Goal: Task Accomplishment & Management: Use online tool/utility

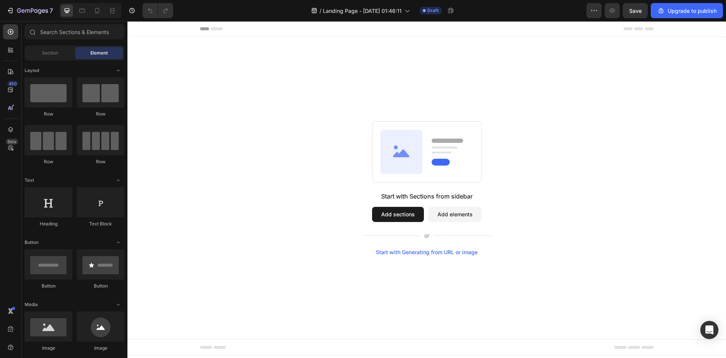
click at [397, 218] on button "Add sections" at bounding box center [398, 214] width 52 height 15
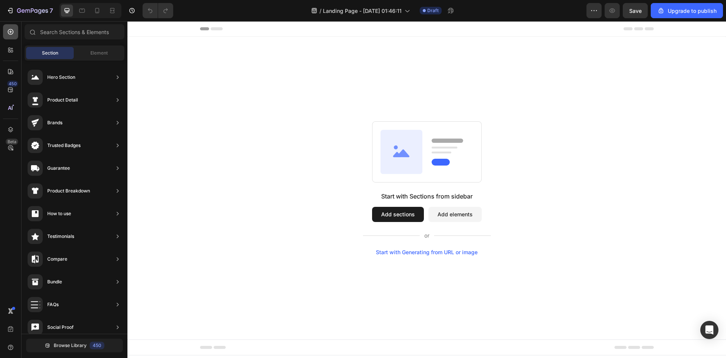
click at [12, 33] on icon at bounding box center [11, 32] width 6 height 6
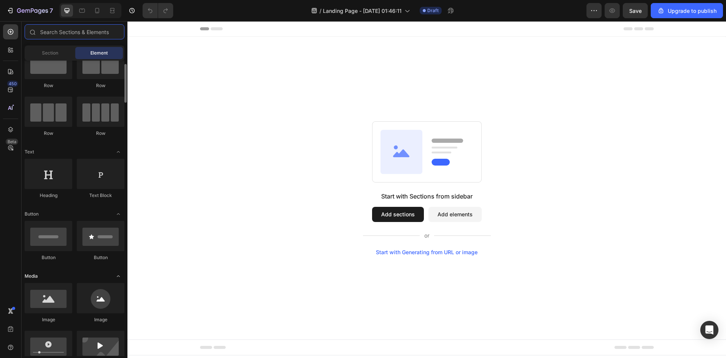
scroll to position [29, 0]
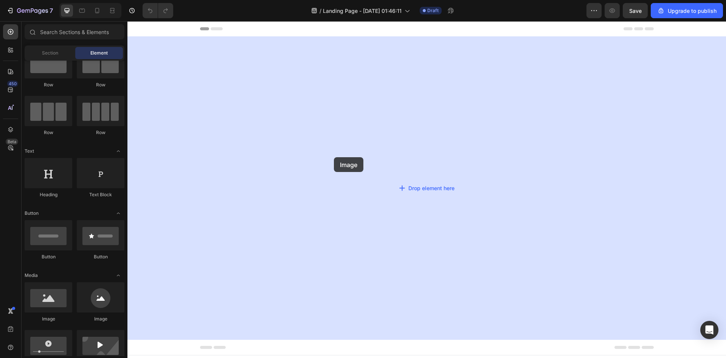
drag, startPoint x: 181, startPoint y: 327, endPoint x: 138, endPoint y: 155, distance: 177.8
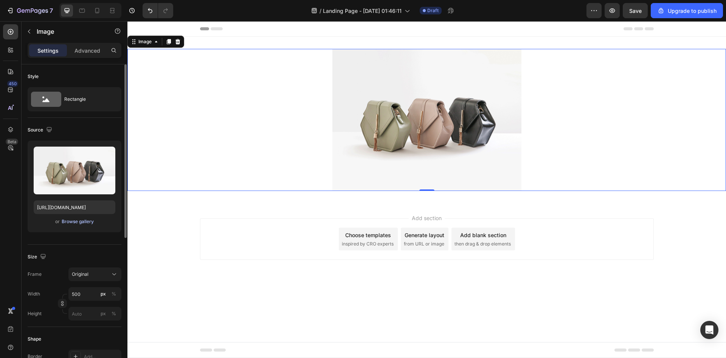
click at [86, 220] on div "Browse gallery" at bounding box center [78, 221] width 32 height 7
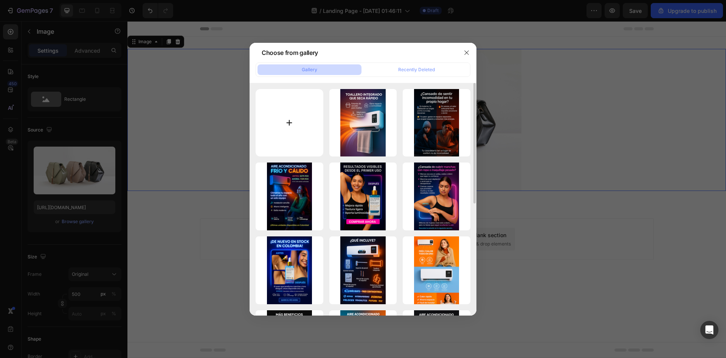
click at [286, 131] on input "file" at bounding box center [290, 123] width 68 height 68
type input "C:\fakepath\ChatGPT Image 29 sept 2025, 01_46_58 a.m..png"
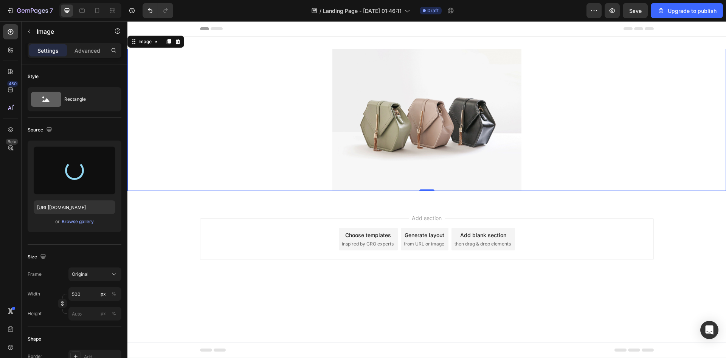
type input "https://cdn.shopify.com/s/files/1/0964/6184/8866/files/gempages_585348323934732…"
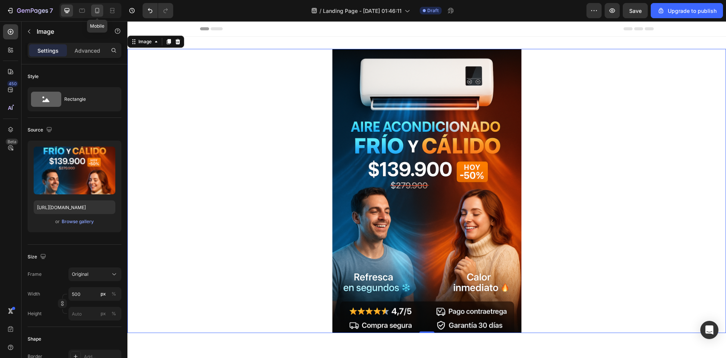
click at [98, 8] on icon at bounding box center [97, 10] width 4 height 5
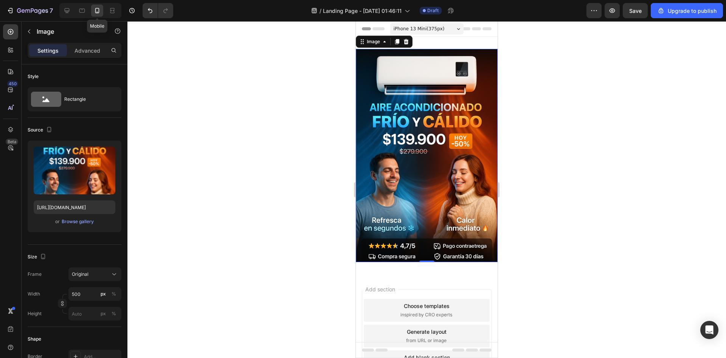
scroll to position [1, 0]
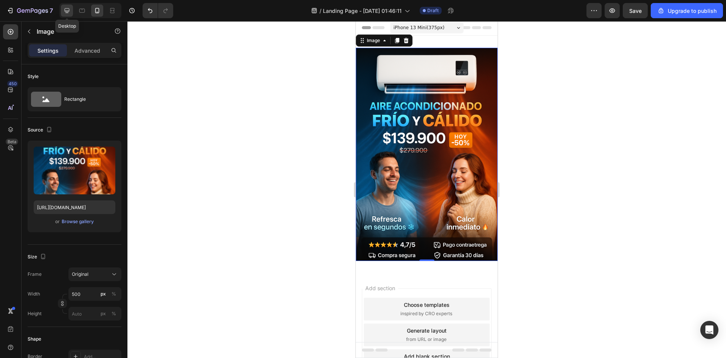
click at [70, 10] on icon at bounding box center [67, 11] width 8 height 8
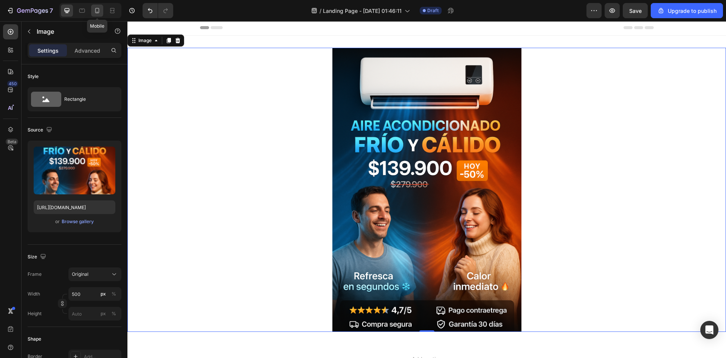
click at [102, 10] on div at bounding box center [97, 11] width 12 height 12
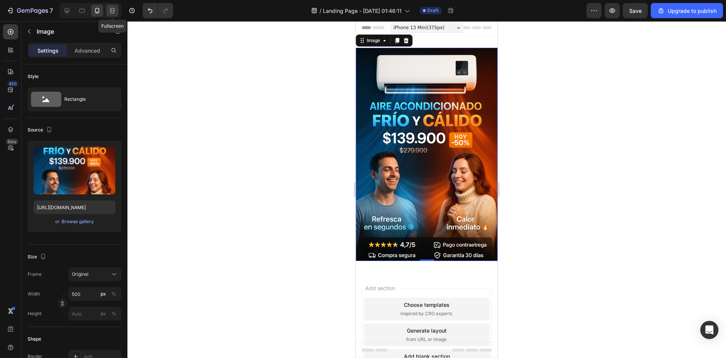
click at [114, 11] on icon at bounding box center [113, 10] width 2 height 2
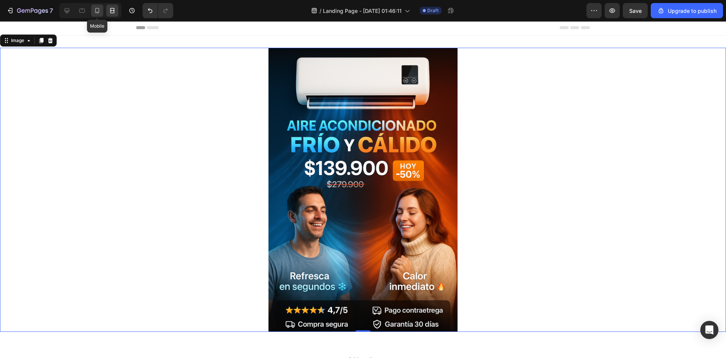
click at [101, 11] on icon at bounding box center [97, 11] width 8 height 8
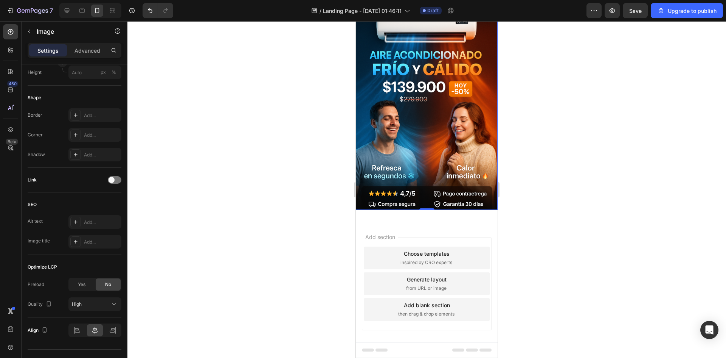
scroll to position [257, 0]
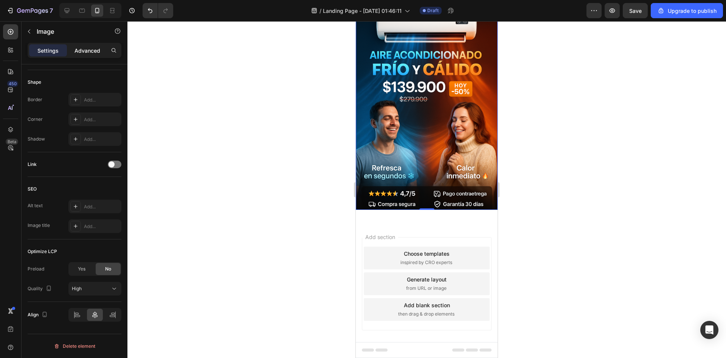
click at [91, 48] on p "Advanced" at bounding box center [88, 51] width 26 height 8
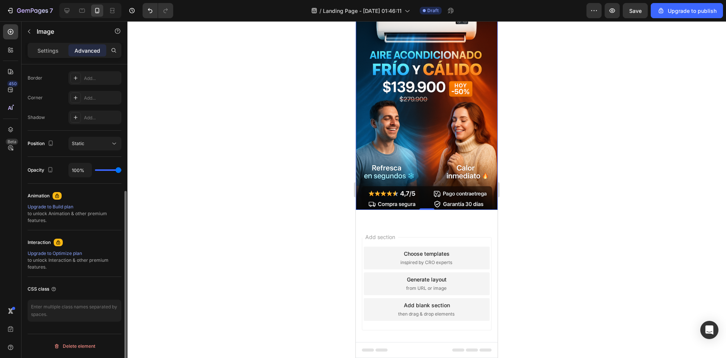
scroll to position [210, 0]
click at [31, 25] on button "button" at bounding box center [29, 31] width 12 height 12
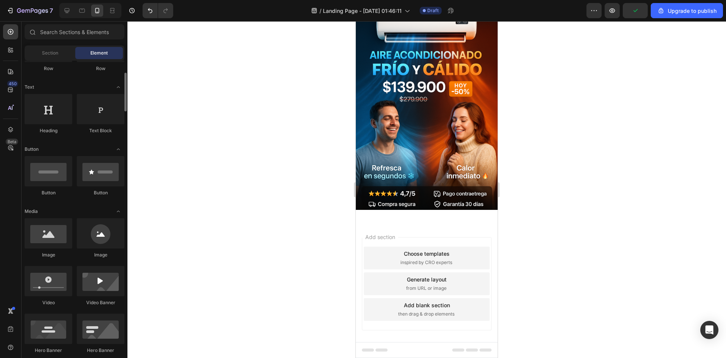
scroll to position [93, 0]
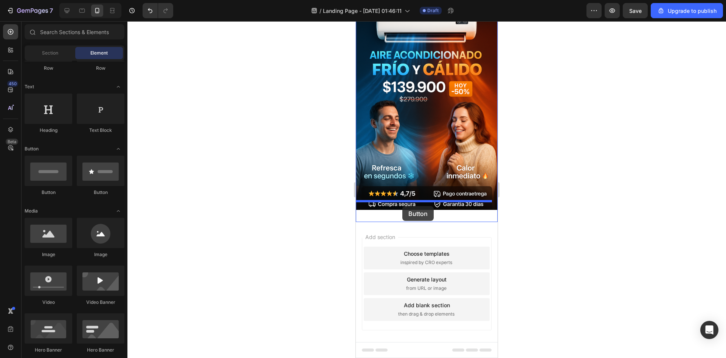
drag, startPoint x: 417, startPoint y: 197, endPoint x: 403, endPoint y: 205, distance: 16.4
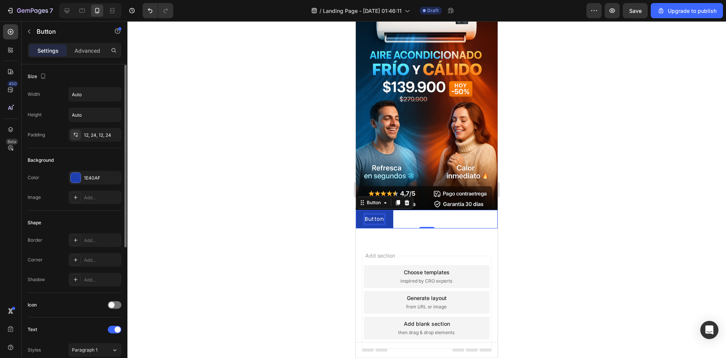
scroll to position [0, 0]
click at [82, 46] on div "Advanced" at bounding box center [87, 50] width 38 height 12
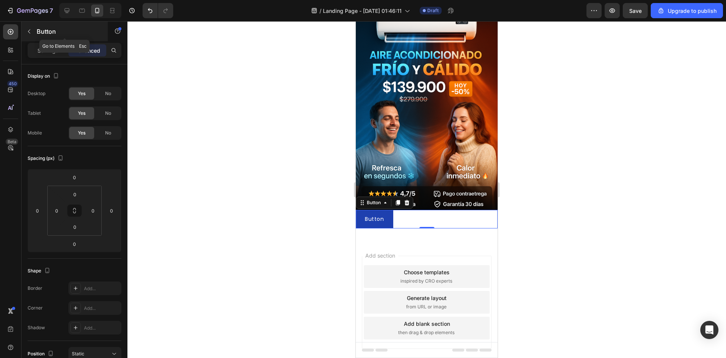
click at [50, 37] on div "Button" at bounding box center [65, 32] width 86 height 20
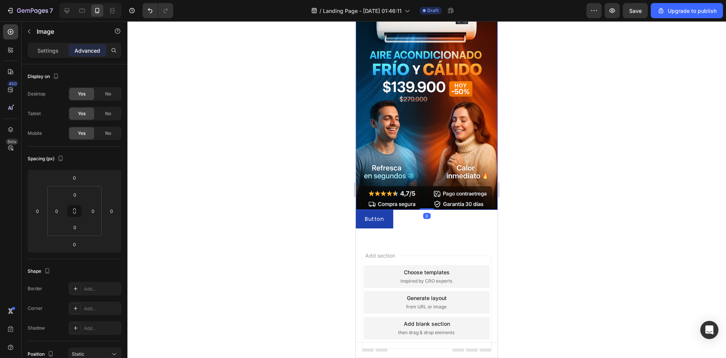
click at [458, 98] on img at bounding box center [427, 103] width 142 height 213
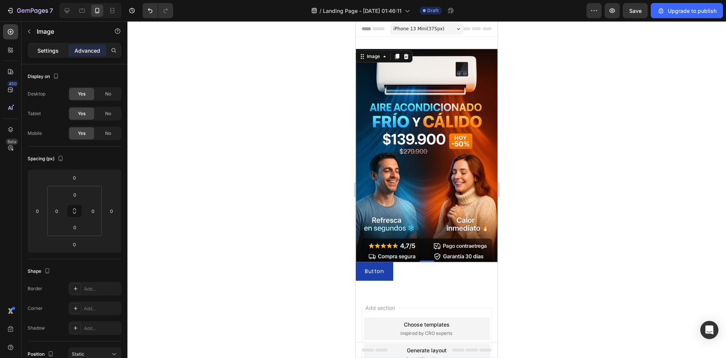
click at [56, 50] on p "Settings" at bounding box center [47, 51] width 21 height 8
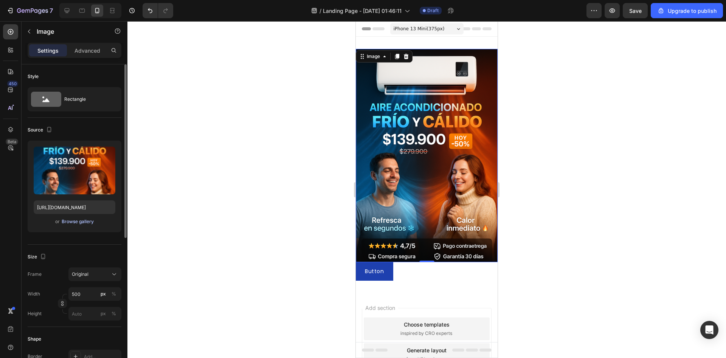
click at [74, 225] on button "Browse gallery" at bounding box center [77, 222] width 33 height 8
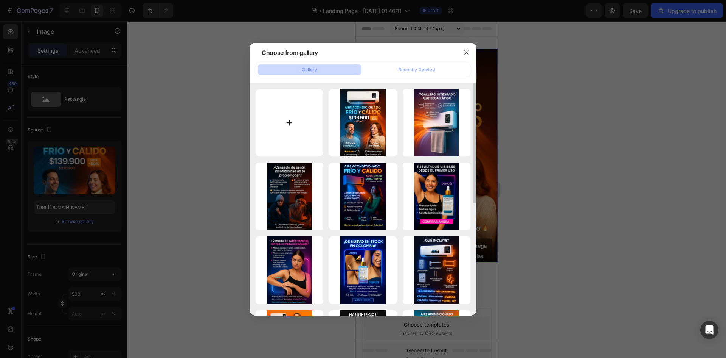
click at [288, 122] on input "file" at bounding box center [290, 123] width 68 height 68
type input "C:\fakepath\ChatGPT Image 29 sept 2025, 01_46_58 a.m..avif"
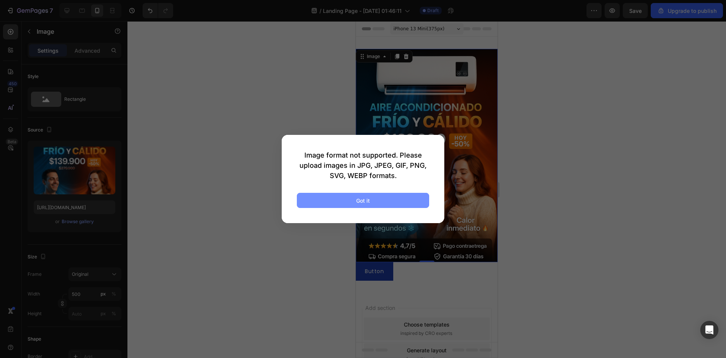
click at [364, 197] on div "Got it" at bounding box center [363, 200] width 14 height 8
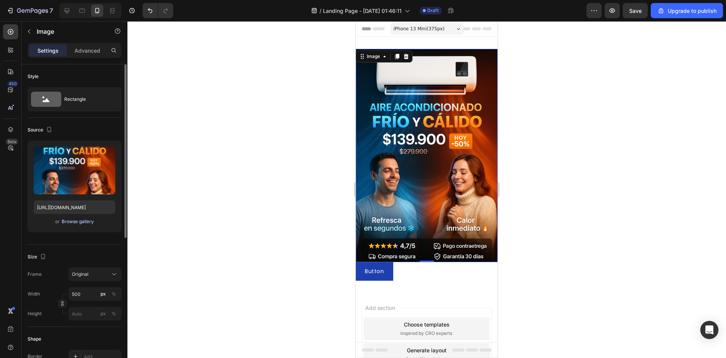
click at [69, 222] on div "Browse gallery" at bounding box center [78, 221] width 32 height 7
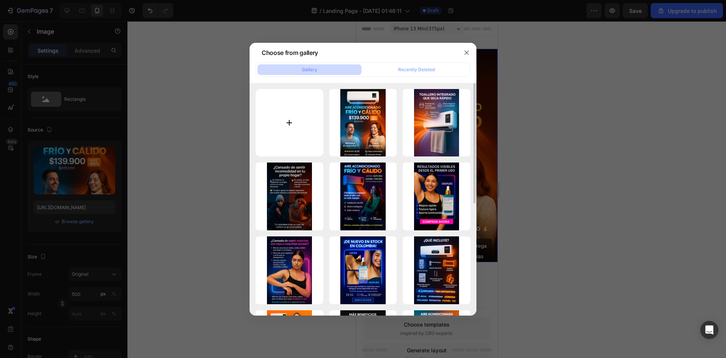
click at [285, 114] on input "file" at bounding box center [290, 123] width 68 height 68
type input "C:\fakepath\ChatGPT Image 29 sept 2025, 01_46_58 a.m..webp"
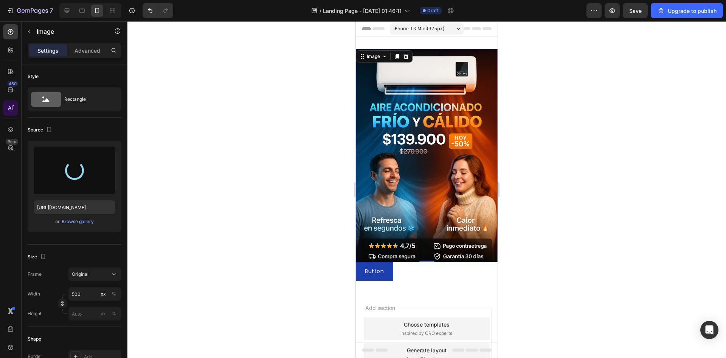
type input "[URL][DOMAIN_NAME]"
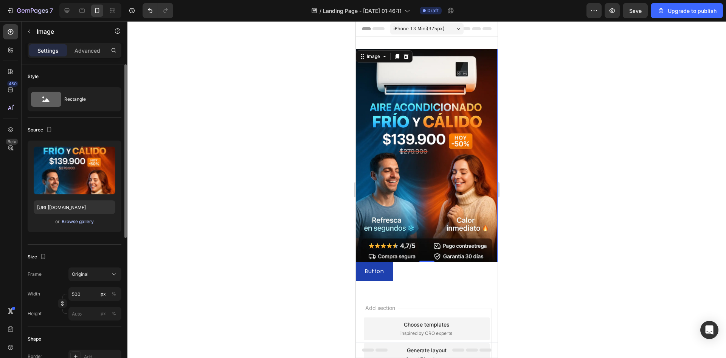
click at [78, 223] on div "Browse gallery" at bounding box center [78, 221] width 32 height 7
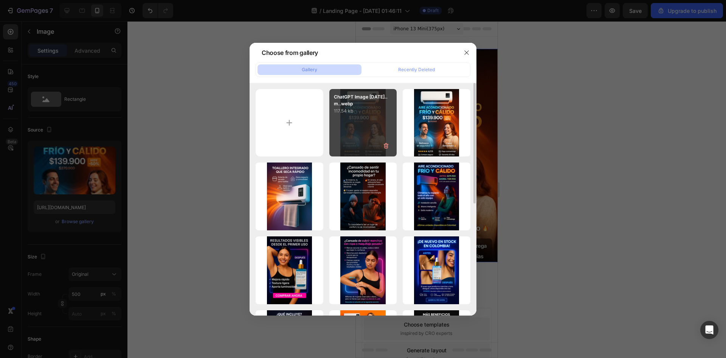
click at [381, 107] on p "117.54 kb" at bounding box center [363, 111] width 59 height 8
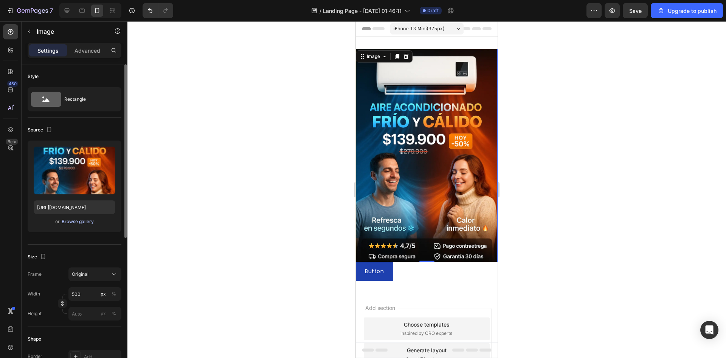
click at [81, 219] on div "Browse gallery" at bounding box center [78, 221] width 32 height 7
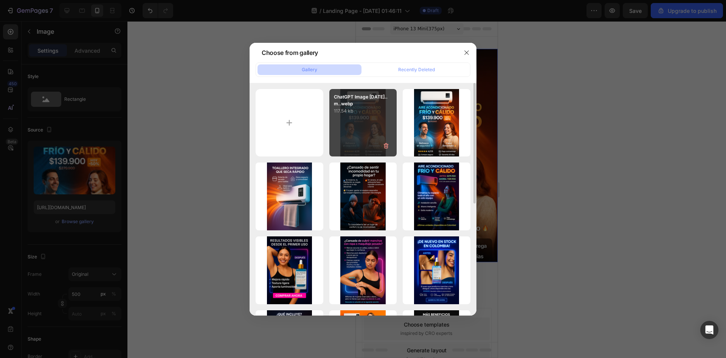
click at [344, 116] on div "ChatGPT Image 29 sep...m..webp 117.54 kb" at bounding box center [364, 123] width 68 height 68
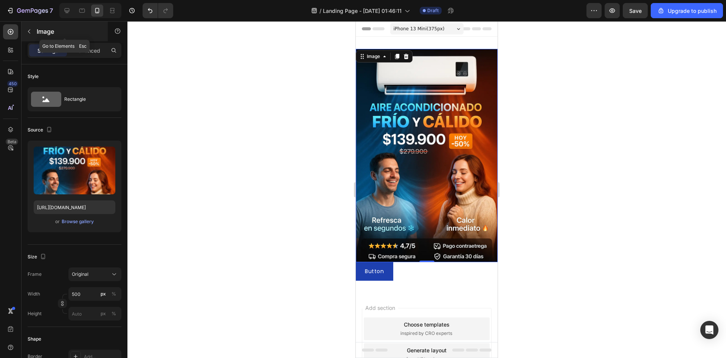
click at [26, 32] on icon "button" at bounding box center [29, 31] width 6 height 6
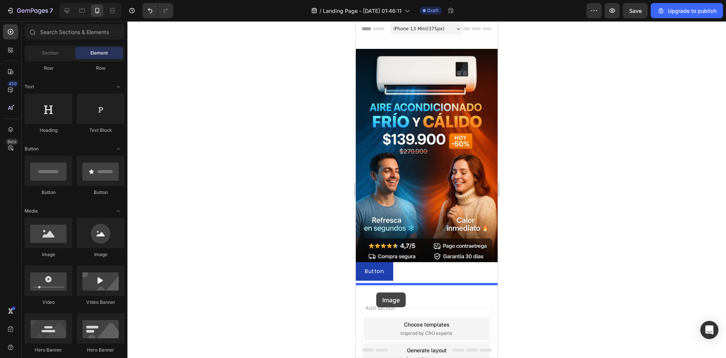
drag, startPoint x: 407, startPoint y: 266, endPoint x: 382, endPoint y: 286, distance: 31.8
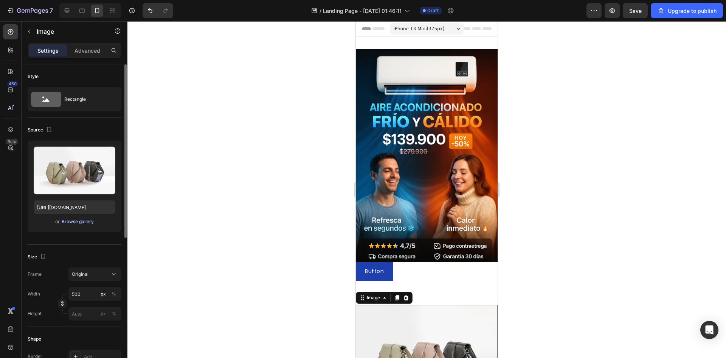
click at [81, 219] on div "Browse gallery" at bounding box center [78, 221] width 32 height 7
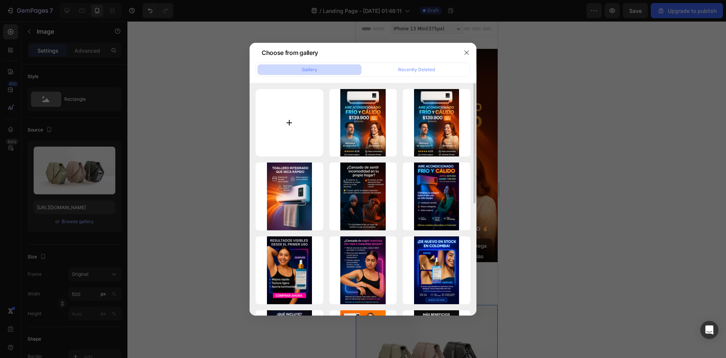
click at [300, 115] on input "file" at bounding box center [290, 123] width 68 height 68
type input "C:\fakepath\ChatGPT Image 29 sept 2025, 01_49_53 a.m..webp"
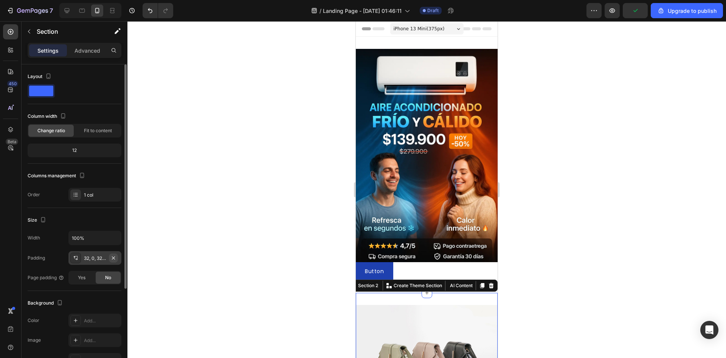
click at [112, 258] on icon "button" at bounding box center [113, 258] width 6 height 6
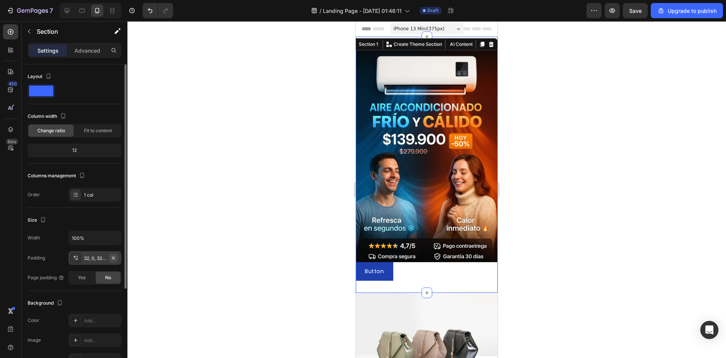
click at [115, 255] on icon "button" at bounding box center [113, 258] width 6 height 6
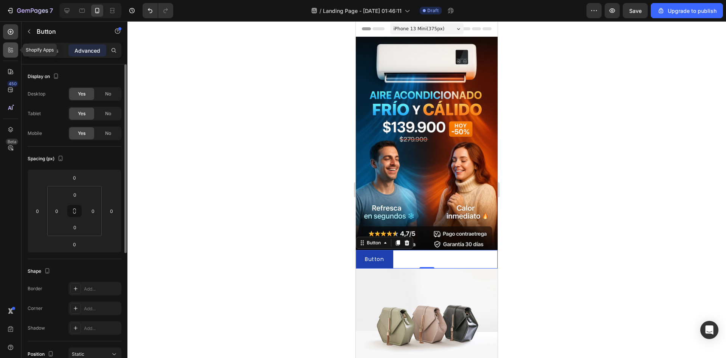
click at [13, 52] on icon at bounding box center [11, 50] width 8 height 8
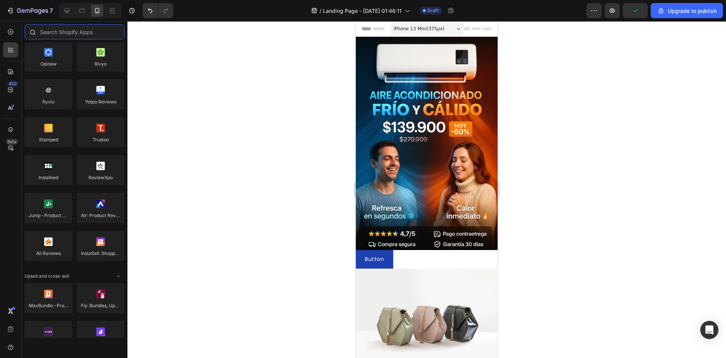
click at [62, 26] on input "text" at bounding box center [75, 31] width 100 height 15
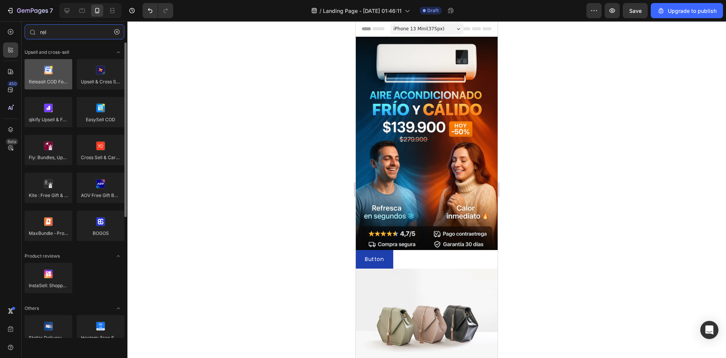
type input "rel"
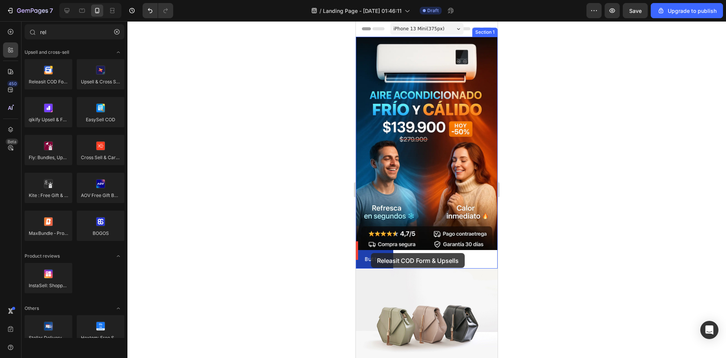
drag, startPoint x: 401, startPoint y: 89, endPoint x: 372, endPoint y: 252, distance: 166.1
drag, startPoint x: 415, startPoint y: 100, endPoint x: 411, endPoint y: 253, distance: 153.3
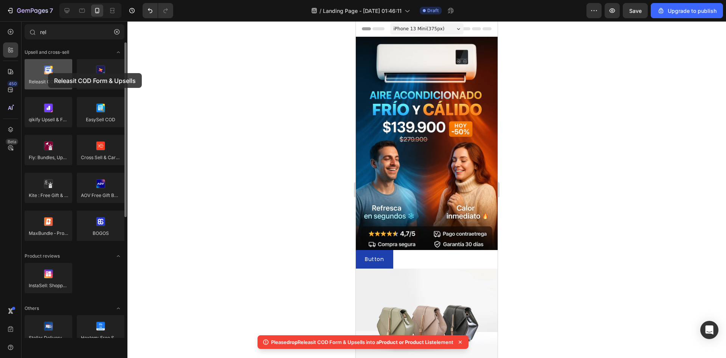
click at [48, 73] on div at bounding box center [49, 74] width 48 height 30
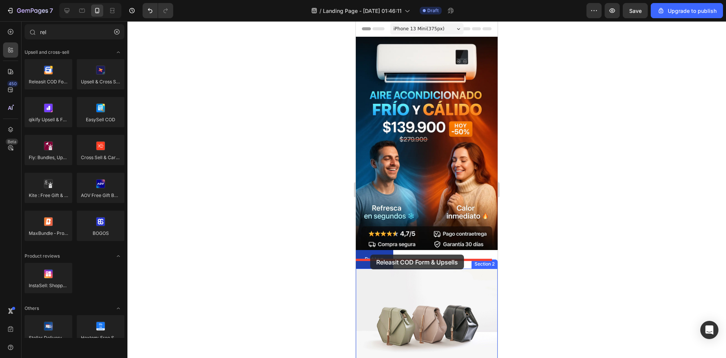
scroll to position [165, 0]
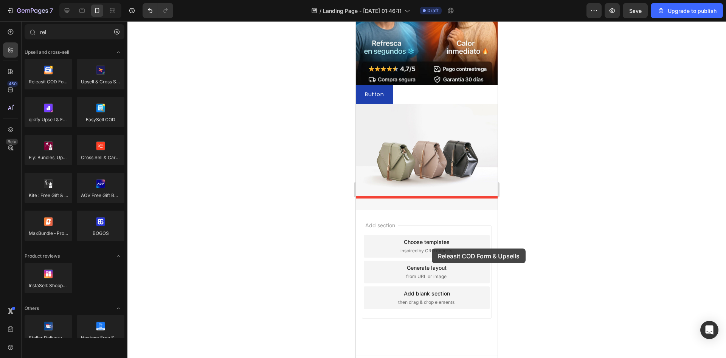
drag, startPoint x: 404, startPoint y: 94, endPoint x: 432, endPoint y: 247, distance: 155.8
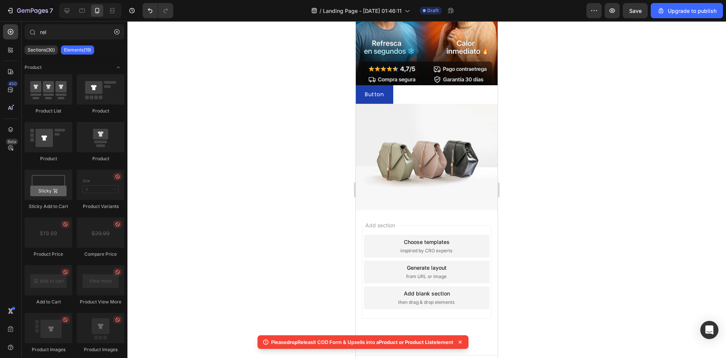
click at [432, 289] on div "Add blank section" at bounding box center [427, 293] width 46 height 8
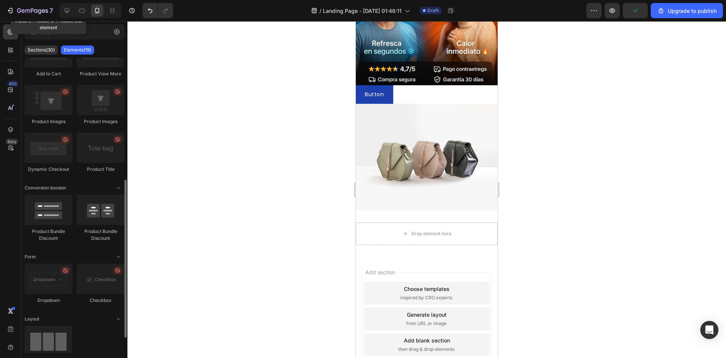
scroll to position [232, 0]
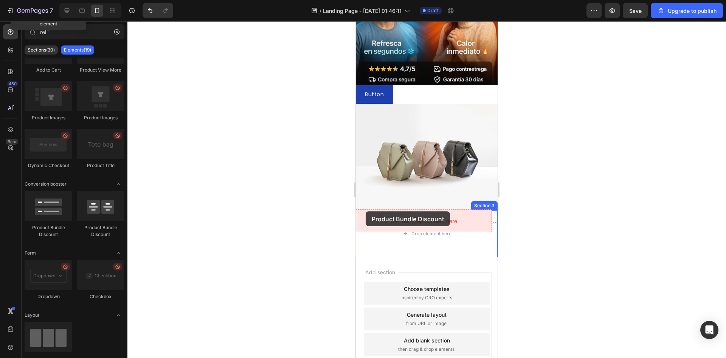
drag, startPoint x: 406, startPoint y: 232, endPoint x: 366, endPoint y: 211, distance: 45.3
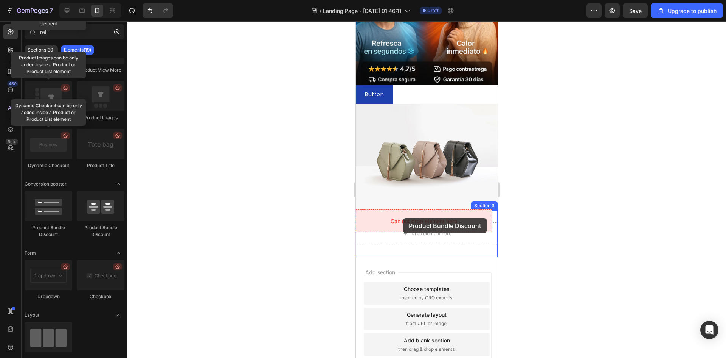
drag, startPoint x: 403, startPoint y: 232, endPoint x: 403, endPoint y: 217, distance: 15.5
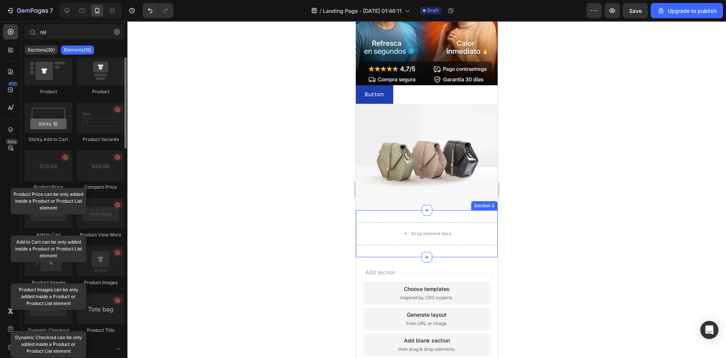
scroll to position [0, 0]
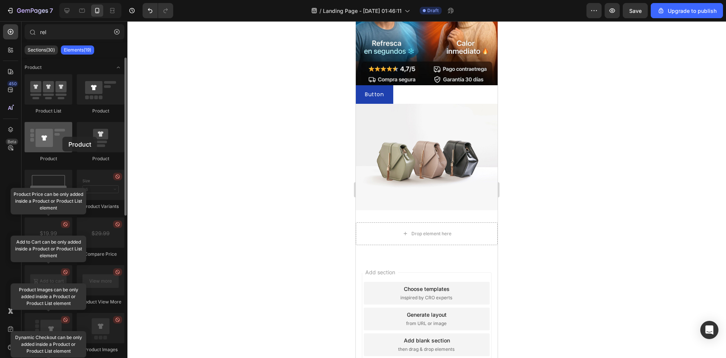
drag, startPoint x: 64, startPoint y: 150, endPoint x: 59, endPoint y: 136, distance: 15.1
click at [59, 136] on div at bounding box center [49, 137] width 48 height 30
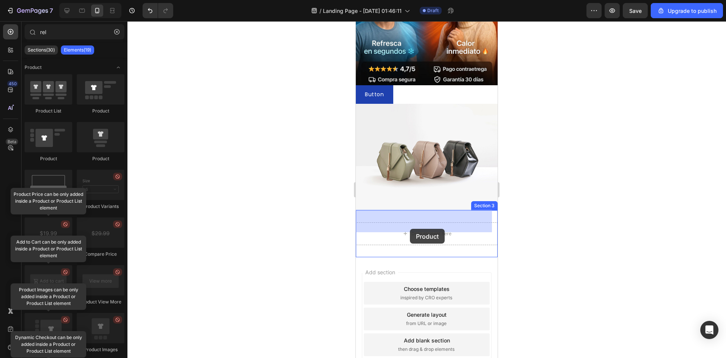
drag, startPoint x: 476, startPoint y: 161, endPoint x: 408, endPoint y: 231, distance: 97.4
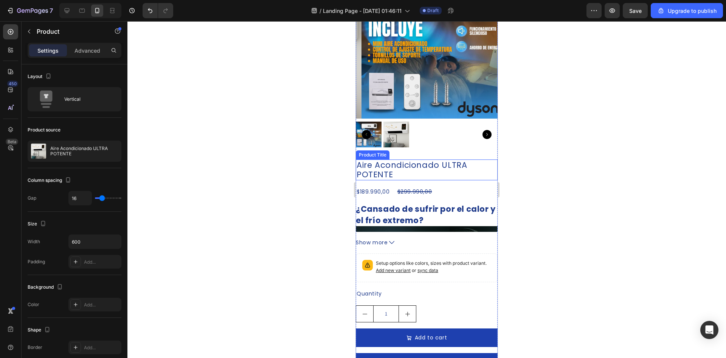
scroll to position [397, 0]
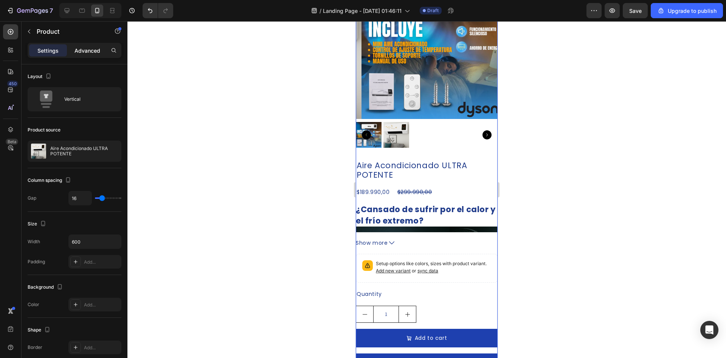
click at [89, 51] on p "Advanced" at bounding box center [88, 51] width 26 height 8
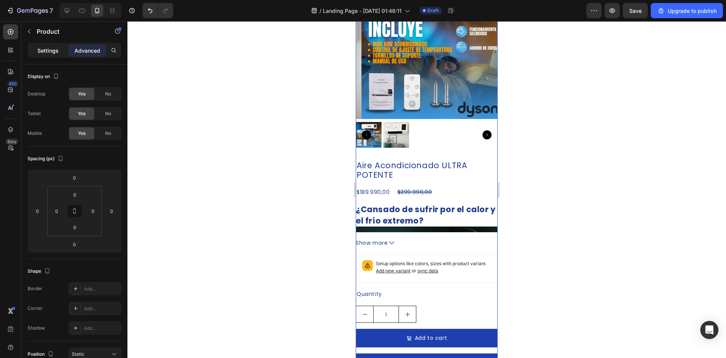
click at [45, 46] on div "Settings" at bounding box center [48, 50] width 38 height 12
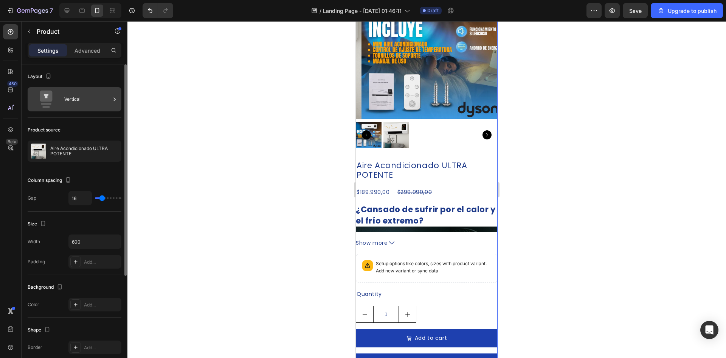
click at [77, 110] on div "Vertical" at bounding box center [75, 99] width 94 height 24
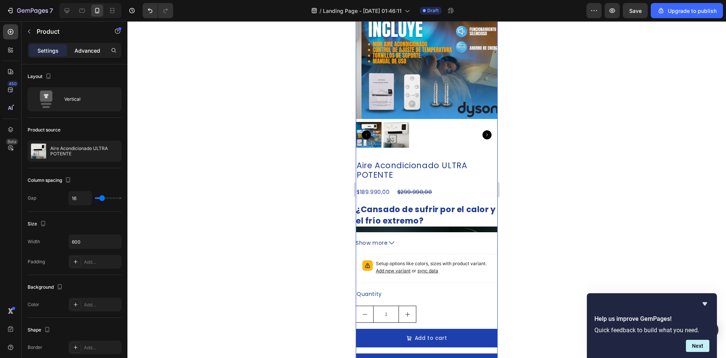
click at [89, 51] on p "Advanced" at bounding box center [88, 51] width 26 height 8
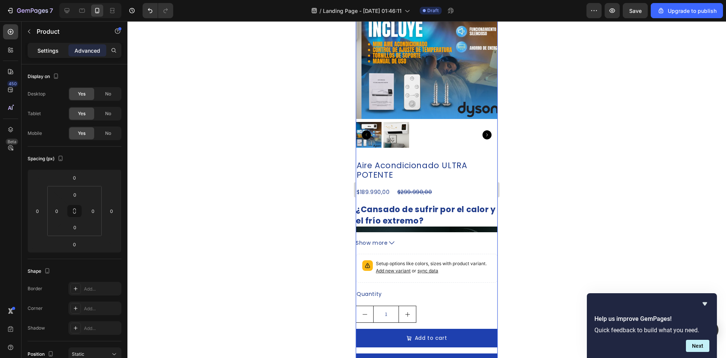
click at [54, 50] on p "Settings" at bounding box center [47, 51] width 21 height 8
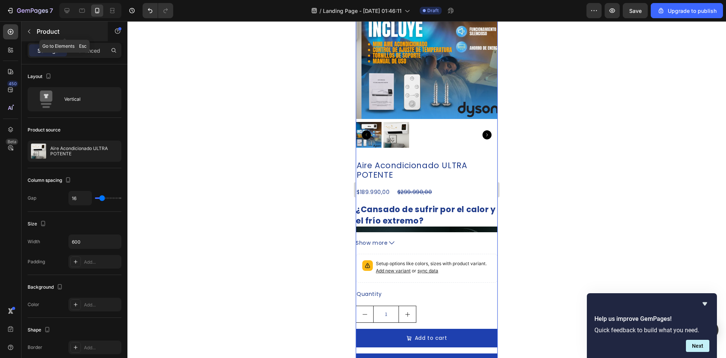
click at [22, 24] on div "Product" at bounding box center [65, 32] width 86 height 20
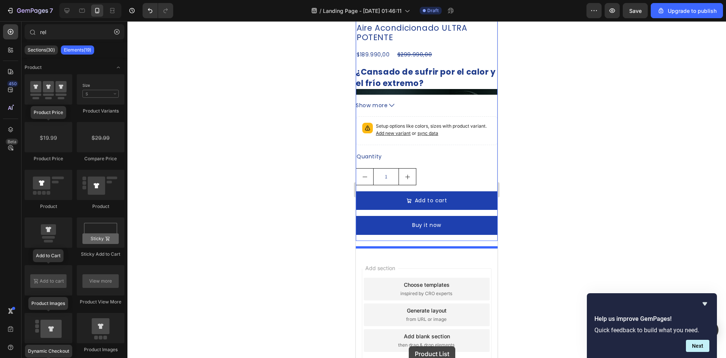
scroll to position [584, 0]
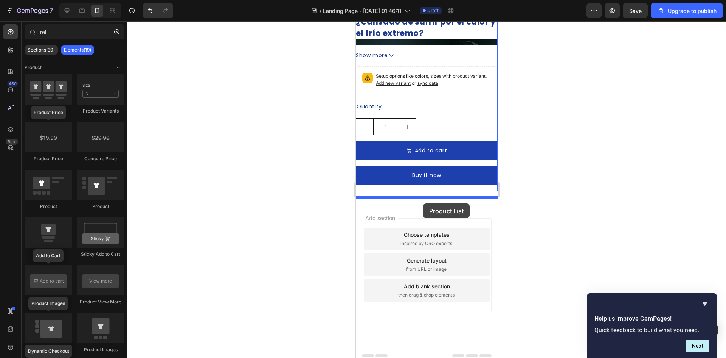
drag, startPoint x: 410, startPoint y: 115, endPoint x: 423, endPoint y: 203, distance: 89.5
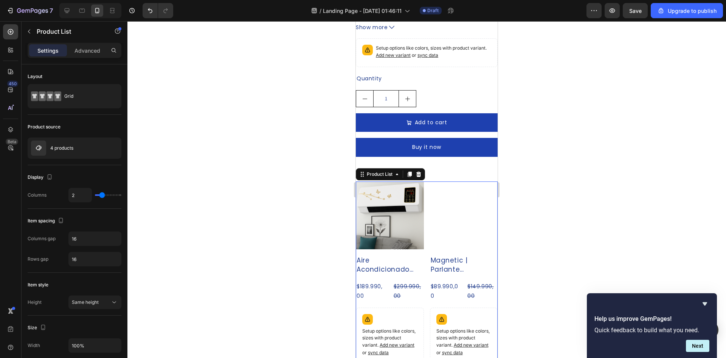
scroll to position [612, 0]
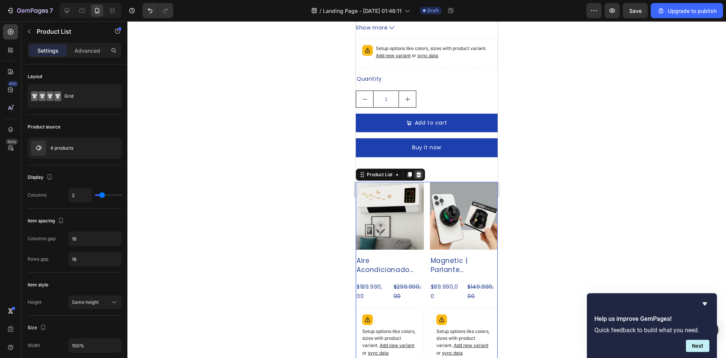
click at [421, 176] on icon at bounding box center [419, 173] width 5 height 5
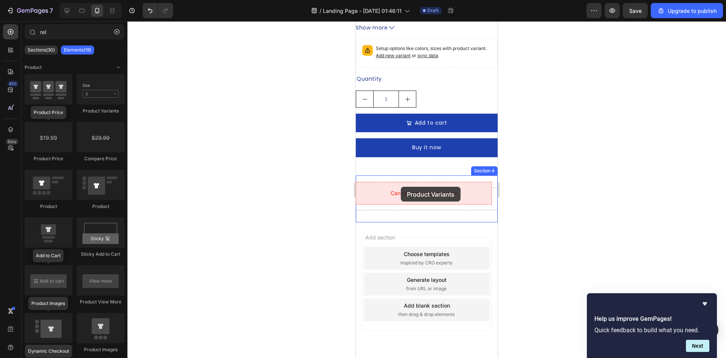
drag, startPoint x: 457, startPoint y: 118, endPoint x: 399, endPoint y: 186, distance: 89.6
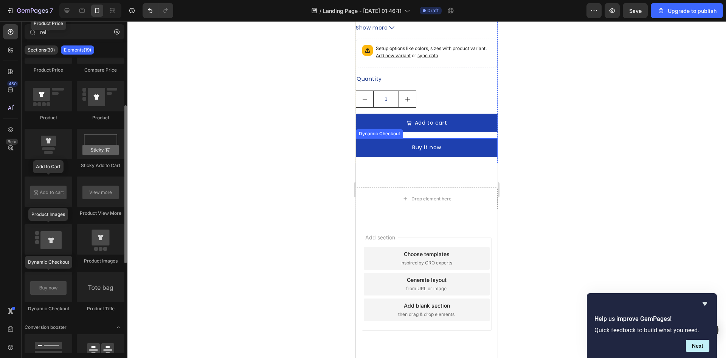
scroll to position [89, 0]
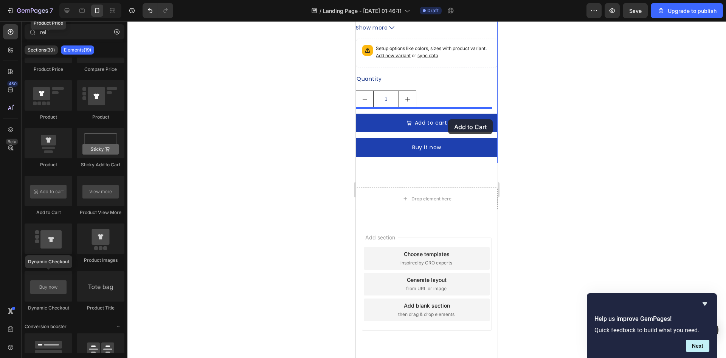
drag, startPoint x: 413, startPoint y: 220, endPoint x: 437, endPoint y: 120, distance: 103.2
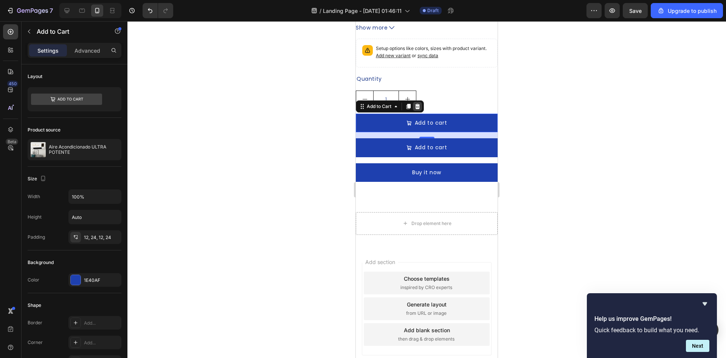
click at [417, 103] on icon at bounding box center [418, 106] width 6 height 6
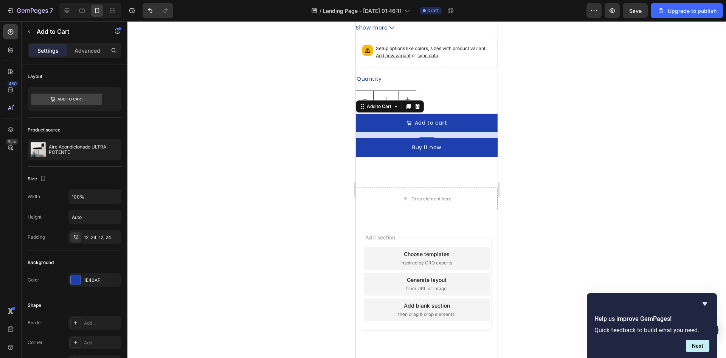
click at [340, 138] on div at bounding box center [427, 189] width 599 height 336
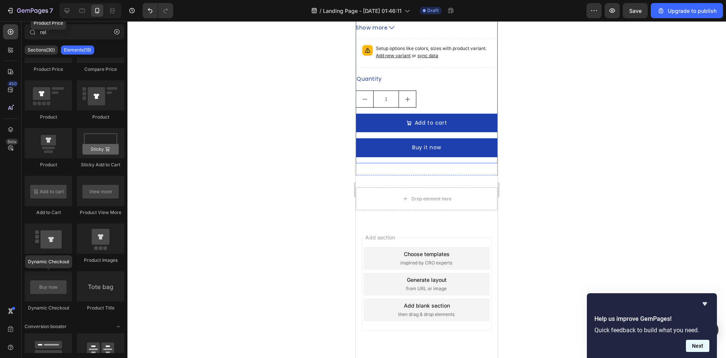
click at [695, 343] on button "Next" at bounding box center [697, 345] width 23 height 12
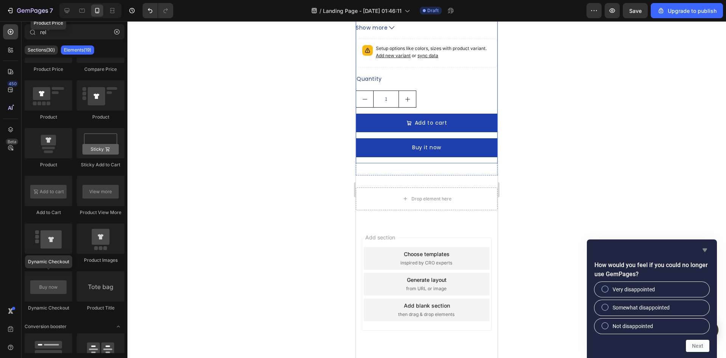
click at [705, 251] on icon "Hide survey" at bounding box center [705, 249] width 5 height 3
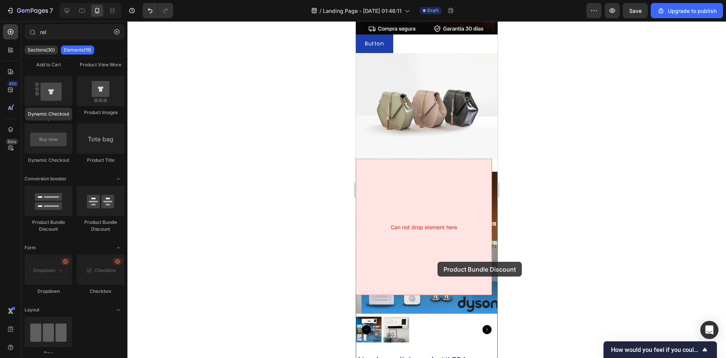
scroll to position [218, 0]
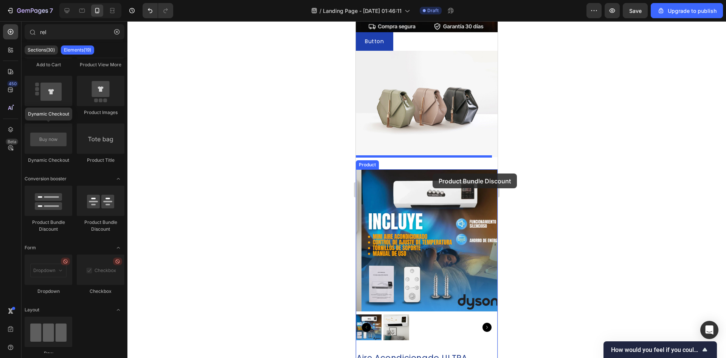
drag, startPoint x: 413, startPoint y: 212, endPoint x: 434, endPoint y: 172, distance: 45.2
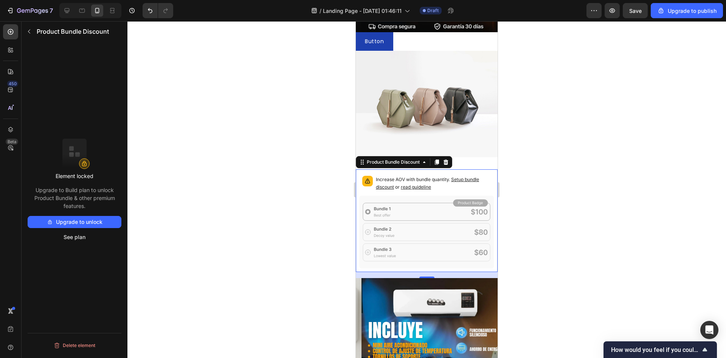
click at [102, 222] on button "Upgrade to unlock" at bounding box center [75, 222] width 94 height 12
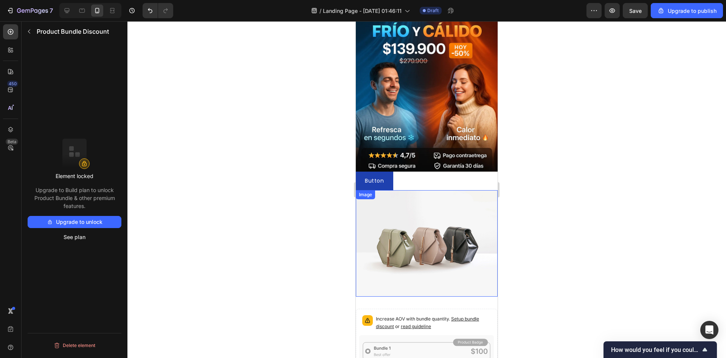
scroll to position [79, 0]
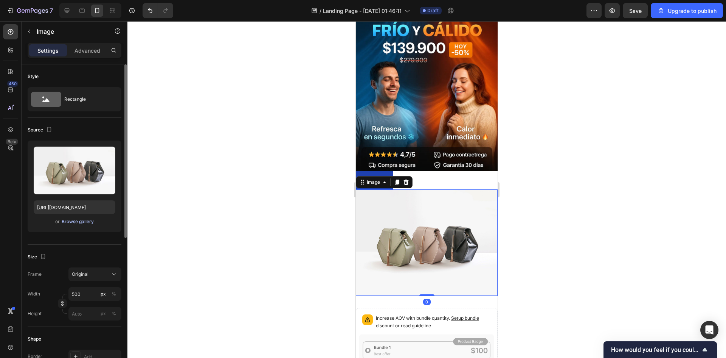
click at [86, 221] on div "Browse gallery" at bounding box center [78, 221] width 32 height 7
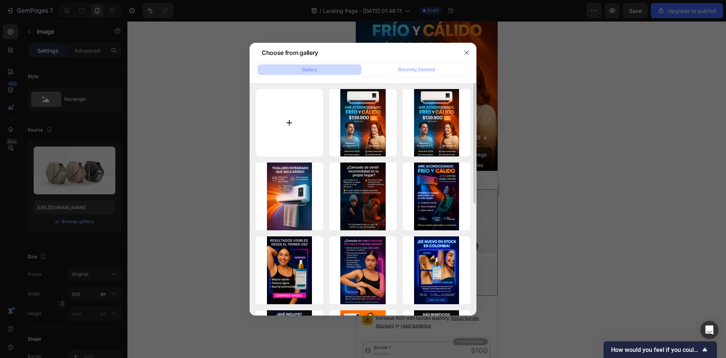
click at [304, 123] on input "file" at bounding box center [290, 123] width 68 height 68
type input "C:\fakepath\ChatGPT Image 29 sept 2025, 01_49_53 a.m..webp"
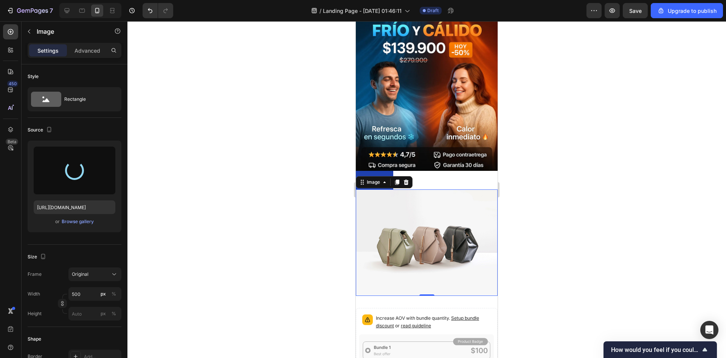
type input "https://cdn.shopify.com/s/files/1/0964/6184/8866/files/gempages_585348323934732…"
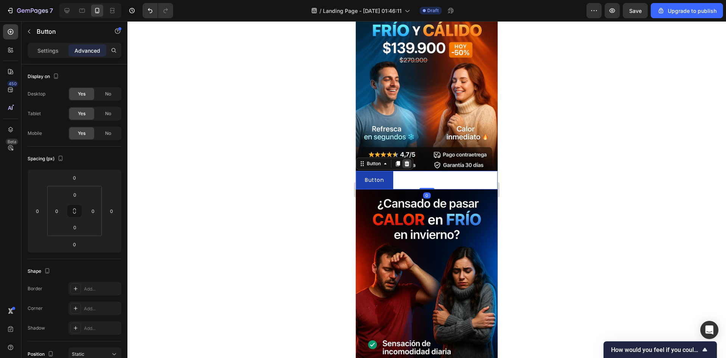
click at [407, 160] on icon at bounding box center [407, 162] width 5 height 5
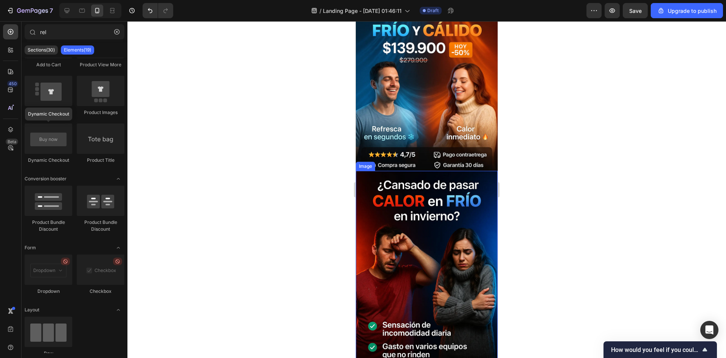
click at [338, 191] on div at bounding box center [427, 189] width 599 height 336
click at [549, 158] on div at bounding box center [427, 189] width 599 height 336
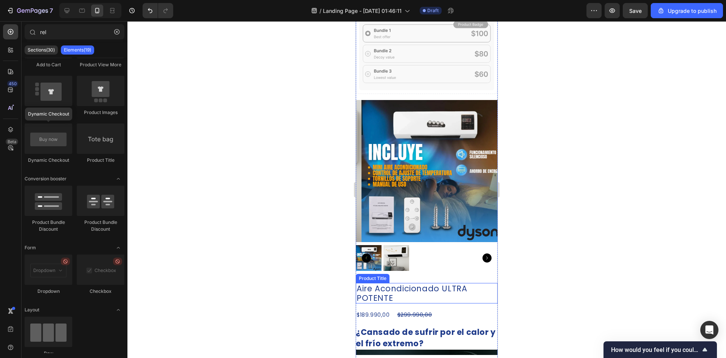
scroll to position [467, 0]
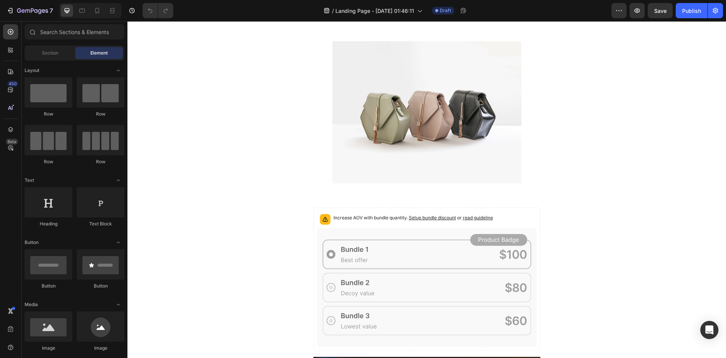
scroll to position [371, 0]
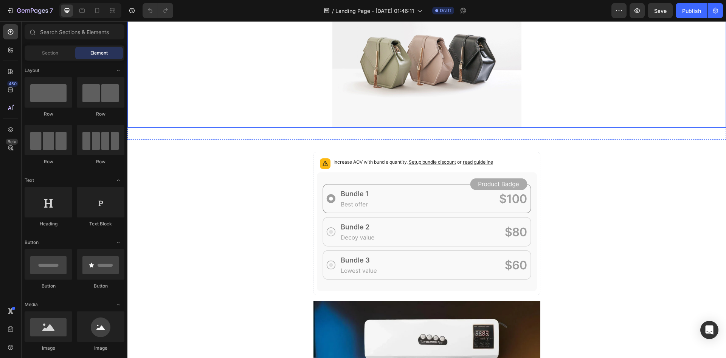
click at [390, 101] on img at bounding box center [427, 57] width 189 height 142
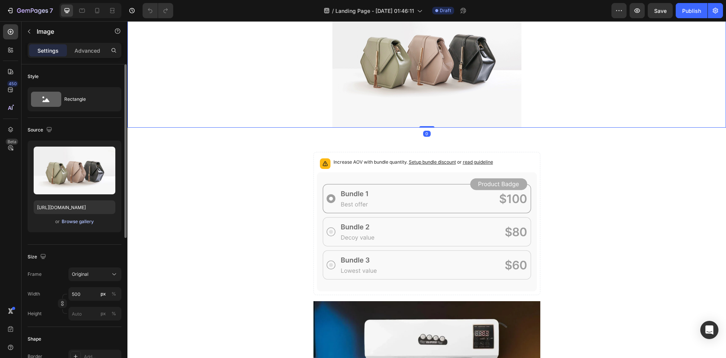
click at [89, 218] on div "Browse gallery" at bounding box center [78, 221] width 32 height 7
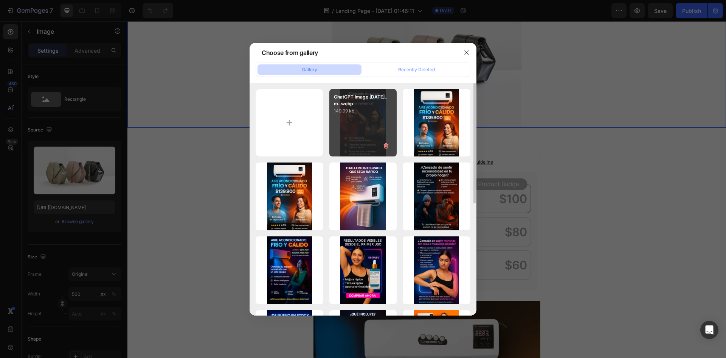
click at [371, 111] on p "149.99 kb" at bounding box center [363, 111] width 59 height 8
type input "[URL][DOMAIN_NAME]"
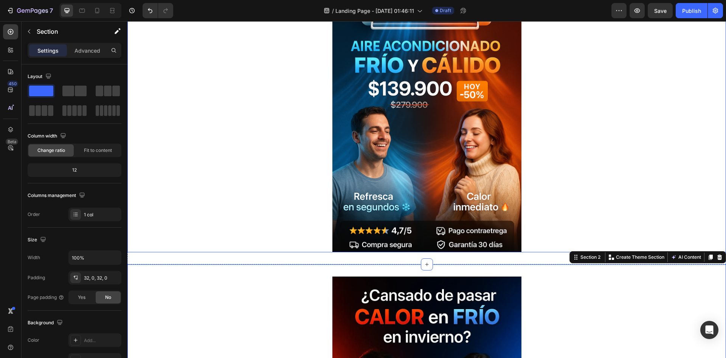
scroll to position [0, 0]
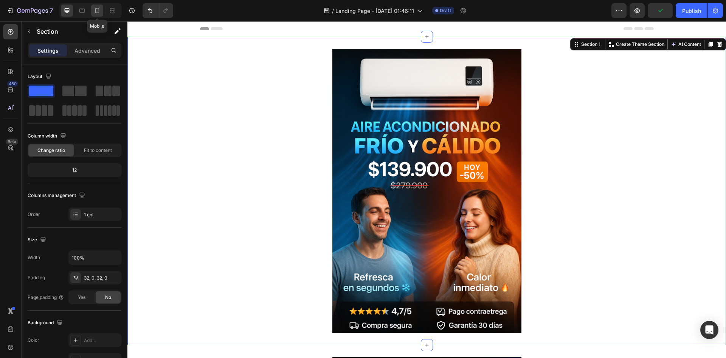
click at [100, 10] on icon at bounding box center [97, 11] width 8 height 8
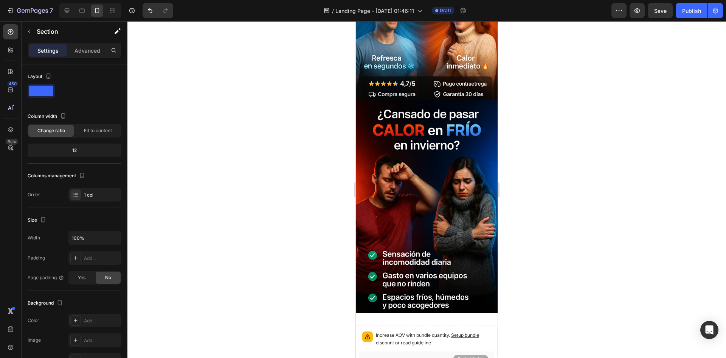
scroll to position [150, 0]
click at [8, 50] on icon at bounding box center [11, 50] width 8 height 8
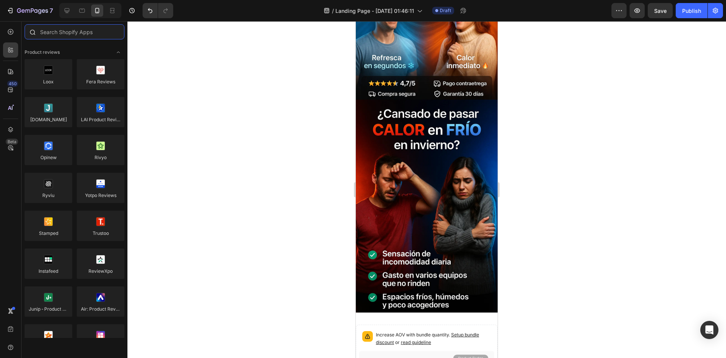
click at [83, 30] on input "text" at bounding box center [75, 31] width 100 height 15
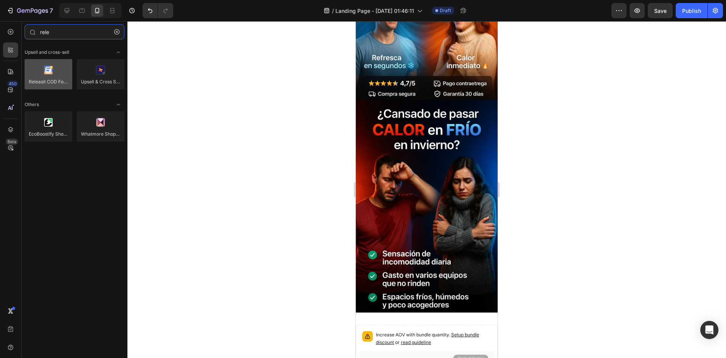
type input "rele"
click at [41, 78] on div at bounding box center [49, 74] width 48 height 30
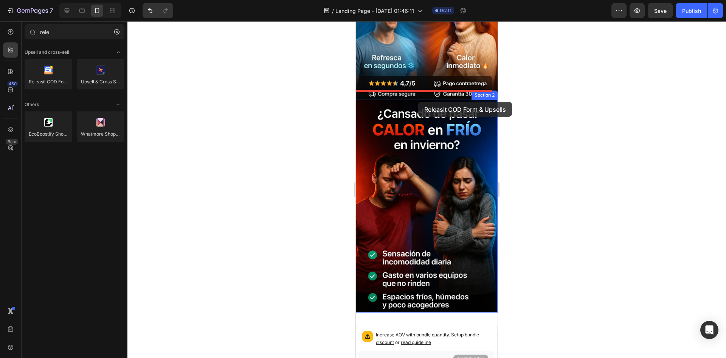
drag, startPoint x: 397, startPoint y: 100, endPoint x: 418, endPoint y: 102, distance: 21.7
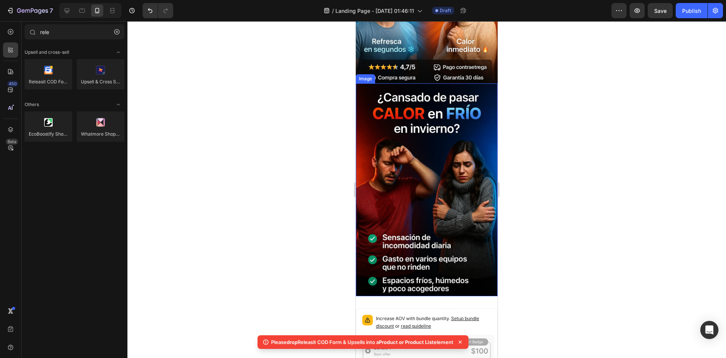
scroll to position [167, 0]
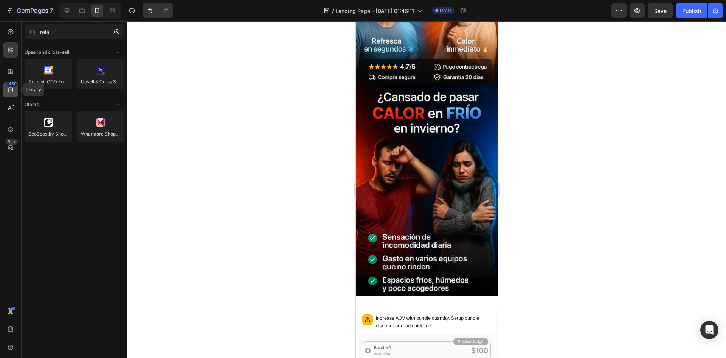
click at [9, 91] on icon at bounding box center [11, 90] width 8 height 8
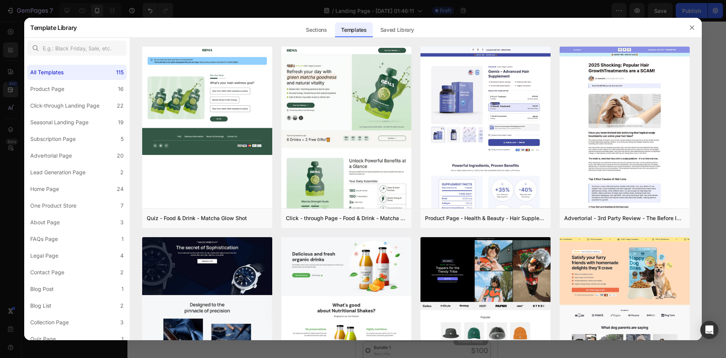
click at [9, 107] on div at bounding box center [363, 179] width 726 height 358
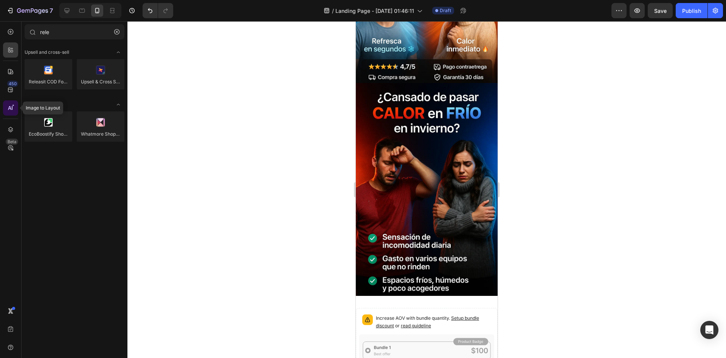
click at [6, 109] on div at bounding box center [10, 107] width 15 height 15
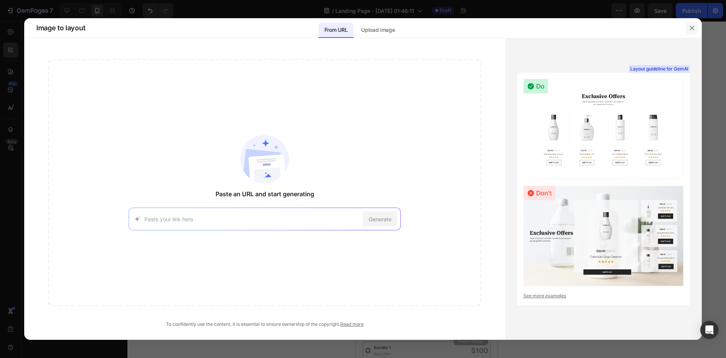
click at [686, 30] on button "button" at bounding box center [692, 28] width 12 height 12
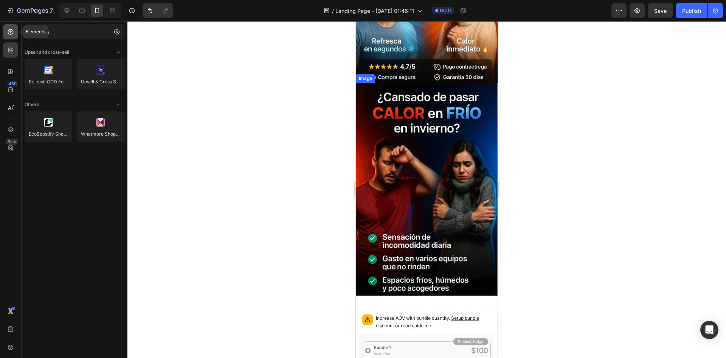
click at [15, 36] on div at bounding box center [10, 31] width 15 height 15
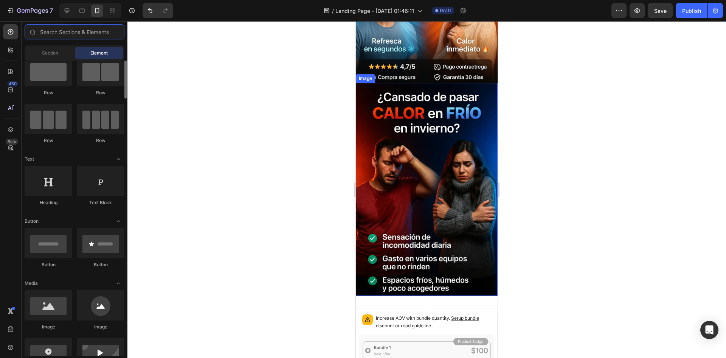
scroll to position [17, 0]
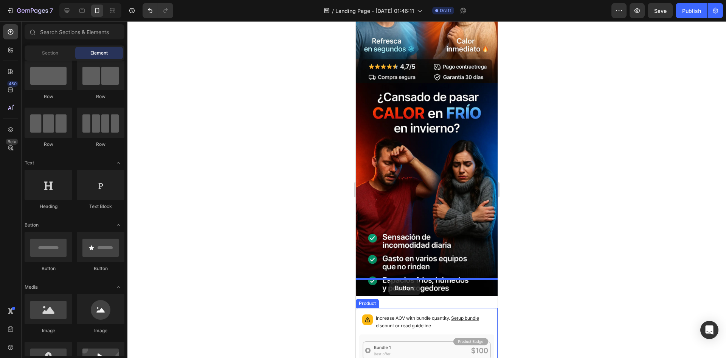
drag, startPoint x: 456, startPoint y: 275, endPoint x: 389, endPoint y: 279, distance: 67.5
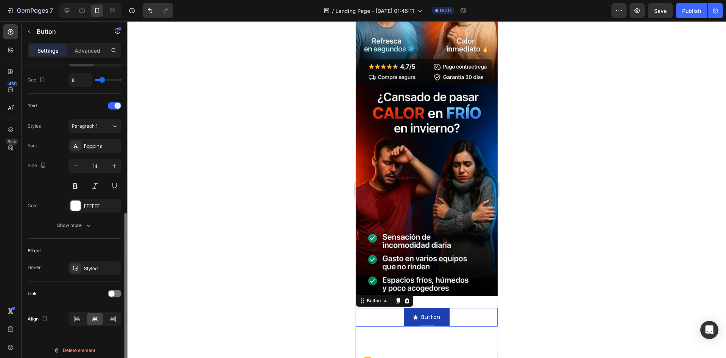
scroll to position [288, 0]
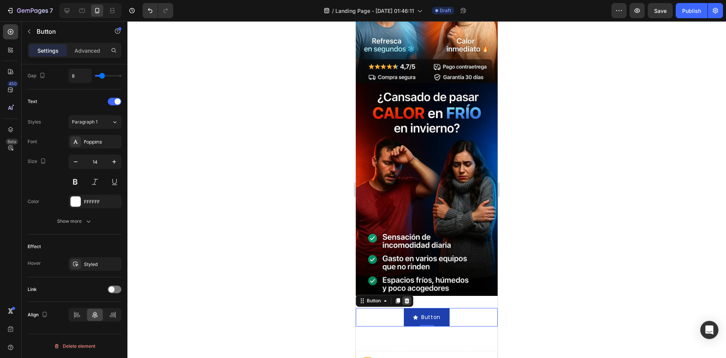
click at [410, 297] on icon at bounding box center [407, 300] width 6 height 6
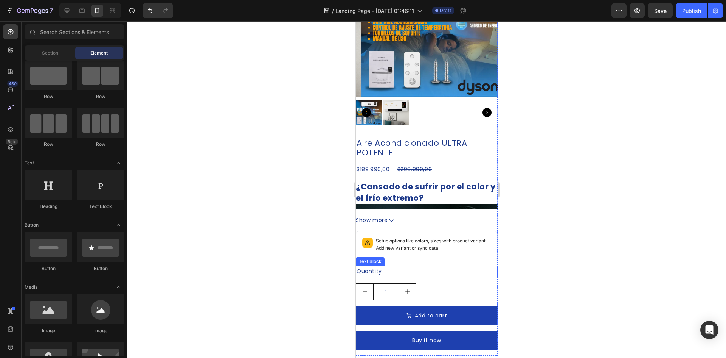
scroll to position [734, 0]
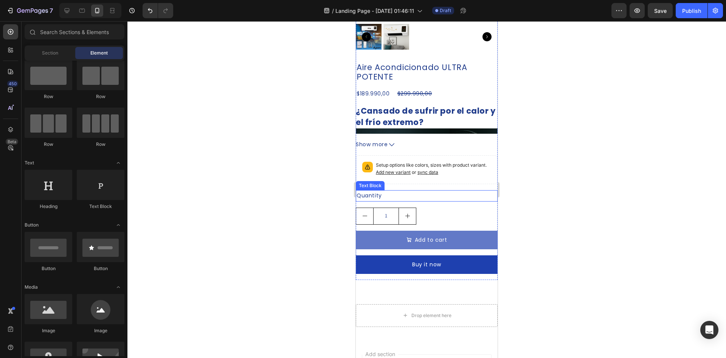
click at [443, 236] on button "Add to cart" at bounding box center [427, 239] width 142 height 19
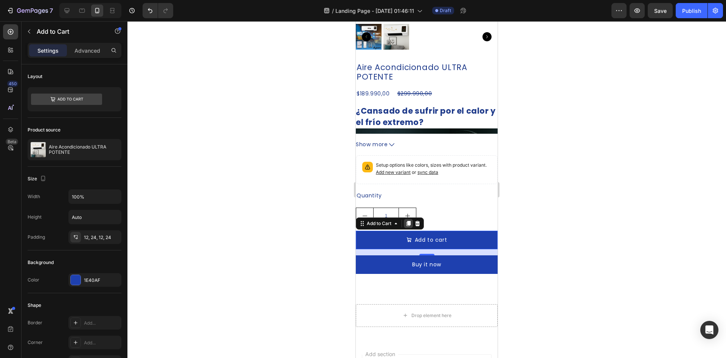
click at [408, 221] on icon at bounding box center [409, 223] width 4 height 5
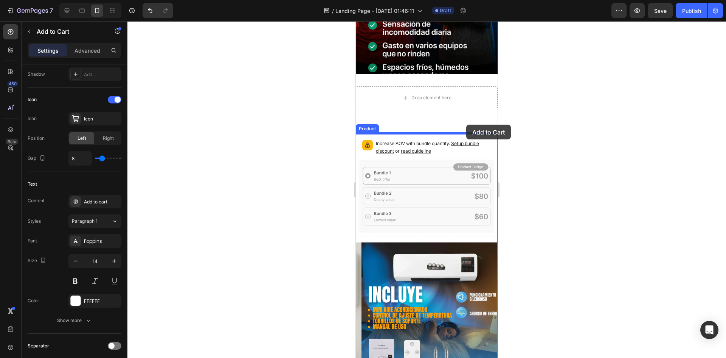
scroll to position [318, 0]
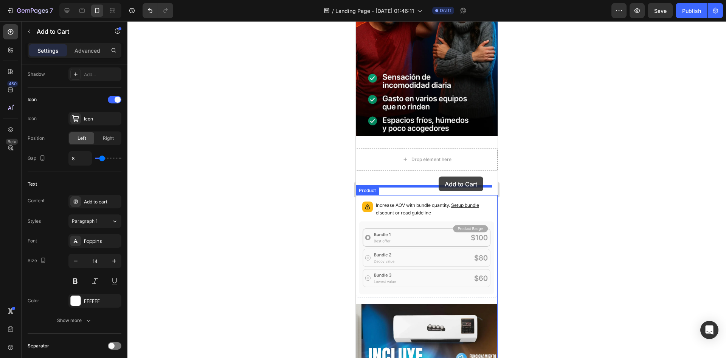
drag, startPoint x: 456, startPoint y: 258, endPoint x: 439, endPoint y: 176, distance: 83.9
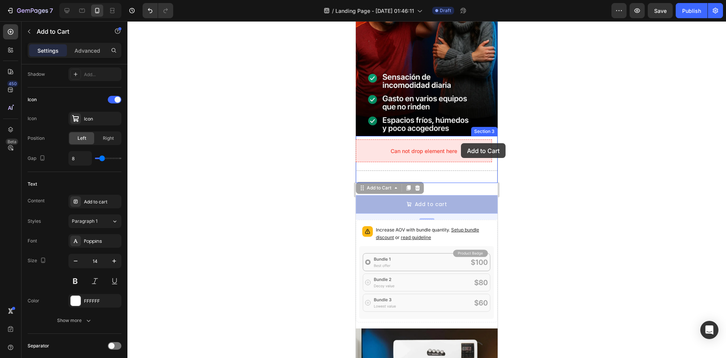
drag, startPoint x: 461, startPoint y: 183, endPoint x: 461, endPoint y: 143, distance: 40.1
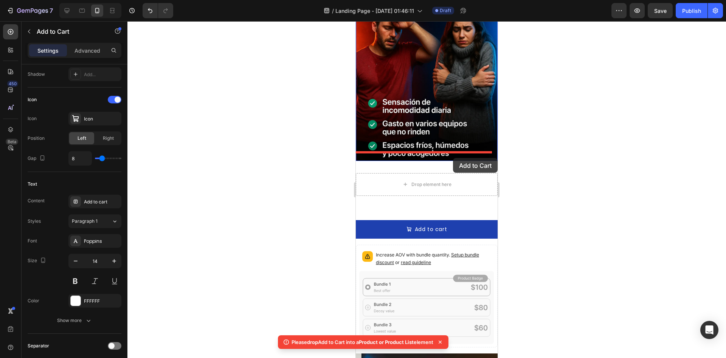
scroll to position [341, 0]
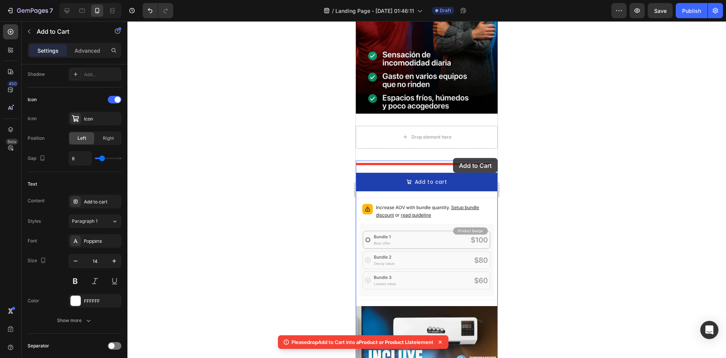
drag, startPoint x: 448, startPoint y: 273, endPoint x: 453, endPoint y: 158, distance: 115.1
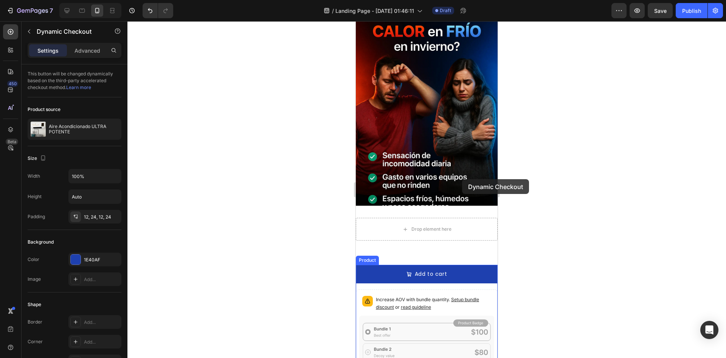
scroll to position [227, 0]
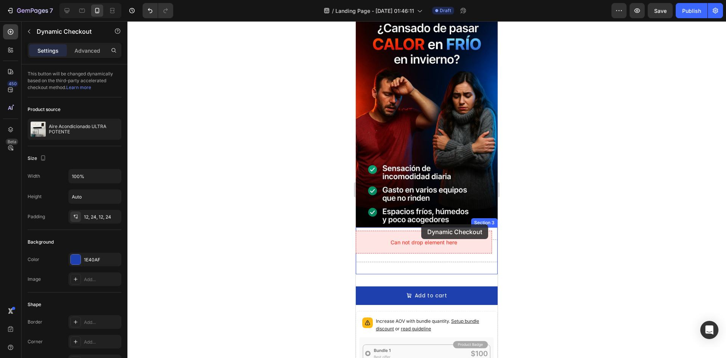
drag, startPoint x: 444, startPoint y: 257, endPoint x: 421, endPoint y: 224, distance: 39.8
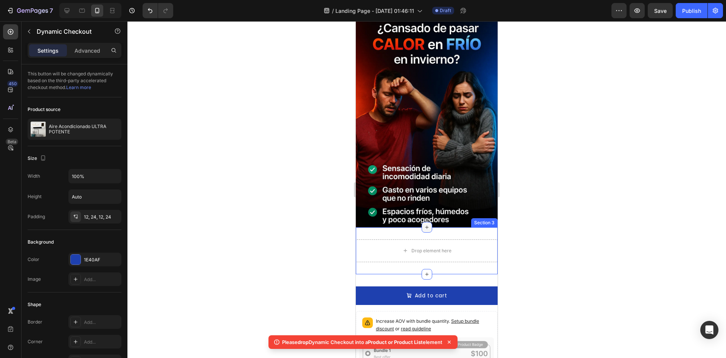
click at [424, 224] on icon at bounding box center [427, 227] width 6 height 6
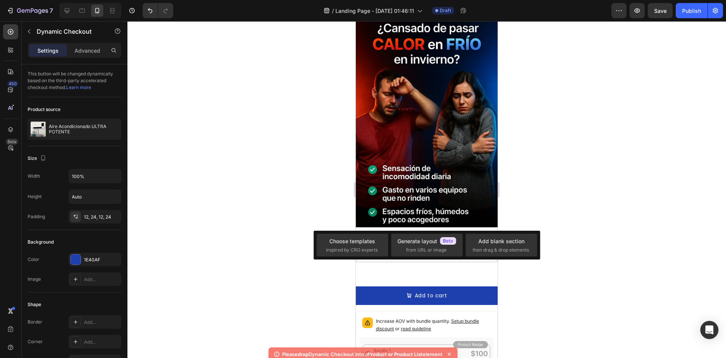
click at [576, 216] on div at bounding box center [427, 189] width 599 height 336
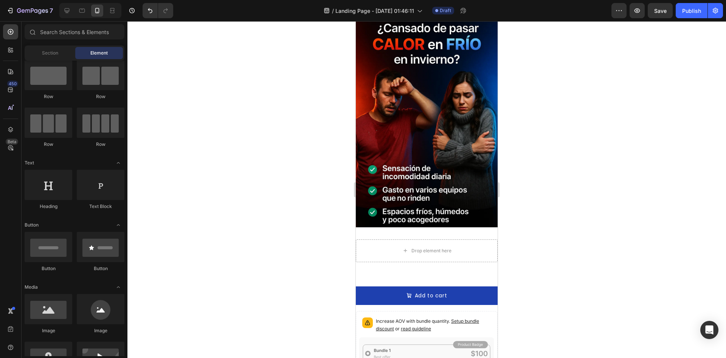
scroll to position [93, 0]
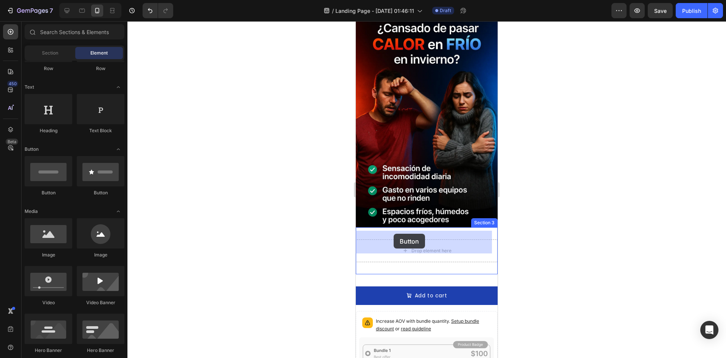
drag, startPoint x: 440, startPoint y: 205, endPoint x: 395, endPoint y: 233, distance: 52.7
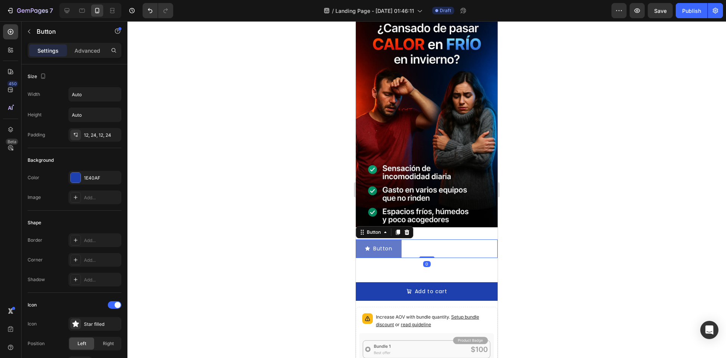
click at [394, 239] on button "Button" at bounding box center [379, 248] width 46 height 19
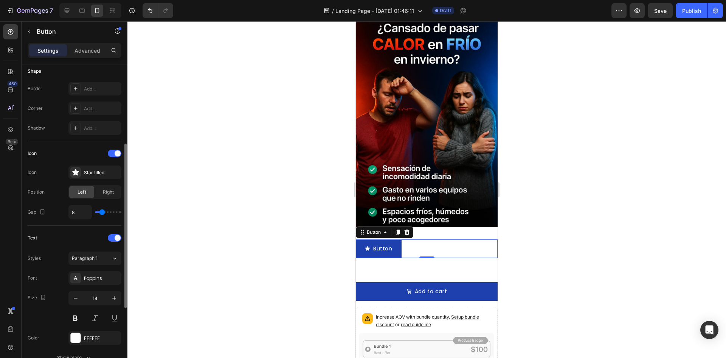
scroll to position [288, 0]
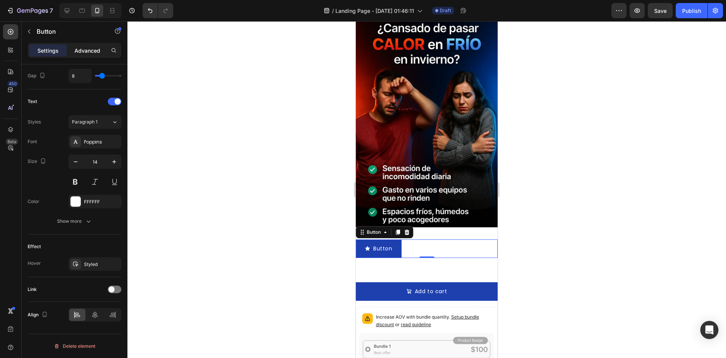
click at [87, 45] on div "Advanced" at bounding box center [87, 50] width 38 height 12
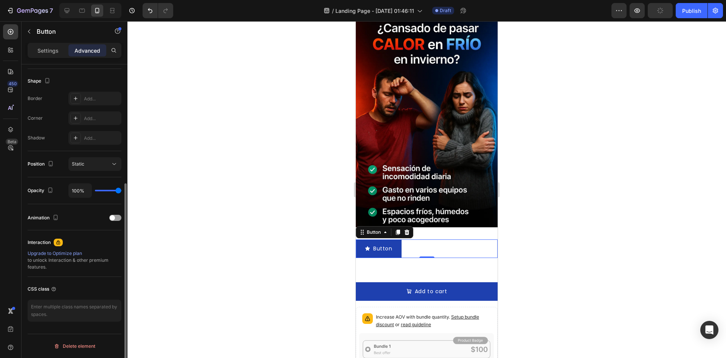
scroll to position [190, 0]
click at [63, 313] on textarea at bounding box center [75, 310] width 94 height 22
paste textarea "_rsi-cod-form-is-gempage _rsi-cod-form-gempages-button-overwrite"
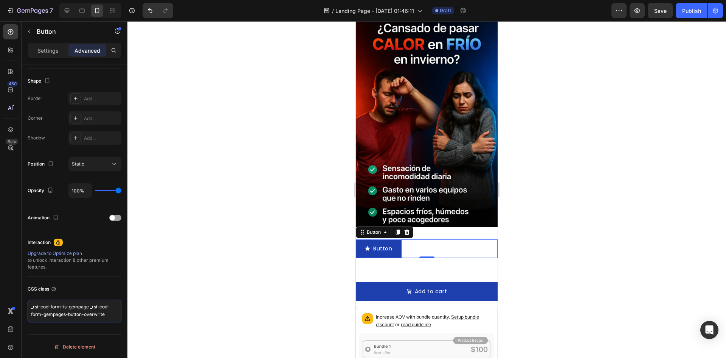
scroll to position [0, 0]
type textarea "_rsi-cod-form-is-gempage _rsi-cod-form-gempages-button-overwrite"
click at [186, 268] on div at bounding box center [427, 189] width 599 height 336
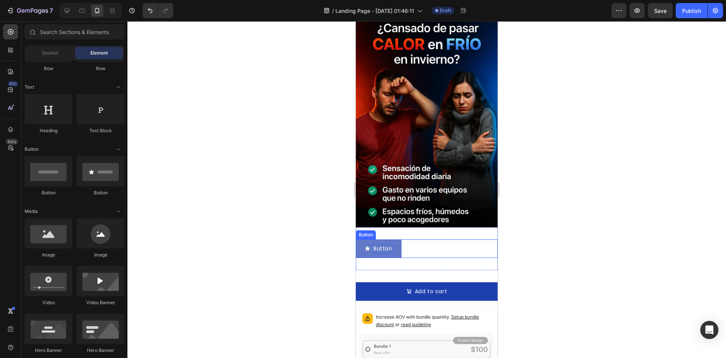
click at [376, 244] on p "Button" at bounding box center [382, 248] width 19 height 9
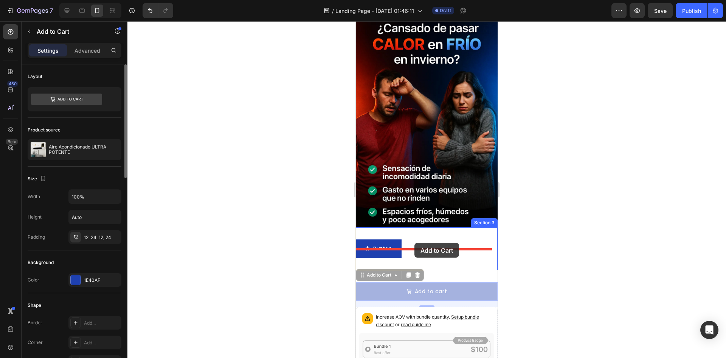
drag, startPoint x: 414, startPoint y: 239, endPoint x: 415, endPoint y: 243, distance: 4.0
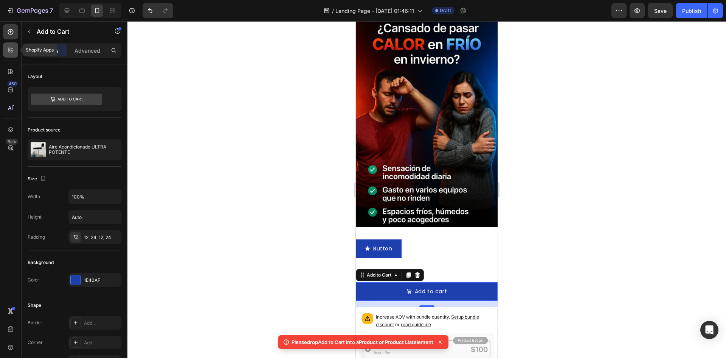
click at [12, 45] on div at bounding box center [10, 49] width 15 height 15
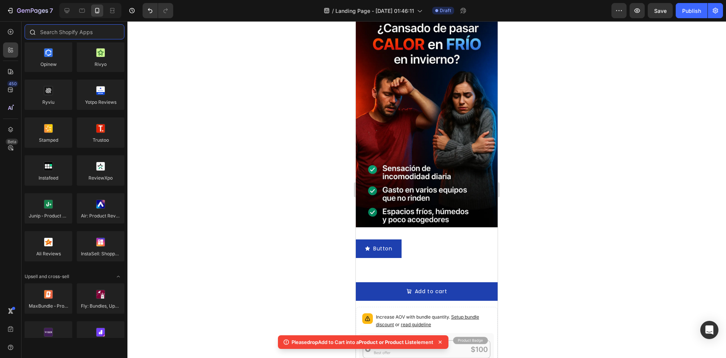
click at [84, 37] on input "text" at bounding box center [75, 31] width 100 height 15
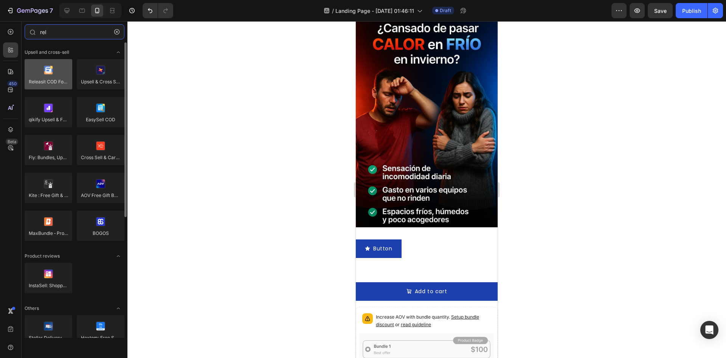
type input "rel"
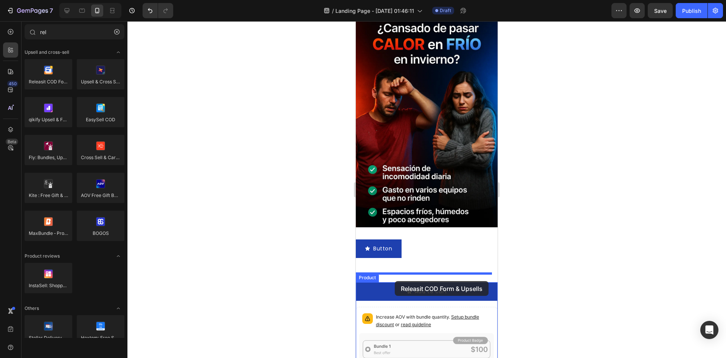
drag, startPoint x: 406, startPoint y: 98, endPoint x: 395, endPoint y: 281, distance: 183.1
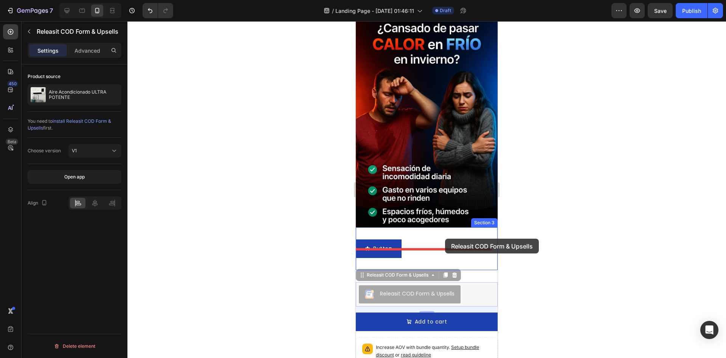
drag, startPoint x: 467, startPoint y: 292, endPoint x: 444, endPoint y: 252, distance: 45.9
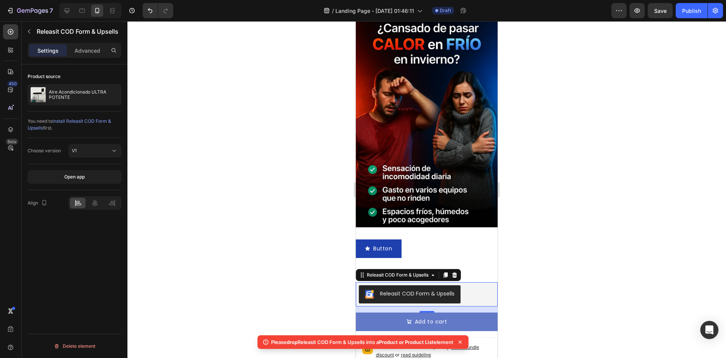
click at [456, 312] on button "Add to cart" at bounding box center [427, 321] width 142 height 19
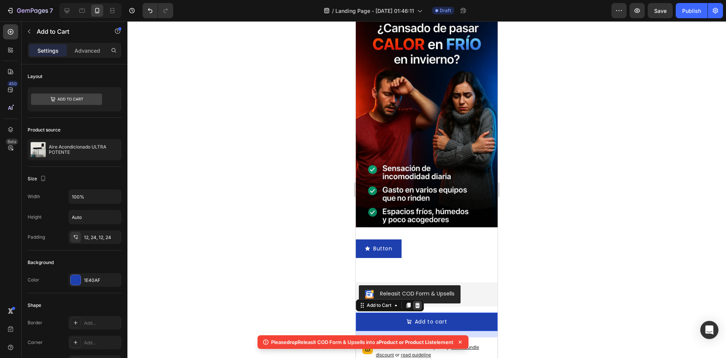
click at [418, 300] on div at bounding box center [417, 304] width 9 height 9
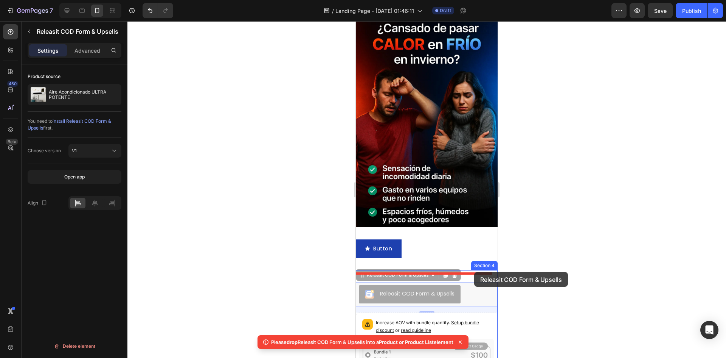
drag, startPoint x: 472, startPoint y: 285, endPoint x: 474, endPoint y: 272, distance: 13.5
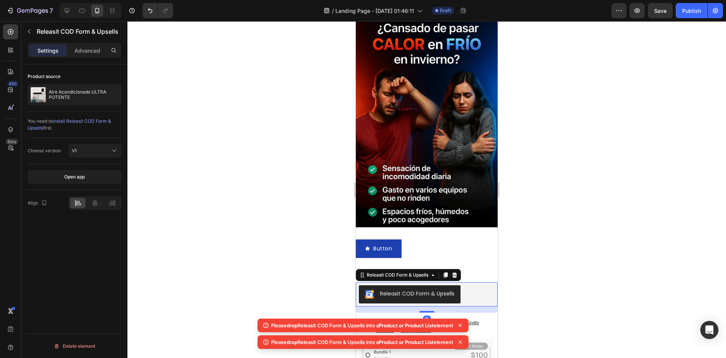
click at [463, 317] on div "Please drop Releasit COD Form & Upsells into a Product or Product List element …" at bounding box center [363, 334] width 214 height 39
click at [451, 316] on div "Increase AOV with bundle quantity. Setup bundle discount or read guideline" at bounding box center [426, 327] width 135 height 23
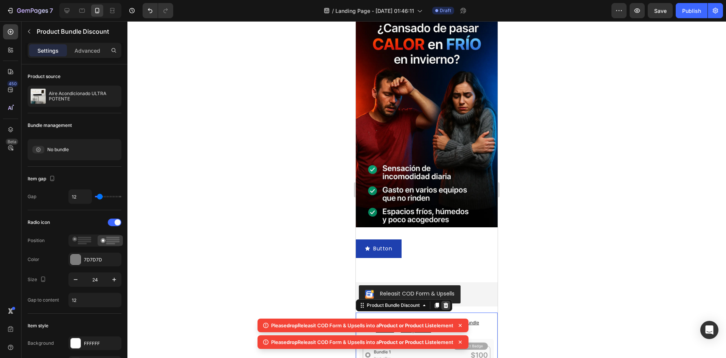
click at [445, 302] on icon at bounding box center [446, 304] width 5 height 5
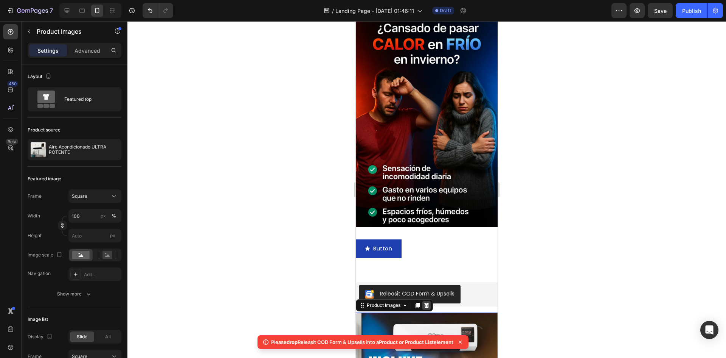
click at [428, 302] on icon at bounding box center [427, 304] width 5 height 5
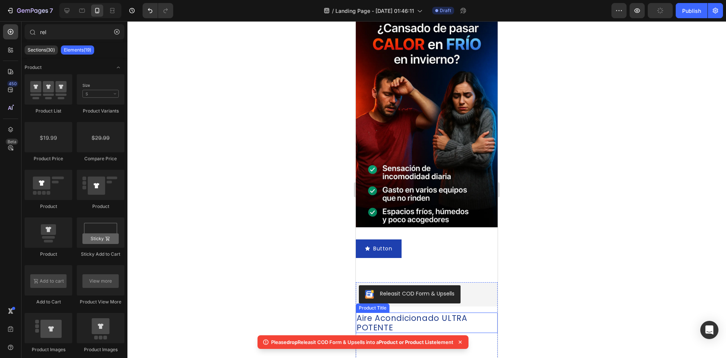
click at [452, 317] on h2 "Aire Acondicionado ULTRA POTENTE" at bounding box center [427, 322] width 142 height 20
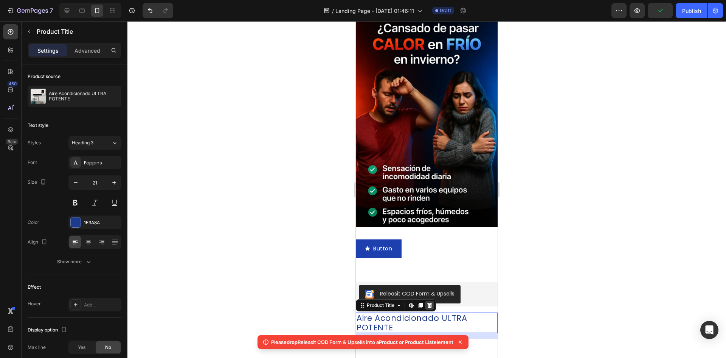
click at [431, 302] on icon at bounding box center [430, 304] width 5 height 5
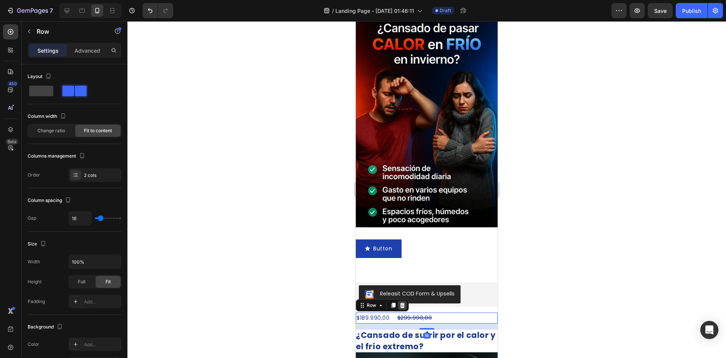
click at [402, 302] on icon at bounding box center [402, 304] width 5 height 5
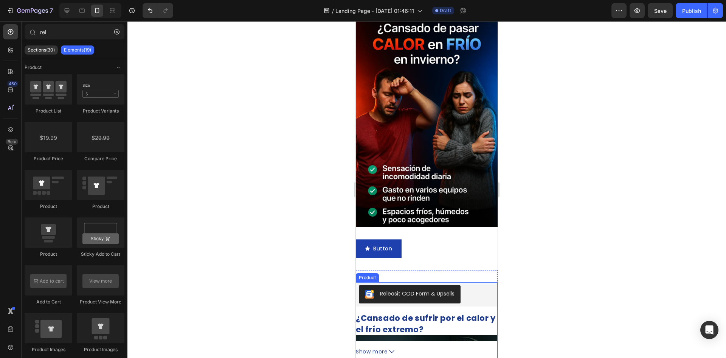
click at [444, 318] on div "¿Cansado de sufrir por el calor y el frío extremo? Despídete de las molestias d…" at bounding box center [427, 326] width 142 height 28
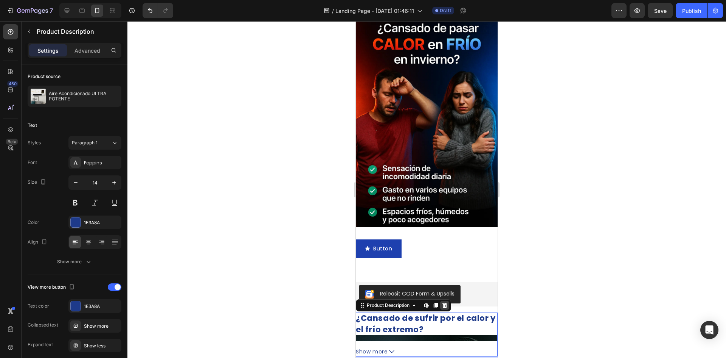
click at [444, 300] on div at bounding box center [444, 304] width 9 height 9
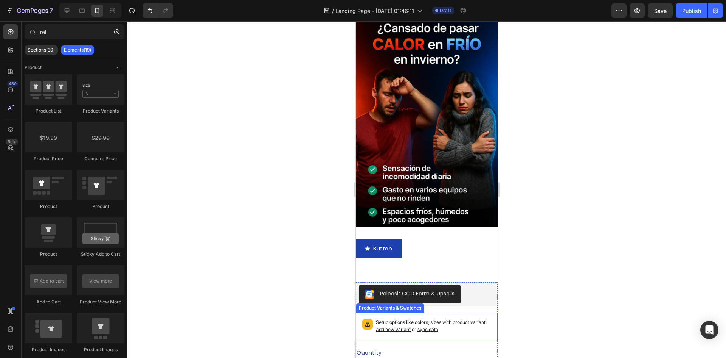
click at [449, 319] on p "Setup options like colors, sizes with product variant. Add new variant or sync …" at bounding box center [433, 326] width 115 height 14
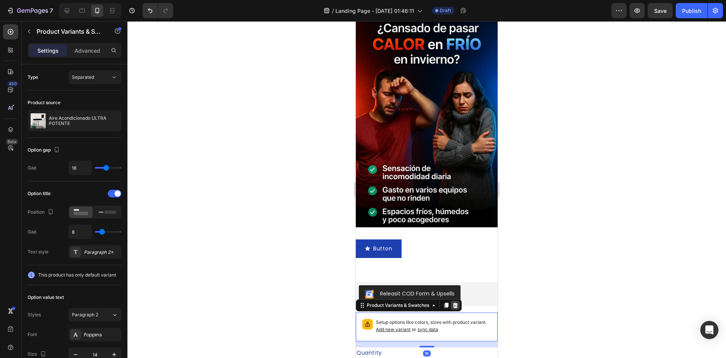
click at [454, 302] on icon at bounding box center [455, 304] width 5 height 5
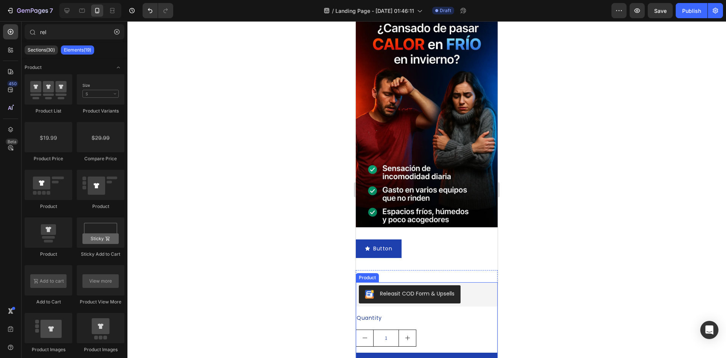
click at [444, 329] on div "1" at bounding box center [427, 337] width 142 height 17
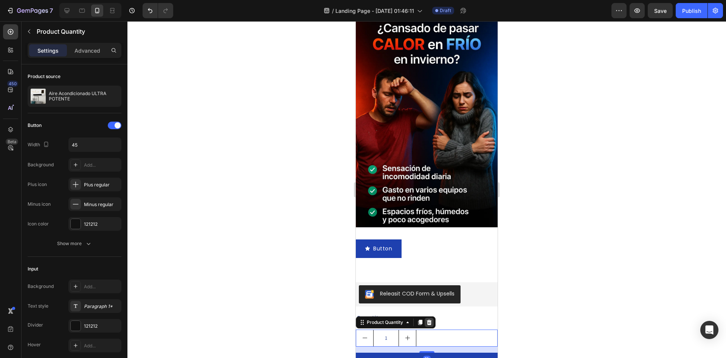
click at [431, 319] on icon at bounding box center [429, 322] width 6 height 6
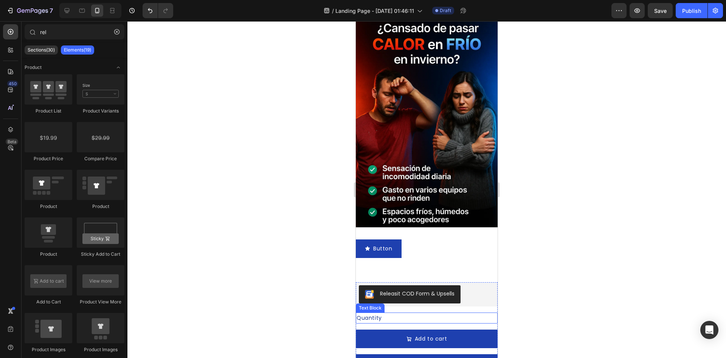
click at [445, 312] on div "Quantity" at bounding box center [427, 317] width 142 height 11
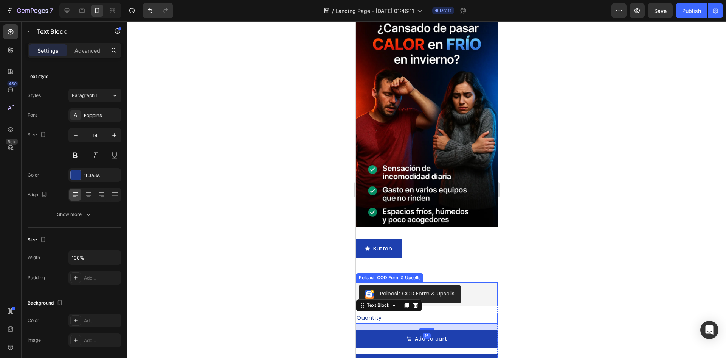
click at [420, 299] on div "Text Block" at bounding box center [389, 305] width 66 height 12
click at [416, 302] on icon at bounding box center [416, 305] width 6 height 6
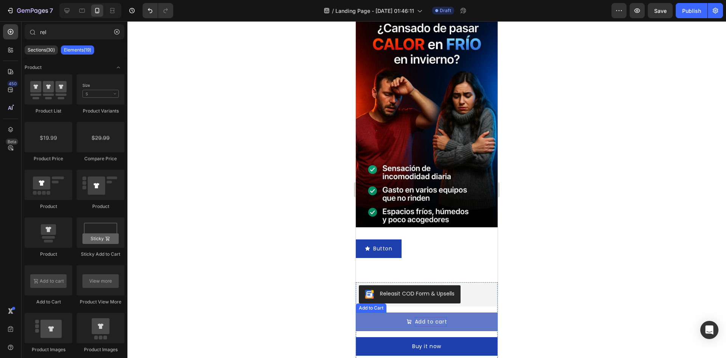
click at [437, 317] on div "Add to cart" at bounding box center [431, 321] width 33 height 9
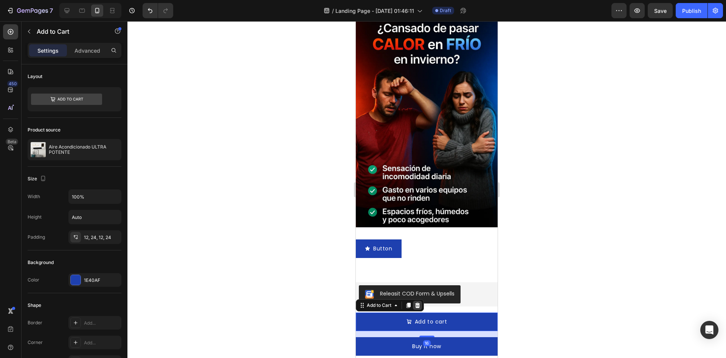
click at [418, 302] on icon at bounding box center [417, 304] width 5 height 5
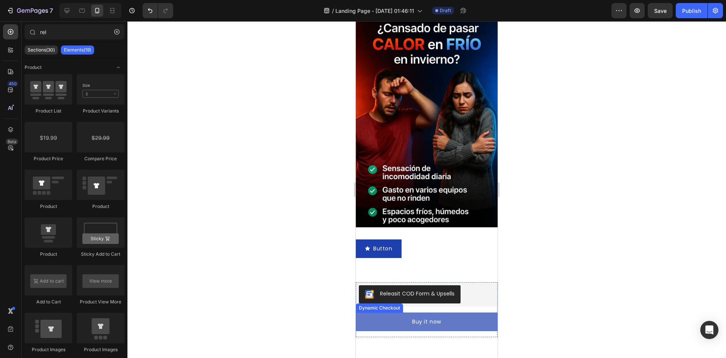
click at [440, 312] on button "Buy it now" at bounding box center [427, 321] width 142 height 19
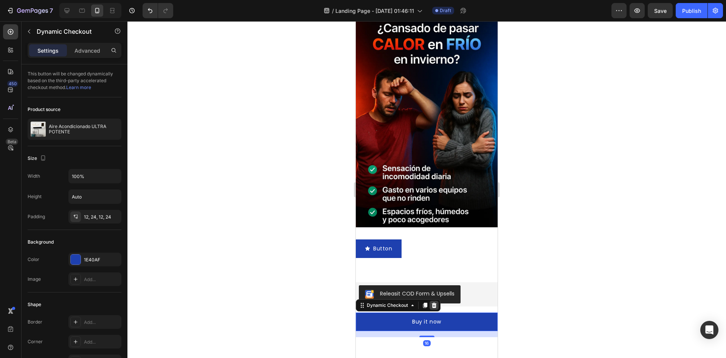
click at [433, 302] on icon at bounding box center [434, 305] width 6 height 6
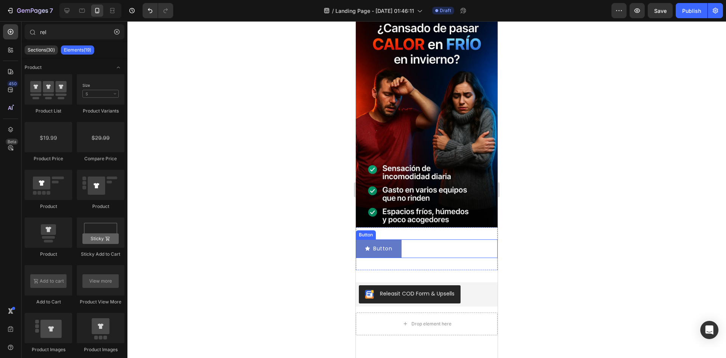
click at [395, 244] on button "Button" at bounding box center [379, 248] width 46 height 19
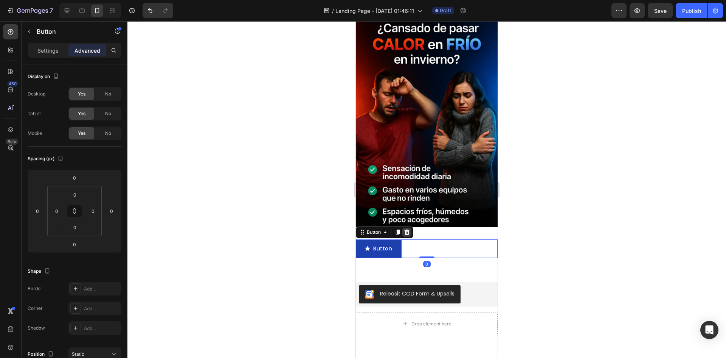
click at [409, 229] on icon at bounding box center [407, 231] width 5 height 5
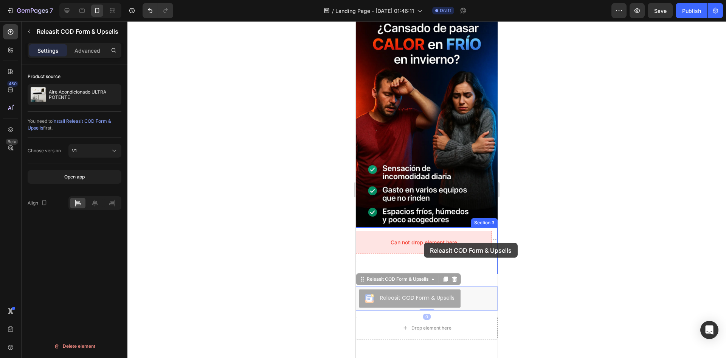
drag, startPoint x: 411, startPoint y: 288, endPoint x: 424, endPoint y: 244, distance: 45.8
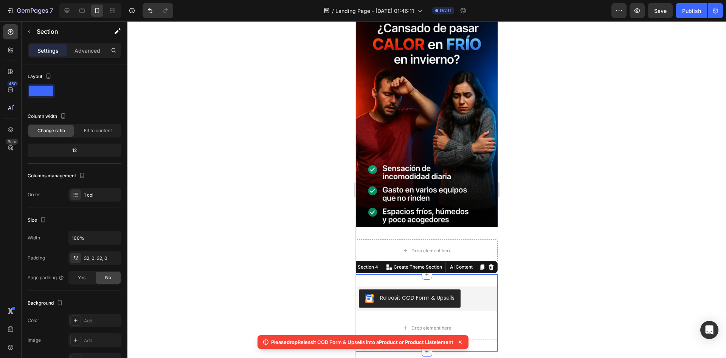
click at [471, 274] on div "Releasit COD Form & Upsells Releasit COD Form & Upsells Drop element here Produ…" at bounding box center [427, 312] width 142 height 77
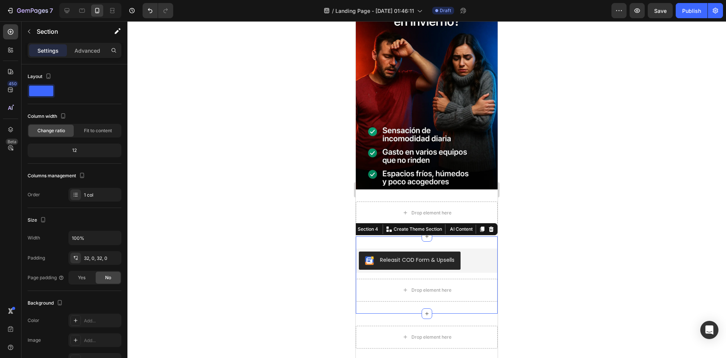
scroll to position [303, 0]
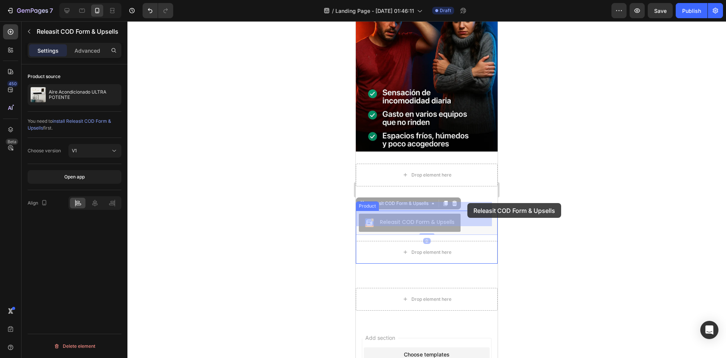
drag, startPoint x: 478, startPoint y: 220, endPoint x: 468, endPoint y: 213, distance: 12.4
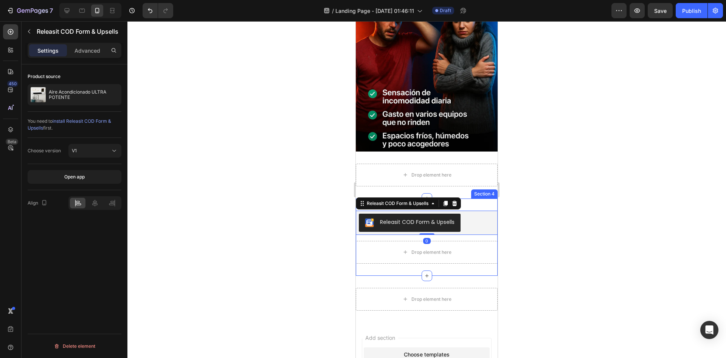
click at [467, 171] on div "Drop element here" at bounding box center [427, 174] width 142 height 23
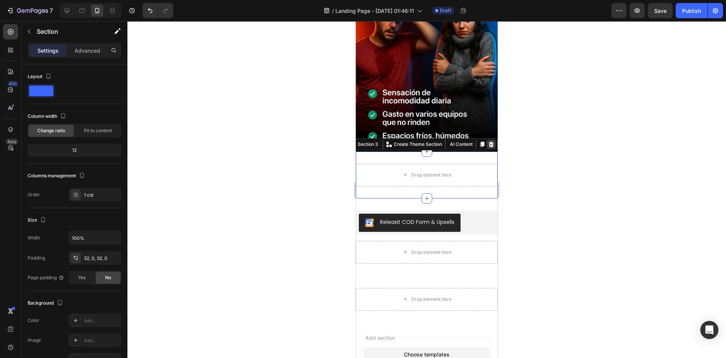
click at [489, 141] on icon at bounding box center [491, 143] width 5 height 5
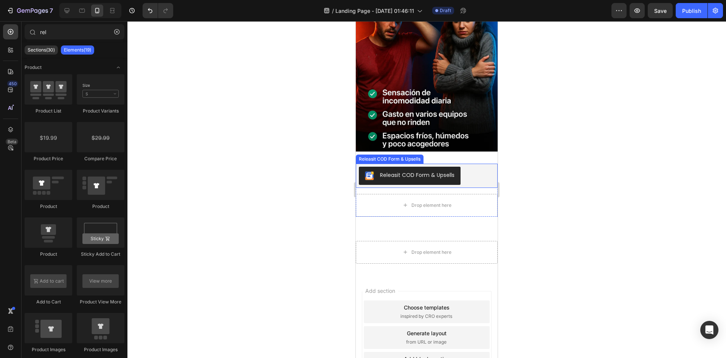
click at [469, 167] on div "Releasit COD Form & Upsells" at bounding box center [427, 175] width 136 height 18
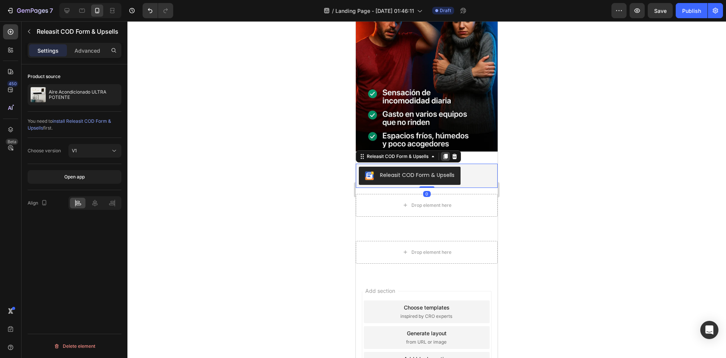
click at [448, 154] on icon at bounding box center [446, 156] width 4 height 5
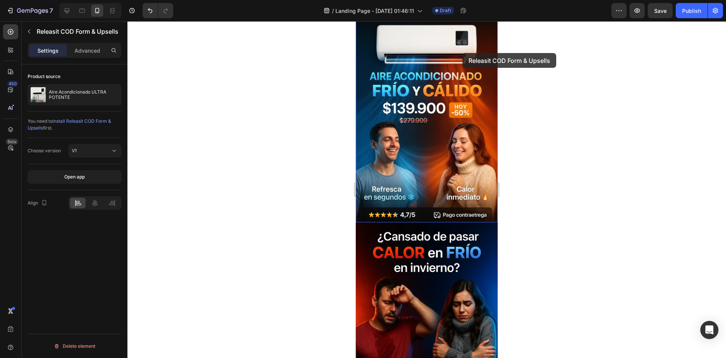
scroll to position [0, 0]
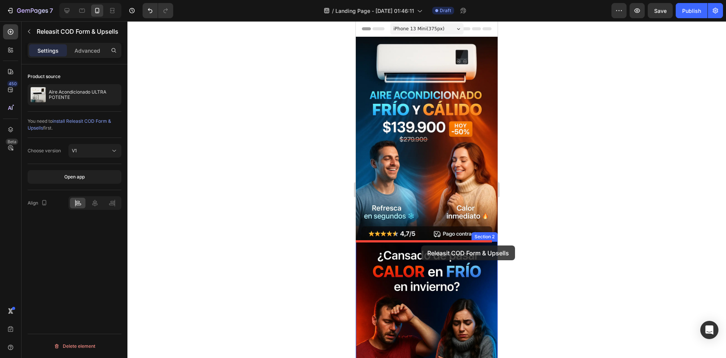
drag, startPoint x: 470, startPoint y: 191, endPoint x: 421, endPoint y: 243, distance: 71.2
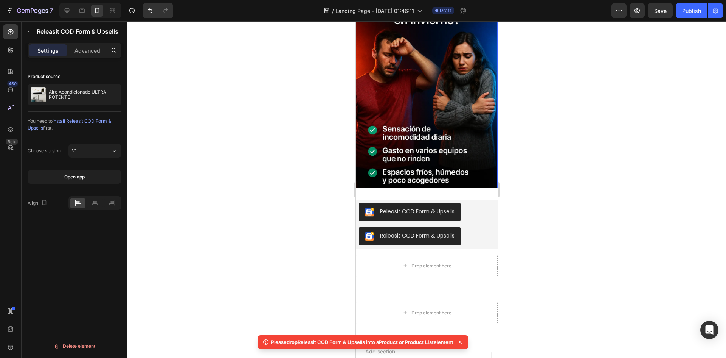
scroll to position [265, 0]
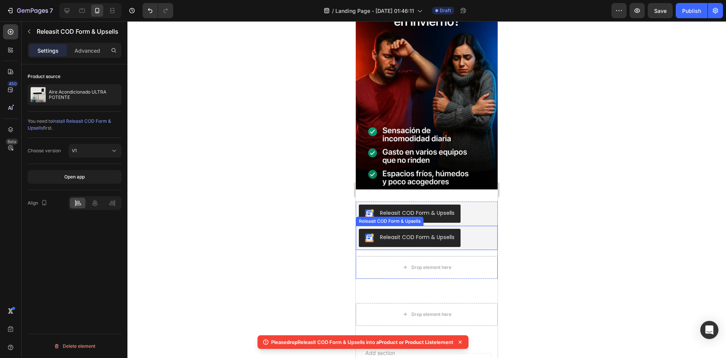
click at [469, 229] on div "Releasit COD Form & Upsells" at bounding box center [427, 238] width 136 height 18
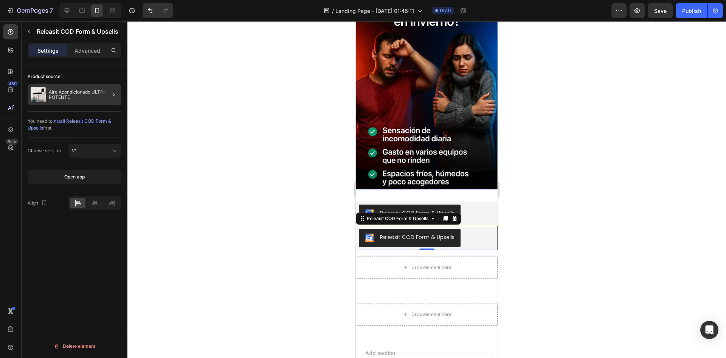
click at [102, 92] on div at bounding box center [110, 94] width 21 height 21
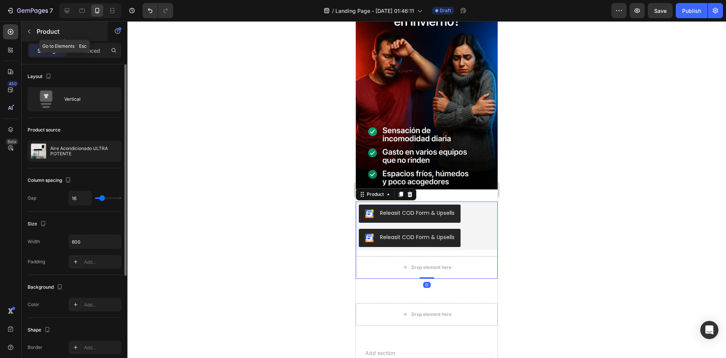
click at [27, 29] on icon "button" at bounding box center [29, 31] width 6 height 6
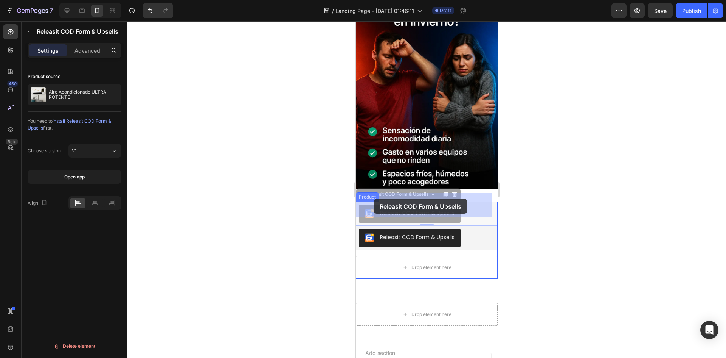
drag, startPoint x: 369, startPoint y: 193, endPoint x: 369, endPoint y: 204, distance: 10.6
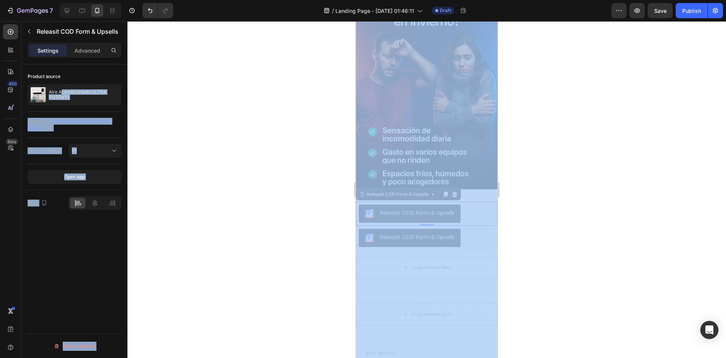
drag, startPoint x: 417, startPoint y: 115, endPoint x: 384, endPoint y: 163, distance: 57.6
click at [350, 244] on div at bounding box center [427, 189] width 599 height 336
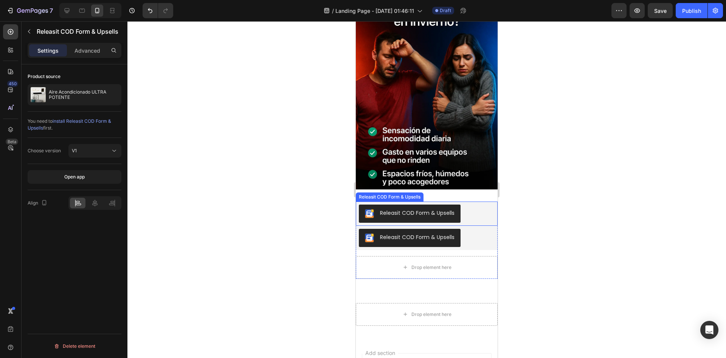
click at [456, 209] on button "Releasit COD Form & Upsells" at bounding box center [410, 213] width 102 height 18
click at [105, 152] on div "V1" at bounding box center [91, 150] width 39 height 7
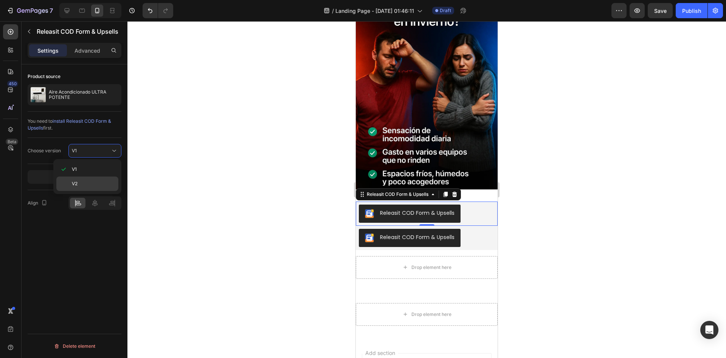
click at [98, 183] on p "V2" at bounding box center [93, 183] width 43 height 7
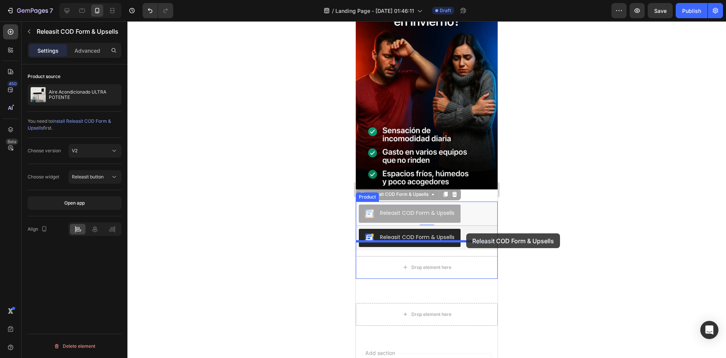
drag, startPoint x: 464, startPoint y: 207, endPoint x: 467, endPoint y: 233, distance: 26.6
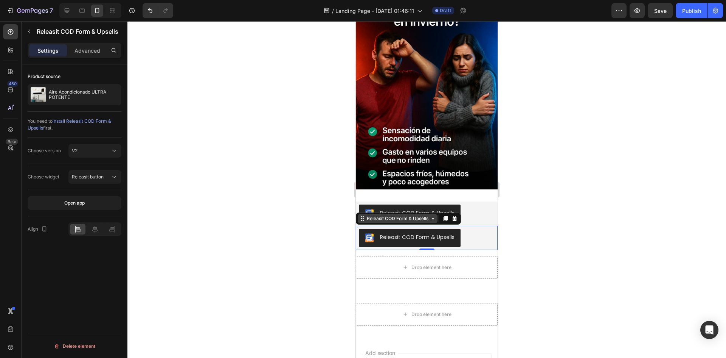
click at [434, 215] on icon at bounding box center [433, 218] width 6 height 6
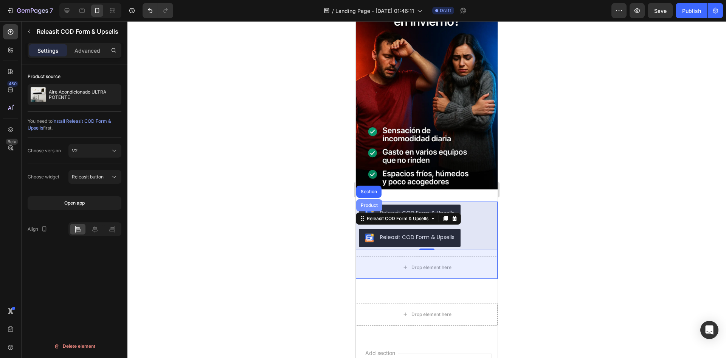
click at [376, 203] on div "Product" at bounding box center [369, 205] width 20 height 5
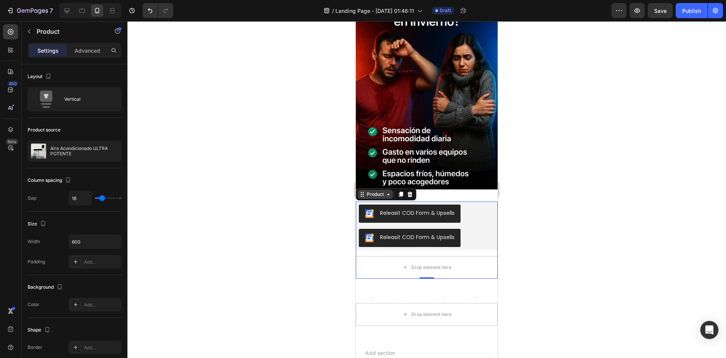
click at [387, 191] on icon at bounding box center [389, 194] width 6 height 6
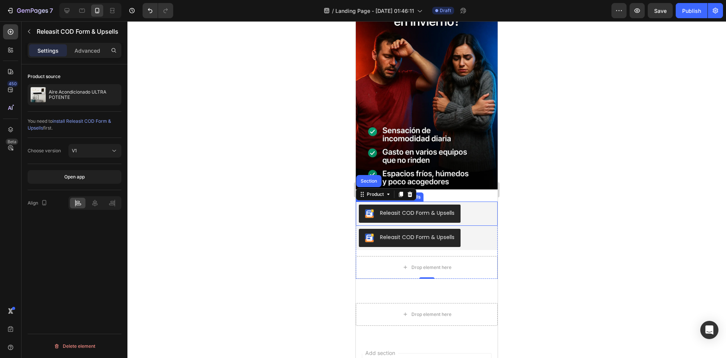
click at [399, 212] on button "Releasit COD Form & Upsells" at bounding box center [410, 213] width 102 height 18
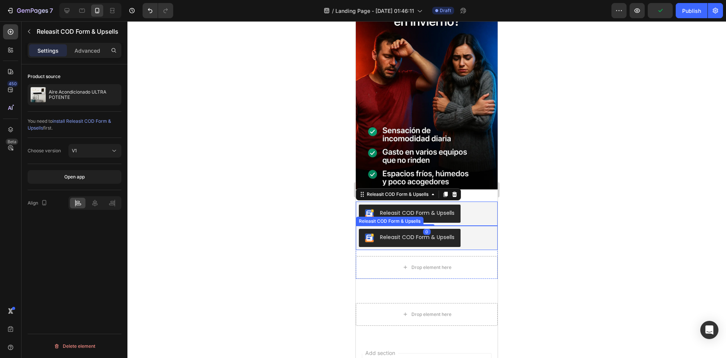
click at [397, 233] on div "Releasit COD Form & Upsells" at bounding box center [417, 237] width 75 height 8
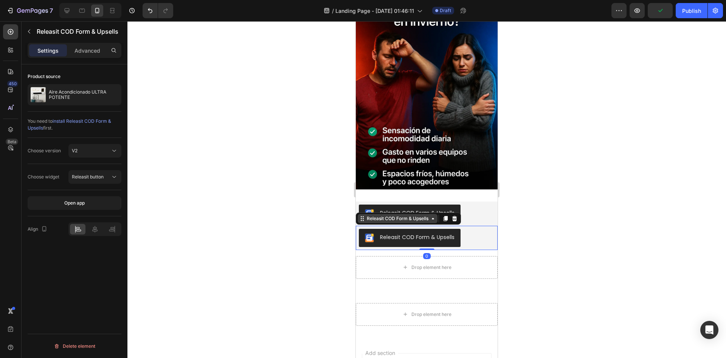
click at [400, 215] on div "Releasit COD Form & Upsells" at bounding box center [397, 218] width 65 height 7
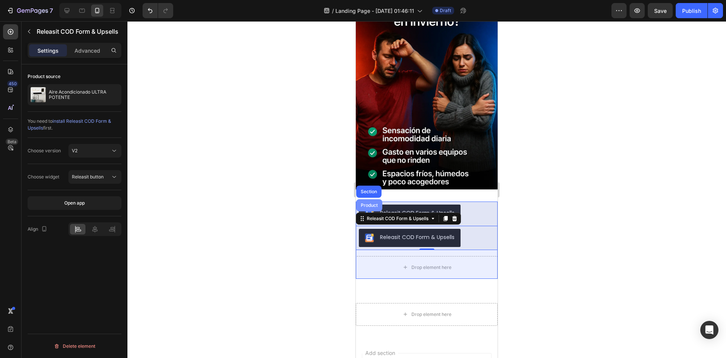
click at [380, 199] on div "Product" at bounding box center [369, 205] width 26 height 12
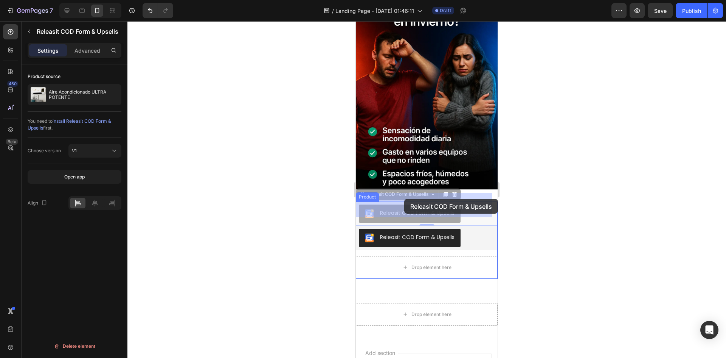
drag, startPoint x: 391, startPoint y: 199, endPoint x: 407, endPoint y: 191, distance: 18.1
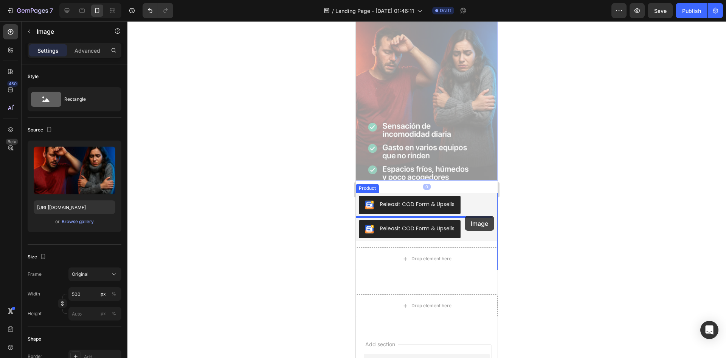
drag, startPoint x: 460, startPoint y: 132, endPoint x: 465, endPoint y: 215, distance: 82.3
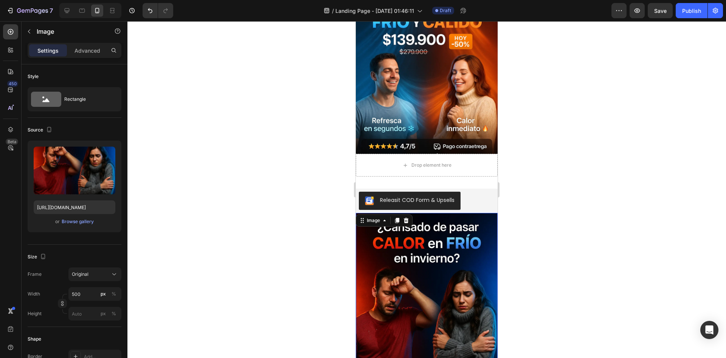
scroll to position [76, 0]
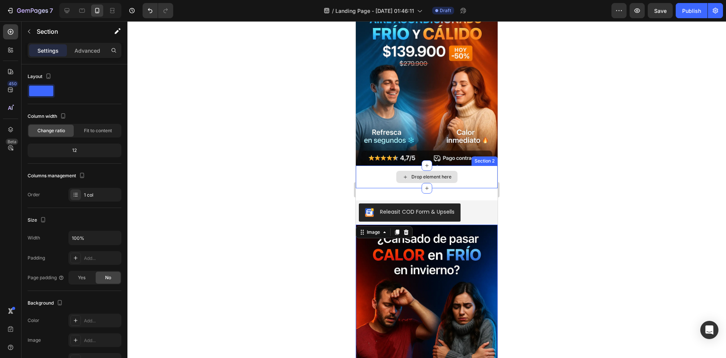
click at [472, 179] on div "Drop element here" at bounding box center [427, 176] width 142 height 23
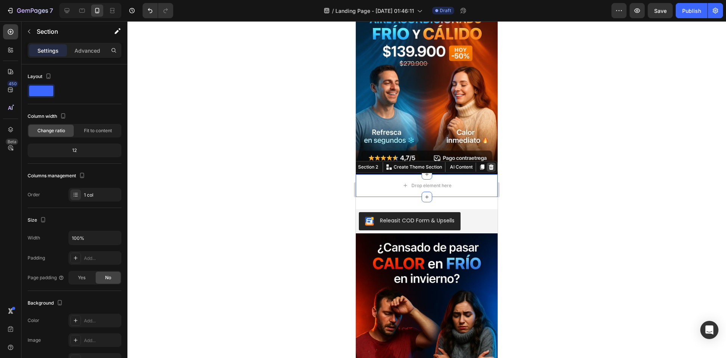
click at [489, 164] on icon at bounding box center [491, 166] width 5 height 5
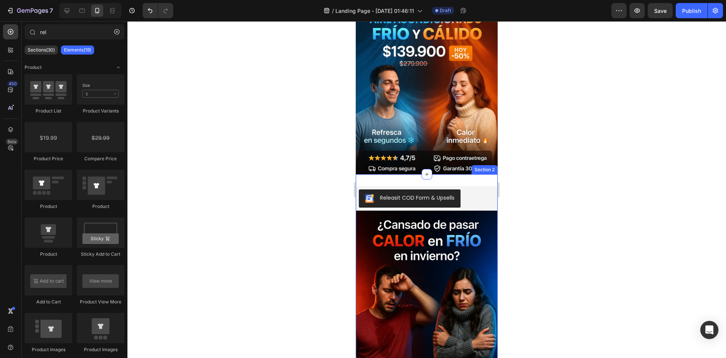
click at [474, 174] on div "Releasit COD Form & Upsells Releasit COD Form & Upsells Image Releasit COD Form…" at bounding box center [427, 331] width 142 height 314
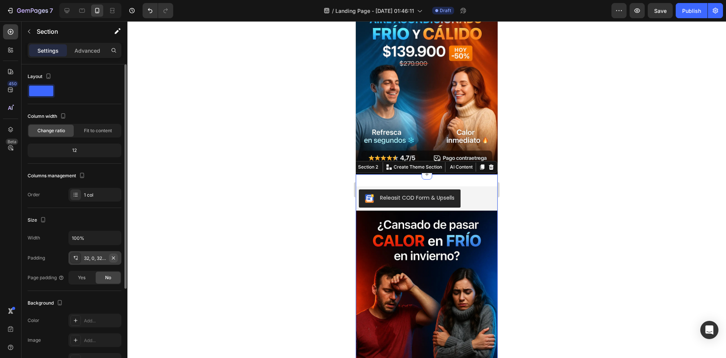
click at [114, 255] on icon "button" at bounding box center [113, 258] width 6 height 6
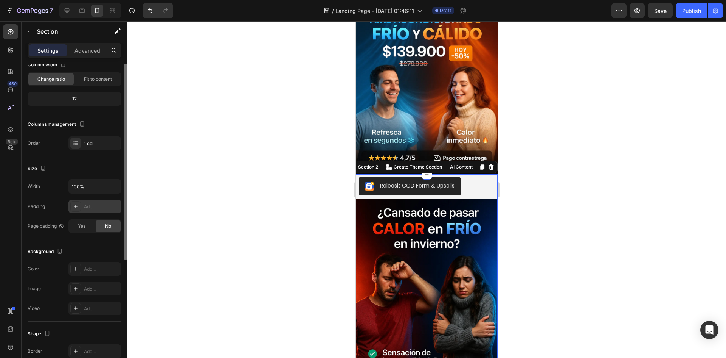
scroll to position [14, 0]
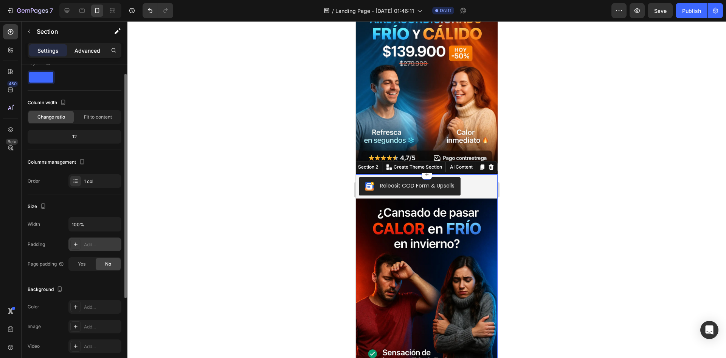
click at [81, 54] on div "Advanced" at bounding box center [87, 50] width 38 height 12
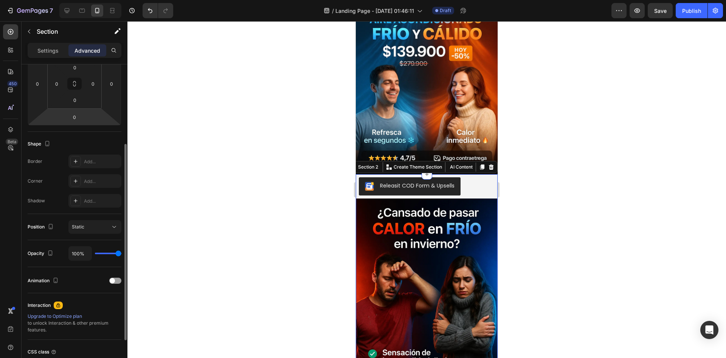
scroll to position [190, 0]
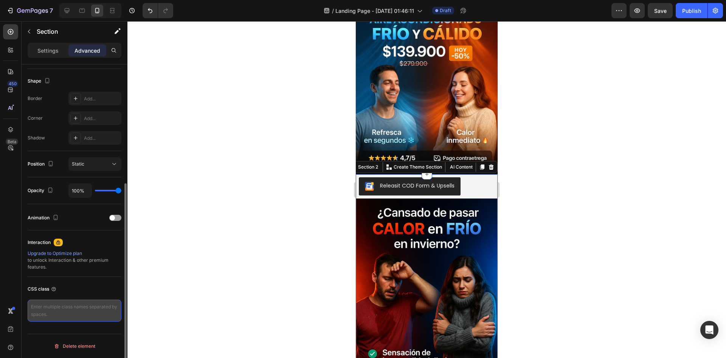
click at [72, 306] on textarea at bounding box center [75, 310] width 94 height 22
paste textarea "_rsi-cod-form-is-gempage _rsi-cod-form-gempages-button-overwrite"
type textarea "_rsi-cod-form-is-gempage _rsi-cod-form-gempages-button-overwrite"
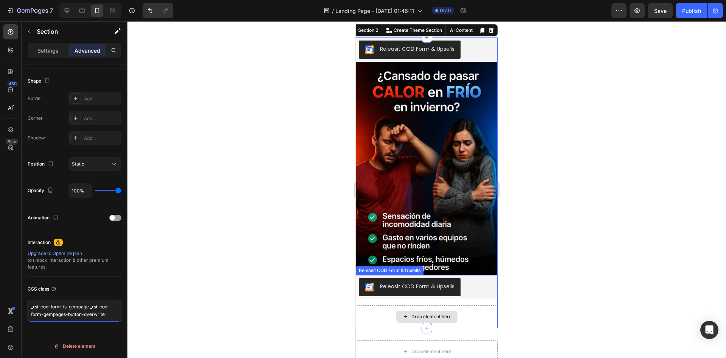
scroll to position [265, 0]
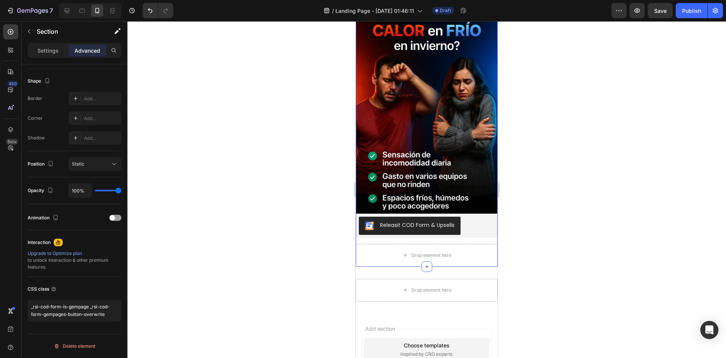
click at [443, 221] on div "Releasit COD Form & Upsells" at bounding box center [417, 225] width 75 height 8
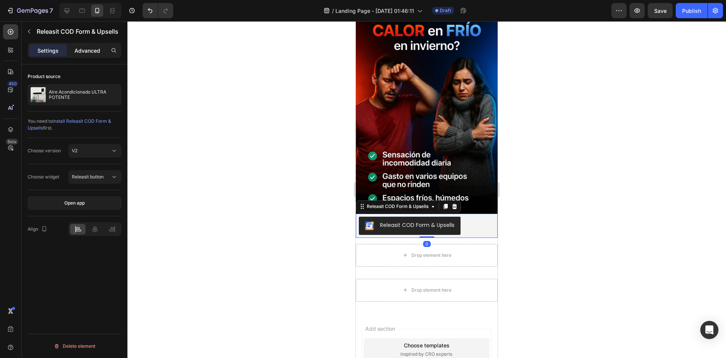
click at [90, 54] on div "Advanced" at bounding box center [87, 50] width 38 height 12
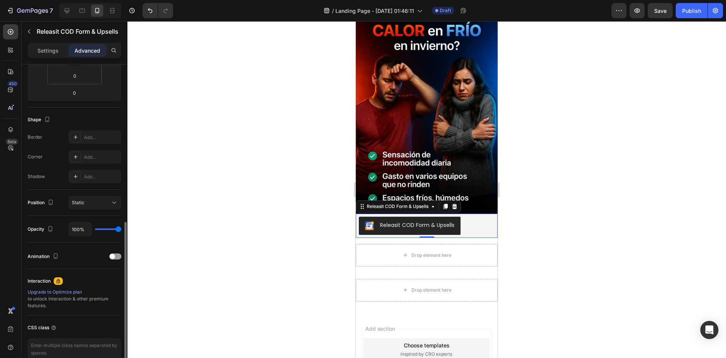
scroll to position [190, 0]
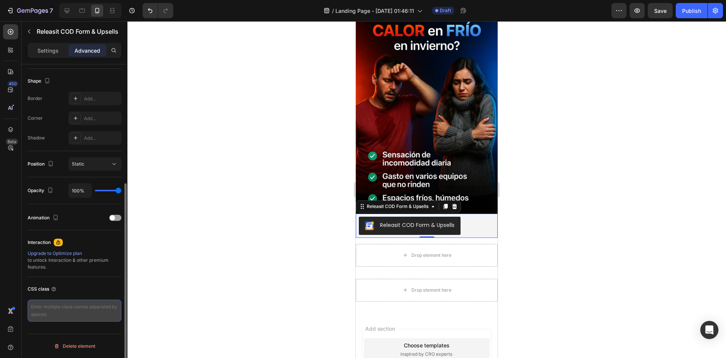
click at [73, 310] on textarea at bounding box center [75, 310] width 94 height 22
paste textarea "_rsi-cod-form-is-gempage _rsi-cod-form-gempages-button-overwrite"
type textarea "_rsi-cod-form-is-gempage _rsi-cod-form-gempages-button-overwrite"
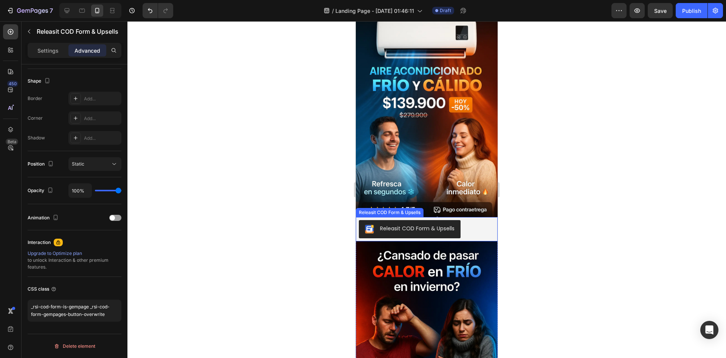
scroll to position [0, 0]
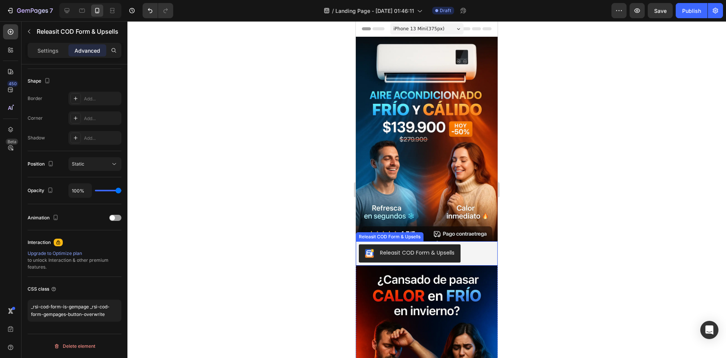
click at [481, 247] on div "Releasit COD Form & Upsells" at bounding box center [427, 253] width 136 height 18
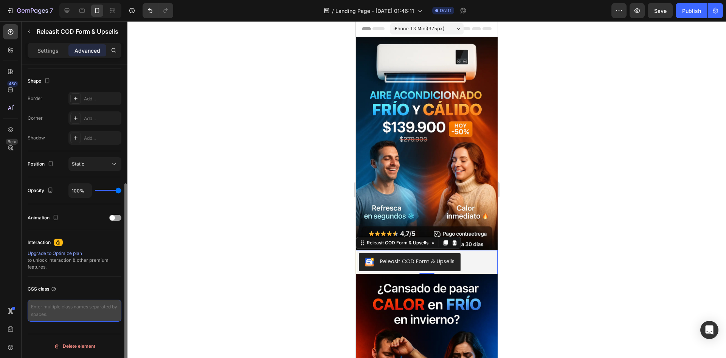
click at [73, 317] on textarea at bounding box center [75, 310] width 94 height 22
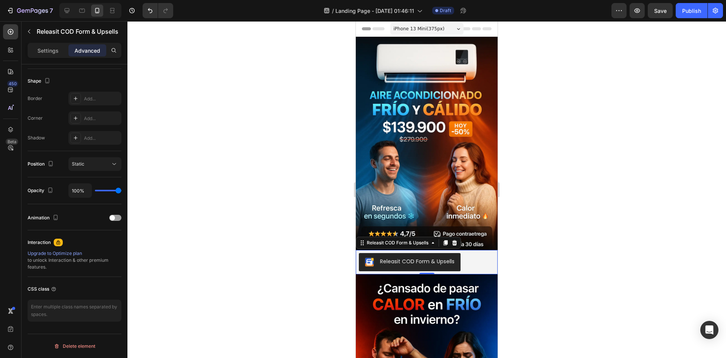
click at [480, 253] on div "Releasit COD Form & Upsells" at bounding box center [427, 262] width 136 height 18
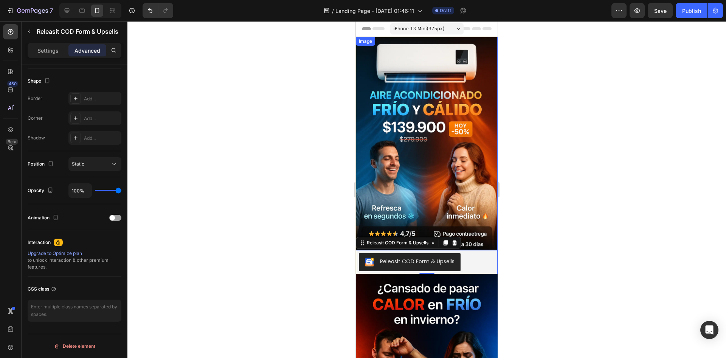
click at [468, 179] on img at bounding box center [427, 143] width 142 height 213
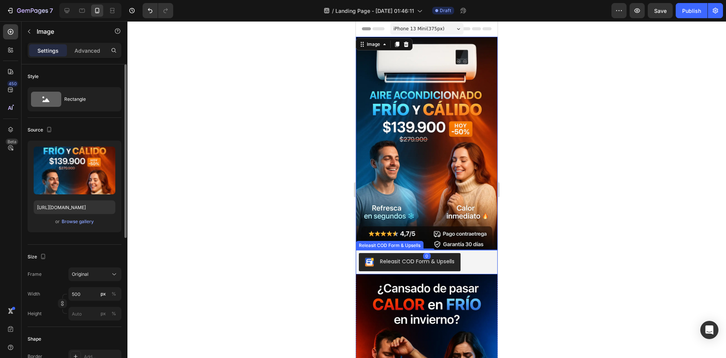
click at [459, 260] on button "Releasit COD Form & Upsells" at bounding box center [410, 262] width 102 height 18
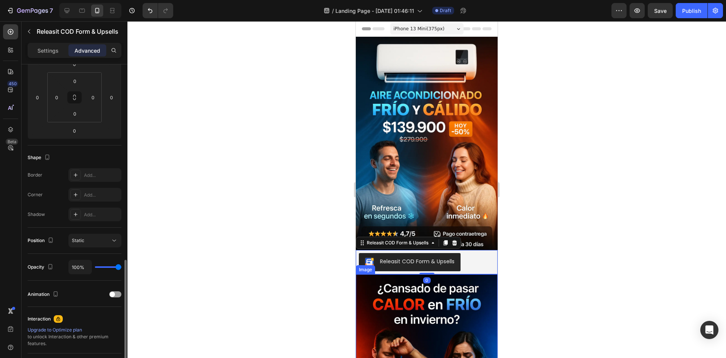
scroll to position [190, 0]
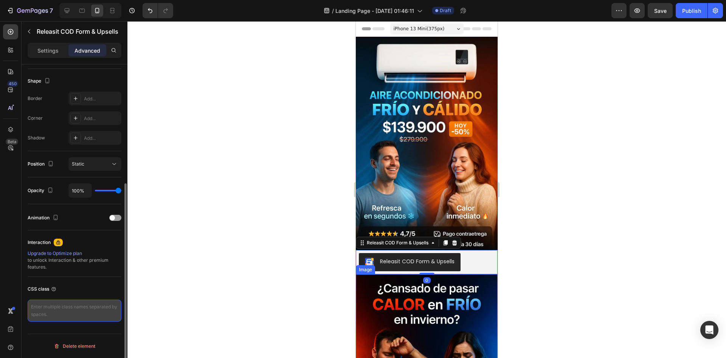
click at [72, 316] on textarea at bounding box center [75, 310] width 94 height 22
paste textarea "_rsi-cod-form-is-gempage _rsi-cod-form-gempages-button-overwrite"
type textarea "_rsi-cod-form-is-gempage _rsi-cod-form-gempages-button-overwrite"
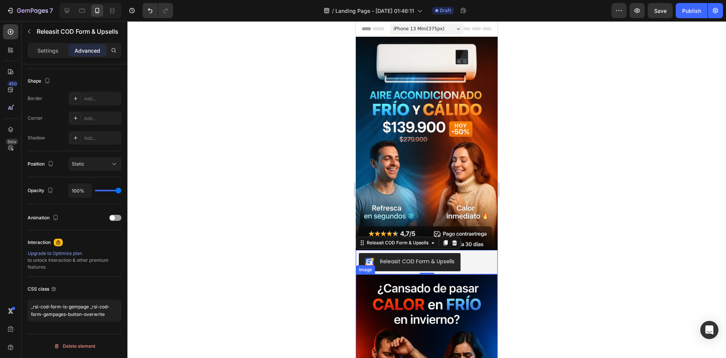
click at [250, 116] on div at bounding box center [427, 189] width 599 height 336
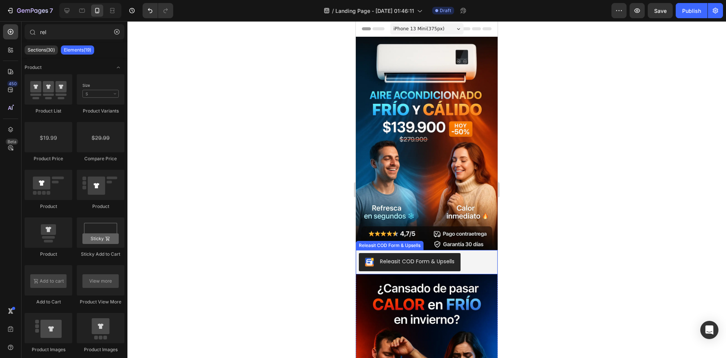
click at [456, 257] on button "Releasit COD Form & Upsells" at bounding box center [410, 262] width 102 height 18
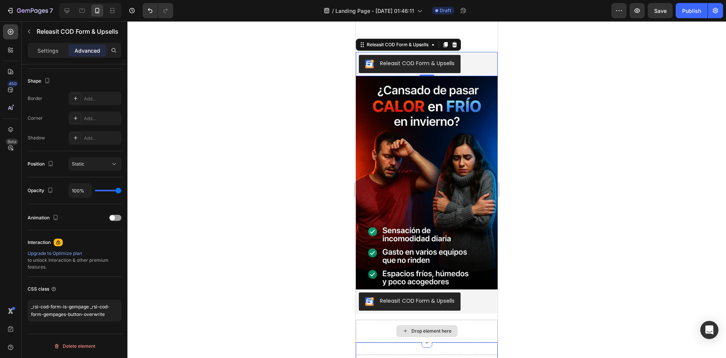
scroll to position [372, 0]
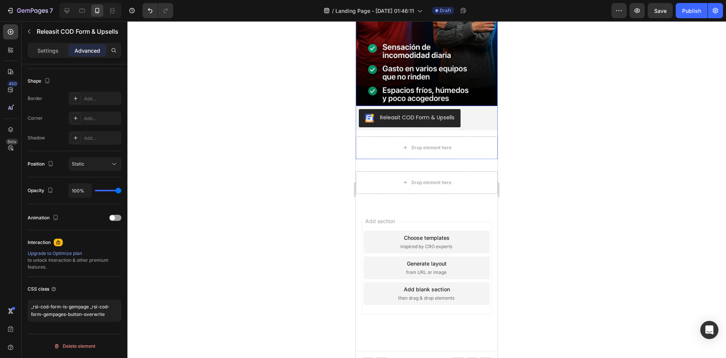
click at [467, 106] on div "Releasit COD Form & Upsells" at bounding box center [427, 118] width 142 height 24
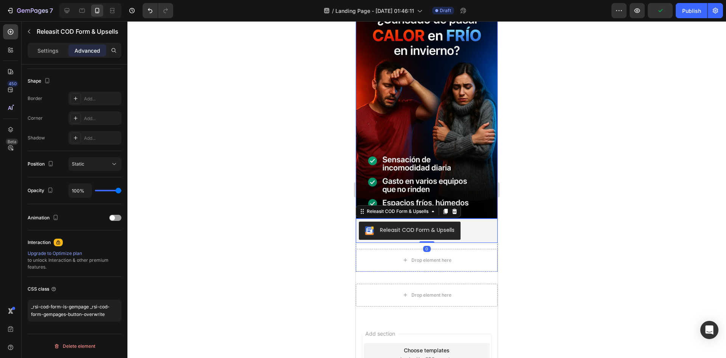
scroll to position [259, 0]
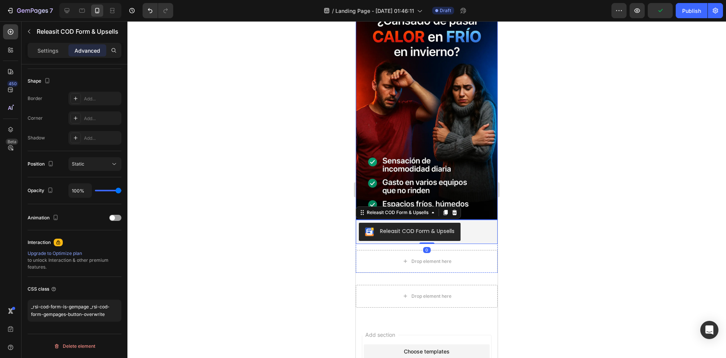
click at [465, 141] on img at bounding box center [427, 112] width 142 height 213
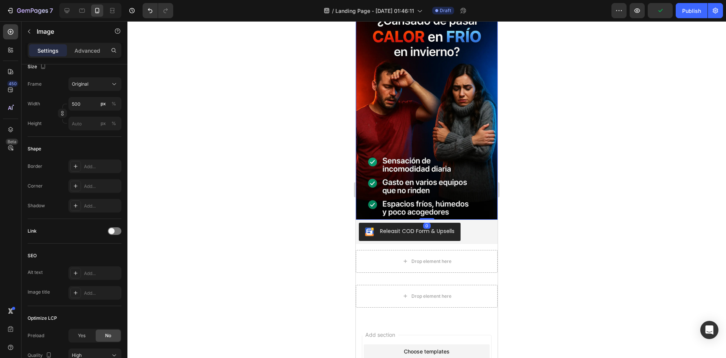
scroll to position [0, 0]
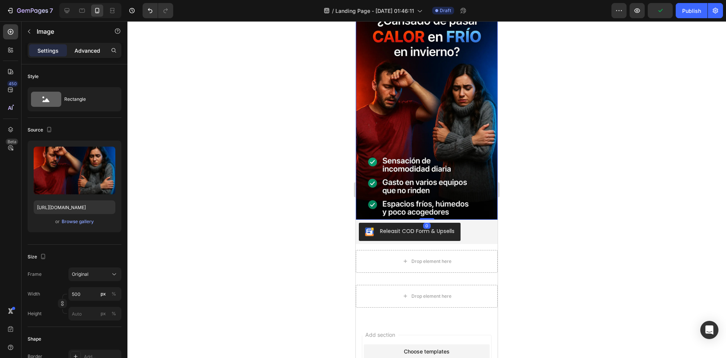
click at [85, 51] on p "Advanced" at bounding box center [88, 51] width 26 height 8
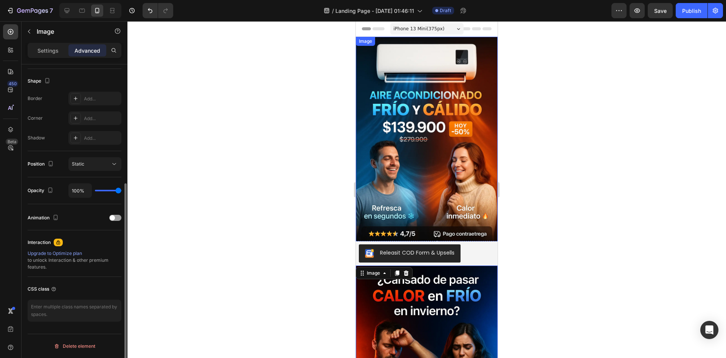
click at [449, 131] on img at bounding box center [427, 143] width 142 height 213
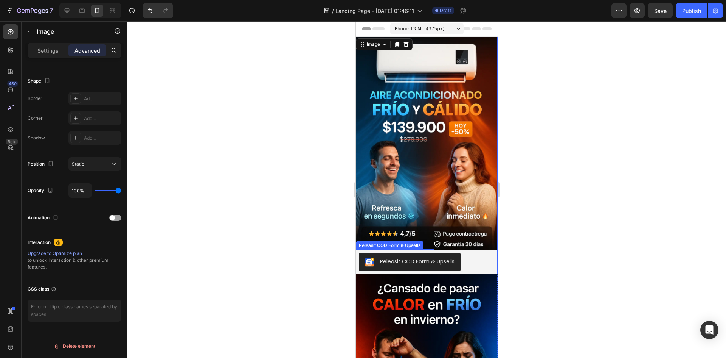
click at [459, 255] on button "Releasit COD Form & Upsells" at bounding box center [410, 262] width 102 height 18
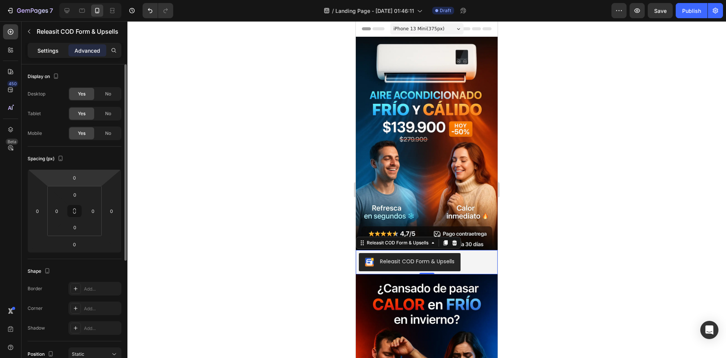
click at [56, 51] on p "Settings" at bounding box center [47, 51] width 21 height 8
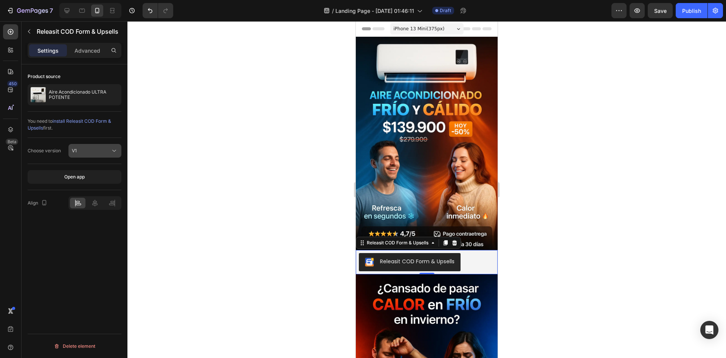
click at [93, 153] on div "V1" at bounding box center [91, 150] width 39 height 7
click at [84, 179] on div "V2" at bounding box center [87, 183] width 62 height 14
click at [89, 178] on span "Releasit button" at bounding box center [88, 177] width 32 height 6
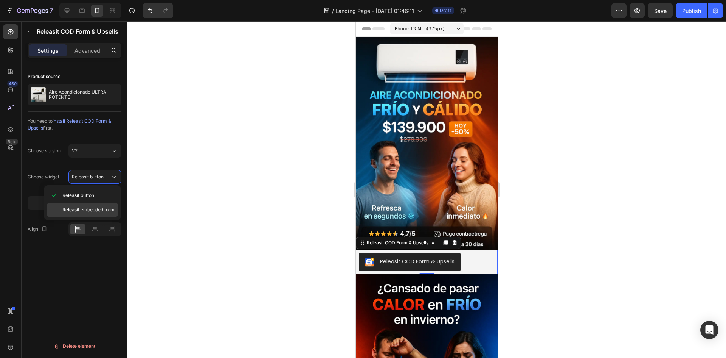
click at [97, 211] on span "Releasit embedded form" at bounding box center [88, 209] width 52 height 7
click at [88, 203] on button "Open app" at bounding box center [75, 203] width 94 height 14
click at [90, 179] on span "Releasit embedded form" at bounding box center [91, 176] width 39 height 7
click at [95, 193] on p "Releasit button" at bounding box center [88, 195] width 52 height 7
click at [103, 178] on span "Releasit button" at bounding box center [88, 177] width 32 height 6
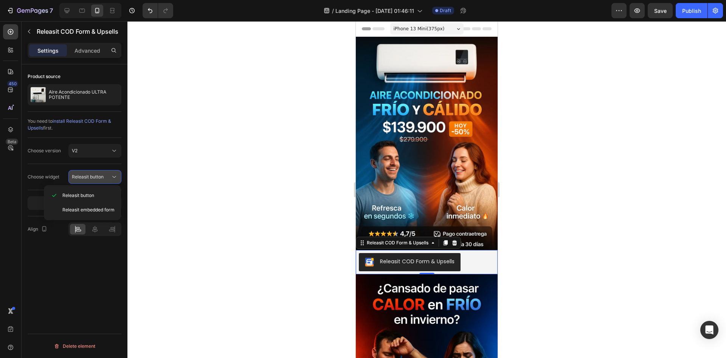
click at [103, 178] on span "Releasit button" at bounding box center [88, 177] width 32 height 6
click at [95, 46] on div "Advanced" at bounding box center [87, 50] width 38 height 12
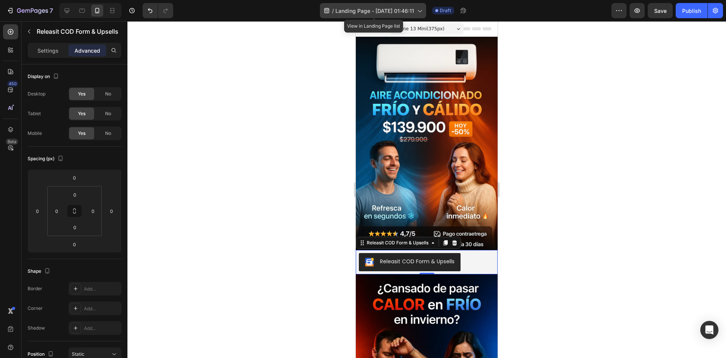
click at [416, 10] on div "/ Landing Page - Sep 29, 01:46:11" at bounding box center [373, 10] width 106 height 15
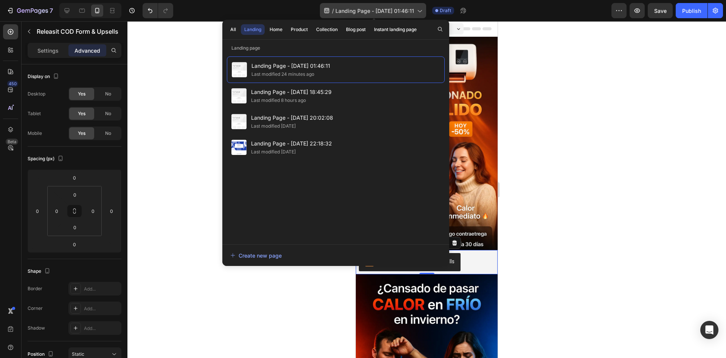
click at [416, 10] on div "/ Landing Page - Sep 29, 01:46:11" at bounding box center [373, 10] width 106 height 15
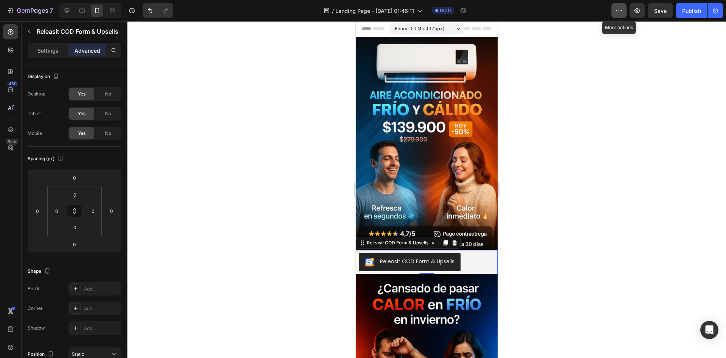
click at [615, 11] on button "button" at bounding box center [619, 10] width 15 height 15
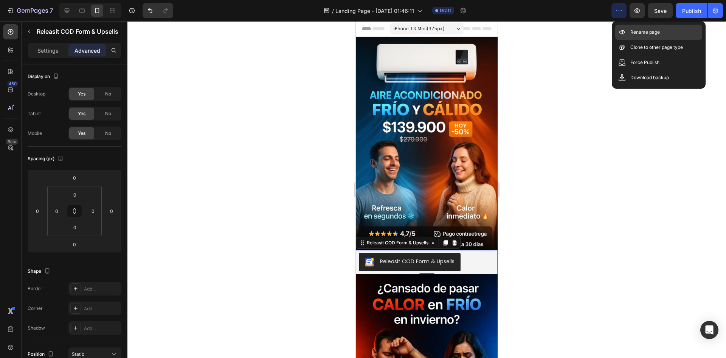
click at [632, 28] on p "Rename page" at bounding box center [646, 32] width 30 height 8
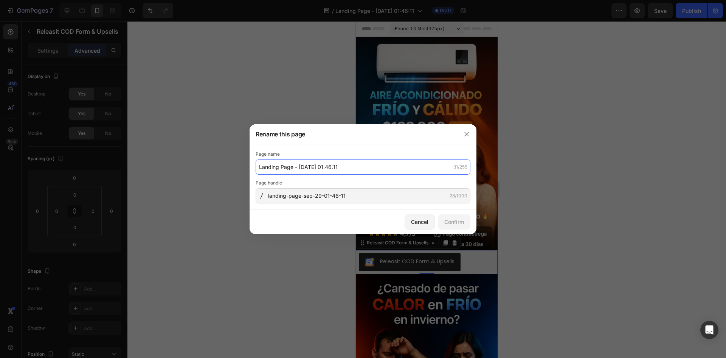
click at [362, 166] on input "Landing Page - Sep 29, 01:46:11" at bounding box center [363, 166] width 215 height 15
type input "Aire 2 en 1"
click at [460, 223] on div "Confirm" at bounding box center [455, 222] width 20 height 8
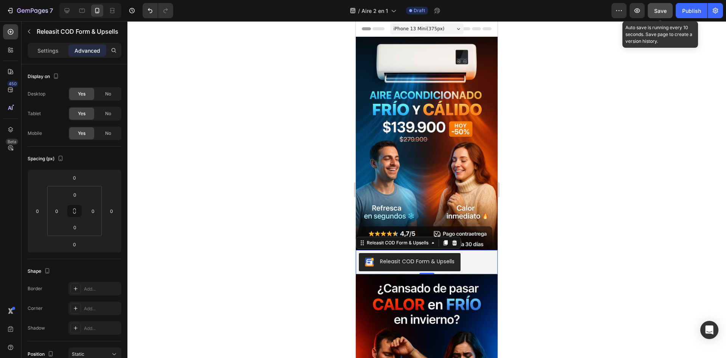
click at [672, 7] on button "Save" at bounding box center [660, 10] width 25 height 15
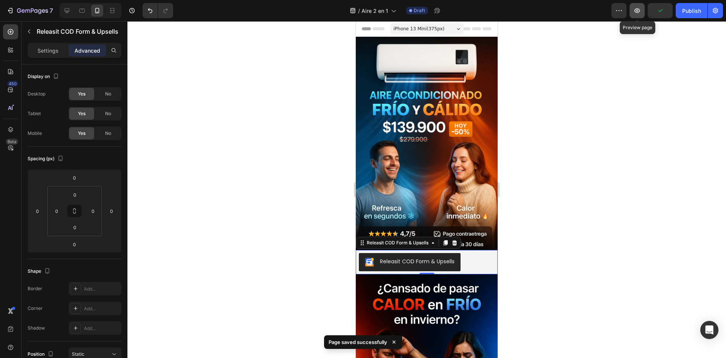
click at [642, 9] on button "button" at bounding box center [637, 10] width 15 height 15
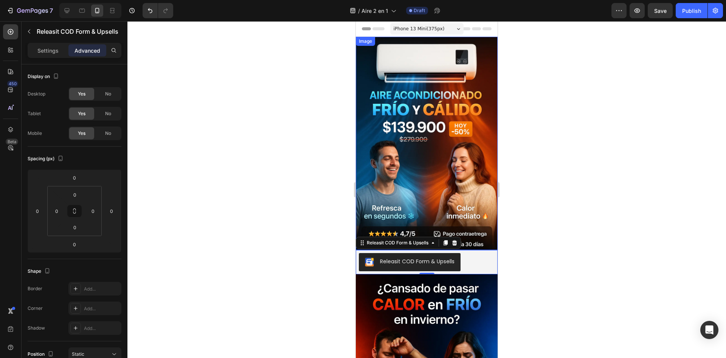
click at [451, 43] on img at bounding box center [427, 143] width 142 height 213
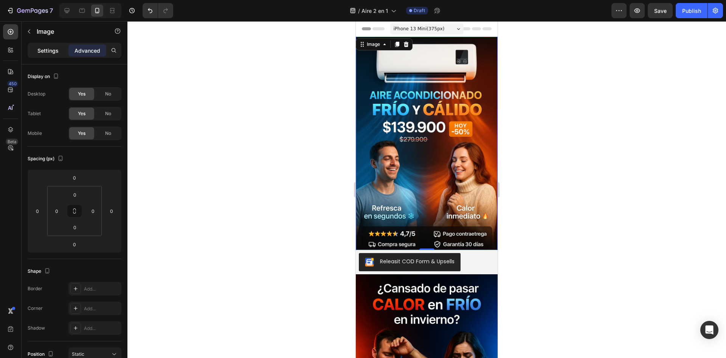
click at [61, 52] on div "Settings" at bounding box center [48, 50] width 38 height 12
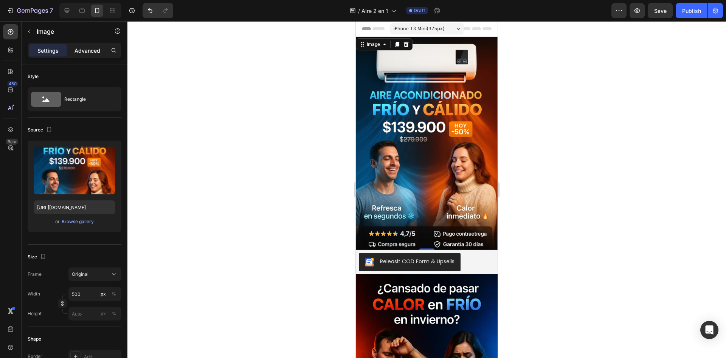
click at [98, 51] on p "Advanced" at bounding box center [88, 51] width 26 height 8
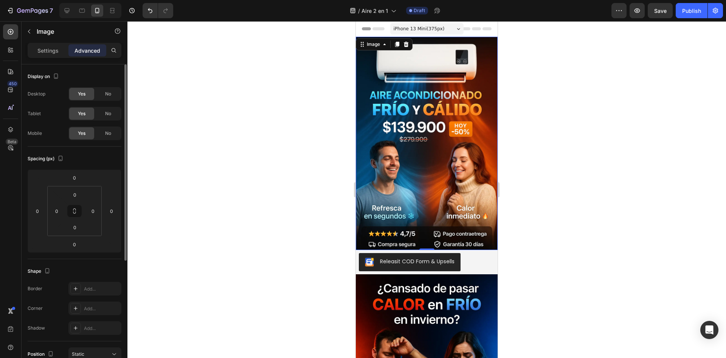
drag, startPoint x: 489, startPoint y: 59, endPoint x: 486, endPoint y: 64, distance: 5.9
click at [489, 61] on img at bounding box center [427, 143] width 142 height 213
click at [470, 64] on img at bounding box center [427, 143] width 142 height 213
click at [362, 46] on icon at bounding box center [361, 46] width 1 height 1
click at [367, 47] on div "Image" at bounding box center [373, 44] width 16 height 7
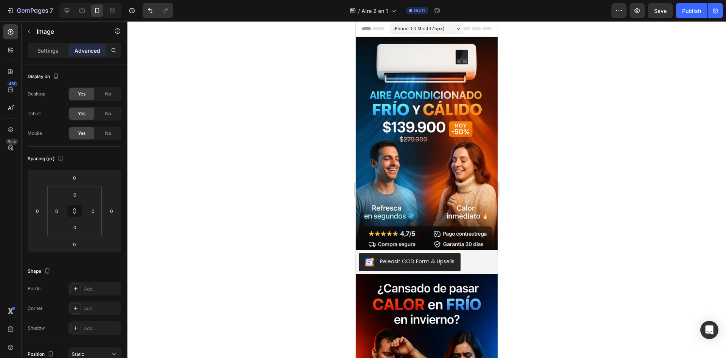
click at [363, 27] on icon at bounding box center [364, 28] width 5 height 5
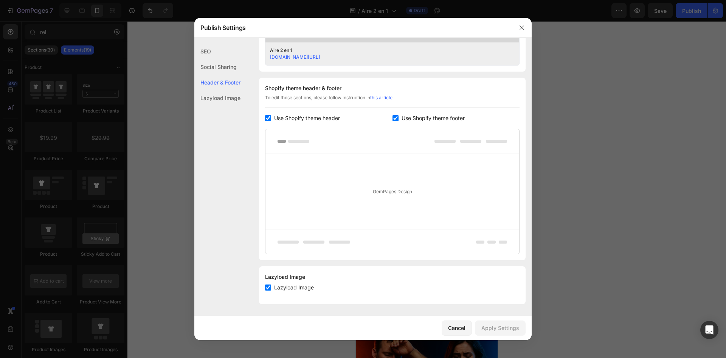
scroll to position [322, 0]
click at [388, 117] on div "Use Shopify theme header" at bounding box center [329, 117] width 128 height 9
checkbox input "false"
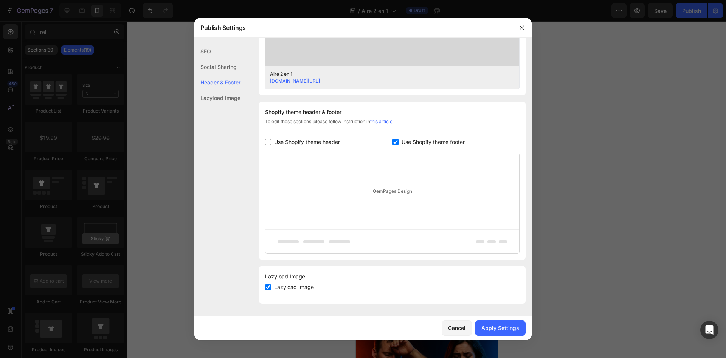
scroll to position [298, 0]
click at [399, 138] on div "Shopify theme header & footer To edit those sections, please follow instruction…" at bounding box center [392, 180] width 267 height 158
click at [402, 138] on span "Use Shopify theme footer" at bounding box center [433, 141] width 63 height 9
checkbox input "false"
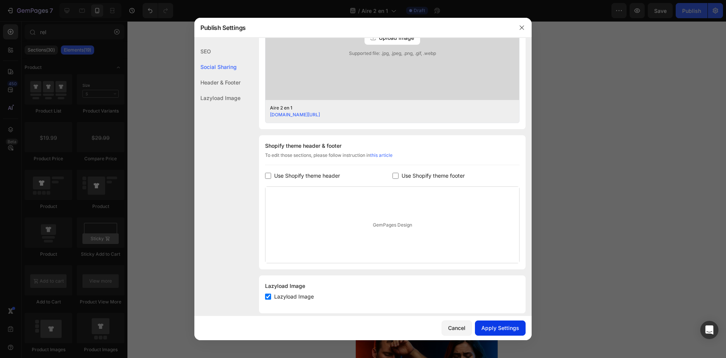
scroll to position [265, 0]
click at [506, 330] on div "Apply Settings" at bounding box center [501, 328] width 38 height 8
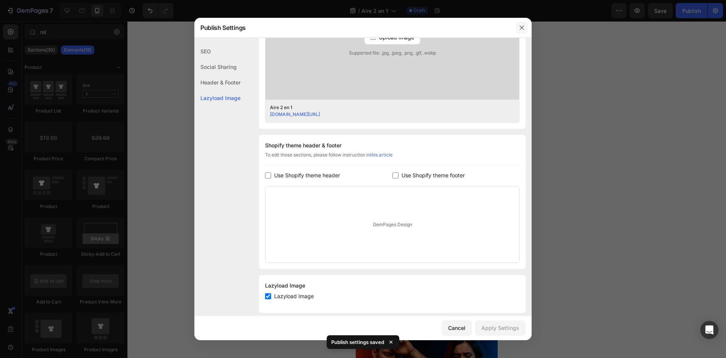
click at [521, 25] on icon "button" at bounding box center [522, 28] width 6 height 6
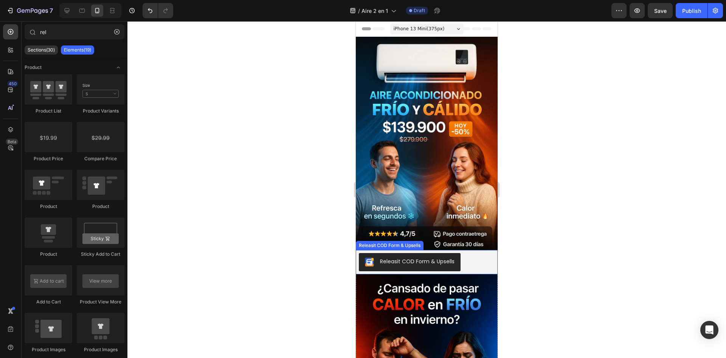
click at [469, 253] on div "Releasit COD Form & Upsells" at bounding box center [427, 262] width 136 height 18
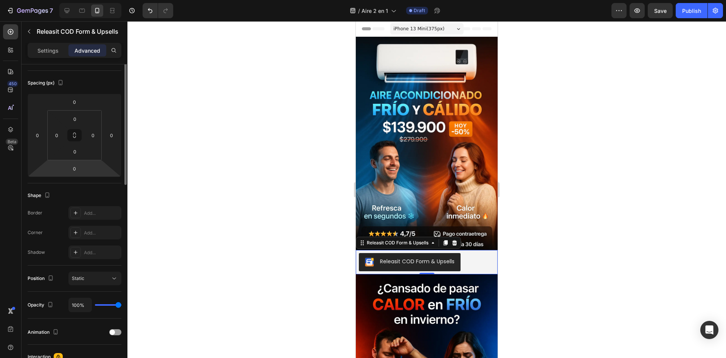
scroll to position [0, 0]
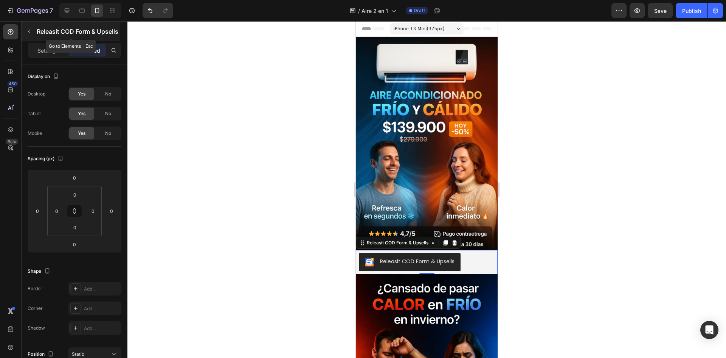
click at [30, 37] on button "button" at bounding box center [29, 31] width 12 height 12
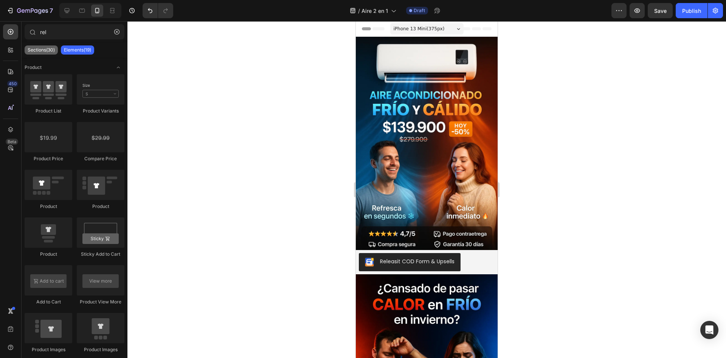
click at [37, 53] on div "Sections(30)" at bounding box center [41, 49] width 33 height 9
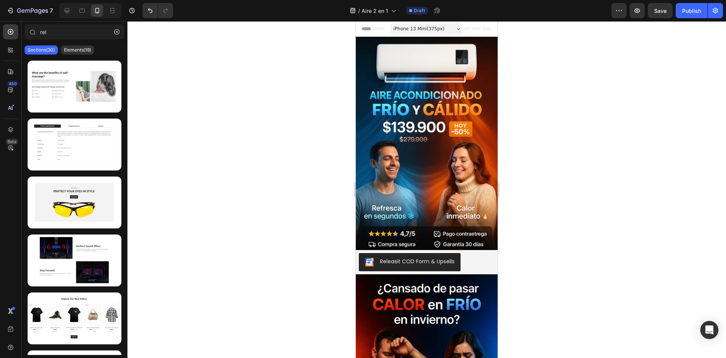
click at [78, 44] on div "Sections(30) Elements(19)" at bounding box center [75, 49] width 106 height 15
click at [78, 49] on p "Elements(19)" at bounding box center [77, 50] width 27 height 6
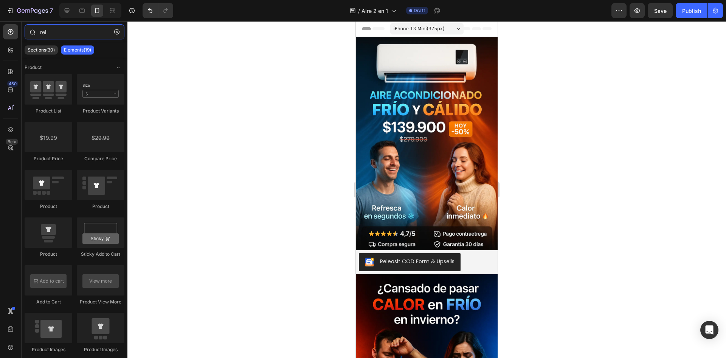
click at [89, 37] on input "rel" at bounding box center [75, 31] width 100 height 15
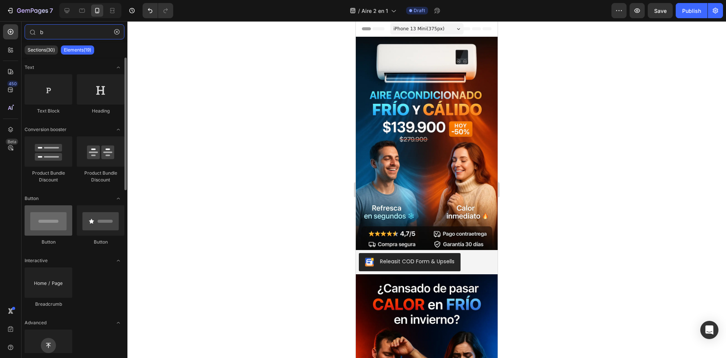
type input "b"
drag, startPoint x: 55, startPoint y: 224, endPoint x: 65, endPoint y: 223, distance: 9.5
click at [65, 223] on div at bounding box center [49, 220] width 48 height 30
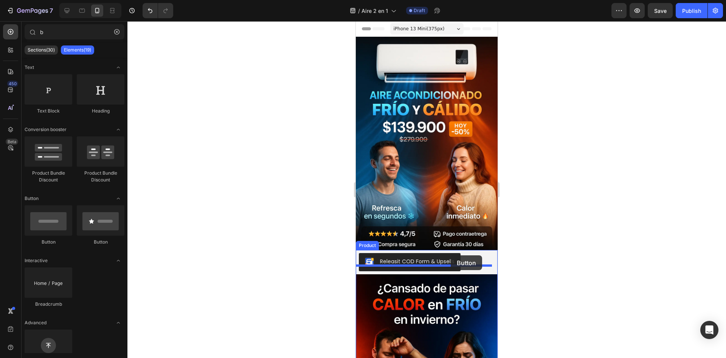
drag, startPoint x: 440, startPoint y: 242, endPoint x: 451, endPoint y: 255, distance: 16.7
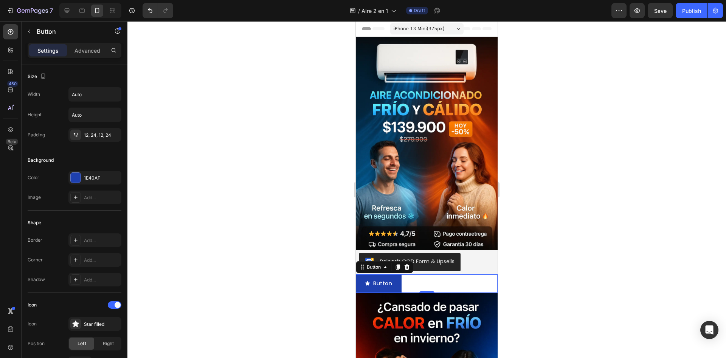
click at [407, 274] on div "Button Button 0" at bounding box center [427, 283] width 142 height 19
click at [405, 264] on icon at bounding box center [407, 267] width 6 height 6
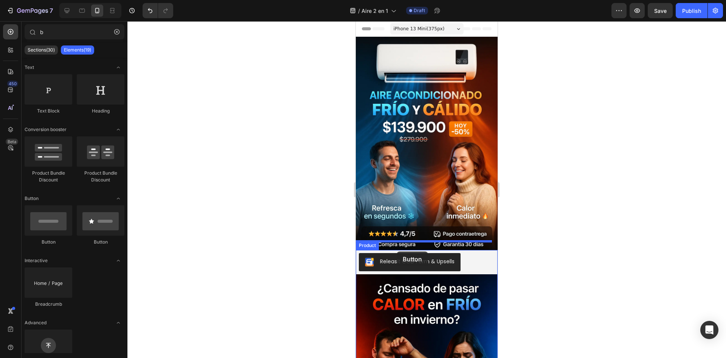
drag, startPoint x: 411, startPoint y: 247, endPoint x: 397, endPoint y: 251, distance: 14.9
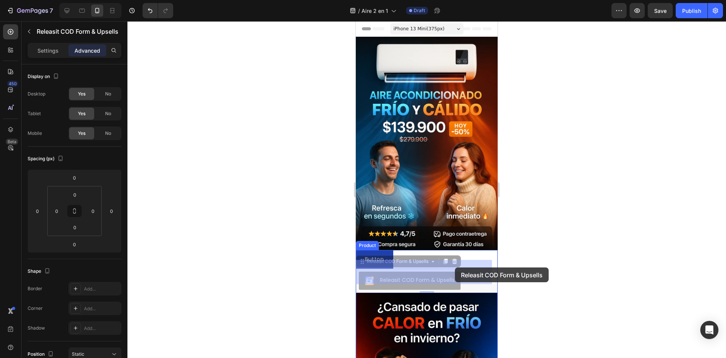
drag, startPoint x: 463, startPoint y: 271, endPoint x: 455, endPoint y: 267, distance: 9.0
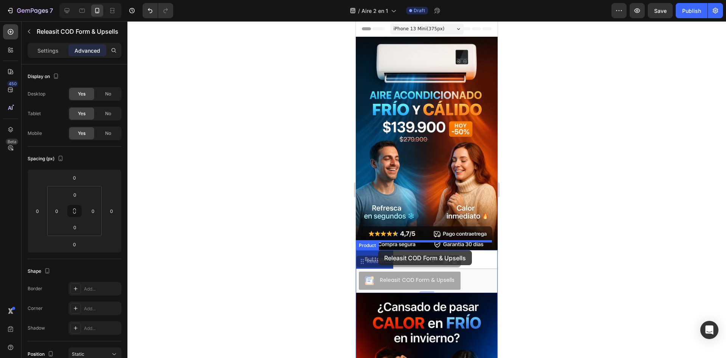
drag, startPoint x: 398, startPoint y: 266, endPoint x: 378, endPoint y: 250, distance: 25.6
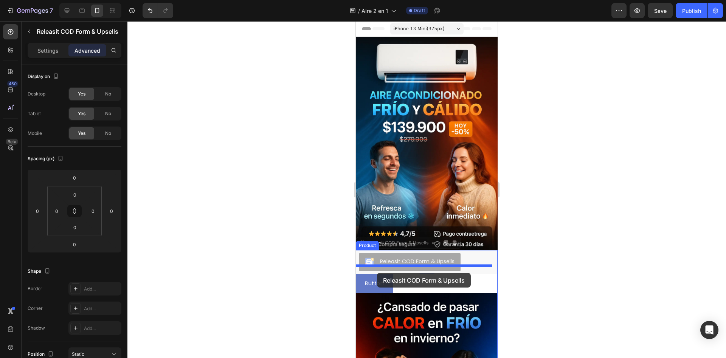
drag, startPoint x: 395, startPoint y: 254, endPoint x: 385, endPoint y: 271, distance: 20.4
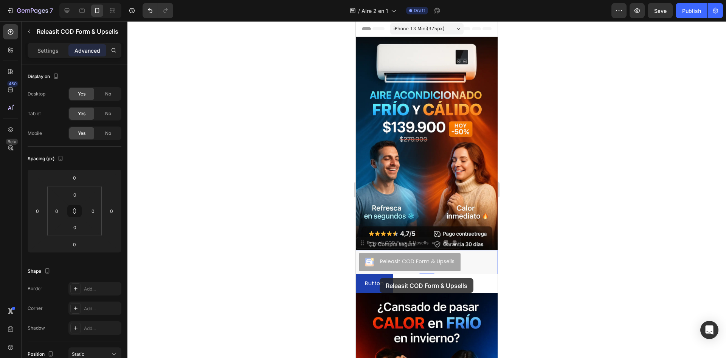
drag, startPoint x: 393, startPoint y: 246, endPoint x: 380, endPoint y: 278, distance: 34.3
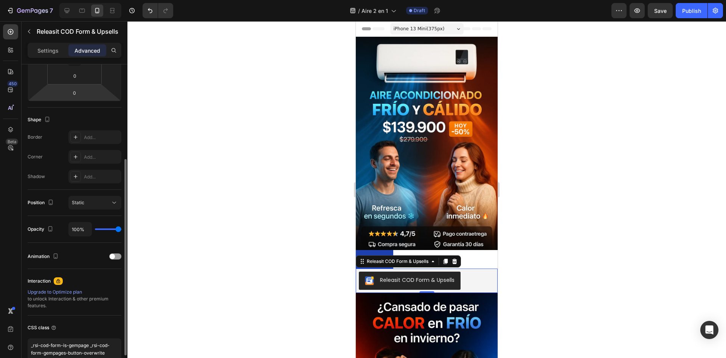
scroll to position [190, 0]
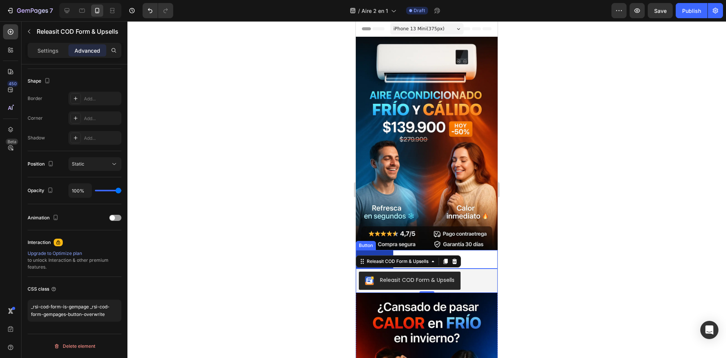
click at [490, 251] on div "Button Button" at bounding box center [427, 259] width 142 height 19
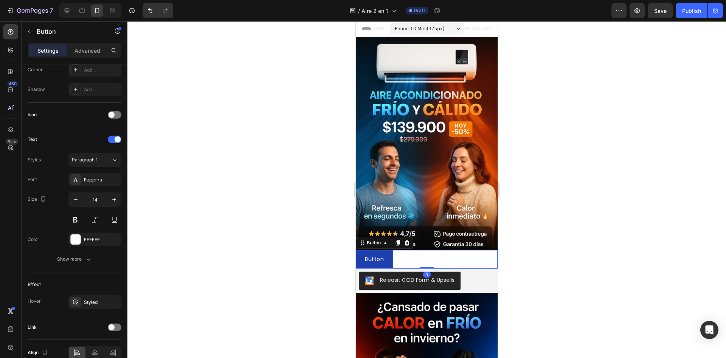
scroll to position [0, 0]
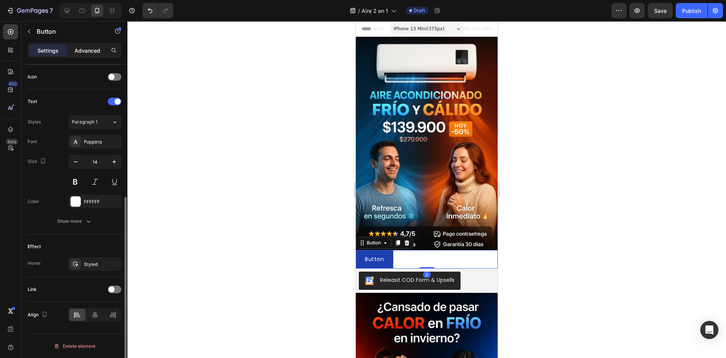
click at [71, 46] on div "Advanced" at bounding box center [87, 50] width 38 height 12
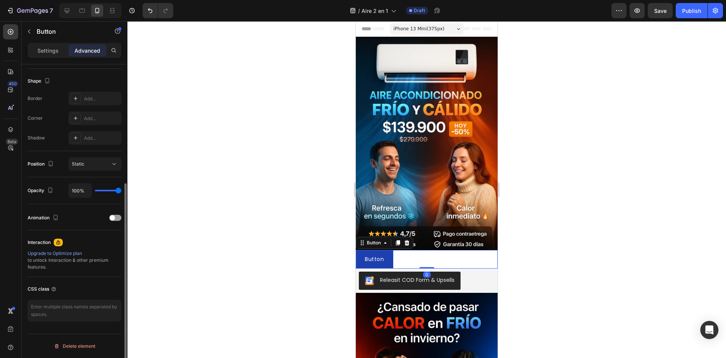
scroll to position [190, 0]
click at [75, 309] on textarea at bounding box center [75, 310] width 94 height 22
paste textarea "_rsi-cod-form-is-gempage _rsi-cod-form-gempages-button-overwrite"
type textarea "_rsi-cod-form-is-gempage _rsi-cod-form-gempages-button-overwrite"
click at [222, 246] on div at bounding box center [427, 189] width 599 height 336
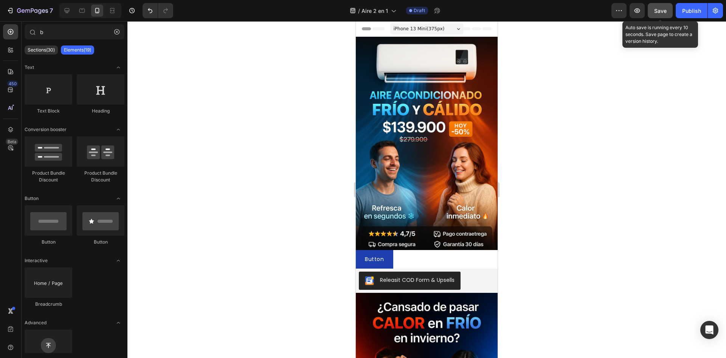
click at [661, 14] on div "Save" at bounding box center [661, 11] width 12 height 8
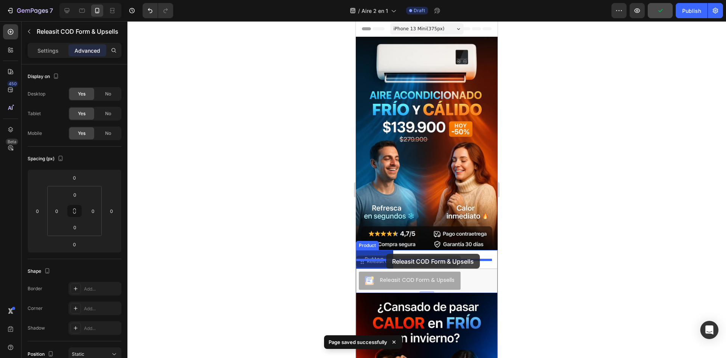
drag, startPoint x: 415, startPoint y: 249, endPoint x: 386, endPoint y: 254, distance: 29.5
drag, startPoint x: 389, startPoint y: 274, endPoint x: 386, endPoint y: 252, distance: 21.4
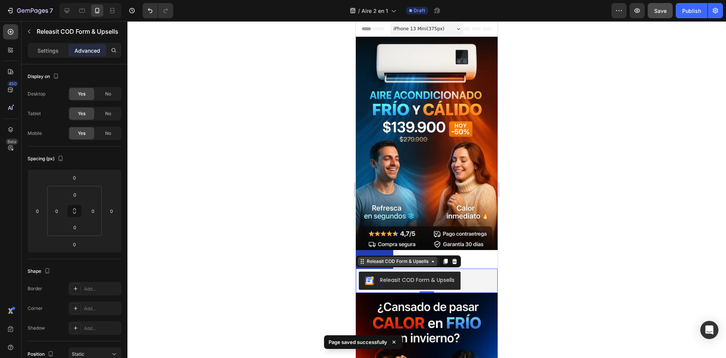
click at [368, 258] on div "Releasit COD Form & Upsells" at bounding box center [397, 261] width 65 height 7
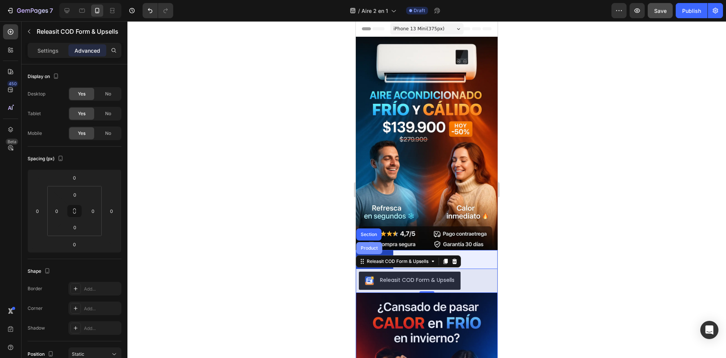
click at [375, 246] on div "Product" at bounding box center [369, 248] width 20 height 5
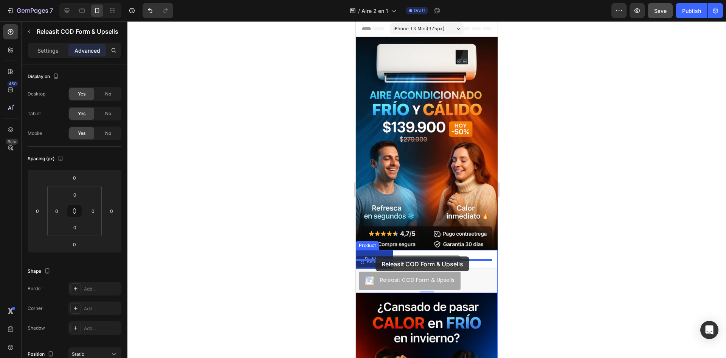
drag, startPoint x: 379, startPoint y: 272, endPoint x: 375, endPoint y: 256, distance: 16.6
drag, startPoint x: 362, startPoint y: 255, endPoint x: 362, endPoint y: 250, distance: 5.3
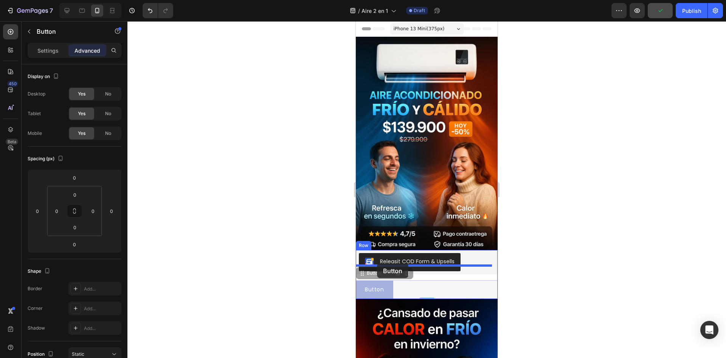
drag, startPoint x: 370, startPoint y: 276, endPoint x: 377, endPoint y: 263, distance: 14.9
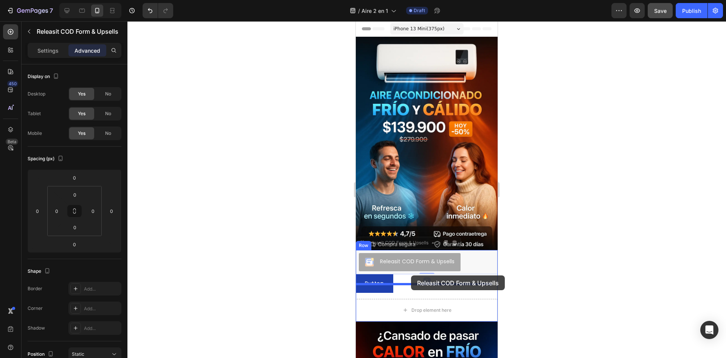
drag, startPoint x: 430, startPoint y: 259, endPoint x: 411, endPoint y: 275, distance: 25.0
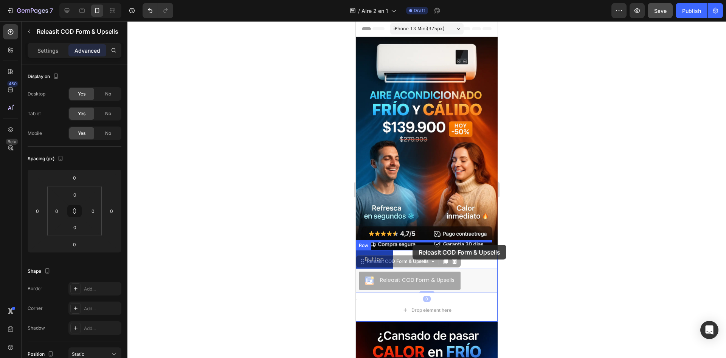
drag, startPoint x: 409, startPoint y: 275, endPoint x: 413, endPoint y: 244, distance: 30.9
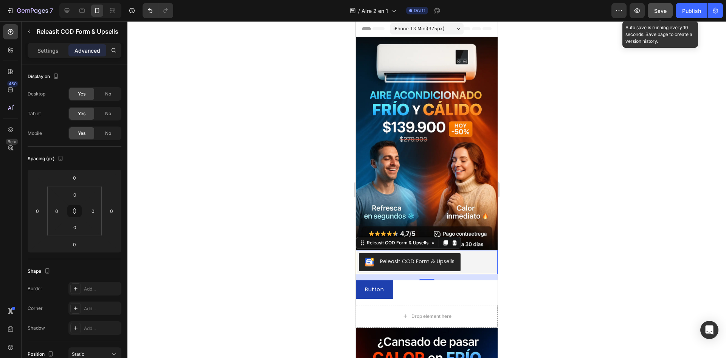
click at [651, 13] on button "Save" at bounding box center [660, 10] width 25 height 15
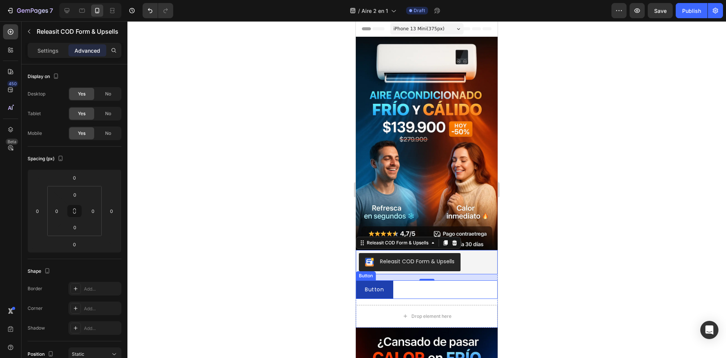
click at [365, 271] on div "Button" at bounding box center [366, 275] width 20 height 9
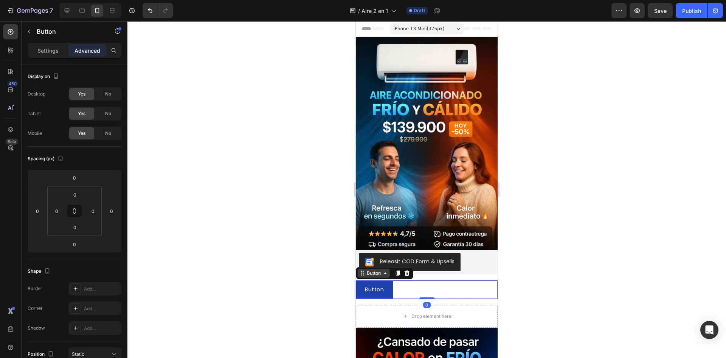
click at [366, 269] on div "Button" at bounding box center [373, 272] width 17 height 7
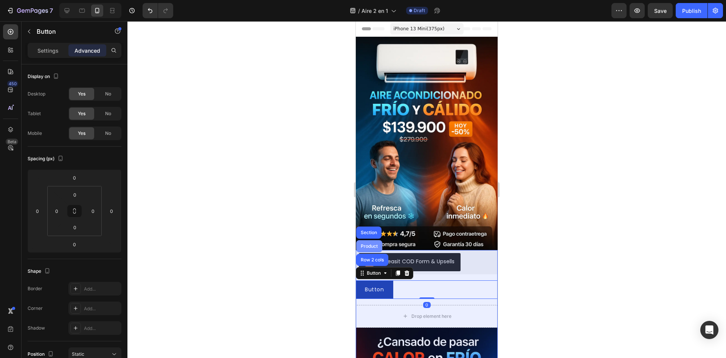
click at [377, 241] on div "Product" at bounding box center [369, 246] width 26 height 12
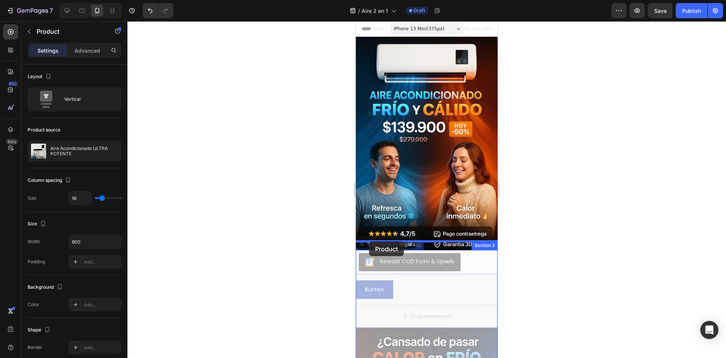
drag, startPoint x: 362, startPoint y: 233, endPoint x: 369, endPoint y: 243, distance: 11.7
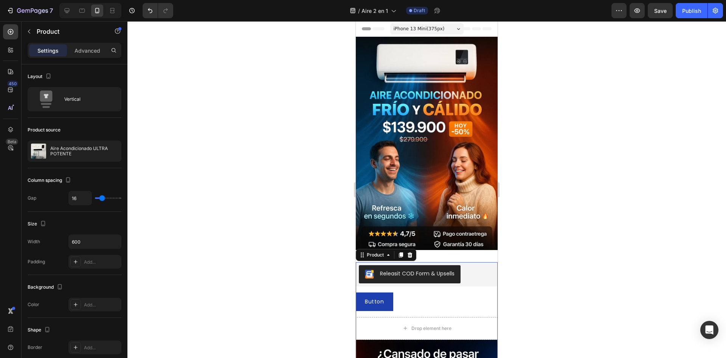
click at [525, 246] on div at bounding box center [427, 189] width 599 height 336
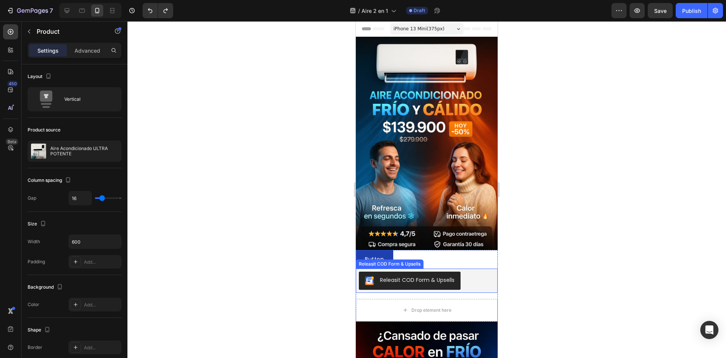
click at [398, 276] on div "Releasit COD Form & Upsells" at bounding box center [410, 280] width 90 height 9
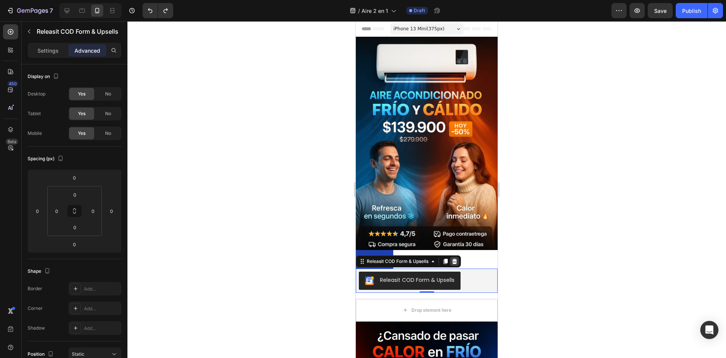
click at [456, 258] on icon at bounding box center [455, 260] width 5 height 5
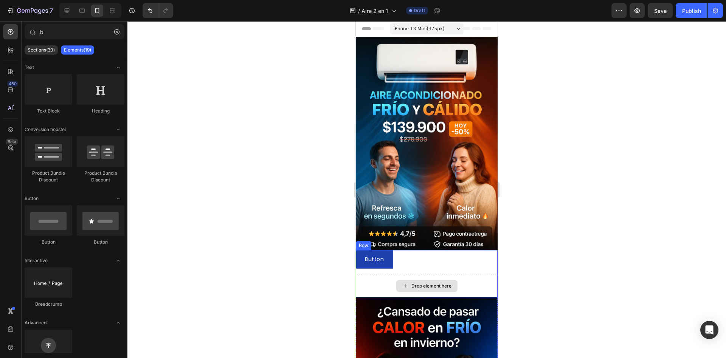
click at [472, 277] on div "Drop element here" at bounding box center [427, 285] width 142 height 23
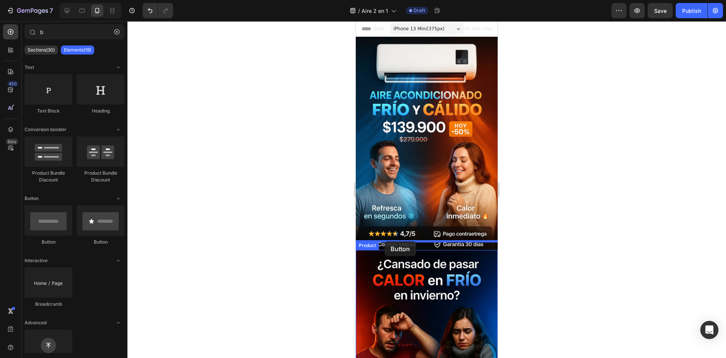
drag, startPoint x: 464, startPoint y: 246, endPoint x: 385, endPoint y: 241, distance: 79.6
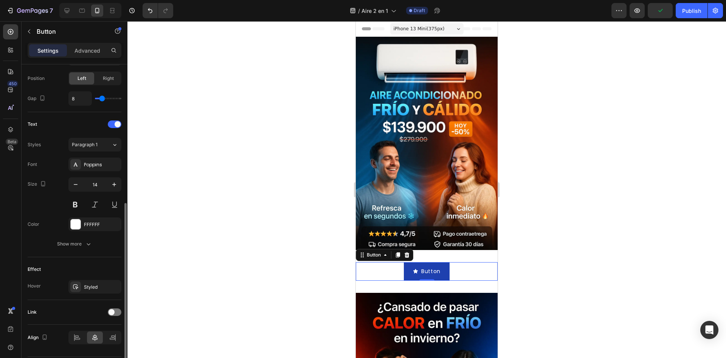
click at [81, 45] on div "Advanced" at bounding box center [87, 50] width 38 height 12
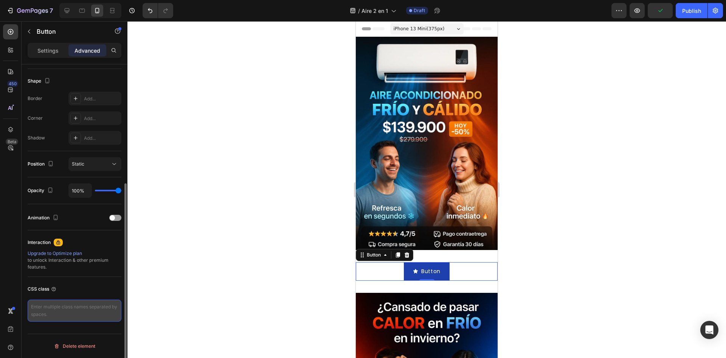
click at [68, 318] on textarea at bounding box center [75, 310] width 94 height 22
paste textarea "_rsi-cod-form-is-gempage _rsi-cod-form-gempages-button-overwrite"
type textarea "_rsi-cod-form-is-gempage _rsi-cod-form-gempages-button-overwrite"
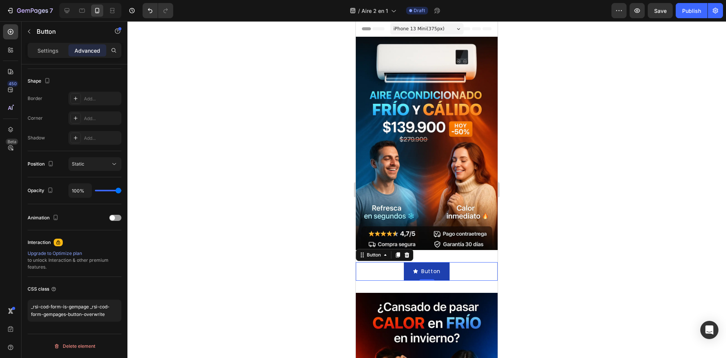
click at [190, 235] on div at bounding box center [427, 189] width 599 height 336
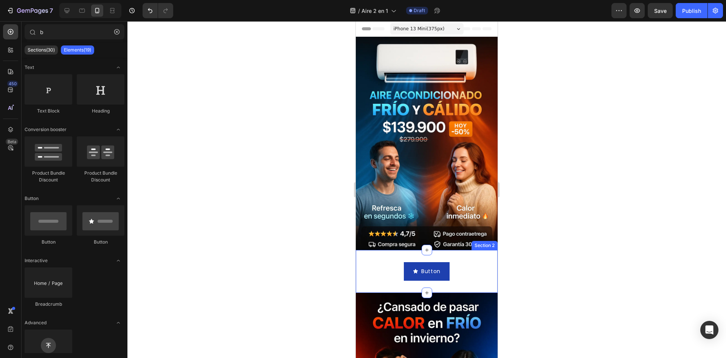
click at [381, 277] on div "Button Button Section 2" at bounding box center [427, 271] width 142 height 43
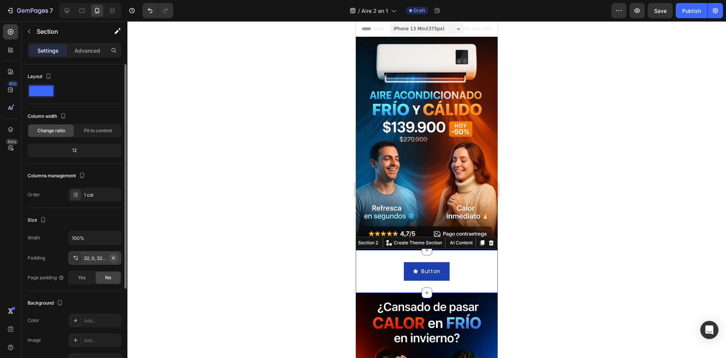
click at [112, 257] on icon "button" at bounding box center [113, 258] width 6 height 6
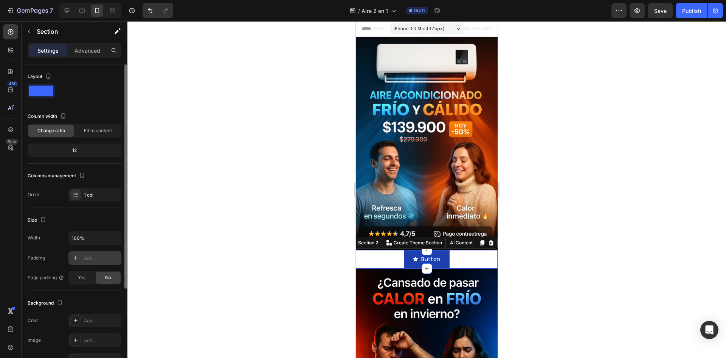
click at [286, 233] on div at bounding box center [427, 189] width 599 height 336
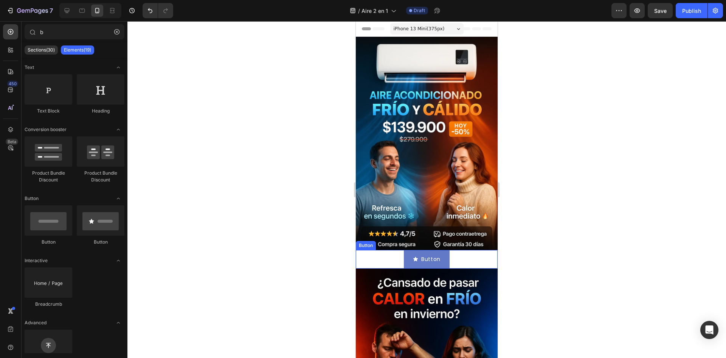
click at [445, 254] on button "Button" at bounding box center [427, 259] width 46 height 19
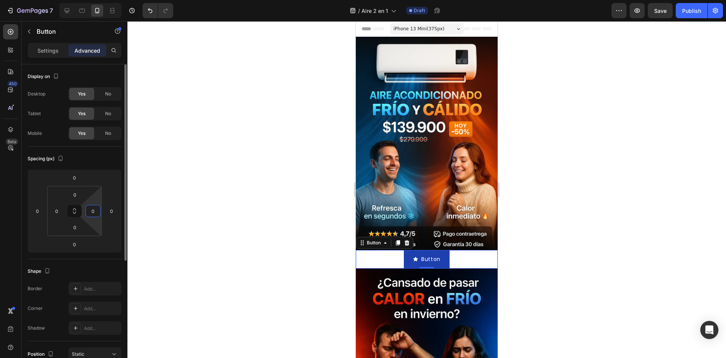
click at [95, 211] on input "0" at bounding box center [92, 210] width 11 height 11
click at [59, 265] on div "Shape" at bounding box center [75, 271] width 94 height 12
click at [79, 291] on div at bounding box center [75, 288] width 11 height 11
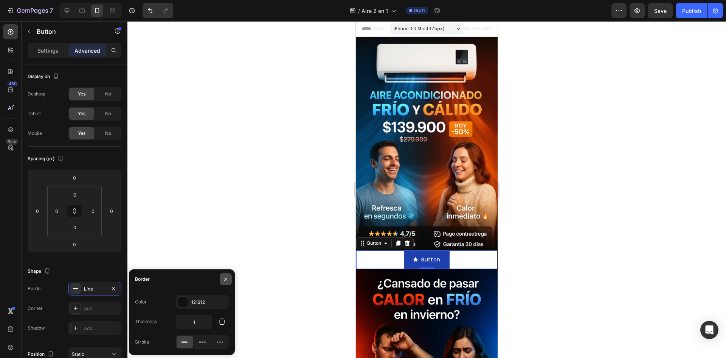
click at [226, 279] on icon "button" at bounding box center [225, 278] width 3 height 3
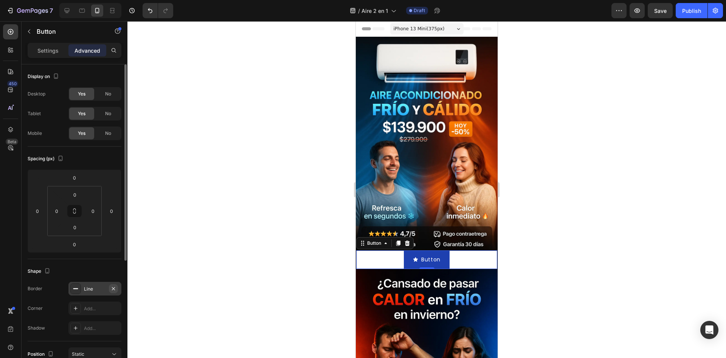
click at [111, 289] on icon "button" at bounding box center [113, 288] width 6 height 6
click at [61, 45] on div "Settings" at bounding box center [48, 50] width 38 height 12
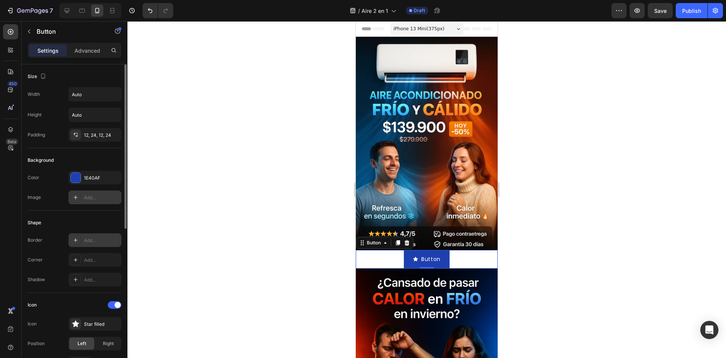
click at [86, 199] on div "Add..." at bounding box center [102, 197] width 36 height 7
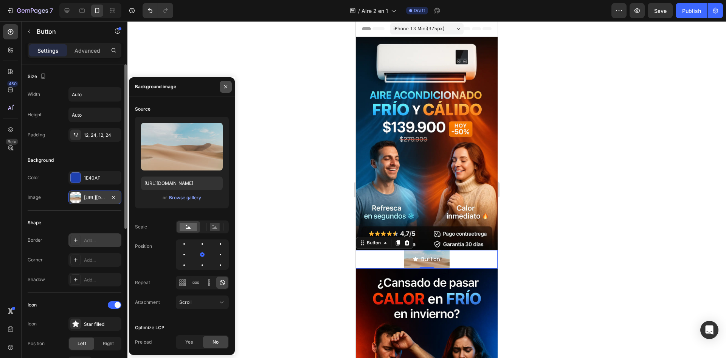
click at [226, 87] on icon "button" at bounding box center [226, 87] width 6 height 6
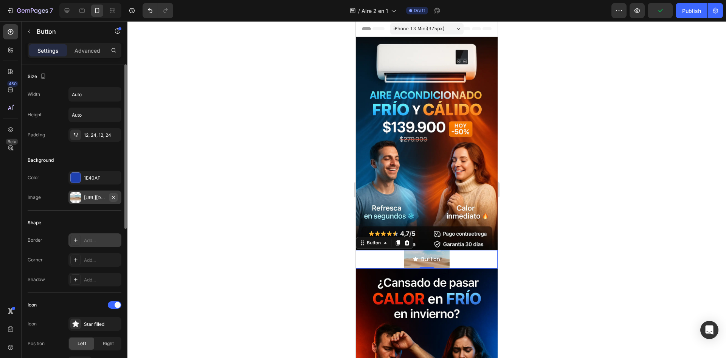
click at [115, 196] on icon "button" at bounding box center [113, 197] width 6 height 6
click at [106, 175] on div "1E40AF" at bounding box center [95, 177] width 22 height 7
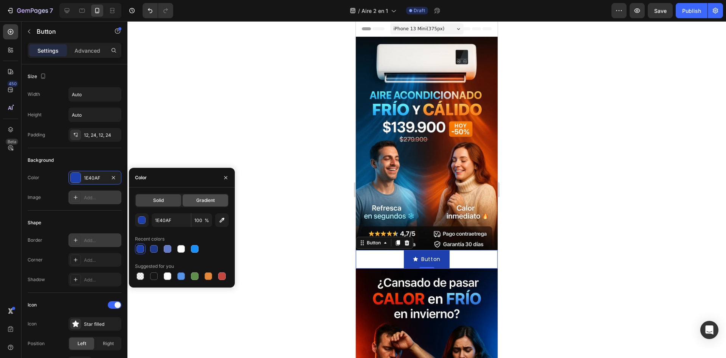
click at [202, 200] on span "Gradient" at bounding box center [205, 200] width 19 height 7
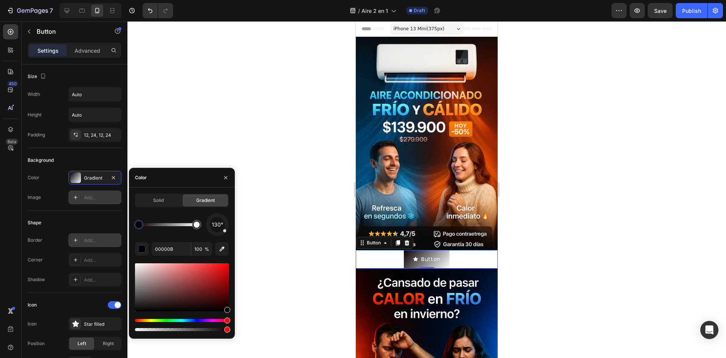
drag, startPoint x: 200, startPoint y: 320, endPoint x: 241, endPoint y: 315, distance: 41.2
drag, startPoint x: 213, startPoint y: 297, endPoint x: 223, endPoint y: 273, distance: 25.9
click at [223, 273] on div at bounding box center [182, 287] width 94 height 48
type input "C90E0E"
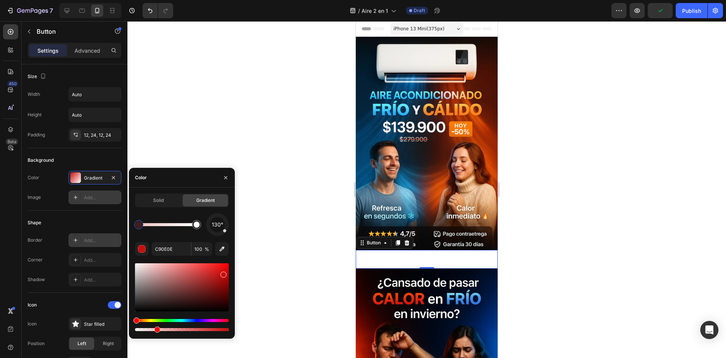
type input "28"
drag, startPoint x: 226, startPoint y: 330, endPoint x: 152, endPoint y: 274, distance: 92.2
type input "FFFFFF"
type input "100"
type input "C90E0E"
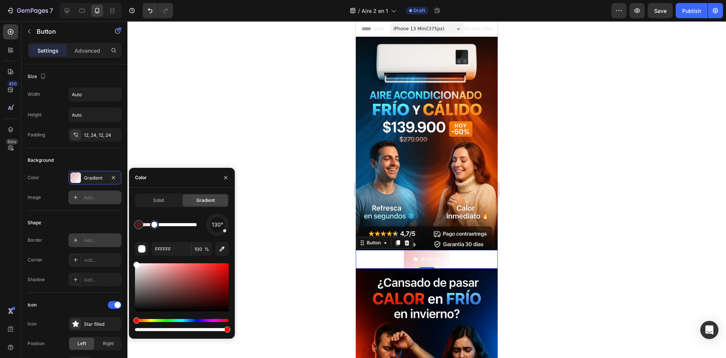
type input "28"
type input "FFFFFF"
type input "100"
drag, startPoint x: 190, startPoint y: 222, endPoint x: 197, endPoint y: 221, distance: 6.5
click at [197, 223] on div at bounding box center [168, 224] width 58 height 3
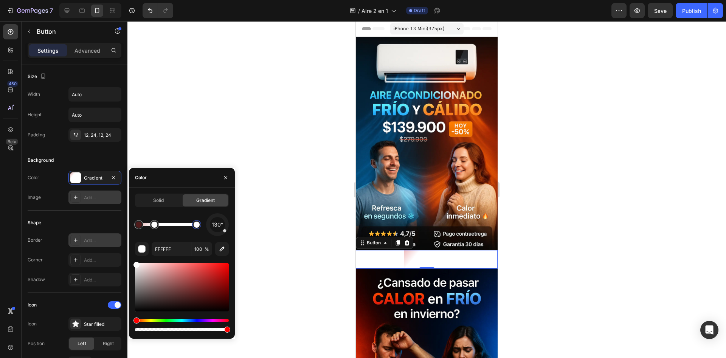
drag, startPoint x: 188, startPoint y: 225, endPoint x: 206, endPoint y: 220, distance: 19.3
click at [206, 220] on div "130°" at bounding box center [182, 224] width 94 height 23
type input "C90E0E"
type input "28"
type input "FFFFFF"
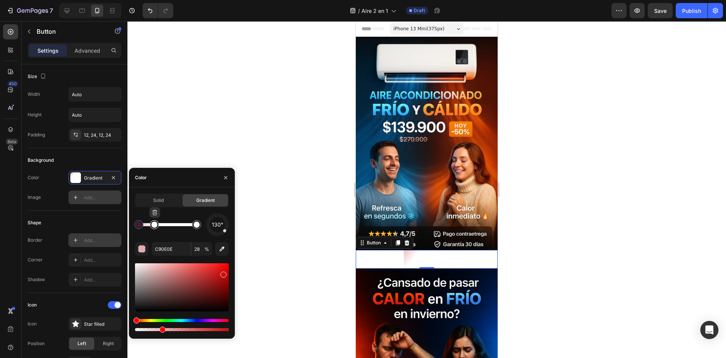
type input "100"
drag, startPoint x: 156, startPoint y: 224, endPoint x: 128, endPoint y: 225, distance: 27.6
click at [128, 0] on div "7 Version history / Aire 2 en 1 Draft Preview Save Publish 450 Beta b Sections(…" at bounding box center [363, 0] width 726 height 0
type input "C90E0E"
type input "28"
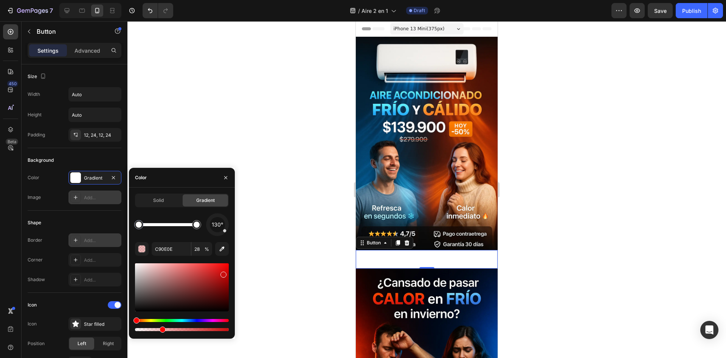
drag, startPoint x: 161, startPoint y: 326, endPoint x: 169, endPoint y: 328, distance: 8.4
click at [201, 323] on div at bounding box center [182, 325] width 94 height 12
drag, startPoint x: 164, startPoint y: 328, endPoint x: 222, endPoint y: 325, distance: 58.4
click at [222, 325] on div at bounding box center [182, 325] width 94 height 12
type input "FFFFFF"
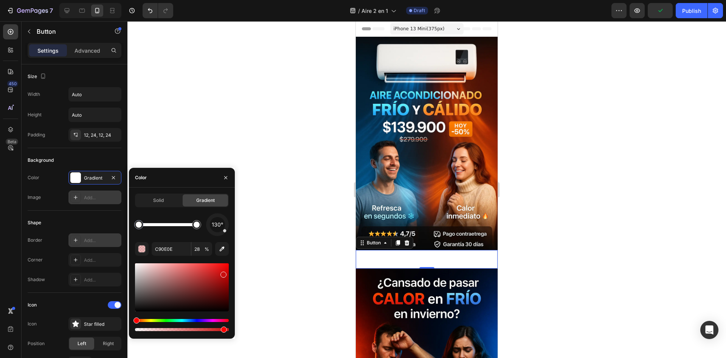
type input "100"
drag, startPoint x: 137, startPoint y: 228, endPoint x: 202, endPoint y: 224, distance: 64.8
click at [197, 224] on div at bounding box center [168, 224] width 58 height 3
type input "C90E0E"
type input "93"
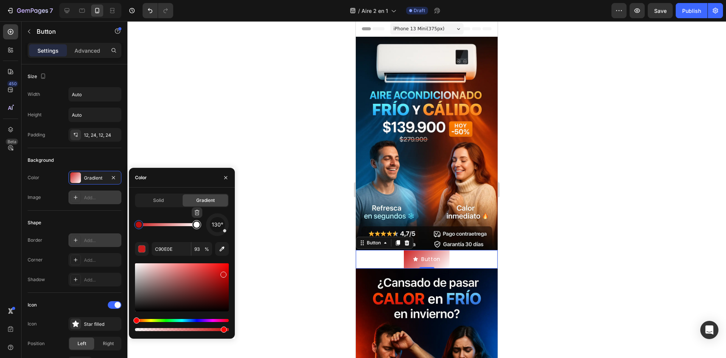
type input "FFFFFF"
type input "100"
click at [197, 221] on div at bounding box center [197, 224] width 6 height 6
click at [219, 252] on icon "button" at bounding box center [222, 249] width 8 height 8
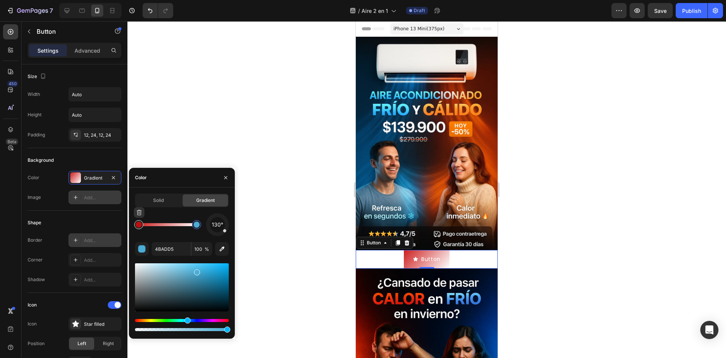
type input "C90E0E"
type input "93"
click at [139, 225] on div at bounding box center [139, 224] width 6 height 6
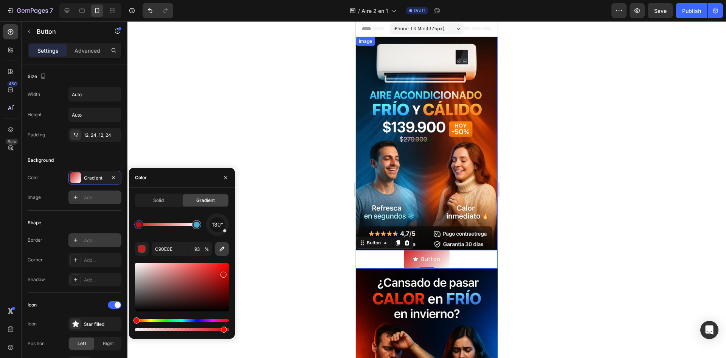
click at [221, 245] on icon "button" at bounding box center [222, 249] width 8 height 8
type input "CD4401"
type input "100"
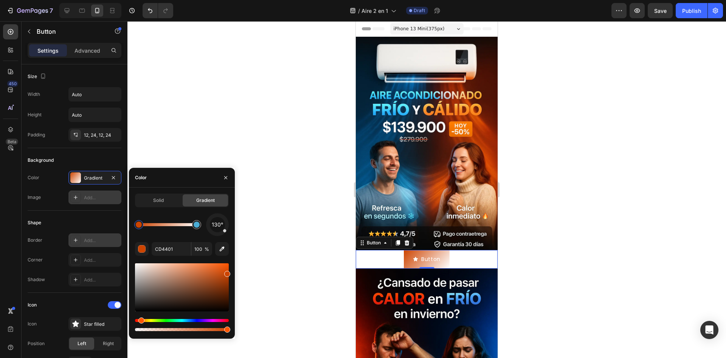
click at [233, 212] on div "Solid Gradient 130° CD4401 100 %" at bounding box center [182, 262] width 106 height 139
click at [194, 226] on div at bounding box center [197, 224] width 6 height 6
click at [139, 222] on div at bounding box center [139, 224] width 6 height 6
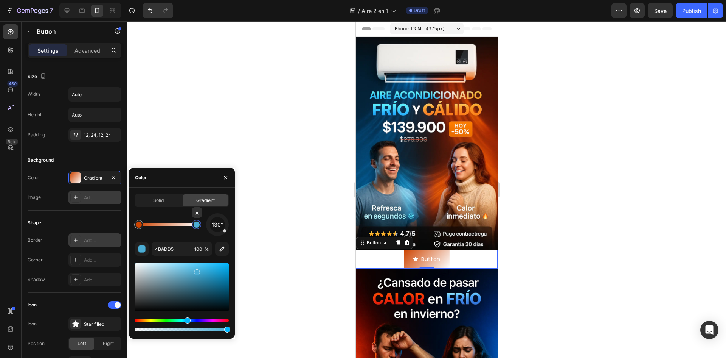
click at [202, 226] on div at bounding box center [197, 225] width 14 height 14
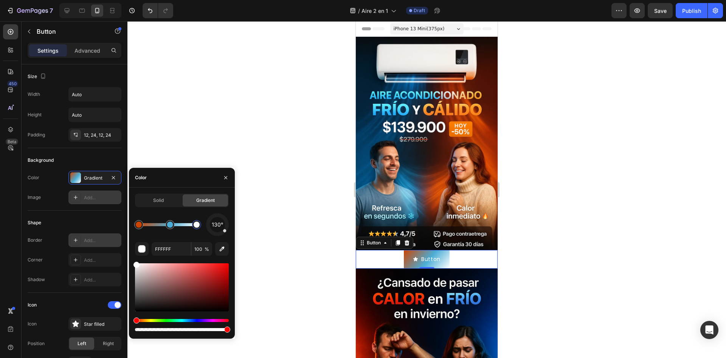
drag, startPoint x: 196, startPoint y: 225, endPoint x: 171, endPoint y: 224, distance: 25.0
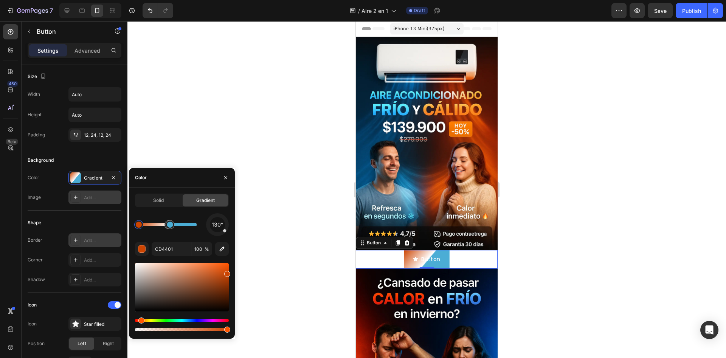
drag, startPoint x: 196, startPoint y: 221, endPoint x: 129, endPoint y: 225, distance: 66.3
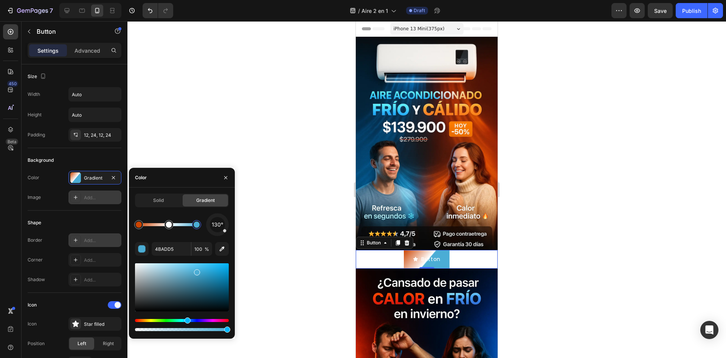
drag, startPoint x: 170, startPoint y: 225, endPoint x: 225, endPoint y: 219, distance: 54.9
click at [225, 219] on div "130°" at bounding box center [182, 224] width 94 height 23
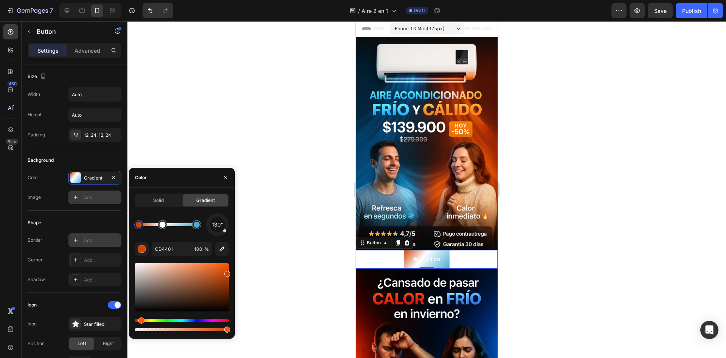
drag, startPoint x: 168, startPoint y: 224, endPoint x: 151, endPoint y: 224, distance: 17.4
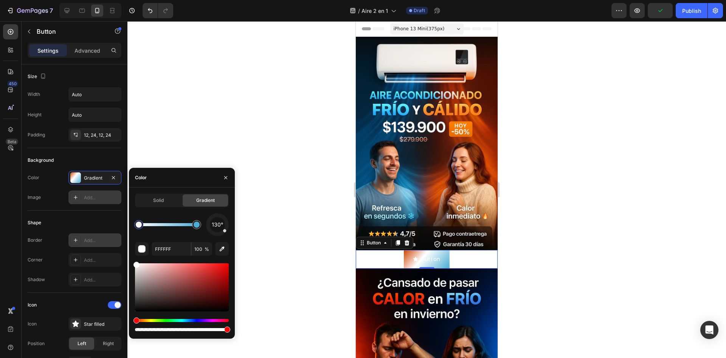
drag, startPoint x: 165, startPoint y: 224, endPoint x: 119, endPoint y: 220, distance: 46.7
click at [119, 220] on div "450 Beta b Sections(30) Elements(19) Text Text Block Heading Conversion booster…" at bounding box center [64, 189] width 128 height 336
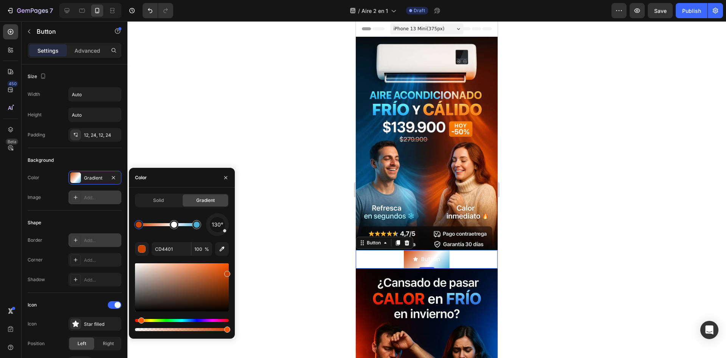
drag, startPoint x: 139, startPoint y: 225, endPoint x: 174, endPoint y: 225, distance: 35.6
click at [172, 225] on div at bounding box center [174, 224] width 6 height 6
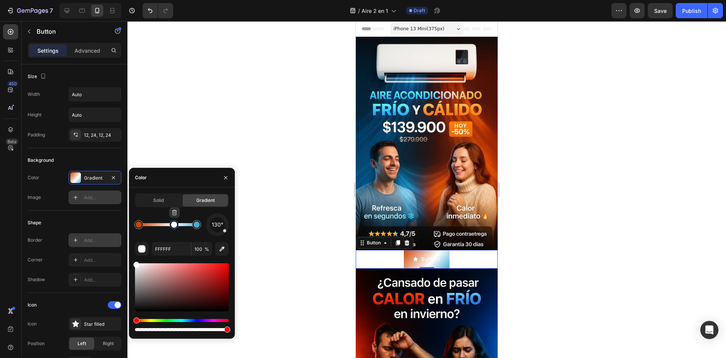
click at [172, 225] on div at bounding box center [174, 224] width 6 height 6
click at [176, 212] on icon "button" at bounding box center [174, 212] width 6 height 6
type input "CD4401"
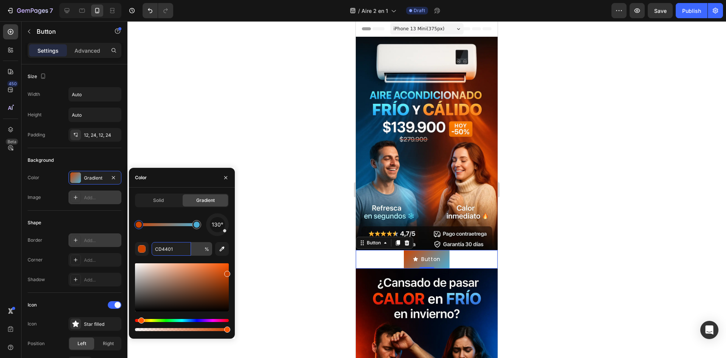
type input "100"
type input "CD4401"
type input "100100"
type input "110000"
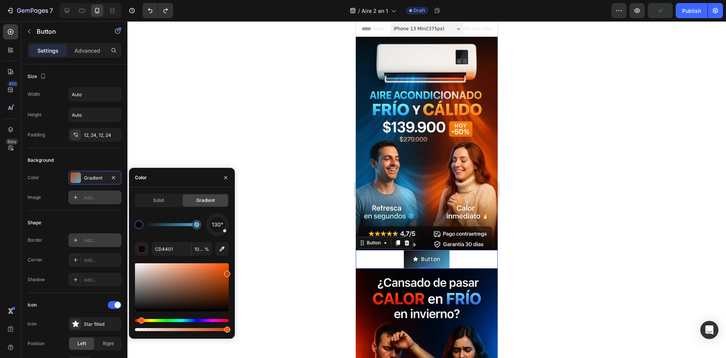
type input "100"
click at [206, 240] on div "130° 110000 100 %" at bounding box center [182, 272] width 94 height 119
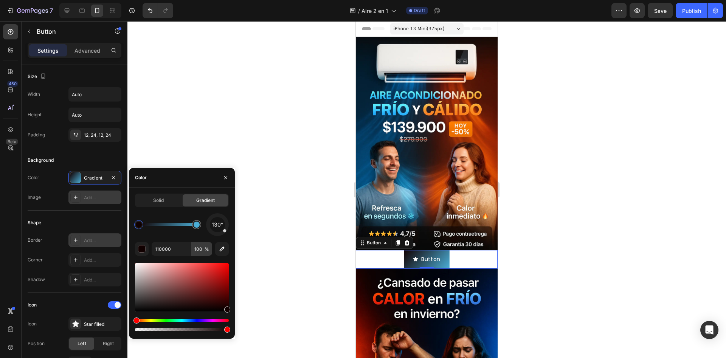
type input "CD4401"
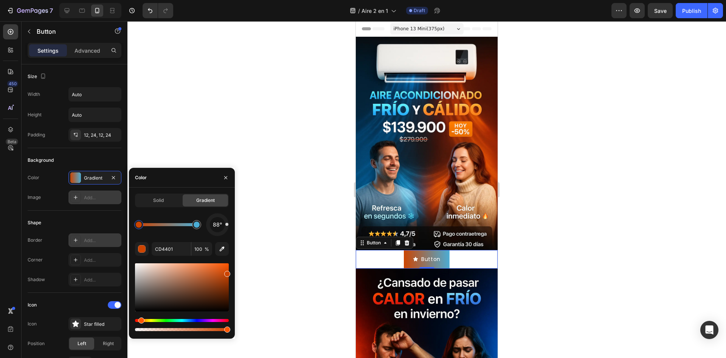
drag, startPoint x: 224, startPoint y: 229, endPoint x: 241, endPoint y: 224, distance: 17.8
click at [241, 0] on div "7 Version history / Aire 2 en 1 Draft Preview Save Publish 450 Beta b Sections(…" at bounding box center [363, 0] width 726 height 0
click at [230, 177] on button "button" at bounding box center [226, 177] width 12 height 12
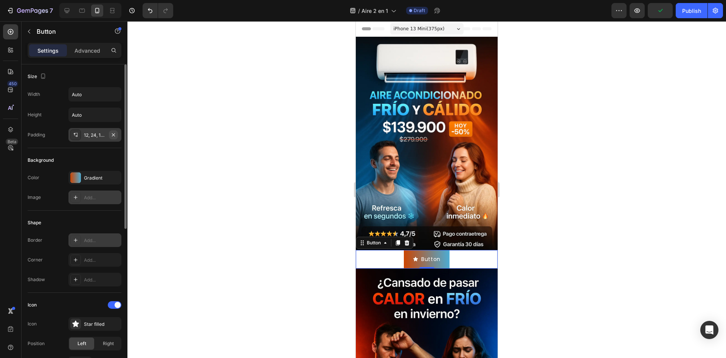
click at [114, 136] on icon "button" at bounding box center [113, 135] width 6 height 6
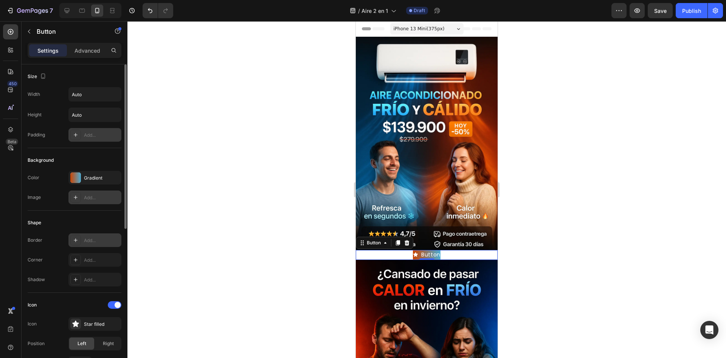
click at [99, 132] on div "Add..." at bounding box center [102, 135] width 36 height 7
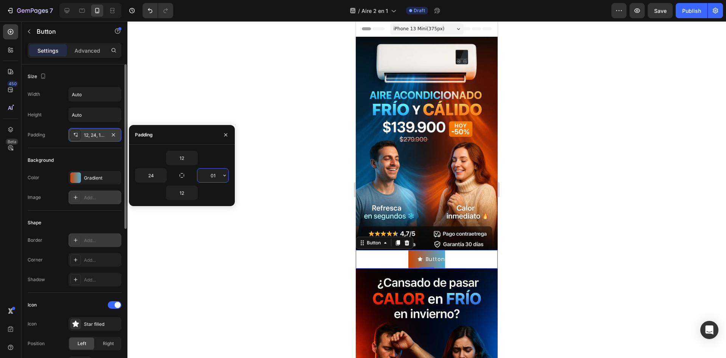
click at [219, 171] on input "01" at bounding box center [213, 175] width 31 height 14
type input "180"
click at [156, 173] on input "24" at bounding box center [150, 175] width 31 height 14
type input "1"
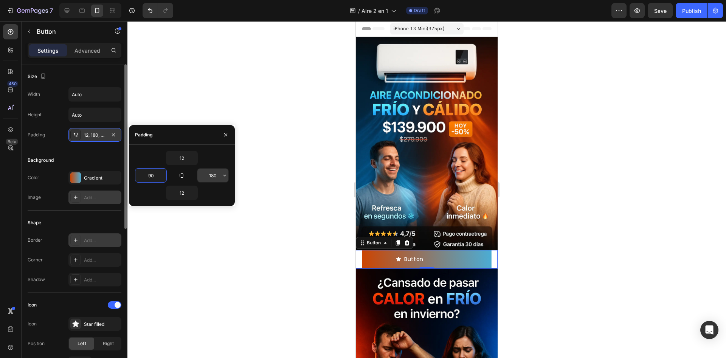
type input "90"
drag, startPoint x: 216, startPoint y: 174, endPoint x: 209, endPoint y: 175, distance: 6.9
click at [209, 175] on input "90" at bounding box center [213, 175] width 31 height 14
type input "120"
drag, startPoint x: 155, startPoint y: 179, endPoint x: 149, endPoint y: 177, distance: 5.4
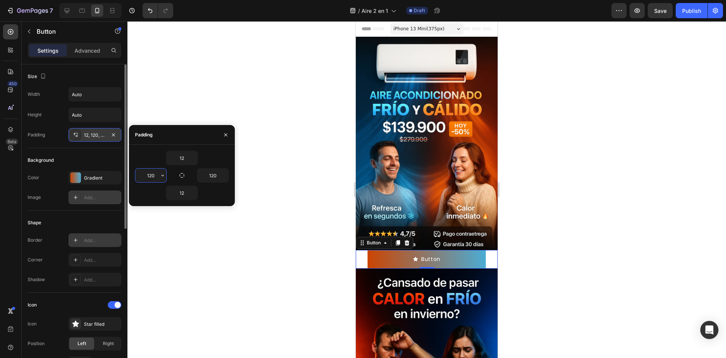
click at [149, 177] on input "120" at bounding box center [150, 175] width 31 height 14
type input "150"
click at [213, 174] on input "120" at bounding box center [213, 175] width 31 height 14
type input "145"
click at [218, 179] on input "145" at bounding box center [213, 175] width 31 height 14
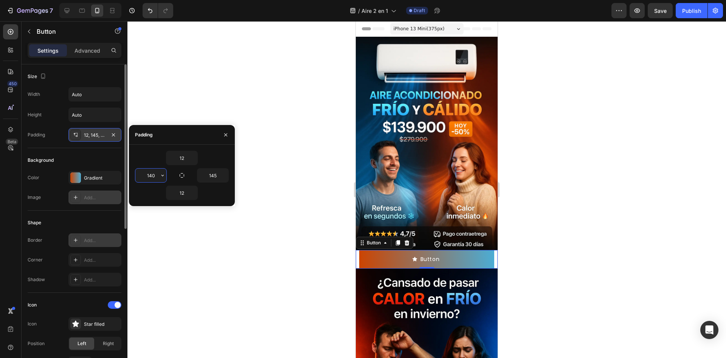
click at [157, 175] on input "140" at bounding box center [150, 175] width 31 height 14
click at [157, 176] on input "140" at bounding box center [150, 175] width 31 height 14
click at [156, 176] on input "140" at bounding box center [150, 175] width 31 height 14
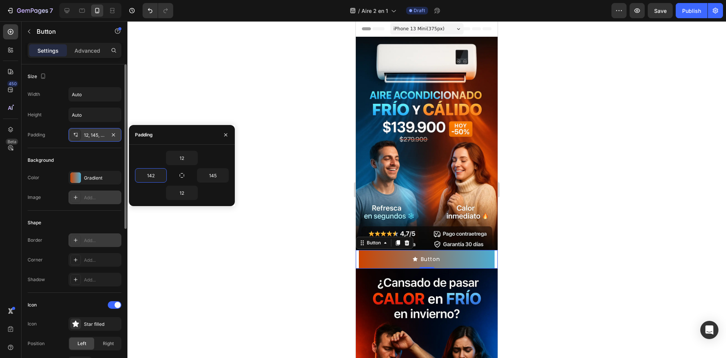
type input "142"
click at [222, 188] on div "12" at bounding box center [182, 192] width 94 height 14
click at [222, 131] on button "button" at bounding box center [226, 135] width 12 height 12
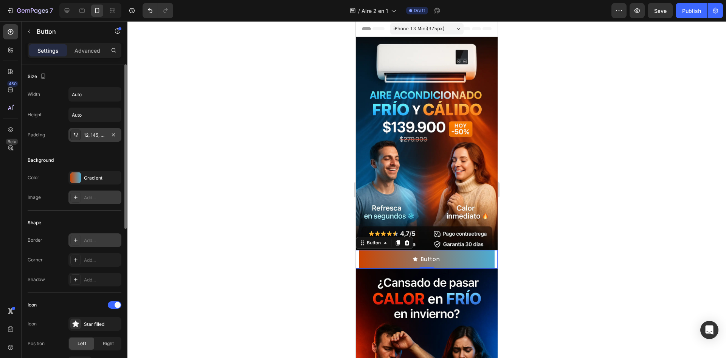
click at [278, 213] on div at bounding box center [427, 189] width 599 height 336
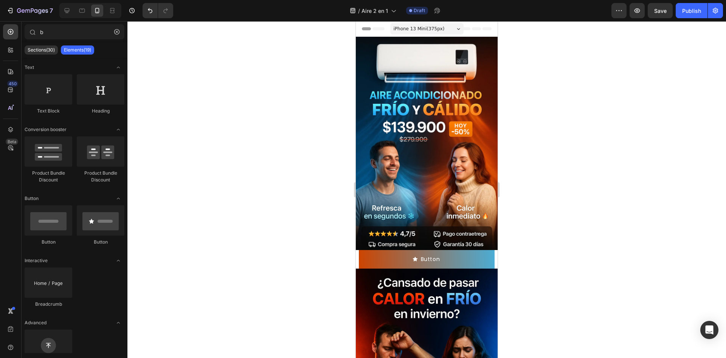
click at [524, 243] on div at bounding box center [427, 189] width 599 height 336
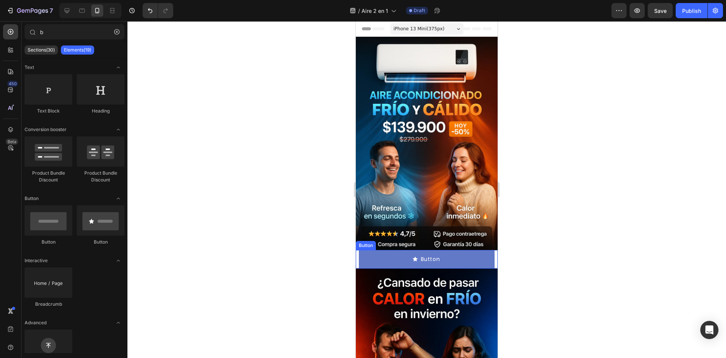
click at [446, 253] on button "Button" at bounding box center [427, 259] width 136 height 19
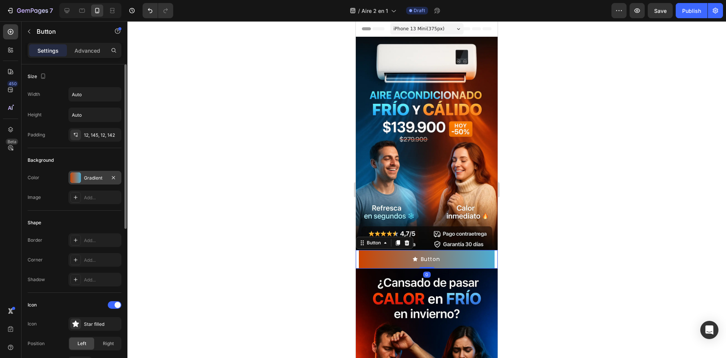
click at [96, 176] on div "Gradient" at bounding box center [95, 177] width 22 height 7
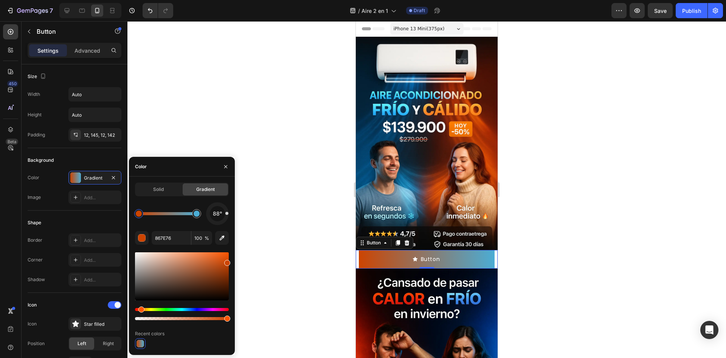
click at [171, 212] on div at bounding box center [168, 213] width 58 height 3
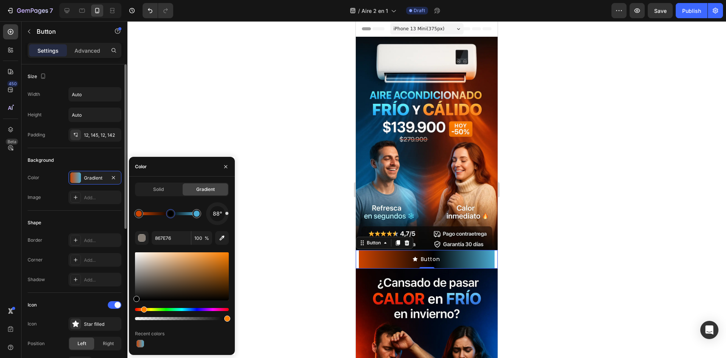
drag, startPoint x: 144, startPoint y: 277, endPoint x: 114, endPoint y: 308, distance: 44.2
click at [114, 308] on div "450 Beta b Sections(30) Elements(19) Text Text Block Heading Conversion booster…" at bounding box center [64, 189] width 128 height 336
type input "000000"
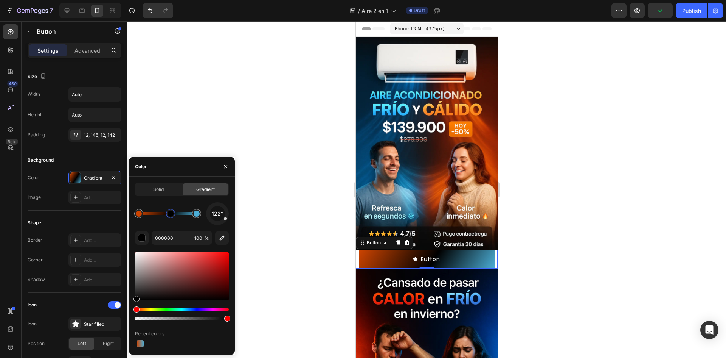
drag, startPoint x: 226, startPoint y: 215, endPoint x: 234, endPoint y: 224, distance: 11.8
click at [234, 224] on div "Solid Gradient 122° 000000 100 % Recent colors" at bounding box center [182, 265] width 106 height 166
click at [144, 237] on div "button" at bounding box center [142, 238] width 8 height 8
drag, startPoint x: 226, startPoint y: 318, endPoint x: 181, endPoint y: 318, distance: 44.6
type input "100"
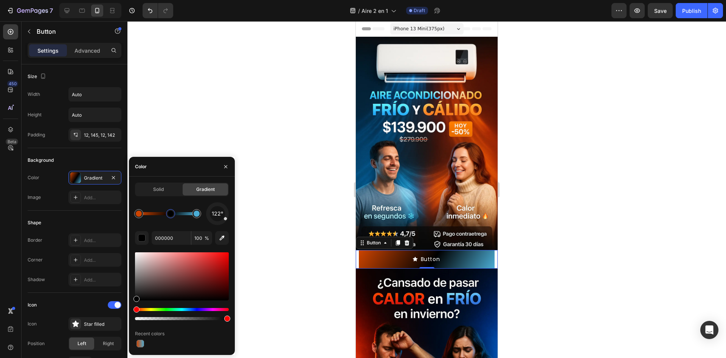
drag, startPoint x: 222, startPoint y: 318, endPoint x: 268, endPoint y: 322, distance: 46.3
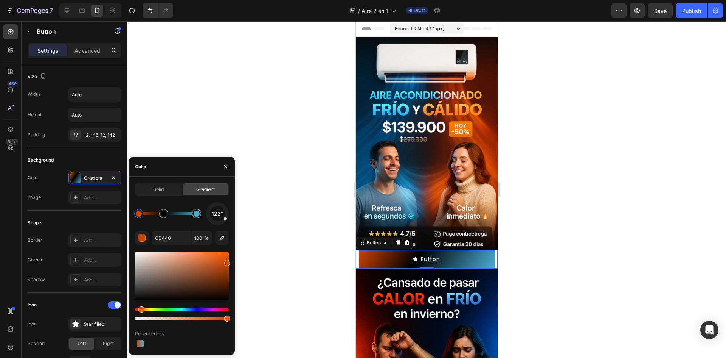
drag, startPoint x: 170, startPoint y: 213, endPoint x: 153, endPoint y: 215, distance: 17.1
click at [177, 213] on div at bounding box center [168, 213] width 58 height 3
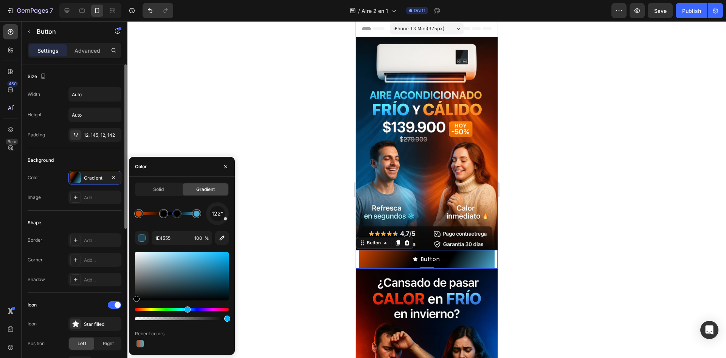
drag, startPoint x: 197, startPoint y: 289, endPoint x: 92, endPoint y: 307, distance: 106.4
click at [92, 307] on div "450 Beta b Sections(30) Elements(19) Text Text Block Heading Conversion booster…" at bounding box center [64, 189] width 128 height 336
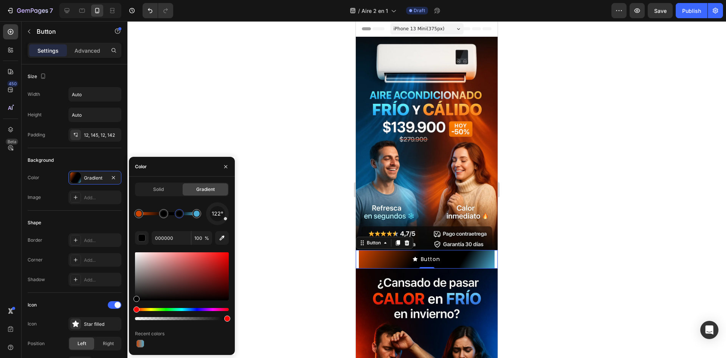
type input "CD4401"
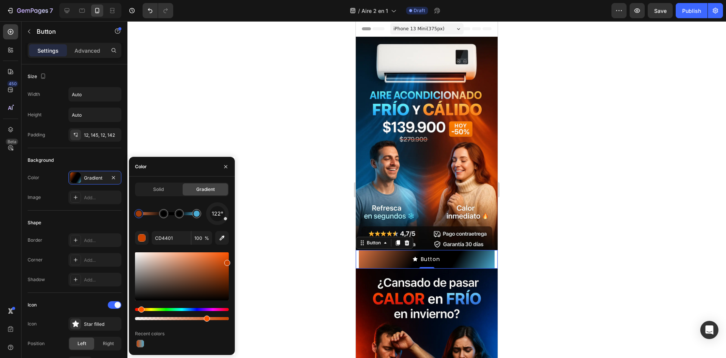
drag, startPoint x: 223, startPoint y: 319, endPoint x: 205, endPoint y: 313, distance: 19.3
click at [205, 313] on div at bounding box center [182, 314] width 94 height 12
type input "75"
type input "000000"
type input "100"
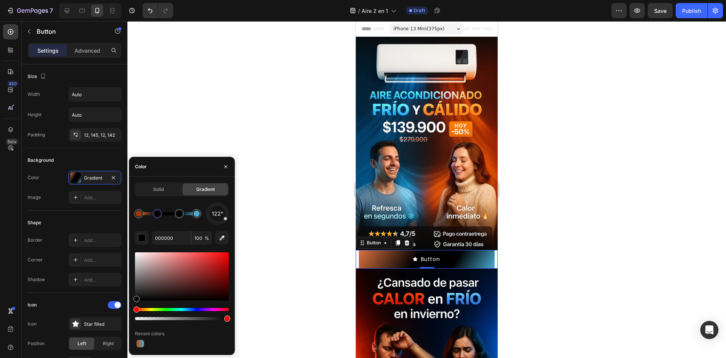
type input "CD4401"
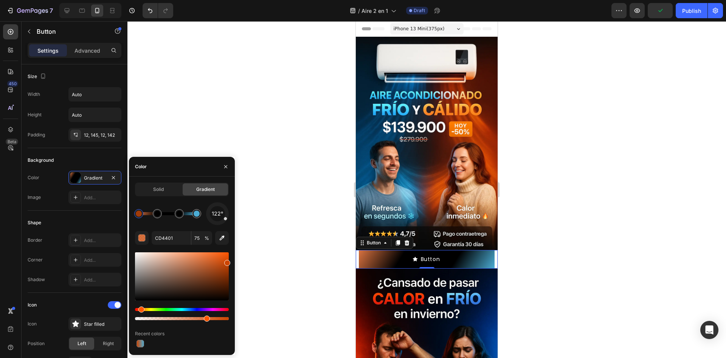
click at [204, 314] on div at bounding box center [182, 314] width 94 height 12
drag, startPoint x: 207, startPoint y: 315, endPoint x: 246, endPoint y: 323, distance: 39.4
click at [246, 0] on div "7 Version history / Aire 2 en 1 Draft Preview Save Publish 450 Beta b Sections(…" at bounding box center [363, 0] width 726 height 0
type input "100"
click at [156, 218] on div at bounding box center [158, 214] width 14 height 14
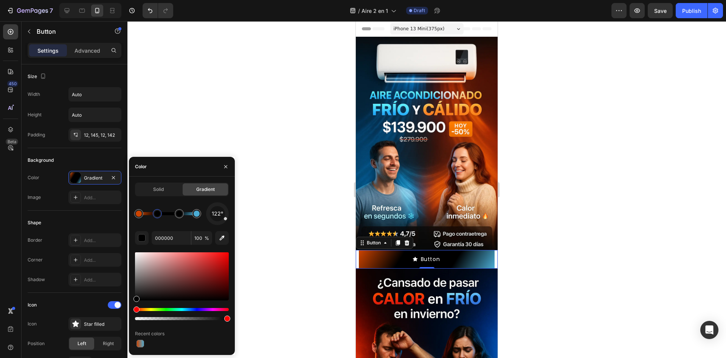
drag, startPoint x: 229, startPoint y: 316, endPoint x: 238, endPoint y: 319, distance: 9.8
click at [238, 0] on div "7 Version history / Aire 2 en 1 Draft Preview Save Publish 450 Beta b Sections(…" at bounding box center [363, 0] width 726 height 0
click at [179, 213] on div at bounding box center [179, 213] width 6 height 6
click at [181, 216] on div at bounding box center [179, 213] width 6 height 6
drag, startPoint x: 225, startPoint y: 219, endPoint x: 192, endPoint y: 201, distance: 37.2
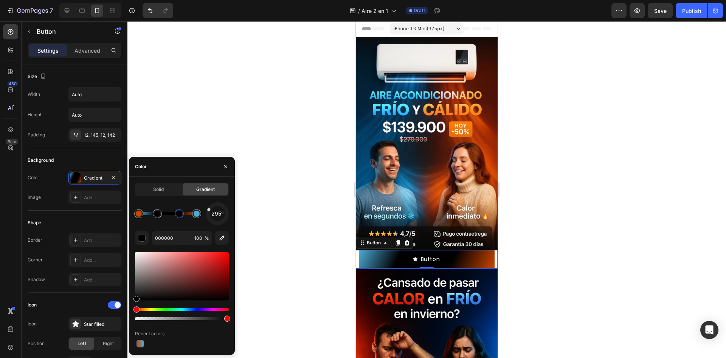
click at [192, 201] on div "Solid Gradient 295° 000000 100 % Recent colors" at bounding box center [182, 265] width 94 height 166
click at [156, 216] on div at bounding box center [157, 213] width 6 height 6
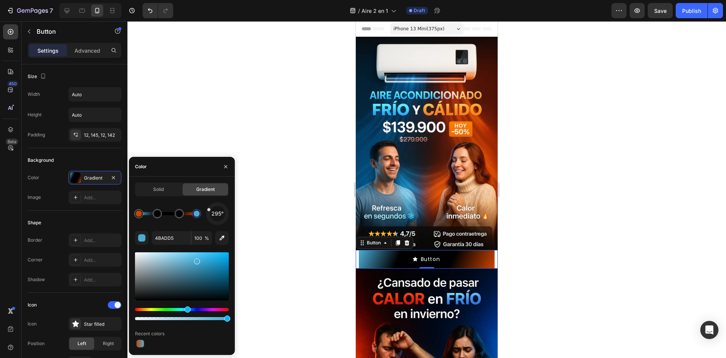
drag, startPoint x: 202, startPoint y: 210, endPoint x: 205, endPoint y: 207, distance: 4.4
click at [205, 207] on div "295°" at bounding box center [182, 213] width 94 height 23
type input "000000"
click at [161, 216] on div at bounding box center [157, 213] width 9 height 9
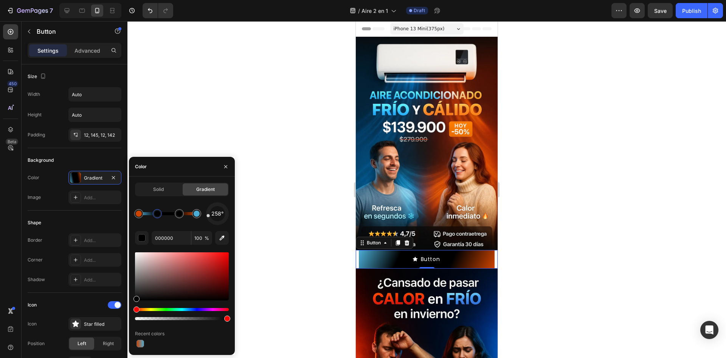
drag, startPoint x: 209, startPoint y: 210, endPoint x: 205, endPoint y: 216, distance: 7.0
click at [205, 216] on div "258°" at bounding box center [182, 213] width 94 height 23
drag, startPoint x: 208, startPoint y: 217, endPoint x: 218, endPoint y: 225, distance: 12.9
click at [218, 225] on div "213° 000000 100 % Recent colors" at bounding box center [182, 275] width 94 height 146
drag, startPoint x: 218, startPoint y: 222, endPoint x: 225, endPoint y: 222, distance: 6.4
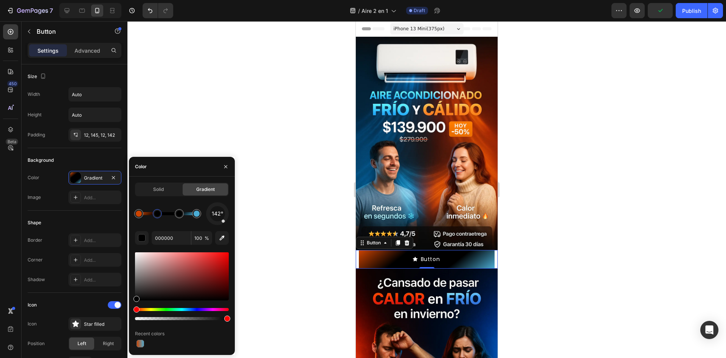
click at [225, 222] on div "142°" at bounding box center [217, 213] width 23 height 23
click at [333, 176] on div at bounding box center [427, 189] width 599 height 336
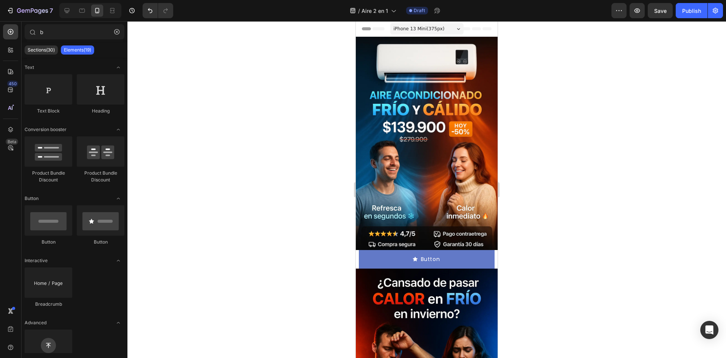
click at [487, 250] on button "Button" at bounding box center [427, 259] width 136 height 19
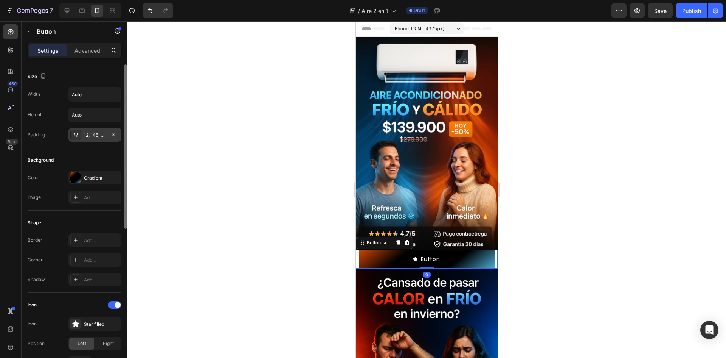
click at [104, 137] on div "12, 145, 12, 142" at bounding box center [95, 135] width 22 height 7
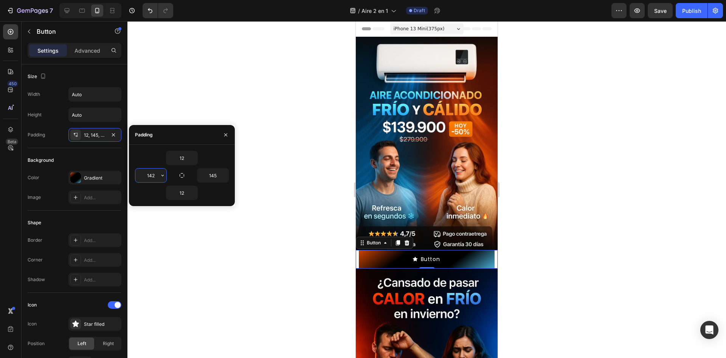
click at [155, 175] on input "142" at bounding box center [150, 175] width 31 height 14
type input "144"
click at [218, 175] on input "145" at bounding box center [213, 175] width 31 height 14
type input "144"
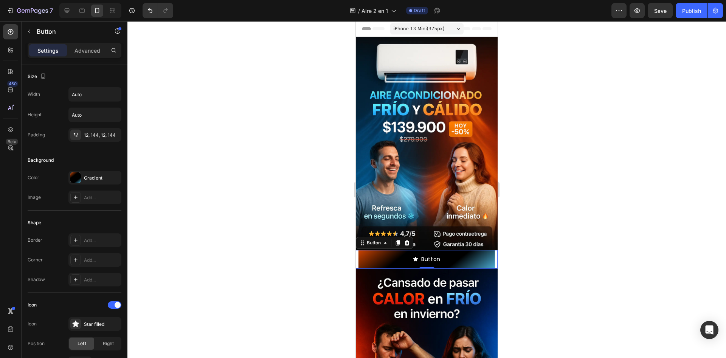
click at [249, 185] on div at bounding box center [427, 189] width 599 height 336
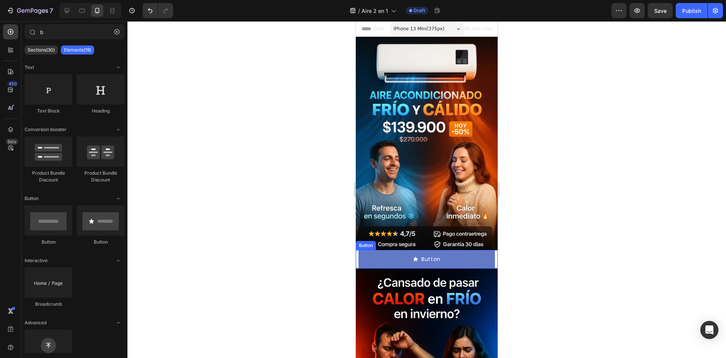
click at [361, 250] on button "Button" at bounding box center [427, 259] width 137 height 19
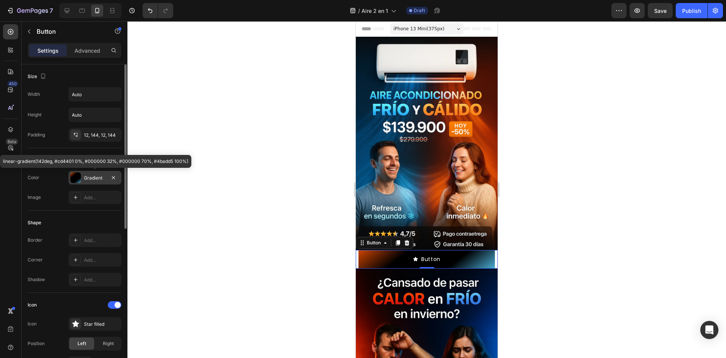
click at [87, 181] on div "Gradient" at bounding box center [94, 178] width 53 height 14
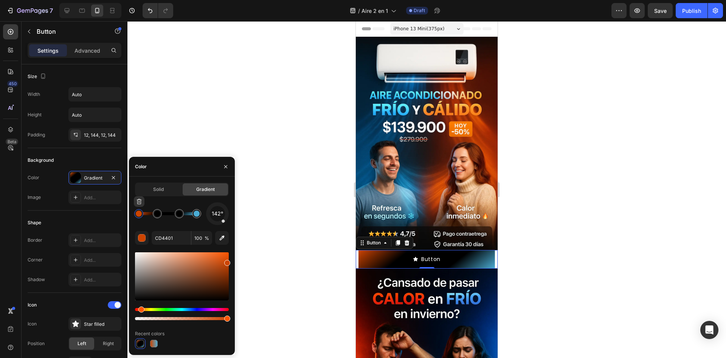
click at [142, 215] on div at bounding box center [139, 213] width 6 height 6
click at [174, 188] on div "Solid" at bounding box center [158, 189] width 45 height 12
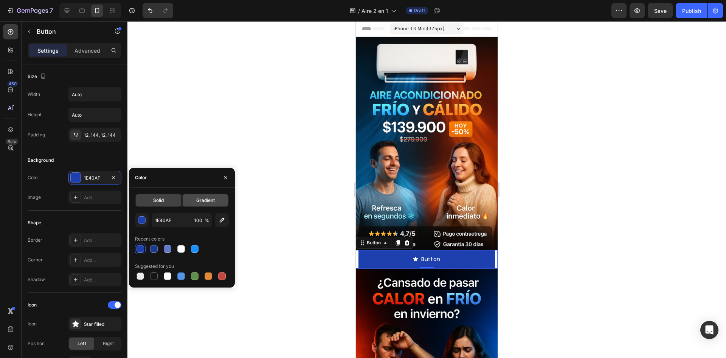
click at [212, 204] on div "Gradient" at bounding box center [205, 200] width 45 height 12
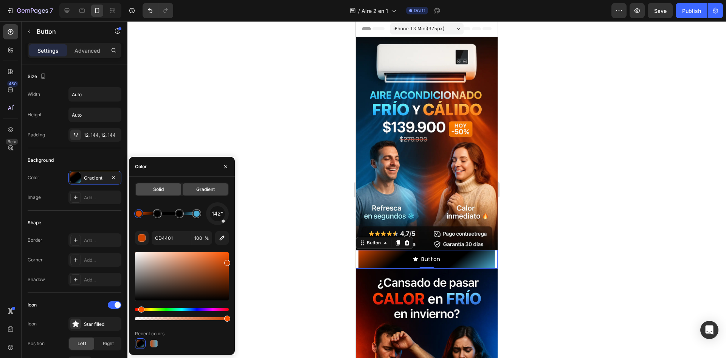
click at [156, 192] on span "Solid" at bounding box center [158, 189] width 11 height 7
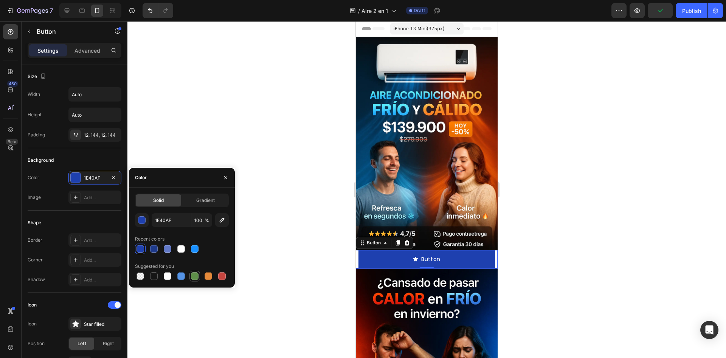
click at [197, 271] on div at bounding box center [194, 275] width 9 height 9
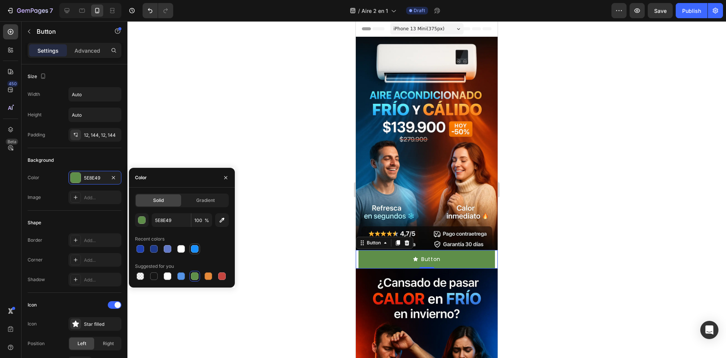
click at [196, 245] on div at bounding box center [195, 249] width 8 height 8
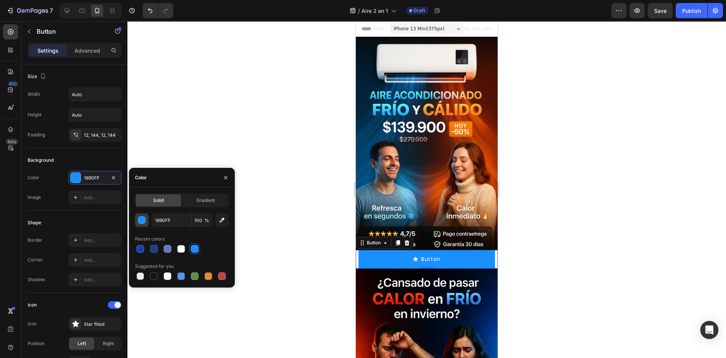
click at [142, 219] on div "button" at bounding box center [142, 220] width 8 height 8
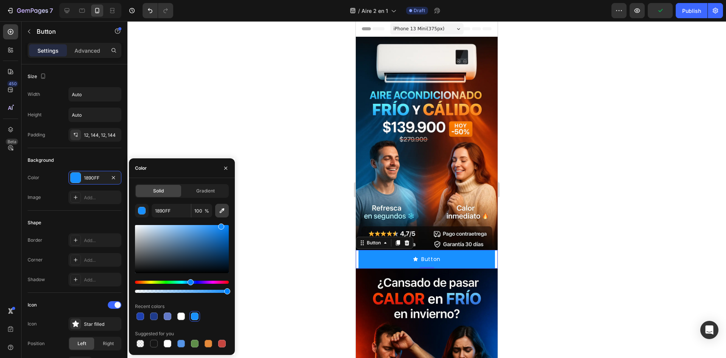
click at [217, 209] on button "button" at bounding box center [222, 211] width 14 height 14
type input "583133"
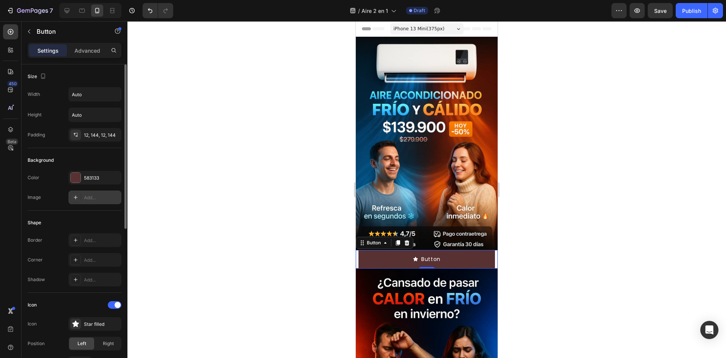
click at [104, 192] on div "Add..." at bounding box center [94, 197] width 53 height 14
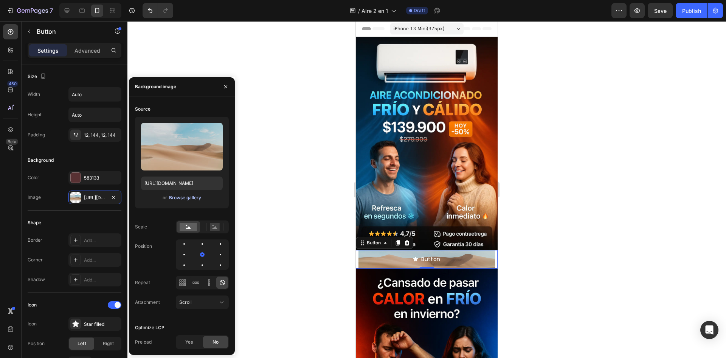
click at [184, 194] on button "Browse gallery" at bounding box center [185, 198] width 33 height 8
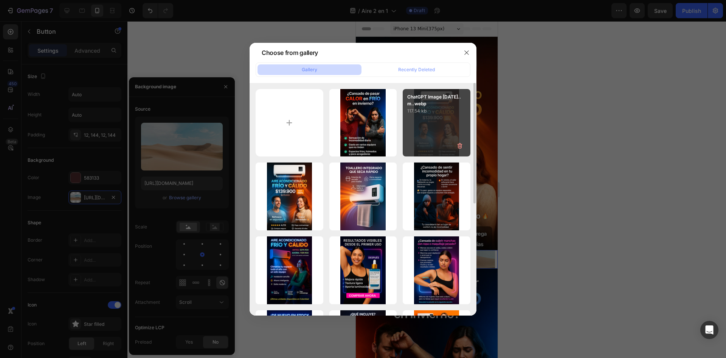
click at [440, 114] on p "117.54 kb" at bounding box center [436, 111] width 59 height 8
type input "https://cdn.shopify.com/s/files/1/0964/6184/8866/files/gempages_585348323934732…"
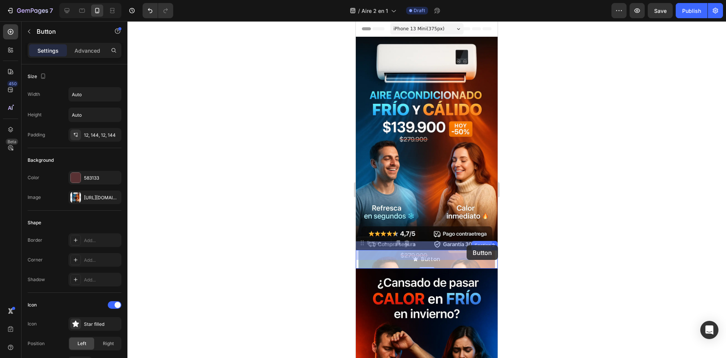
drag, startPoint x: 464, startPoint y: 250, endPoint x: 467, endPoint y: 244, distance: 7.3
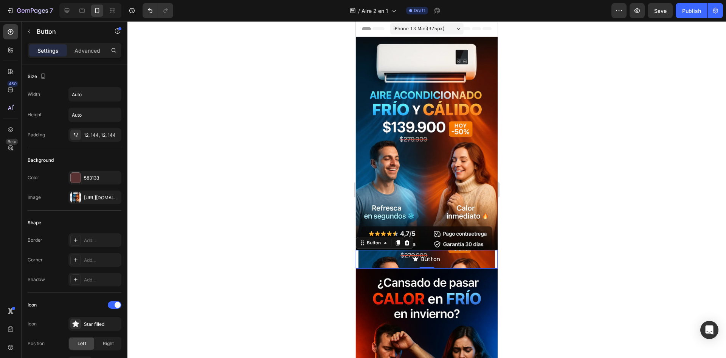
click at [467, 250] on button "Button" at bounding box center [427, 259] width 137 height 19
click at [465, 253] on button "Button" at bounding box center [427, 259] width 137 height 19
click at [100, 195] on div "https://cdn.shopify.com/s/files/1/0964/6184/8866/files/gempages_585348323934732…" at bounding box center [95, 197] width 22 height 7
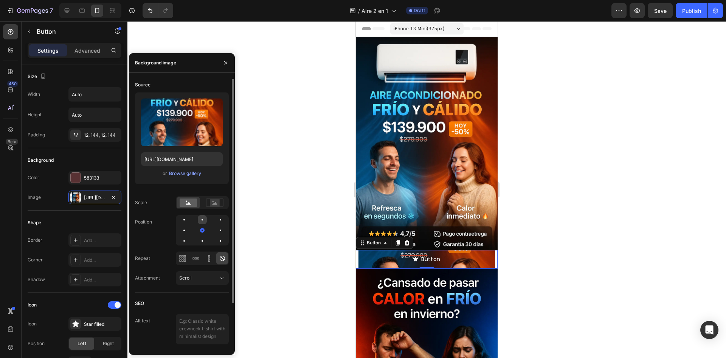
click at [201, 220] on div at bounding box center [202, 219] width 9 height 9
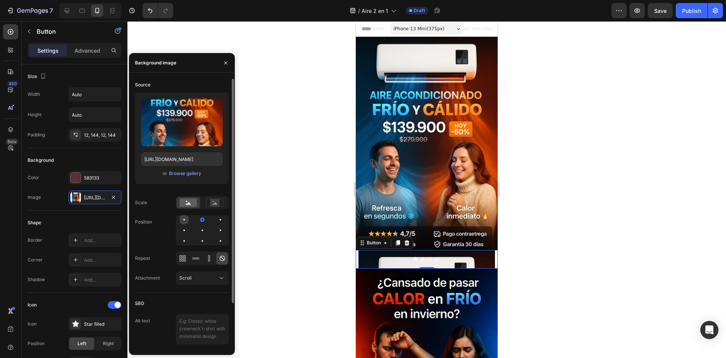
click at [184, 221] on div at bounding box center [184, 219] width 9 height 9
click at [219, 221] on div at bounding box center [220, 219] width 9 height 9
click at [219, 226] on div at bounding box center [220, 230] width 9 height 9
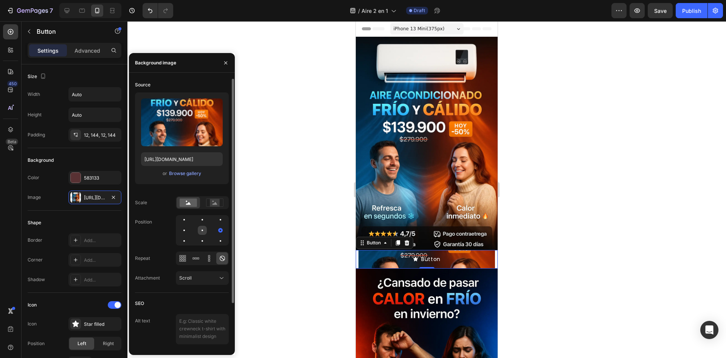
click at [204, 232] on div at bounding box center [202, 230] width 9 height 9
click at [187, 228] on div at bounding box center [184, 230] width 9 height 9
click at [202, 240] on div at bounding box center [203, 241] width 2 height 2
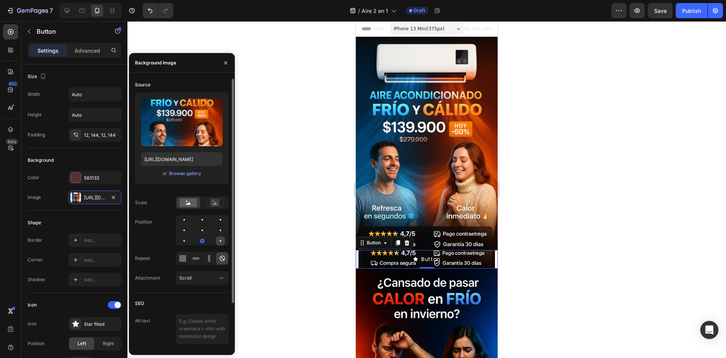
click at [219, 242] on div at bounding box center [220, 240] width 9 height 9
click at [184, 237] on div at bounding box center [184, 240] width 9 height 9
click at [198, 227] on div at bounding box center [202, 230] width 9 height 9
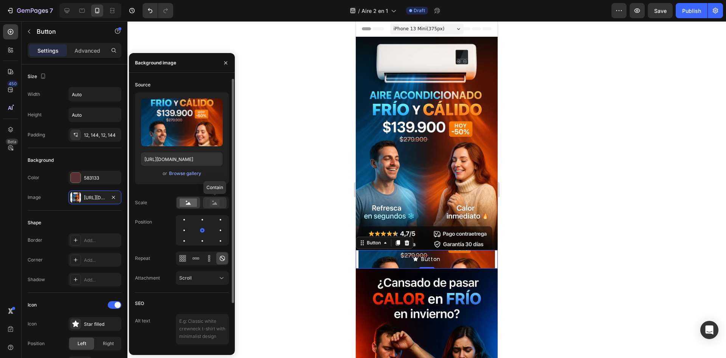
click at [212, 200] on rect at bounding box center [215, 203] width 10 height 8
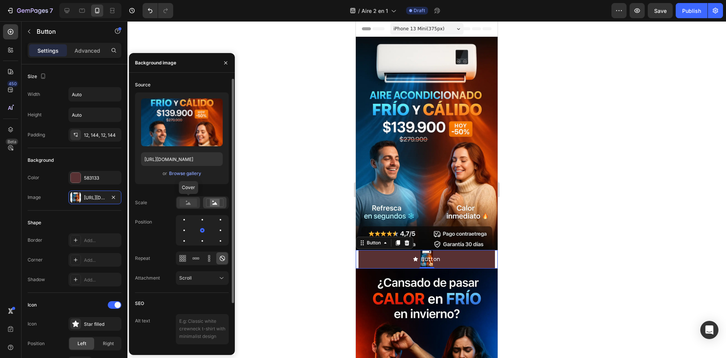
click at [188, 204] on icon at bounding box center [188, 203] width 5 height 3
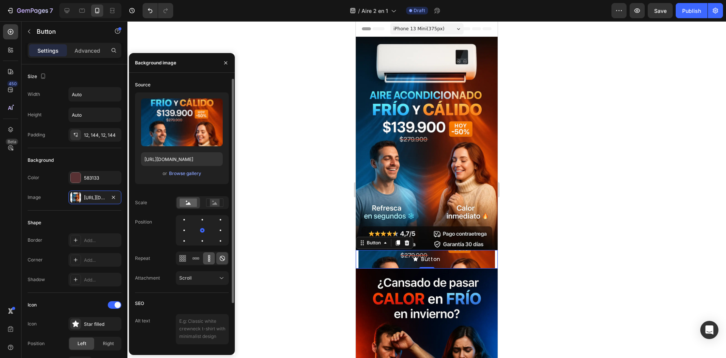
click at [207, 254] on icon at bounding box center [209, 258] width 8 height 8
click at [197, 260] on icon at bounding box center [196, 258] width 8 height 8
click at [221, 256] on icon at bounding box center [223, 258] width 8 height 8
click at [213, 277] on div "Scroll" at bounding box center [198, 277] width 39 height 7
click at [194, 274] on div "Scroll" at bounding box center [198, 277] width 39 height 7
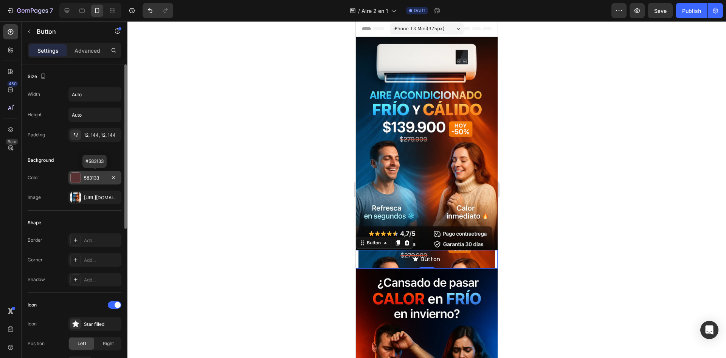
click at [99, 182] on div "583133" at bounding box center [94, 178] width 53 height 14
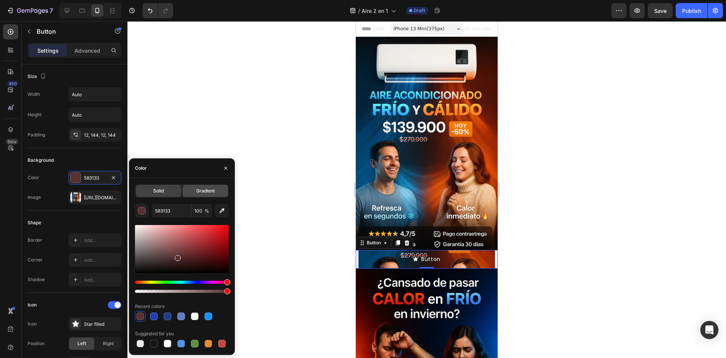
click at [191, 191] on div "Gradient" at bounding box center [205, 191] width 45 height 12
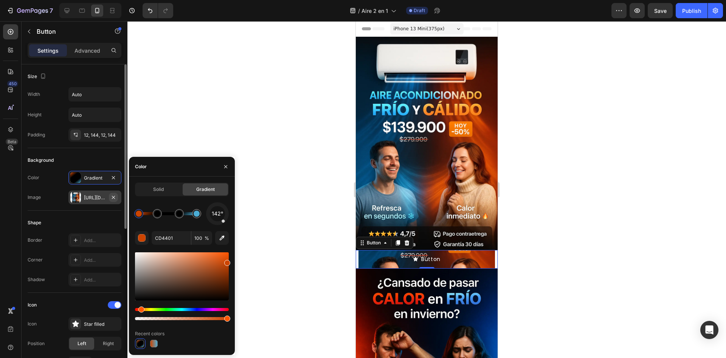
click at [114, 199] on icon "button" at bounding box center [113, 197] width 6 height 6
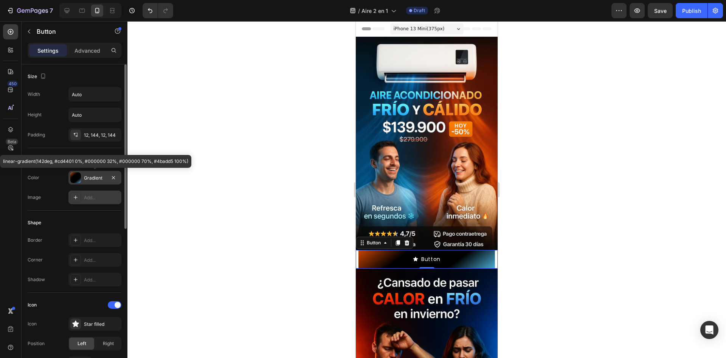
click at [95, 180] on div "Gradient" at bounding box center [95, 177] width 22 height 7
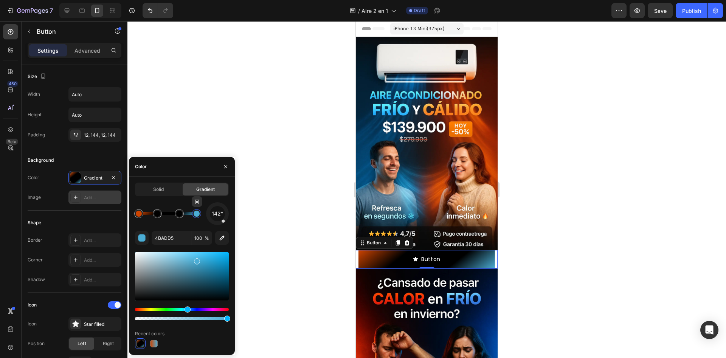
click at [196, 220] on div at bounding box center [197, 214] width 14 height 14
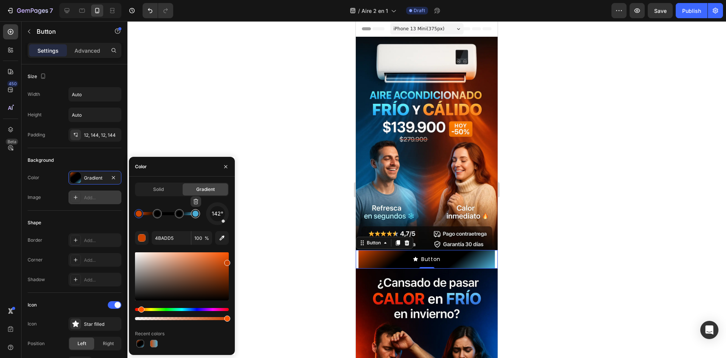
click at [197, 213] on div at bounding box center [196, 213] width 6 height 6
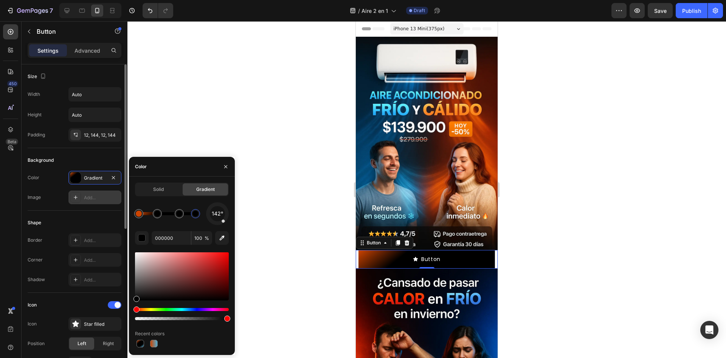
drag, startPoint x: 197, startPoint y: 262, endPoint x: 115, endPoint y: 313, distance: 96.3
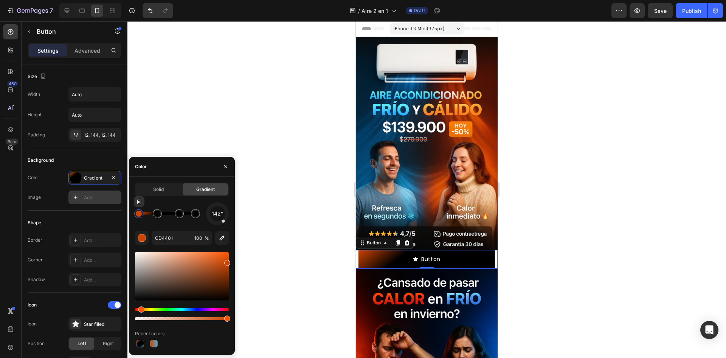
click at [137, 215] on div at bounding box center [139, 213] width 6 height 6
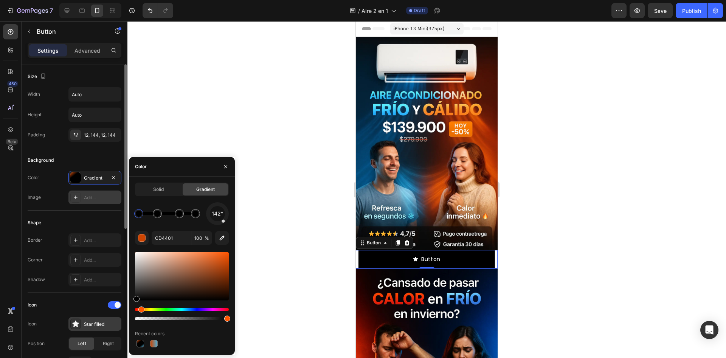
drag, startPoint x: 166, startPoint y: 266, endPoint x: 98, endPoint y: 324, distance: 90.0
click at [98, 324] on div "450 Beta b Sections(30) Elements(19) Text Text Block Heading Conversion booster…" at bounding box center [64, 189] width 128 height 336
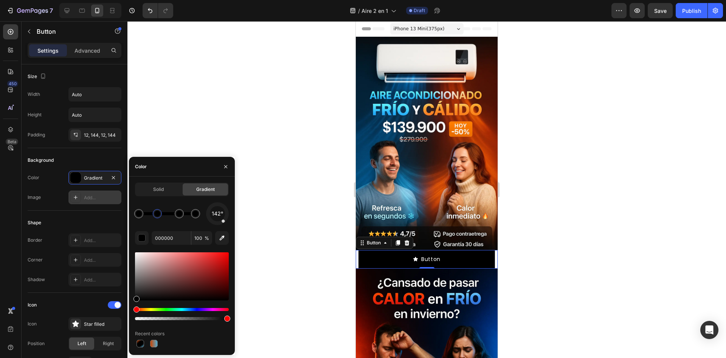
click at [155, 216] on div at bounding box center [157, 213] width 9 height 9
click at [219, 236] on icon "button" at bounding box center [222, 238] width 8 height 8
click at [177, 213] on div at bounding box center [179, 213] width 6 height 6
click at [222, 235] on icon "button" at bounding box center [222, 238] width 8 height 8
type input "014A9E"
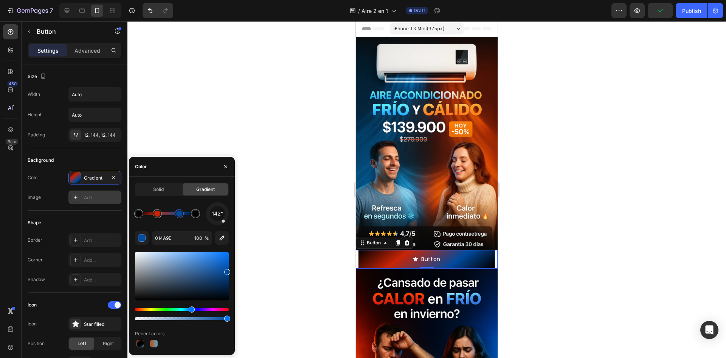
click at [530, 233] on div at bounding box center [427, 189] width 599 height 336
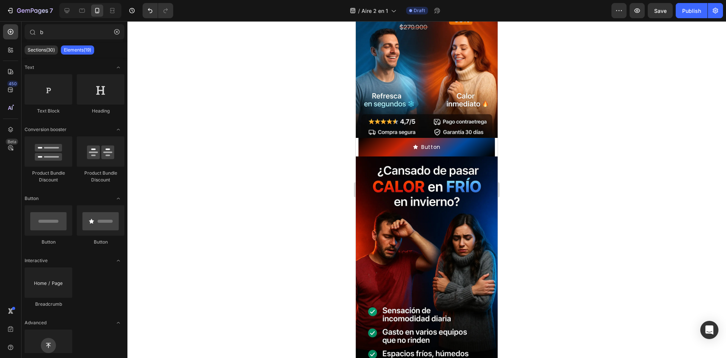
scroll to position [114, 0]
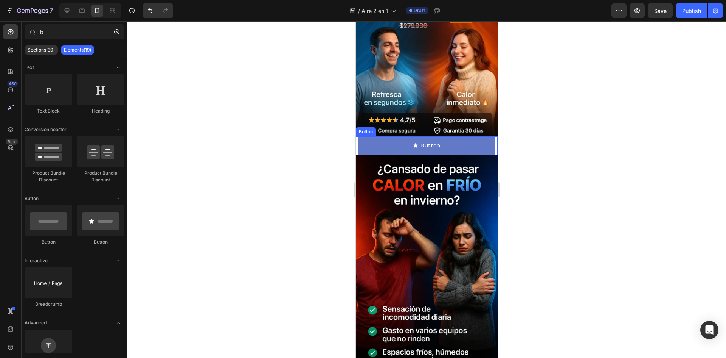
click at [479, 139] on button "Button" at bounding box center [427, 145] width 137 height 19
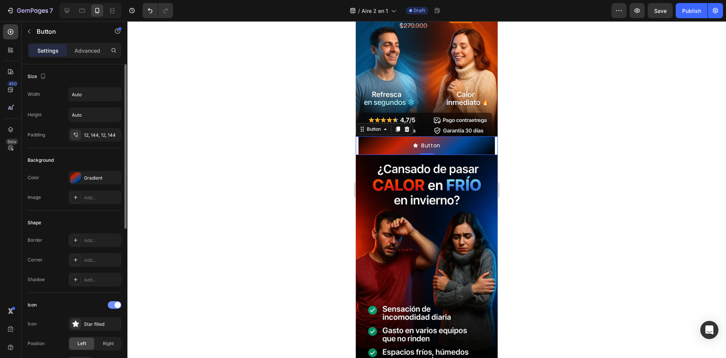
click at [115, 305] on span at bounding box center [118, 305] width 6 height 6
click at [114, 303] on span at bounding box center [112, 305] width 6 height 6
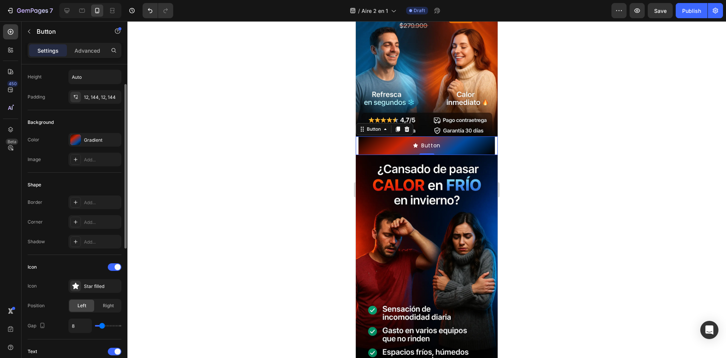
scroll to position [0, 0]
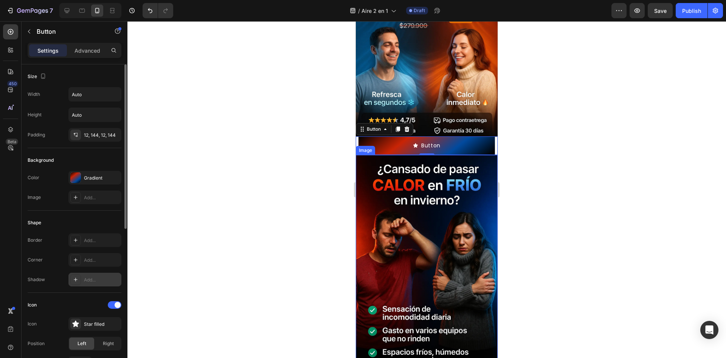
click at [78, 278] on icon at bounding box center [76, 279] width 6 height 6
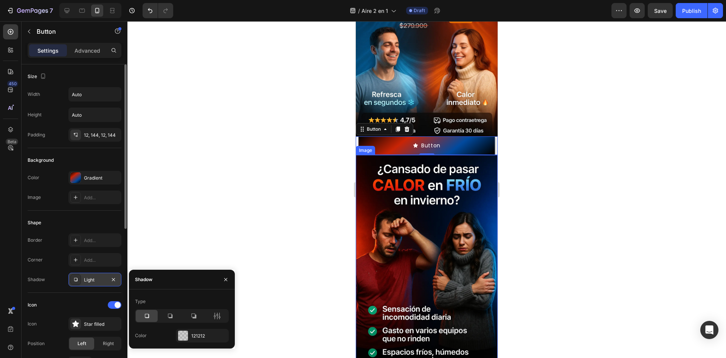
click at [302, 228] on div at bounding box center [427, 189] width 599 height 336
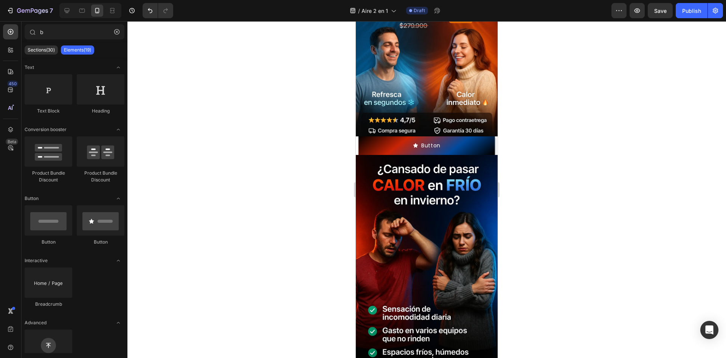
click at [523, 179] on div at bounding box center [427, 189] width 599 height 336
click at [660, 11] on span "Save" at bounding box center [661, 11] width 12 height 6
click at [637, 17] on button "button" at bounding box center [637, 10] width 15 height 15
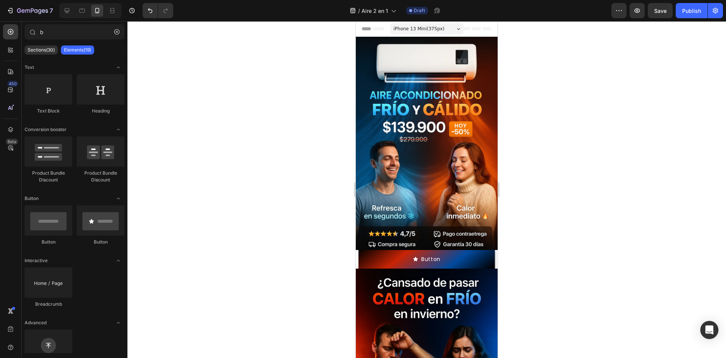
click at [443, 20] on div "7 Version history / Aire 2 en 1 Draft Preview Save Publish" at bounding box center [363, 11] width 726 height 22
click at [441, 28] on div "iPhone 13 Mini ( 375 px)" at bounding box center [426, 28] width 73 height 11
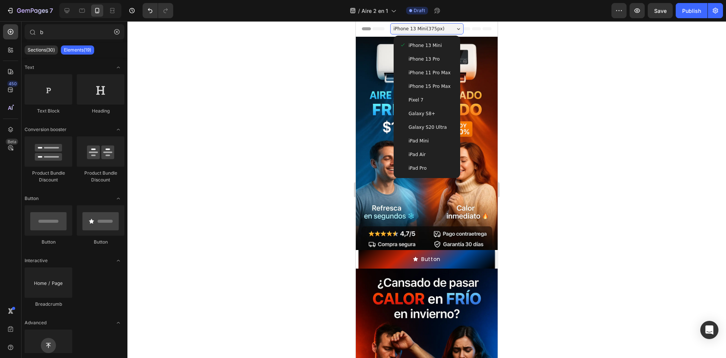
click at [438, 123] on span "Galaxy S20 Ultra" at bounding box center [428, 127] width 38 height 8
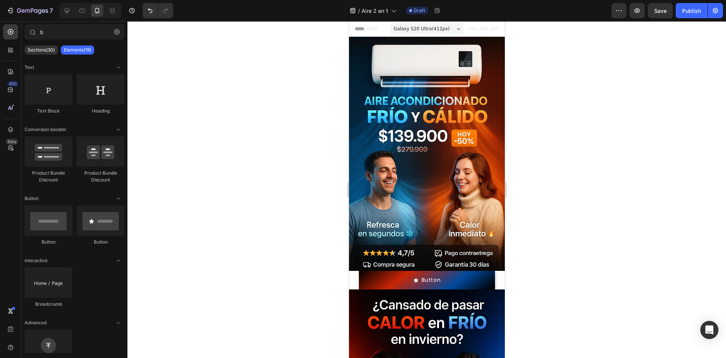
drag, startPoint x: 87, startPoint y: 13, endPoint x: 445, endPoint y: 21, distance: 357.3
click at [445, 21] on div "7 Version history / Aire 2 en 1 Draft Preview Save Publish" at bounding box center [363, 11] width 726 height 22
click at [444, 22] on div "Galaxy S20 Ultra ( 412 px) iPhone 13 Mini iPhone 13 Pro iPhone 11 Pro Max iPhon…" at bounding box center [426, 29] width 73 height 15
click at [443, 26] on div "Galaxy S20 Ultra ( 412 px)" at bounding box center [426, 28] width 73 height 11
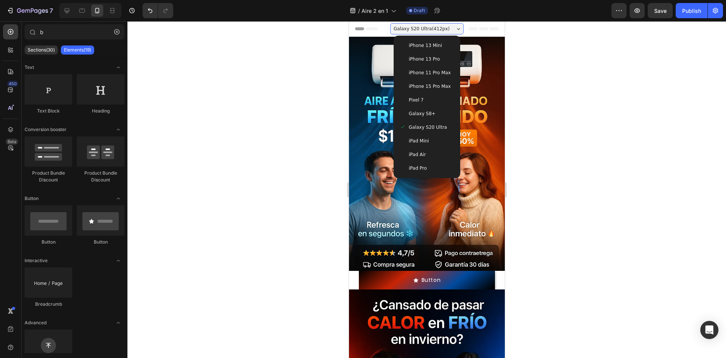
click at [447, 93] on div "iPhone 15 Pro Max" at bounding box center [427, 86] width 61 height 14
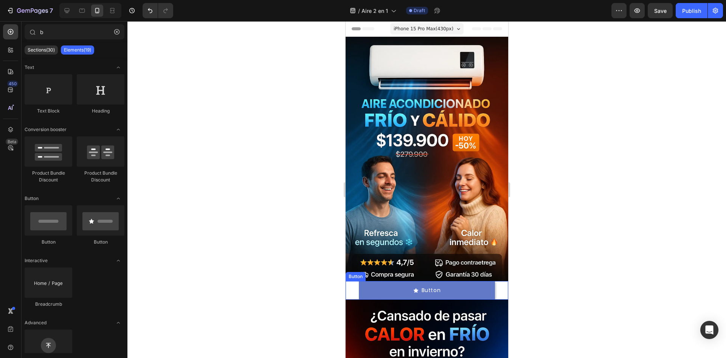
click at [375, 281] on button "Button" at bounding box center [427, 290] width 137 height 19
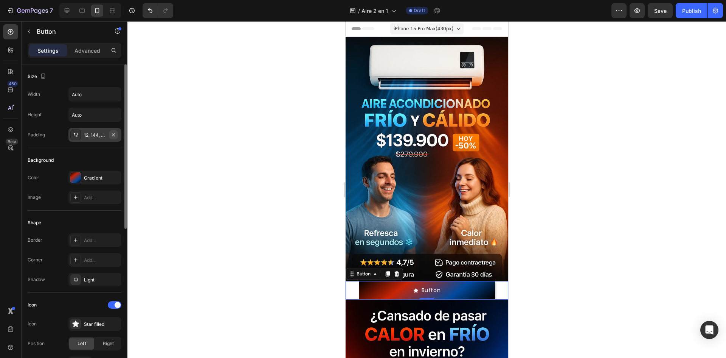
click at [115, 132] on icon "button" at bounding box center [113, 135] width 6 height 6
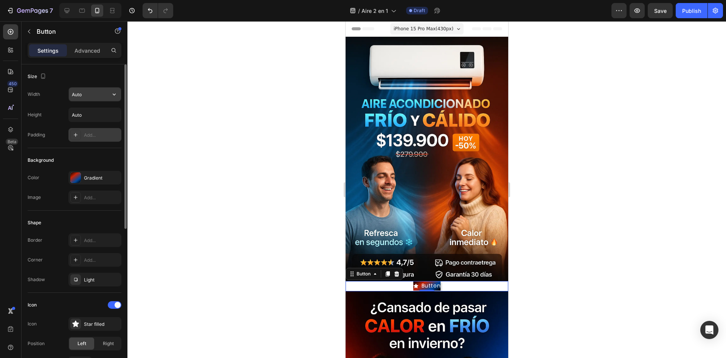
click at [104, 92] on input "Auto" at bounding box center [95, 94] width 52 height 14
click at [115, 96] on icon "button" at bounding box center [114, 94] width 8 height 8
click at [107, 131] on span "100%" at bounding box center [108, 127] width 12 height 7
type input "100%"
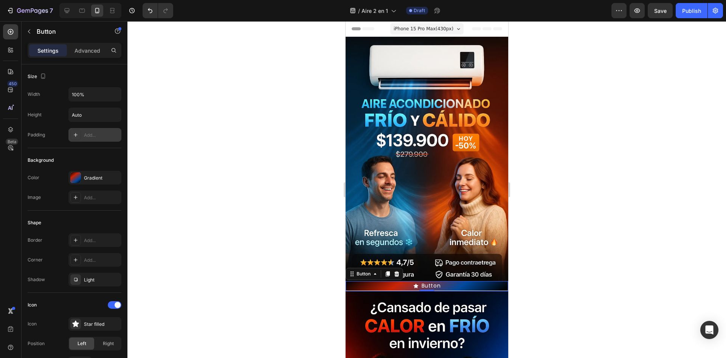
click at [166, 146] on div at bounding box center [427, 189] width 599 height 336
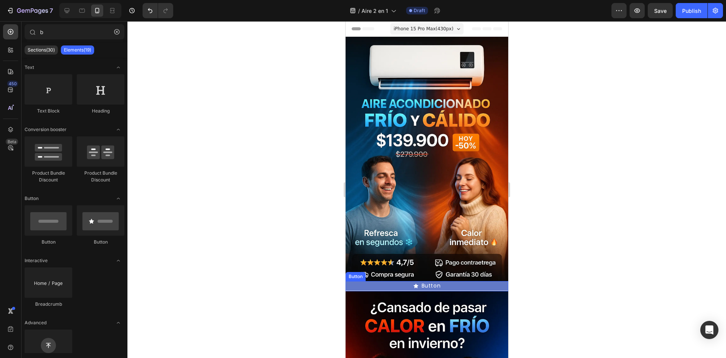
click at [379, 281] on button "Button" at bounding box center [426, 285] width 163 height 9
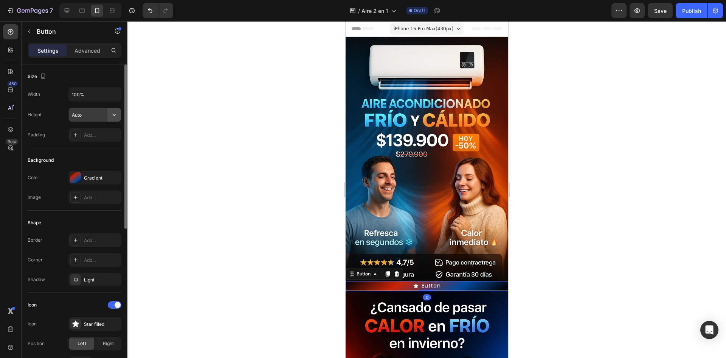
click at [112, 114] on icon "button" at bounding box center [114, 115] width 8 height 8
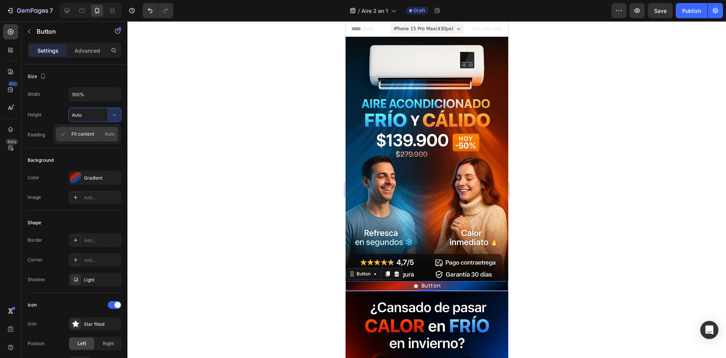
click at [115, 134] on div "Fit content Auto" at bounding box center [87, 134] width 62 height 14
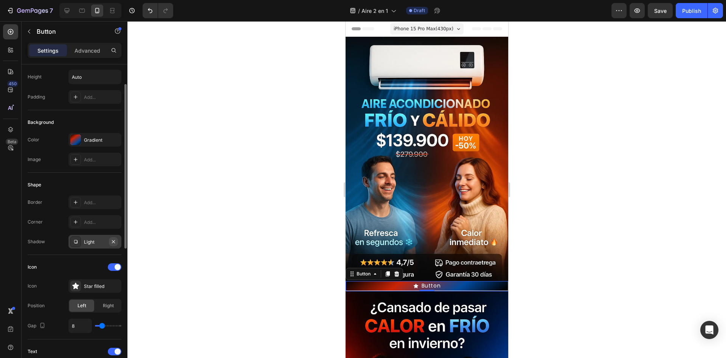
click at [115, 242] on icon "button" at bounding box center [113, 241] width 6 height 6
click at [250, 257] on div at bounding box center [427, 189] width 599 height 336
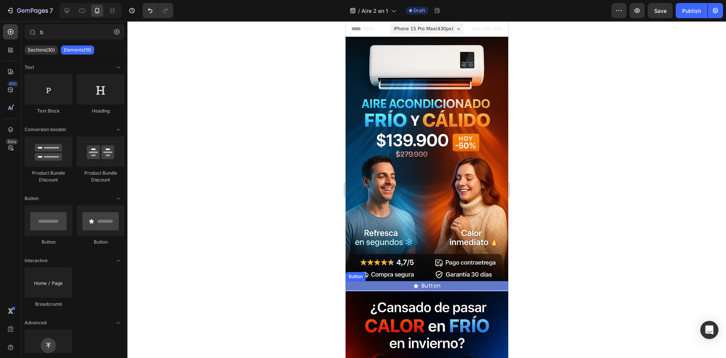
click at [361, 281] on button "Button" at bounding box center [426, 285] width 163 height 9
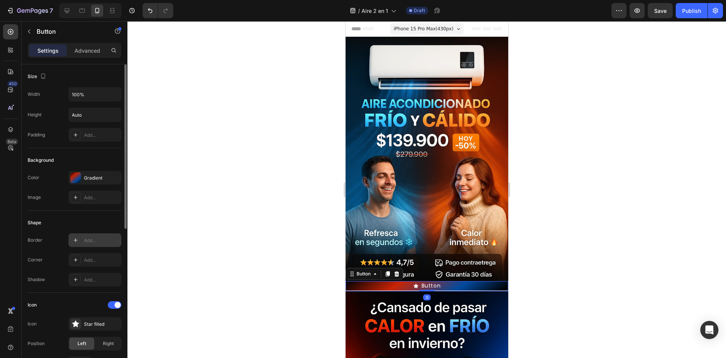
scroll to position [76, 0]
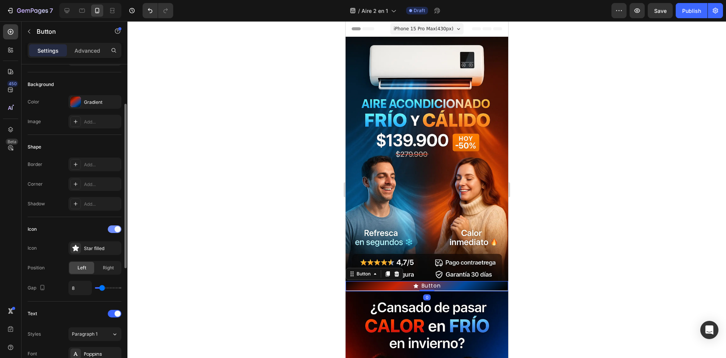
click at [119, 227] on span at bounding box center [118, 229] width 6 height 6
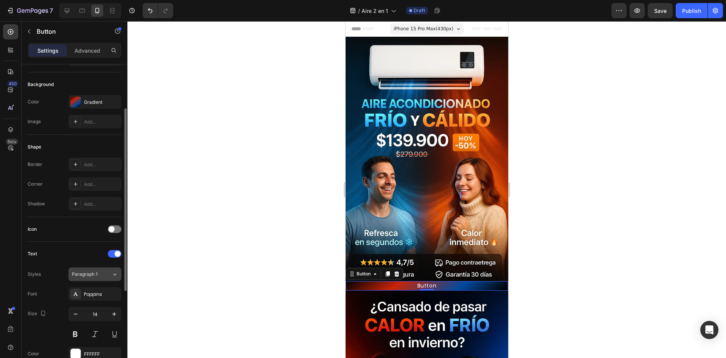
click at [100, 270] on button "Paragraph 1" at bounding box center [94, 274] width 53 height 14
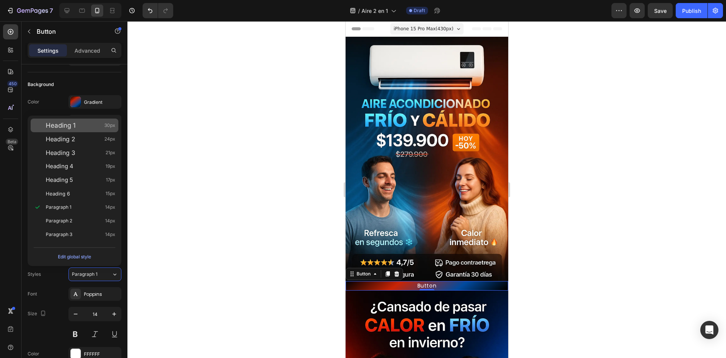
click at [90, 130] on div "Heading 1 30px" at bounding box center [75, 125] width 88 height 14
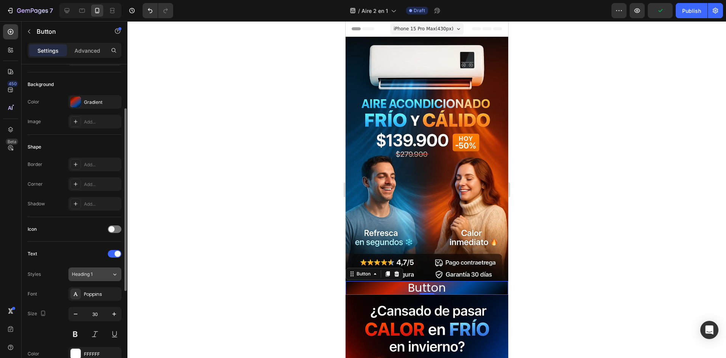
click at [104, 279] on button "Heading 1" at bounding box center [94, 274] width 53 height 14
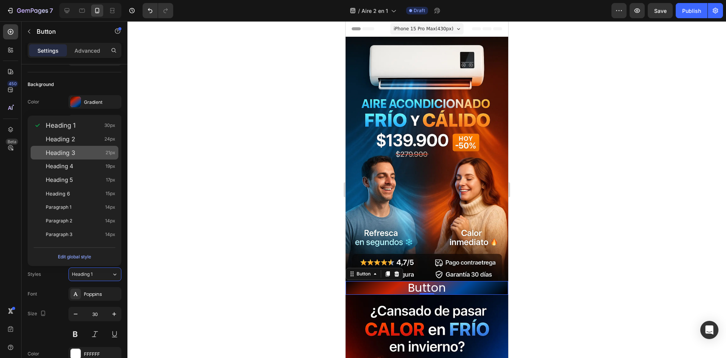
click at [78, 151] on div "Heading 3 21px" at bounding box center [81, 153] width 70 height 8
type input "21"
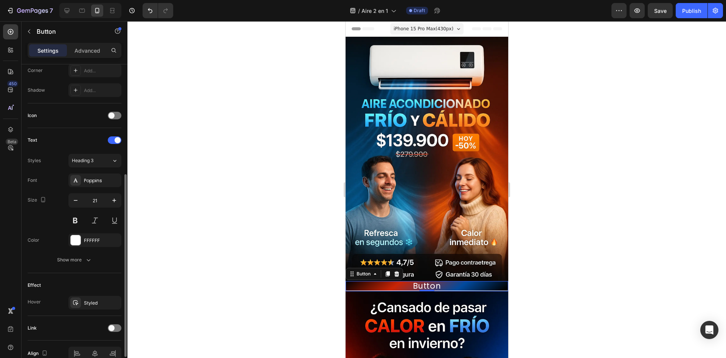
scroll to position [228, 0]
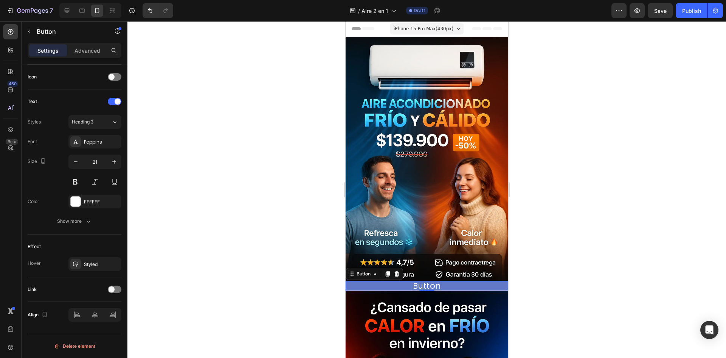
click at [460, 281] on button "Button" at bounding box center [426, 285] width 163 height 9
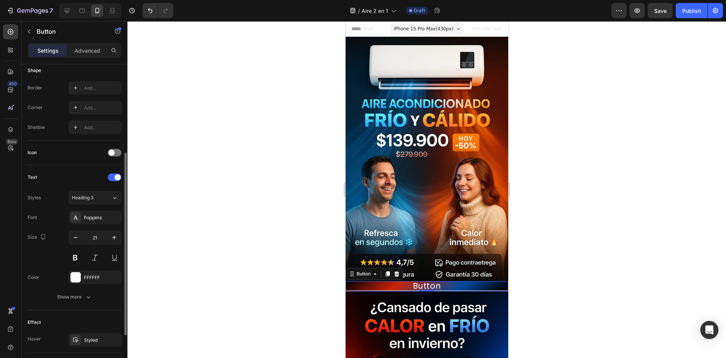
scroll to position [76, 0]
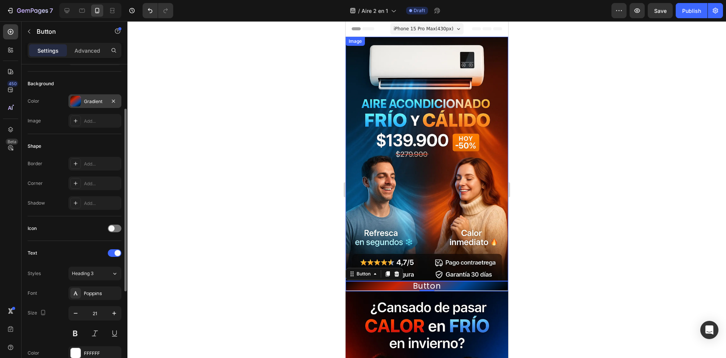
click at [87, 101] on div "Gradient" at bounding box center [95, 101] width 22 height 7
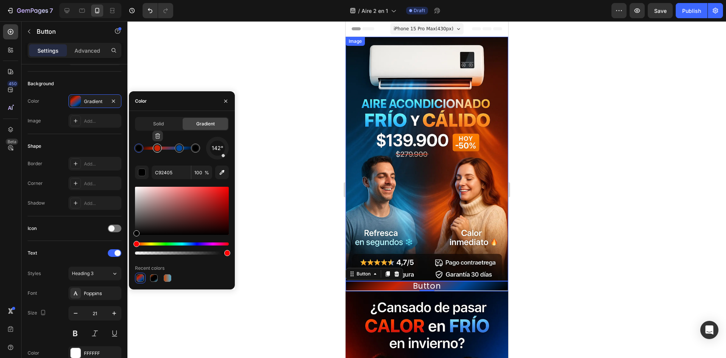
click at [157, 150] on div at bounding box center [157, 148] width 6 height 6
click at [232, 198] on div "Solid Gradient 142° C92405 100 % Recent colors" at bounding box center [182, 200] width 106 height 166
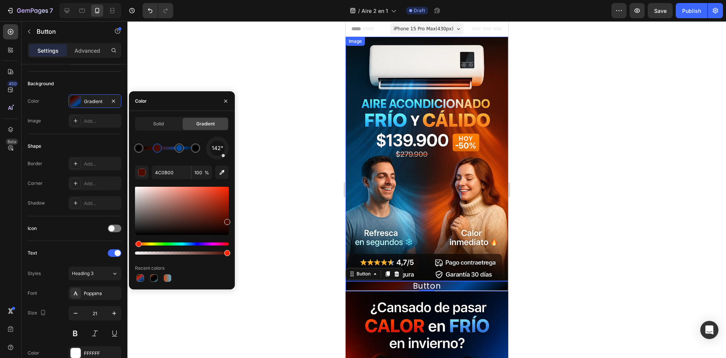
drag, startPoint x: 225, startPoint y: 196, endPoint x: 233, endPoint y: 220, distance: 25.0
click at [180, 152] on div at bounding box center [180, 148] width 14 height 14
click at [180, 147] on div at bounding box center [180, 148] width 6 height 6
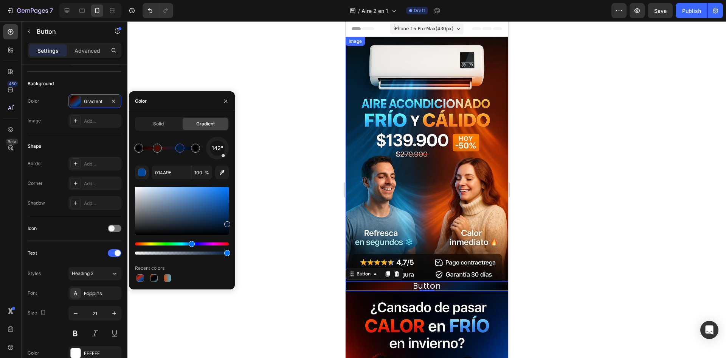
type input "001D3F"
drag, startPoint x: 229, startPoint y: 205, endPoint x: 234, endPoint y: 222, distance: 17.8
drag, startPoint x: 224, startPoint y: 155, endPoint x: 217, endPoint y: 176, distance: 22.1
click at [217, 176] on div "181° 001D3F 100 % Recent colors" at bounding box center [182, 210] width 94 height 146
click at [226, 150] on div at bounding box center [217, 147] width 27 height 27
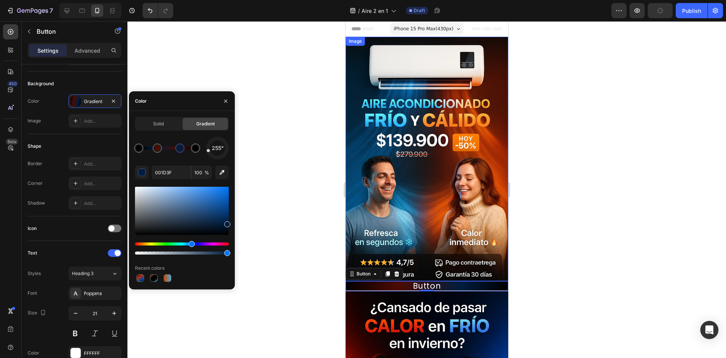
click at [209, 150] on div at bounding box center [218, 148] width 28 height 28
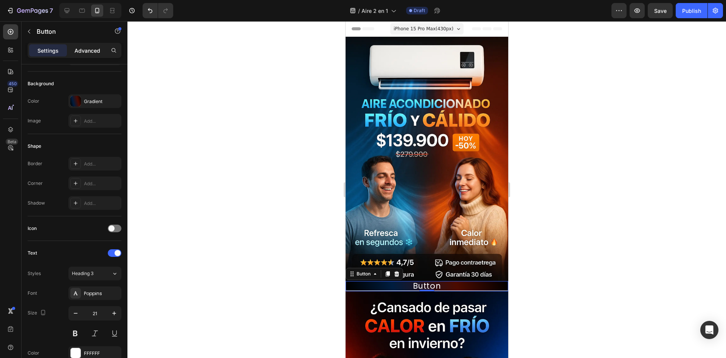
click at [90, 54] on p "Advanced" at bounding box center [88, 51] width 26 height 8
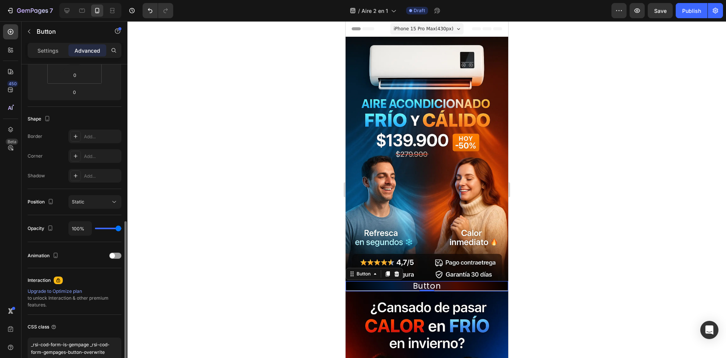
scroll to position [190, 0]
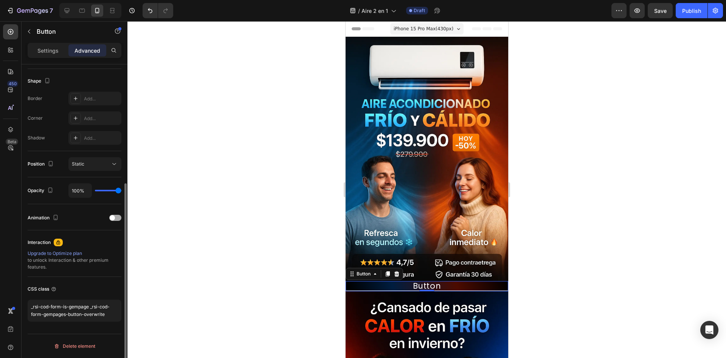
click at [112, 216] on span at bounding box center [112, 217] width 5 height 5
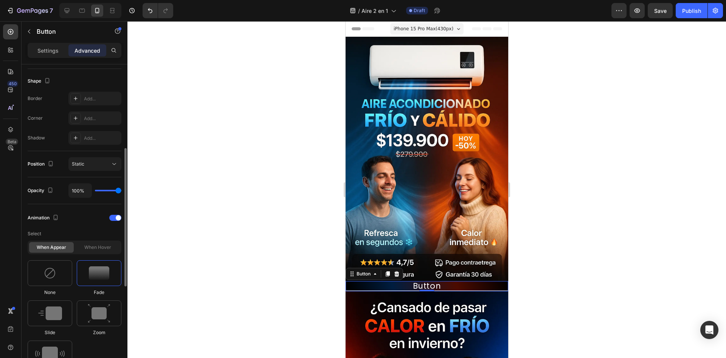
scroll to position [228, 0]
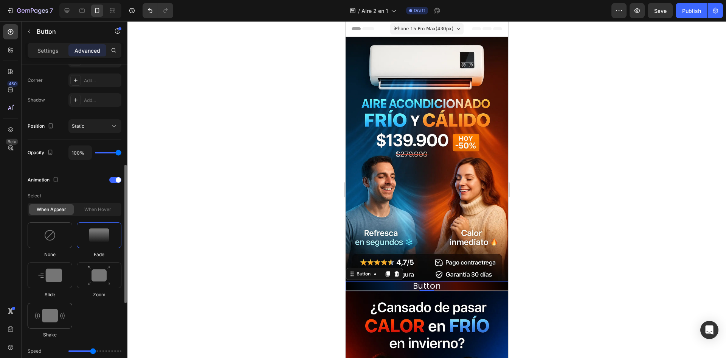
click at [62, 314] on img at bounding box center [50, 315] width 30 height 14
click at [102, 242] on div at bounding box center [99, 235] width 45 height 26
click at [66, 313] on div at bounding box center [50, 315] width 45 height 26
click at [101, 269] on img at bounding box center [99, 275] width 23 height 19
click at [69, 277] on div at bounding box center [50, 275] width 45 height 26
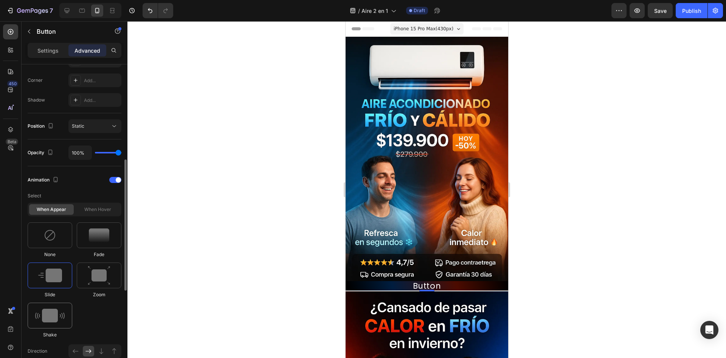
click at [57, 316] on img at bounding box center [50, 315] width 30 height 14
type input "0.7"
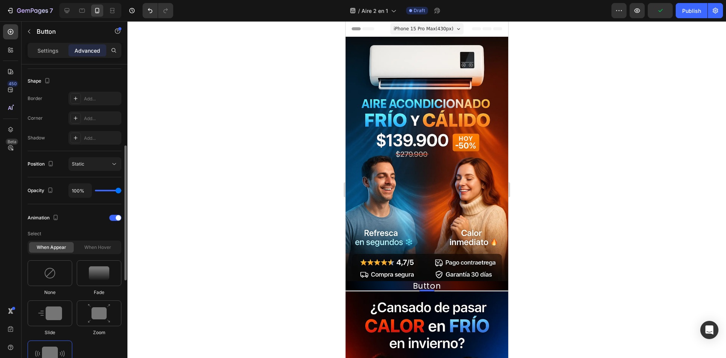
scroll to position [152, 0]
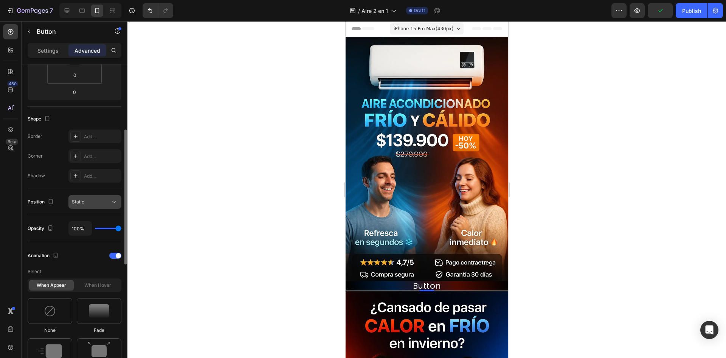
click at [99, 205] on div "Static" at bounding box center [91, 201] width 39 height 7
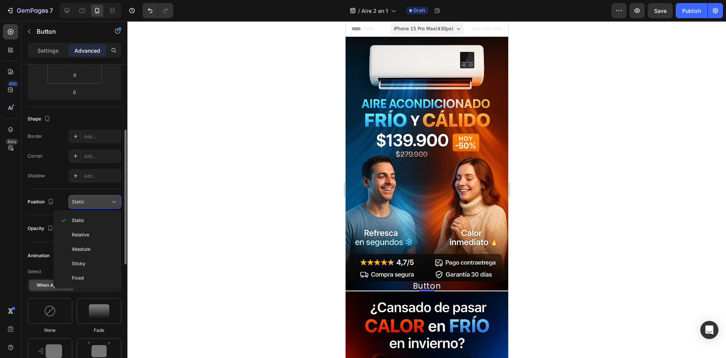
click at [99, 205] on div "Static" at bounding box center [91, 201] width 39 height 7
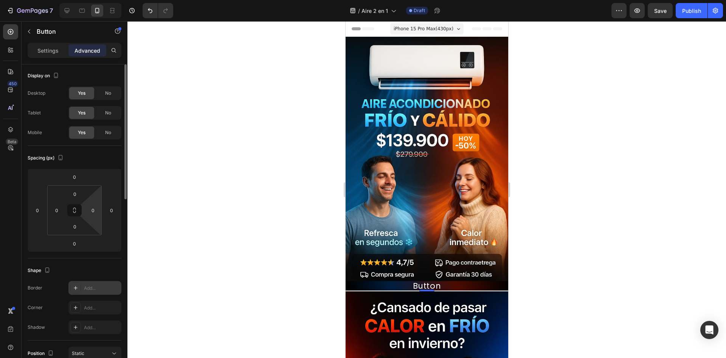
scroll to position [0, 0]
click at [57, 50] on p "Settings" at bounding box center [47, 51] width 21 height 8
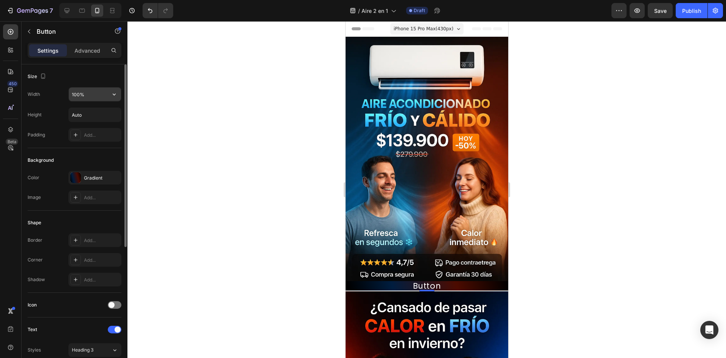
click at [112, 97] on icon "button" at bounding box center [114, 94] width 8 height 8
click at [118, 117] on icon "button" at bounding box center [114, 115] width 8 height 8
click at [111, 96] on icon "button" at bounding box center [114, 94] width 8 height 8
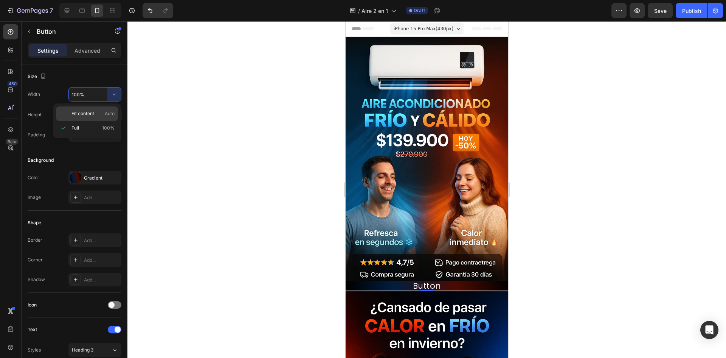
click at [106, 112] on span "Auto" at bounding box center [110, 113] width 10 height 7
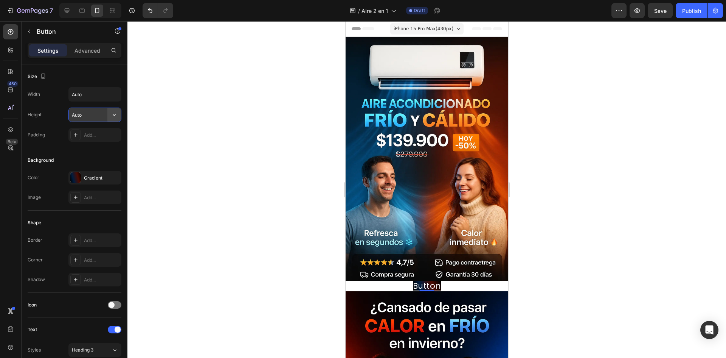
click at [110, 109] on button "button" at bounding box center [114, 115] width 14 height 14
click at [105, 137] on span "Auto" at bounding box center [110, 134] width 10 height 7
click at [111, 99] on button "button" at bounding box center [114, 94] width 14 height 14
click at [104, 124] on div "Full 100%" at bounding box center [87, 128] width 62 height 14
type input "100%"
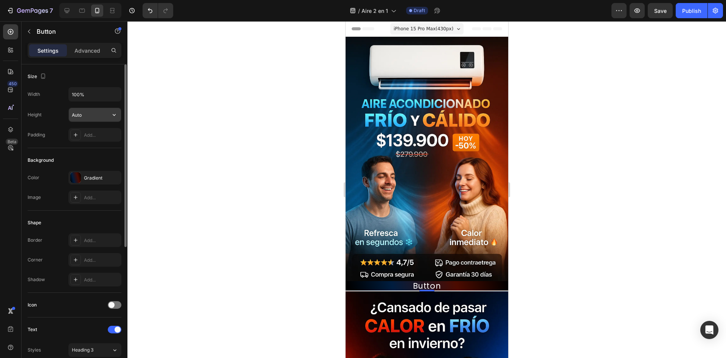
click at [87, 115] on input "Auto" at bounding box center [95, 115] width 52 height 14
click at [111, 116] on icon "button" at bounding box center [114, 115] width 8 height 8
click at [106, 132] on span "Auto" at bounding box center [110, 134] width 10 height 7
click at [89, 133] on div "Add..." at bounding box center [102, 135] width 36 height 7
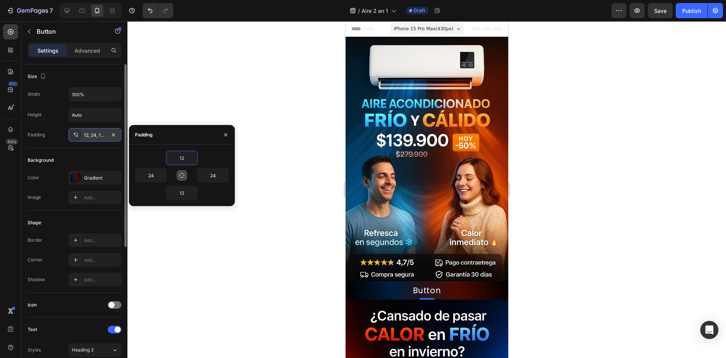
click at [182, 175] on icon "button" at bounding box center [182, 175] width 6 height 6
type input "12"
click at [183, 175] on icon "button" at bounding box center [182, 175] width 6 height 6
click at [221, 140] on button "button" at bounding box center [226, 135] width 12 height 12
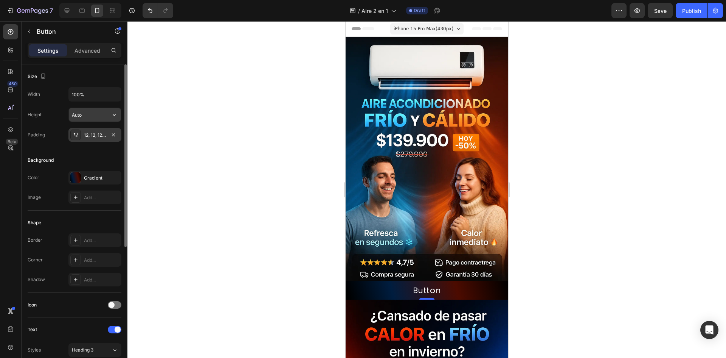
click at [104, 115] on input "Auto" at bounding box center [95, 115] width 52 height 14
click at [118, 122] on div "Width 100% Height Auto Padding 12, 12, 12, 12" at bounding box center [75, 114] width 94 height 54
click at [118, 117] on icon "button" at bounding box center [114, 115] width 8 height 8
click at [112, 101] on div "Width 100% Height Auto Padding 12, 12, 12, 12" at bounding box center [75, 114] width 94 height 54
click at [112, 97] on icon "button" at bounding box center [114, 94] width 8 height 8
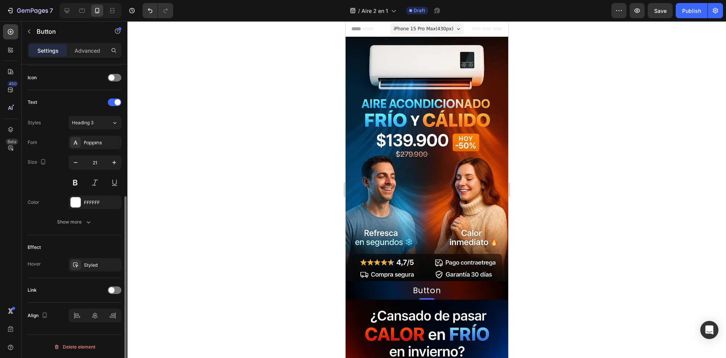
scroll to position [228, 0]
click at [90, 218] on icon "button" at bounding box center [89, 221] width 8 height 8
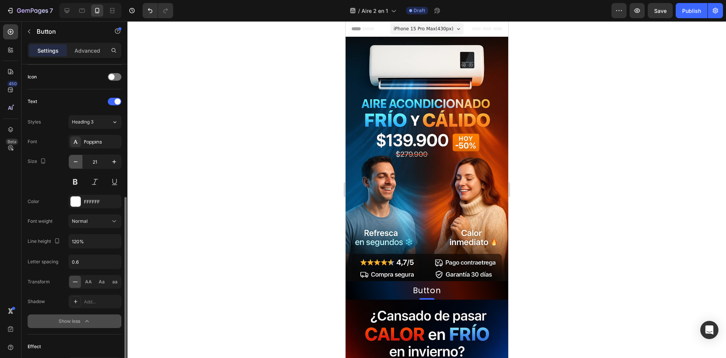
click at [79, 163] on icon "button" at bounding box center [76, 162] width 8 height 8
type input "18"
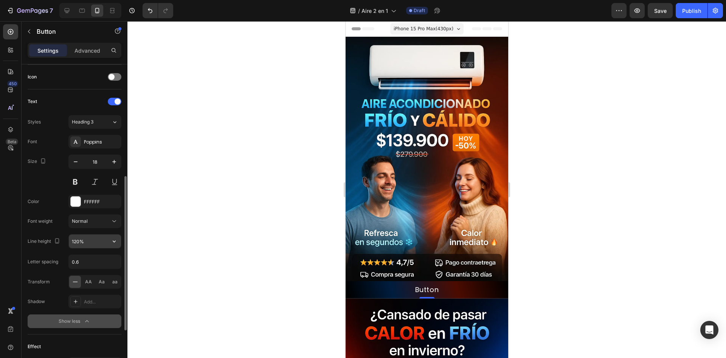
click at [90, 238] on input "120%" at bounding box center [95, 241] width 52 height 14
click at [60, 240] on icon "button" at bounding box center [57, 241] width 8 height 8
click at [61, 240] on button "button" at bounding box center [57, 240] width 9 height 9
click at [113, 240] on icon "button" at bounding box center [114, 241] width 8 height 8
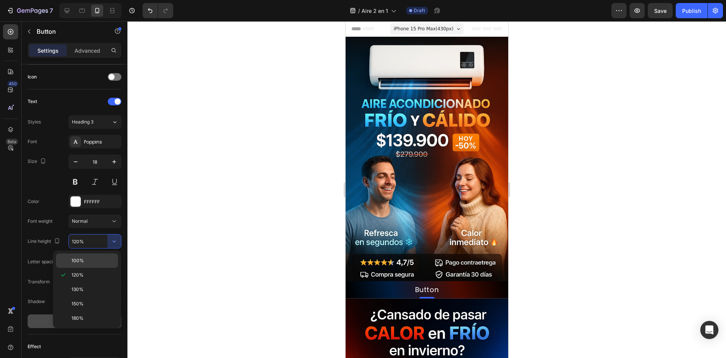
click at [97, 256] on div "100%" at bounding box center [87, 260] width 62 height 14
type input "100%"
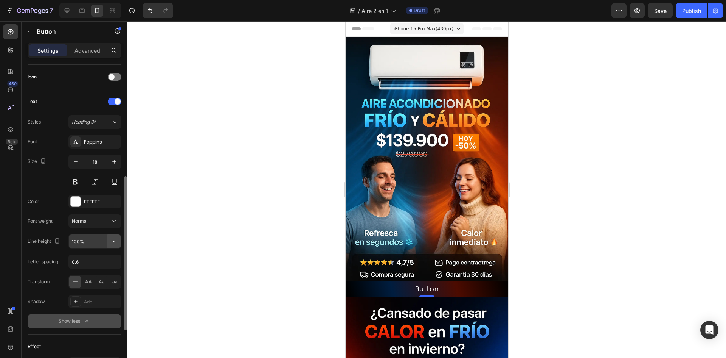
click at [115, 238] on icon "button" at bounding box center [114, 241] width 8 height 8
click at [78, 243] on input "100%" at bounding box center [95, 241] width 52 height 14
click at [92, 280] on div "AA" at bounding box center [88, 281] width 12 height 12
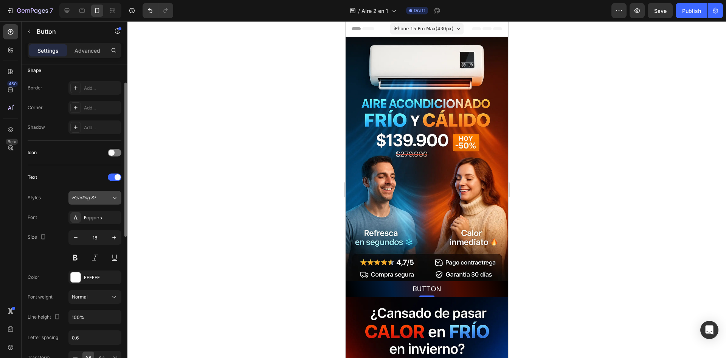
scroll to position [76, 0]
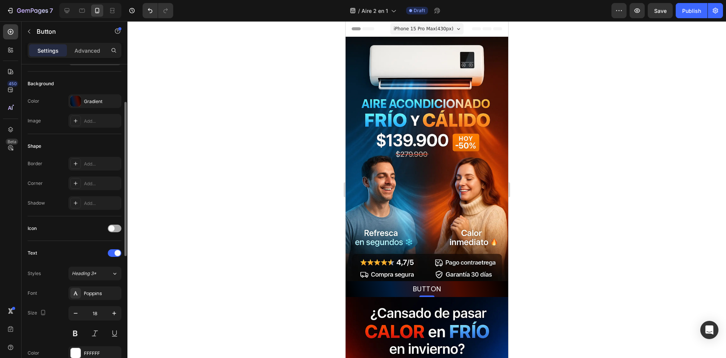
click at [113, 230] on span at bounding box center [112, 228] width 6 height 6
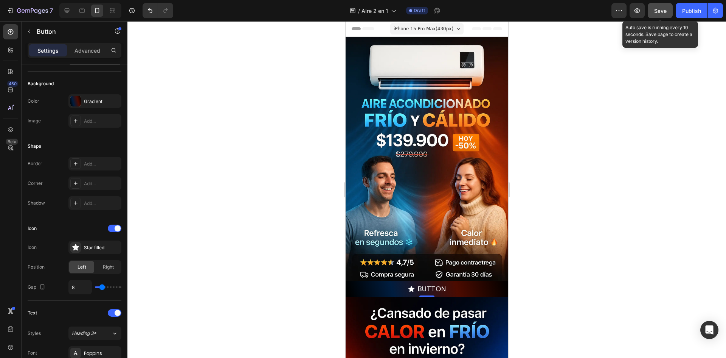
click at [666, 4] on button "Save" at bounding box center [660, 10] width 25 height 15
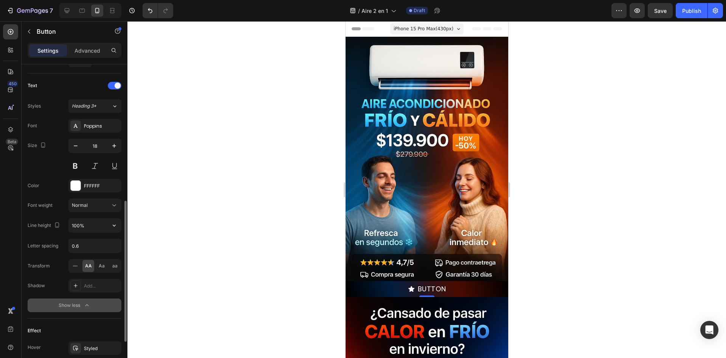
scroll to position [379, 0]
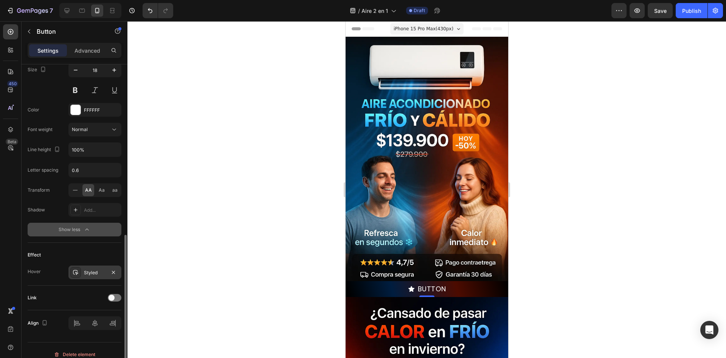
click at [101, 266] on div "Styled" at bounding box center [94, 272] width 53 height 14
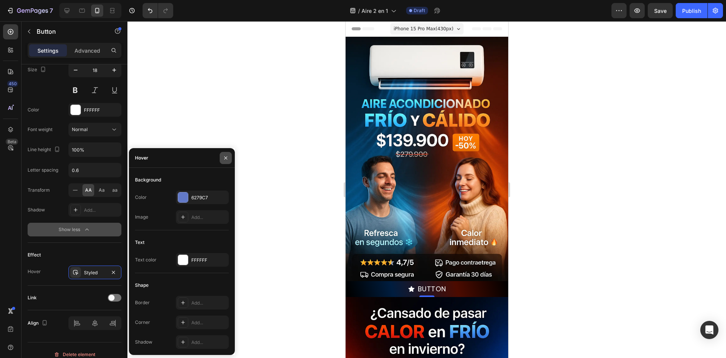
click at [231, 155] on button "button" at bounding box center [226, 158] width 12 height 12
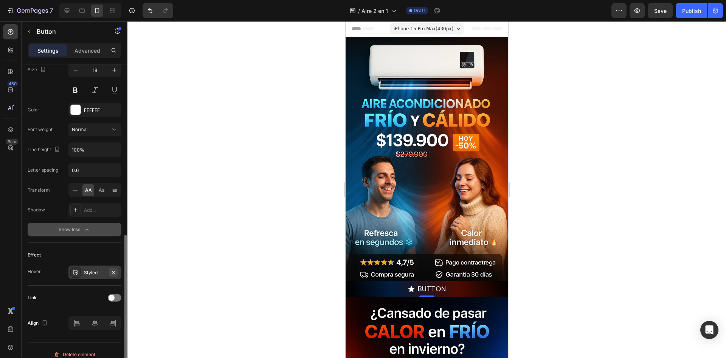
click at [116, 272] on icon "button" at bounding box center [113, 272] width 6 height 6
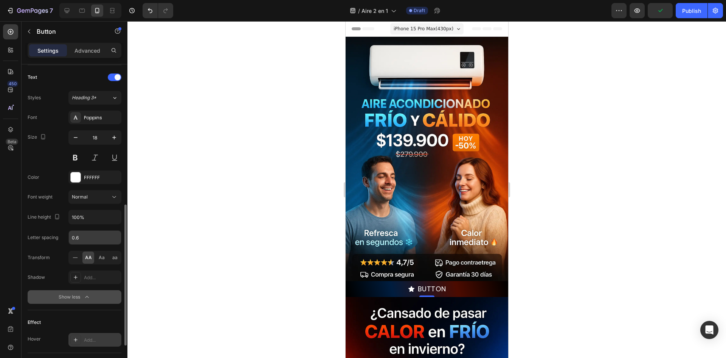
scroll to position [274, 0]
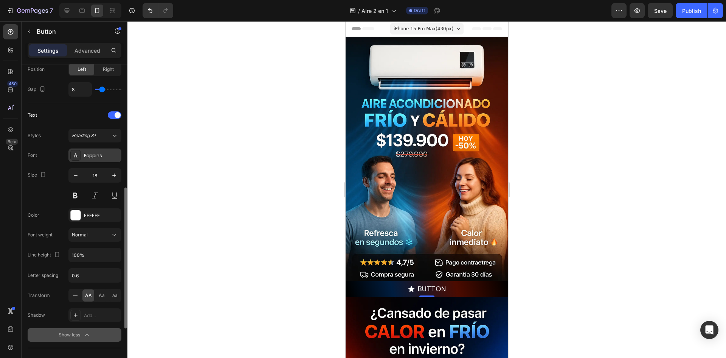
click at [107, 159] on div "Poppins" at bounding box center [94, 155] width 53 height 14
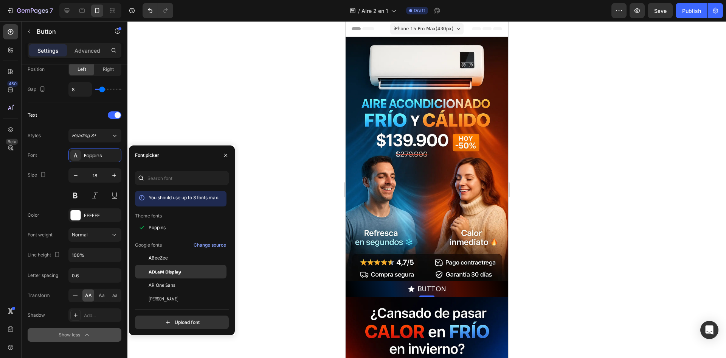
click at [181, 269] on span "ADLaM Display" at bounding box center [165, 271] width 33 height 7
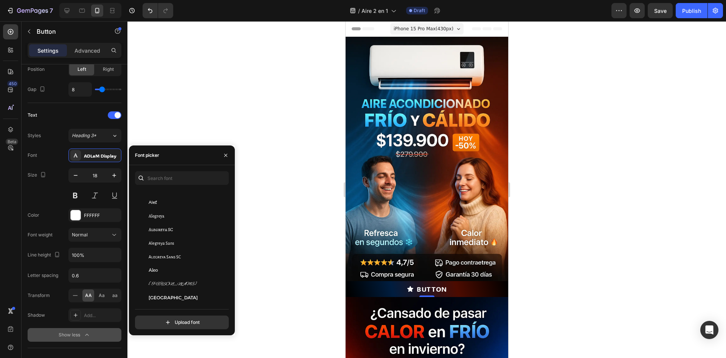
scroll to position [492, 0]
click at [186, 290] on div "[GEOGRAPHIC_DATA]" at bounding box center [187, 293] width 76 height 7
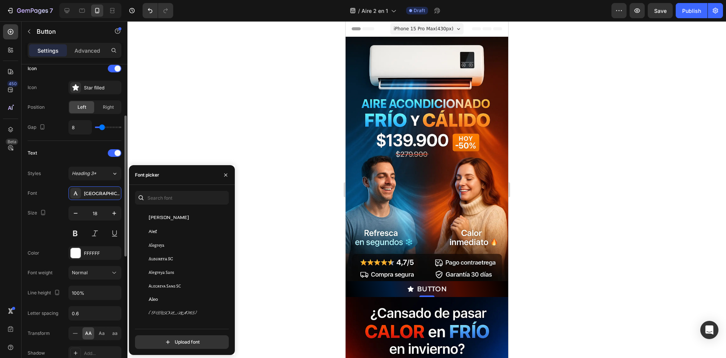
scroll to position [198, 0]
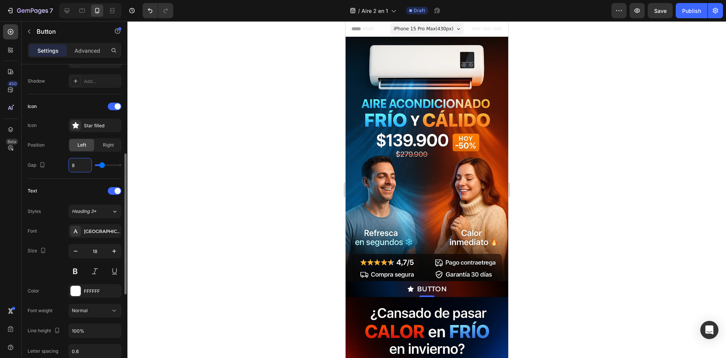
click at [85, 164] on input "8" at bounding box center [80, 165] width 23 height 14
type input "6"
type input "4"
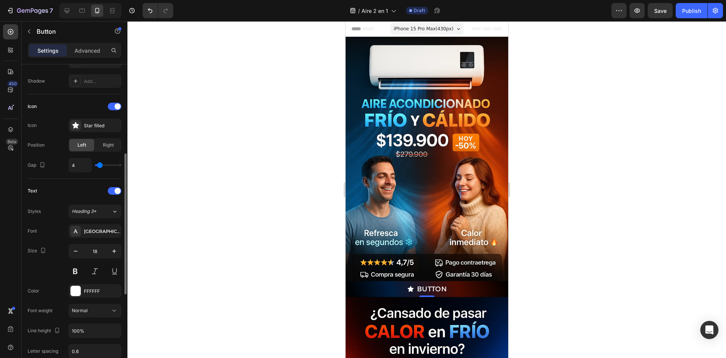
type input "1"
type input "0"
drag, startPoint x: 103, startPoint y: 164, endPoint x: 95, endPoint y: 166, distance: 8.1
type input "0"
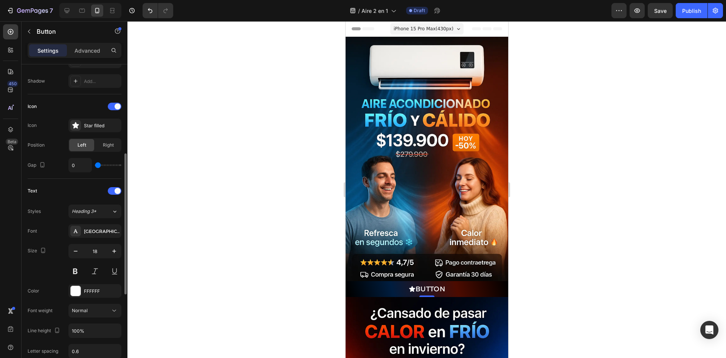
click at [95, 166] on input "range" at bounding box center [108, 165] width 26 height 2
type input "40"
drag, startPoint x: 100, startPoint y: 165, endPoint x: 154, endPoint y: 175, distance: 55.4
type input "40"
click at [121, 166] on input "range" at bounding box center [108, 165] width 26 height 2
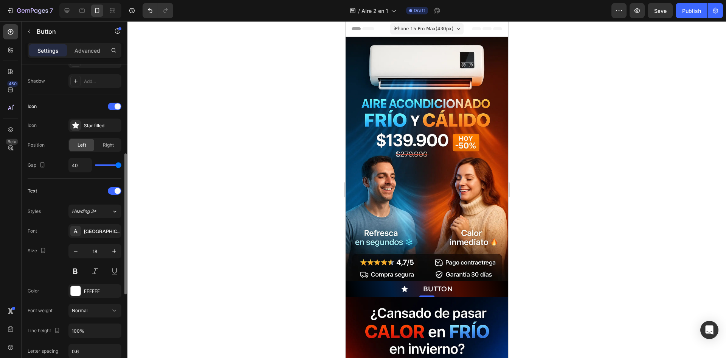
type input "0"
drag, startPoint x: 117, startPoint y: 164, endPoint x: 65, endPoint y: 167, distance: 51.5
type input "0"
click at [95, 166] on input "range" at bounding box center [108, 165] width 26 height 2
type input "6"
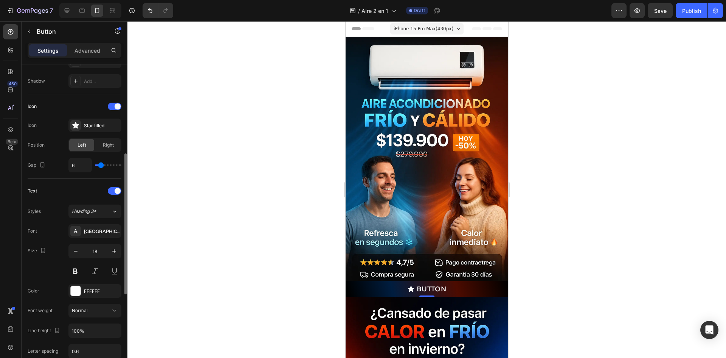
type input "6"
click at [101, 166] on input "range" at bounding box center [108, 165] width 26 height 2
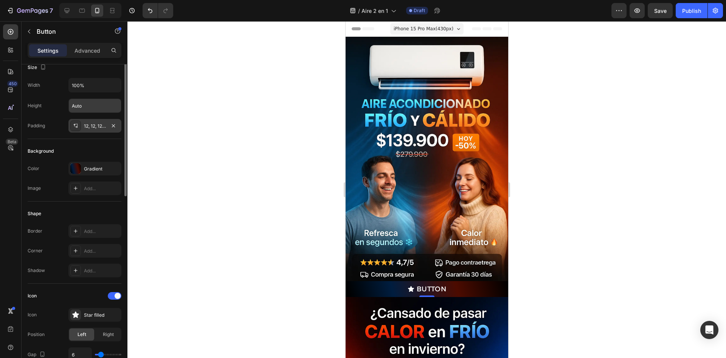
scroll to position [0, 0]
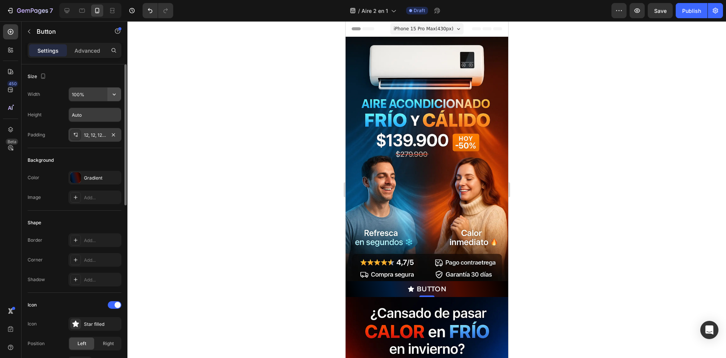
click at [112, 96] on icon "button" at bounding box center [114, 94] width 8 height 8
click at [106, 111] on span "Auto" at bounding box center [110, 113] width 10 height 7
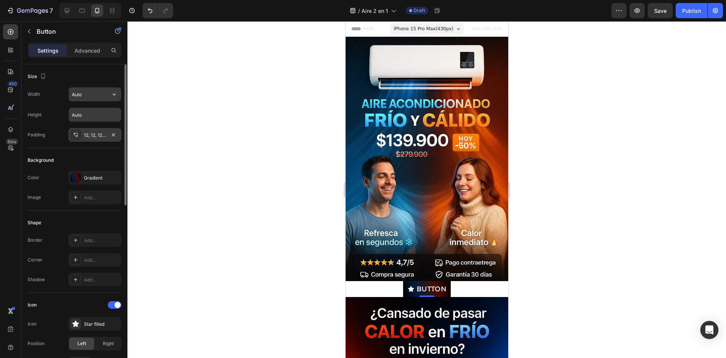
click at [117, 93] on icon "button" at bounding box center [114, 94] width 8 height 8
click at [109, 122] on div "Full 100%" at bounding box center [87, 128] width 62 height 14
type input "100%"
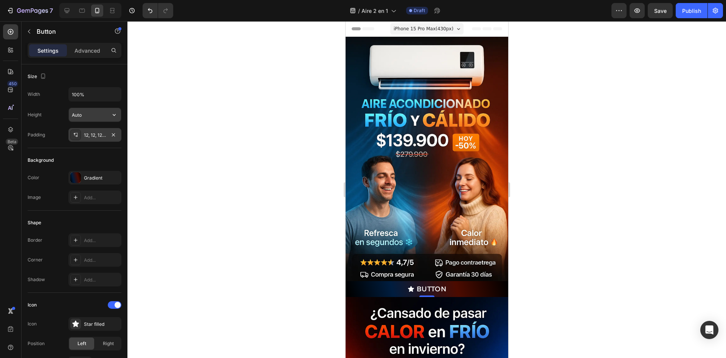
click at [114, 115] on icon "button" at bounding box center [114, 115] width 3 height 2
click at [123, 106] on div at bounding box center [125, 134] width 4 height 141
click at [639, 3] on button "button" at bounding box center [637, 10] width 15 height 15
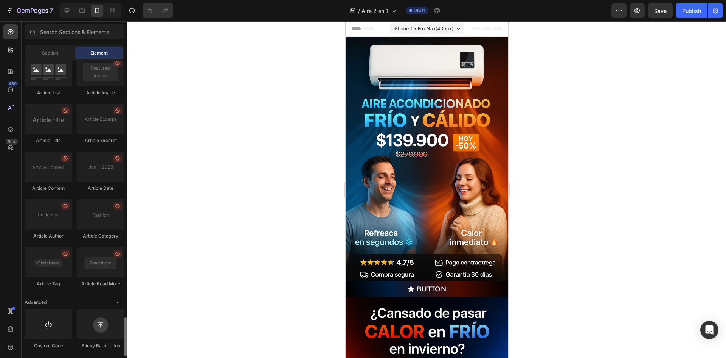
scroll to position [1947, 0]
click at [49, 321] on div at bounding box center [49, 324] width 48 height 30
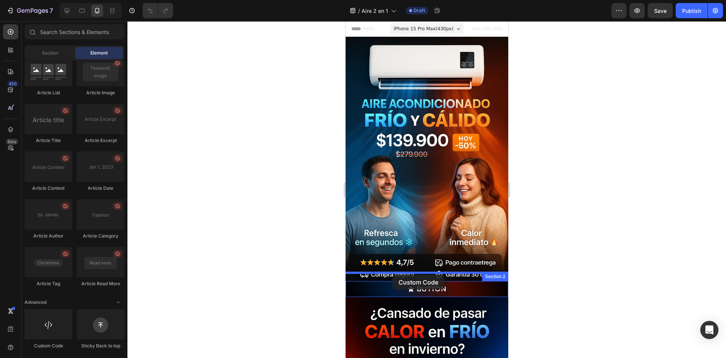
drag, startPoint x: 387, startPoint y: 349, endPoint x: 394, endPoint y: 271, distance: 77.9
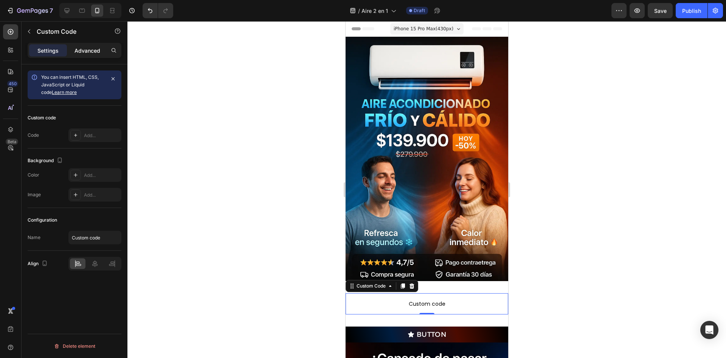
click at [86, 53] on p "Advanced" at bounding box center [88, 51] width 26 height 8
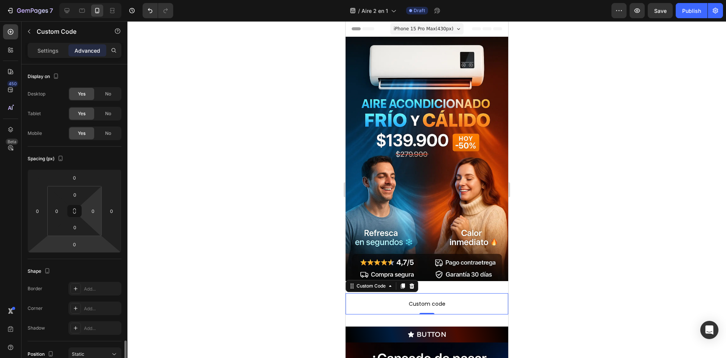
scroll to position [190, 0]
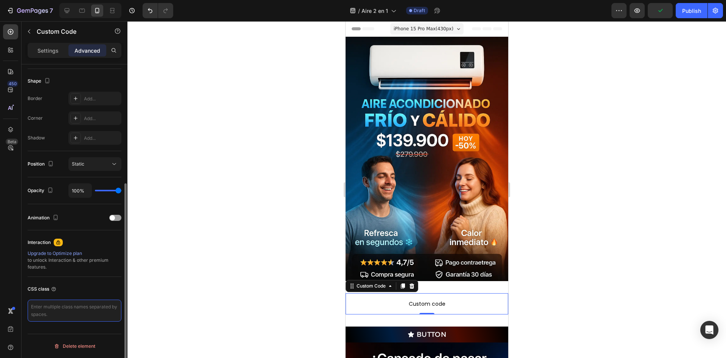
paste textarea "/* ========= THEME ========= */ :root{ --negro:#0B0B0C; --grafito:#161719; --an…"
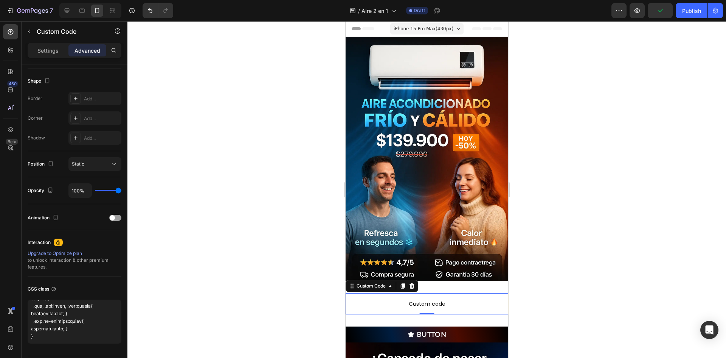
type textarea "/* ========= THEME ========= */ :root{ --negro:#0B0B0C; --grafito:#161719; --an…"
click at [257, 187] on div at bounding box center [427, 189] width 599 height 336
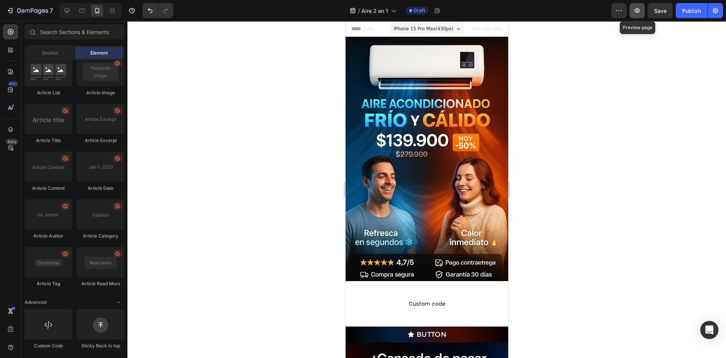
click at [632, 9] on button "button" at bounding box center [637, 10] width 15 height 15
click at [62, 317] on div at bounding box center [49, 324] width 48 height 30
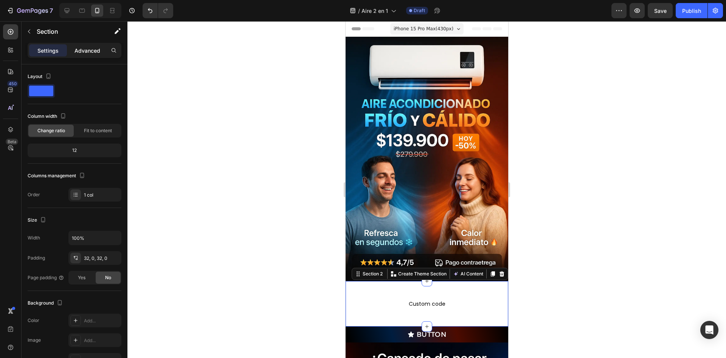
click at [86, 53] on div "Settings Advanced" at bounding box center [75, 50] width 94 height 15
click at [86, 53] on p "Advanced" at bounding box center [88, 51] width 26 height 8
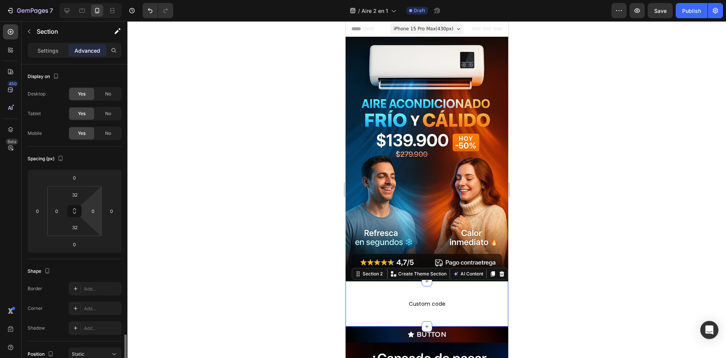
scroll to position [190, 0]
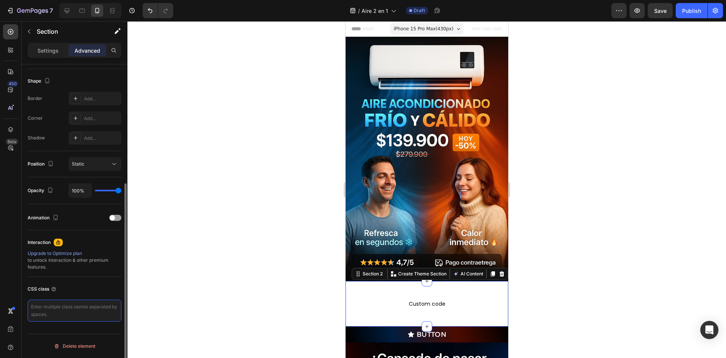
paste textarea "/* ========= THEME ========= */ :root{ --negro:#0B0B0C; --grafito:#161719; --an…"
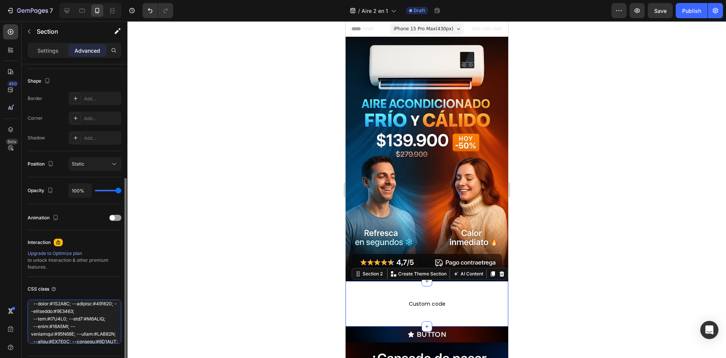
scroll to position [0, 0]
click at [72, 316] on textarea at bounding box center [75, 321] width 94 height 44
type textarea "/* ========= THEME ========= */ :root{ --negro:#0B0B0C; --grafito:#161719; --an…"
click at [86, 288] on div "CSS class" at bounding box center [75, 289] width 94 height 12
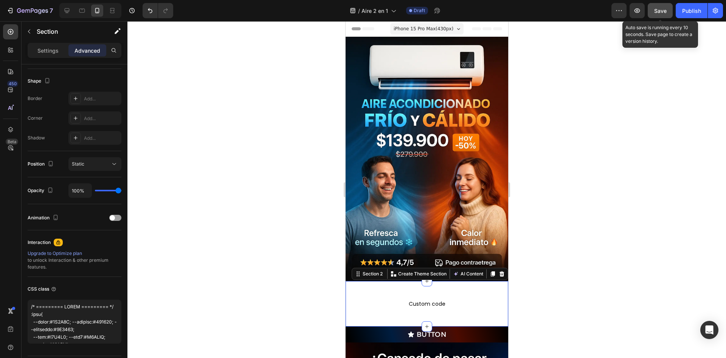
click at [657, 8] on span "Save" at bounding box center [661, 11] width 12 height 6
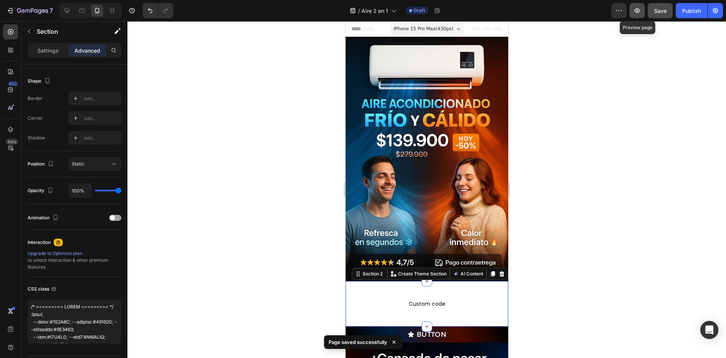
click at [639, 9] on icon "button" at bounding box center [638, 11] width 8 height 8
click at [58, 49] on p "Settings" at bounding box center [47, 51] width 21 height 8
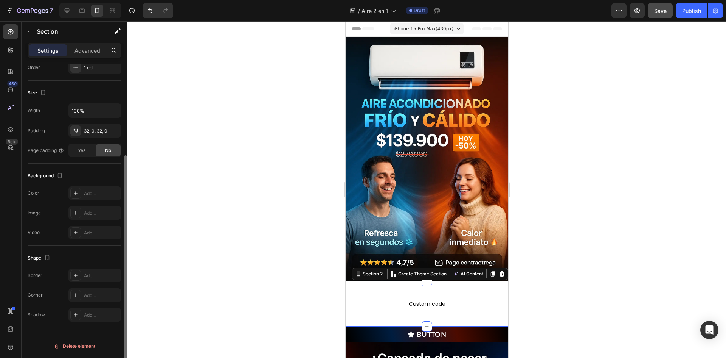
scroll to position [127, 0]
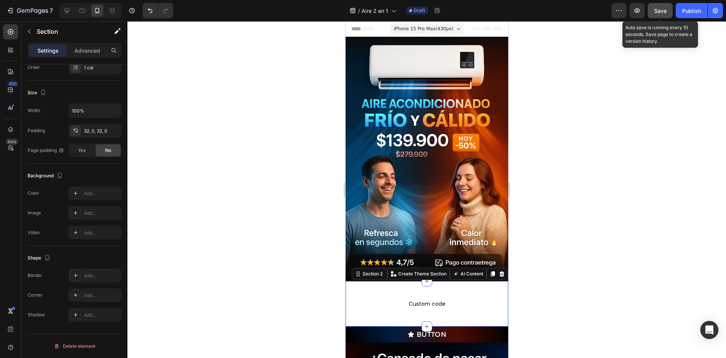
click at [661, 15] on button "Save" at bounding box center [660, 10] width 25 height 15
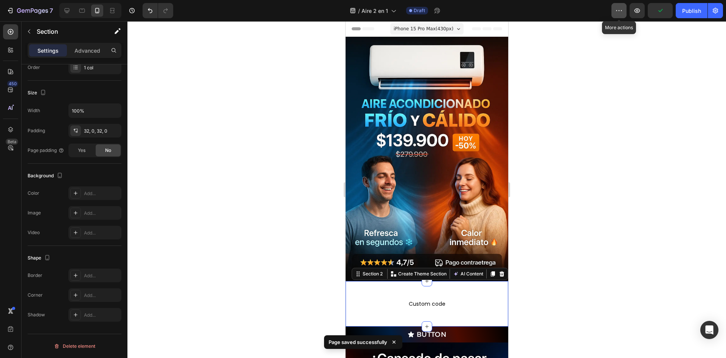
click at [620, 10] on icon "button" at bounding box center [620, 11] width 8 height 8
click at [31, 8] on icon "button" at bounding box center [32, 11] width 31 height 6
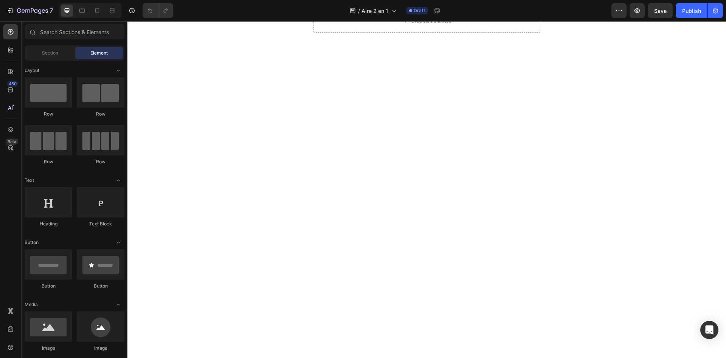
scroll to position [191, 0]
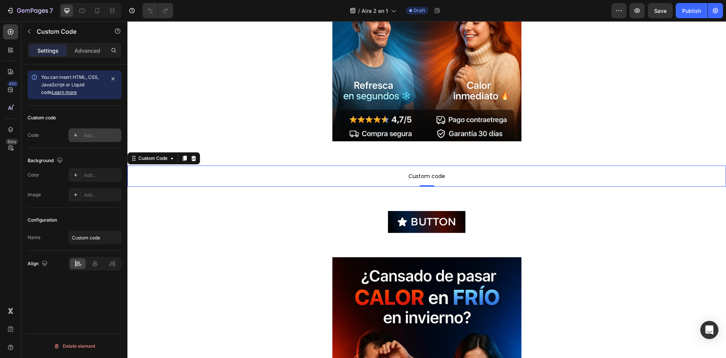
click at [105, 131] on div "Add..." at bounding box center [94, 135] width 53 height 14
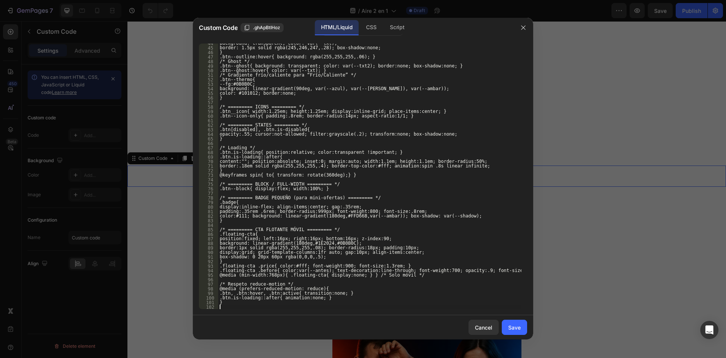
scroll to position [198, 0]
click at [376, 24] on div "CSS" at bounding box center [371, 27] width 22 height 15
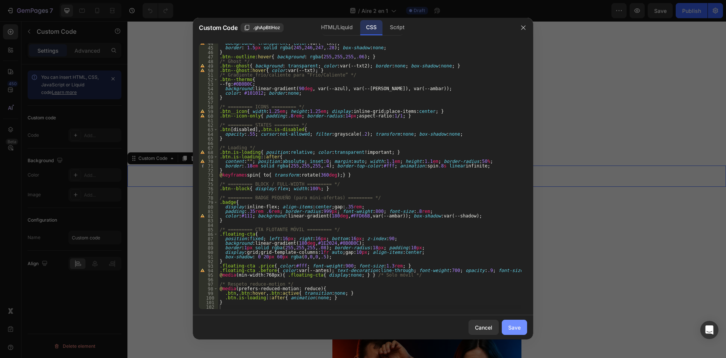
click at [512, 331] on button "Save" at bounding box center [514, 326] width 25 height 15
type textarea "}"
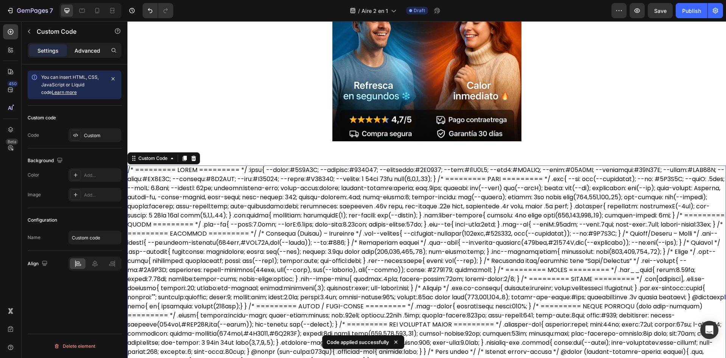
click at [102, 48] on div "Advanced" at bounding box center [87, 50] width 38 height 12
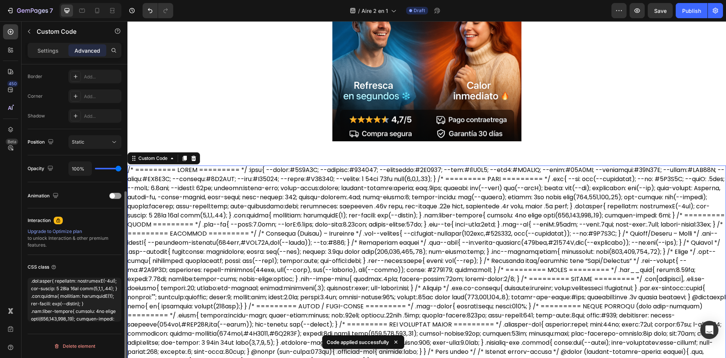
scroll to position [328, 0]
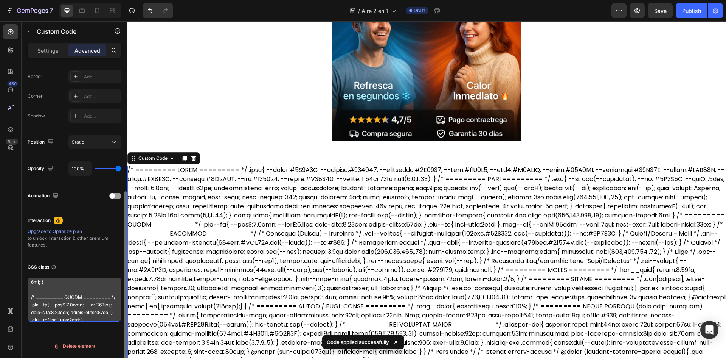
click at [89, 306] on textarea at bounding box center [75, 299] width 94 height 44
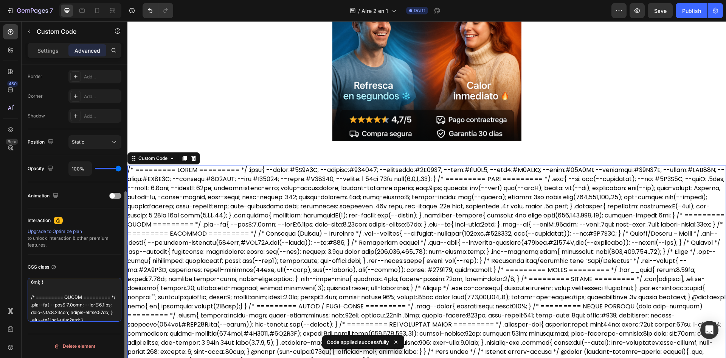
click at [89, 306] on textarea at bounding box center [75, 299] width 94 height 44
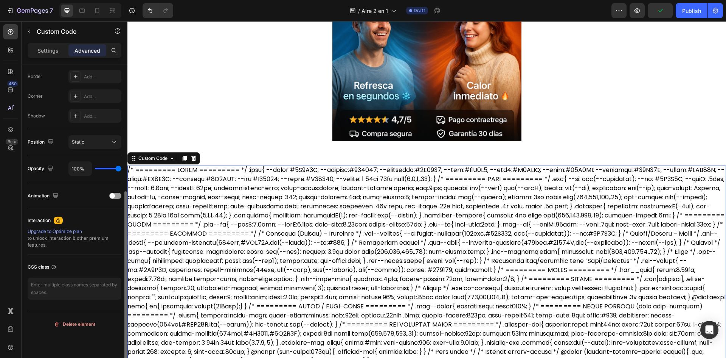
scroll to position [190, 0]
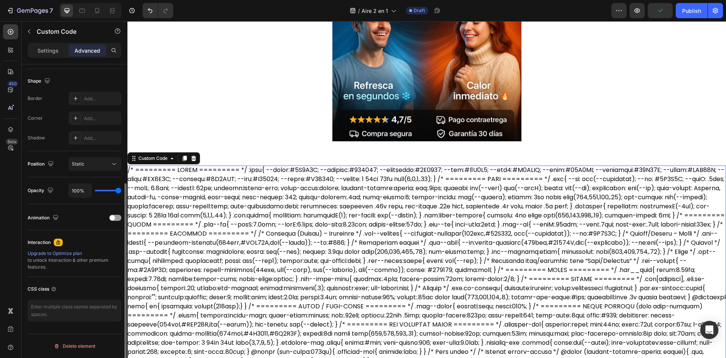
click at [111, 272] on div "Display on Desktop Yes No Tablet Yes No Mobile Yes No Spacing (px) 0 0 0 0 0 0 …" at bounding box center [75, 100] width 94 height 453
click at [52, 44] on div "Settings" at bounding box center [48, 50] width 38 height 12
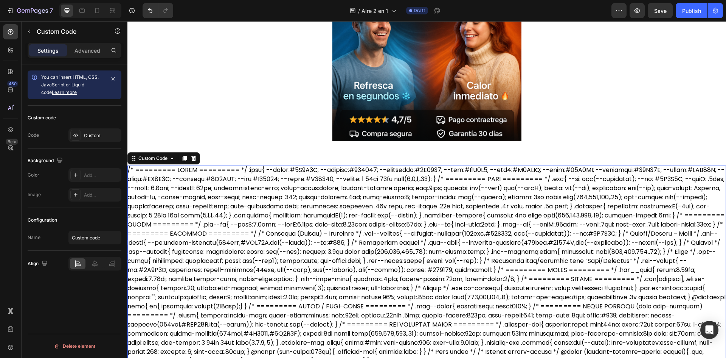
scroll to position [0, 0]
click at [89, 134] on div "Custom" at bounding box center [102, 135] width 36 height 7
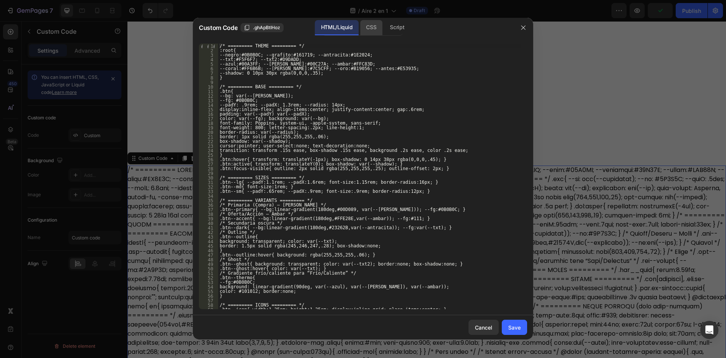
click at [372, 29] on div "CSS" at bounding box center [371, 27] width 22 height 15
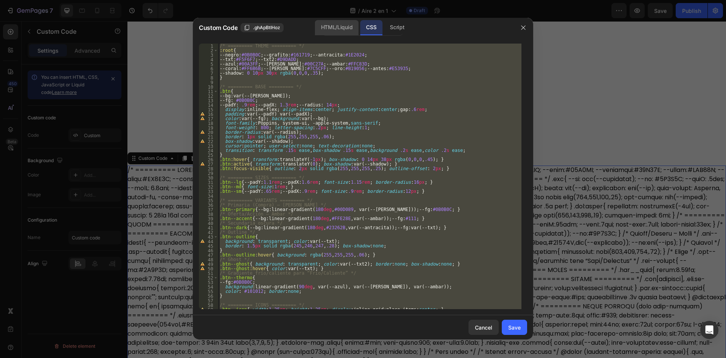
click at [344, 23] on div "HTML/Liquid" at bounding box center [337, 27] width 44 height 15
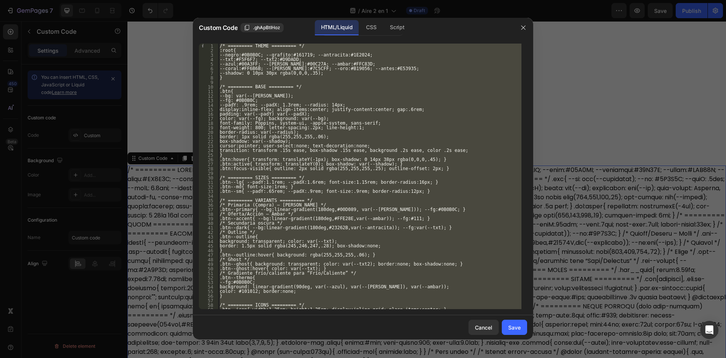
type textarea "}"
click at [339, 83] on div "/* ========= THEME ========= */ :root{ --negro:#0B0B0C; --grafito:#161719; --an…" at bounding box center [369, 176] width 303 height 265
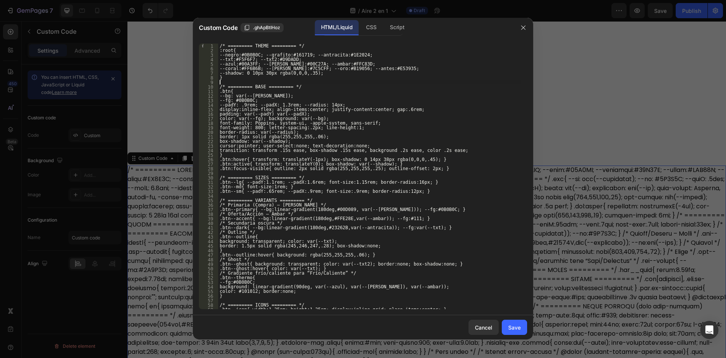
click at [339, 83] on div "/* ========= THEME ========= */ :root{ --negro:#0B0B0C; --grafito:#161719; --an…" at bounding box center [369, 181] width 303 height 274
type textarea "}"
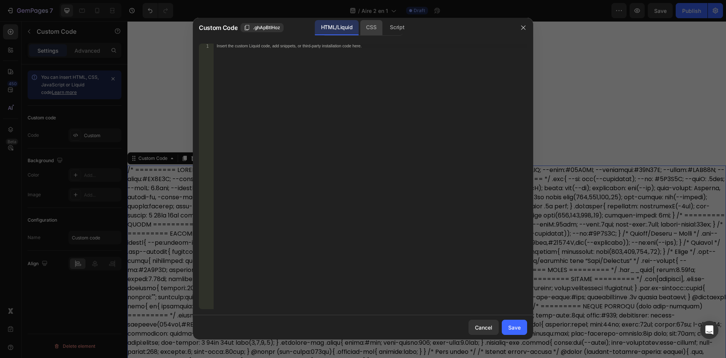
click at [378, 24] on div "CSS" at bounding box center [371, 27] width 22 height 15
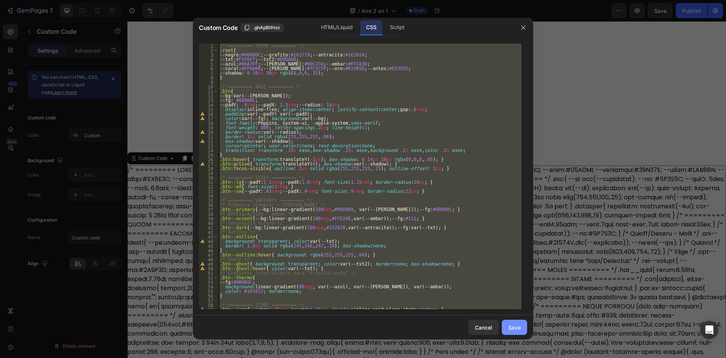
click at [517, 328] on div "Save" at bounding box center [515, 327] width 12 height 8
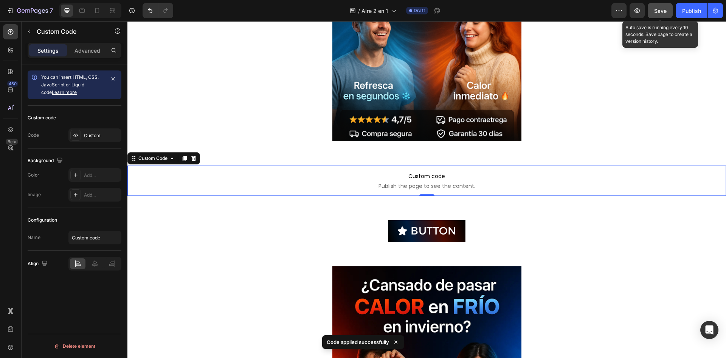
click at [656, 7] on div "Save" at bounding box center [661, 11] width 12 height 8
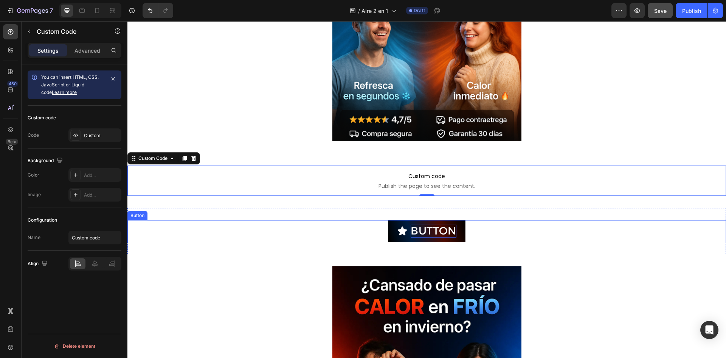
click at [431, 228] on p "Button" at bounding box center [434, 230] width 46 height 13
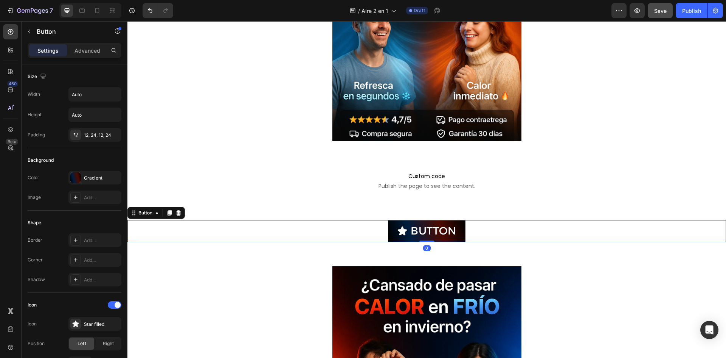
click at [85, 56] on div "Settings Advanced" at bounding box center [75, 50] width 94 height 15
click at [88, 50] on p "Advanced" at bounding box center [88, 51] width 26 height 8
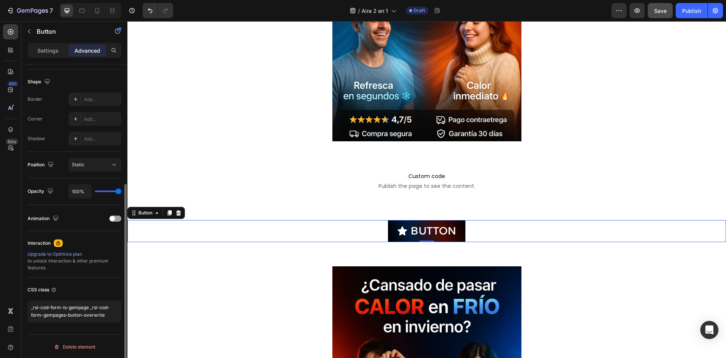
scroll to position [190, 0]
click at [96, 11] on icon at bounding box center [97, 10] width 4 height 5
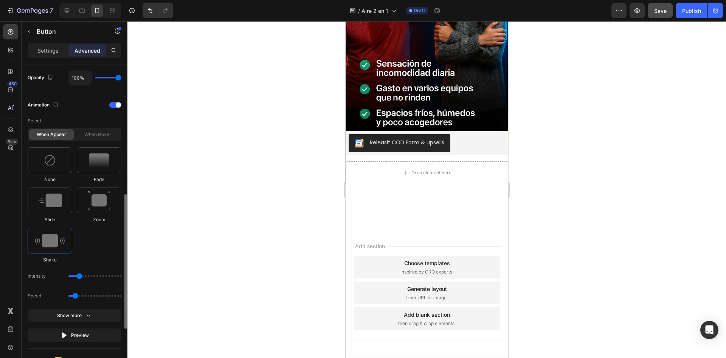
scroll to position [421, 0]
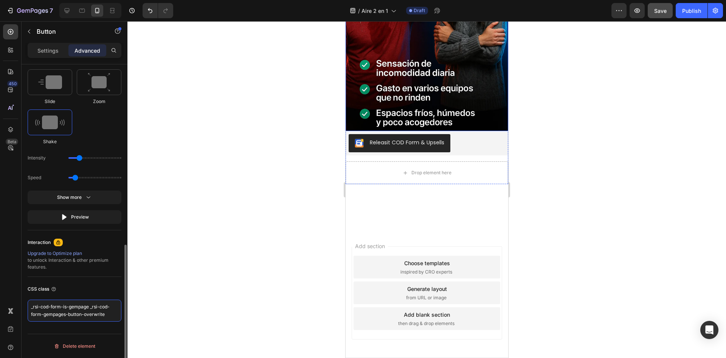
click at [79, 308] on textarea "_rsi-cod-form-is-gempage _rsi-cod-form-gempages-button-overwrite" at bounding box center [75, 310] width 94 height 22
click at [50, 46] on div "Settings" at bounding box center [48, 50] width 38 height 12
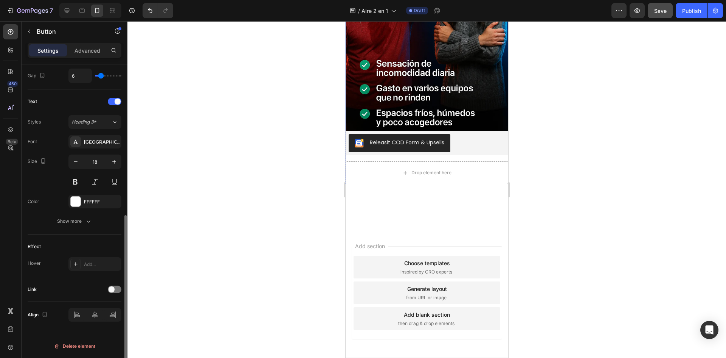
scroll to position [288, 0]
click at [27, 33] on icon "button" at bounding box center [29, 31] width 6 height 6
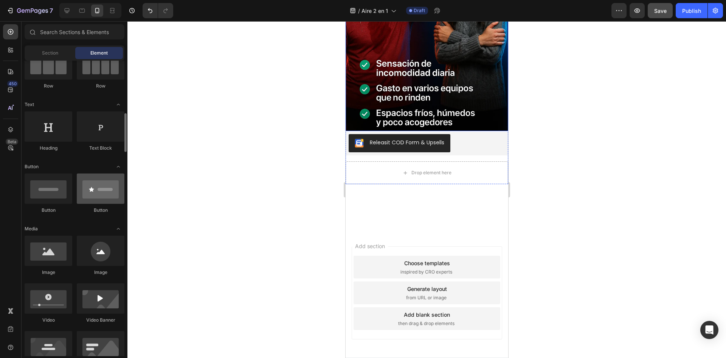
scroll to position [114, 0]
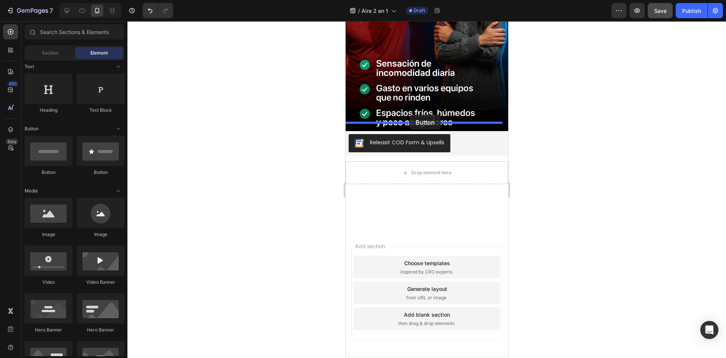
drag, startPoint x: 395, startPoint y: 184, endPoint x: 409, endPoint y: 115, distance: 70.3
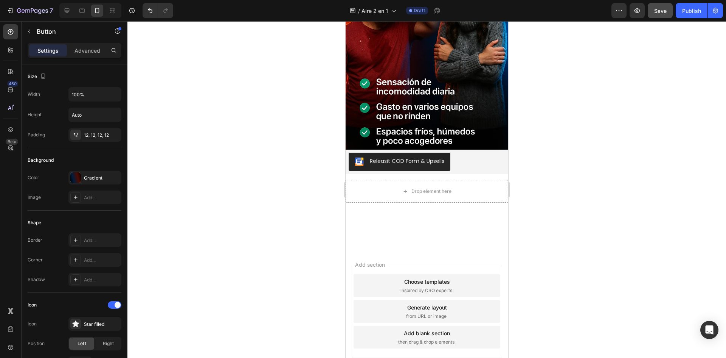
drag, startPoint x: 390, startPoint y: 115, endPoint x: 387, endPoint y: 129, distance: 14.6
click at [387, 129] on div "iPhone 15 Pro Max ( 430 px) iPhone 13 Mini iPhone 13 Pro iPhone 11 Pro Max iPho…" at bounding box center [426, 123] width 163 height 536
drag, startPoint x: 427, startPoint y: 127, endPoint x: 428, endPoint y: 116, distance: 10.7
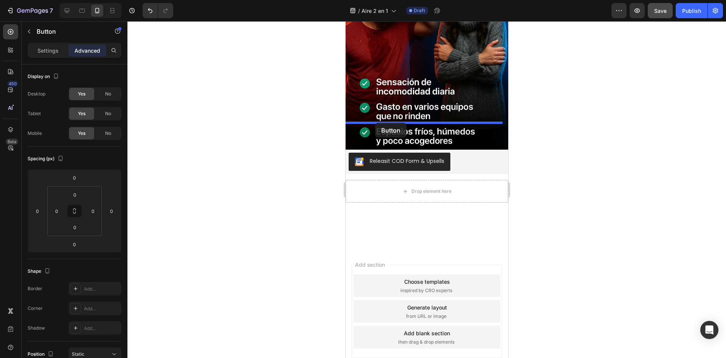
drag, startPoint x: 375, startPoint y: 115, endPoint x: 375, endPoint y: 123, distance: 7.9
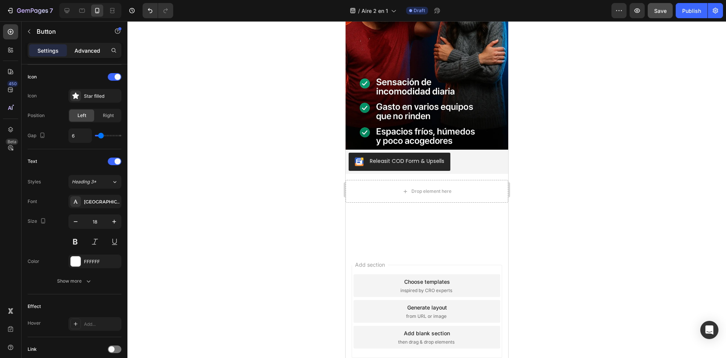
click at [95, 53] on p "Advanced" at bounding box center [88, 51] width 26 height 8
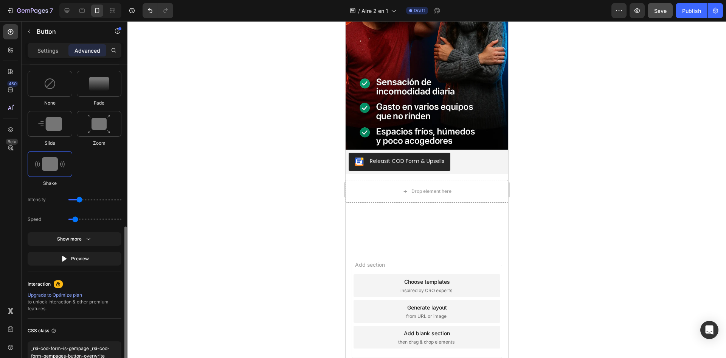
scroll to position [421, 0]
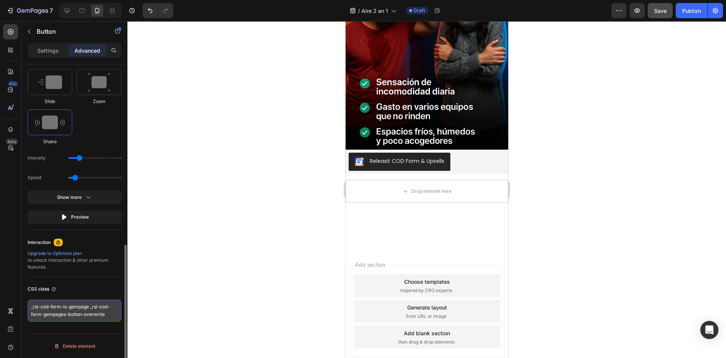
click at [81, 303] on textarea "_rsi-cod-form-is-gempage _rsi-cod-form-gempages-button-overwrite" at bounding box center [75, 310] width 94 height 22
paste textarea "/* ====== THEME (puedes ajustar colores) ====== */ :root{ --esmeralda:#00C27A; …"
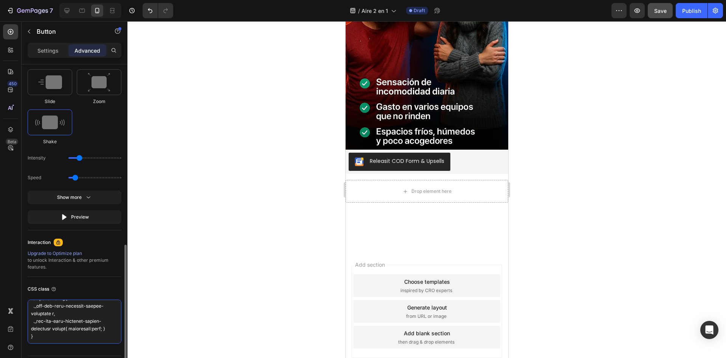
scroll to position [1317, 0]
type textarea "/* ====== THEME (puedes ajustar colores) ====== */ :root{ --esmeralda:#00C27A; …"
click at [154, 281] on div at bounding box center [427, 189] width 599 height 336
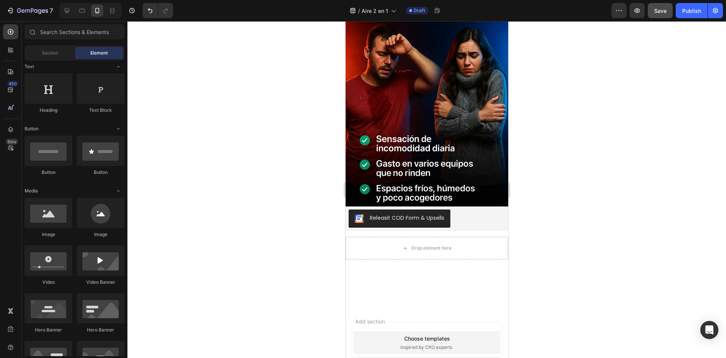
scroll to position [90, 0]
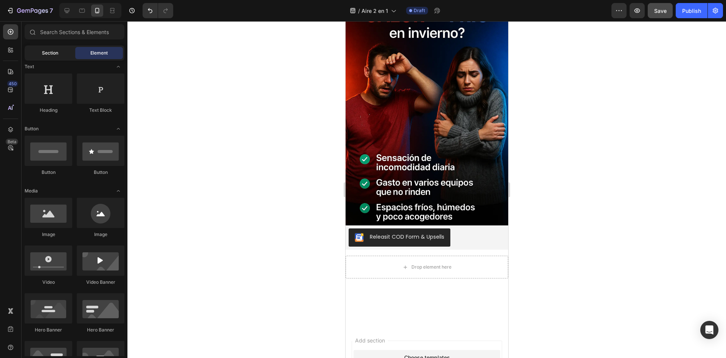
click at [40, 53] on div "Section" at bounding box center [50, 53] width 48 height 12
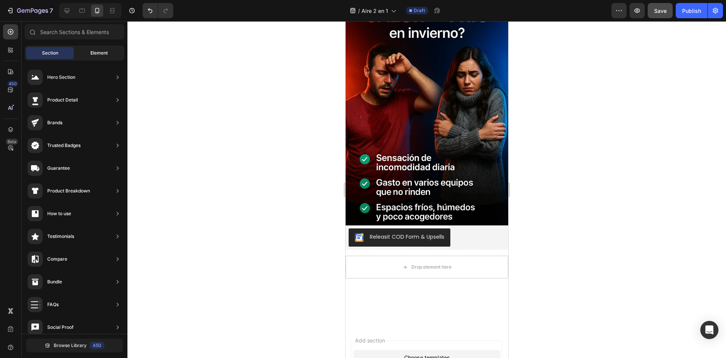
click at [94, 54] on span "Element" at bounding box center [98, 53] width 17 height 7
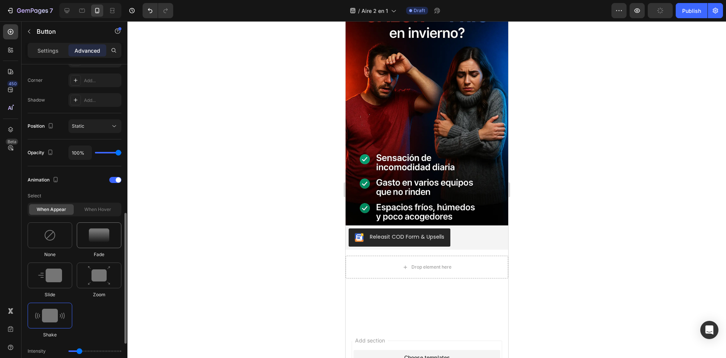
scroll to position [303, 0]
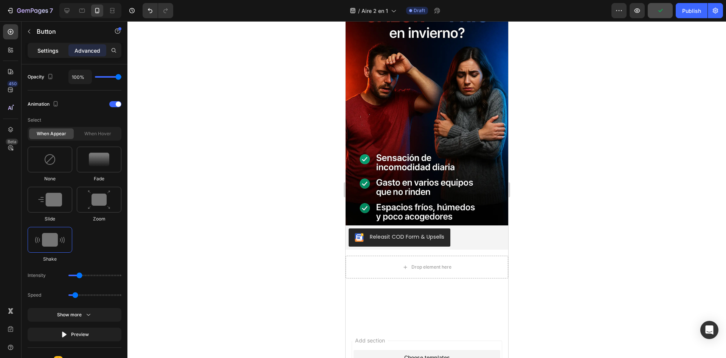
click at [53, 53] on p "Settings" at bounding box center [47, 51] width 21 height 8
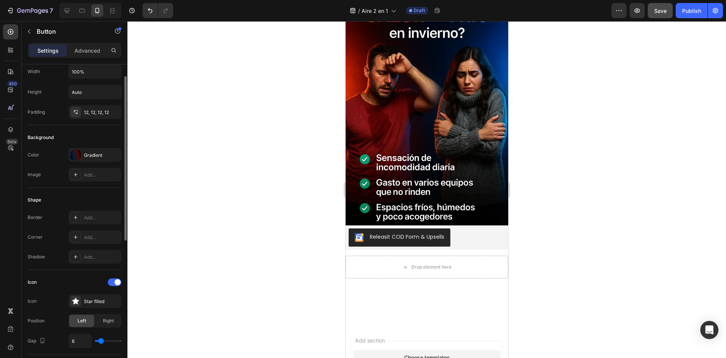
scroll to position [0, 0]
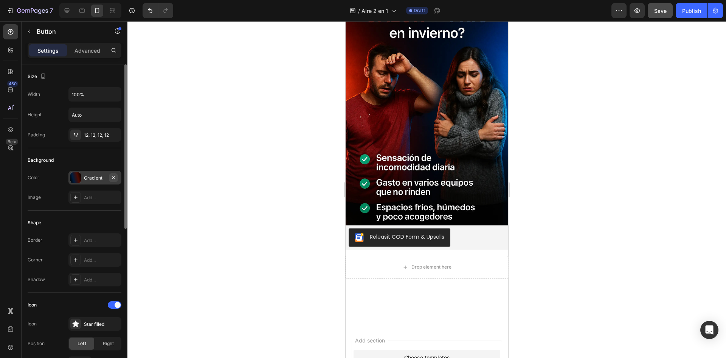
click at [112, 176] on icon "button" at bounding box center [113, 177] width 3 height 3
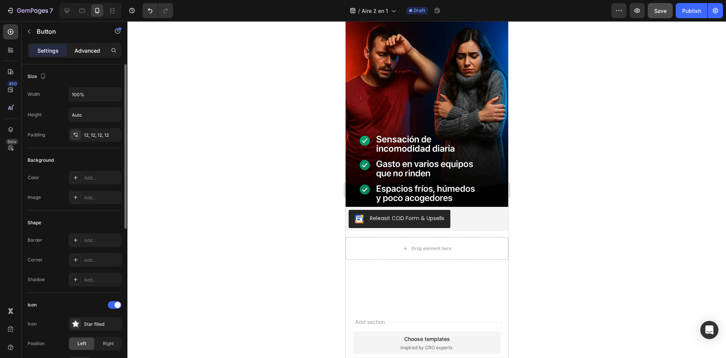
click at [95, 56] on div "Advanced" at bounding box center [87, 50] width 38 height 12
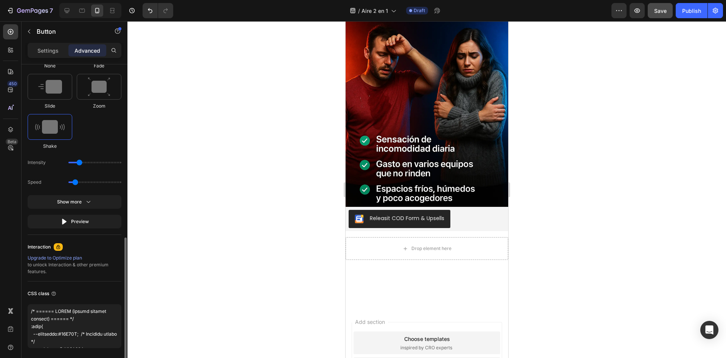
scroll to position [443, 0]
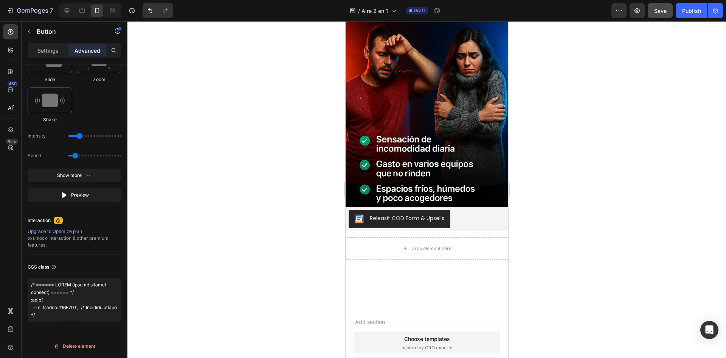
click at [286, 186] on div at bounding box center [427, 189] width 599 height 336
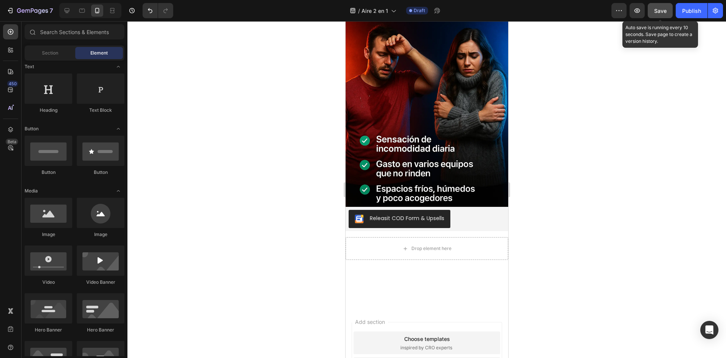
click at [658, 11] on span "Save" at bounding box center [661, 11] width 12 height 6
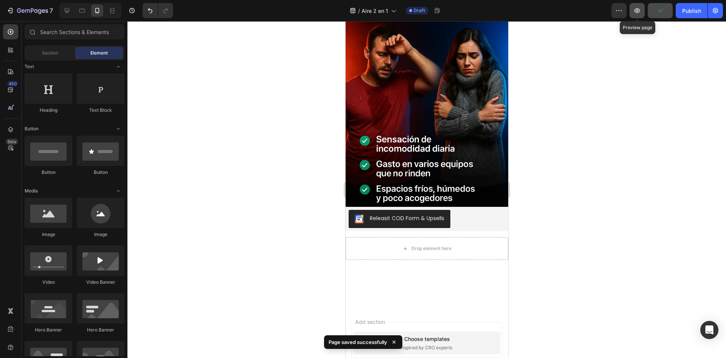
click at [634, 12] on icon "button" at bounding box center [638, 11] width 8 height 8
click at [186, 141] on div at bounding box center [427, 189] width 599 height 336
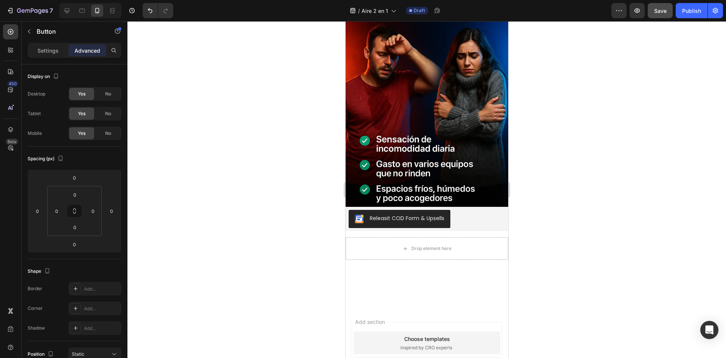
click at [43, 53] on p "Settings" at bounding box center [47, 51] width 21 height 8
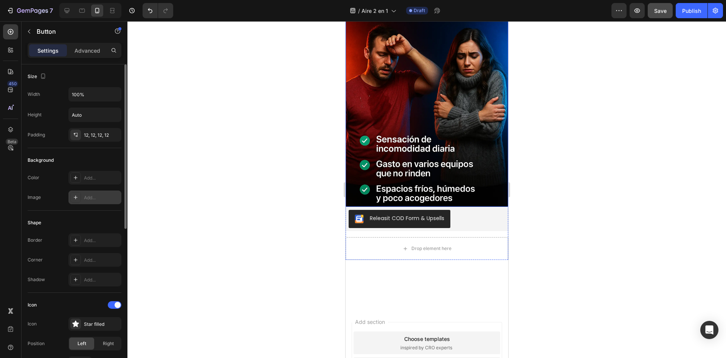
click at [95, 196] on div "Add..." at bounding box center [102, 197] width 36 height 7
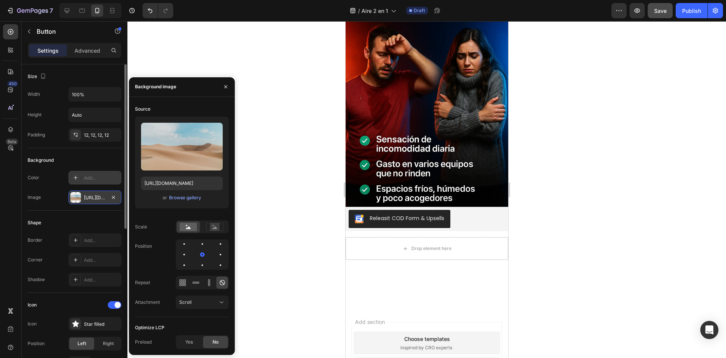
click at [101, 181] on div "Add..." at bounding box center [102, 177] width 36 height 7
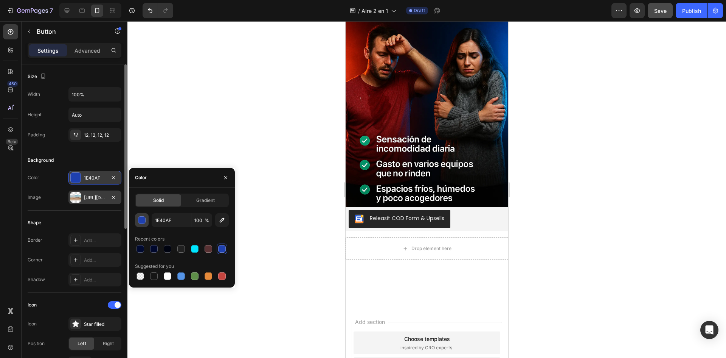
click at [145, 220] on div "button" at bounding box center [142, 220] width 8 height 8
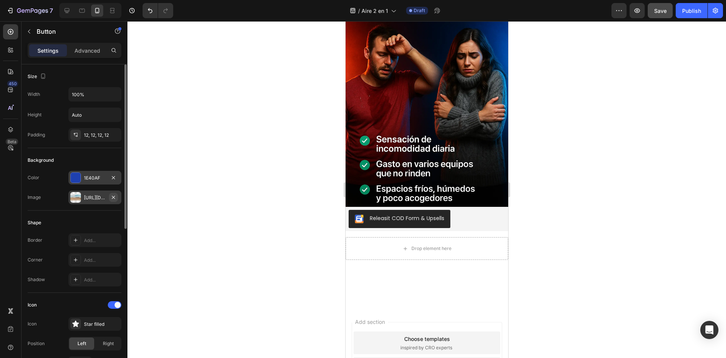
click at [113, 195] on icon "button" at bounding box center [113, 197] width 6 height 6
click at [255, 231] on div at bounding box center [427, 189] width 599 height 336
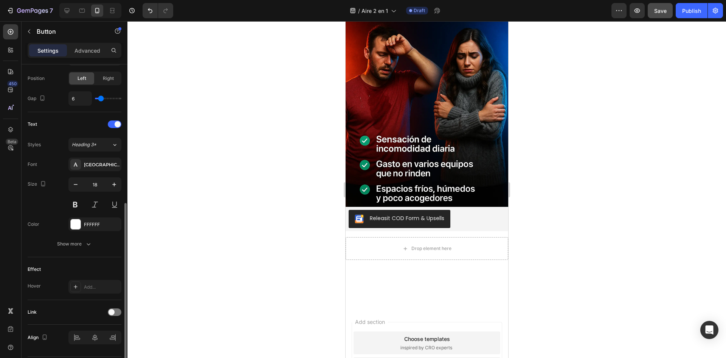
scroll to position [288, 0]
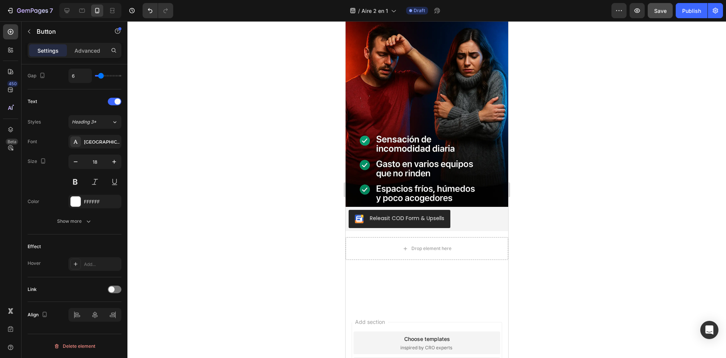
click at [87, 43] on div "Settings Advanced" at bounding box center [75, 50] width 94 height 15
click at [88, 48] on p "Advanced" at bounding box center [88, 51] width 26 height 8
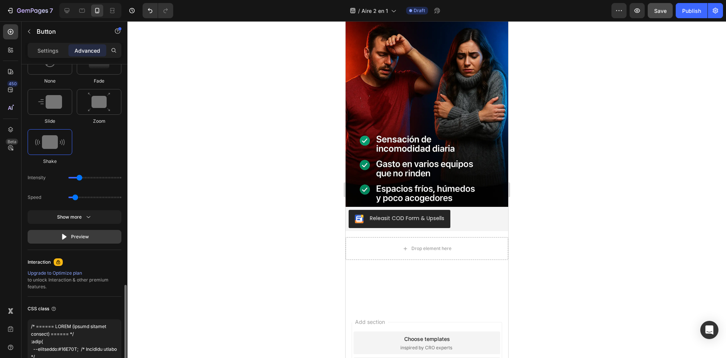
scroll to position [443, 0]
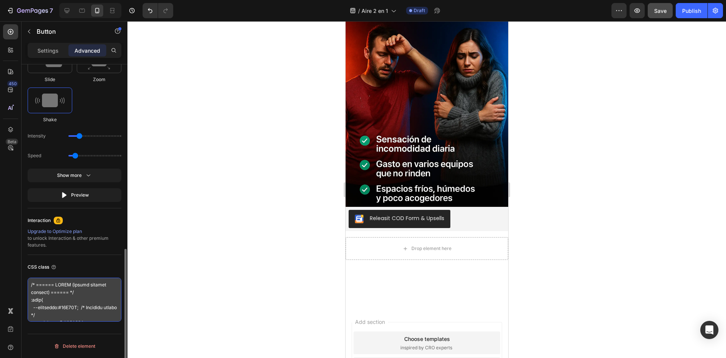
click at [94, 294] on textarea at bounding box center [75, 299] width 94 height 44
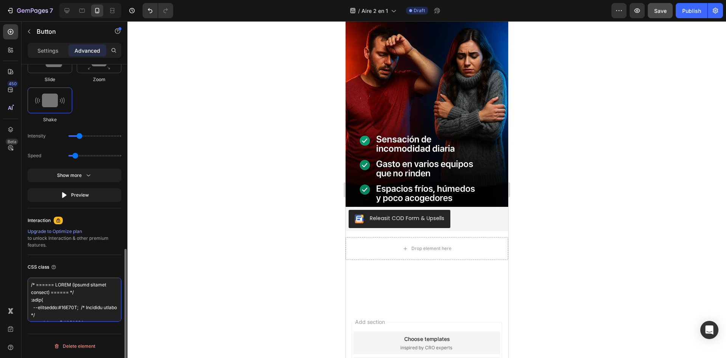
click at [94, 294] on textarea at bounding box center [75, 299] width 94 height 44
click at [88, 314] on textarea at bounding box center [75, 299] width 94 height 44
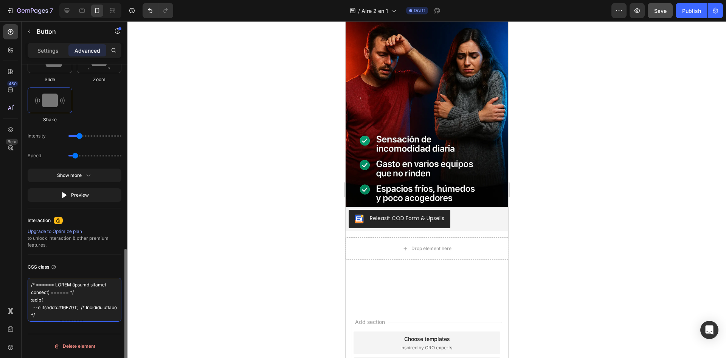
click at [88, 314] on textarea at bounding box center [75, 299] width 94 height 44
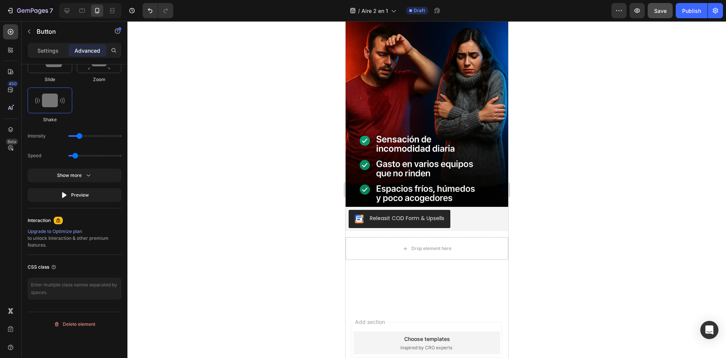
scroll to position [421, 0]
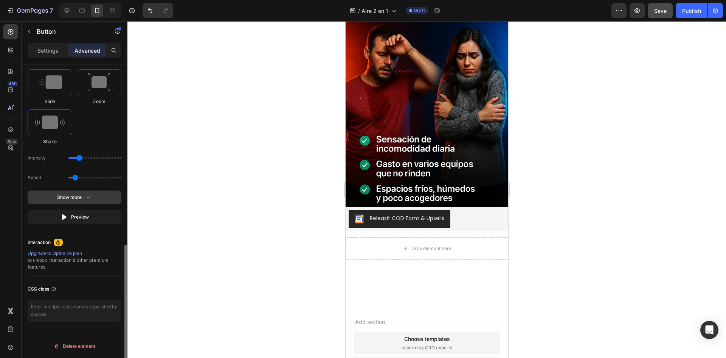
click at [92, 196] on button "Show more" at bounding box center [75, 197] width 94 height 14
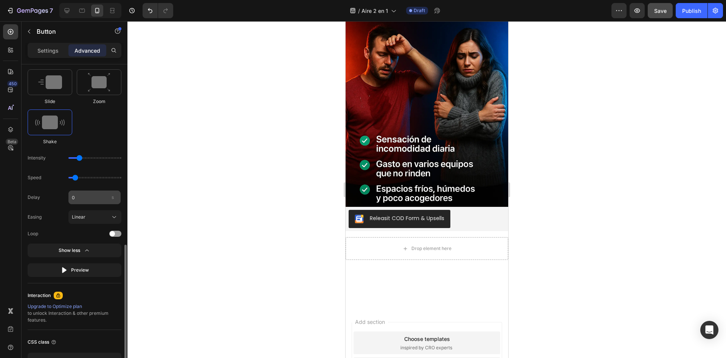
click at [109, 200] on div "s" at bounding box center [112, 197] width 11 height 10
click at [109, 200] on input "0" at bounding box center [94, 197] width 52 height 14
type input "0"
click at [132, 192] on div at bounding box center [427, 189] width 599 height 336
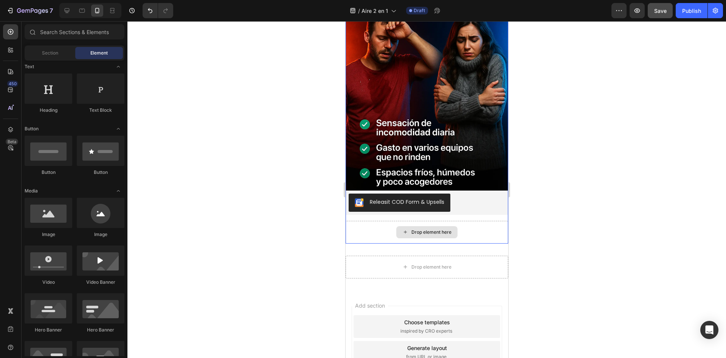
scroll to position [317, 0]
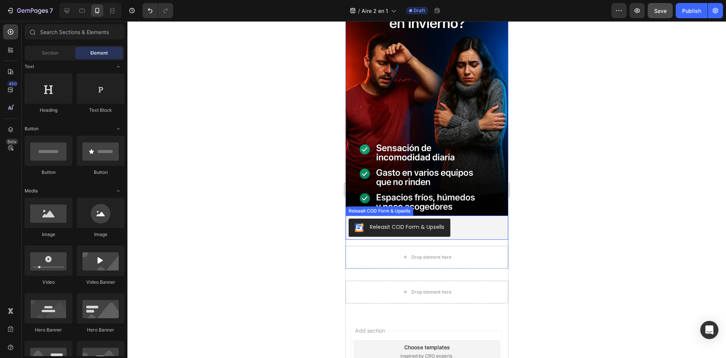
click at [418, 224] on button "Releasit COD Form & Upsells" at bounding box center [399, 227] width 102 height 18
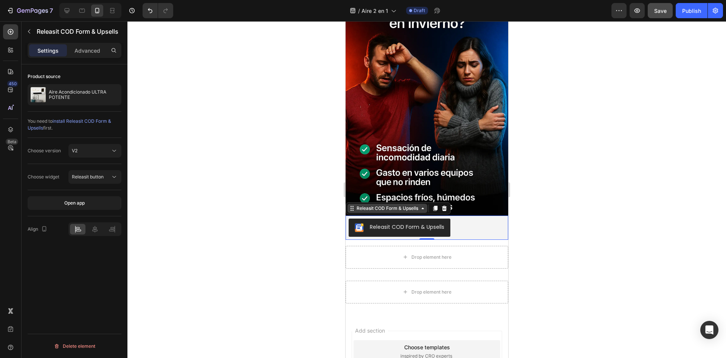
click at [369, 205] on div "Releasit COD Form & Upsells" at bounding box center [387, 208] width 65 height 7
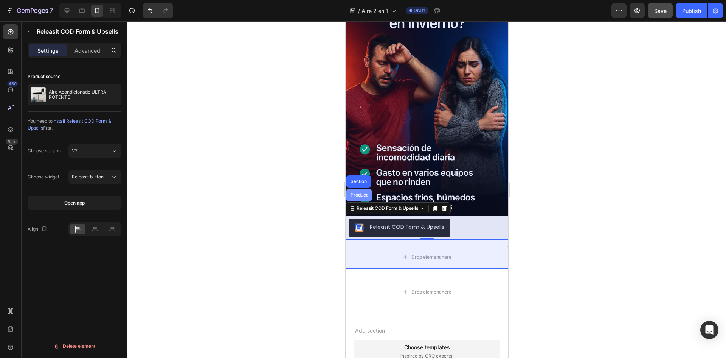
click at [357, 189] on div "Product" at bounding box center [359, 195] width 26 height 12
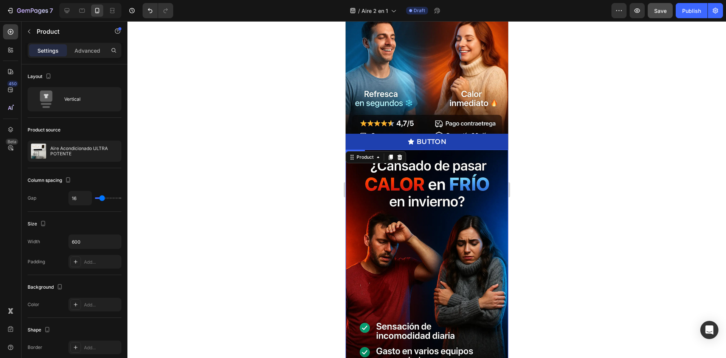
scroll to position [14, 0]
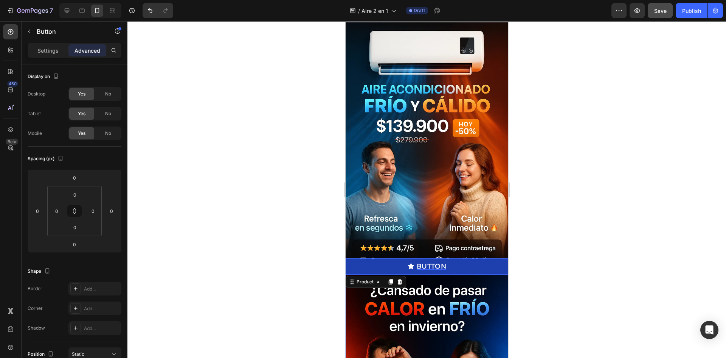
click at [421, 266] on p "Button" at bounding box center [432, 266] width 30 height 7
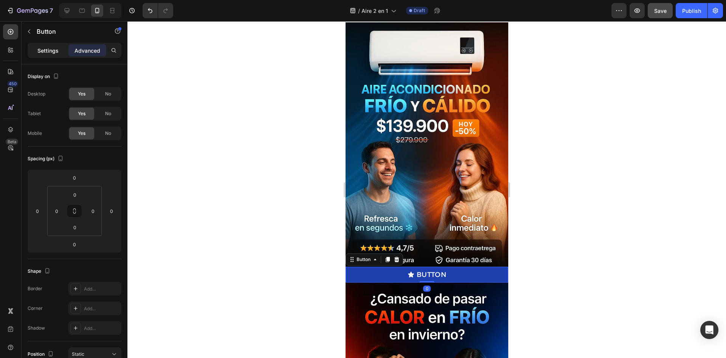
click at [55, 48] on p "Settings" at bounding box center [47, 51] width 21 height 8
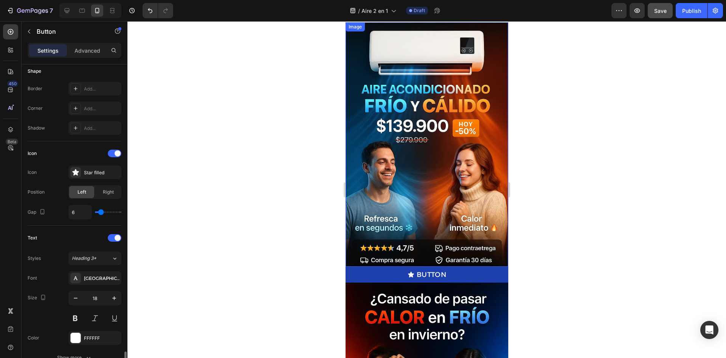
scroll to position [288, 0]
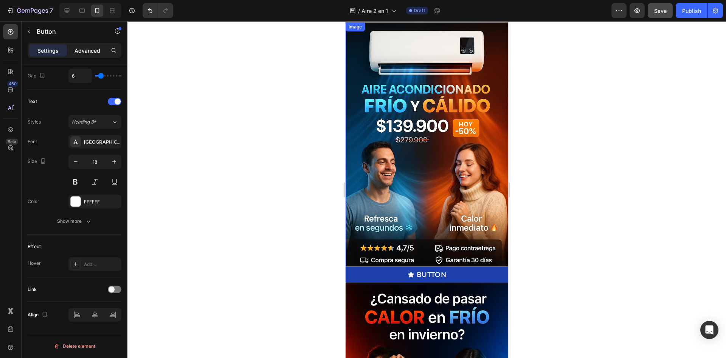
click at [82, 47] on p "Advanced" at bounding box center [88, 51] width 26 height 8
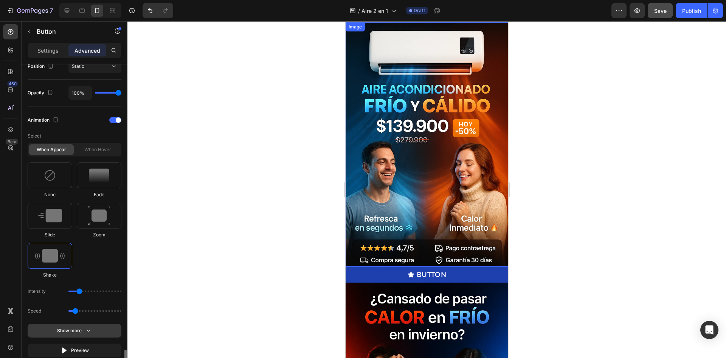
scroll to position [421, 0]
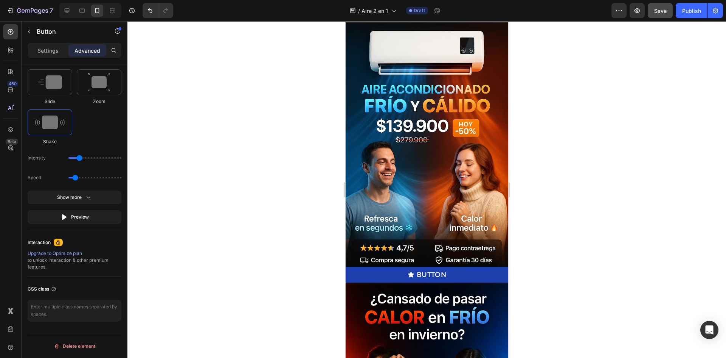
click at [439, 272] on button "Button" at bounding box center [426, 274] width 163 height 16
click at [439, 271] on p "Button" at bounding box center [432, 274] width 30 height 7
click at [451, 266] on button "Button" at bounding box center [426, 274] width 163 height 16
click at [428, 271] on p "Button" at bounding box center [432, 274] width 30 height 7
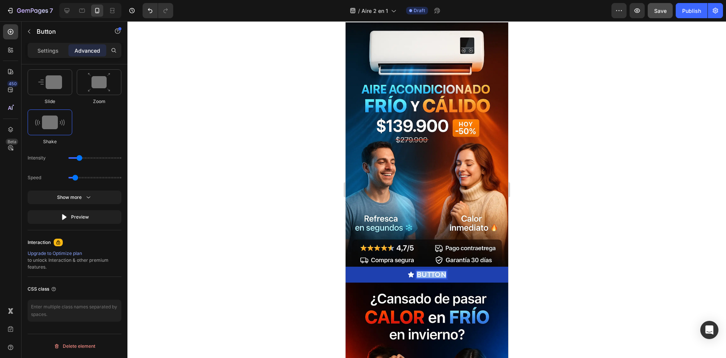
click at [428, 271] on p "Button" at bounding box center [432, 274] width 30 height 7
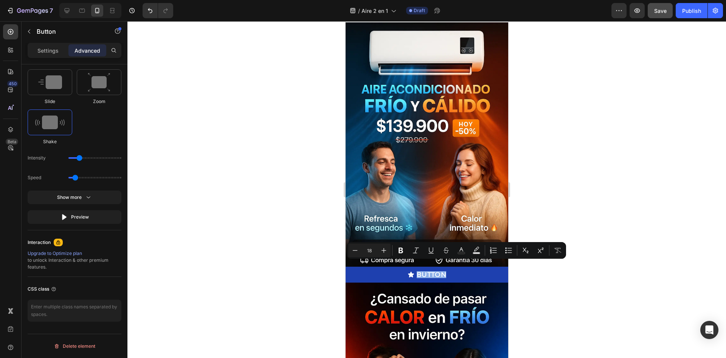
click at [361, 266] on button "Button" at bounding box center [426, 274] width 163 height 16
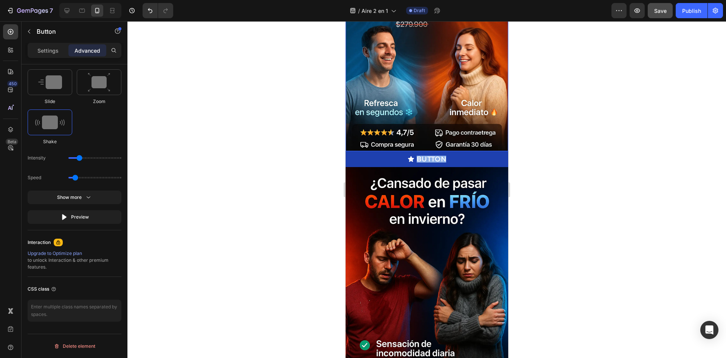
scroll to position [166, 0]
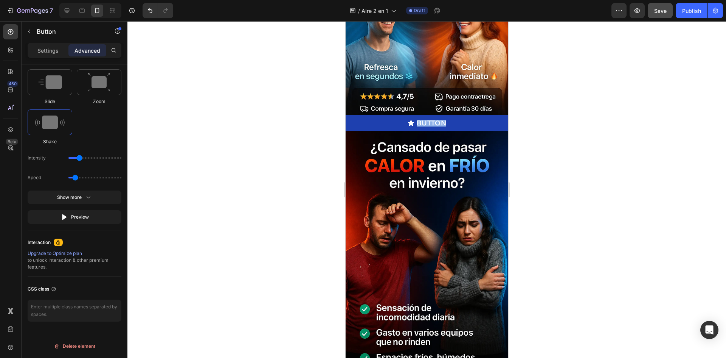
click at [488, 119] on button "Button" at bounding box center [426, 123] width 163 height 16
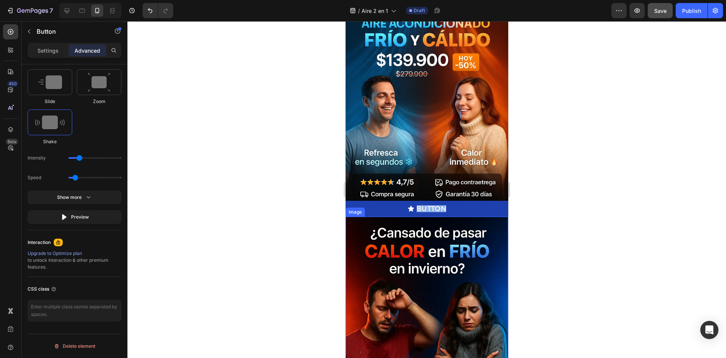
scroll to position [52, 0]
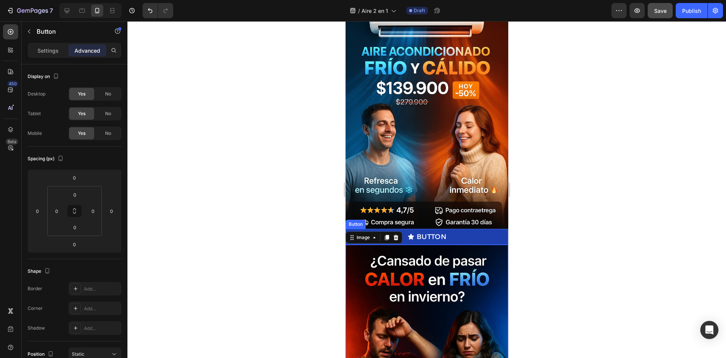
click at [490, 229] on button "Button" at bounding box center [426, 237] width 163 height 16
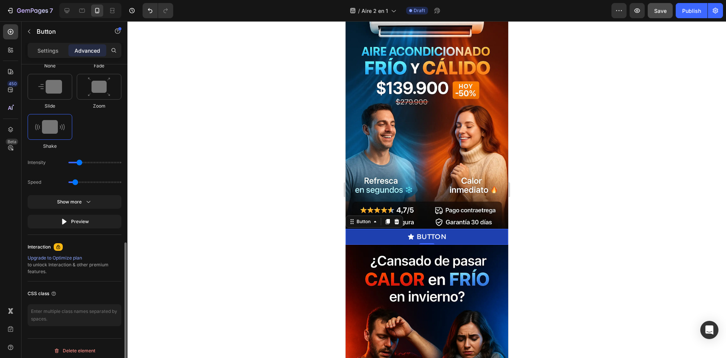
scroll to position [421, 0]
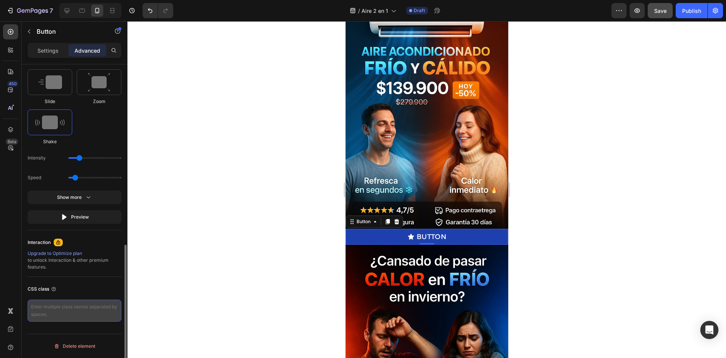
click at [67, 313] on textarea at bounding box center [75, 310] width 94 height 22
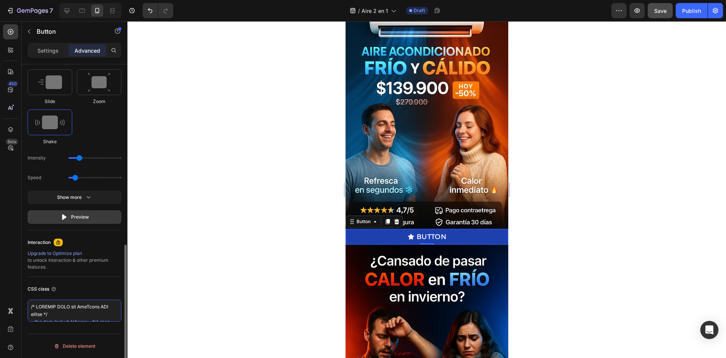
scroll to position [768, 0]
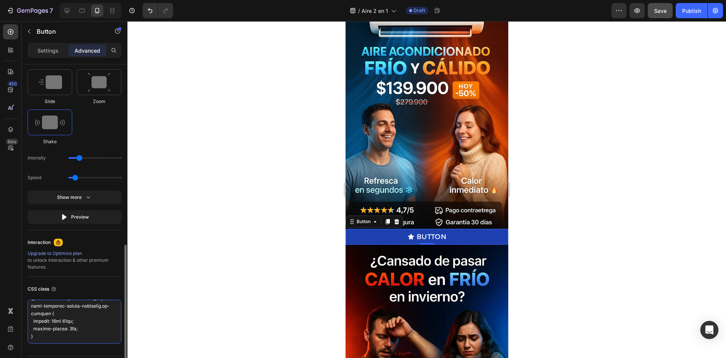
type textarea "/* PREMIUM BLUE for GemPages COD button */ ._rsi-cod-form-is-gempage ._rsi-cod-…"
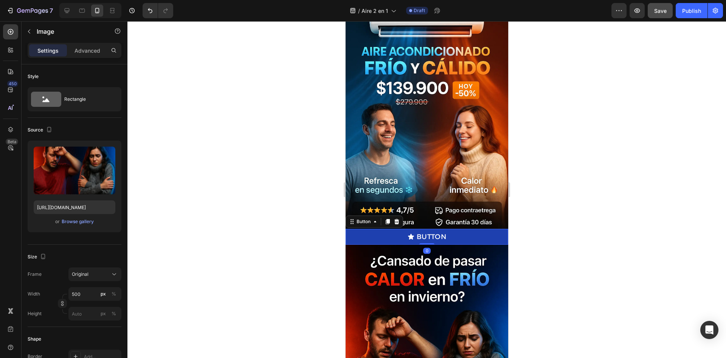
click at [465, 229] on button "Button" at bounding box center [426, 237] width 163 height 16
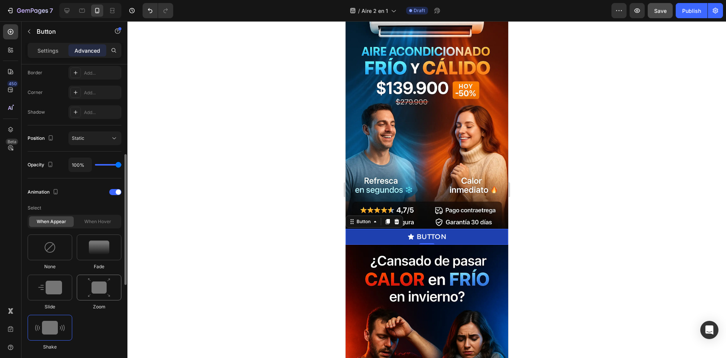
scroll to position [291, 0]
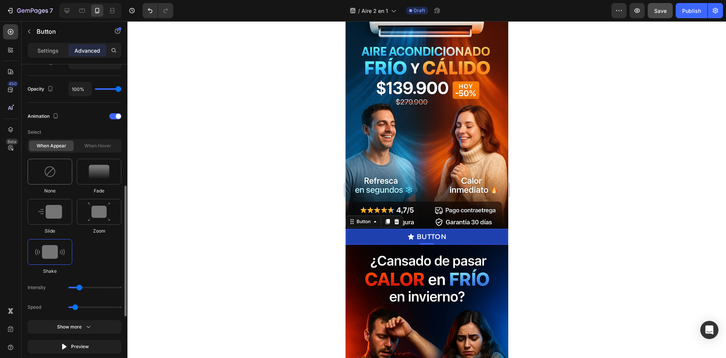
click at [37, 176] on div at bounding box center [50, 172] width 45 height 26
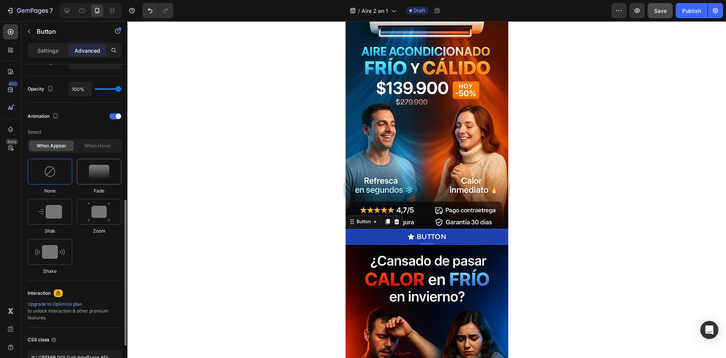
click at [90, 175] on img at bounding box center [99, 172] width 20 height 14
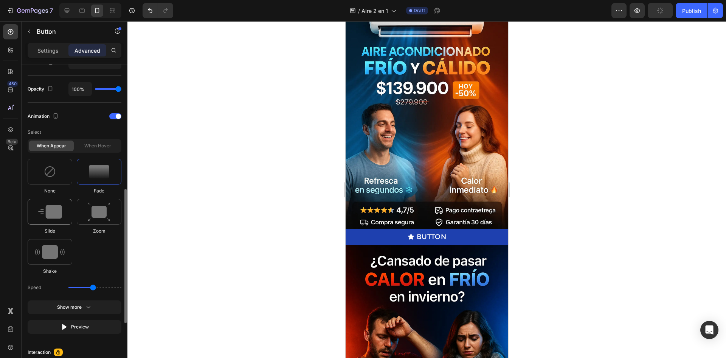
click at [65, 205] on div at bounding box center [50, 212] width 45 height 26
click at [55, 241] on div at bounding box center [50, 252] width 45 height 26
click at [61, 210] on img at bounding box center [50, 212] width 24 height 14
type input "1.7"
click at [54, 176] on img at bounding box center [50, 171] width 12 height 12
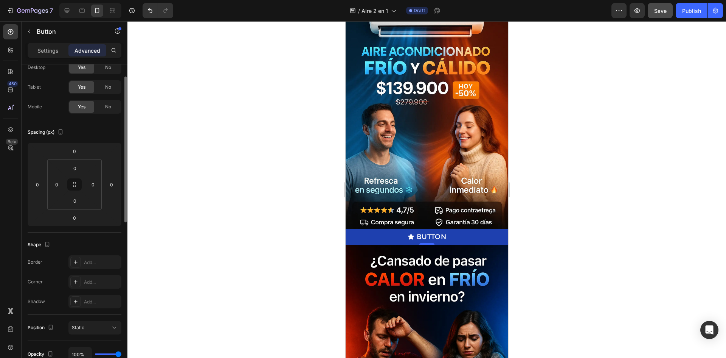
scroll to position [0, 0]
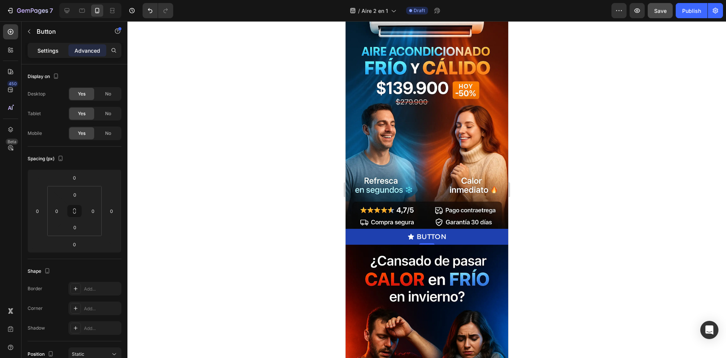
click at [55, 52] on p "Settings" at bounding box center [47, 51] width 21 height 8
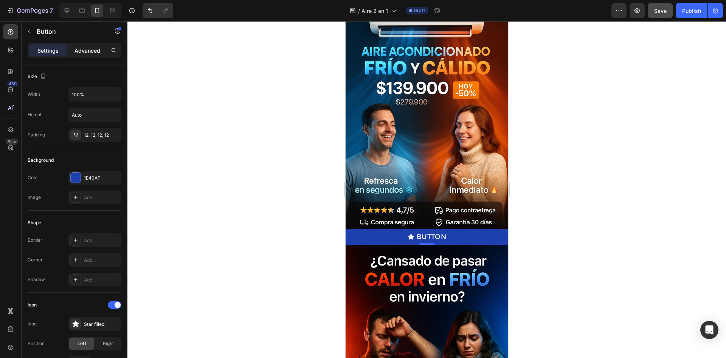
click at [83, 51] on p "Advanced" at bounding box center [88, 51] width 26 height 8
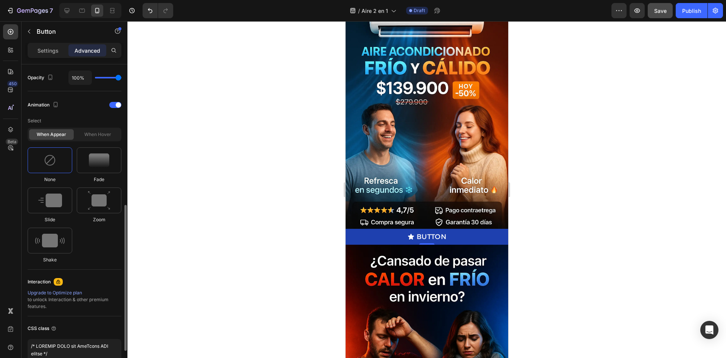
scroll to position [364, 0]
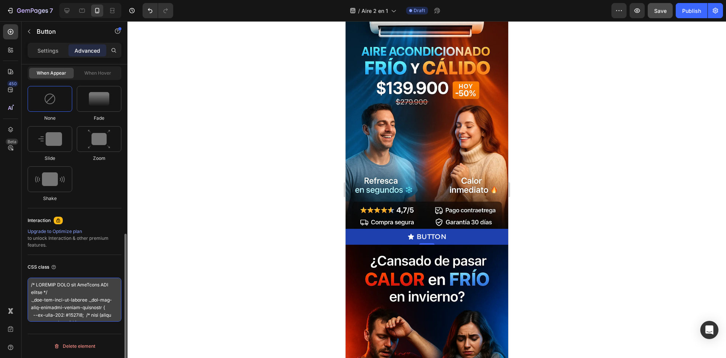
click at [105, 286] on textarea at bounding box center [75, 299] width 94 height 44
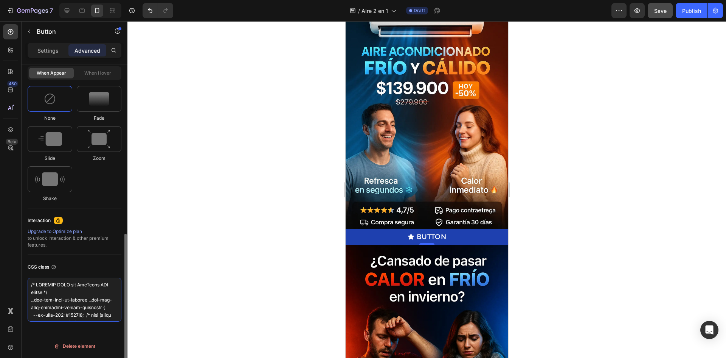
click at [105, 286] on textarea at bounding box center [75, 299] width 94 height 44
paste textarea "premium-blue-btn"
type textarea "premium-blue-btn"
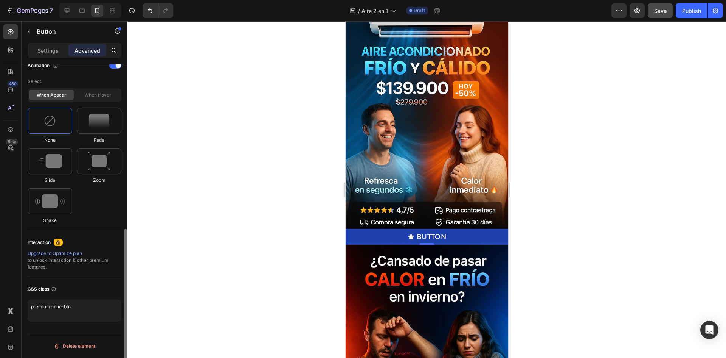
scroll to position [342, 0]
click at [104, 265] on div "Display on Desktop Yes No Tablet Yes No Mobile Yes No Spacing (px) 0 0 0 0 0 0 …" at bounding box center [75, 24] width 94 height 605
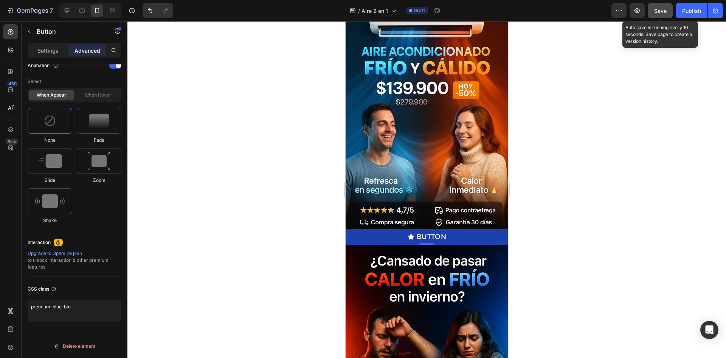
click at [656, 9] on span "Save" at bounding box center [661, 11] width 12 height 6
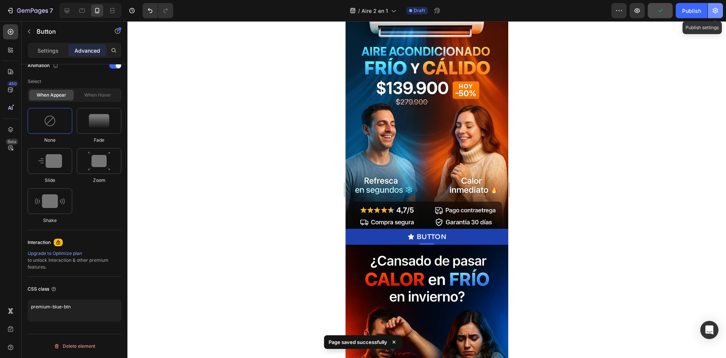
click at [717, 6] on button "button" at bounding box center [715, 10] width 15 height 15
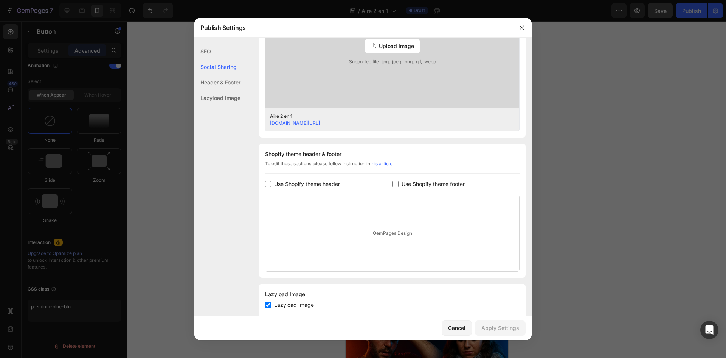
scroll to position [274, 0]
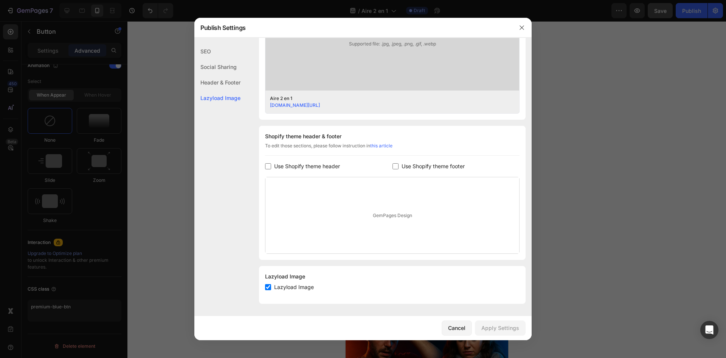
click at [289, 288] on span "Lazyload Image" at bounding box center [294, 286] width 40 height 9
checkbox input "true"
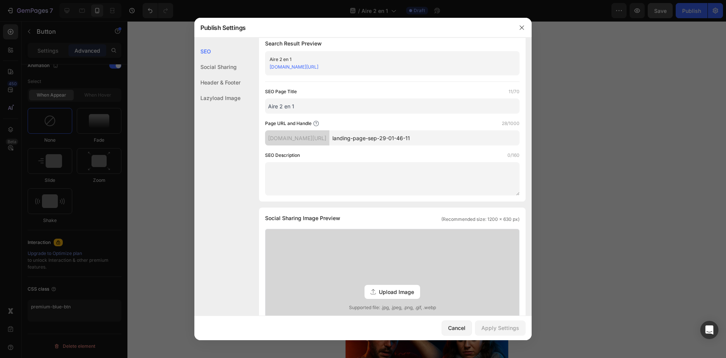
scroll to position [0, 0]
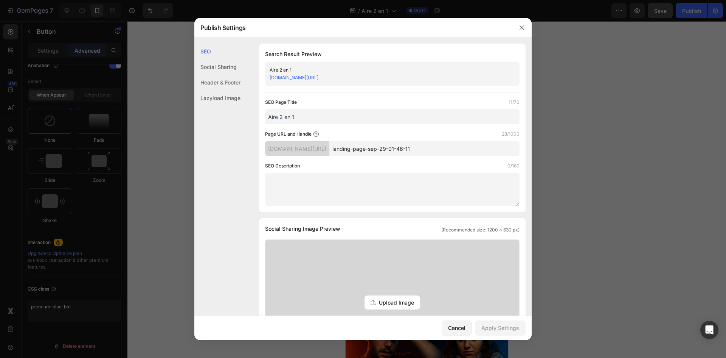
click at [429, 186] on textarea at bounding box center [392, 189] width 255 height 33
click at [232, 69] on div "Social Sharing" at bounding box center [217, 67] width 46 height 16
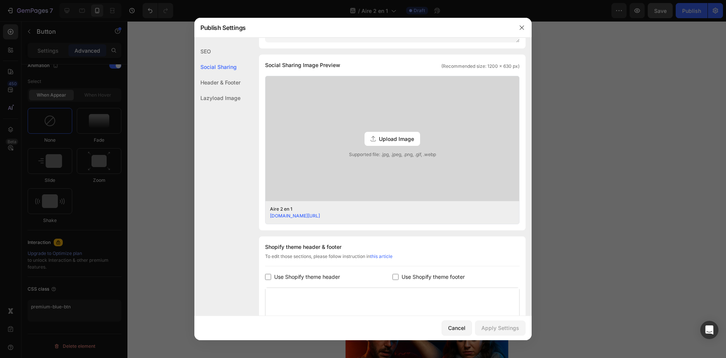
scroll to position [173, 0]
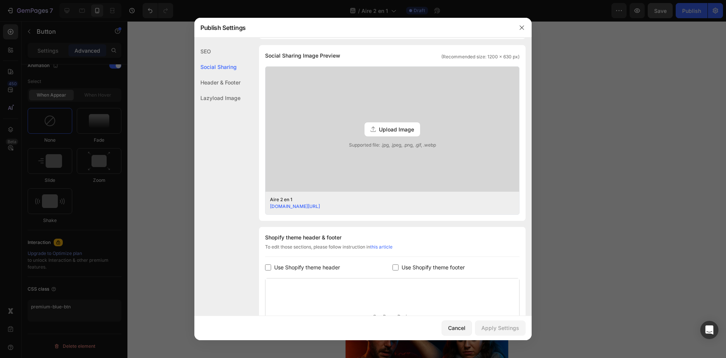
click at [226, 79] on div "Header & Footer" at bounding box center [217, 83] width 46 height 16
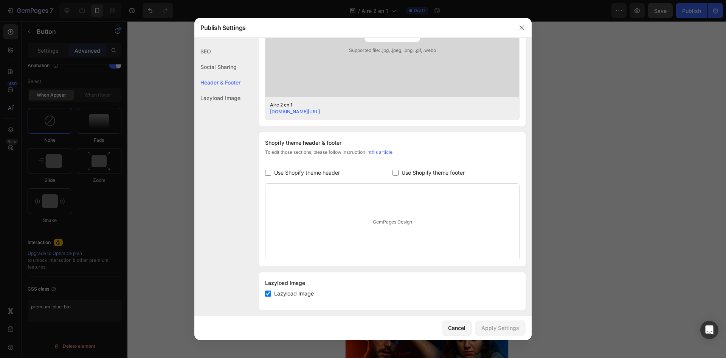
scroll to position [274, 0]
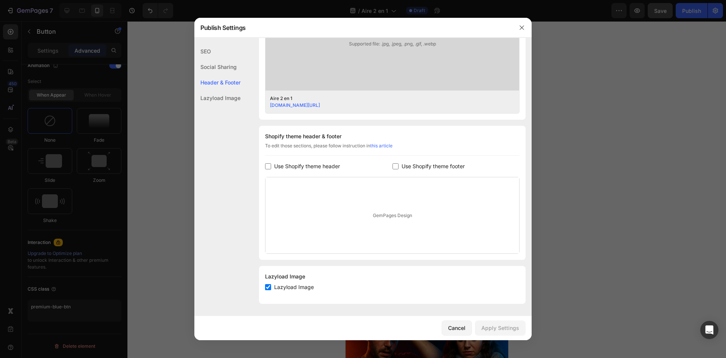
click at [231, 101] on div "Lazyload Image" at bounding box center [217, 98] width 46 height 16
click at [235, 65] on div "Social Sharing" at bounding box center [217, 67] width 46 height 16
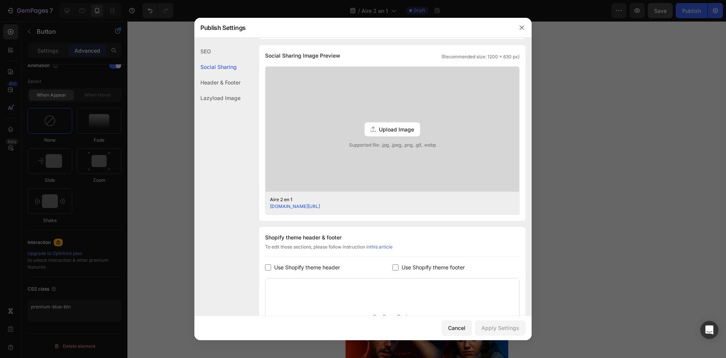
click at [206, 49] on div "SEO" at bounding box center [217, 52] width 46 height 16
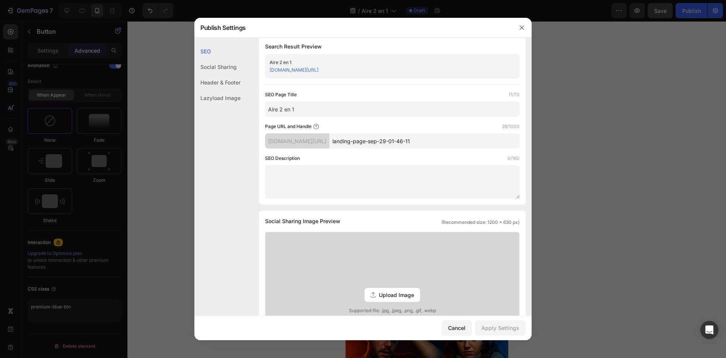
scroll to position [0, 0]
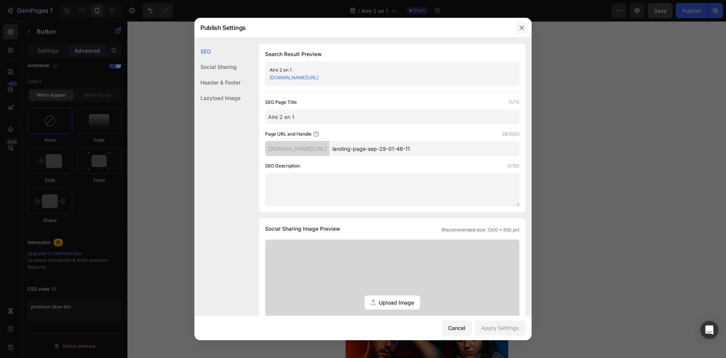
click at [525, 23] on button "button" at bounding box center [522, 28] width 12 height 12
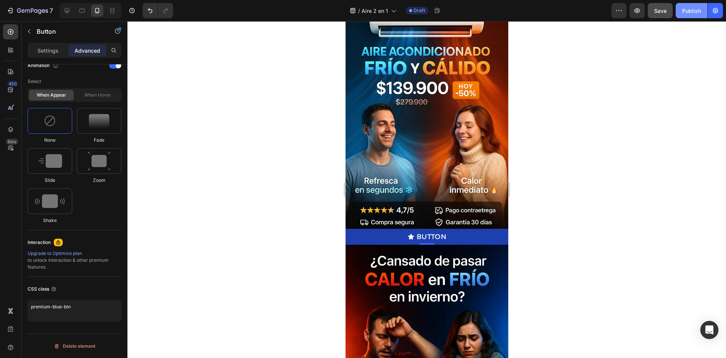
click at [685, 14] on div "Publish" at bounding box center [692, 11] width 19 height 8
click at [624, 14] on button "button" at bounding box center [619, 10] width 15 height 15
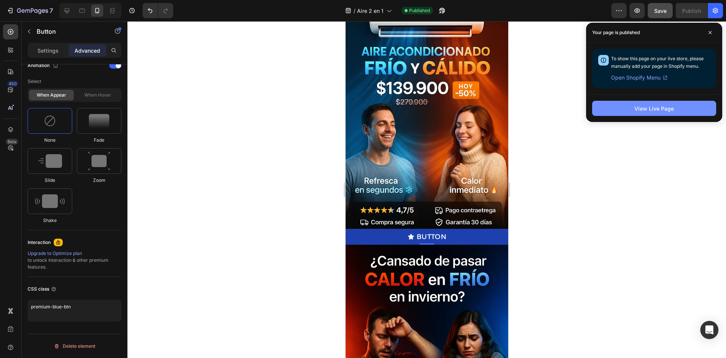
click at [686, 105] on button "View Live Page" at bounding box center [655, 108] width 124 height 15
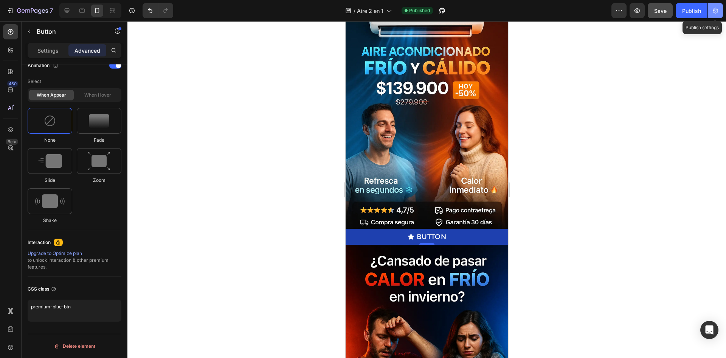
click at [711, 6] on button "button" at bounding box center [715, 10] width 15 height 15
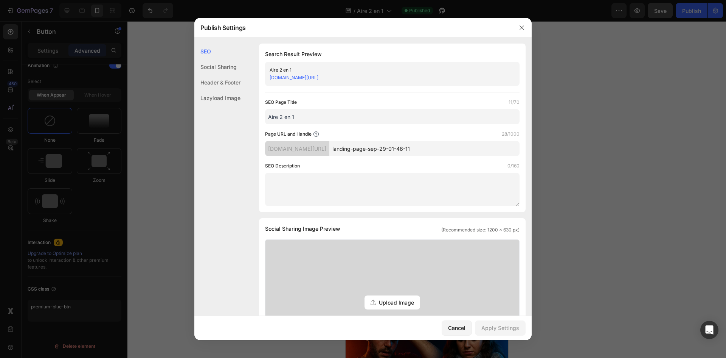
click at [424, 150] on input "landing-page-sep-29-01-46-11" at bounding box center [425, 148] width 190 height 15
click at [425, 150] on input "landing-page-sep-29-01-46-11" at bounding box center [425, 148] width 190 height 15
click at [427, 150] on input "landing-page-sep-29-01-46-11" at bounding box center [425, 148] width 190 height 15
click at [436, 146] on input "landing-page-sep-29-01-46-11" at bounding box center [425, 148] width 190 height 15
drag, startPoint x: 436, startPoint y: 146, endPoint x: 354, endPoint y: 148, distance: 81.8
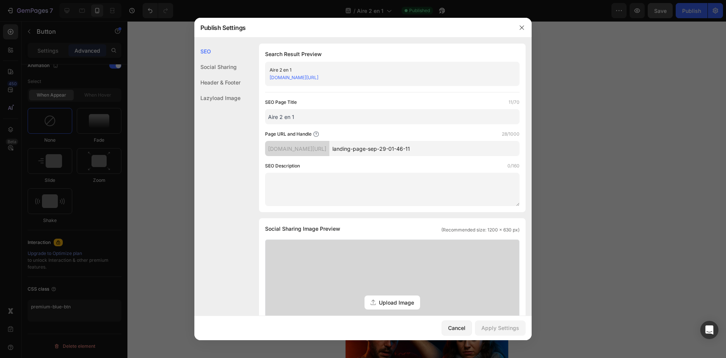
click at [354, 148] on input "landing-page-sep-29-01-46-11" at bounding box center [425, 148] width 190 height 15
type input "Aire2en1"
click at [498, 331] on div "Apply Settings" at bounding box center [501, 328] width 38 height 8
click at [519, 31] on button "button" at bounding box center [522, 28] width 12 height 12
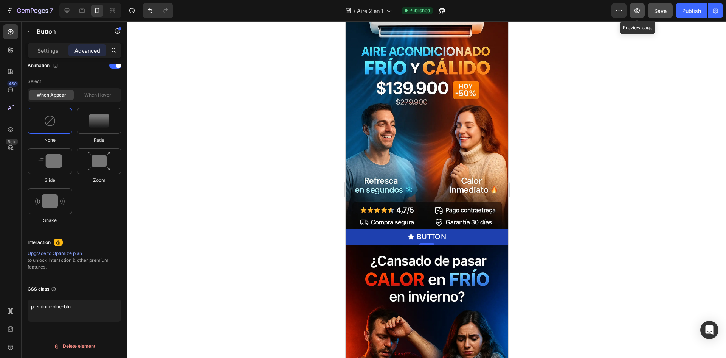
click at [643, 12] on button "button" at bounding box center [637, 10] width 15 height 15
click at [717, 12] on icon "button" at bounding box center [715, 11] width 5 height 6
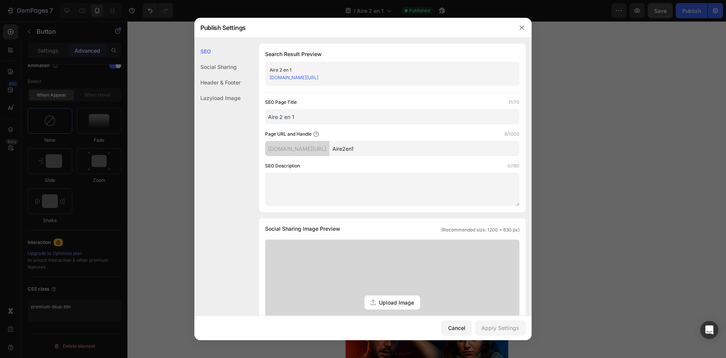
click at [330, 147] on div "307izi-n8.myshopify.com/pages/" at bounding box center [297, 148] width 64 height 15
drag, startPoint x: 341, startPoint y: 150, endPoint x: 346, endPoint y: 151, distance: 5.4
click at [330, 151] on div "307izi-n8.myshopify.com/pages/" at bounding box center [297, 148] width 64 height 15
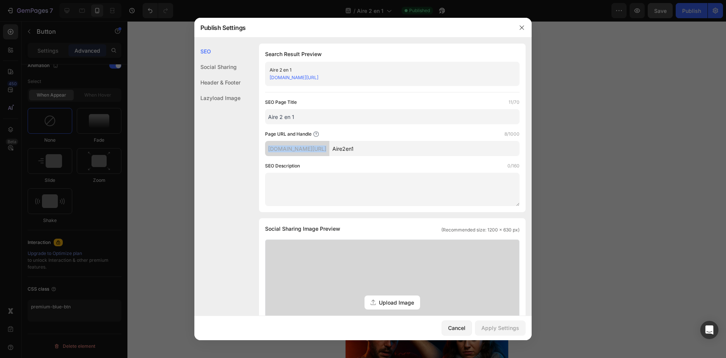
click at [330, 151] on div "307izi-n8.myshopify.com/pages/" at bounding box center [297, 148] width 64 height 15
click at [227, 62] on div "Social Sharing" at bounding box center [217, 67] width 46 height 16
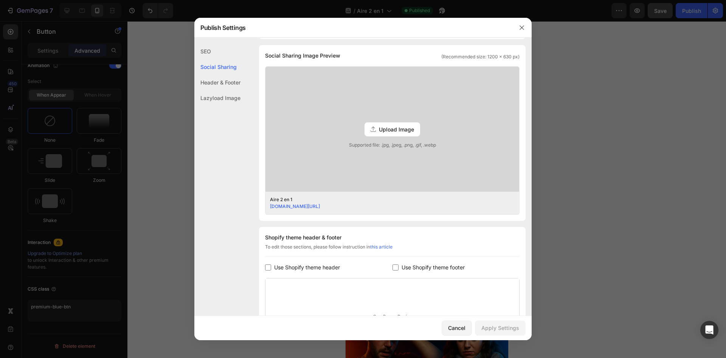
click at [232, 85] on div "Header & Footer" at bounding box center [217, 83] width 46 height 16
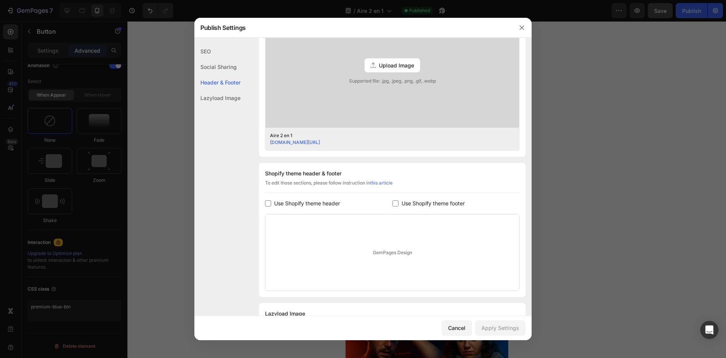
scroll to position [274, 0]
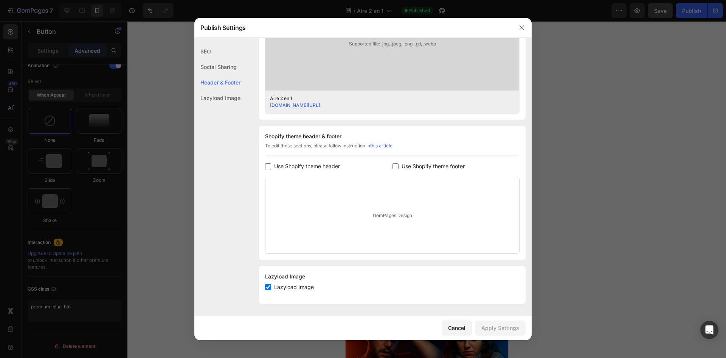
click at [452, 211] on div "GemPages Design" at bounding box center [393, 215] width 254 height 76
click at [519, 28] on icon "button" at bounding box center [522, 28] width 6 height 6
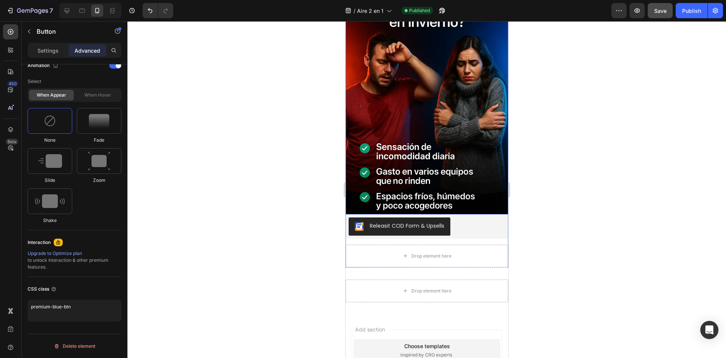
scroll to position [204, 0]
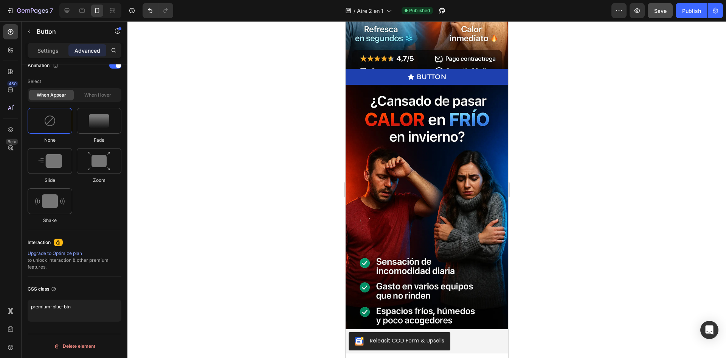
click at [450, 72] on button "Button" at bounding box center [426, 77] width 163 height 16
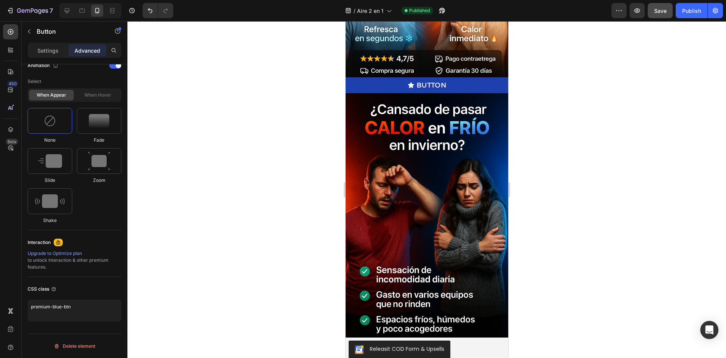
click at [490, 78] on button "Button" at bounding box center [426, 85] width 163 height 16
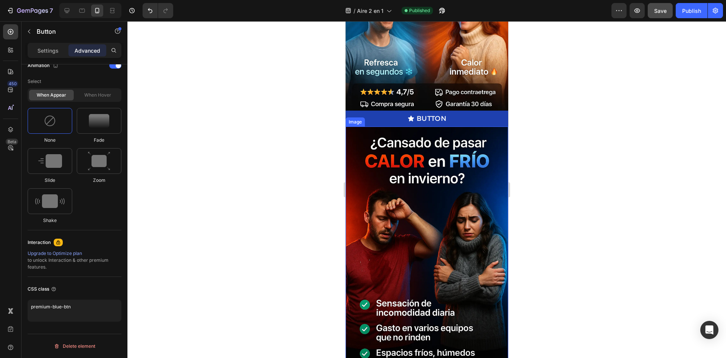
scroll to position [166, 0]
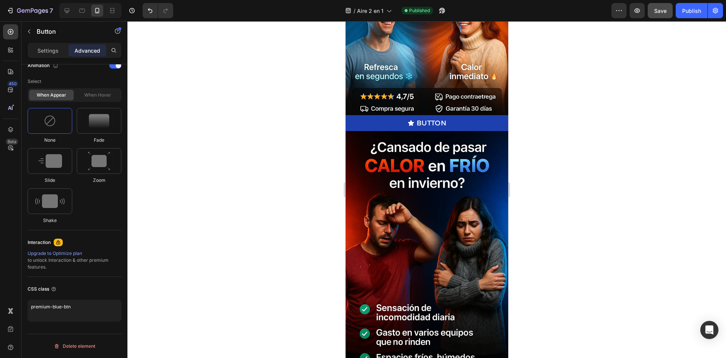
click at [491, 117] on button "Button" at bounding box center [426, 123] width 163 height 16
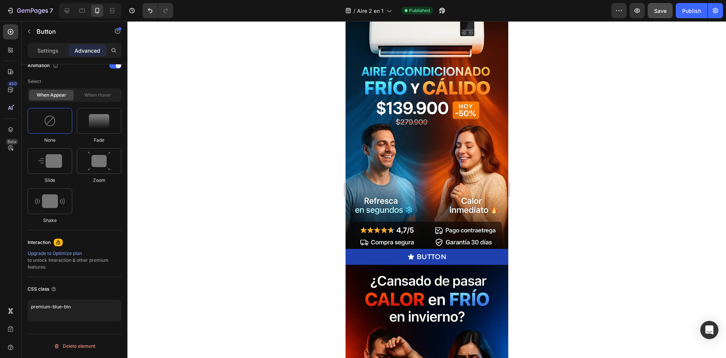
scroll to position [14, 0]
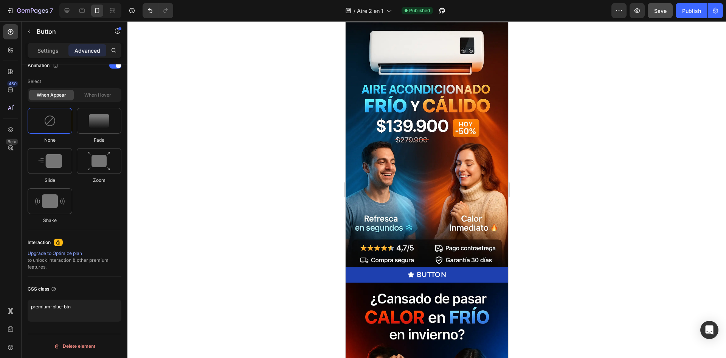
click at [459, 266] on button "Button" at bounding box center [426, 274] width 163 height 16
click at [27, 33] on icon "button" at bounding box center [29, 31] width 6 height 6
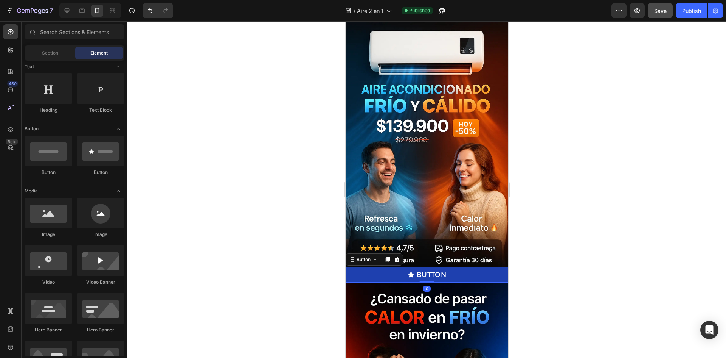
click at [493, 266] on button "Button" at bounding box center [426, 274] width 163 height 16
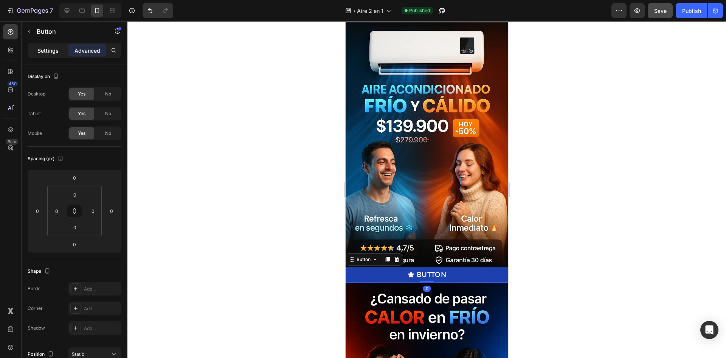
click at [63, 52] on div "Settings" at bounding box center [48, 50] width 38 height 12
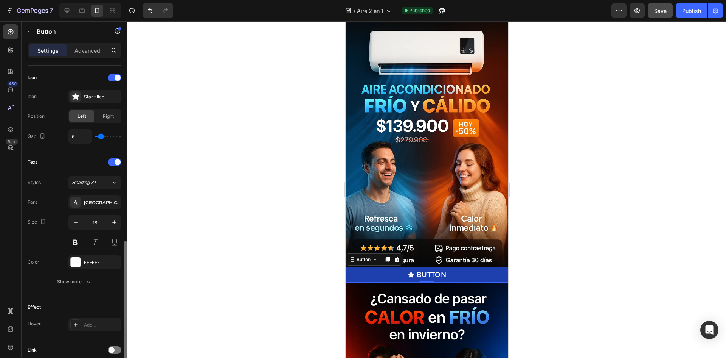
scroll to position [288, 0]
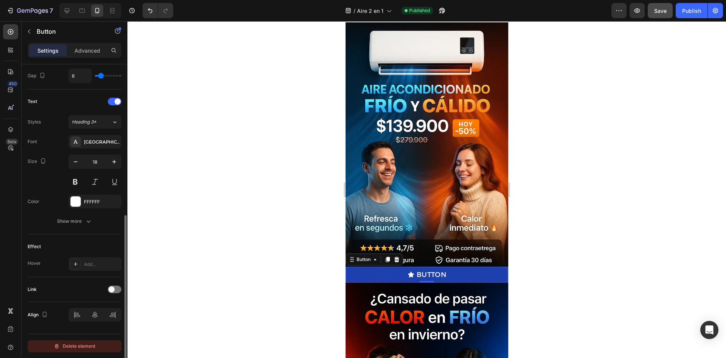
click at [92, 342] on div "Delete element" at bounding box center [75, 345] width 42 height 9
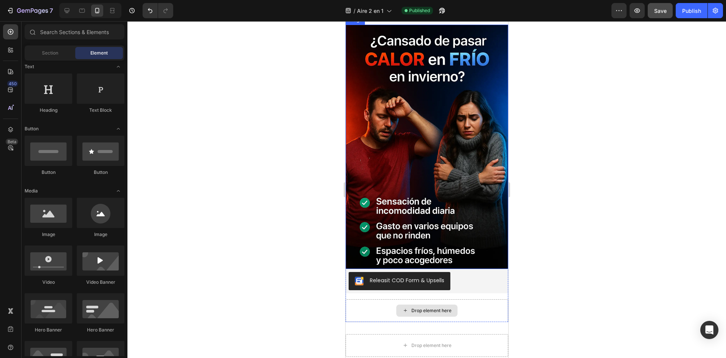
scroll to position [279, 0]
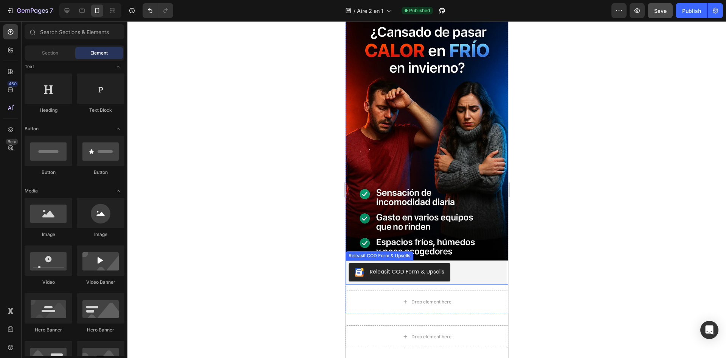
click at [476, 266] on div "Releasit COD Form & Upsells" at bounding box center [426, 272] width 157 height 18
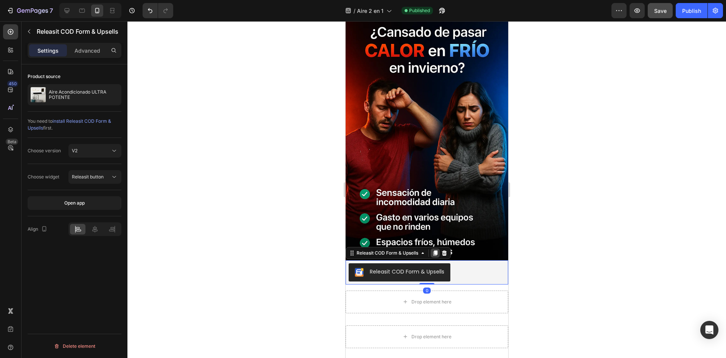
click at [436, 250] on icon at bounding box center [435, 252] width 4 height 5
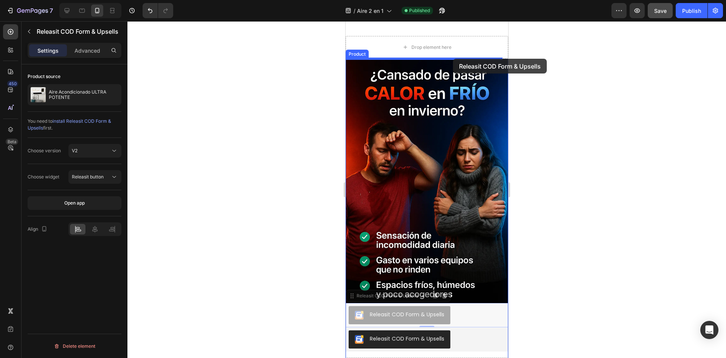
scroll to position [204, 0]
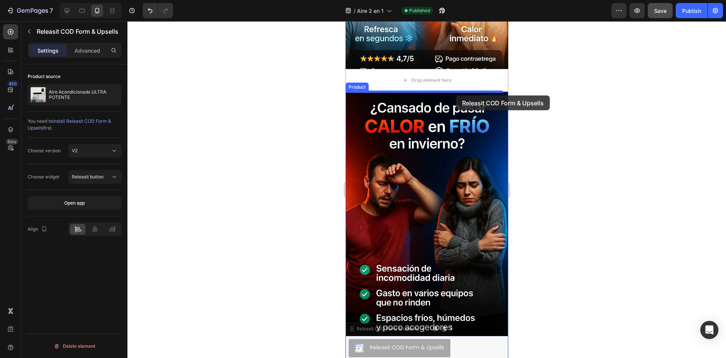
drag, startPoint x: 470, startPoint y: 262, endPoint x: 456, endPoint y: 95, distance: 167.5
click at [456, 95] on div "iPhone 15 Pro Max ( 430 px) iPhone 13 Mini iPhone 13 Pro iPhone 11 Pro Max iPho…" at bounding box center [426, 210] width 163 height 784
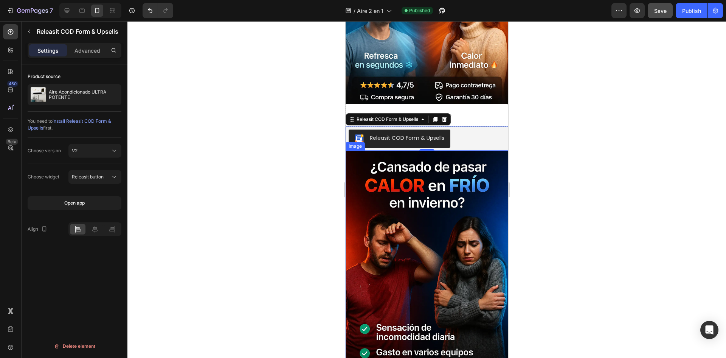
scroll to position [90, 0]
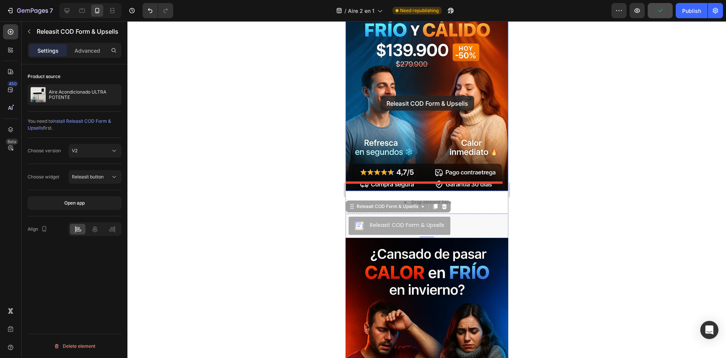
drag, startPoint x: 461, startPoint y: 213, endPoint x: 380, endPoint y: 96, distance: 142.8
click at [380, 96] on div "iPhone 15 Pro Max ( 430 px) iPhone 13 Mini iPhone 13 Pro iPhone 11 Pro Max iPho…" at bounding box center [426, 327] width 163 height 793
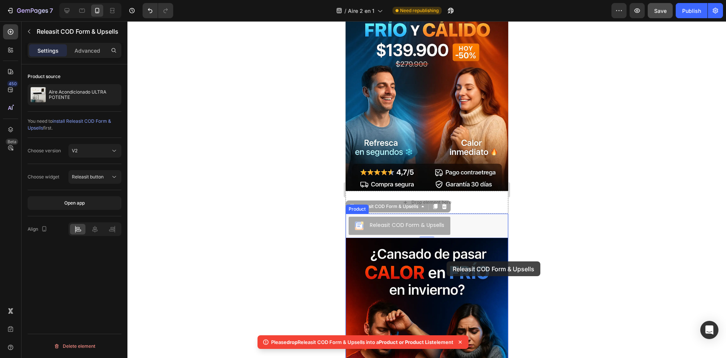
drag, startPoint x: 482, startPoint y: 212, endPoint x: 446, endPoint y: 261, distance: 60.9
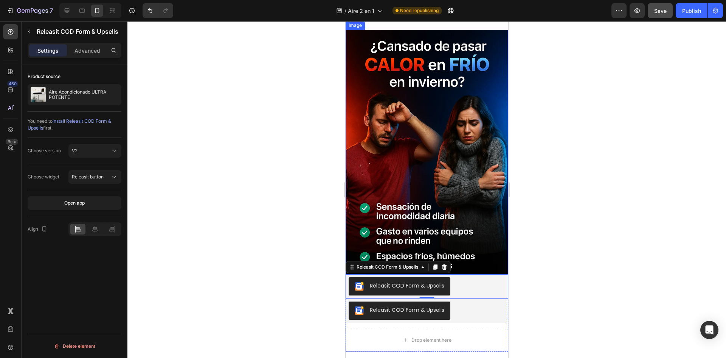
scroll to position [279, 0]
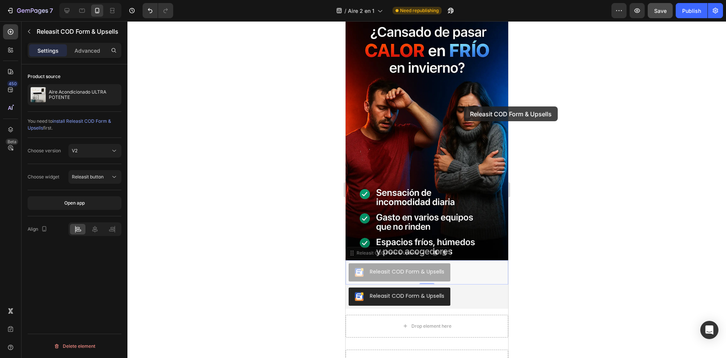
drag, startPoint x: 467, startPoint y: 261, endPoint x: 464, endPoint y: 105, distance: 156.3
click at [464, 105] on div "iPhone 15 Pro Max ( 430 px) iPhone 13 Mini iPhone 13 Pro iPhone 11 Pro Max iPho…" at bounding box center [426, 134] width 163 height 784
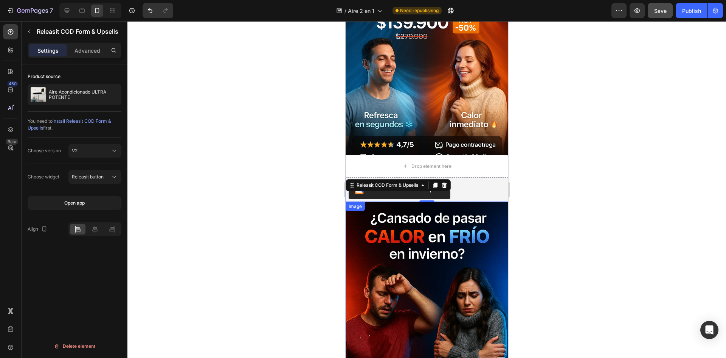
scroll to position [90, 0]
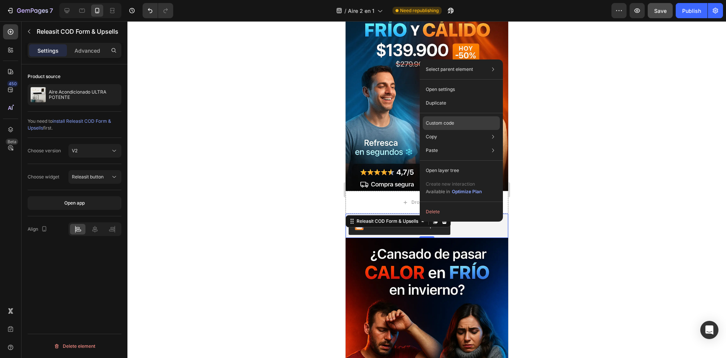
click at [468, 121] on div "Custom code" at bounding box center [461, 123] width 77 height 14
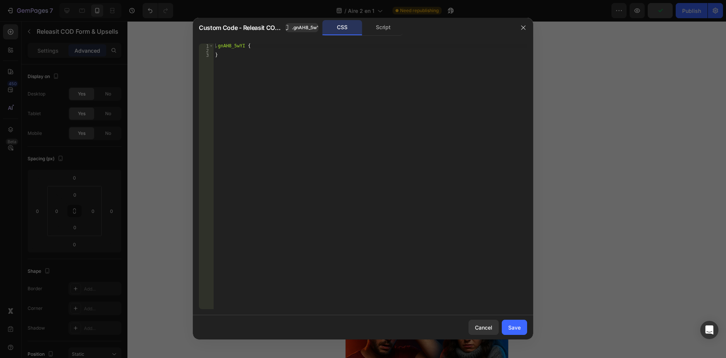
click at [434, 142] on div ".gnAH8_5wYI { }" at bounding box center [371, 181] width 314 height 274
click at [318, 95] on div ".gnAH8_5wYI { }" at bounding box center [371, 181] width 314 height 274
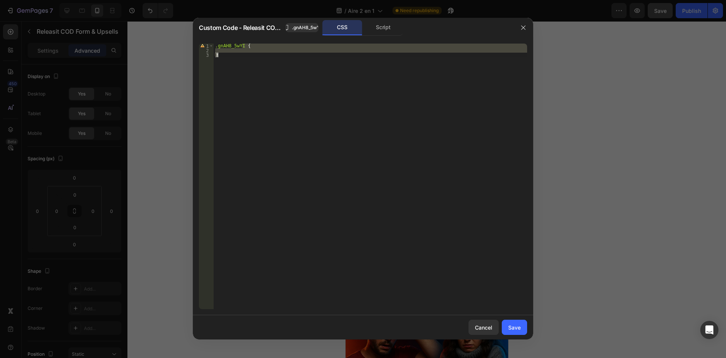
click at [318, 95] on div ".gnAH8_5wYI { }" at bounding box center [371, 181] width 314 height 274
type textarea "}"
click at [318, 95] on div ".gnAH8_5wYI { }" at bounding box center [371, 181] width 314 height 274
paste textarea
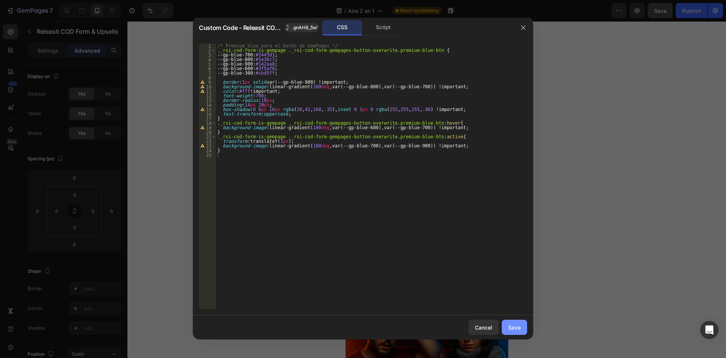
click at [518, 329] on div "Save" at bounding box center [515, 327] width 12 height 8
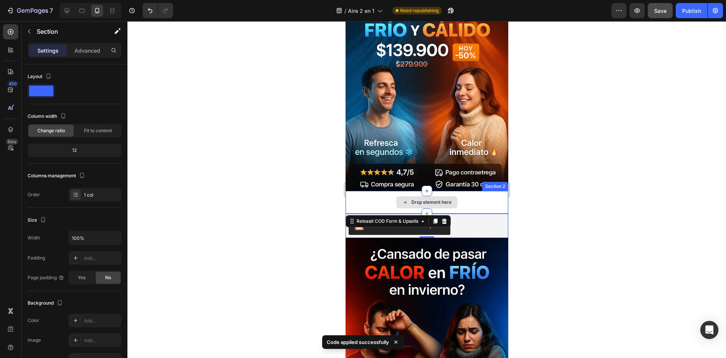
click at [470, 199] on div "Drop element here" at bounding box center [426, 202] width 163 height 23
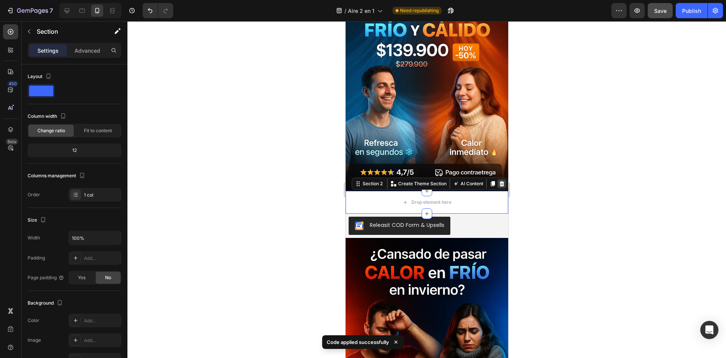
click at [499, 180] on icon at bounding box center [502, 183] width 6 height 6
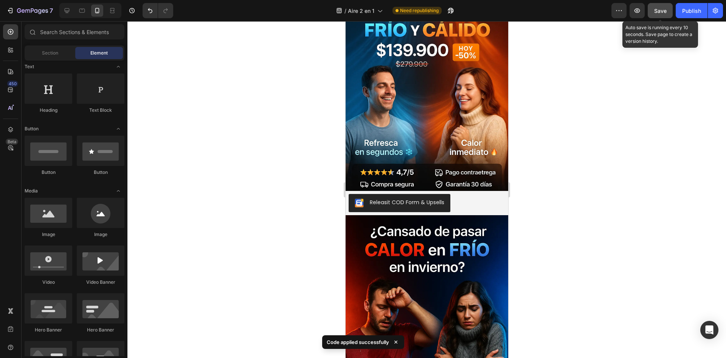
click at [657, 11] on span "Save" at bounding box center [661, 11] width 12 height 6
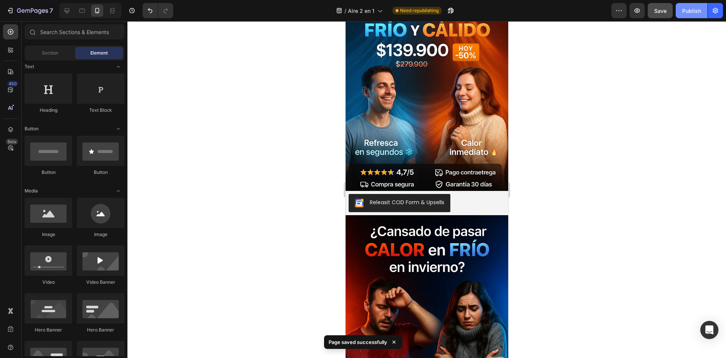
click at [680, 6] on button "Publish" at bounding box center [692, 10] width 32 height 15
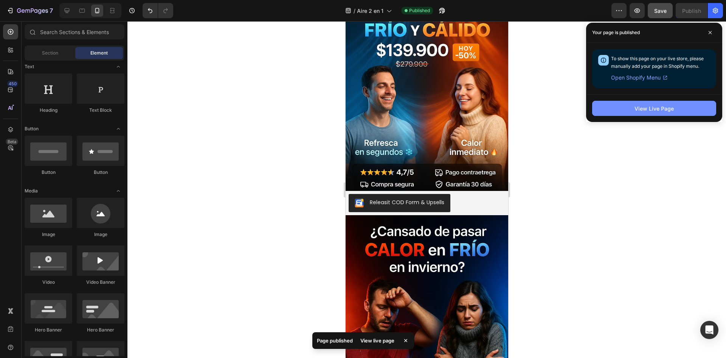
click at [681, 105] on button "View Live Page" at bounding box center [655, 108] width 124 height 15
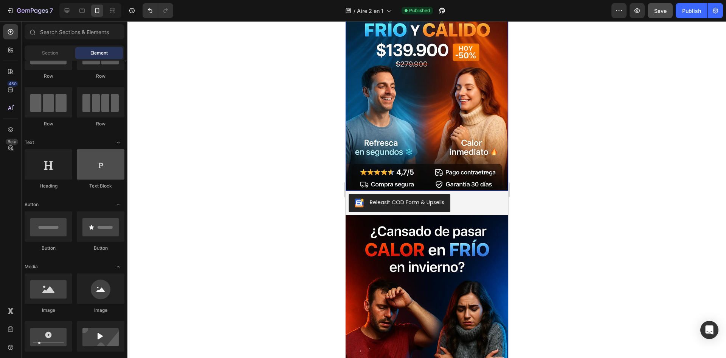
scroll to position [0, 0]
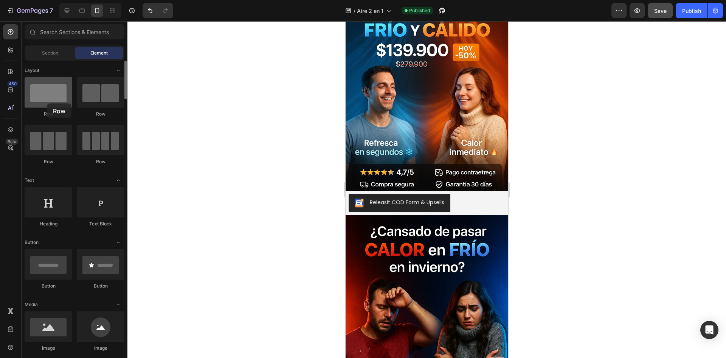
drag, startPoint x: 54, startPoint y: 95, endPoint x: 47, endPoint y: 103, distance: 10.5
click at [47, 103] on div at bounding box center [49, 92] width 48 height 30
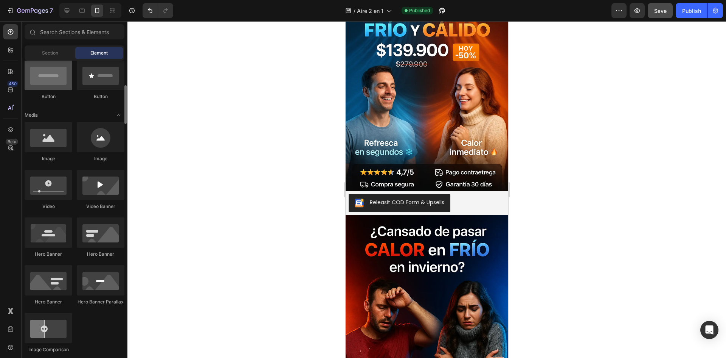
scroll to position [227, 0]
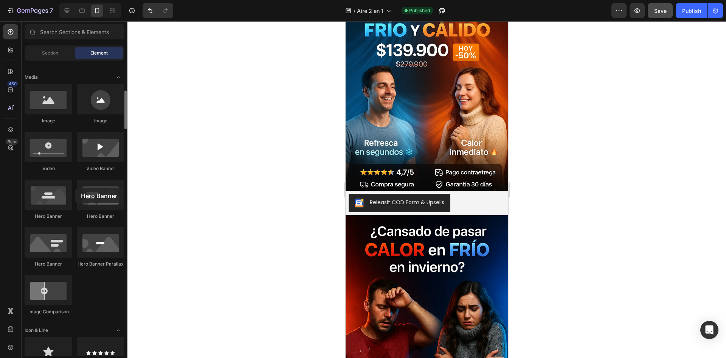
drag, startPoint x: 92, startPoint y: 194, endPoint x: 76, endPoint y: 191, distance: 16.3
click at [76, 191] on div "Image Image Video Video Banner Hero Banner Hero Banner Hero Banner Hero Banner …" at bounding box center [75, 203] width 100 height 238
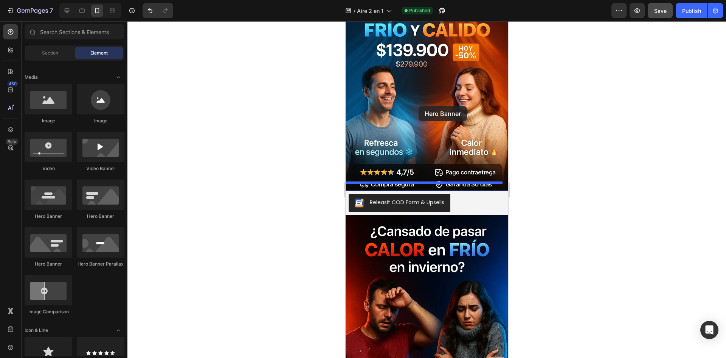
drag, startPoint x: 397, startPoint y: 217, endPoint x: 398, endPoint y: 120, distance: 96.9
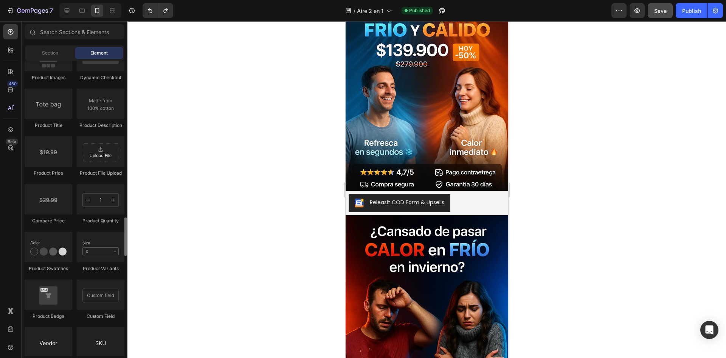
scroll to position [1342, 0]
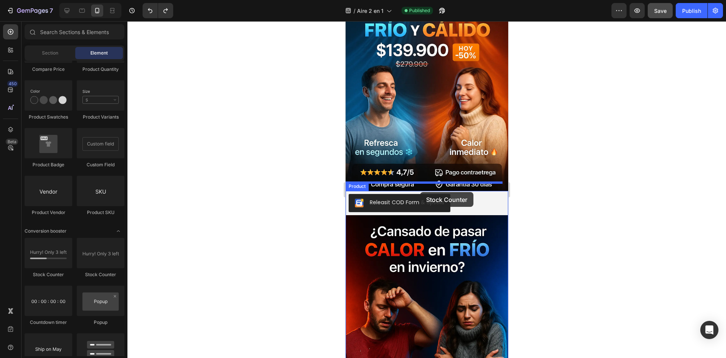
drag, startPoint x: 395, startPoint y: 281, endPoint x: 420, endPoint y: 192, distance: 92.4
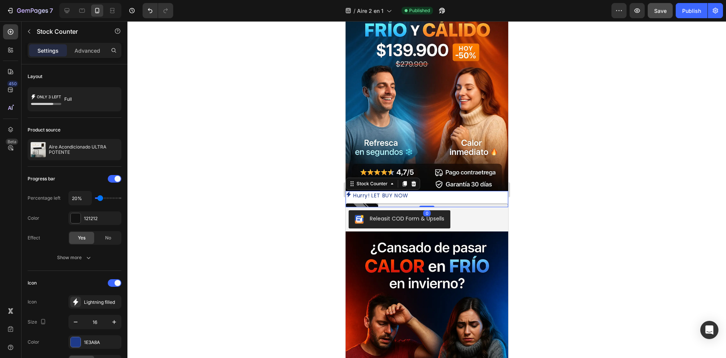
click at [557, 189] on div at bounding box center [427, 189] width 599 height 336
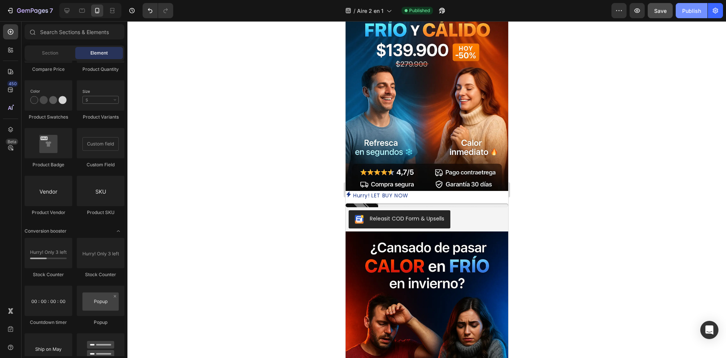
click at [697, 17] on button "Publish" at bounding box center [692, 10] width 32 height 15
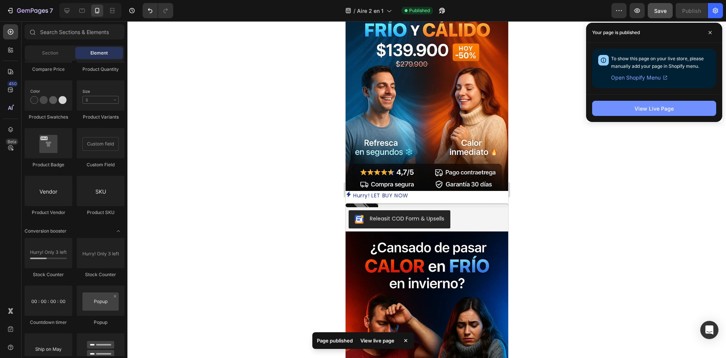
click at [687, 111] on button "View Live Page" at bounding box center [655, 108] width 124 height 15
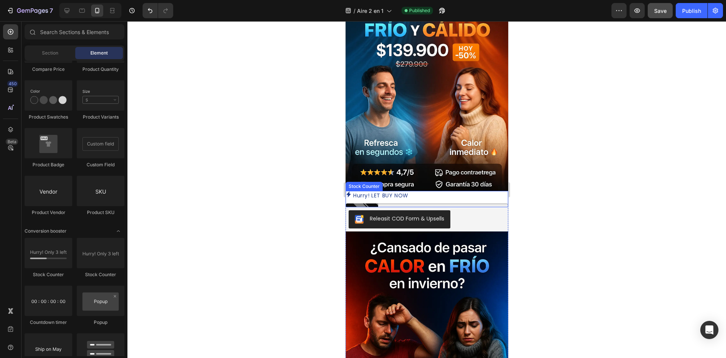
click at [375, 191] on p "Hurry! LET BUY NOW" at bounding box center [380, 195] width 55 height 9
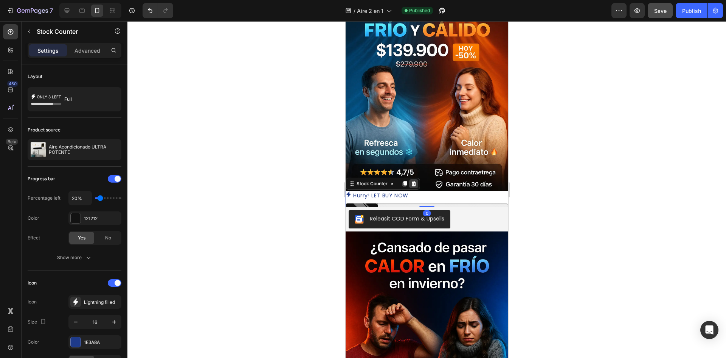
click at [416, 180] on icon at bounding box center [414, 183] width 6 height 6
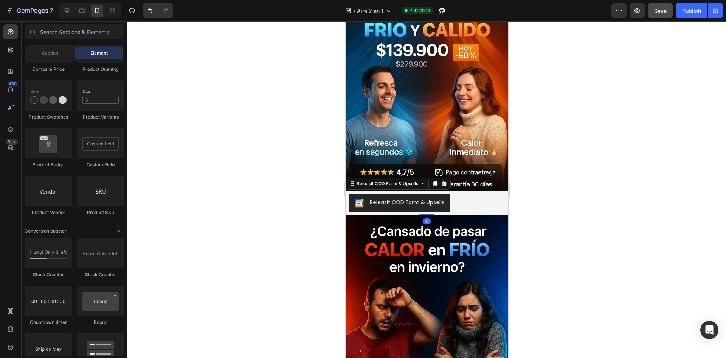
click at [405, 198] on div "Releasit COD Form & Upsells" at bounding box center [407, 202] width 75 height 8
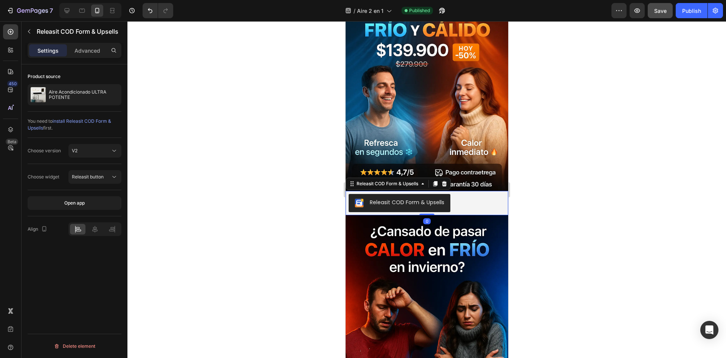
click at [405, 198] on div "Releasit COD Form & Upsells" at bounding box center [407, 202] width 75 height 8
click at [80, 152] on div "V2" at bounding box center [91, 150] width 39 height 7
click at [79, 165] on div "V1" at bounding box center [87, 169] width 62 height 14
click at [89, 181] on button "Open app" at bounding box center [75, 177] width 94 height 14
click at [698, 12] on div "Publish" at bounding box center [692, 11] width 19 height 8
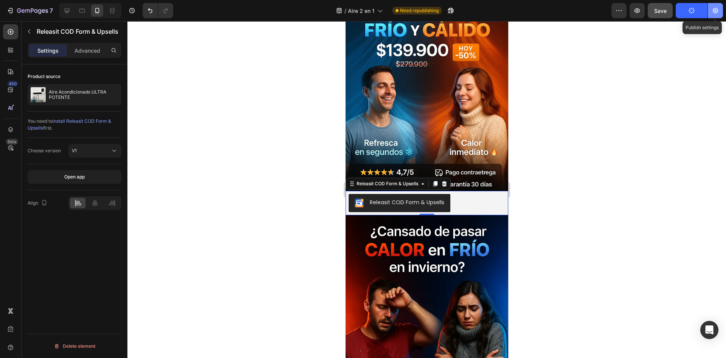
click at [714, 8] on icon "button" at bounding box center [716, 11] width 8 height 8
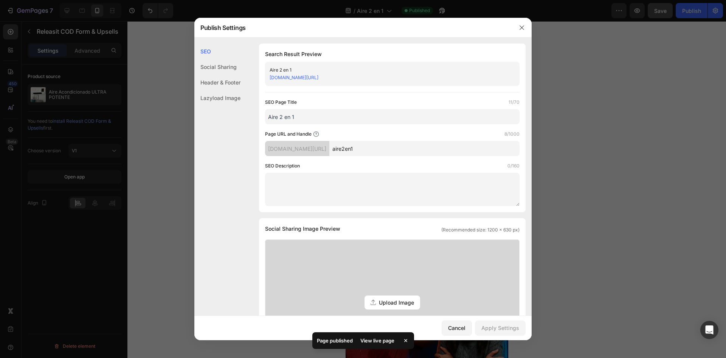
click at [524, 34] on div at bounding box center [522, 28] width 20 height 20
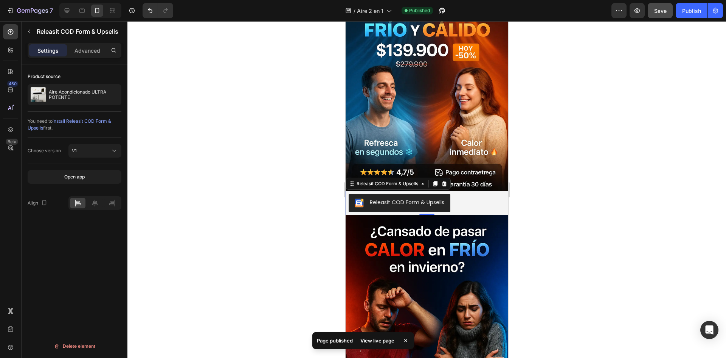
click at [375, 335] on div "View live page" at bounding box center [377, 340] width 43 height 11
click at [97, 53] on p "Advanced" at bounding box center [88, 51] width 26 height 8
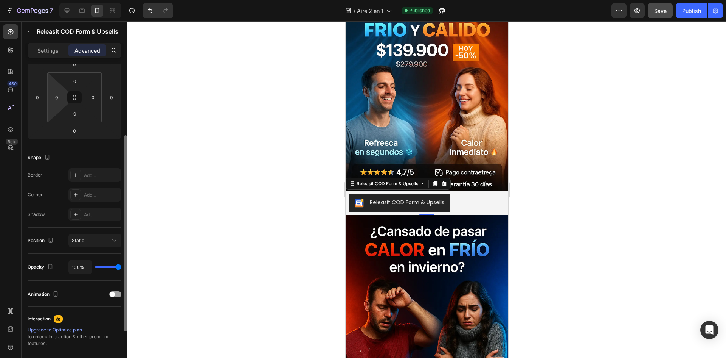
scroll to position [190, 0]
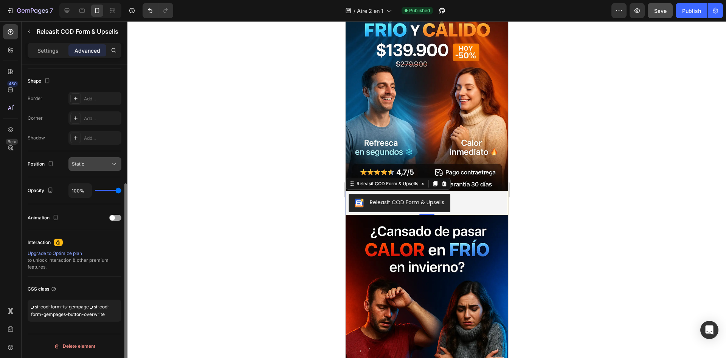
click at [73, 165] on span "Static" at bounding box center [78, 164] width 12 height 6
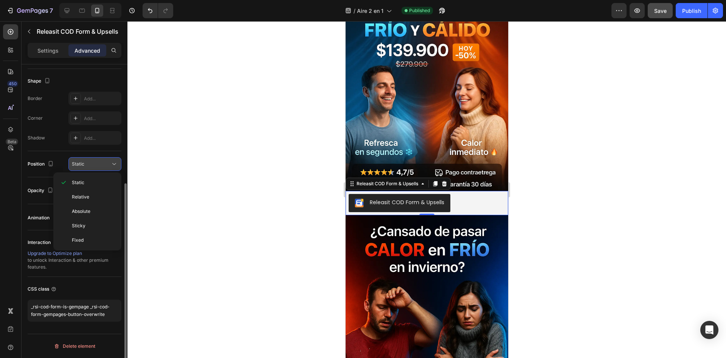
click at [73, 165] on span "Static" at bounding box center [78, 164] width 12 height 6
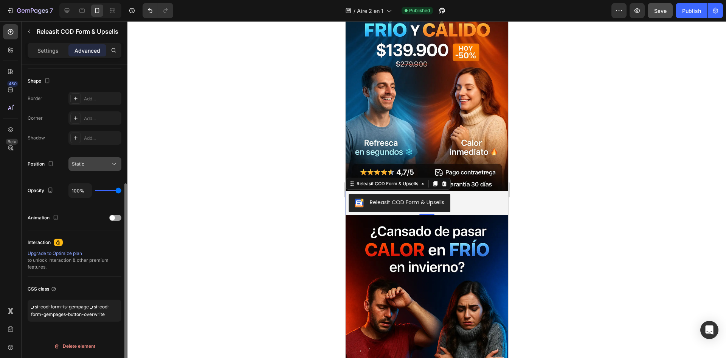
click at [73, 165] on span "Static" at bounding box center [78, 164] width 12 height 6
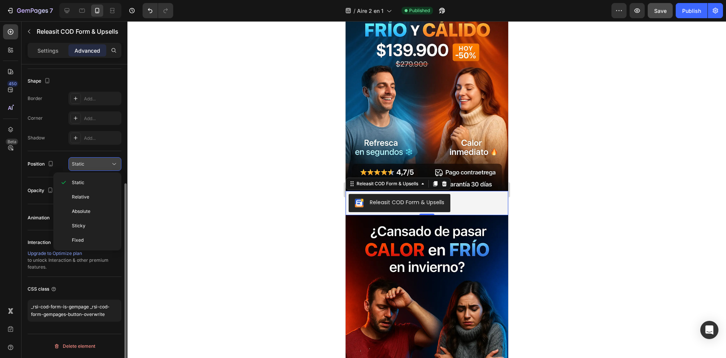
click at [73, 165] on span "Static" at bounding box center [78, 164] width 12 height 6
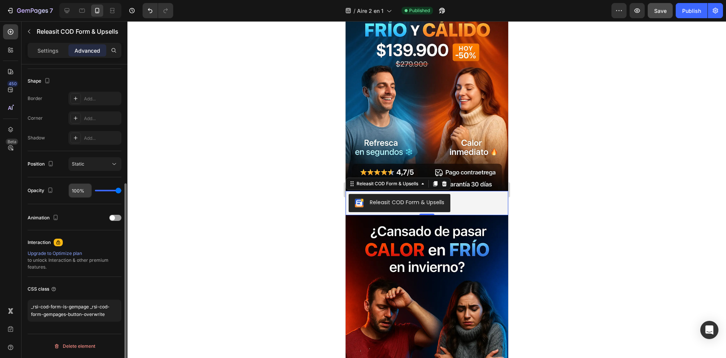
click at [76, 191] on input "100%" at bounding box center [80, 191] width 23 height 14
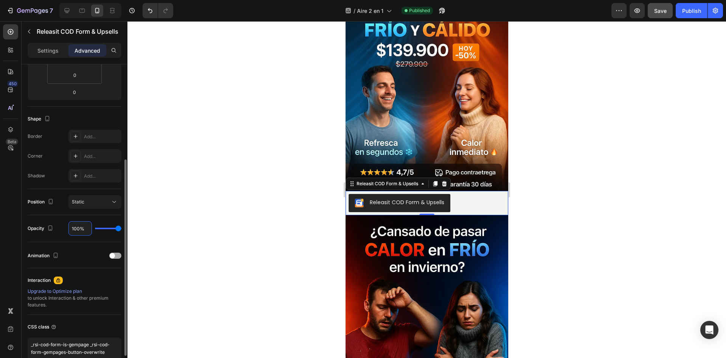
click at [112, 255] on span at bounding box center [112, 255] width 5 height 5
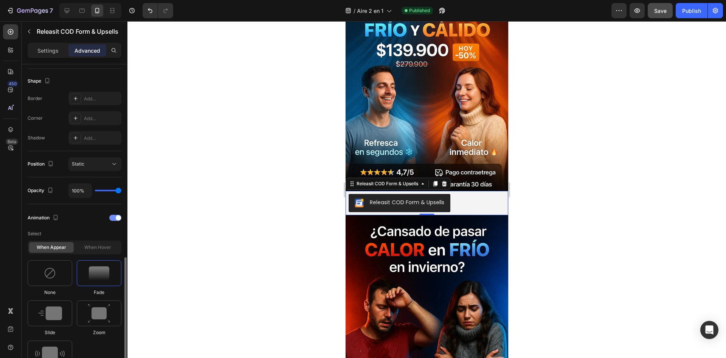
scroll to position [266, 0]
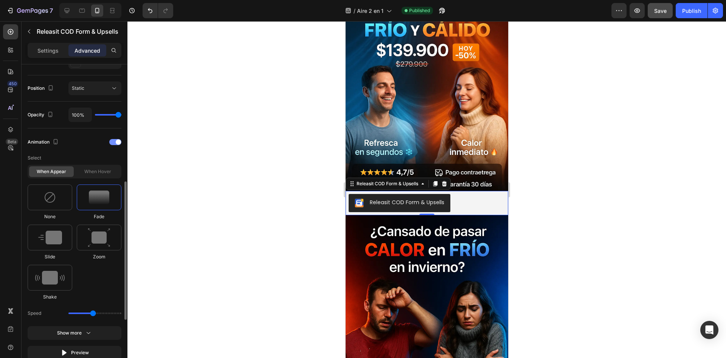
click at [110, 141] on div at bounding box center [115, 142] width 12 height 6
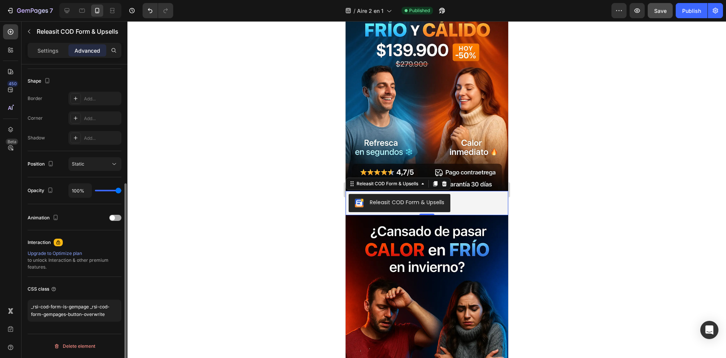
scroll to position [190, 0]
click at [101, 167] on div "Static" at bounding box center [91, 163] width 39 height 7
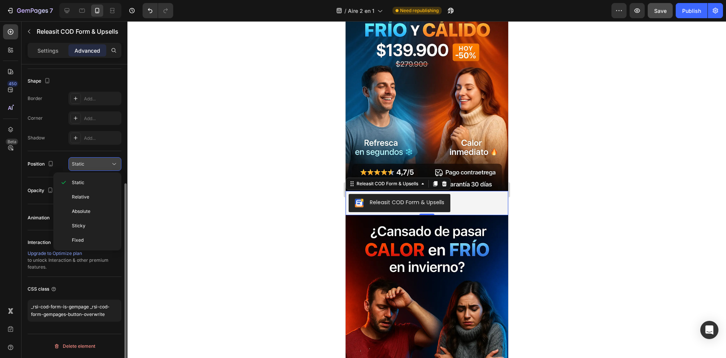
click at [88, 158] on button "Static" at bounding box center [94, 164] width 53 height 14
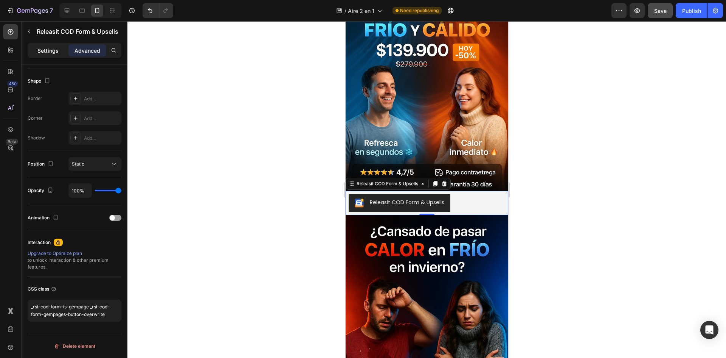
click at [43, 47] on p "Settings" at bounding box center [47, 51] width 21 height 8
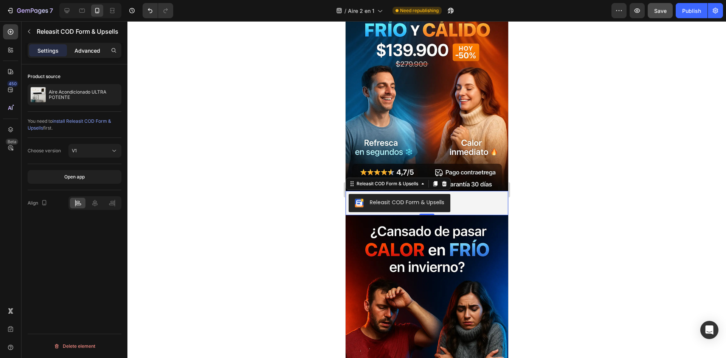
click at [92, 52] on p "Advanced" at bounding box center [88, 51] width 26 height 8
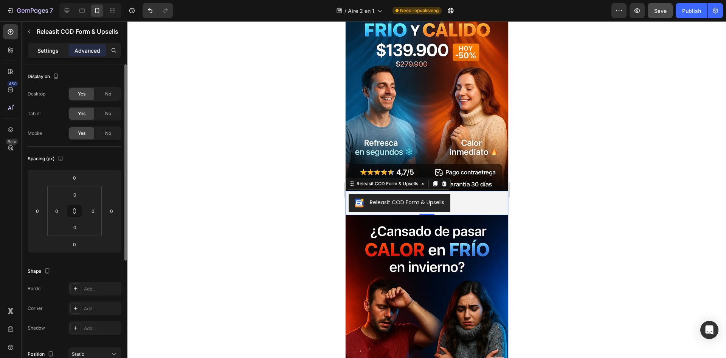
click at [58, 48] on p "Settings" at bounding box center [47, 51] width 21 height 8
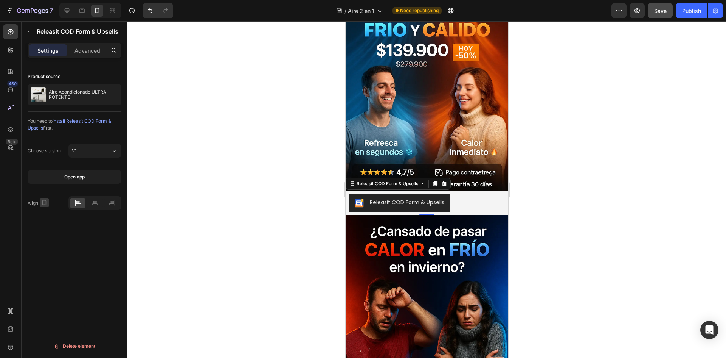
click at [47, 204] on button "button" at bounding box center [44, 202] width 9 height 9
click at [50, 226] on icon "button" at bounding box center [46, 228] width 8 height 8
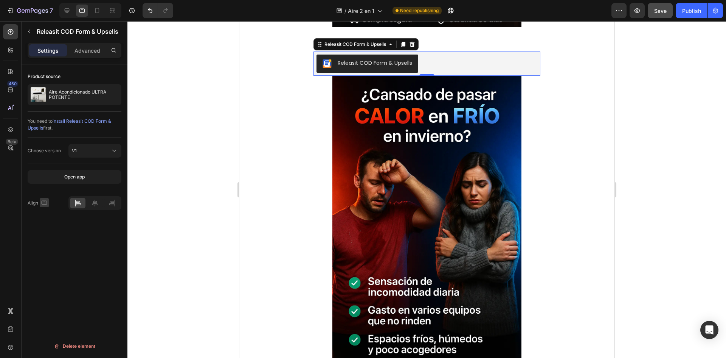
scroll to position [309, 0]
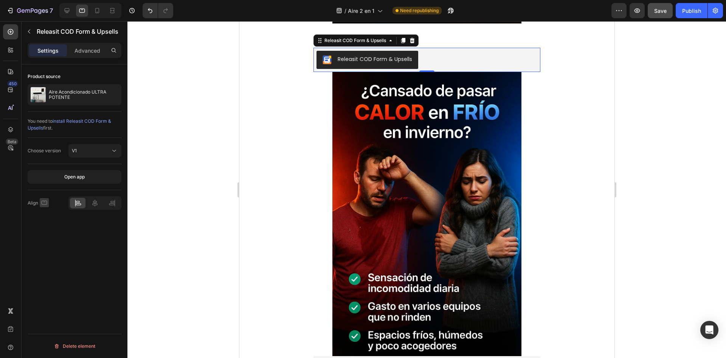
click at [40, 199] on icon "button" at bounding box center [44, 203] width 8 height 8
click at [51, 244] on button "button" at bounding box center [46, 242] width 12 height 12
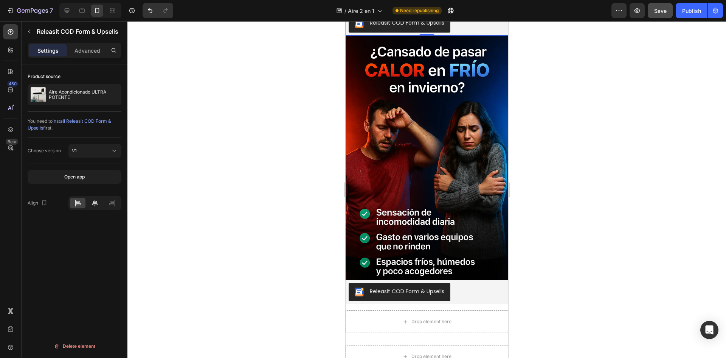
scroll to position [273, 0]
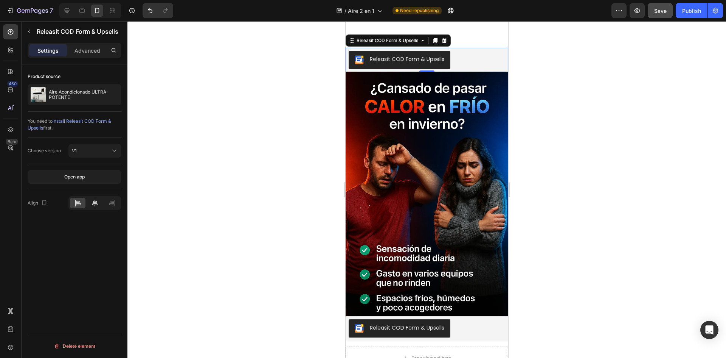
click at [96, 204] on icon at bounding box center [95, 203] width 8 height 8
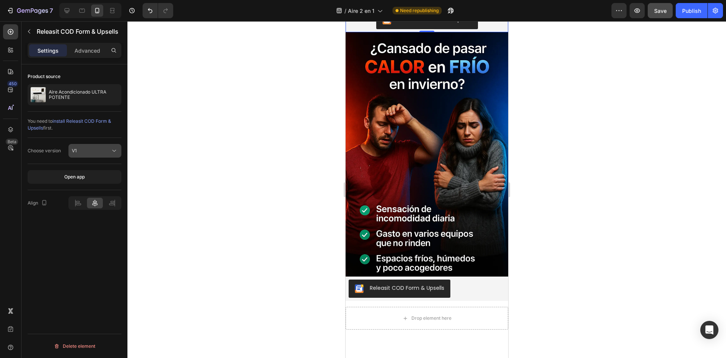
click at [89, 155] on button "V1" at bounding box center [94, 151] width 53 height 14
click at [92, 121] on span "install Releasit COD Form & Upsells" at bounding box center [70, 124] width 84 height 12
click at [563, 201] on div at bounding box center [427, 189] width 599 height 336
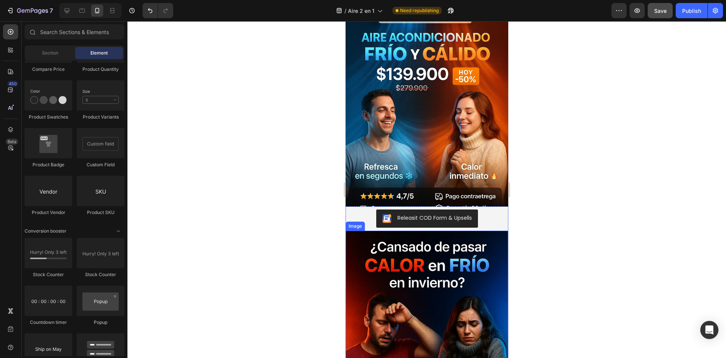
scroll to position [46, 0]
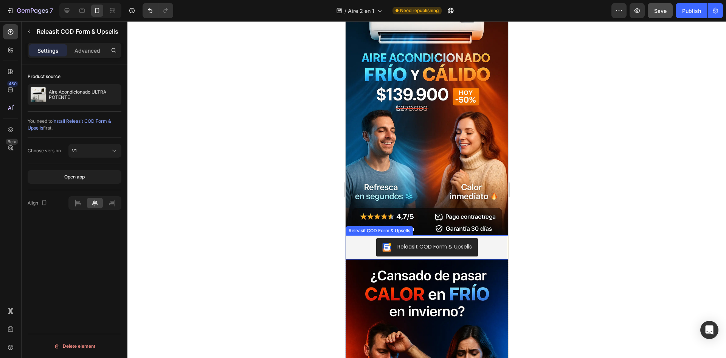
click at [413, 243] on div "Releasit COD Form & Upsells" at bounding box center [434, 247] width 75 height 8
click at [91, 171] on button "Open app" at bounding box center [75, 177] width 94 height 14
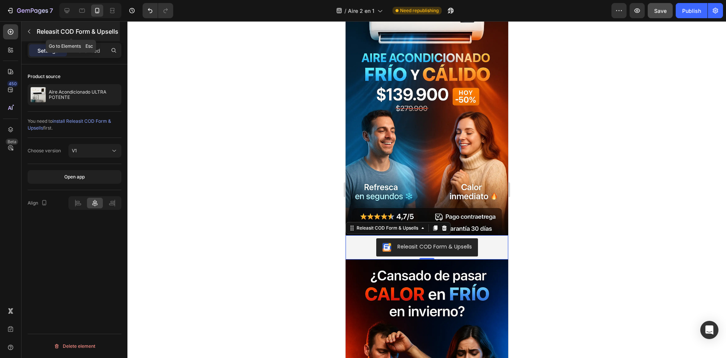
click at [22, 33] on div "Releasit COD Form & Upsells" at bounding box center [71, 32] width 98 height 20
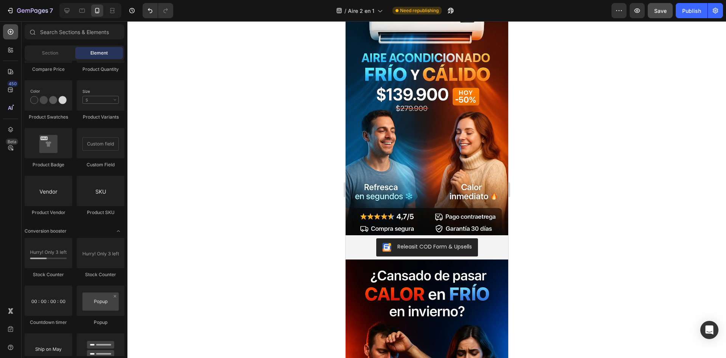
drag, startPoint x: 15, startPoint y: 33, endPoint x: 11, endPoint y: 36, distance: 4.4
click at [11, 36] on div at bounding box center [10, 31] width 15 height 15
click at [171, 66] on div at bounding box center [427, 189] width 599 height 336
click at [18, 48] on div at bounding box center [10, 49] width 15 height 15
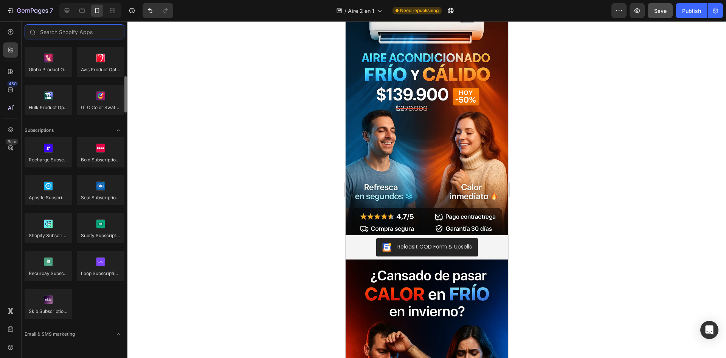
scroll to position [850, 0]
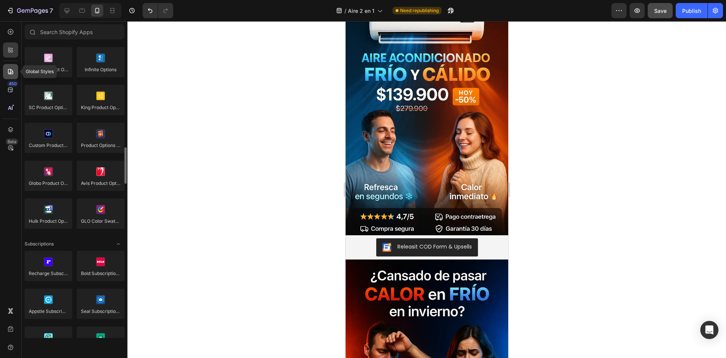
click at [6, 77] on div at bounding box center [10, 71] width 15 height 15
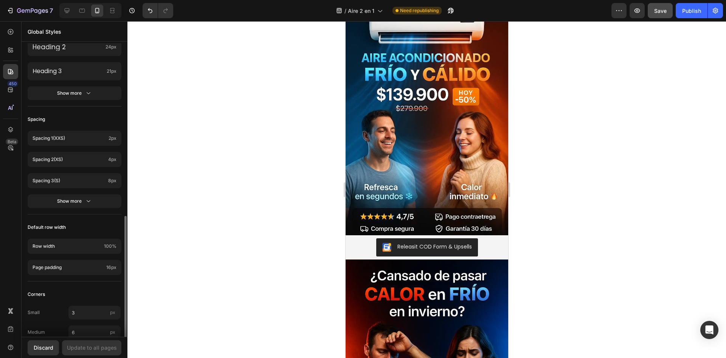
scroll to position [261, 0]
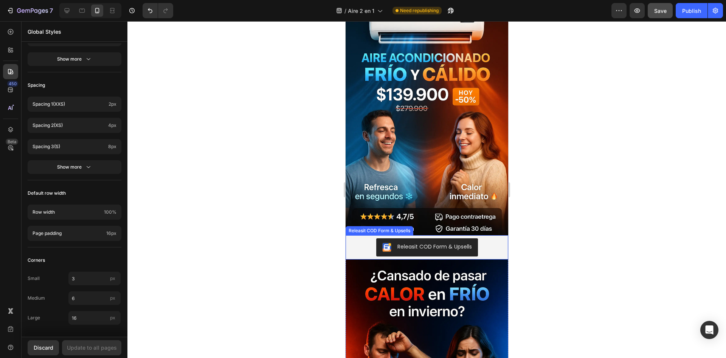
click at [362, 245] on div "Releasit COD Form & Upsells" at bounding box center [426, 247] width 157 height 18
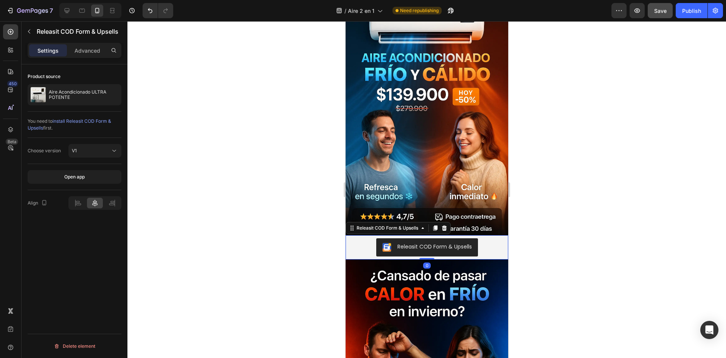
click at [496, 243] on div "Releasit COD Form & Upsells" at bounding box center [426, 247] width 157 height 18
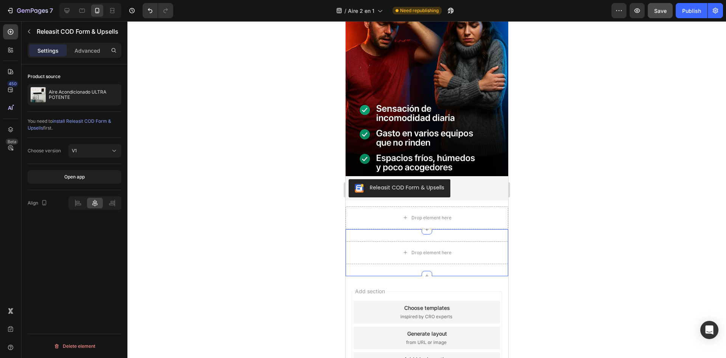
scroll to position [417, 0]
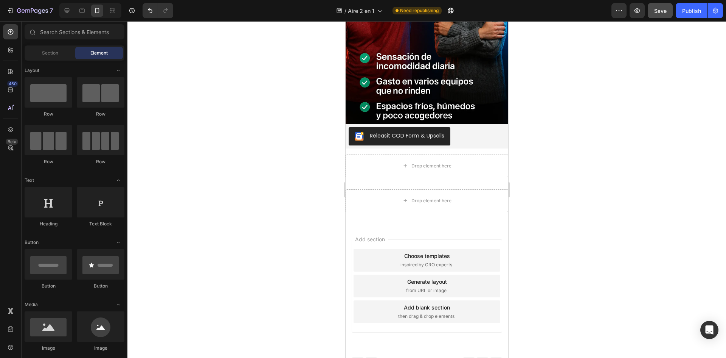
click at [461, 306] on div "Add blank section then drag & drop elements" at bounding box center [426, 311] width 147 height 23
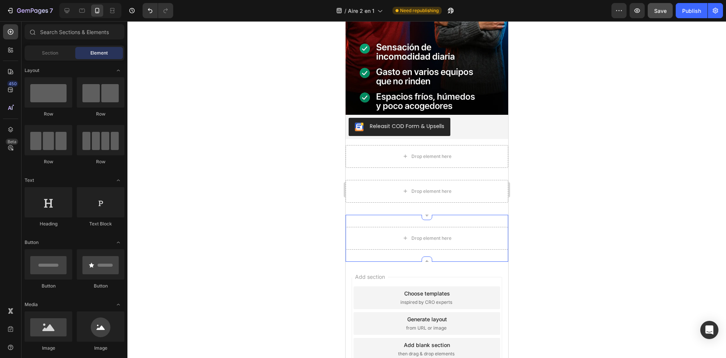
scroll to position [454, 0]
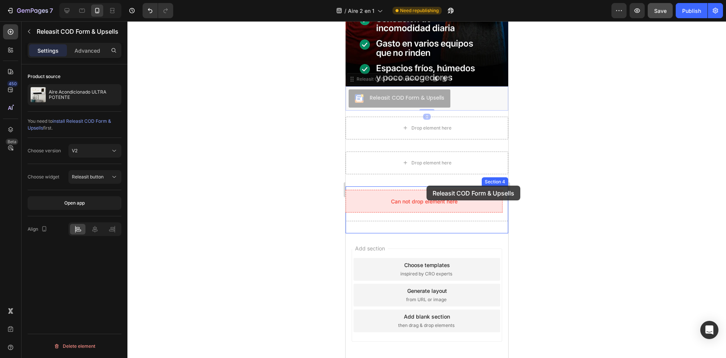
drag, startPoint x: 462, startPoint y: 93, endPoint x: 426, endPoint y: 185, distance: 99.4
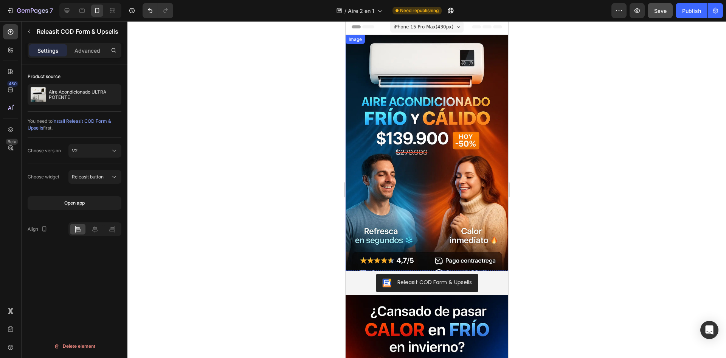
scroll to position [0, 0]
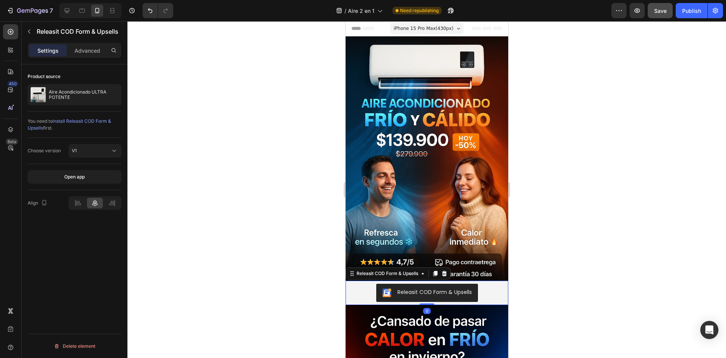
click at [432, 288] on div "Releasit COD Form & Upsells" at bounding box center [434, 292] width 75 height 8
click at [409, 270] on div "Releasit COD Form & Upsells" at bounding box center [387, 273] width 65 height 7
click at [25, 29] on button "button" at bounding box center [29, 31] width 12 height 12
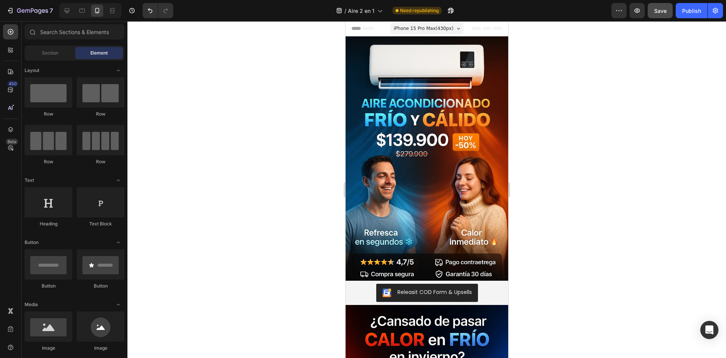
scroll to position [76, 0]
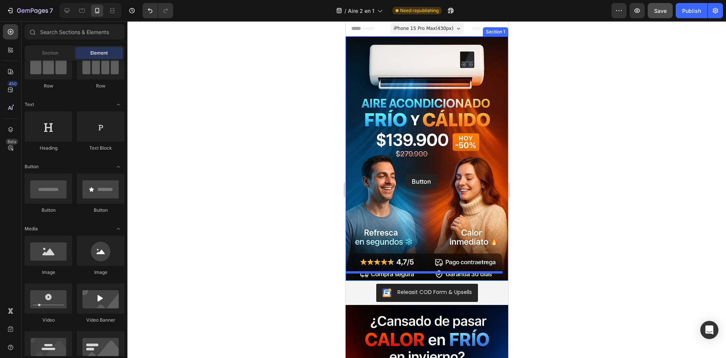
drag, startPoint x: 411, startPoint y: 216, endPoint x: 416, endPoint y: 152, distance: 63.8
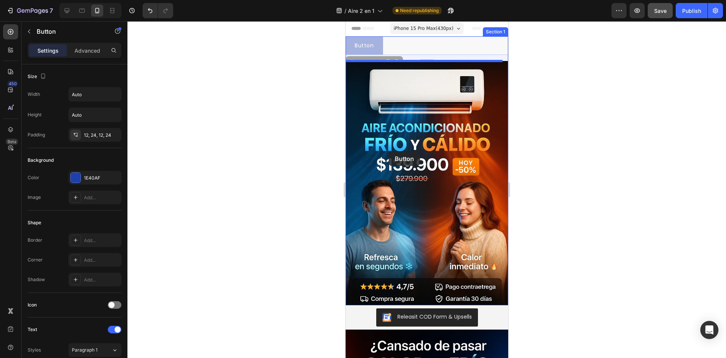
drag, startPoint x: 408, startPoint y: 44, endPoint x: 389, endPoint y: 151, distance: 108.9
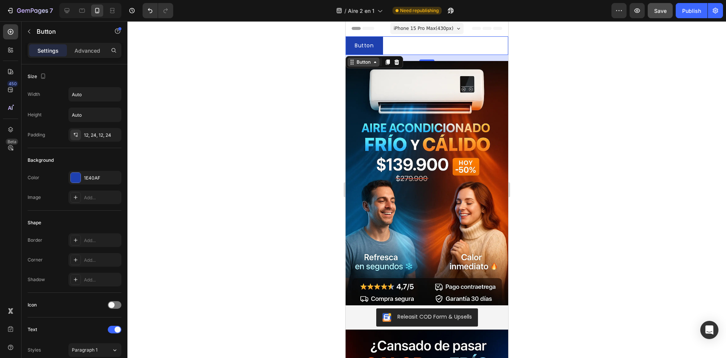
click at [364, 61] on div "Button" at bounding box center [363, 62] width 17 height 7
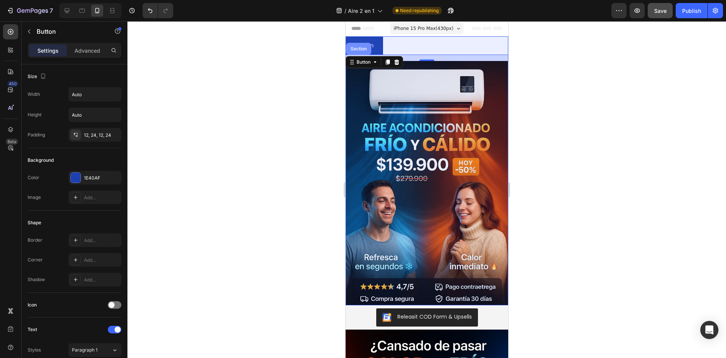
click at [359, 49] on div "Section" at bounding box center [358, 49] width 19 height 5
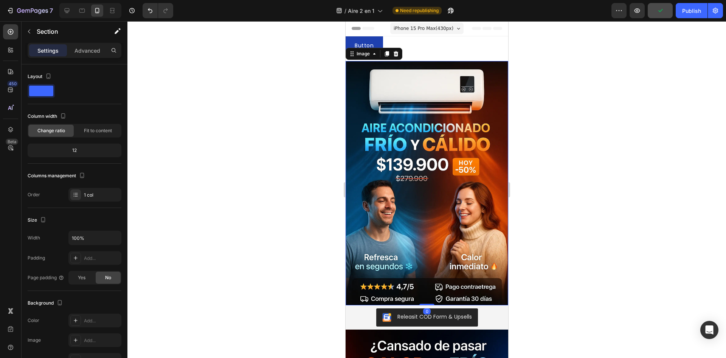
click at [426, 282] on img at bounding box center [426, 183] width 163 height 244
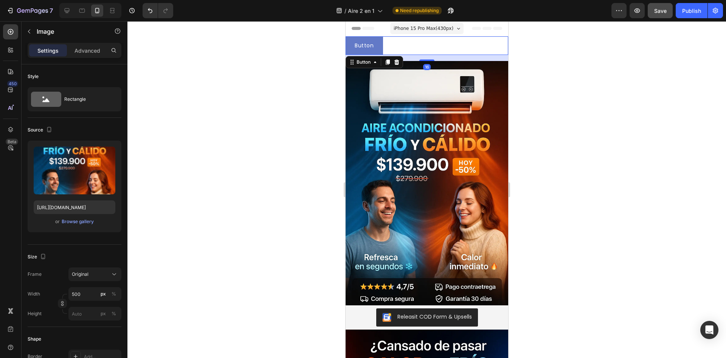
click at [370, 40] on button "Button" at bounding box center [363, 45] width 37 height 19
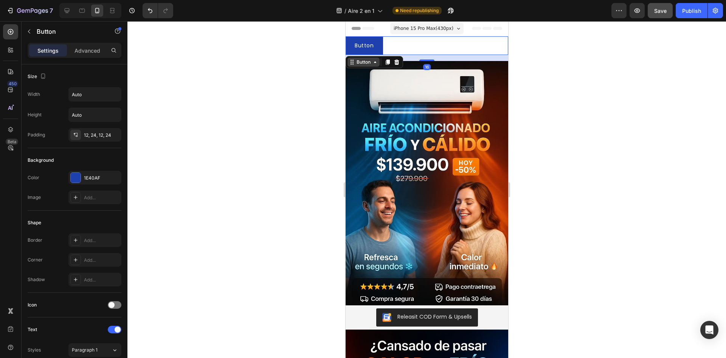
click at [371, 61] on div "Button" at bounding box center [363, 62] width 17 height 7
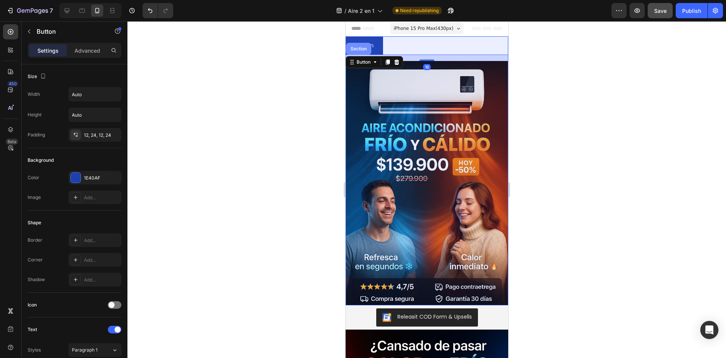
click at [364, 54] on div "Section" at bounding box center [358, 49] width 25 height 12
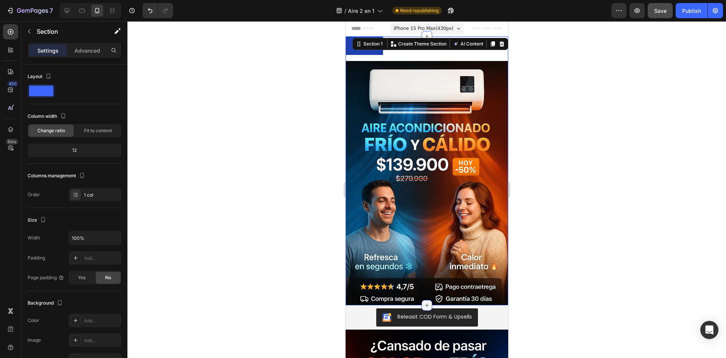
click at [421, 300] on div at bounding box center [426, 305] width 11 height 11
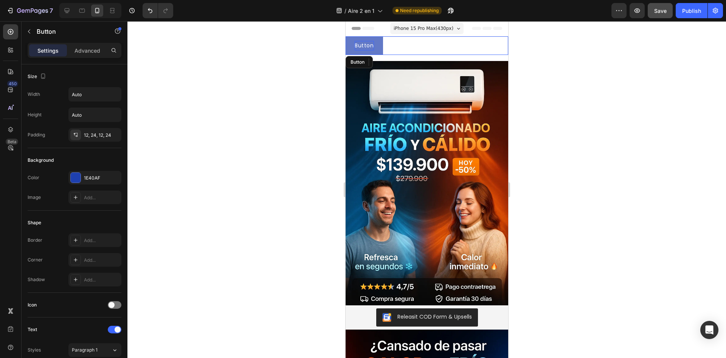
click at [372, 43] on p "Button" at bounding box center [364, 45] width 19 height 9
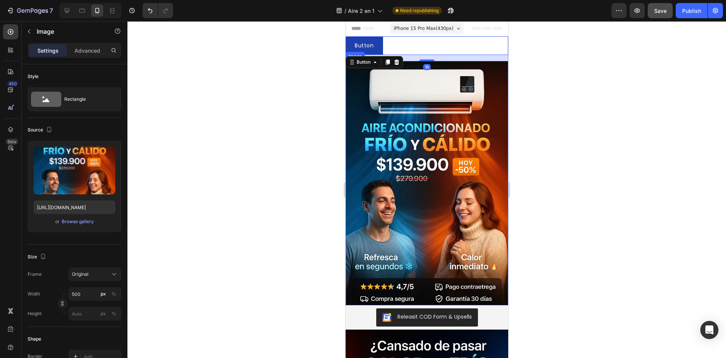
click at [375, 90] on img at bounding box center [426, 183] width 163 height 244
click at [366, 54] on div "Image" at bounding box center [363, 53] width 16 height 7
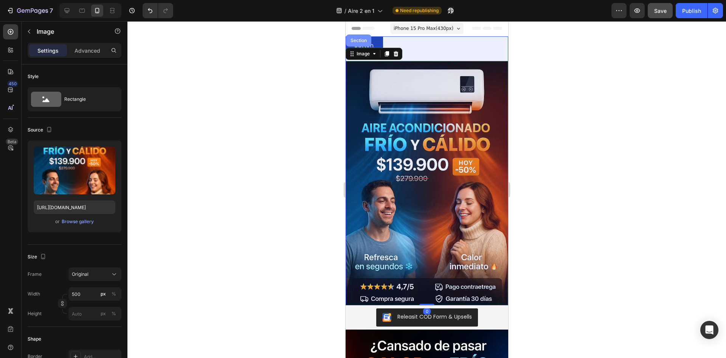
click at [366, 40] on div "Section" at bounding box center [358, 40] width 19 height 5
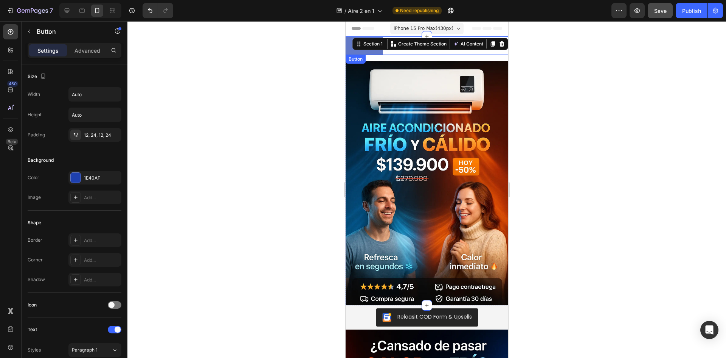
click at [357, 51] on button "Button" at bounding box center [363, 45] width 37 height 19
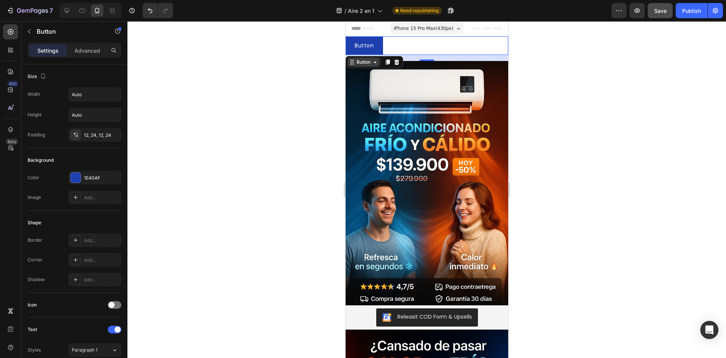
click at [369, 61] on div "Button" at bounding box center [363, 62] width 17 height 7
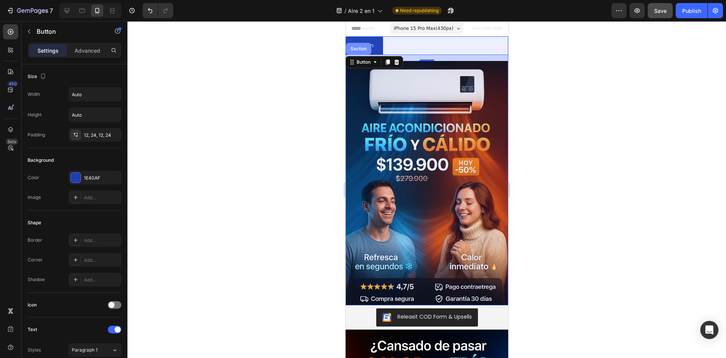
click at [366, 55] on div "Section" at bounding box center [358, 49] width 25 height 12
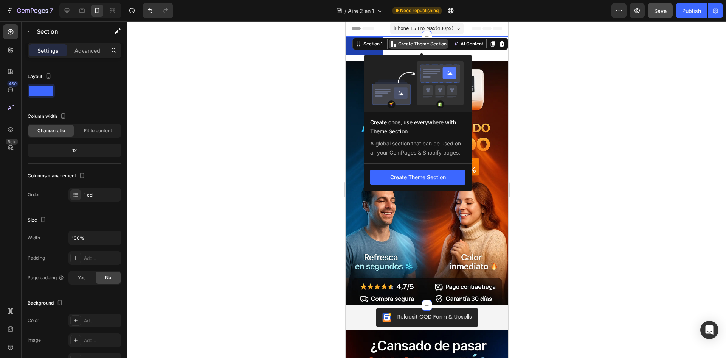
click at [417, 41] on p "Create Theme Section" at bounding box center [422, 43] width 48 height 7
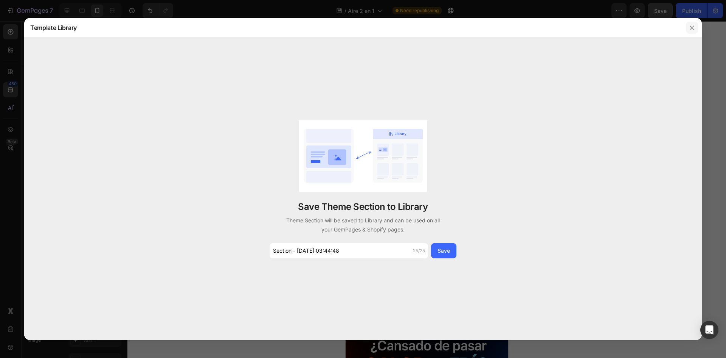
click at [694, 31] on button "button" at bounding box center [692, 28] width 12 height 12
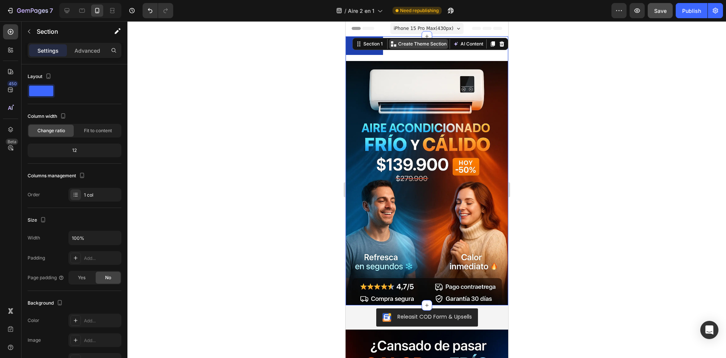
click at [414, 47] on p "Create Theme Section" at bounding box center [422, 43] width 48 height 7
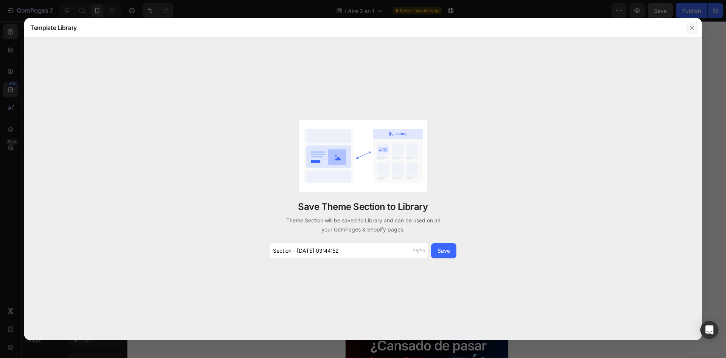
click at [695, 30] on button "button" at bounding box center [692, 28] width 12 height 12
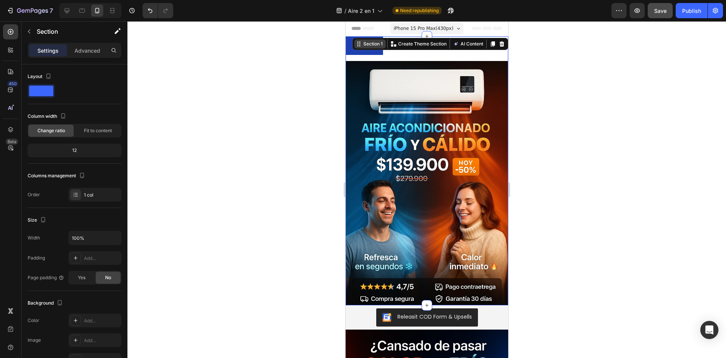
click at [362, 44] on div "Section 1" at bounding box center [373, 43] width 22 height 7
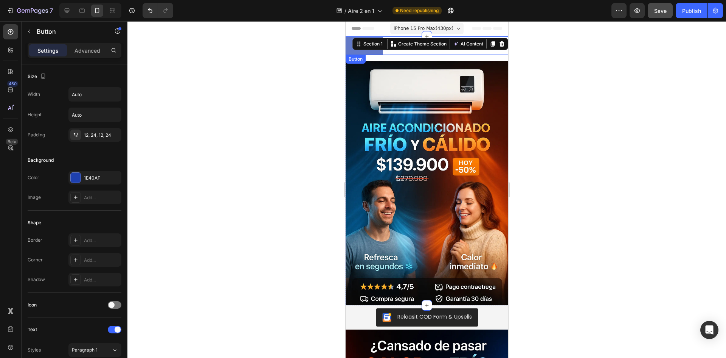
click at [370, 52] on button "Button" at bounding box center [363, 45] width 37 height 19
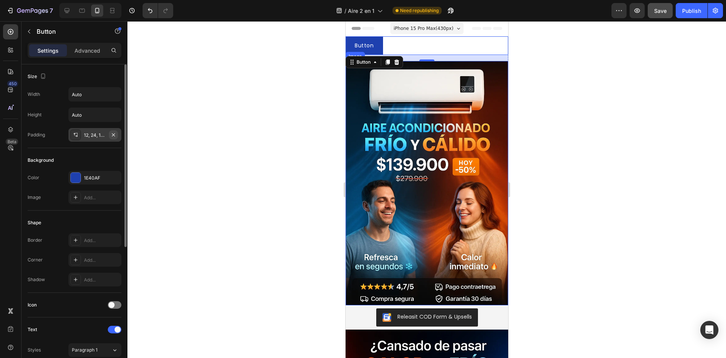
click at [113, 134] on icon "button" at bounding box center [113, 134] width 3 height 3
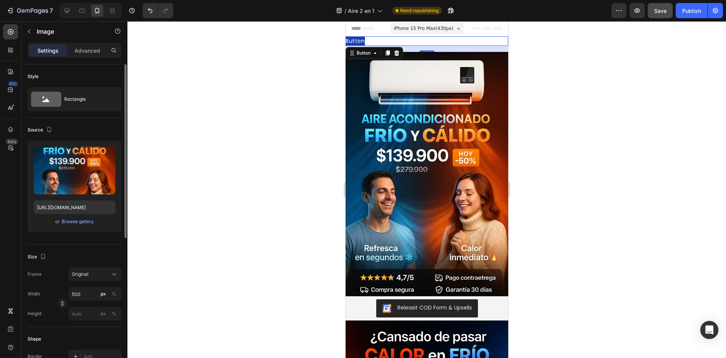
click at [454, 60] on img at bounding box center [426, 174] width 163 height 244
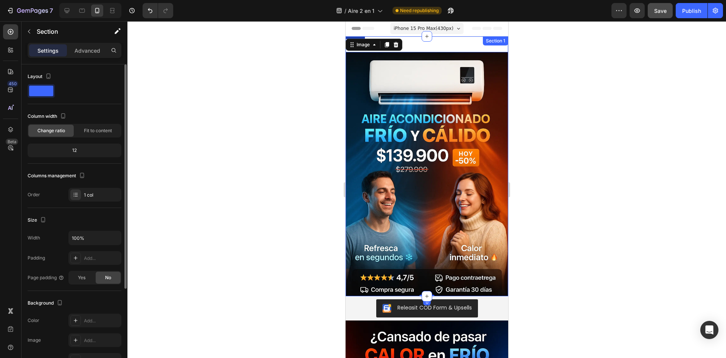
click at [463, 48] on div "Button Button Image 0 Section 1" at bounding box center [426, 166] width 163 height 260
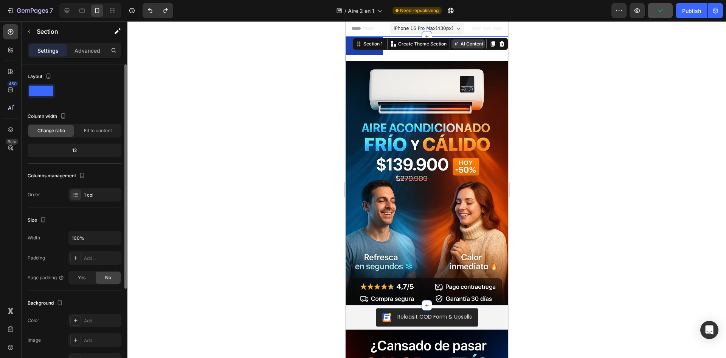
click at [463, 44] on button "AI Content" at bounding box center [467, 43] width 33 height 9
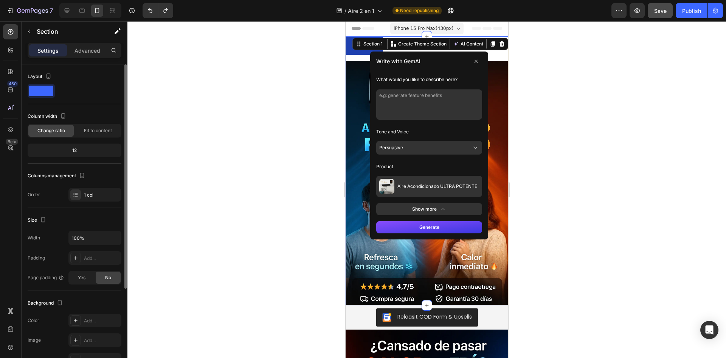
click at [450, 142] on button "Persuasive" at bounding box center [429, 148] width 106 height 14
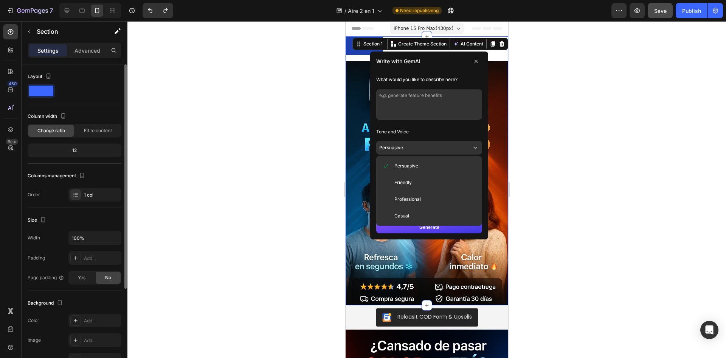
click at [450, 142] on button "Persuasive" at bounding box center [429, 148] width 106 height 14
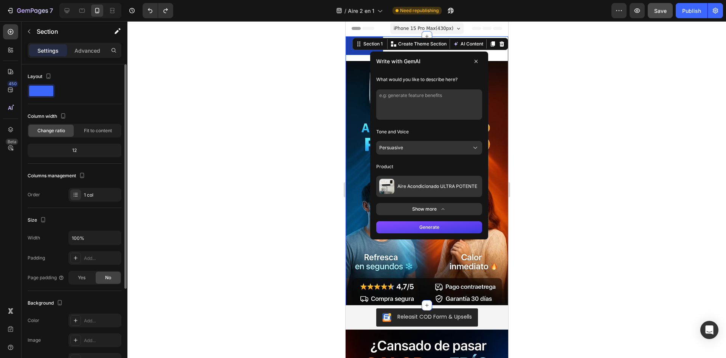
click at [470, 60] on button at bounding box center [476, 61] width 12 height 12
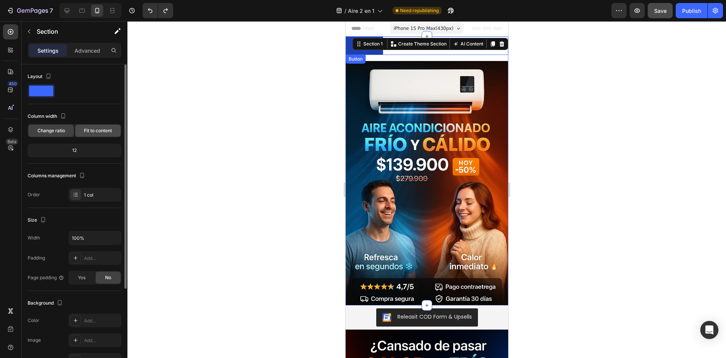
drag, startPoint x: 85, startPoint y: 126, endPoint x: 89, endPoint y: 125, distance: 4.0
click at [88, 126] on div "Fit to content" at bounding box center [97, 130] width 45 height 12
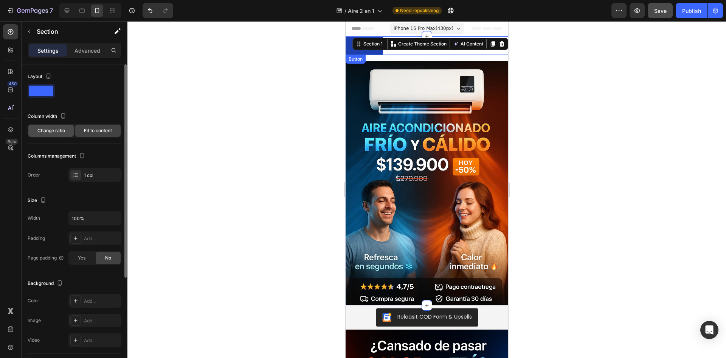
click at [65, 129] on div "Change ratio" at bounding box center [50, 130] width 45 height 12
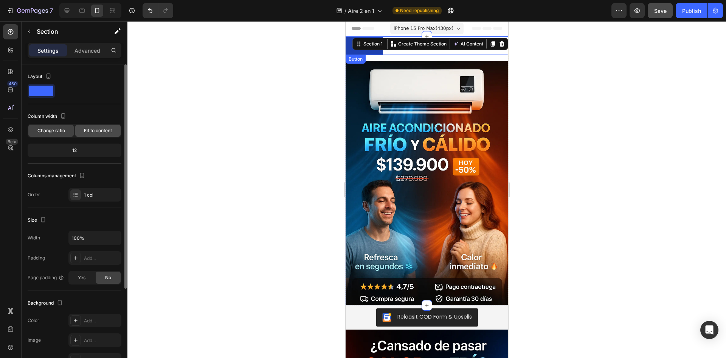
click at [90, 131] on span "Fit to content" at bounding box center [98, 130] width 28 height 7
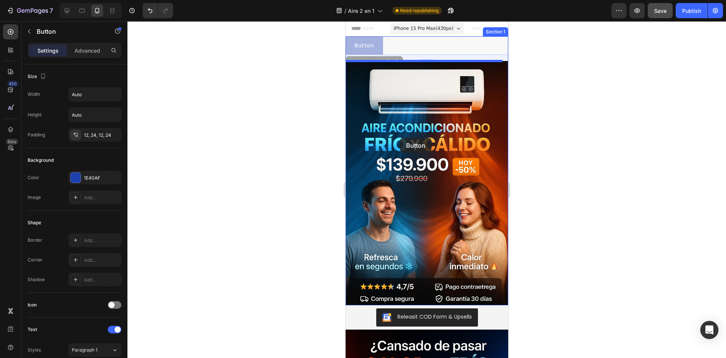
drag, startPoint x: 375, startPoint y: 54, endPoint x: 400, endPoint y: 138, distance: 87.0
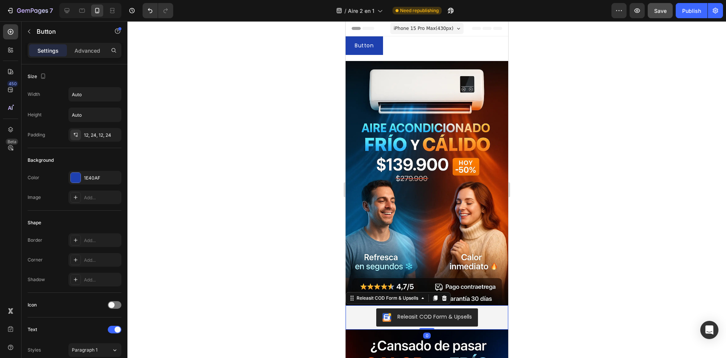
click at [487, 308] on div "Releasit COD Form & Upsells" at bounding box center [426, 317] width 157 height 18
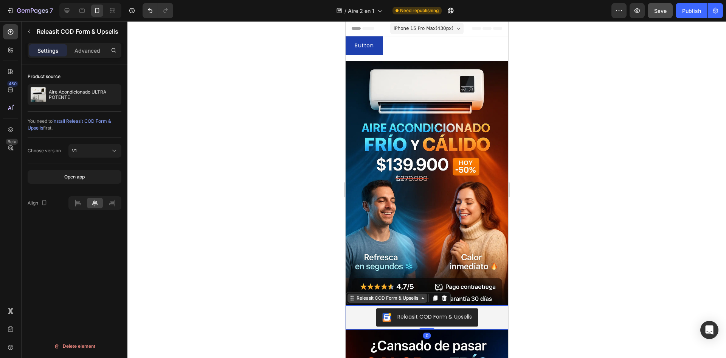
click at [380, 294] on div "Releasit COD Form & Upsells" at bounding box center [387, 297] width 65 height 7
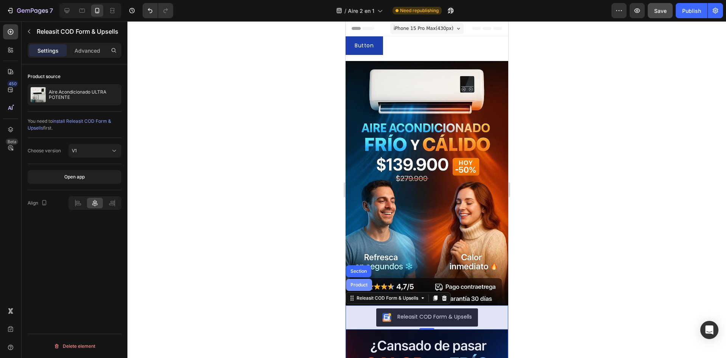
click at [364, 282] on div "Product" at bounding box center [359, 284] width 20 height 5
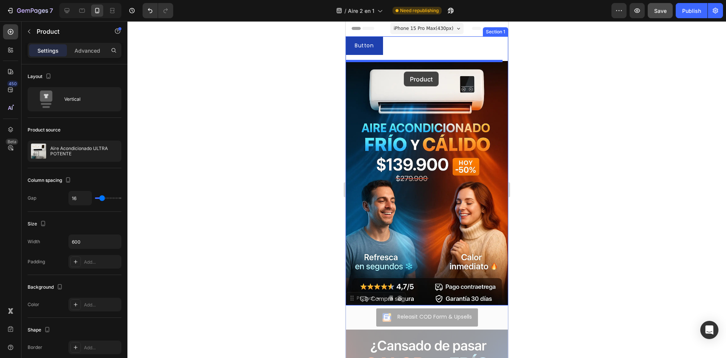
drag, startPoint x: 358, startPoint y: 289, endPoint x: 404, endPoint y: 72, distance: 222.0
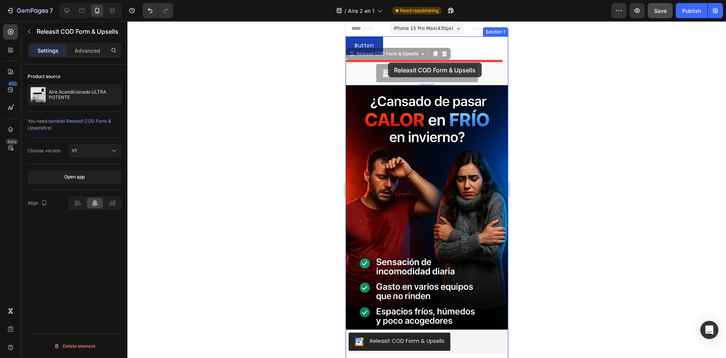
drag, startPoint x: 387, startPoint y: 53, endPoint x: 388, endPoint y: 61, distance: 8.0
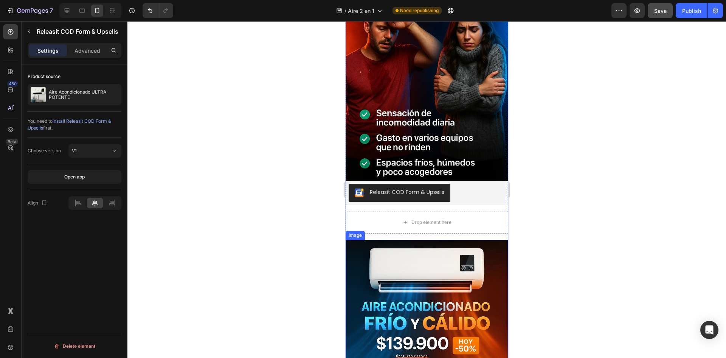
scroll to position [114, 0]
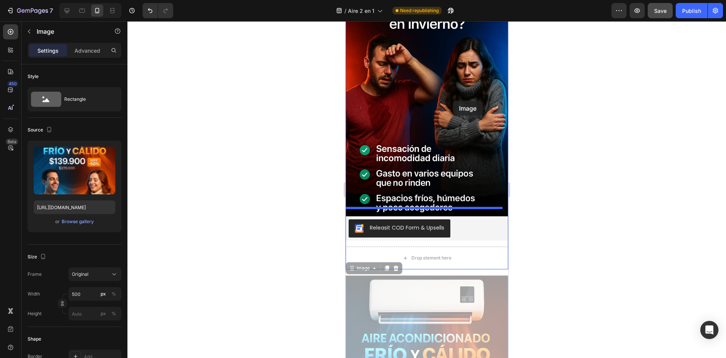
drag, startPoint x: 431, startPoint y: 300, endPoint x: 454, endPoint y: 89, distance: 212.8
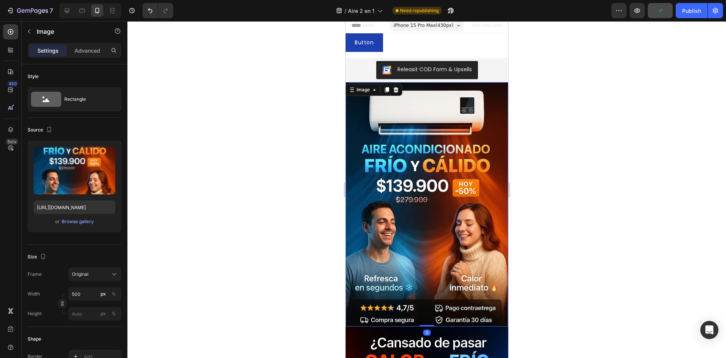
scroll to position [0, 0]
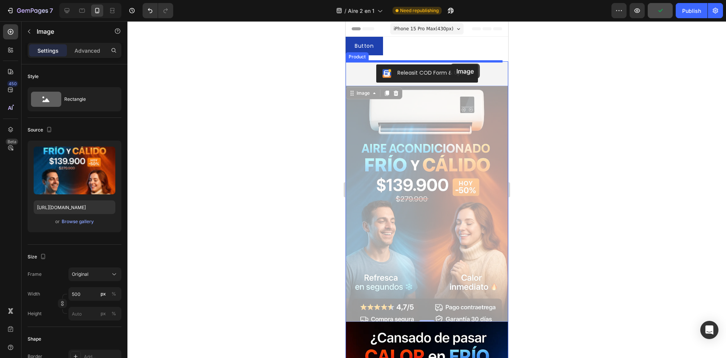
drag, startPoint x: 441, startPoint y: 205, endPoint x: 450, endPoint y: 64, distance: 141.8
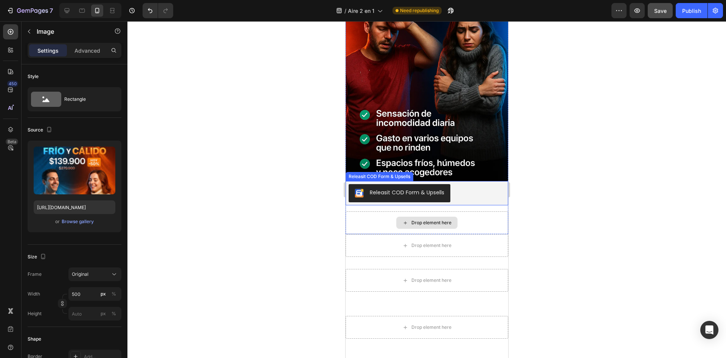
scroll to position [416, 0]
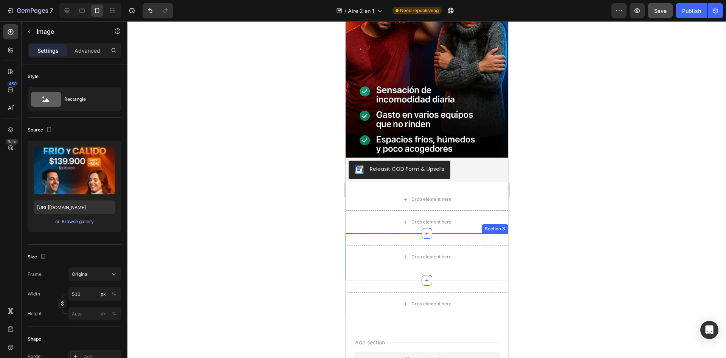
click at [495, 233] on div "Drop element here Section 3" at bounding box center [426, 256] width 163 height 47
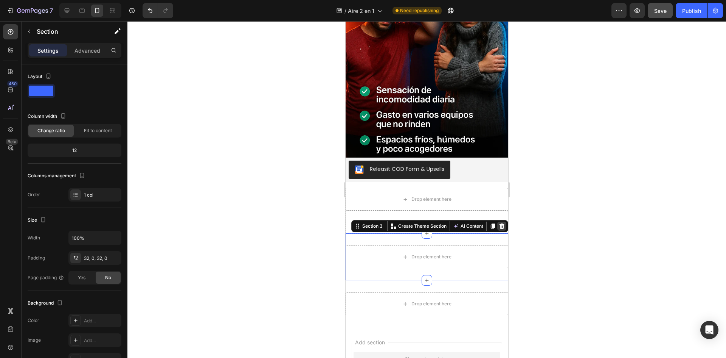
click at [499, 223] on icon at bounding box center [502, 226] width 6 height 6
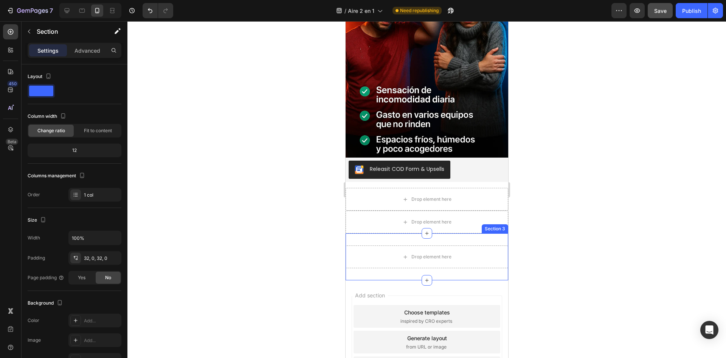
click at [486, 233] on div "Drop element here Section 3" at bounding box center [426, 256] width 163 height 47
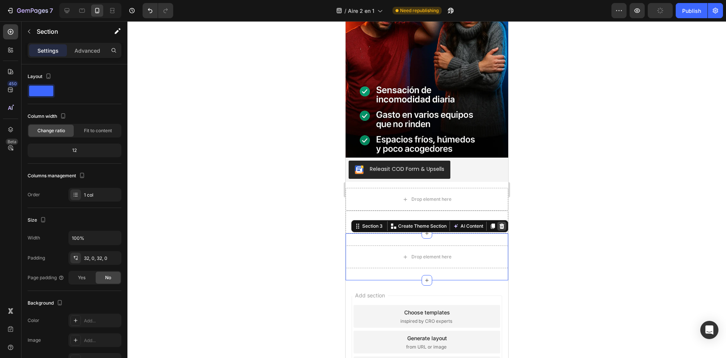
click at [499, 223] on icon at bounding box center [502, 226] width 6 height 6
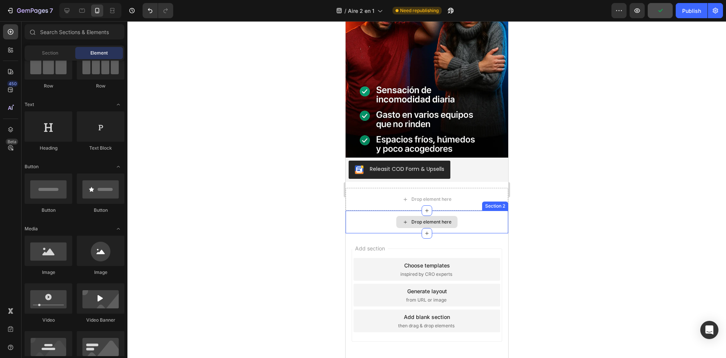
click at [471, 210] on div "Drop element here" at bounding box center [426, 221] width 163 height 23
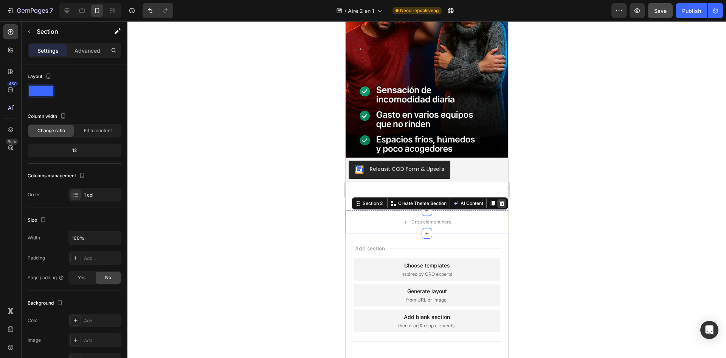
click at [499, 200] on icon at bounding box center [502, 203] width 6 height 6
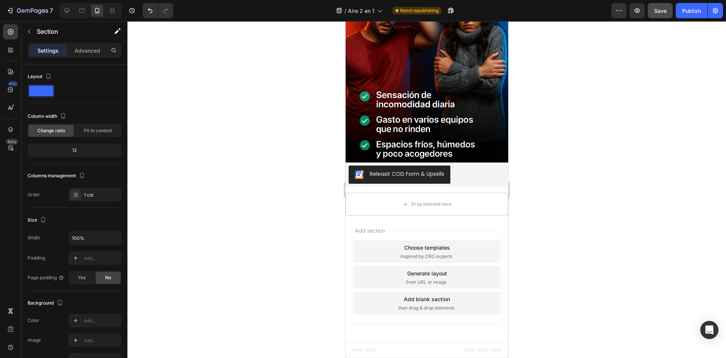
scroll to position [394, 0]
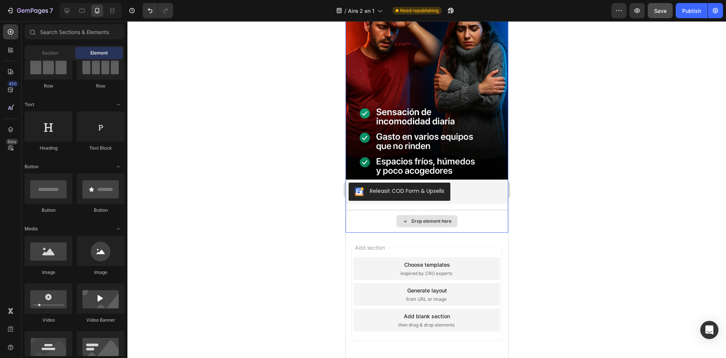
click at [470, 210] on div "Drop element here" at bounding box center [426, 221] width 163 height 23
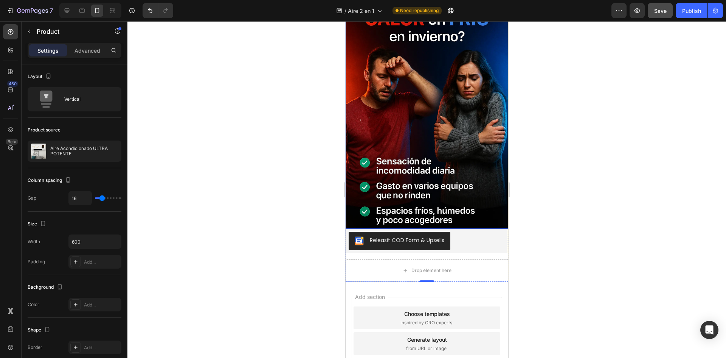
scroll to position [356, 0]
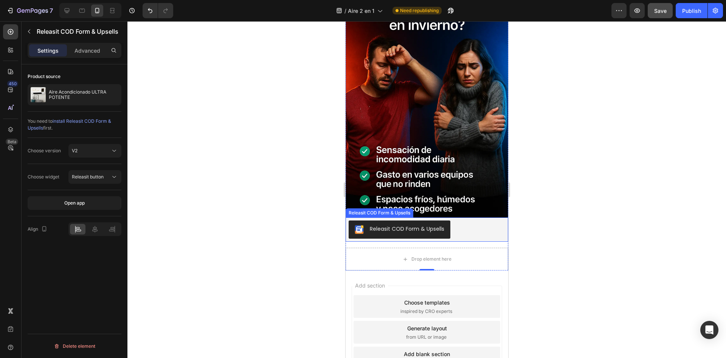
click at [462, 220] on div "Releasit COD Form & Upsells" at bounding box center [426, 229] width 157 height 18
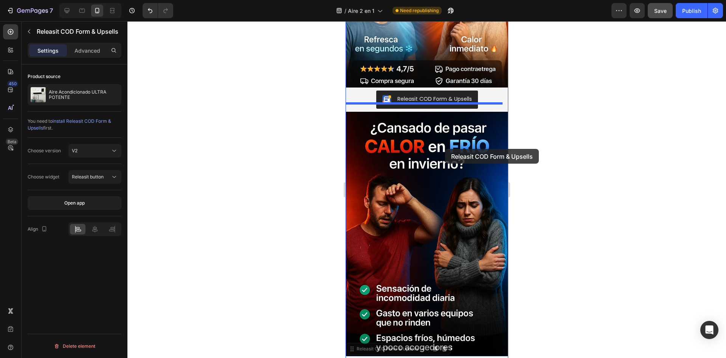
scroll to position [92, 0]
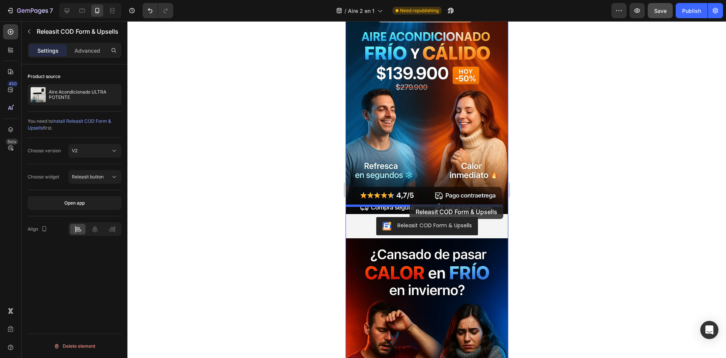
drag, startPoint x: 378, startPoint y: 190, endPoint x: 409, endPoint y: 204, distance: 34.9
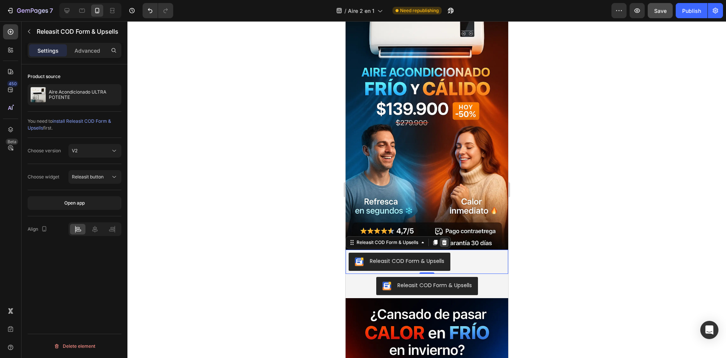
scroll to position [54, 0]
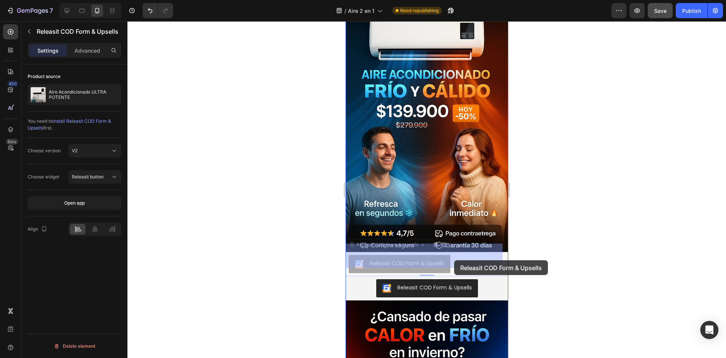
drag, startPoint x: 462, startPoint y: 253, endPoint x: 455, endPoint y: 247, distance: 9.4
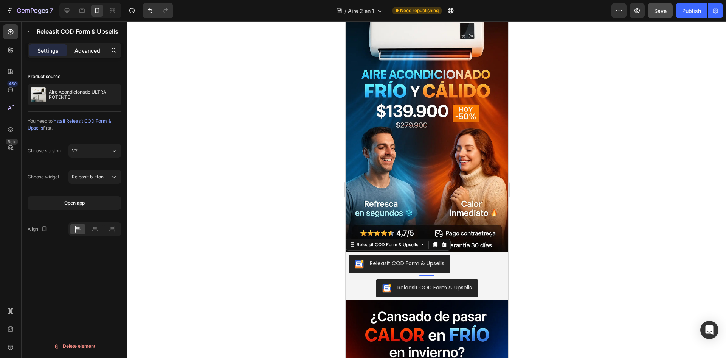
click at [76, 47] on p "Advanced" at bounding box center [88, 51] width 26 height 8
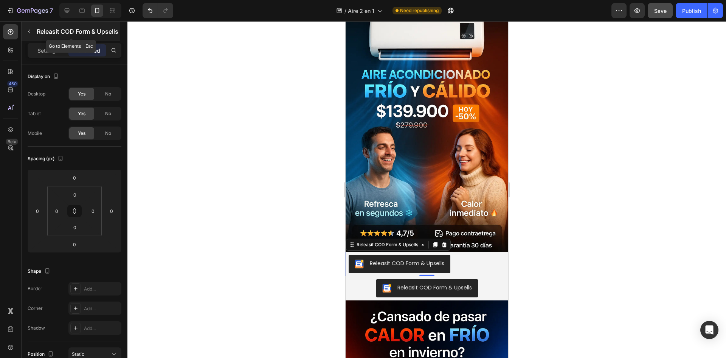
click at [31, 30] on icon "button" at bounding box center [29, 31] width 6 height 6
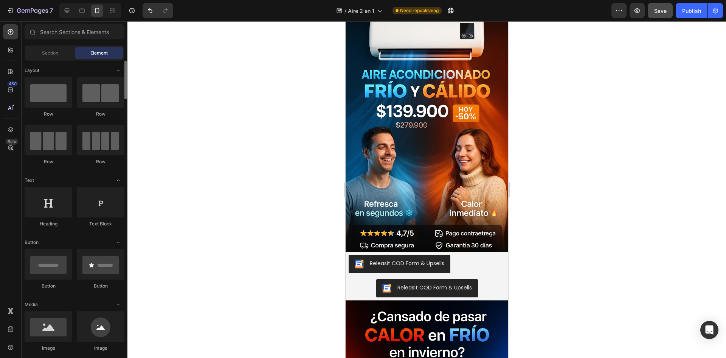
scroll to position [76, 0]
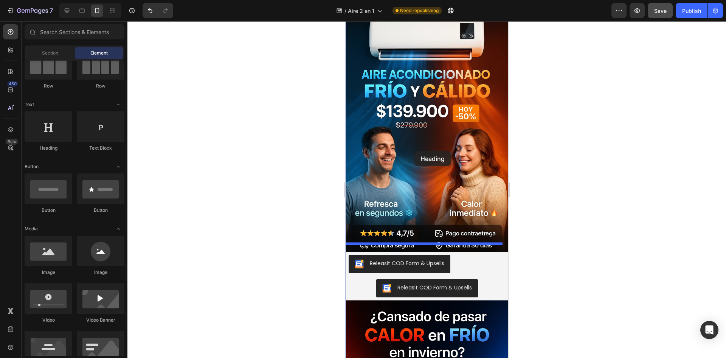
drag, startPoint x: 411, startPoint y: 152, endPoint x: 414, endPoint y: 151, distance: 4.1
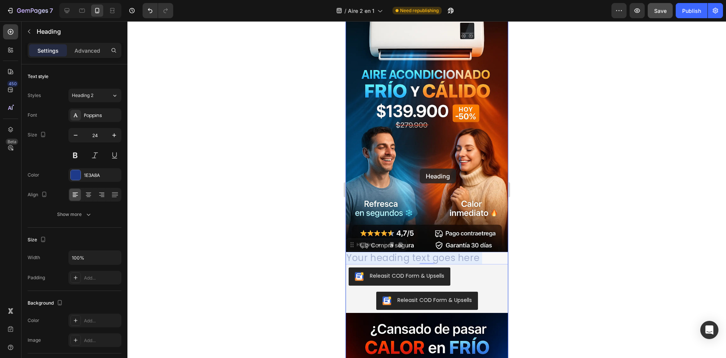
drag, startPoint x: 431, startPoint y: 248, endPoint x: 420, endPoint y: 168, distance: 80.3
click at [420, 168] on div "iPhone 15 Pro Max ( 430 px) iPhone 13 Mini iPhone 13 Pro iPhone 11 Pro Max iPho…" at bounding box center [426, 347] width 163 height 760
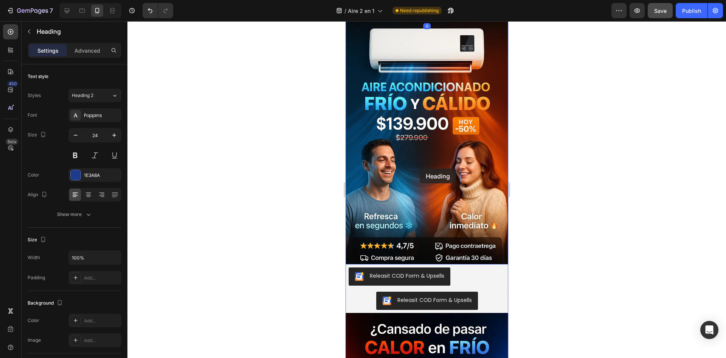
scroll to position [0, 0]
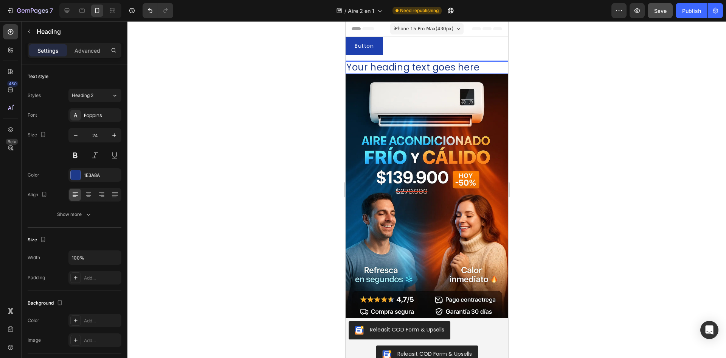
click at [487, 72] on p "Your heading text goes here" at bounding box center [426, 67] width 161 height 11
drag, startPoint x: 143, startPoint y: 47, endPoint x: 575, endPoint y: 47, distance: 431.7
click at [575, 47] on div at bounding box center [427, 189] width 599 height 336
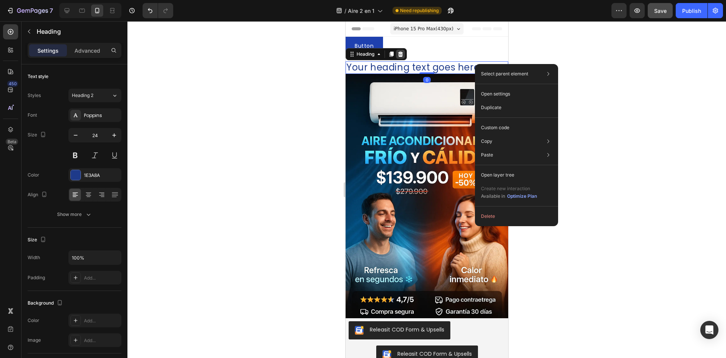
click at [400, 53] on icon at bounding box center [400, 53] width 5 height 5
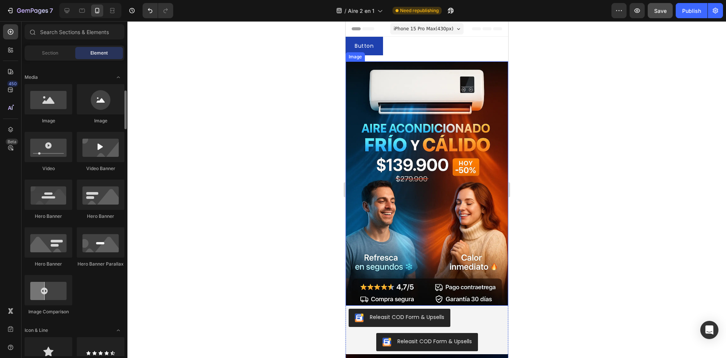
scroll to position [265, 0]
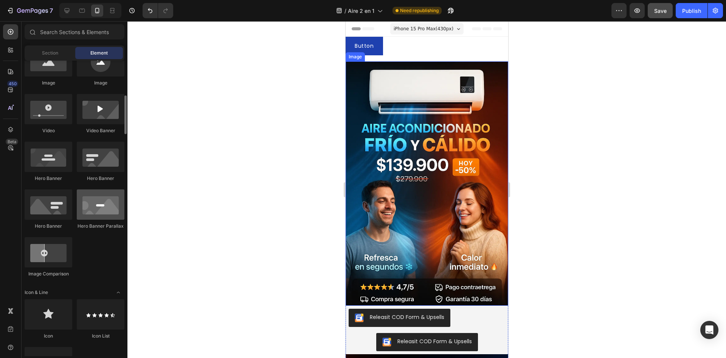
click at [87, 209] on div at bounding box center [101, 204] width 48 height 30
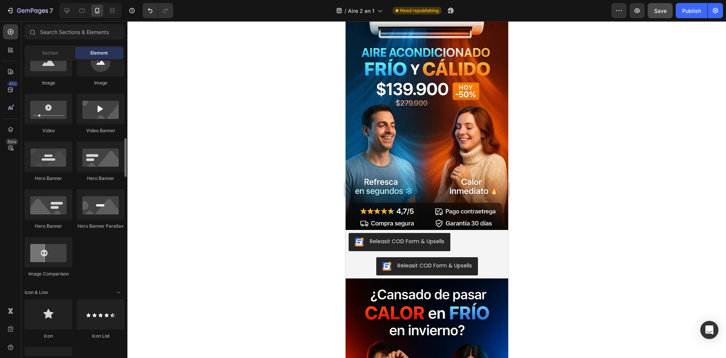
scroll to position [303, 0]
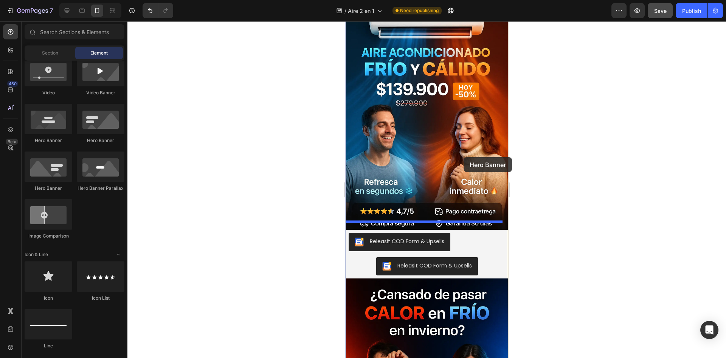
drag, startPoint x: 397, startPoint y: 193, endPoint x: 463, endPoint y: 156, distance: 75.9
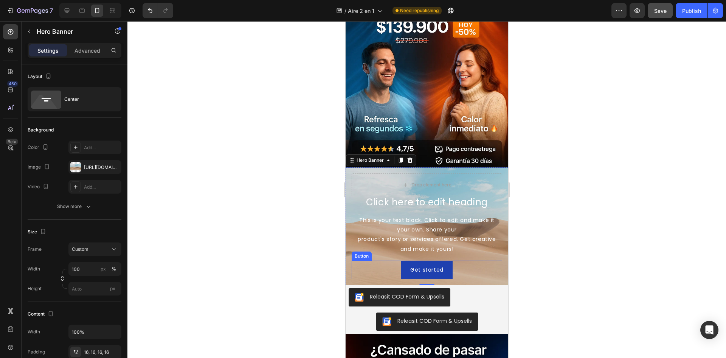
scroll to position [151, 0]
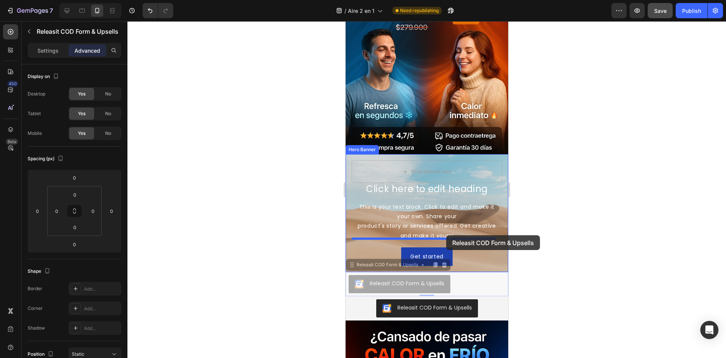
drag, startPoint x: 454, startPoint y: 283, endPoint x: 446, endPoint y: 235, distance: 48.3
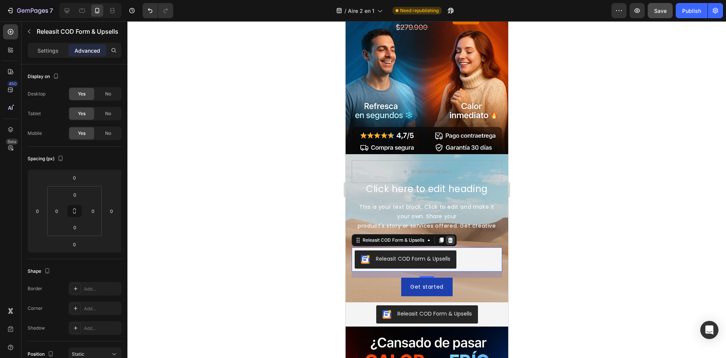
click at [453, 237] on icon at bounding box center [450, 240] width 6 height 6
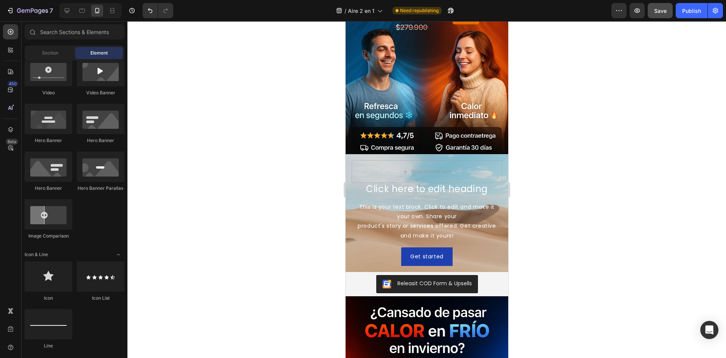
scroll to position [227, 0]
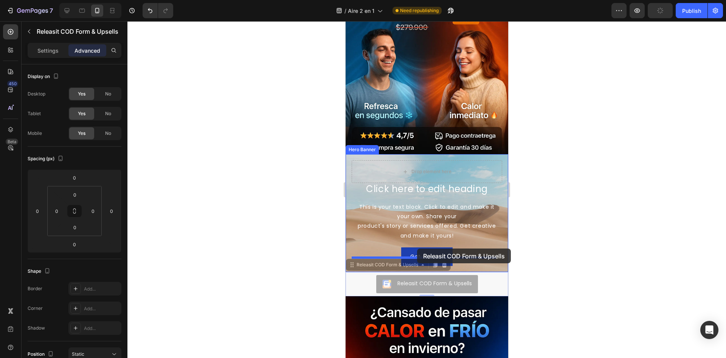
drag, startPoint x: 392, startPoint y: 276, endPoint x: 417, endPoint y: 248, distance: 37.5
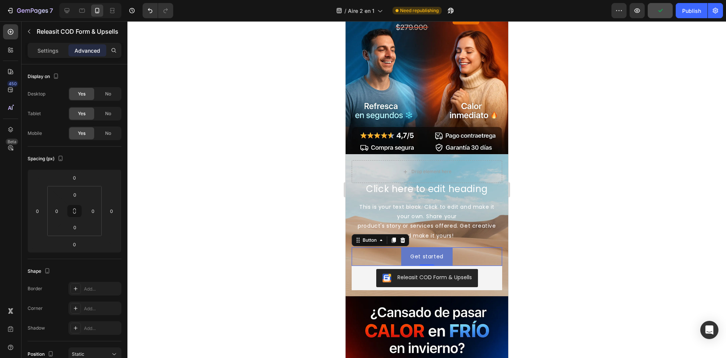
click at [438, 247] on button "Get started" at bounding box center [426, 256] width 51 height 19
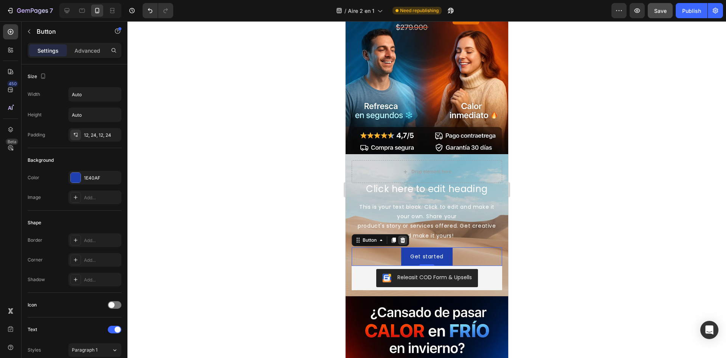
click at [405, 237] on icon at bounding box center [403, 240] width 6 height 6
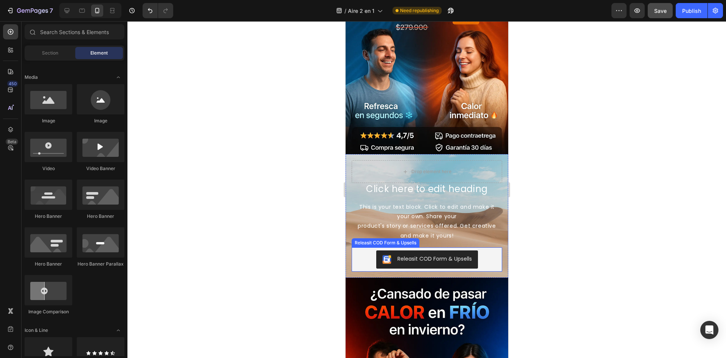
click at [495, 263] on div "Releasit COD Form & Upsells" at bounding box center [427, 259] width 151 height 24
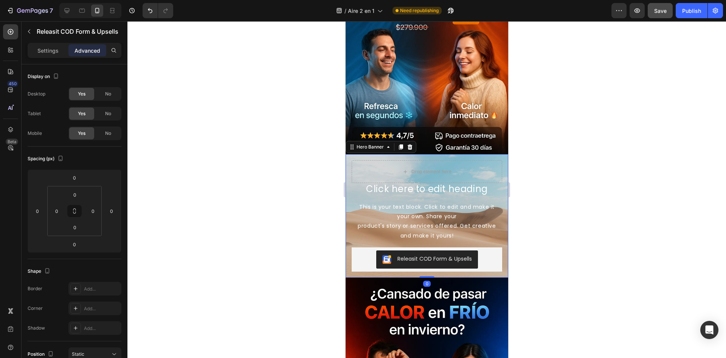
click at [496, 268] on div "Click here to edit heading Heading This is your text block. Click to edit and m…" at bounding box center [426, 215] width 163 height 123
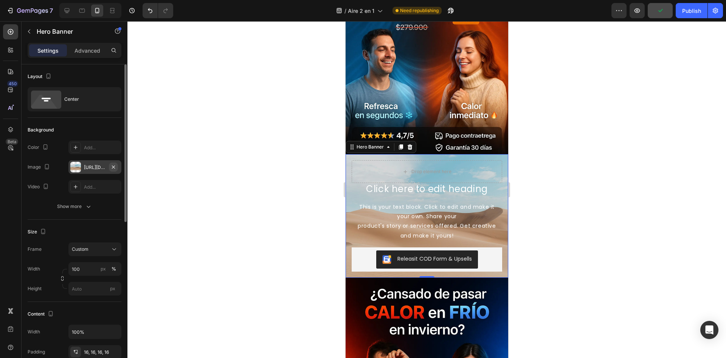
click at [113, 165] on icon "button" at bounding box center [113, 167] width 6 height 6
type input "Auto"
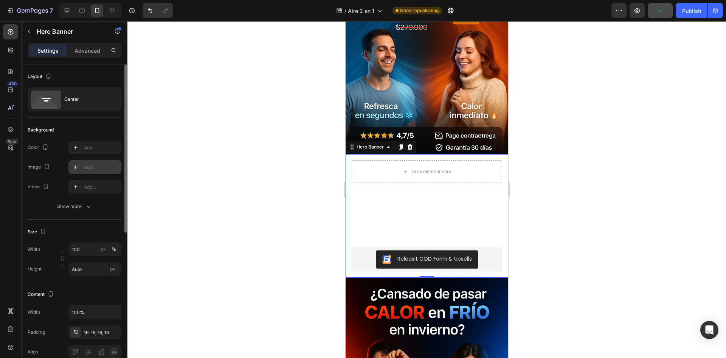
click at [97, 165] on div "Add..." at bounding box center [102, 167] width 36 height 7
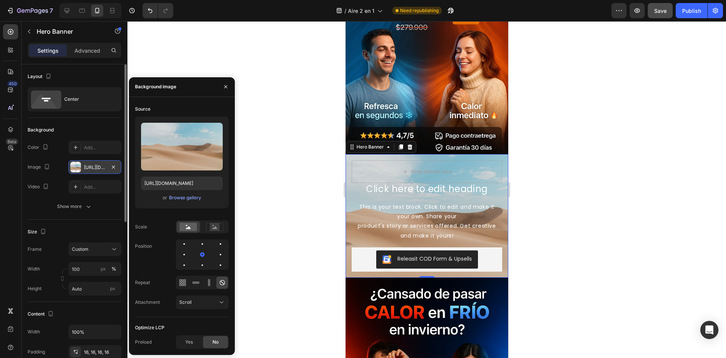
click at [187, 193] on div "or Browse gallery" at bounding box center [182, 197] width 82 height 9
click at [190, 198] on div "Browse gallery" at bounding box center [185, 197] width 32 height 7
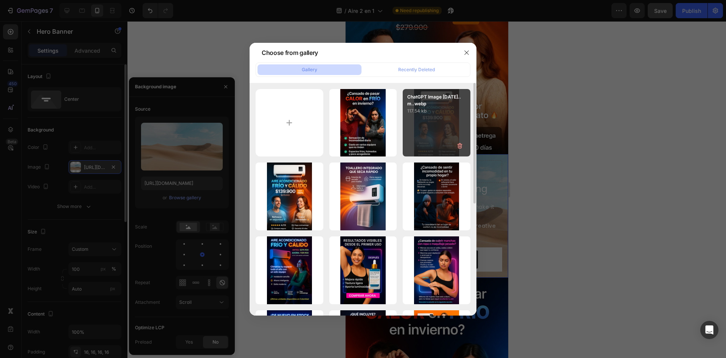
click at [440, 126] on div "ChatGPT Image 29 sep...m..webp 117.54 kb" at bounding box center [437, 123] width 68 height 68
type input "https://cdn.shopify.com/s/files/1/0964/6184/8866/files/gempages_585348323934732…"
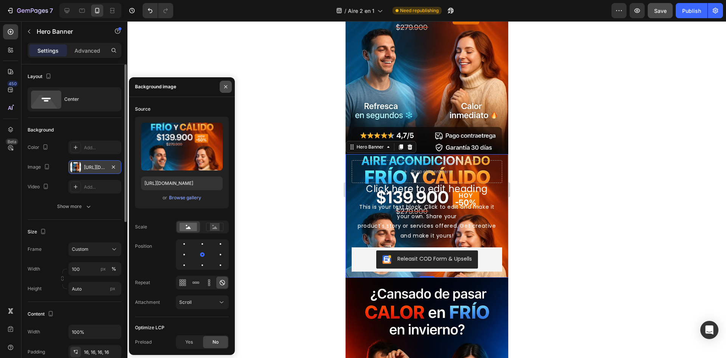
click at [228, 86] on icon "button" at bounding box center [226, 87] width 6 height 6
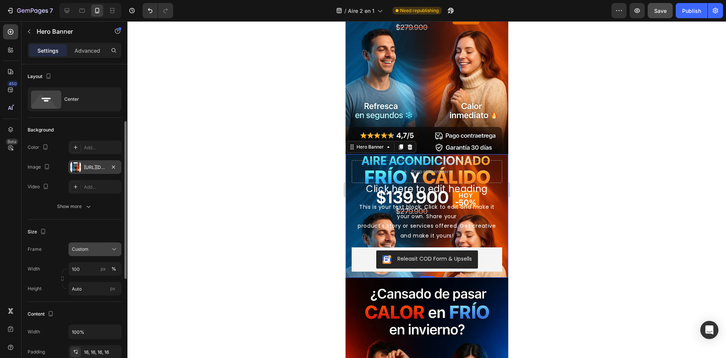
scroll to position [38, 0]
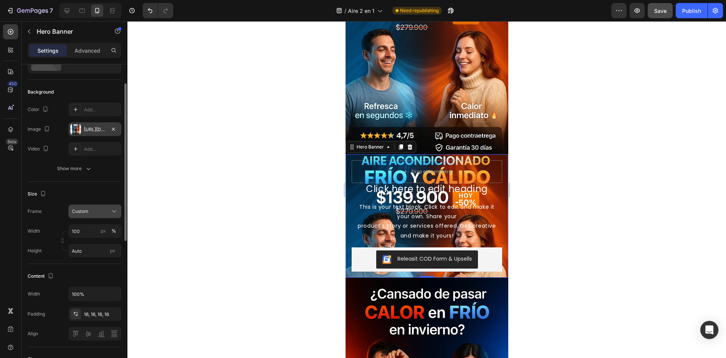
click at [114, 205] on button "Custom" at bounding box center [94, 211] width 53 height 14
click at [107, 226] on div "As banner source" at bounding box center [88, 229] width 61 height 14
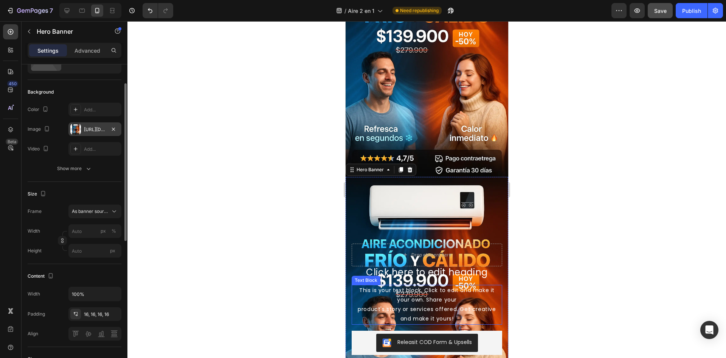
scroll to position [114, 0]
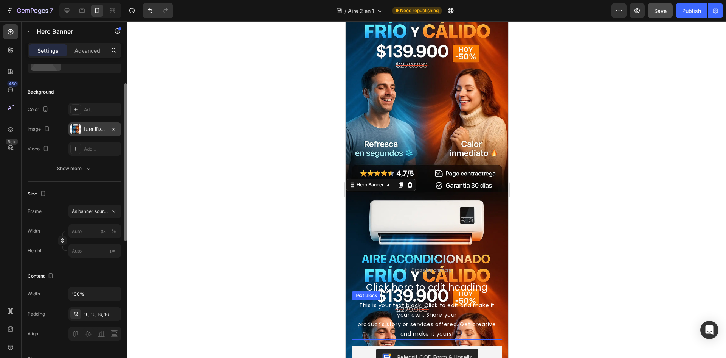
click at [439, 312] on div "This is your text block. Click to edit and make it your own. Share your product…" at bounding box center [427, 320] width 151 height 40
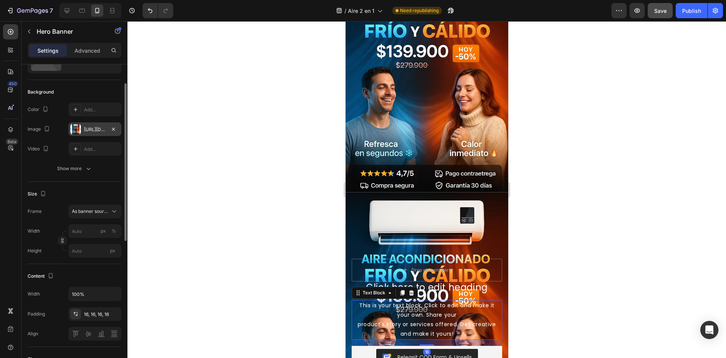
scroll to position [0, 0]
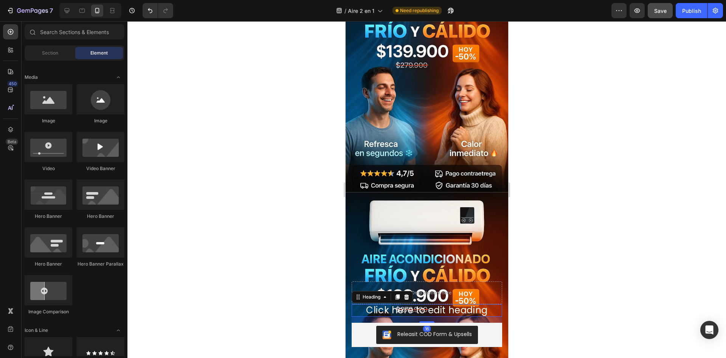
click at [450, 304] on h2 "Click here to edit heading" at bounding box center [427, 310] width 151 height 12
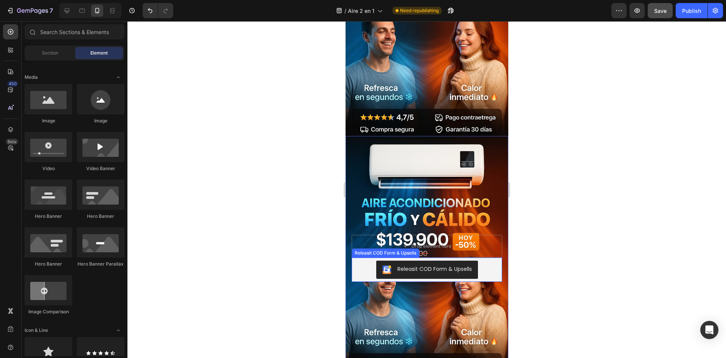
scroll to position [189, 0]
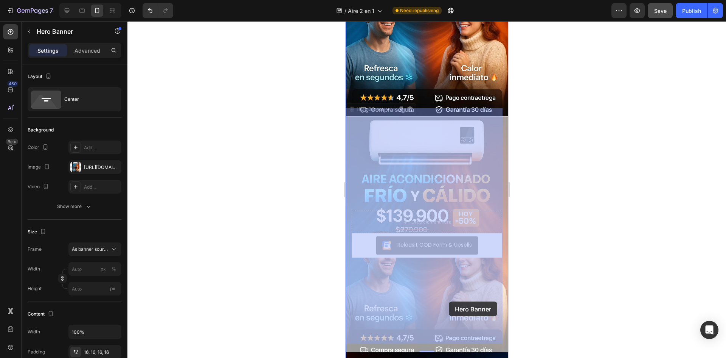
drag, startPoint x: 456, startPoint y: 268, endPoint x: 450, endPoint y: 292, distance: 24.0
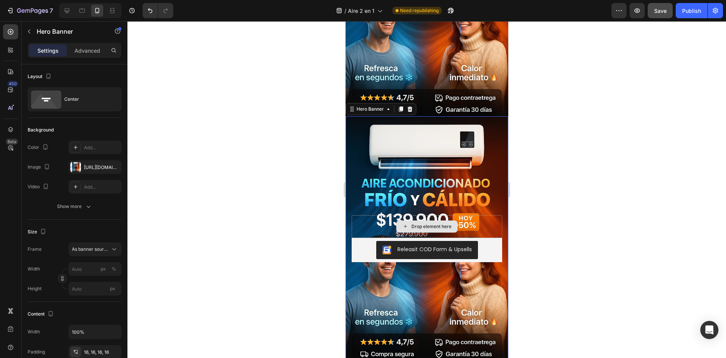
click at [463, 215] on div "Drop element here" at bounding box center [427, 226] width 151 height 23
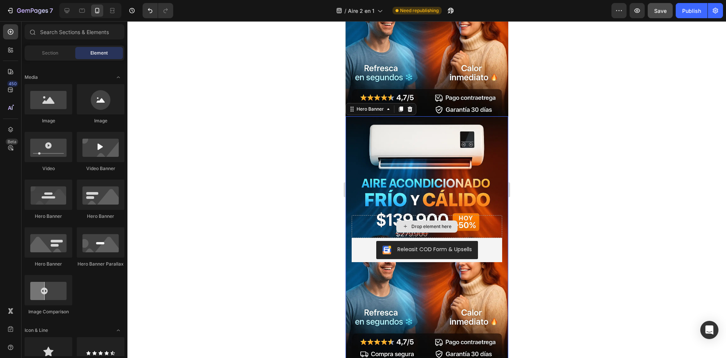
click at [441, 223] on div "Drop element here" at bounding box center [431, 226] width 40 height 6
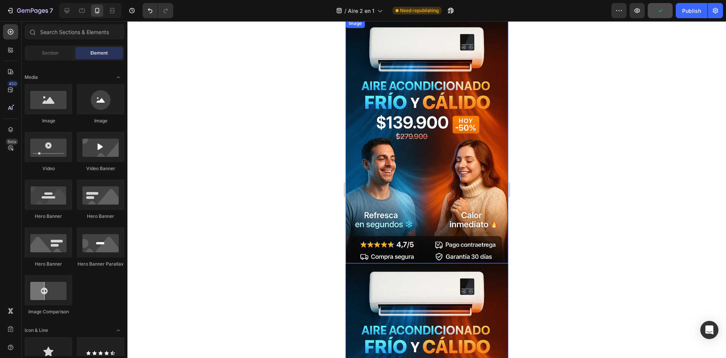
scroll to position [38, 0]
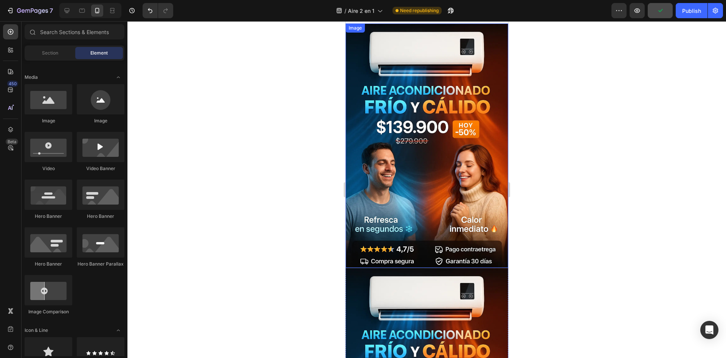
click at [450, 157] on img at bounding box center [426, 145] width 163 height 244
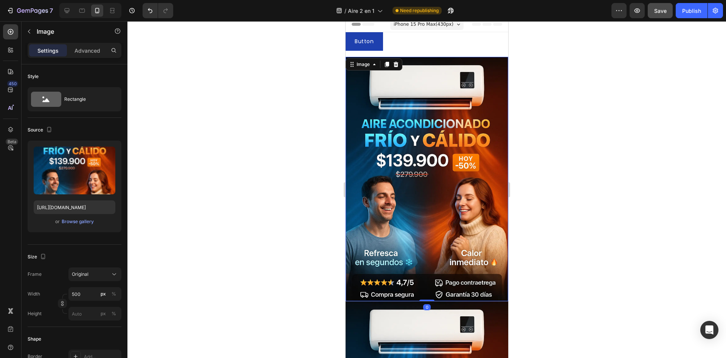
scroll to position [0, 0]
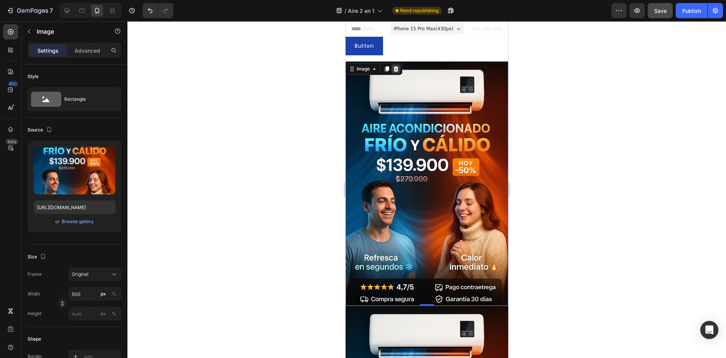
click at [400, 67] on div at bounding box center [395, 68] width 9 height 9
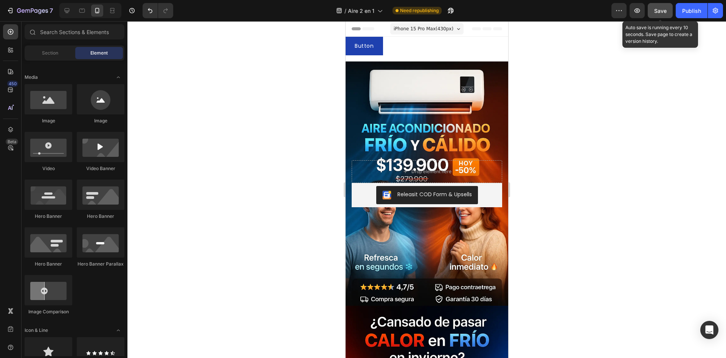
click at [652, 12] on button "Save" at bounding box center [660, 10] width 25 height 15
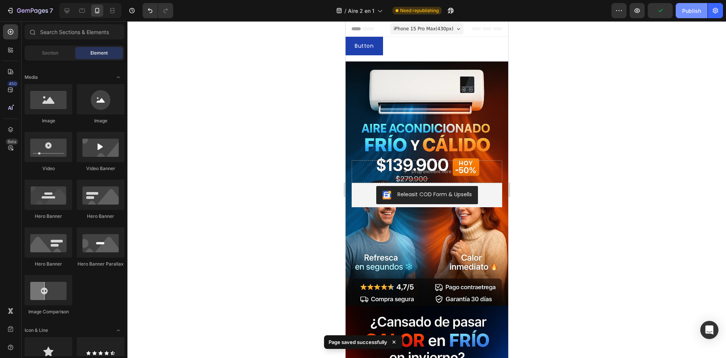
click at [695, 14] on div "Publish" at bounding box center [692, 11] width 19 height 8
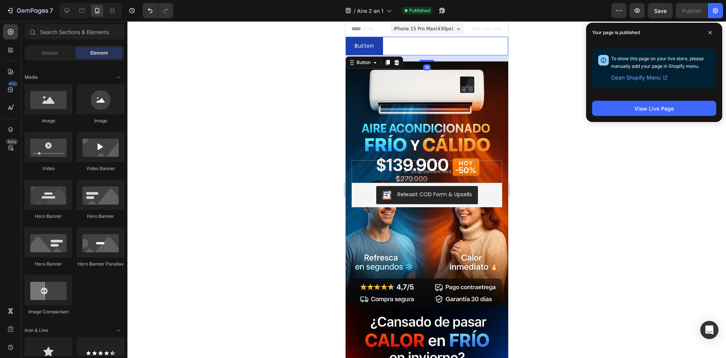
click at [395, 55] on div "Button Button 16" at bounding box center [426, 46] width 163 height 19
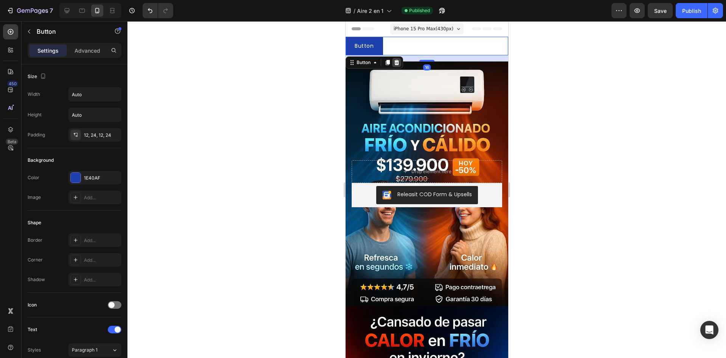
click at [400, 64] on div at bounding box center [396, 62] width 9 height 9
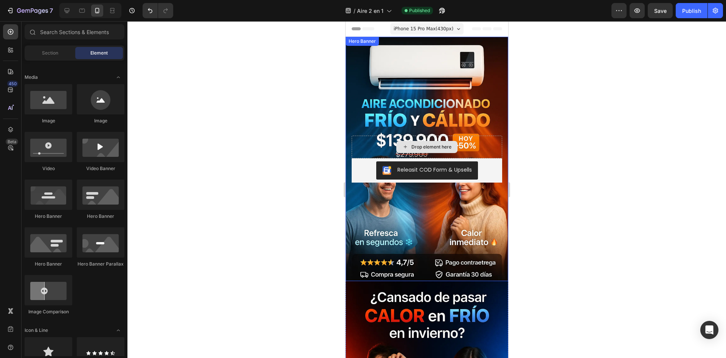
click at [446, 144] on div "Drop element here" at bounding box center [431, 147] width 40 height 6
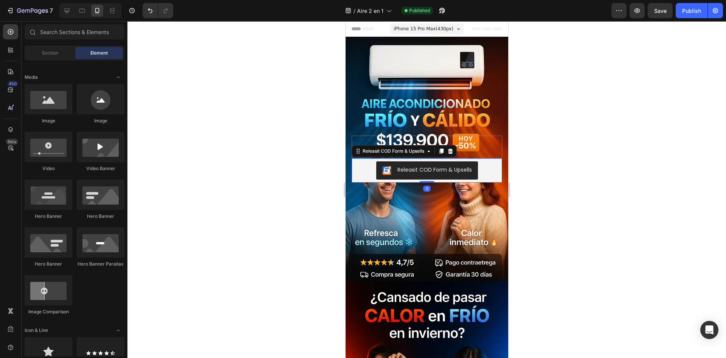
click at [478, 162] on div "Releasit COD Form & Upsells" at bounding box center [427, 170] width 145 height 18
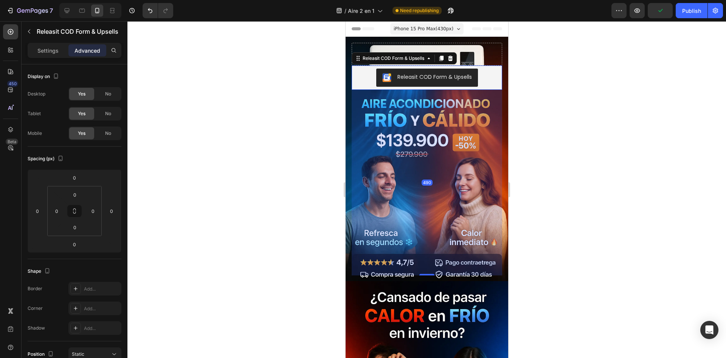
drag, startPoint x: 425, startPoint y: 177, endPoint x: 405, endPoint y: 363, distance: 187.6
click at [405, 357] on html "iPhone 15 Pro Max ( 430 px) iPhone 13 Mini iPhone 13 Pro iPhone 11 Pro Max iPho…" at bounding box center [426, 358] width 163 height 675
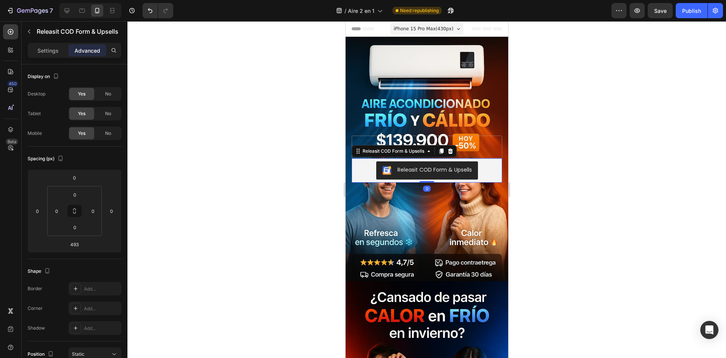
drag, startPoint x: 421, startPoint y: 269, endPoint x: 442, endPoint y: 76, distance: 194.5
click at [442, 76] on div "Releasit COD Form & Upsells Releasit COD Form & Upsells 0 Drop element here" at bounding box center [426, 159] width 163 height 244
type input "0"
click at [452, 148] on icon at bounding box center [450, 150] width 5 height 5
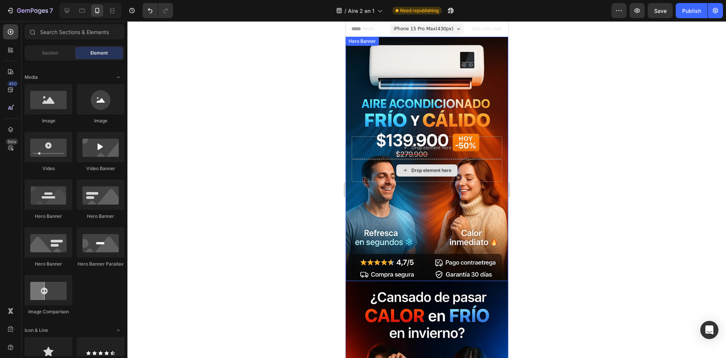
click at [428, 167] on div "Drop element here" at bounding box center [431, 170] width 40 height 6
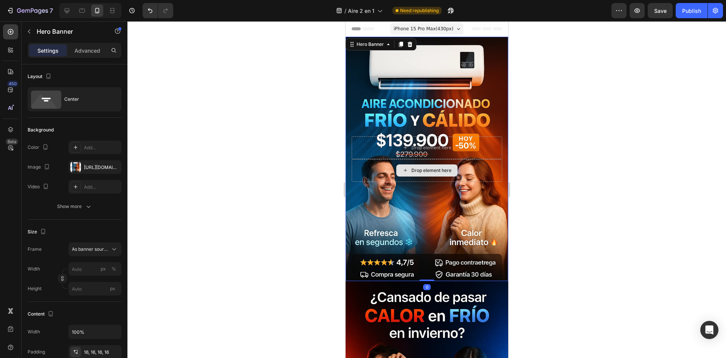
click at [411, 159] on div "Drop element here" at bounding box center [427, 170] width 151 height 23
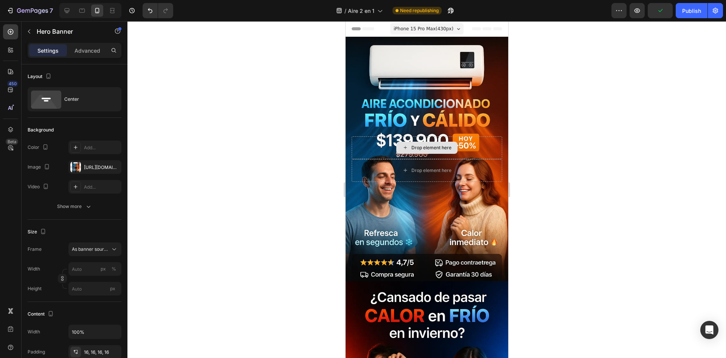
click at [413, 146] on div "Drop element here" at bounding box center [426, 148] width 61 height 12
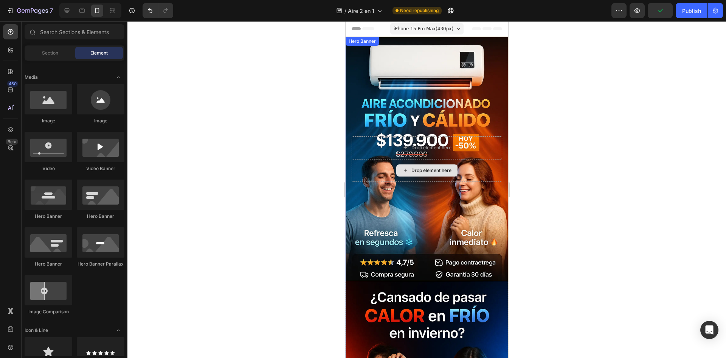
click at [415, 164] on div "Drop element here" at bounding box center [426, 170] width 61 height 12
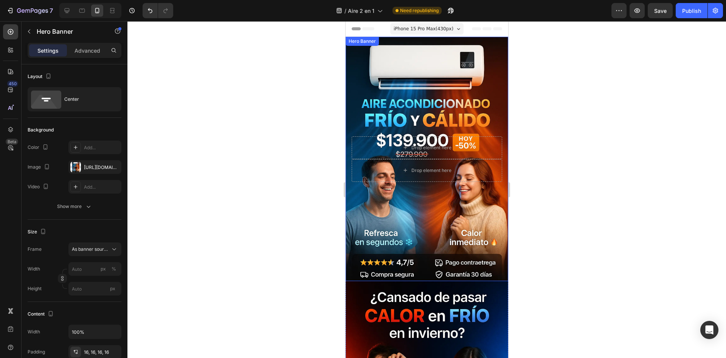
click at [462, 92] on div "Background Image" at bounding box center [426, 159] width 163 height 244
click at [408, 42] on icon at bounding box center [410, 44] width 6 height 6
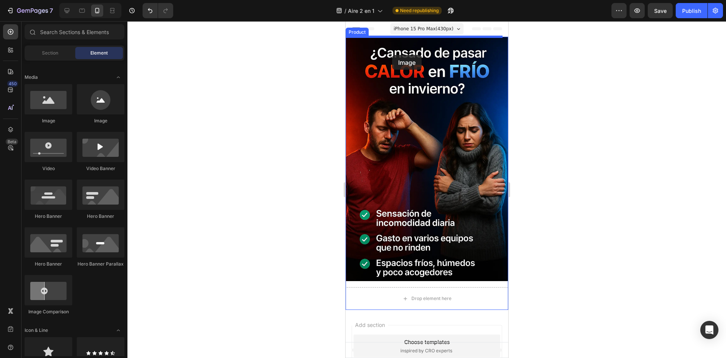
drag, startPoint x: 396, startPoint y: 123, endPoint x: 392, endPoint y: 55, distance: 67.9
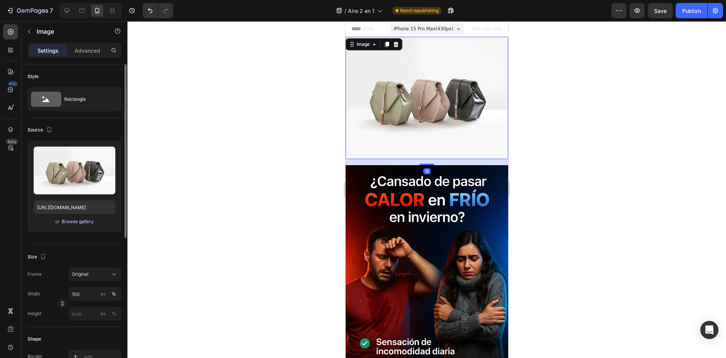
click at [79, 222] on div "Browse gallery" at bounding box center [78, 221] width 32 height 7
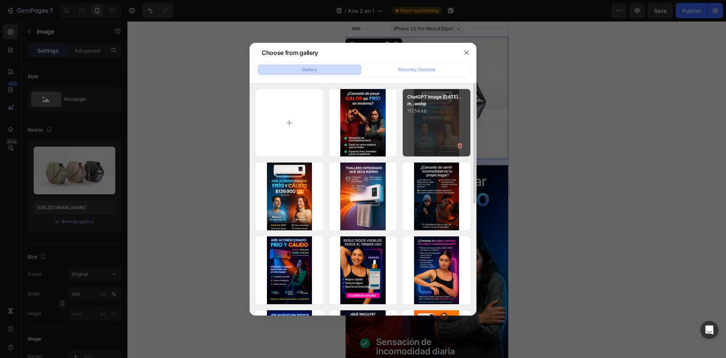
click at [433, 120] on div "ChatGPT Image 29 sep...m..webp 117.54 kb" at bounding box center [437, 123] width 68 height 68
type input "https://cdn.shopify.com/s/files/1/0964/6184/8866/files/gempages_585348323934732…"
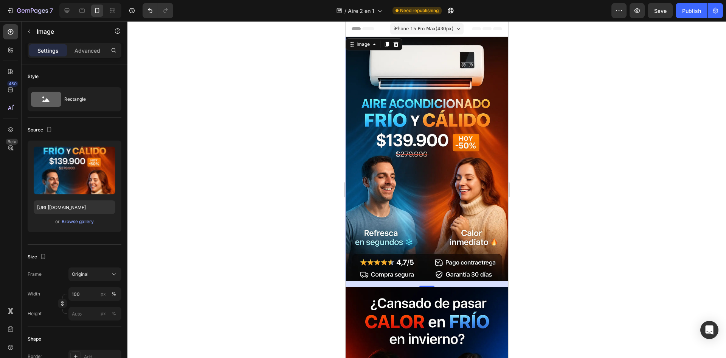
click at [398, 240] on img at bounding box center [426, 159] width 163 height 244
click at [89, 54] on div "Advanced" at bounding box center [87, 50] width 38 height 12
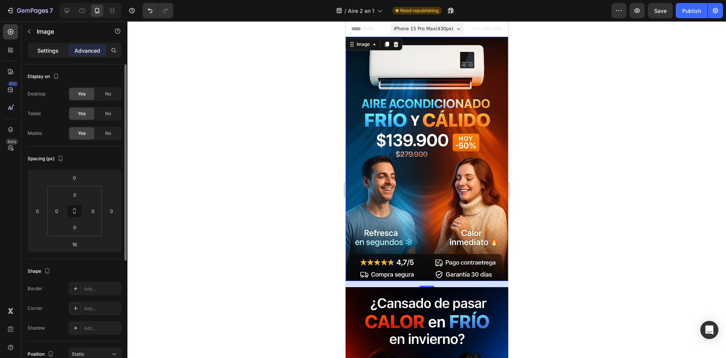
click at [67, 54] on div "Settings" at bounding box center [48, 50] width 38 height 12
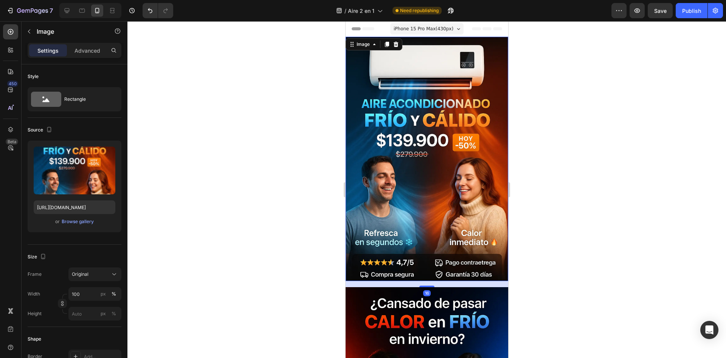
click at [399, 271] on img at bounding box center [426, 159] width 163 height 244
click at [399, 281] on div "16" at bounding box center [426, 284] width 163 height 6
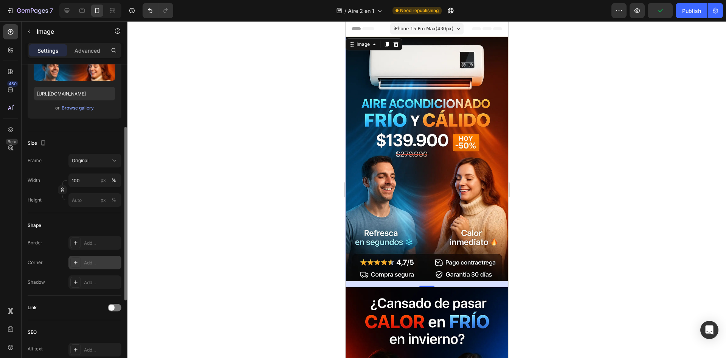
scroll to position [189, 0]
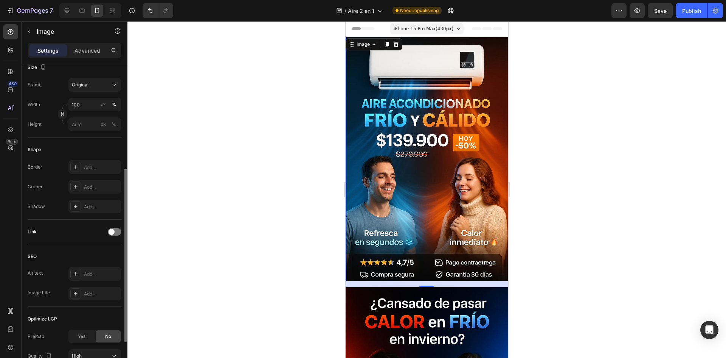
click at [550, 230] on div at bounding box center [427, 189] width 599 height 336
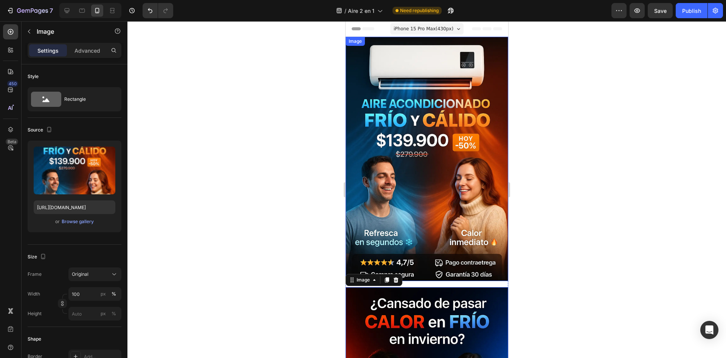
click at [448, 260] on img at bounding box center [426, 159] width 163 height 244
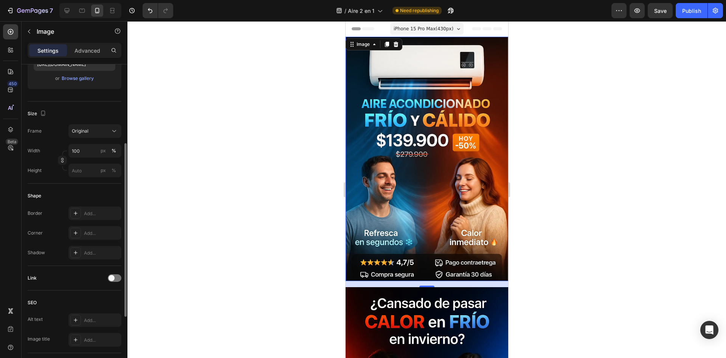
scroll to position [0, 0]
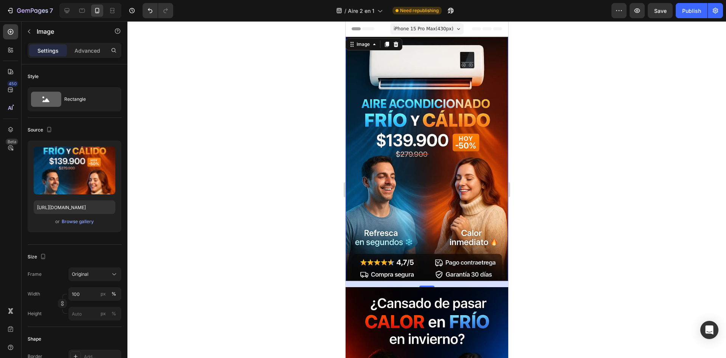
click at [442, 103] on img at bounding box center [426, 159] width 163 height 244
click at [397, 48] on div at bounding box center [395, 44] width 9 height 9
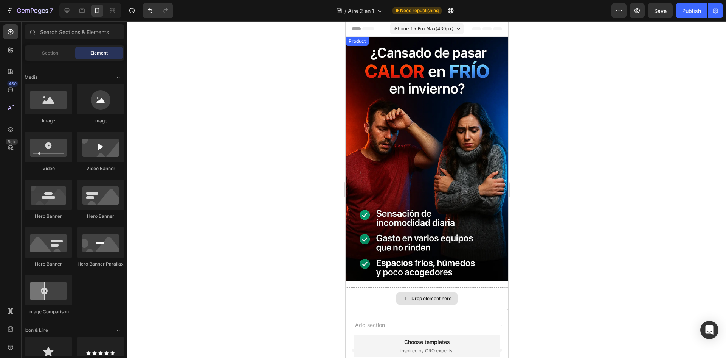
click at [429, 295] on div "Drop element here" at bounding box center [431, 298] width 40 height 6
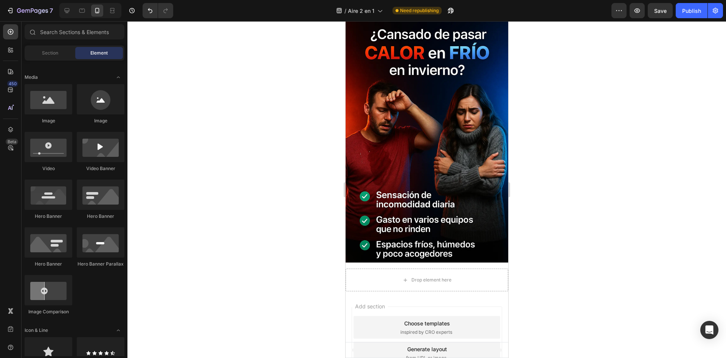
scroll to position [70, 0]
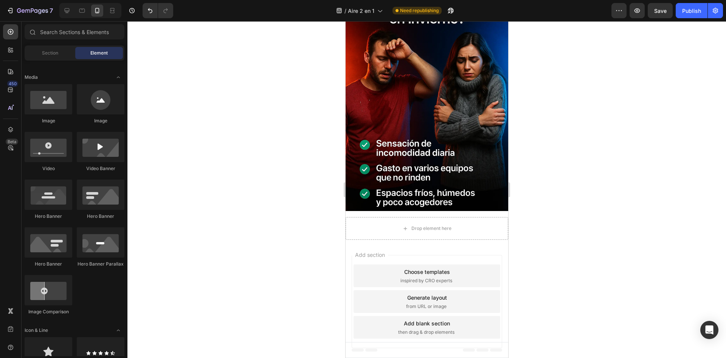
click at [435, 328] on span "then drag & drop elements" at bounding box center [426, 331] width 56 height 7
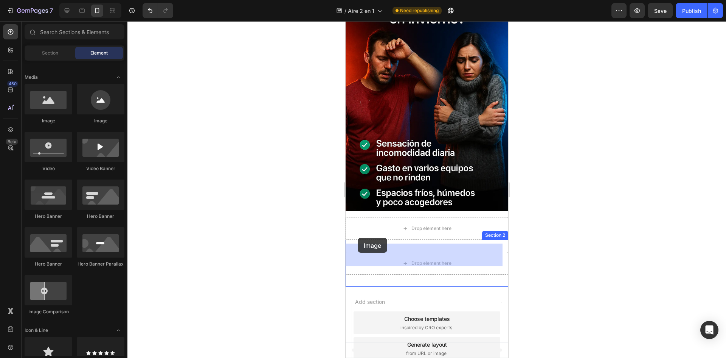
drag, startPoint x: 398, startPoint y: 128, endPoint x: 392, endPoint y: 249, distance: 121.6
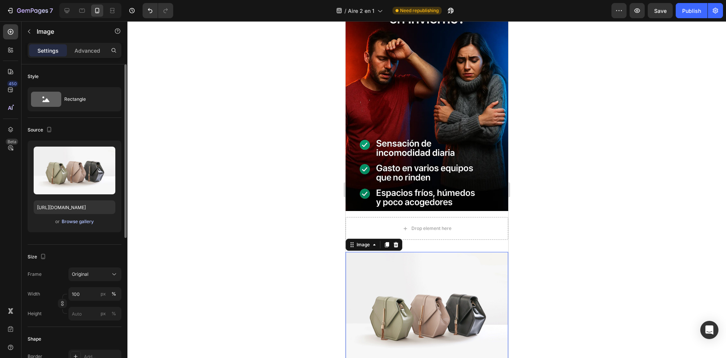
click at [84, 223] on div "Browse gallery" at bounding box center [78, 221] width 32 height 7
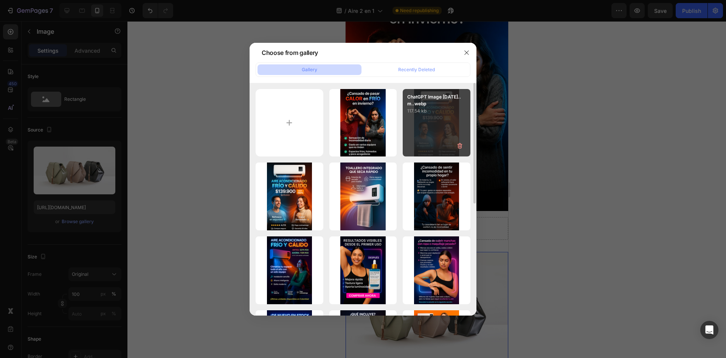
click at [416, 117] on div "ChatGPT Image 29 sep...m..webp 117.54 kb" at bounding box center [437, 123] width 68 height 68
type input "https://cdn.shopify.com/s/files/1/0964/6184/8866/files/gempages_585348323934732…"
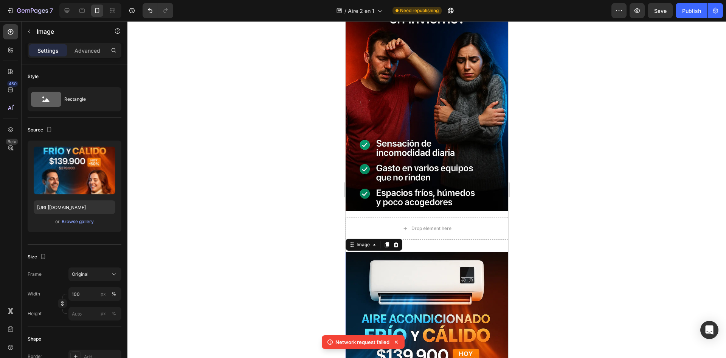
click at [84, 56] on div "Settings Advanced" at bounding box center [75, 50] width 94 height 15
click at [85, 51] on p "Advanced" at bounding box center [88, 51] width 26 height 8
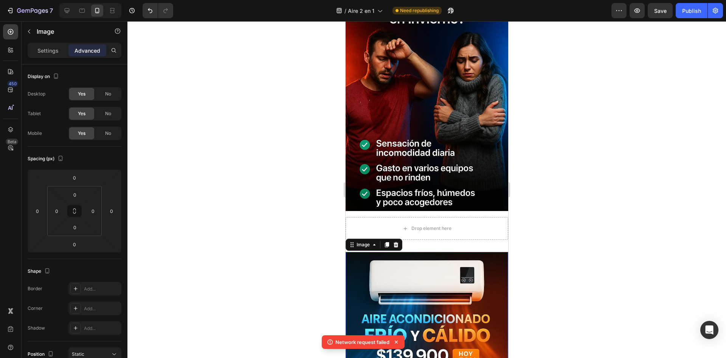
click at [37, 43] on div "Settings Advanced" at bounding box center [75, 50] width 94 height 15
click at [37, 45] on div "Settings" at bounding box center [48, 50] width 38 height 12
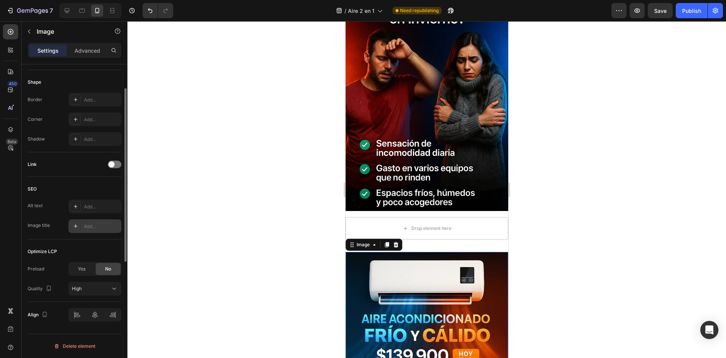
scroll to position [181, 0]
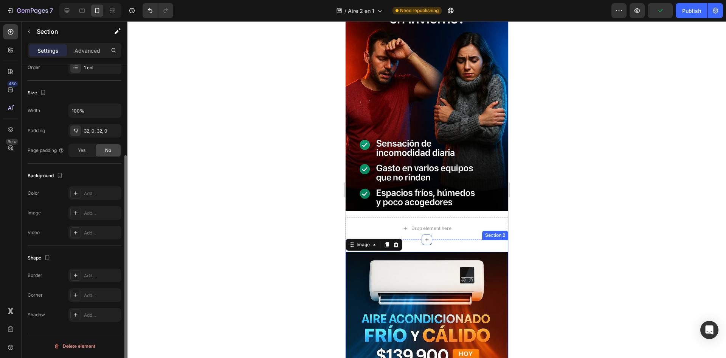
scroll to position [0, 0]
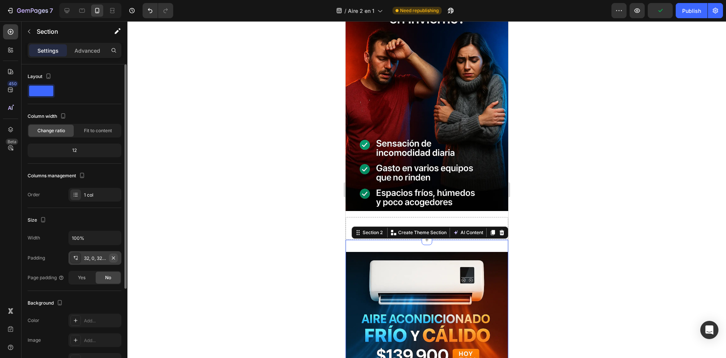
click at [113, 258] on icon "button" at bounding box center [113, 257] width 3 height 3
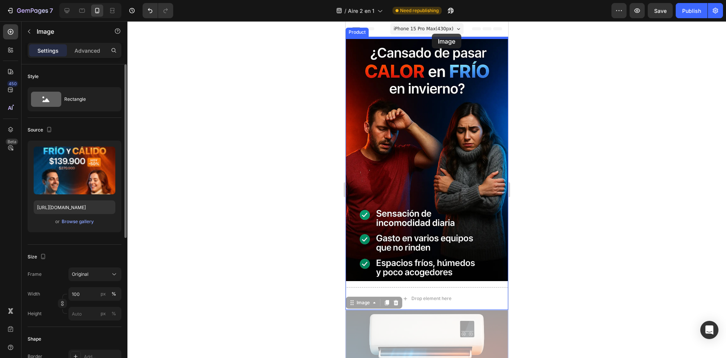
drag, startPoint x: 449, startPoint y: 293, endPoint x: 431, endPoint y: 36, distance: 257.6
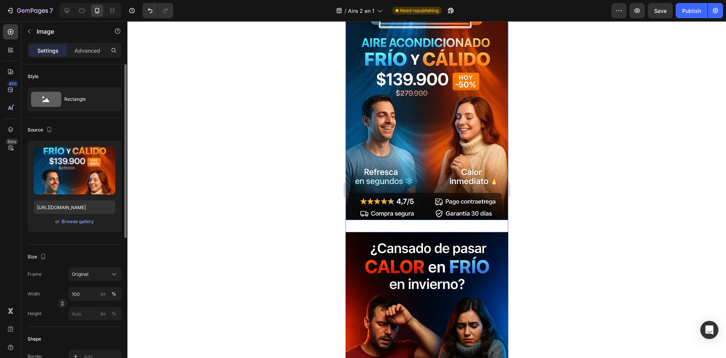
scroll to position [76, 0]
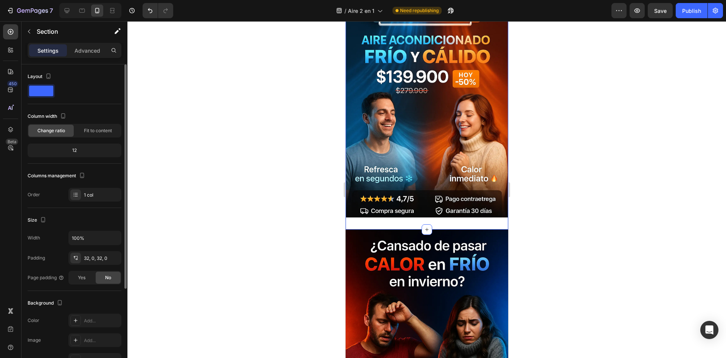
click at [445, 216] on div "Image 0 Section 1" at bounding box center [426, 95] width 163 height 268
click at [112, 258] on icon "button" at bounding box center [113, 258] width 6 height 6
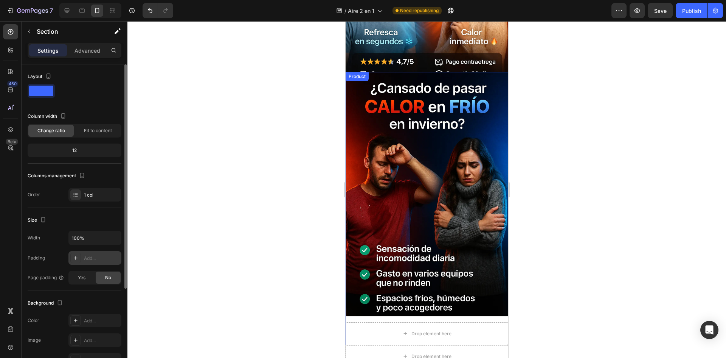
scroll to position [189, 0]
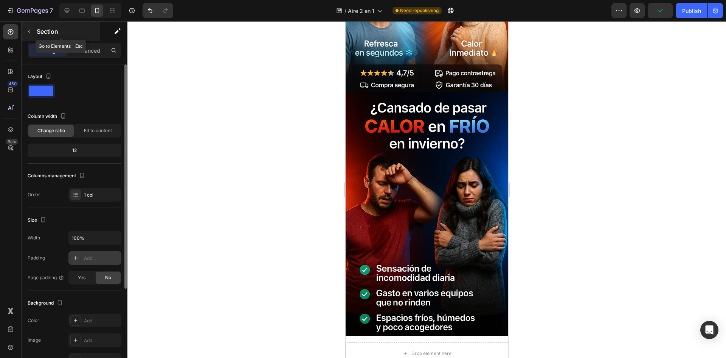
click at [25, 30] on button "button" at bounding box center [29, 31] width 12 height 12
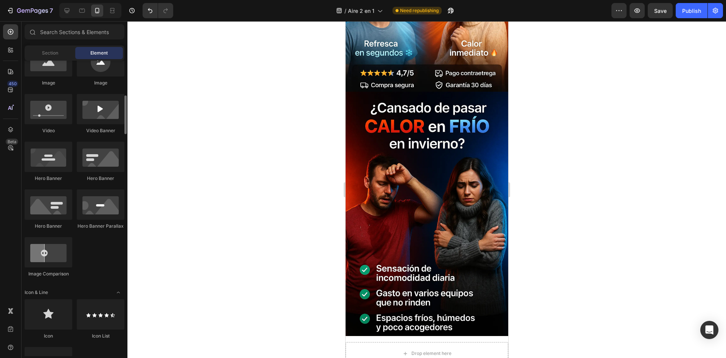
scroll to position [227, 0]
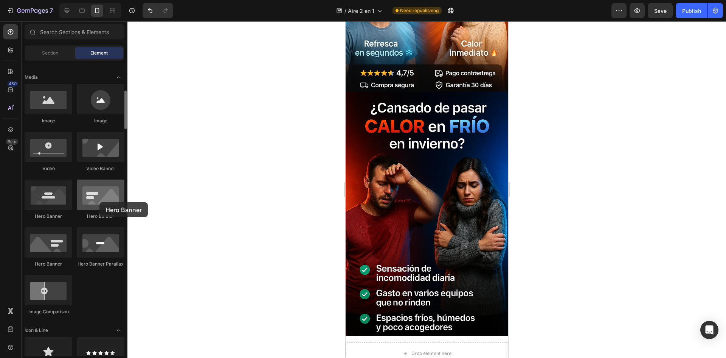
click at [100, 202] on div at bounding box center [101, 194] width 48 height 30
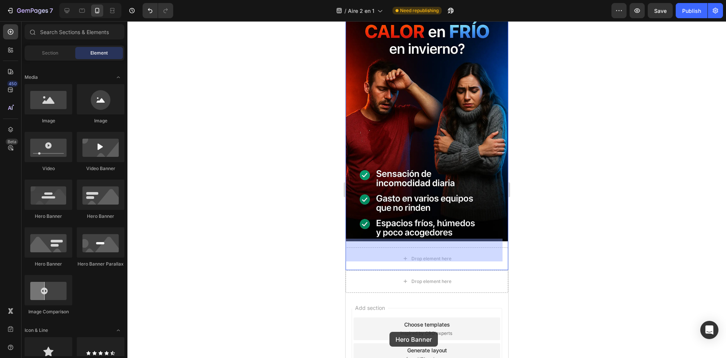
scroll to position [300, 0]
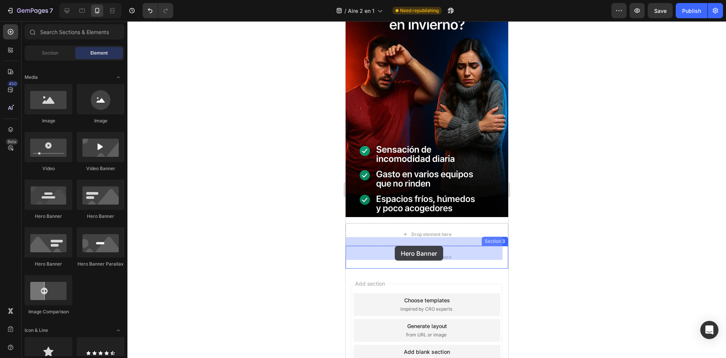
drag, startPoint x: 403, startPoint y: 221, endPoint x: 395, endPoint y: 247, distance: 27.8
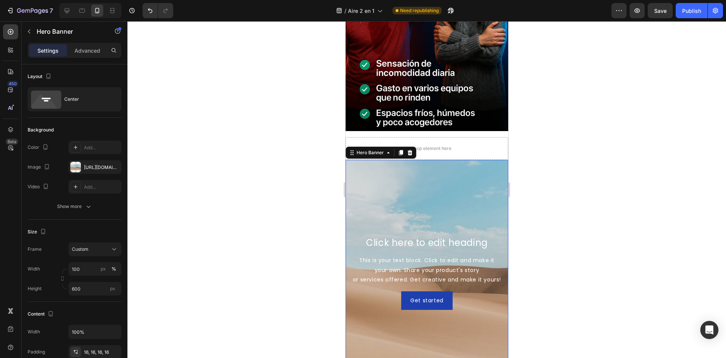
scroll to position [413, 0]
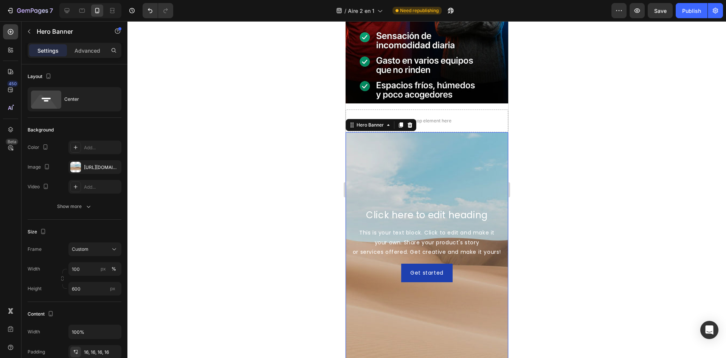
click at [462, 161] on div "Background Image" at bounding box center [426, 245] width 163 height 227
click at [457, 161] on div "Background Image" at bounding box center [426, 245] width 163 height 227
click at [101, 166] on div "https://cdn.shopify.com/s/files/1/2005/9307/files/background_settings.jpg" at bounding box center [95, 167] width 22 height 7
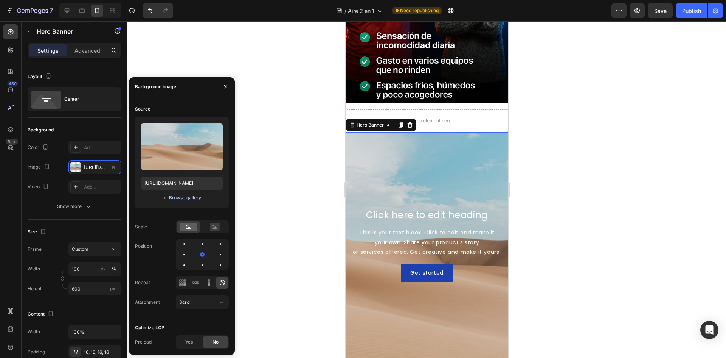
click at [173, 195] on div "Browse gallery" at bounding box center [185, 197] width 32 height 7
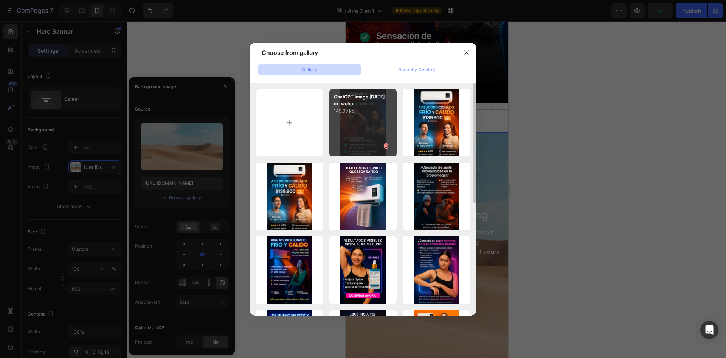
click at [361, 120] on div "ChatGPT Image 29 sep...m..webp 149.99 kb" at bounding box center [364, 123] width 68 height 68
type input "https://cdn.shopify.com/s/files/1/0964/6184/8866/files/gempages_585348323934732…"
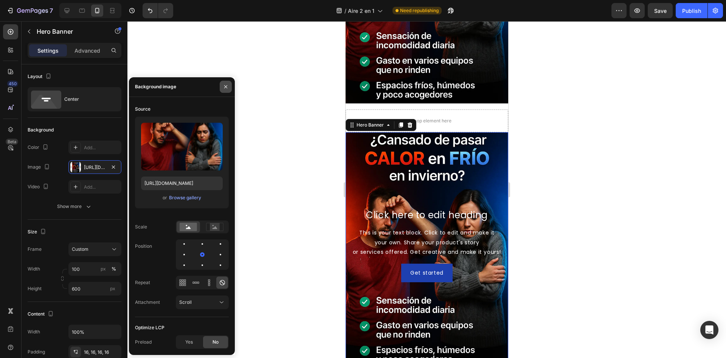
click at [223, 89] on icon "button" at bounding box center [226, 87] width 6 height 6
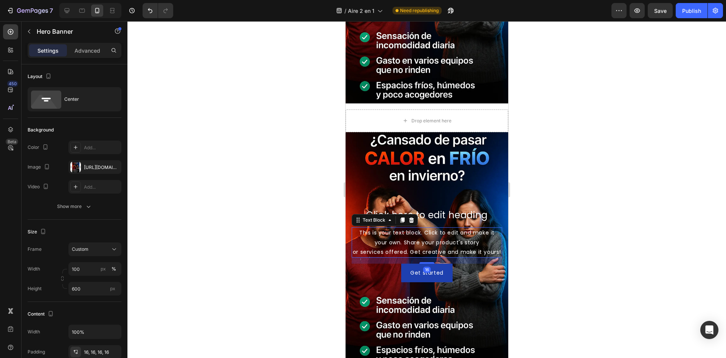
click at [404, 239] on div "This is your text block. Click to edit and make it your own. Share your product…" at bounding box center [427, 242] width 151 height 30
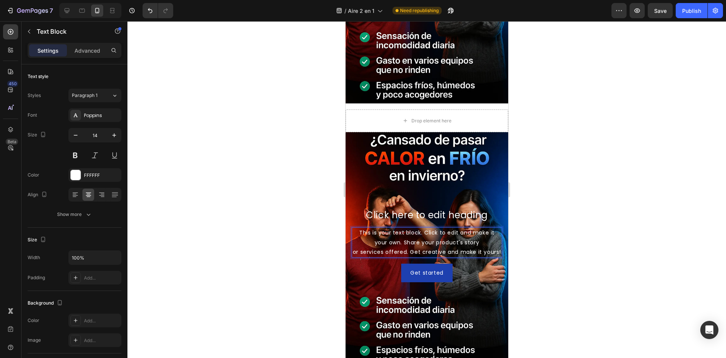
click at [404, 238] on div "This is your text block. Click to edit and make it your own. Share your product…" at bounding box center [427, 242] width 151 height 30
click at [404, 238] on p "This is your text block. Click to edit and make it your own. Share your product…" at bounding box center [426, 242] width 149 height 29
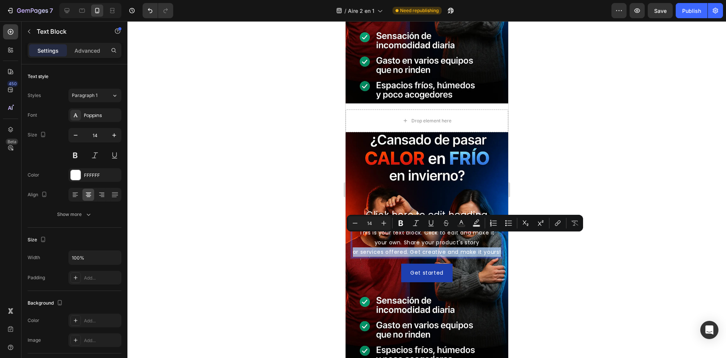
click at [404, 238] on p "This is your text block. Click to edit and make it your own. Share your product…" at bounding box center [426, 242] width 149 height 29
click at [429, 241] on p "This is your text block. Click to edit and make it your own. Share your product…" at bounding box center [426, 242] width 149 height 29
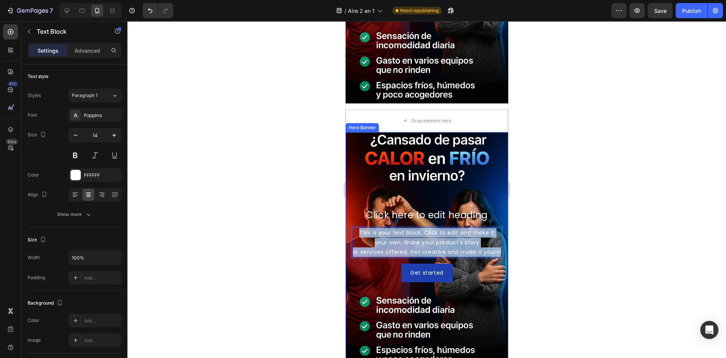
drag, startPoint x: 438, startPoint y: 248, endPoint x: 343, endPoint y: 207, distance: 103.4
click at [345, 207] on html "iPhone 15 Pro Max ( 430 px) iPhone 13 Mini iPhone 13 Pro iPhone 11 Pro Max iPho…" at bounding box center [426, 54] width 163 height 893
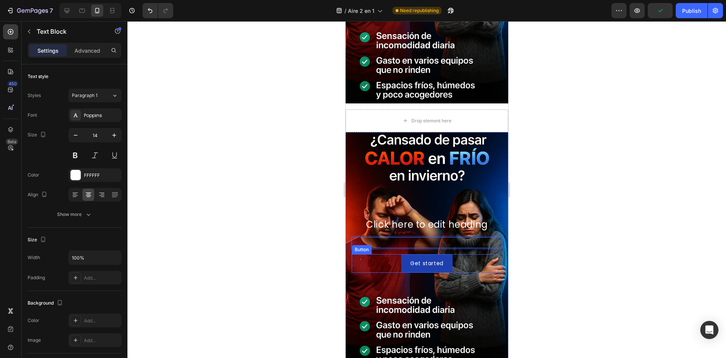
click at [476, 279] on div "Background Image" at bounding box center [426, 245] width 163 height 227
click at [431, 234] on div "Click here to edit heading Heading Text Block 16 Get started Button" at bounding box center [427, 245] width 151 height 54
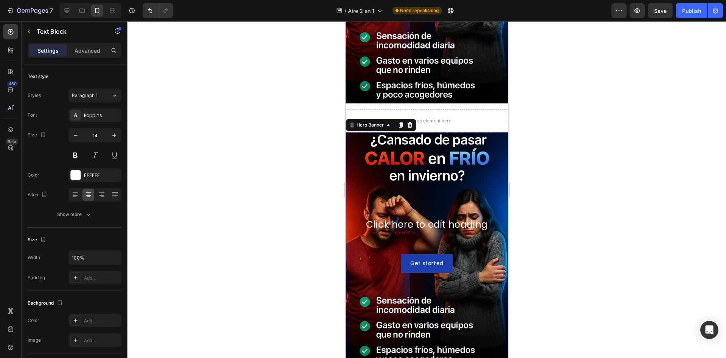
scroll to position [405, 0]
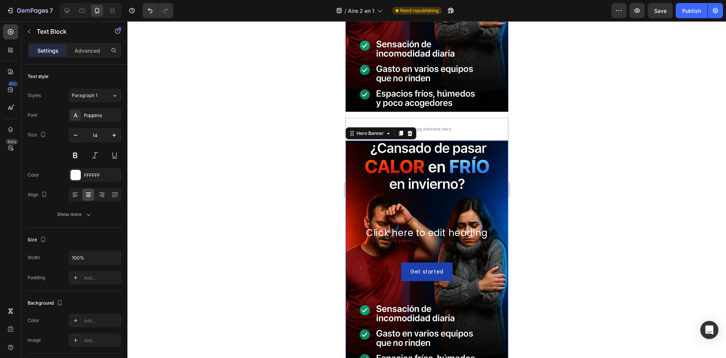
click at [431, 234] on div "Click here to edit heading Heading Text Block Get started Button" at bounding box center [427, 254] width 151 height 54
click at [429, 227] on h2 "Click here to edit heading" at bounding box center [427, 233] width 151 height 12
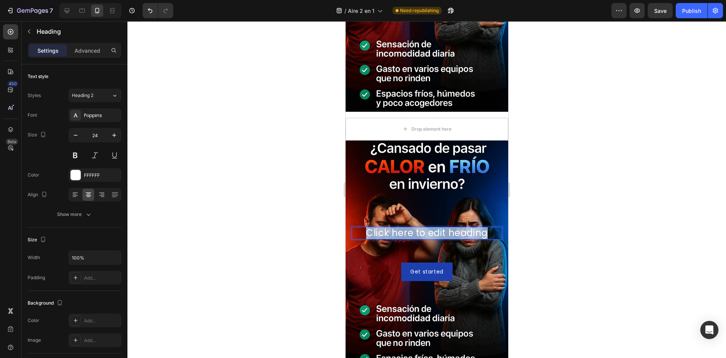
click at [429, 227] on p "Click here to edit heading" at bounding box center [426, 232] width 149 height 11
click at [441, 231] on div "Heading 16 Text Block Get started Button" at bounding box center [427, 254] width 151 height 54
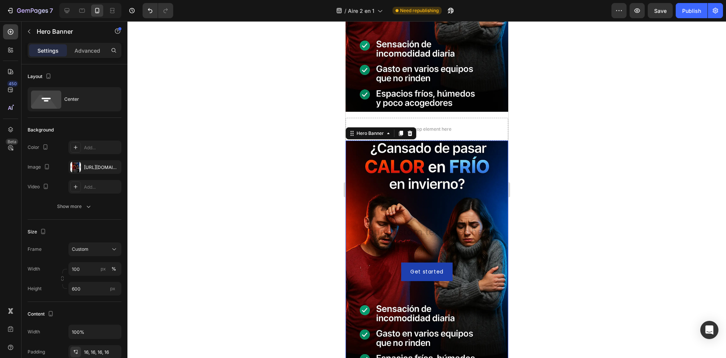
click at [440, 236] on div "Heading Text Block Get started Button" at bounding box center [427, 254] width 151 height 54
click at [441, 227] on h2 "Rich Text Editor. Editing area: main" at bounding box center [427, 233] width 151 height 12
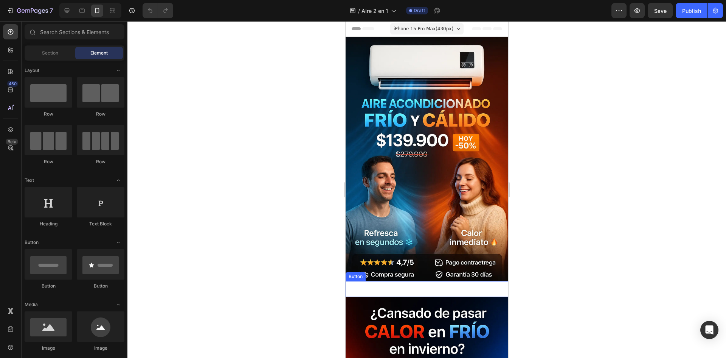
click at [402, 285] on button "Button" at bounding box center [426, 289] width 163 height 16
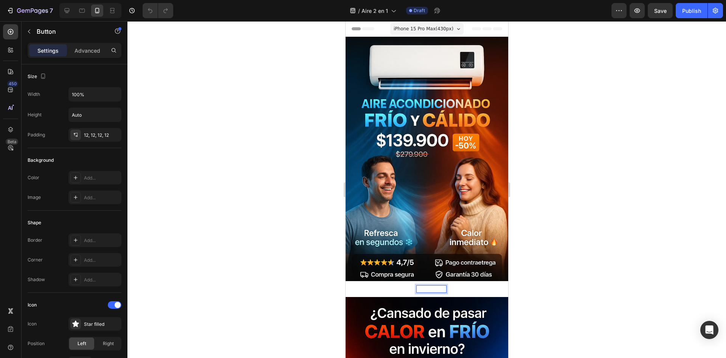
click at [426, 285] on p "Button" at bounding box center [432, 288] width 30 height 7
click at [451, 281] on button "Button" at bounding box center [426, 289] width 163 height 16
click at [485, 281] on button "Button" at bounding box center [426, 289] width 163 height 16
click at [90, 49] on p "Advanced" at bounding box center [88, 51] width 26 height 8
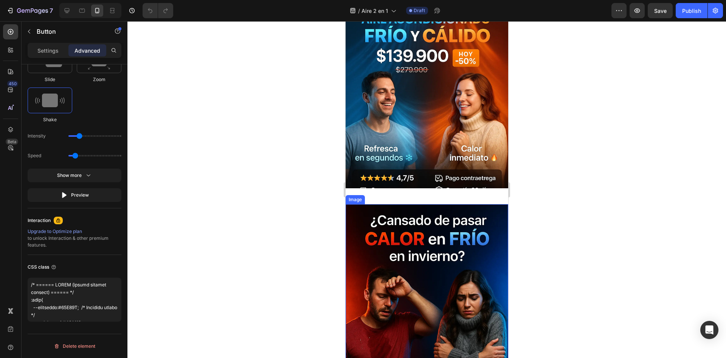
scroll to position [68, 0]
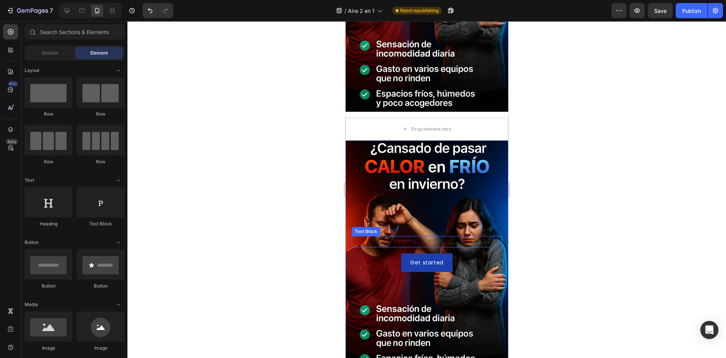
scroll to position [227, 0]
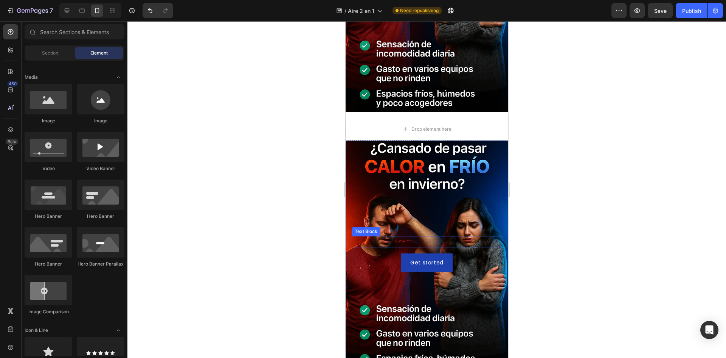
click at [434, 236] on div "Rich Text Editor. Editing area: main" at bounding box center [427, 241] width 151 height 11
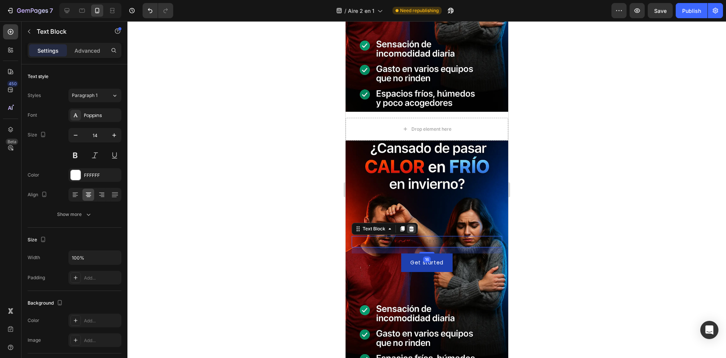
click at [412, 226] on icon at bounding box center [411, 228] width 5 height 5
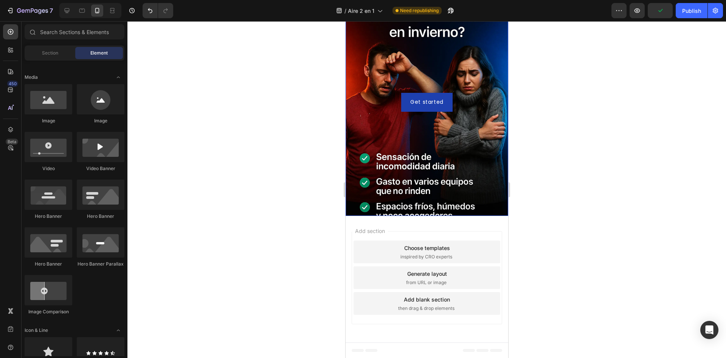
scroll to position [548, 0]
click at [434, 309] on span "then drag & drop elements" at bounding box center [426, 307] width 56 height 7
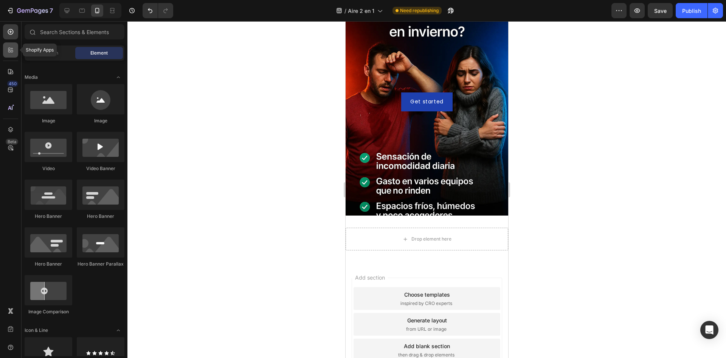
click at [18, 48] on div at bounding box center [10, 49] width 15 height 15
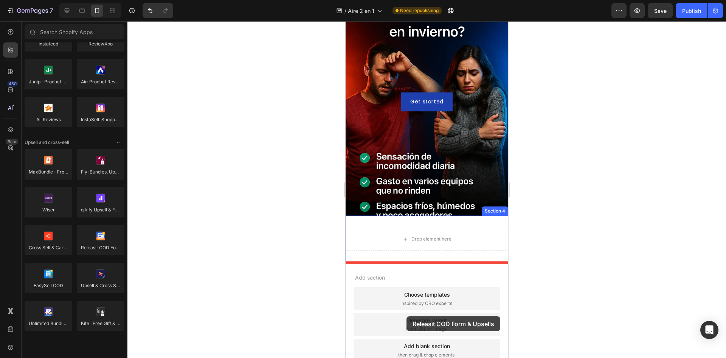
drag, startPoint x: 457, startPoint y: 265, endPoint x: 408, endPoint y: 312, distance: 67.7
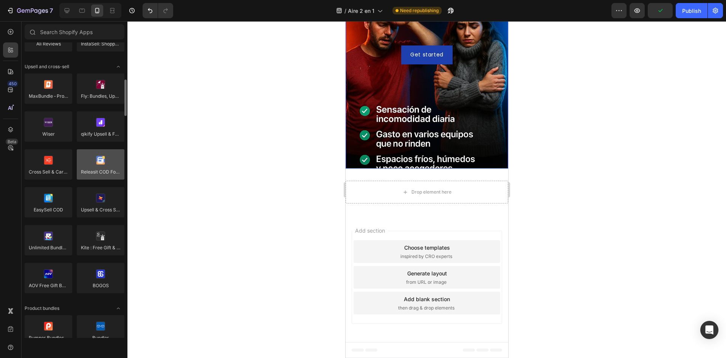
scroll to position [341, 0]
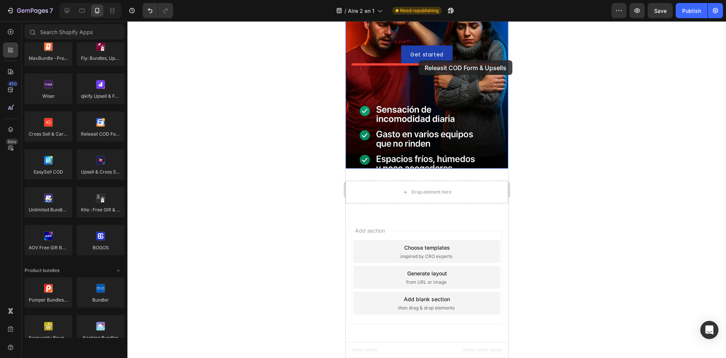
drag, startPoint x: 452, startPoint y: 146, endPoint x: 418, endPoint y: 60, distance: 92.1
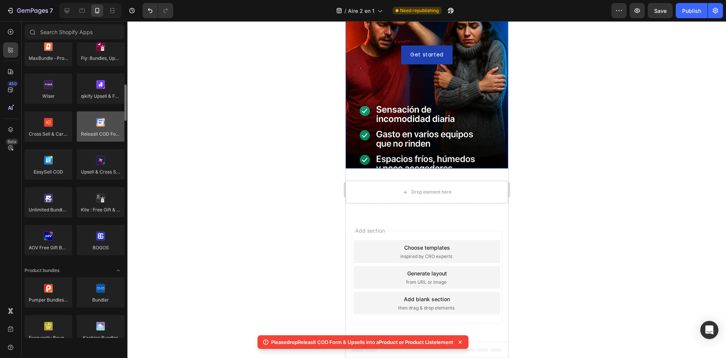
click at [112, 133] on div at bounding box center [101, 126] width 48 height 30
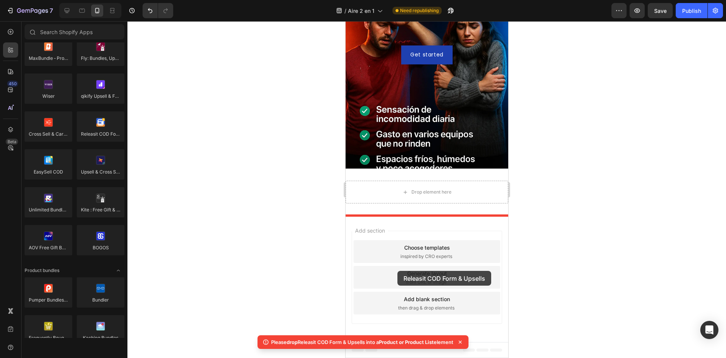
drag, startPoint x: 495, startPoint y: 180, endPoint x: 397, endPoint y: 271, distance: 133.1
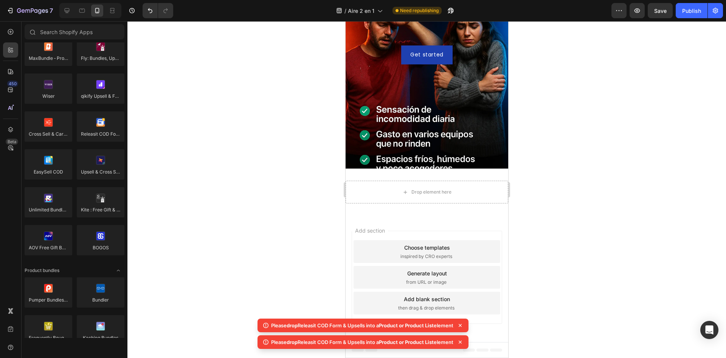
scroll to position [265, 0]
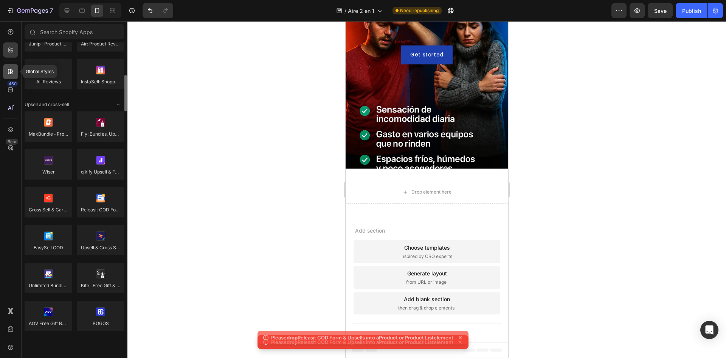
click at [11, 68] on icon at bounding box center [11, 72] width 8 height 8
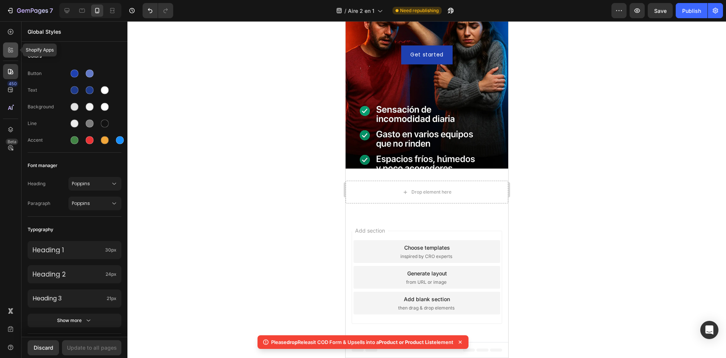
click at [15, 47] on div at bounding box center [10, 49] width 15 height 15
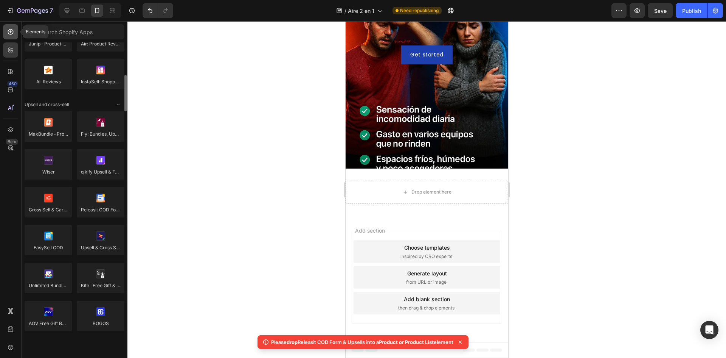
click at [14, 33] on icon at bounding box center [11, 32] width 8 height 8
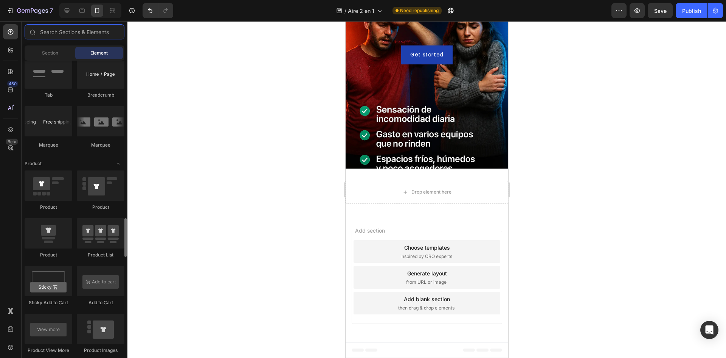
scroll to position [908, 0]
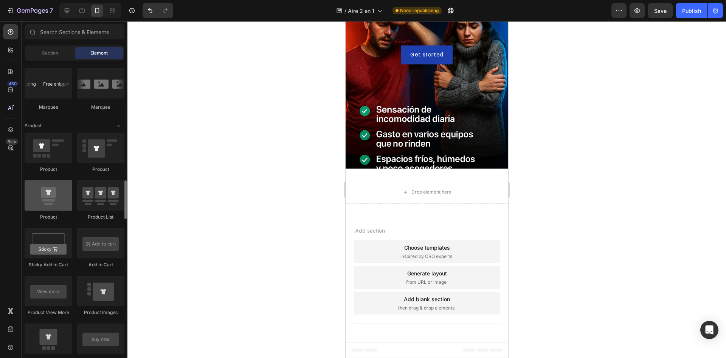
click at [51, 193] on div at bounding box center [49, 195] width 48 height 30
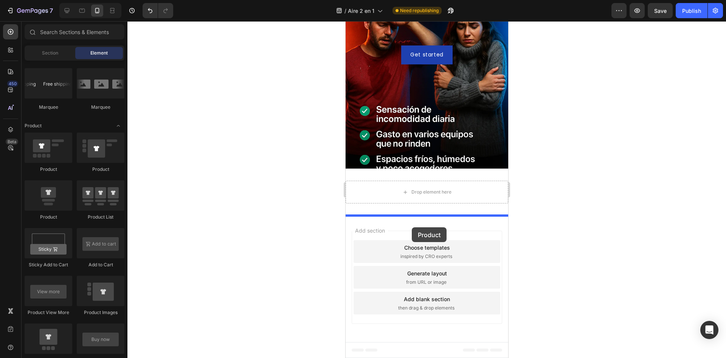
drag, startPoint x: 397, startPoint y: 219, endPoint x: 412, endPoint y: 224, distance: 15.3
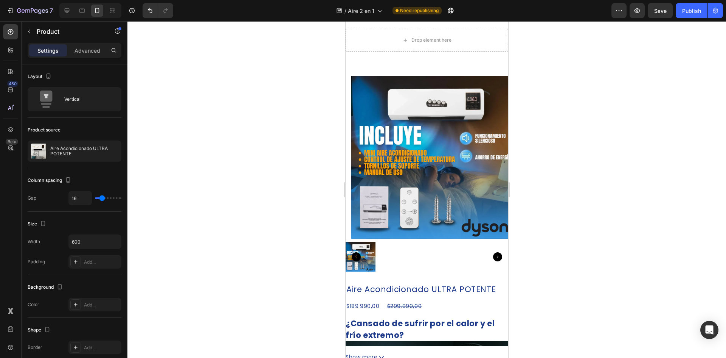
scroll to position [747, 0]
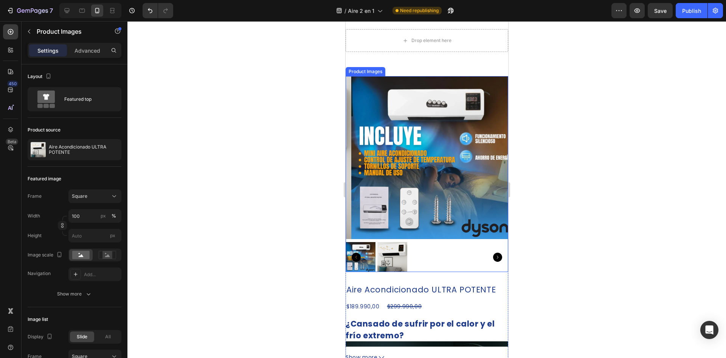
click at [461, 198] on img at bounding box center [432, 157] width 163 height 163
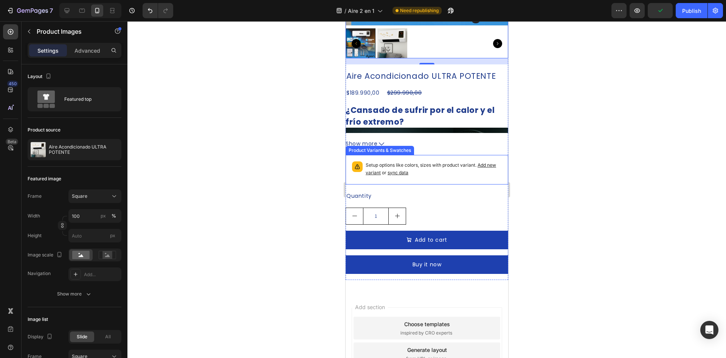
scroll to position [974, 0]
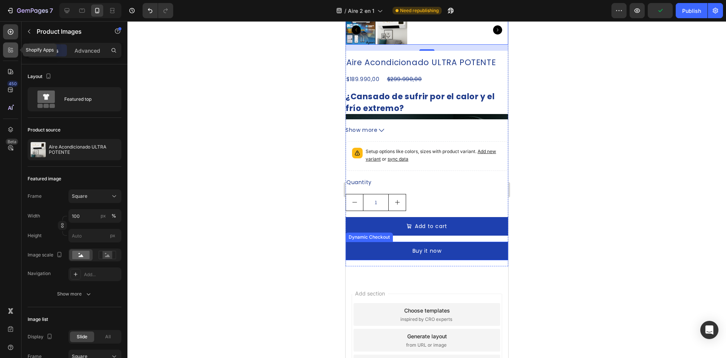
click at [8, 43] on div at bounding box center [10, 49] width 15 height 15
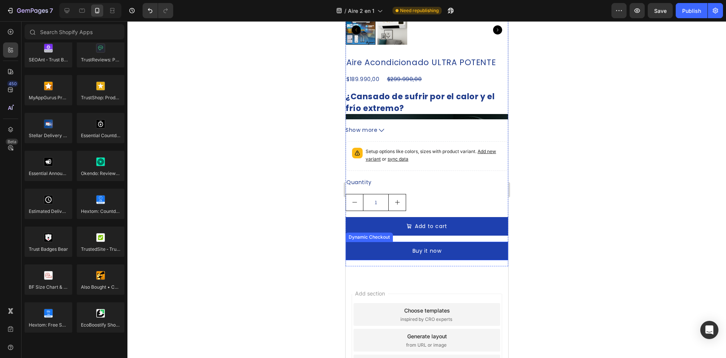
scroll to position [2097, 0]
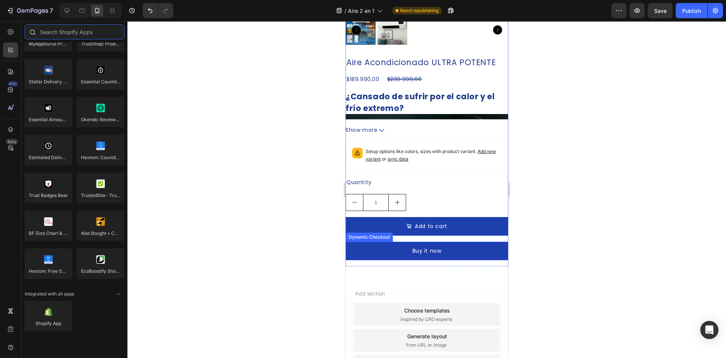
click at [85, 31] on input "text" at bounding box center [75, 31] width 100 height 15
type input "e"
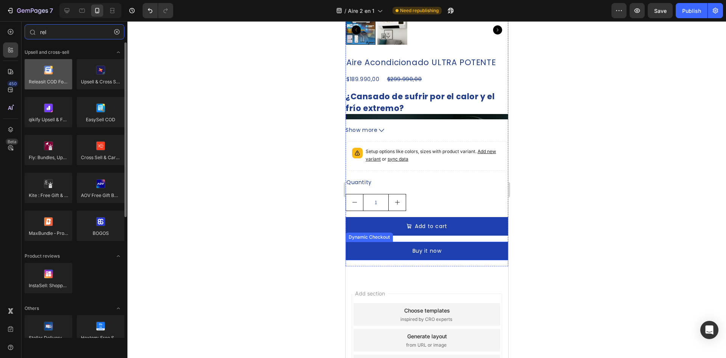
type input "rel"
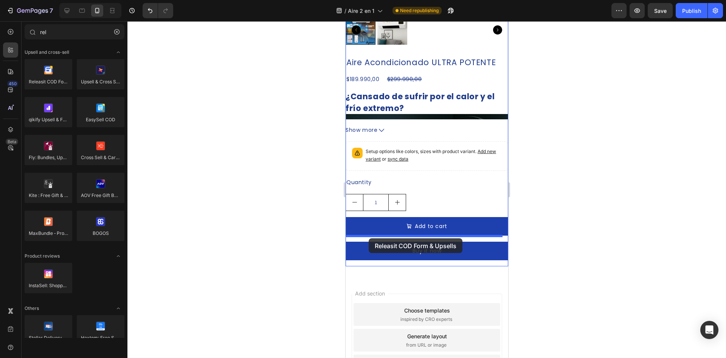
drag, startPoint x: 390, startPoint y: 101, endPoint x: 369, endPoint y: 238, distance: 138.7
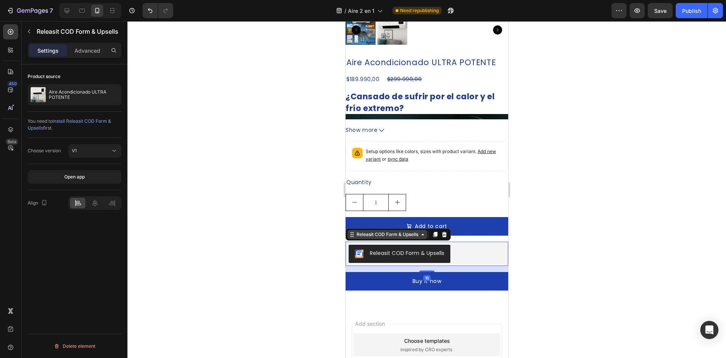
click at [399, 232] on div "Releasit COD Form & Upsells" at bounding box center [387, 234] width 65 height 7
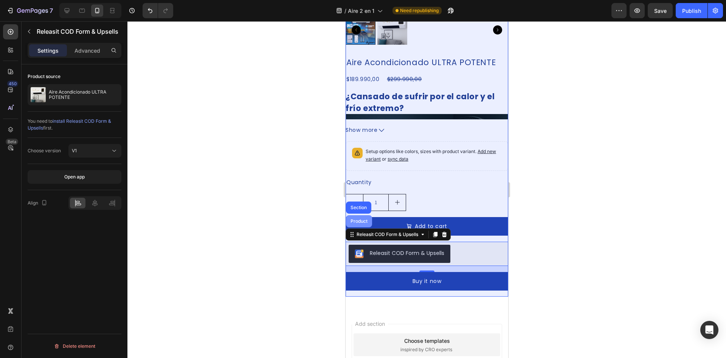
click at [365, 217] on div "Product" at bounding box center [359, 221] width 26 height 12
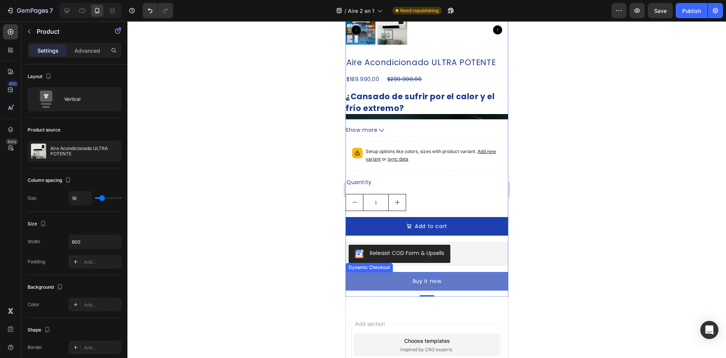
click at [431, 276] on div "Buy it now" at bounding box center [426, 280] width 29 height 9
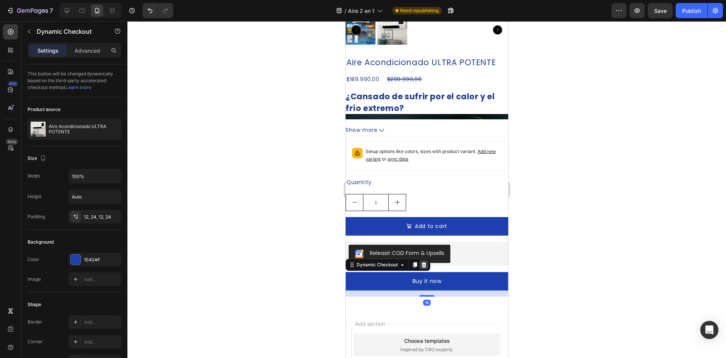
click at [426, 262] on icon at bounding box center [424, 264] width 6 height 6
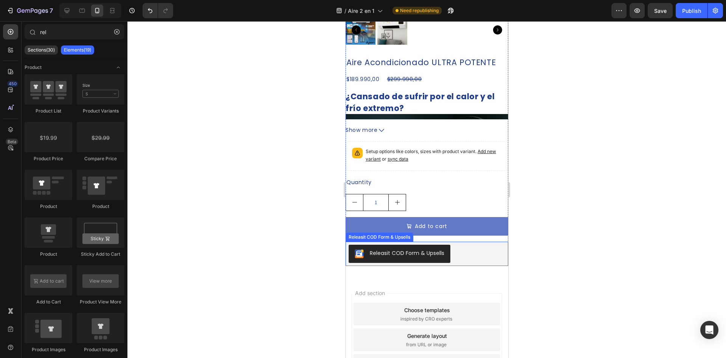
click at [473, 221] on button "Add to cart" at bounding box center [426, 226] width 163 height 19
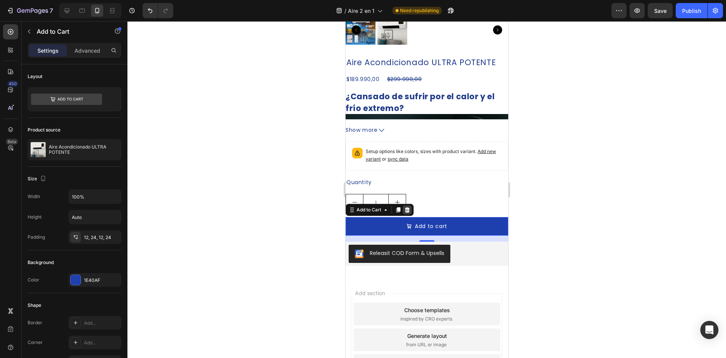
click at [407, 207] on icon at bounding box center [407, 209] width 5 height 5
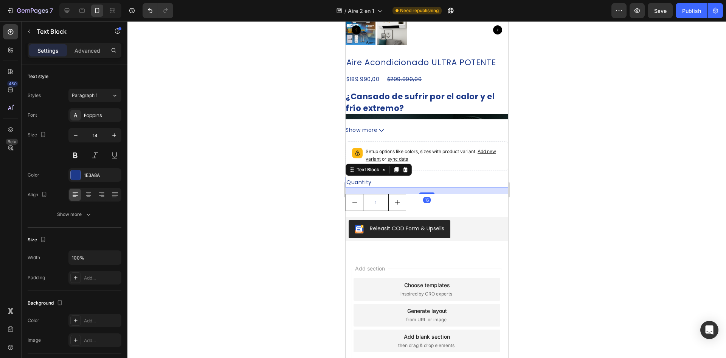
click at [412, 181] on div "Quantity" at bounding box center [426, 182] width 163 height 11
click at [403, 166] on icon at bounding box center [405, 169] width 6 height 6
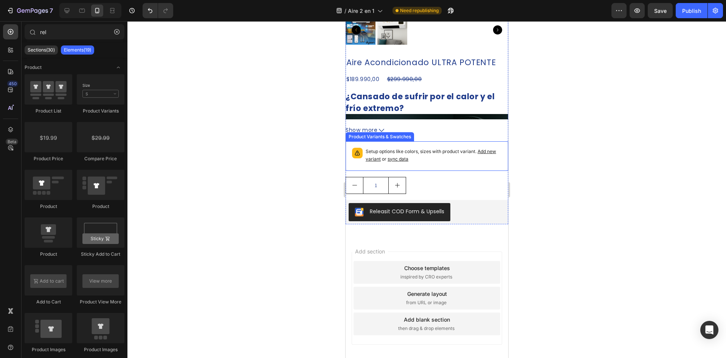
click at [409, 177] on div "1" at bounding box center [426, 185] width 163 height 17
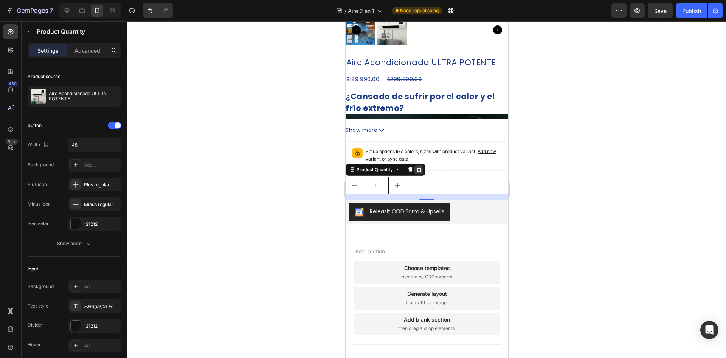
click at [419, 166] on icon at bounding box center [419, 168] width 5 height 5
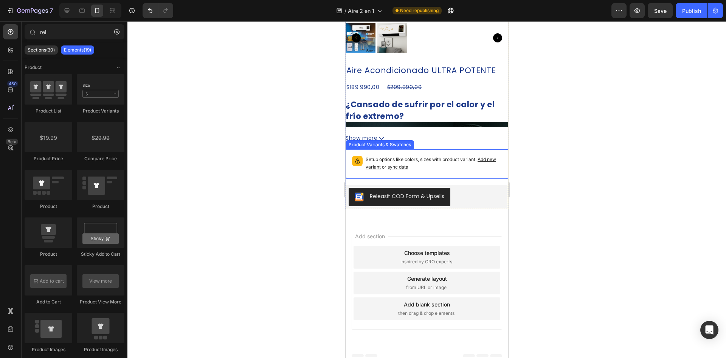
click at [443, 152] on div "Setup options like colors, sizes with product variant. Add new variant or sync …" at bounding box center [427, 163] width 156 height 23
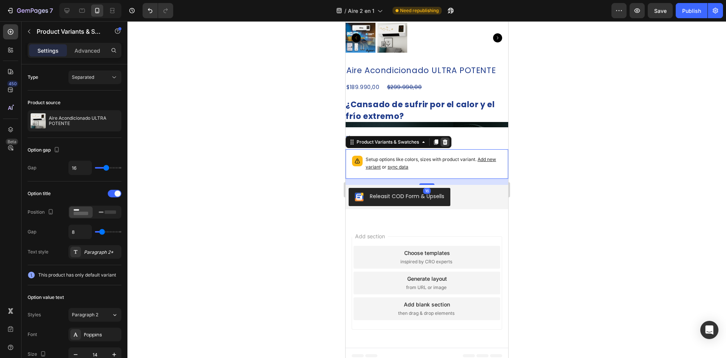
click at [448, 137] on div at bounding box center [444, 141] width 9 height 9
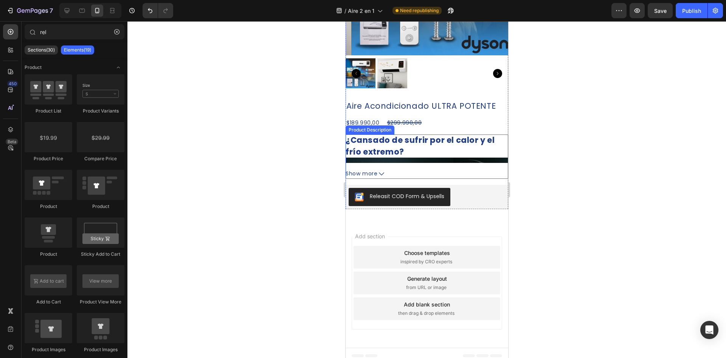
click at [442, 145] on div "¿Cansado de sufrir por el calor y el frío extremo? Despídete de las molestias d…" at bounding box center [426, 148] width 163 height 28
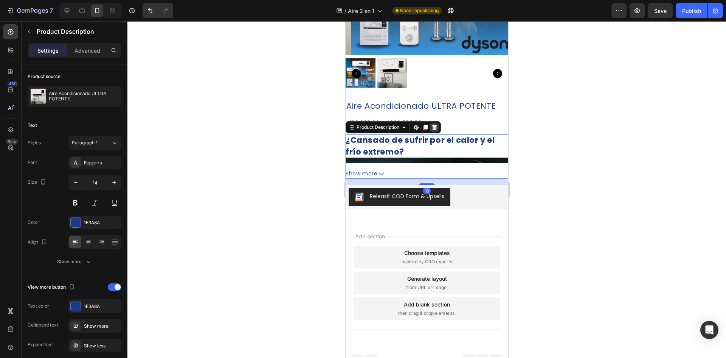
click at [439, 123] on div at bounding box center [434, 127] width 9 height 9
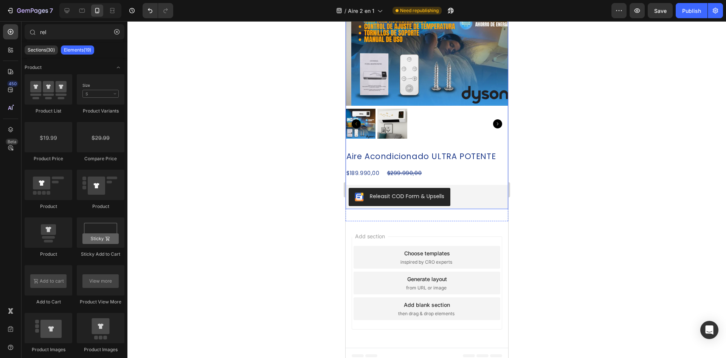
click at [444, 137] on div "Product Images" at bounding box center [426, 44] width 163 height 202
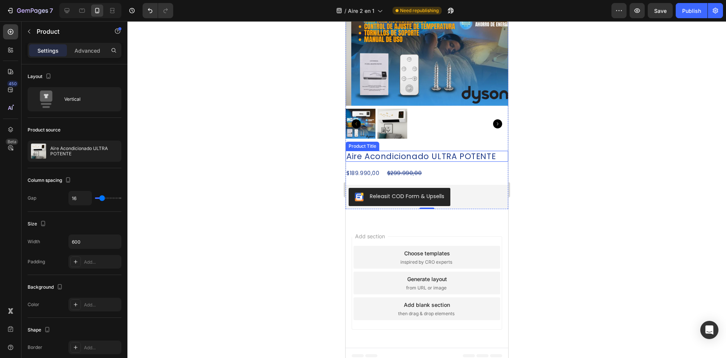
click at [442, 151] on h2 "Aire Acondicionado ULTRA POTENTE" at bounding box center [426, 156] width 163 height 11
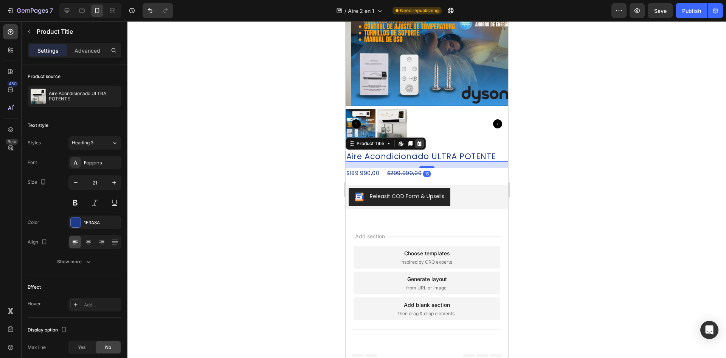
click at [420, 141] on icon at bounding box center [419, 143] width 5 height 5
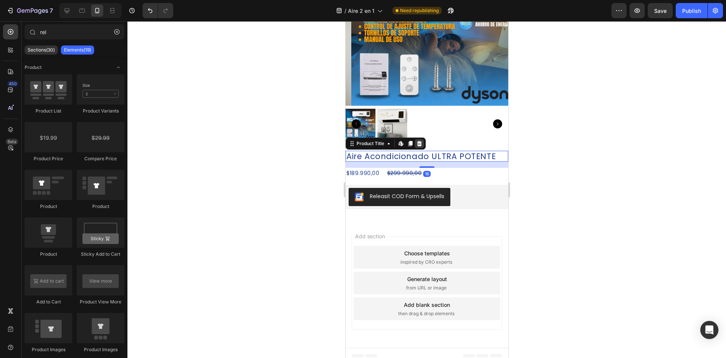
scroll to position [863, 0]
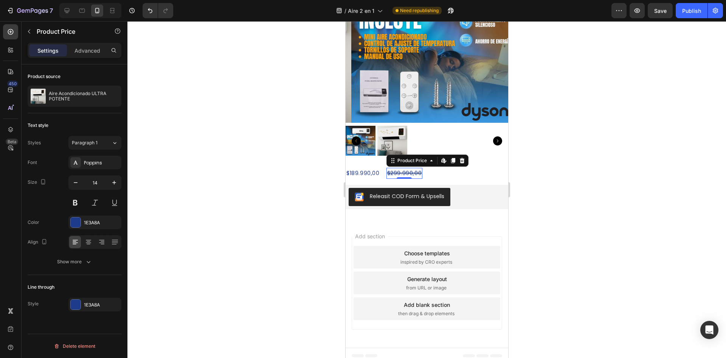
click at [418, 168] on div "$299.990,00" at bounding box center [404, 173] width 36 height 11
click at [457, 126] on div at bounding box center [426, 141] width 163 height 30
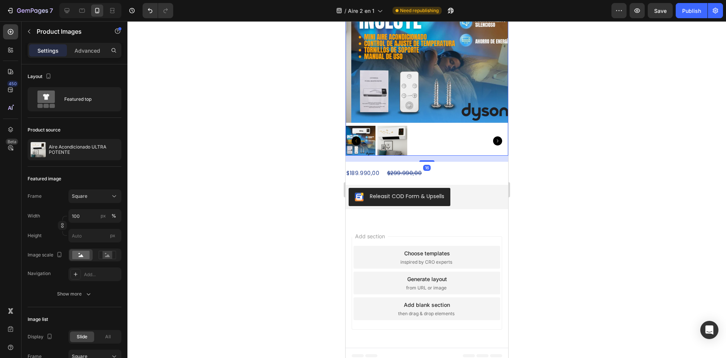
click at [460, 160] on div "Product Images 16 $189.990,00 Product Price Product Price $299.990,00 Product P…" at bounding box center [426, 84] width 163 height 249
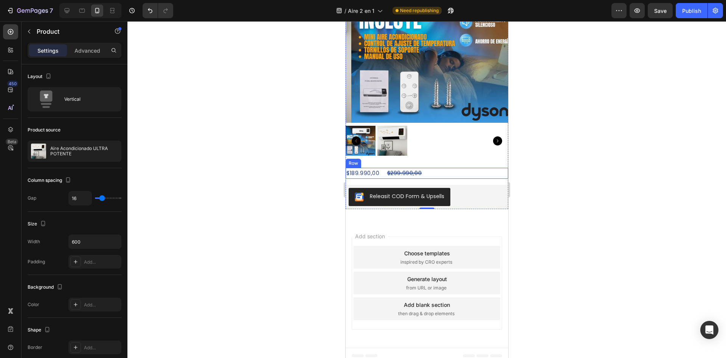
click at [459, 177] on div "$189.990,00 Product Price Product Price $299.990,00 Product Price Product Price…" at bounding box center [426, 188] width 163 height 41
click at [464, 168] on div "$189.990,00 Product Price Product Price $299.990,00 Product Price Product Price…" at bounding box center [426, 173] width 163 height 11
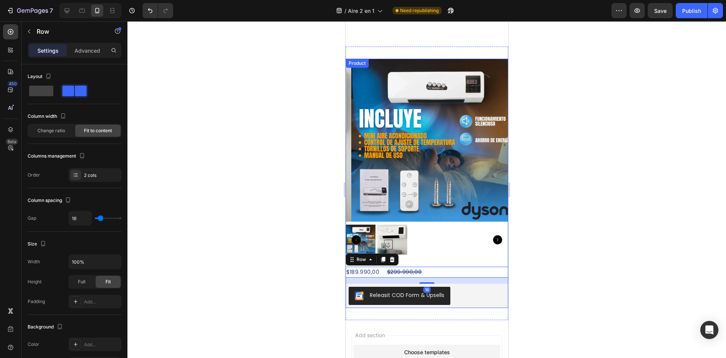
scroll to position [749, 0]
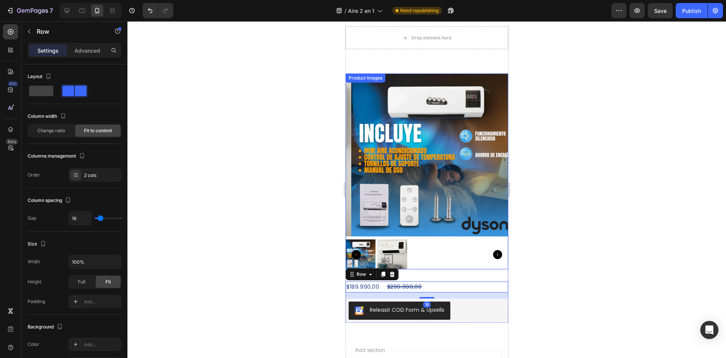
click at [460, 162] on img at bounding box center [432, 154] width 163 height 163
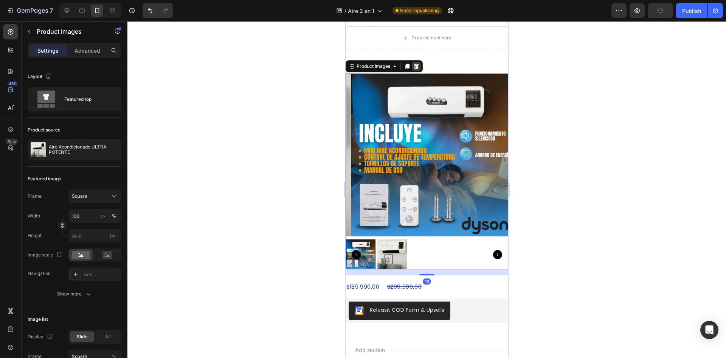
click at [416, 64] on icon at bounding box center [416, 66] width 5 height 5
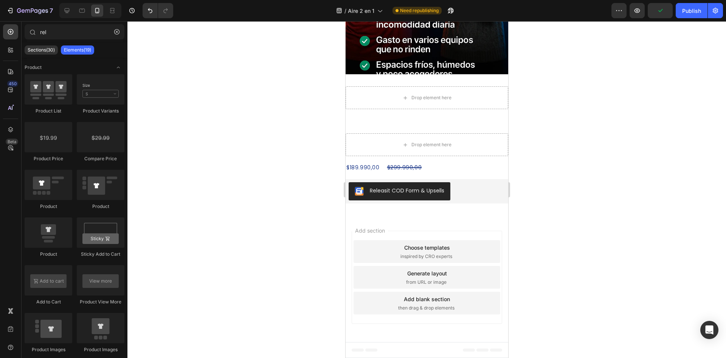
scroll to position [689, 0]
click at [444, 168] on div "$189.990,00 Product Price Product Price $299.990,00 Product Price Product Price…" at bounding box center [426, 167] width 163 height 11
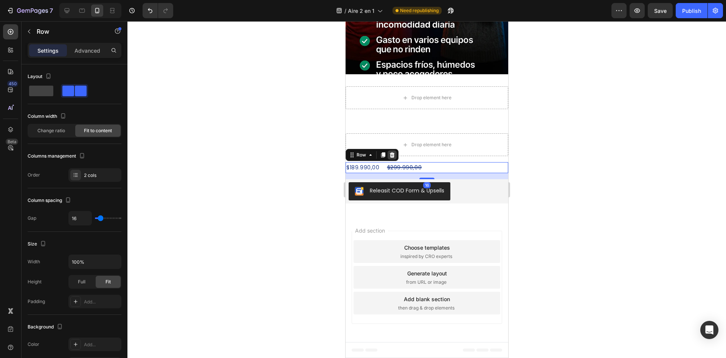
click at [394, 156] on icon at bounding box center [392, 155] width 6 height 6
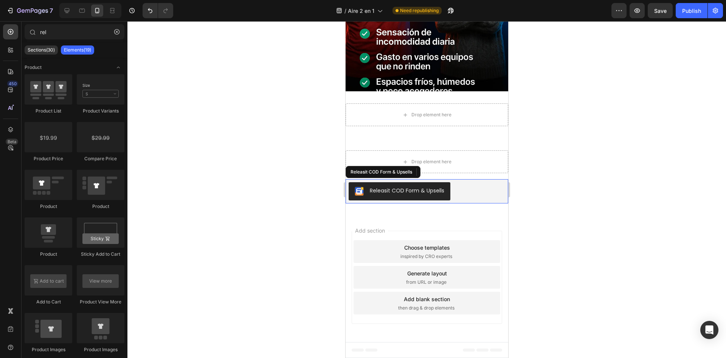
click at [459, 189] on div "Releasit COD Form & Upsells" at bounding box center [426, 191] width 157 height 18
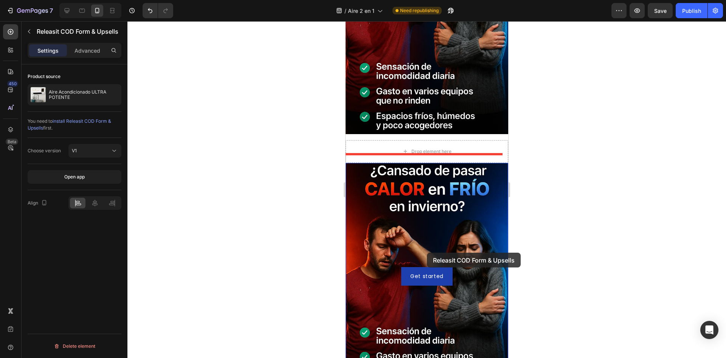
scroll to position [386, 0]
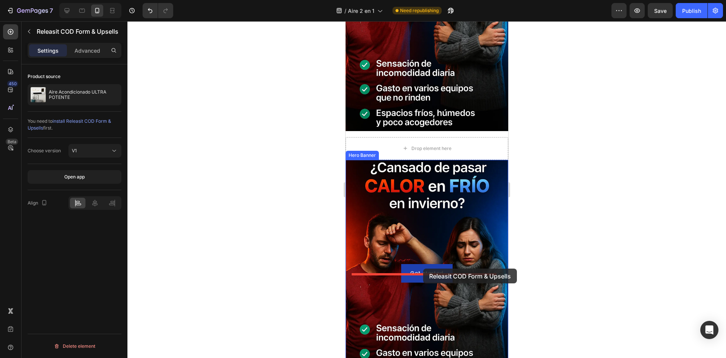
drag, startPoint x: 366, startPoint y: 176, endPoint x: 423, endPoint y: 268, distance: 108.9
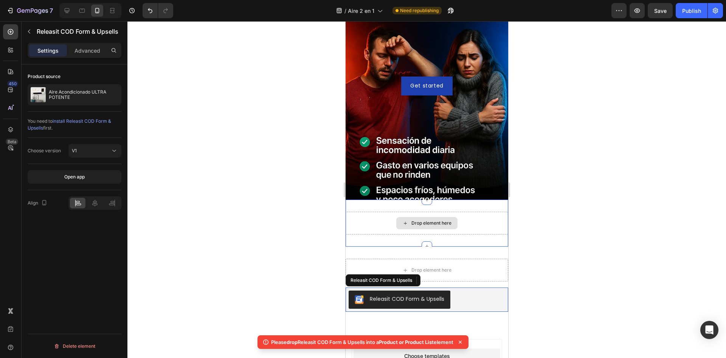
scroll to position [650, 0]
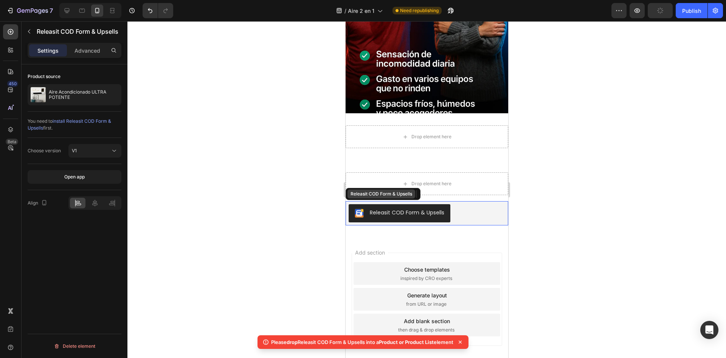
click at [362, 197] on div "Releasit COD Form & Upsells" at bounding box center [381, 193] width 65 height 7
click at [375, 210] on div "Releasit COD Form & Upsells" at bounding box center [407, 212] width 75 height 8
click at [383, 191] on div "Releasit COD Form & Upsells" at bounding box center [381, 193] width 65 height 7
click at [411, 190] on div "Releasit COD Form & Upsells" at bounding box center [381, 193] width 65 height 7
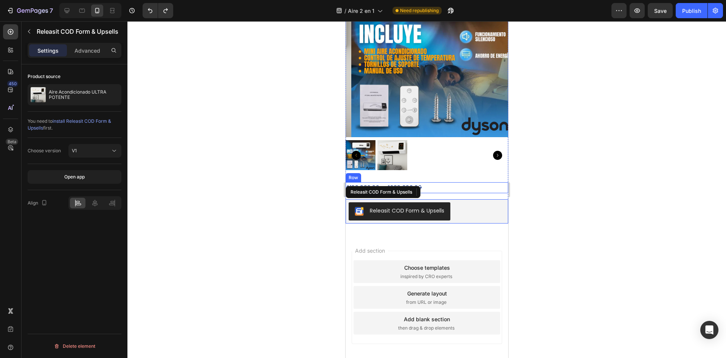
scroll to position [863, 0]
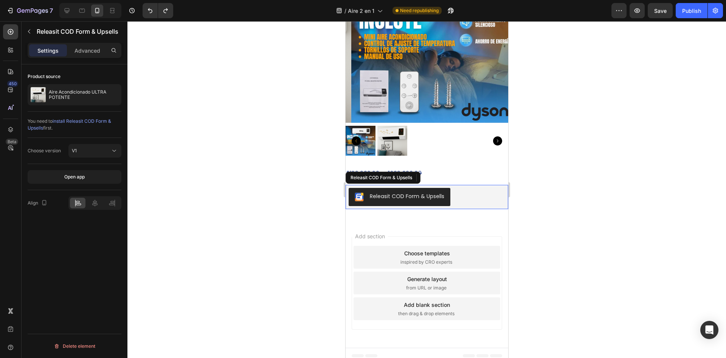
click at [370, 192] on div "Releasit COD Form & Upsells" at bounding box center [407, 196] width 75 height 8
click at [369, 171] on div "Releasit COD Form & Upsells" at bounding box center [382, 177] width 75 height 12
click at [407, 174] on div "Releasit COD Form & Upsells" at bounding box center [381, 177] width 65 height 7
click at [428, 202] on div "Releasit COD Form & Upsells" at bounding box center [426, 197] width 163 height 24
click at [426, 192] on div "Releasit COD Form & Upsells" at bounding box center [407, 196] width 75 height 8
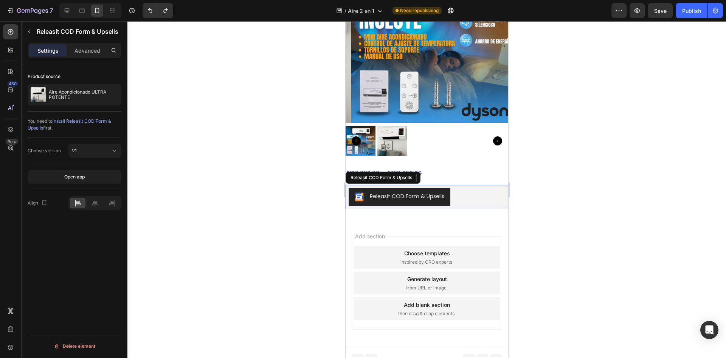
click at [426, 192] on div "Releasit COD Form & Upsells" at bounding box center [407, 196] width 75 height 8
click at [72, 86] on div "Aire Acondicionado ULTRA POTENTE" at bounding box center [75, 94] width 94 height 21
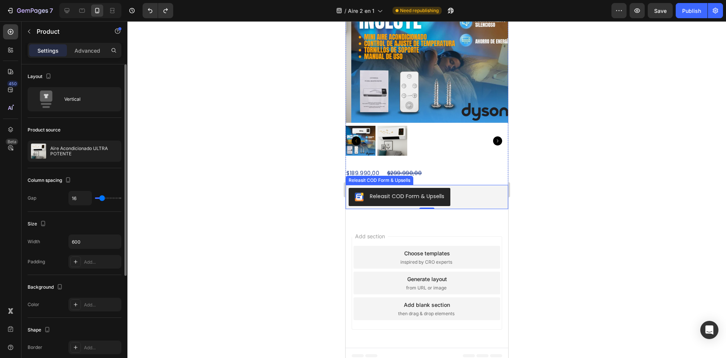
click at [393, 194] on div "Releasit COD Form & Upsells" at bounding box center [407, 196] width 75 height 8
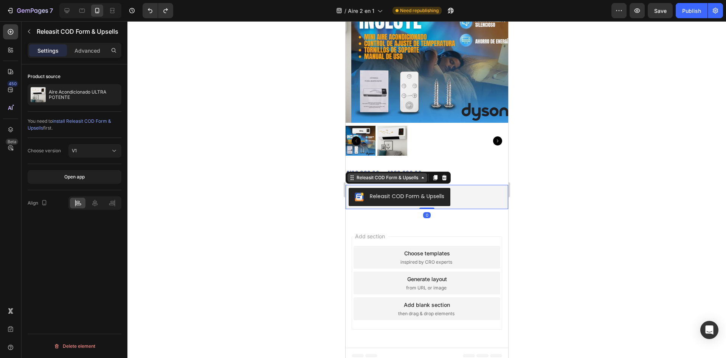
click at [369, 174] on div "Releasit COD Form & Upsells" at bounding box center [387, 177] width 65 height 7
click at [362, 162] on div "Product" at bounding box center [359, 164] width 26 height 12
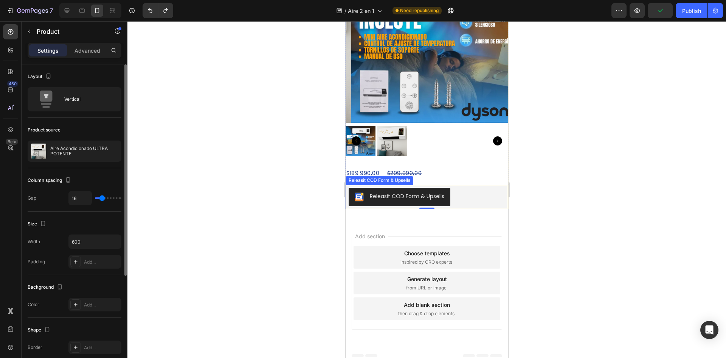
click at [384, 192] on div "Releasit COD Form & Upsells" at bounding box center [407, 196] width 75 height 8
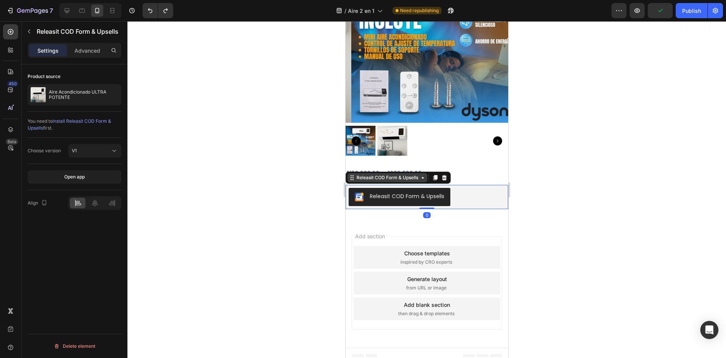
click at [381, 174] on div "Releasit COD Form & Upsells" at bounding box center [387, 177] width 65 height 7
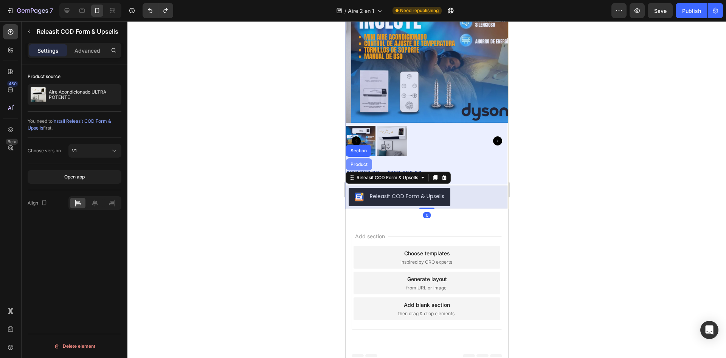
click at [359, 162] on div "Product" at bounding box center [359, 164] width 20 height 5
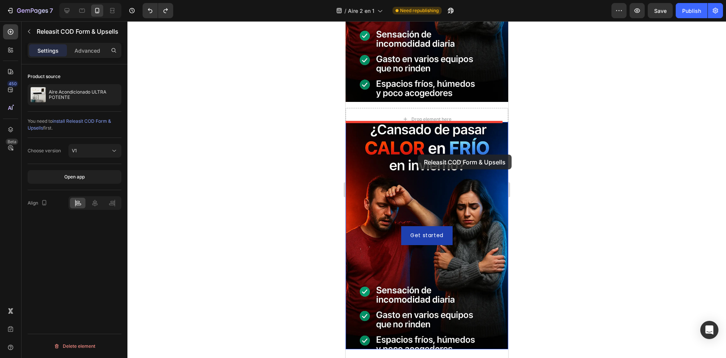
scroll to position [409, 0]
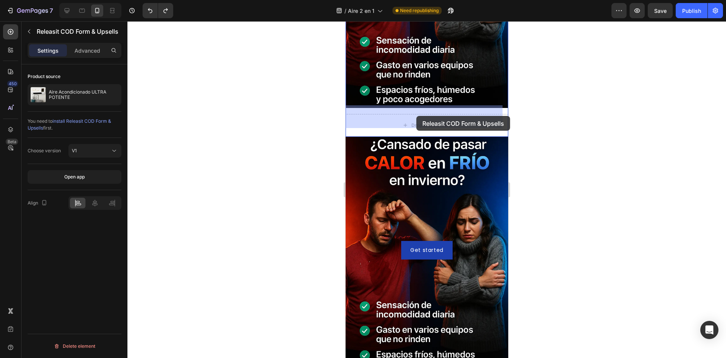
drag, startPoint x: 387, startPoint y: 194, endPoint x: 416, endPoint y: 116, distance: 83.6
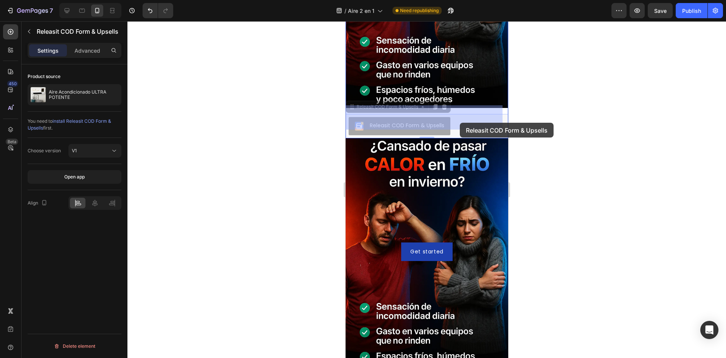
drag, startPoint x: 462, startPoint y: 115, endPoint x: 459, endPoint y: 124, distance: 10.2
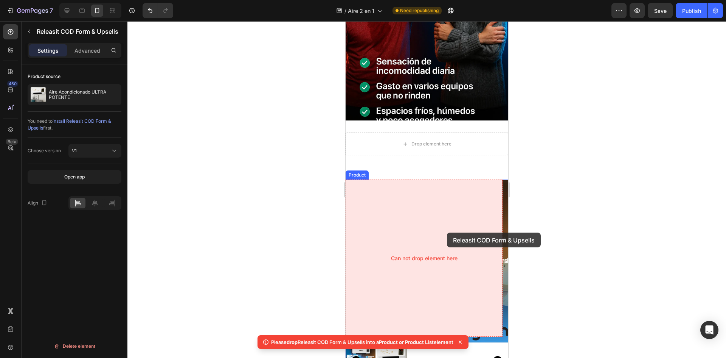
scroll to position [758, 0]
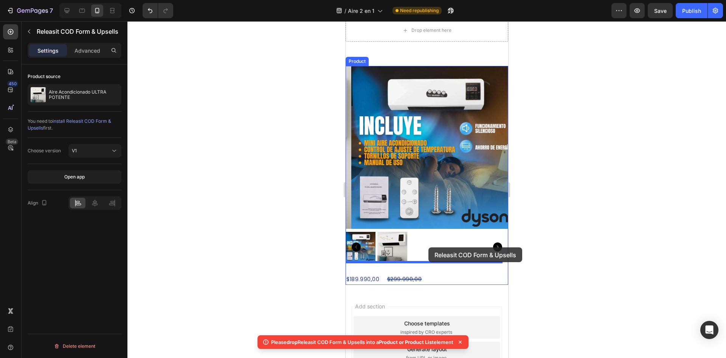
drag, startPoint x: 462, startPoint y: 149, endPoint x: 428, endPoint y: 247, distance: 103.7
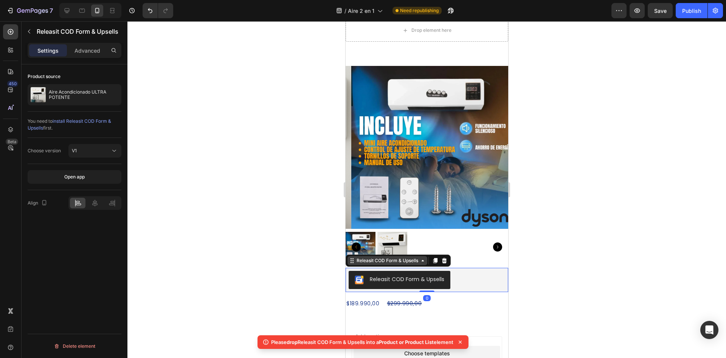
click at [404, 257] on div "Releasit COD Form & Upsells" at bounding box center [387, 260] width 65 height 7
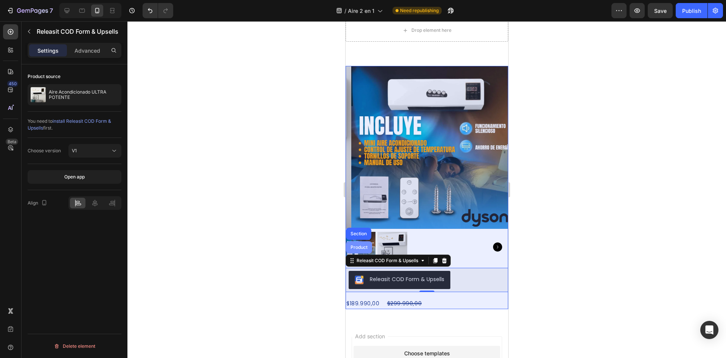
click at [355, 245] on div "Product" at bounding box center [359, 247] width 20 height 5
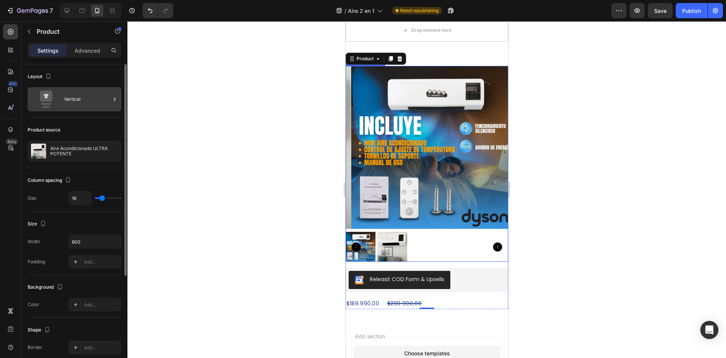
click at [88, 98] on div "Vertical" at bounding box center [87, 98] width 46 height 17
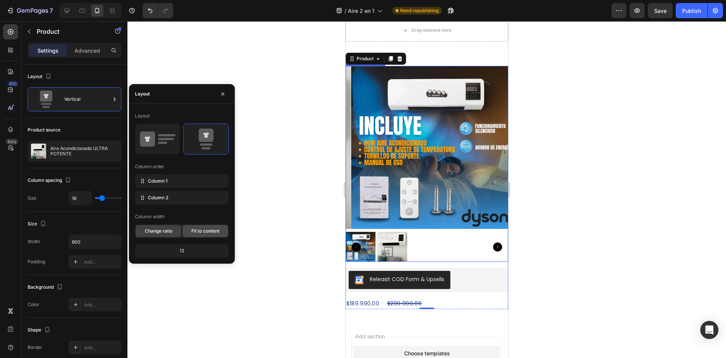
click at [205, 230] on span "Fit to content" at bounding box center [205, 230] width 28 height 7
click at [172, 234] on span "Change ratio" at bounding box center [159, 230] width 28 height 7
click at [193, 227] on span "Fit to content" at bounding box center [205, 230] width 28 height 7
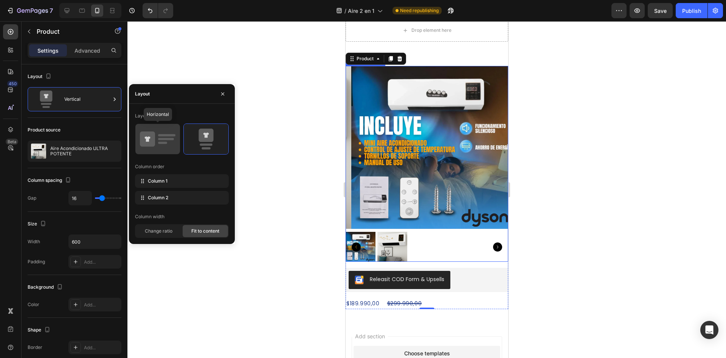
click at [154, 135] on icon at bounding box center [147, 138] width 15 height 15
type input "32"
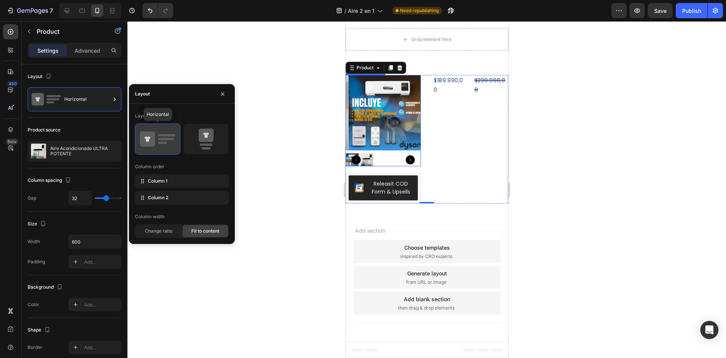
scroll to position [747, 0]
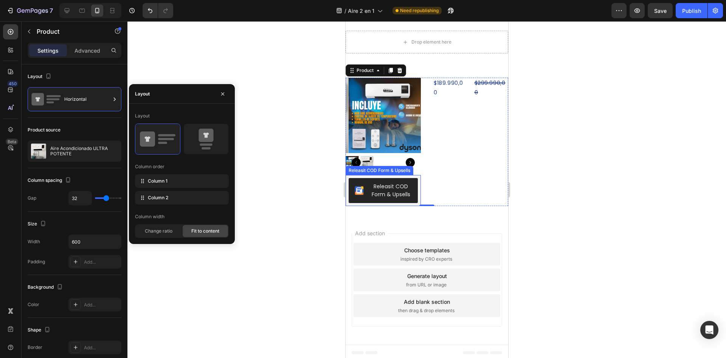
click at [396, 184] on div "Releasit COD Form & Upsells" at bounding box center [391, 190] width 42 height 16
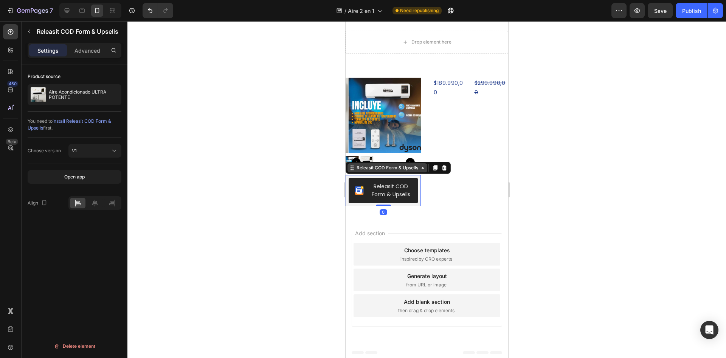
click at [378, 169] on div "Releasit COD Form & Upsells" at bounding box center [387, 167] width 80 height 9
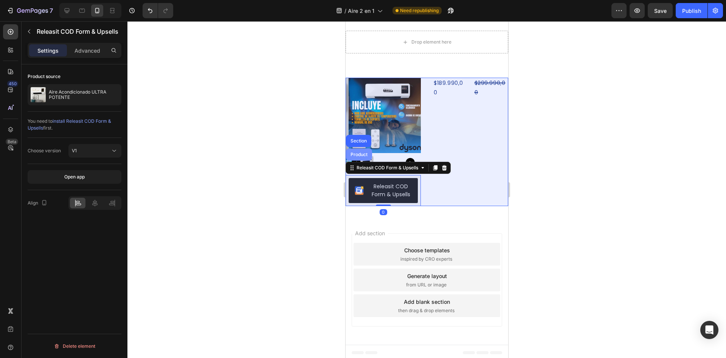
click at [366, 153] on div "Product" at bounding box center [359, 154] width 20 height 5
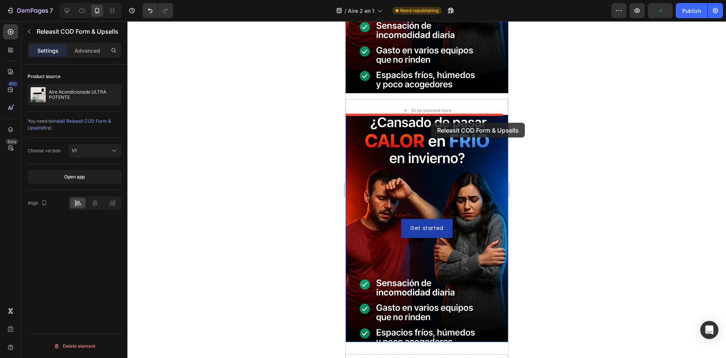
scroll to position [406, 0]
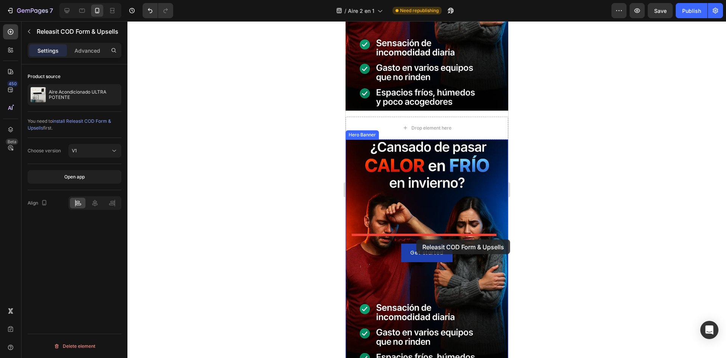
drag, startPoint x: 404, startPoint y: 178, endPoint x: 416, endPoint y: 240, distance: 63.2
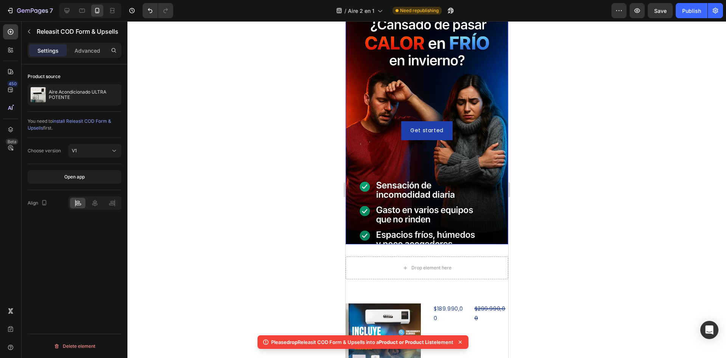
scroll to position [671, 0]
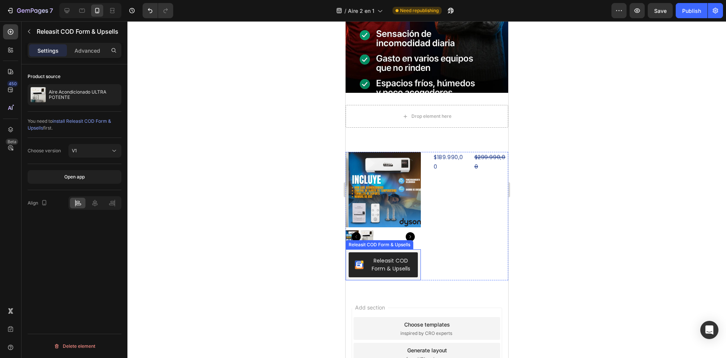
click at [419, 242] on div "Product Images Releasit COD Form & Upsells Releasit COD Form & Upsells $189.990…" at bounding box center [426, 216] width 163 height 128
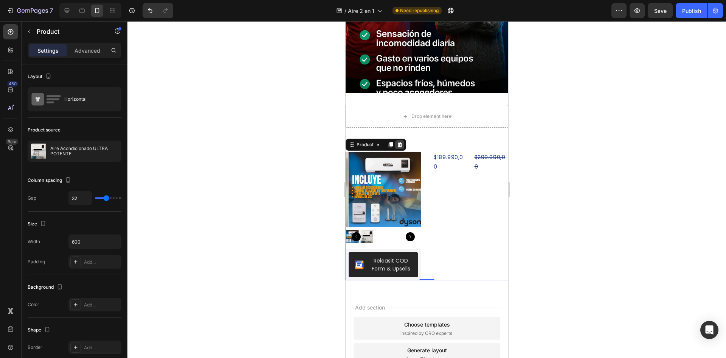
click at [398, 141] on div at bounding box center [399, 144] width 9 height 9
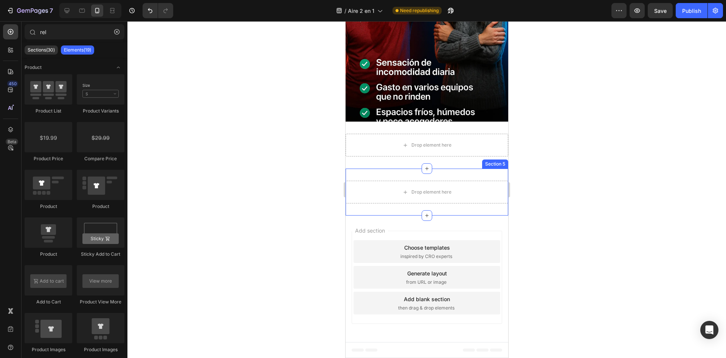
click at [459, 178] on div "Drop element here Section 5" at bounding box center [426, 191] width 163 height 47
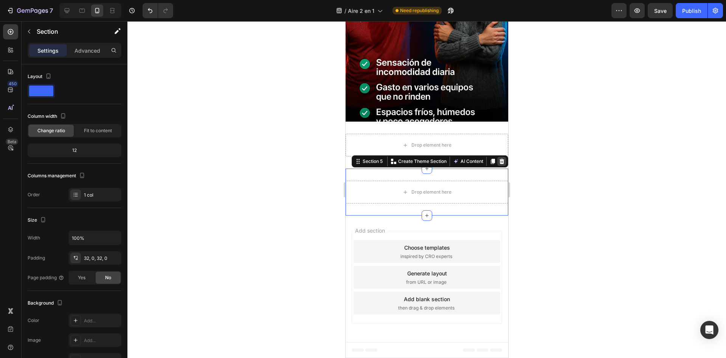
click at [499, 161] on icon at bounding box center [501, 161] width 5 height 5
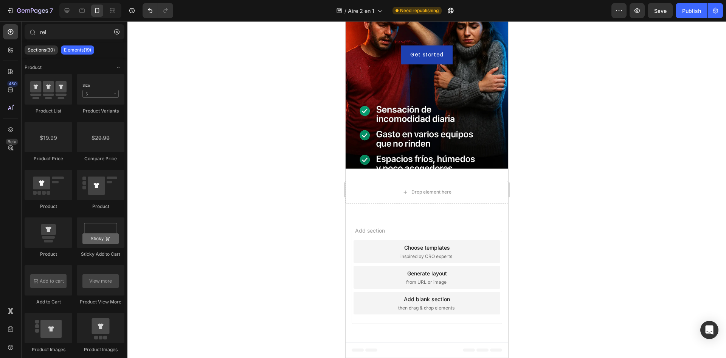
scroll to position [595, 0]
click at [440, 189] on div "Drop element here" at bounding box center [431, 192] width 40 height 6
click at [477, 173] on div "Drop element here Section 4" at bounding box center [426, 191] width 163 height 47
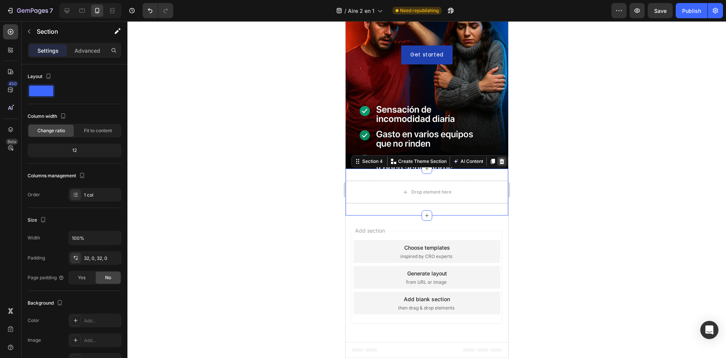
click at [499, 164] on icon at bounding box center [502, 161] width 6 height 6
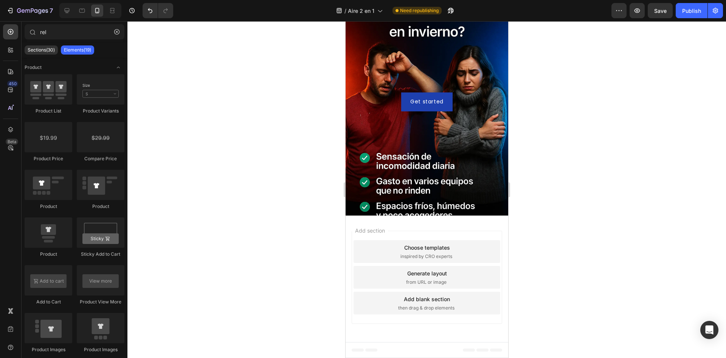
click at [395, 236] on div "Add section Choose templates inspired by CRO experts Generate layout from URL o…" at bounding box center [427, 276] width 151 height 93
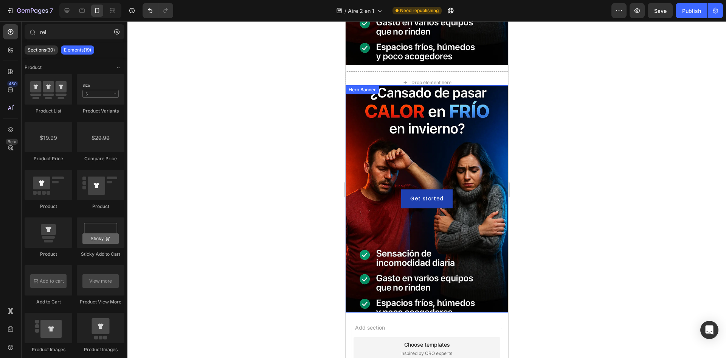
scroll to position [397, 0]
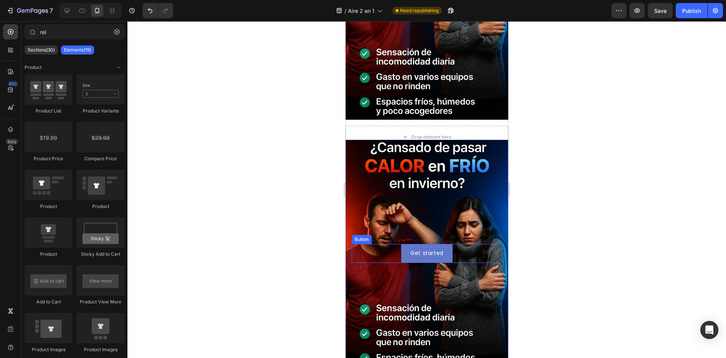
click at [420, 252] on div "Get started" at bounding box center [426, 252] width 33 height 9
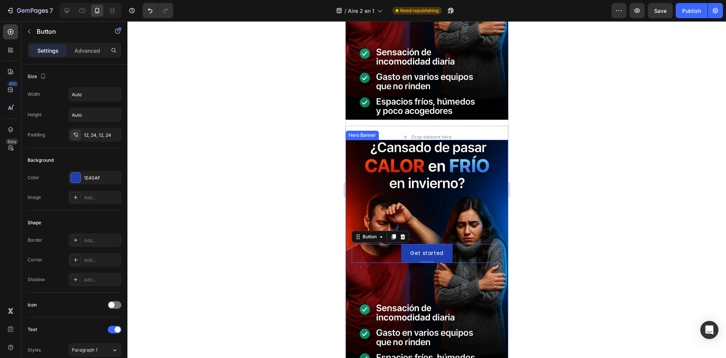
click at [432, 223] on div "Background Image" at bounding box center [426, 253] width 163 height 227
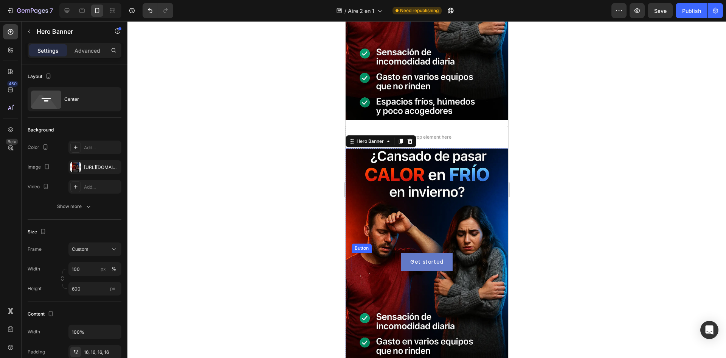
click at [426, 252] on button "Get started" at bounding box center [426, 261] width 51 height 19
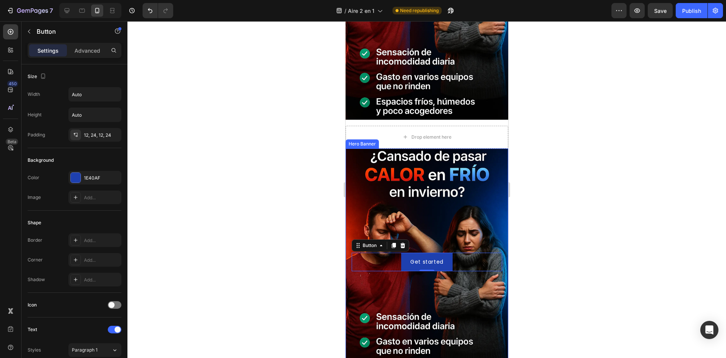
click at [420, 148] on div "Background Image" at bounding box center [426, 261] width 163 height 227
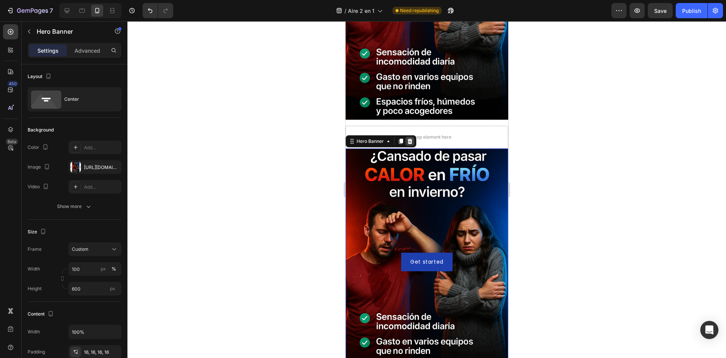
click at [412, 138] on icon at bounding box center [410, 141] width 6 height 6
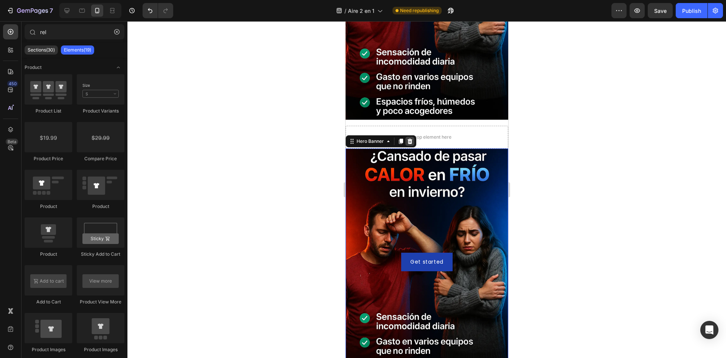
scroll to position [344, 0]
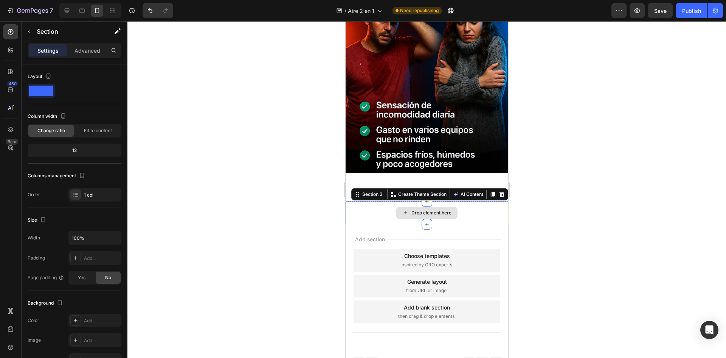
click at [456, 203] on div "Drop element here" at bounding box center [426, 212] width 163 height 23
click at [496, 188] on div "Section 3 You can create reusable sections Create Theme Section AI Content Writ…" at bounding box center [429, 194] width 157 height 12
click at [499, 191] on icon at bounding box center [501, 193] width 5 height 5
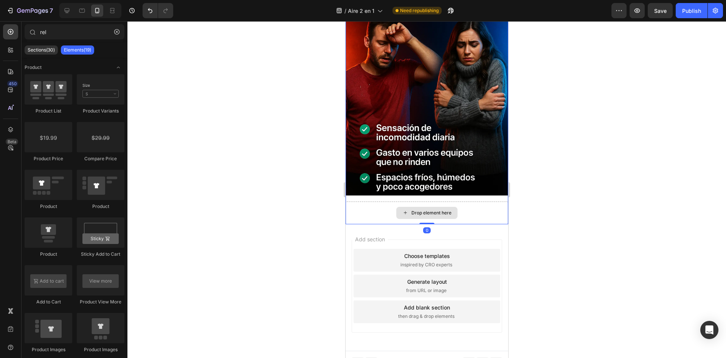
click at [461, 201] on div "Drop element here" at bounding box center [426, 212] width 163 height 23
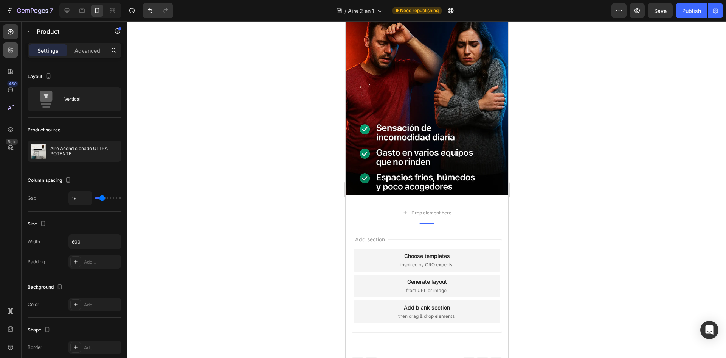
click at [11, 53] on icon at bounding box center [11, 50] width 8 height 8
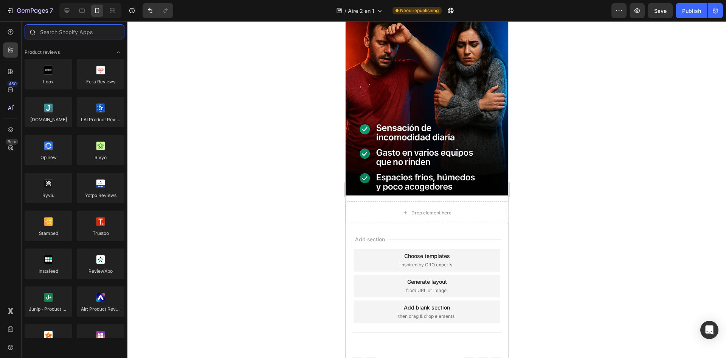
click at [86, 31] on input "text" at bounding box center [75, 31] width 100 height 15
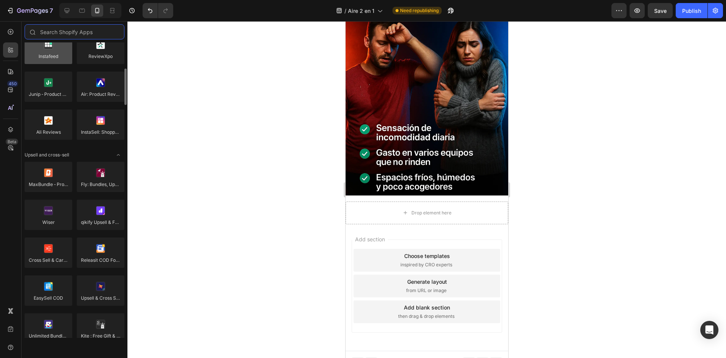
scroll to position [203, 0]
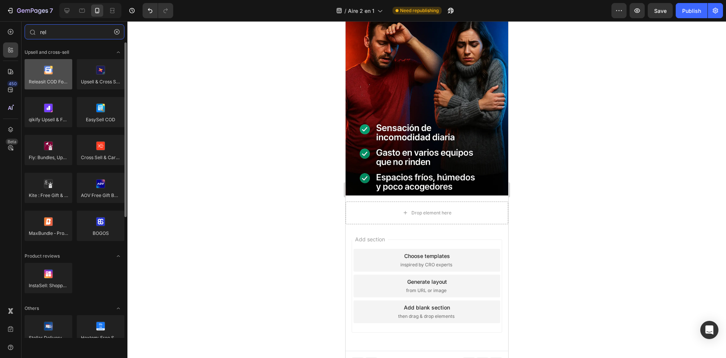
type input "rel"
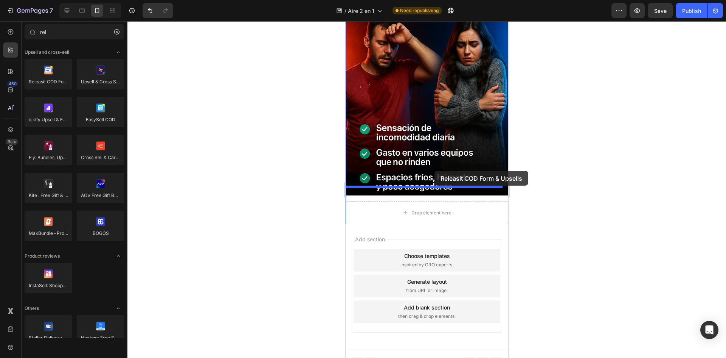
drag, startPoint x: 391, startPoint y: 107, endPoint x: 435, endPoint y: 172, distance: 78.4
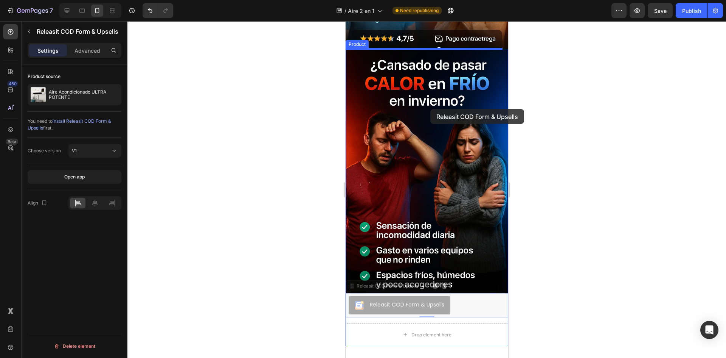
scroll to position [208, 0]
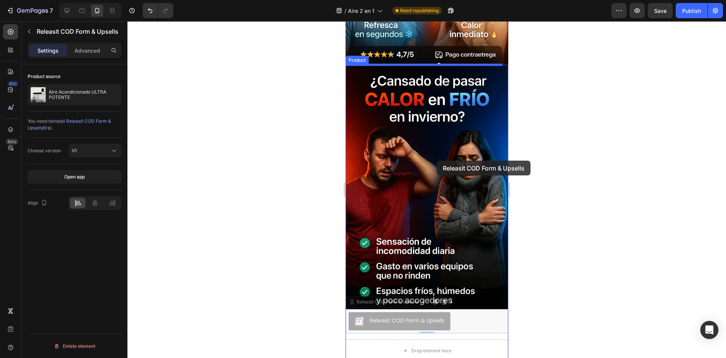
drag, startPoint x: 396, startPoint y: 237, endPoint x: 442, endPoint y: 166, distance: 85.1
click at [442, 166] on div "iPhone 15 Pro Max ( 430 px) iPhone 13 Mini iPhone 13 Pro iPhone 11 Pro Max iPho…" at bounding box center [426, 158] width 163 height 691
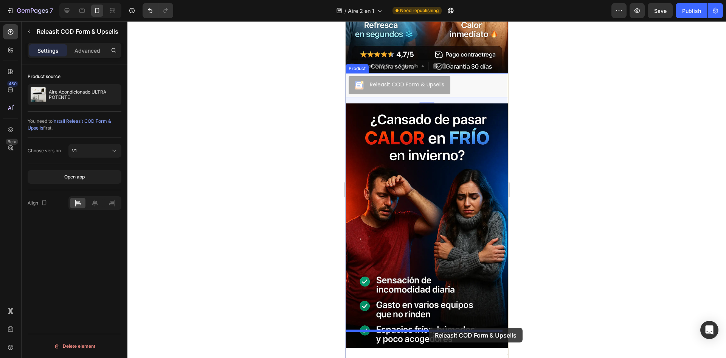
drag, startPoint x: 414, startPoint y: 73, endPoint x: 429, endPoint y: 328, distance: 255.8
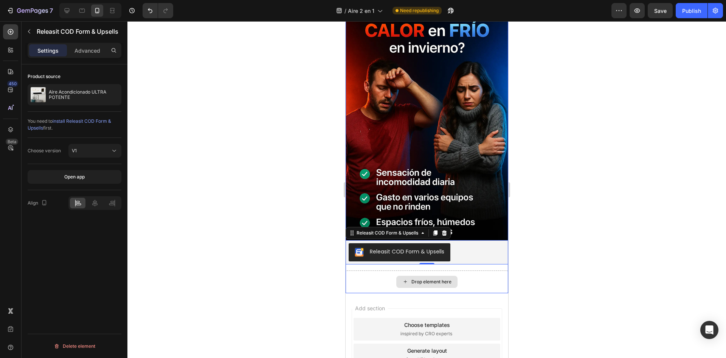
scroll to position [321, 0]
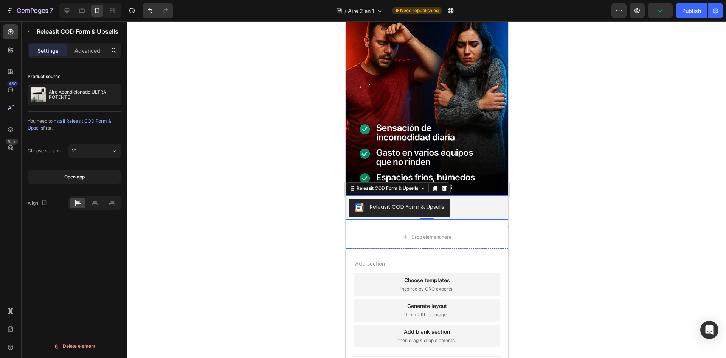
click at [448, 149] on img at bounding box center [426, 73] width 163 height 244
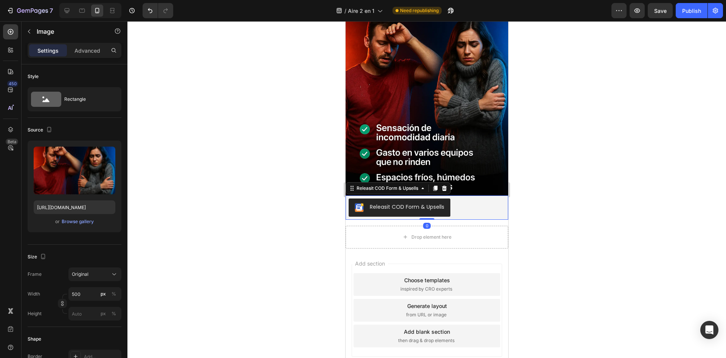
click at [462, 203] on div "Releasit COD Form & Upsells" at bounding box center [426, 207] width 157 height 18
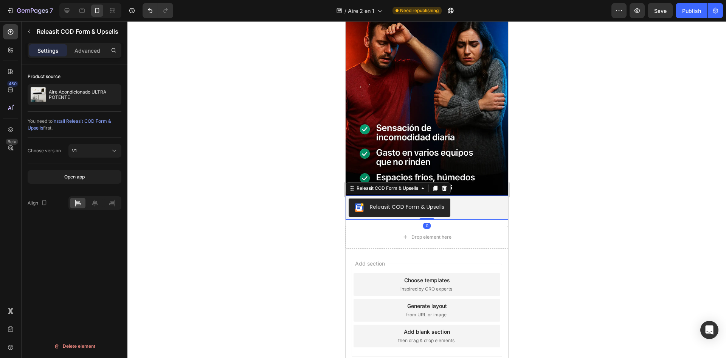
click at [425, 203] on div "Releasit COD Form & Upsells" at bounding box center [407, 207] width 75 height 8
click at [402, 185] on div "Releasit COD Form & Upsells" at bounding box center [387, 188] width 65 height 7
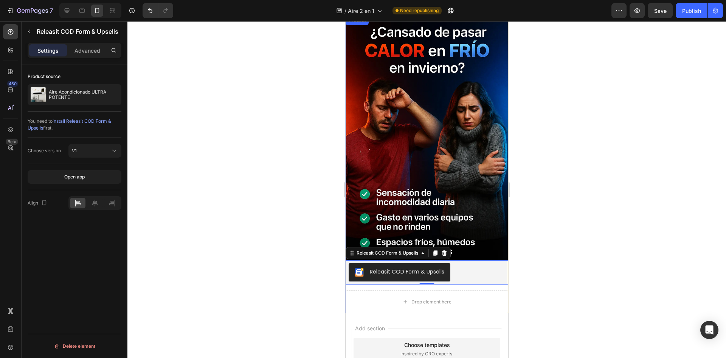
scroll to position [246, 0]
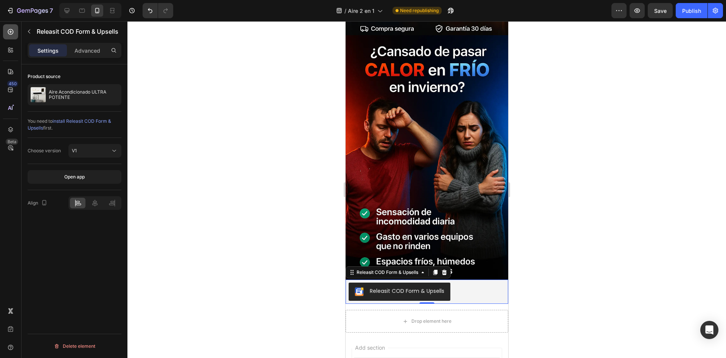
click at [11, 36] on div at bounding box center [10, 31] width 15 height 15
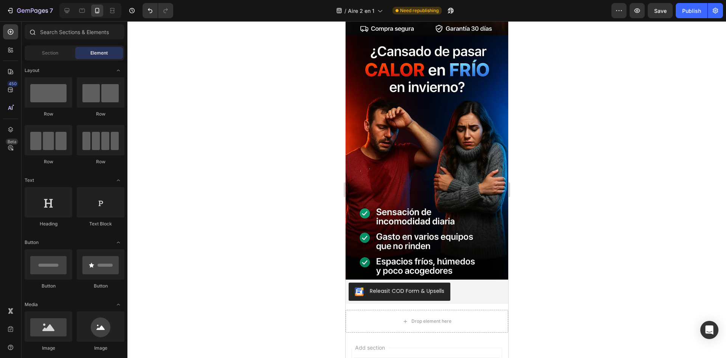
click at [25, 31] on div at bounding box center [32, 31] width 15 height 15
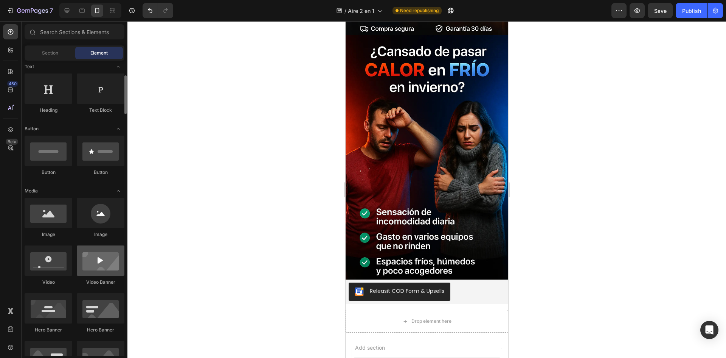
scroll to position [227, 0]
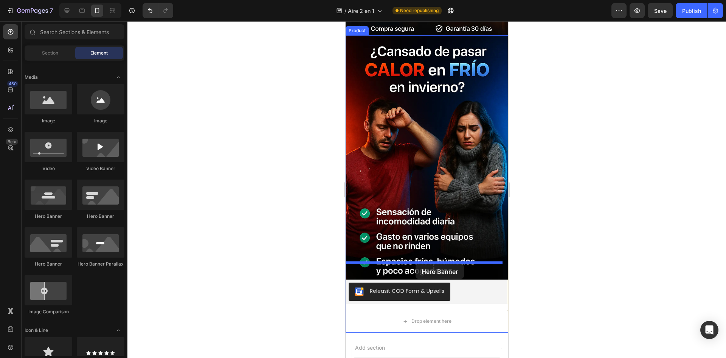
drag, startPoint x: 390, startPoint y: 276, endPoint x: 415, endPoint y: 264, distance: 27.8
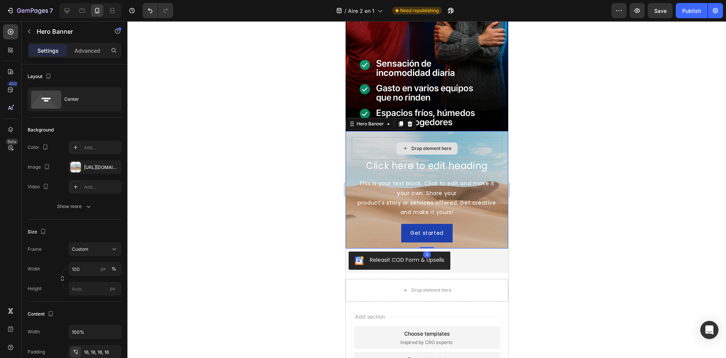
scroll to position [397, 0]
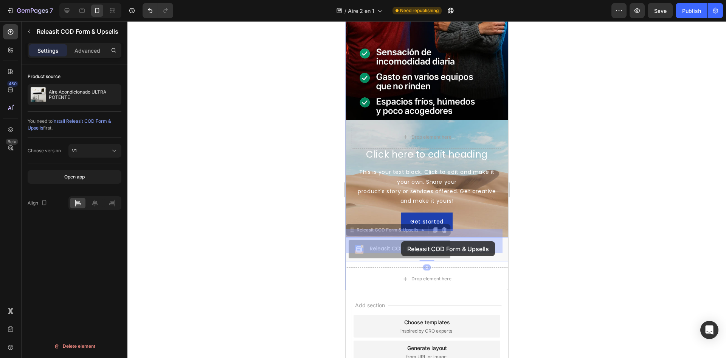
drag, startPoint x: 392, startPoint y: 239, endPoint x: 401, endPoint y: 241, distance: 9.7
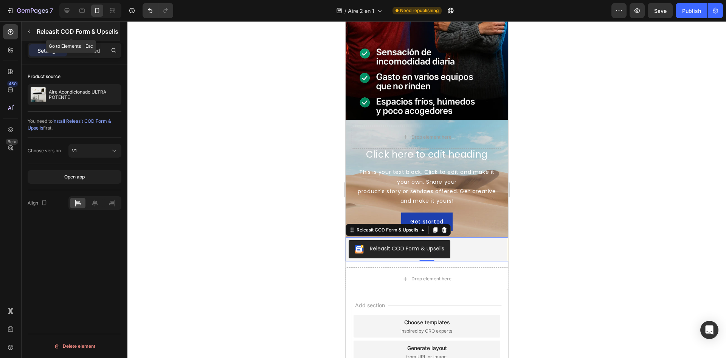
click at [32, 32] on icon "button" at bounding box center [29, 31] width 6 height 6
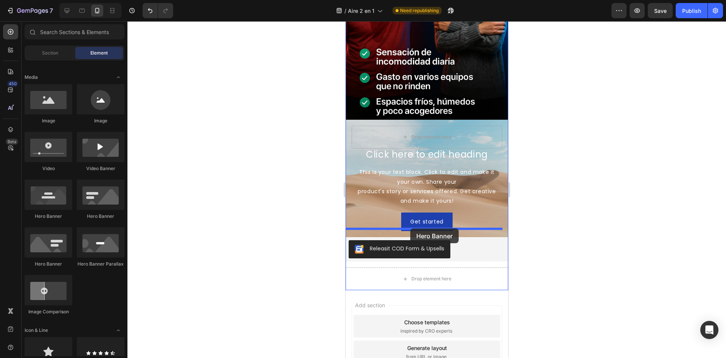
drag, startPoint x: 405, startPoint y: 229, endPoint x: 410, endPoint y: 227, distance: 5.6
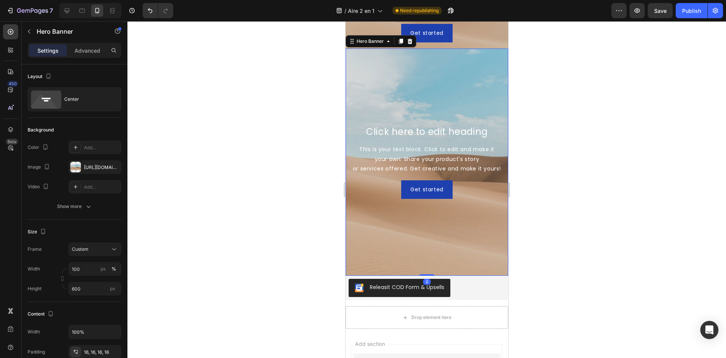
scroll to position [586, 0]
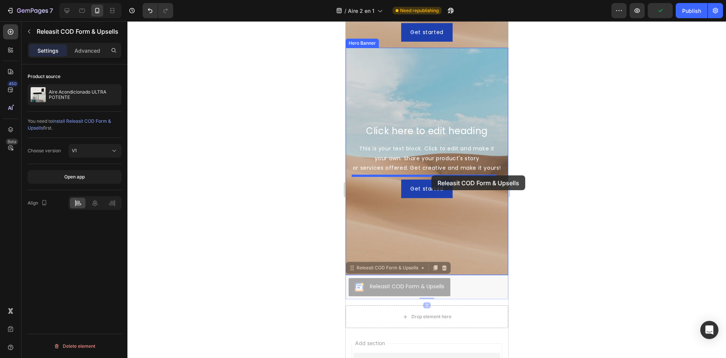
drag, startPoint x: 405, startPoint y: 278, endPoint x: 431, endPoint y: 175, distance: 106.3
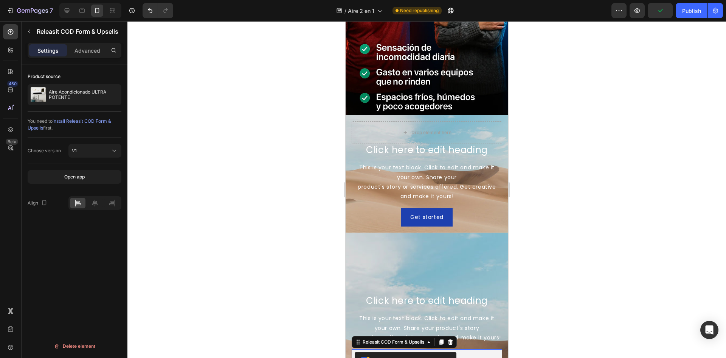
scroll to position [397, 0]
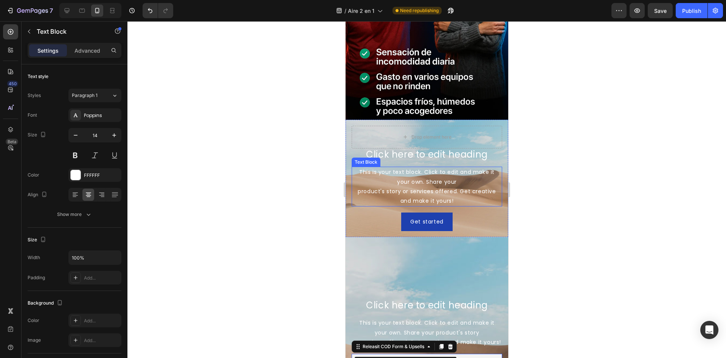
click at [476, 166] on div "This is your text block. Click to edit and make it your own. Share your product…" at bounding box center [427, 186] width 151 height 40
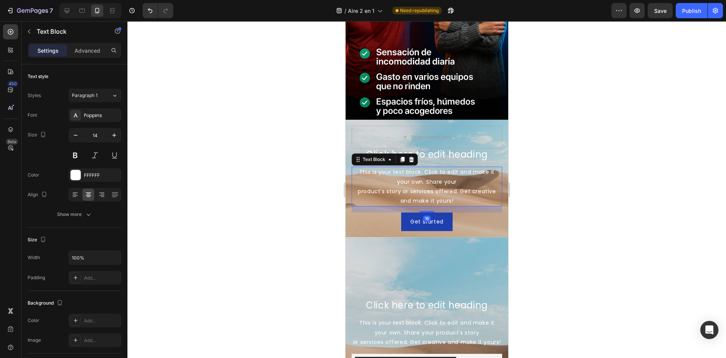
click at [483, 212] on div "Get started Button" at bounding box center [427, 221] width 151 height 19
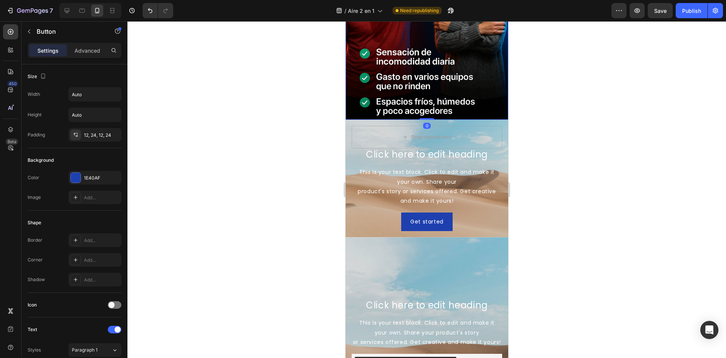
drag, startPoint x: 500, startPoint y: 110, endPoint x: 499, endPoint y: 114, distance: 4.0
click at [499, 114] on div "Image 0 Click here to edit heading Heading This is your text block. Click to ed…" at bounding box center [426, 170] width 163 height 589
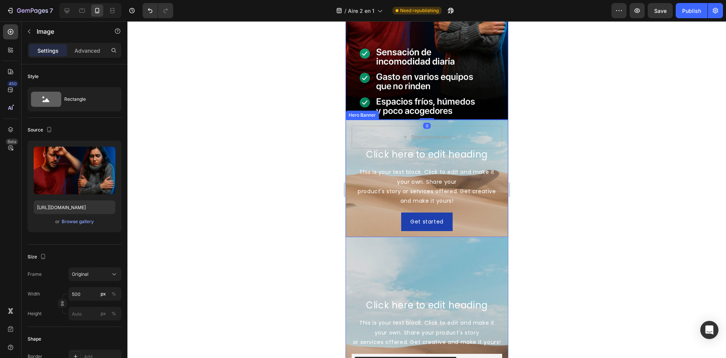
click at [496, 120] on div "Click here to edit heading Heading This is your text block. Click to edit and m…" at bounding box center [426, 179] width 163 height 118
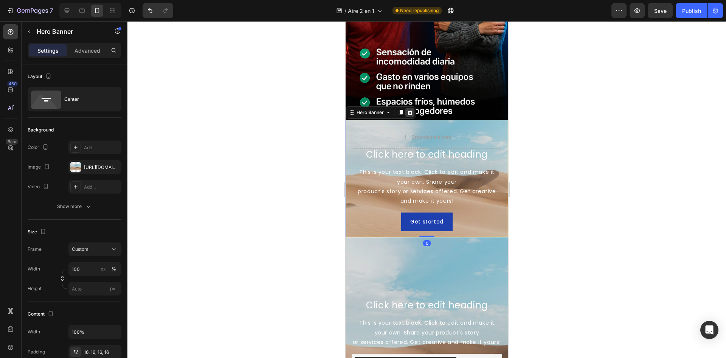
click at [410, 109] on icon at bounding box center [410, 112] width 6 height 6
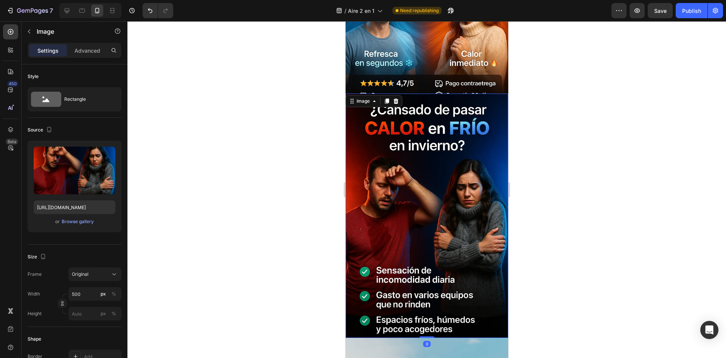
scroll to position [170, 0]
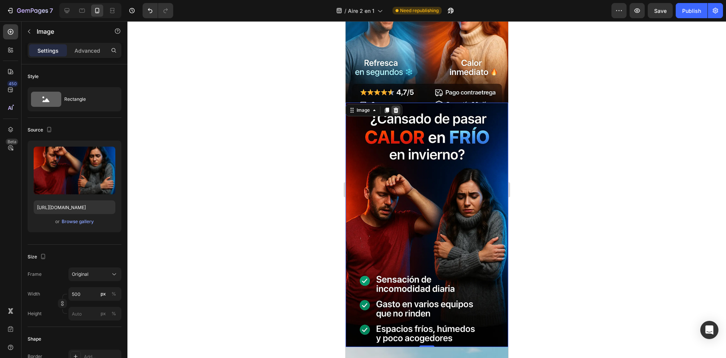
click at [400, 107] on div at bounding box center [395, 110] width 9 height 9
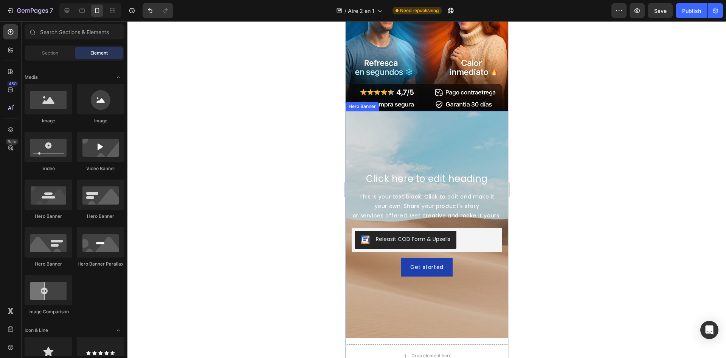
click at [490, 131] on div "Background Image" at bounding box center [426, 224] width 163 height 227
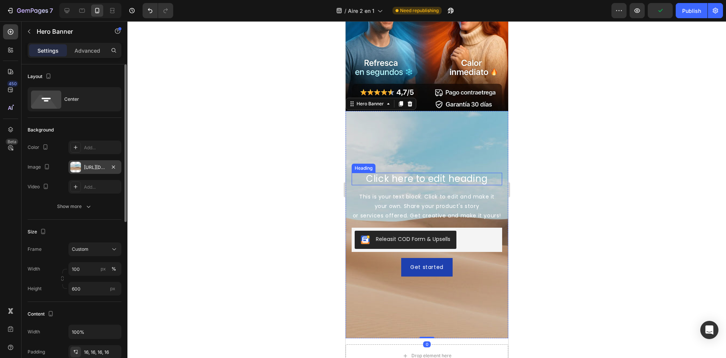
click at [106, 168] on div "https://cdn.shopify.com/s/files/1/2005/9307/files/background_settings.jpg" at bounding box center [94, 167] width 53 height 14
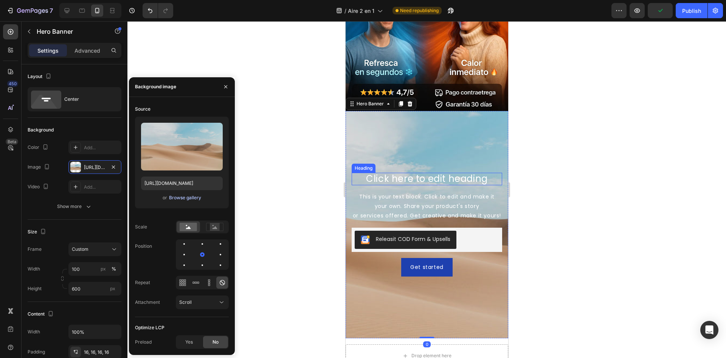
click at [192, 196] on div "Browse gallery" at bounding box center [185, 197] width 32 height 7
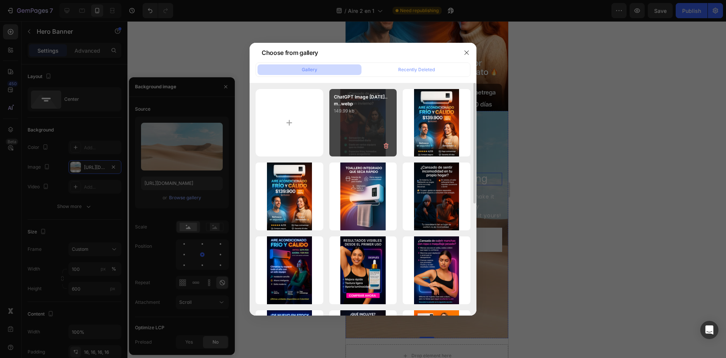
click at [378, 120] on div "ChatGPT Image 29 sep...m..webp 149.99 kb" at bounding box center [364, 123] width 68 height 68
type input "https://cdn.shopify.com/s/files/1/0964/6184/8866/files/gempages_585348323934732…"
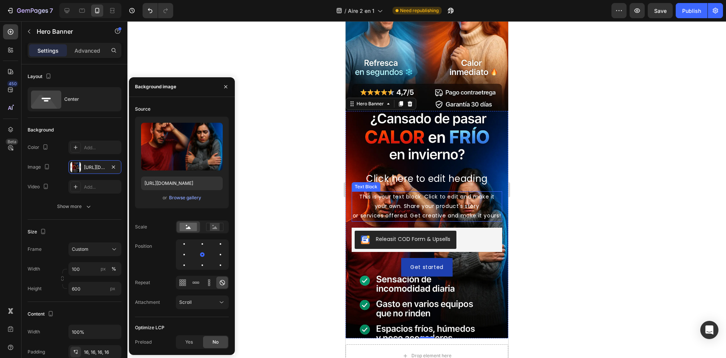
click at [423, 200] on div "This is your text block. Click to edit and make it your own. Share your product…" at bounding box center [427, 206] width 151 height 30
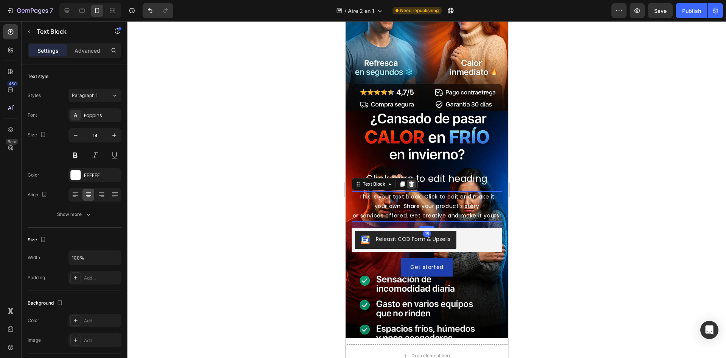
click at [413, 181] on icon at bounding box center [411, 184] width 6 height 6
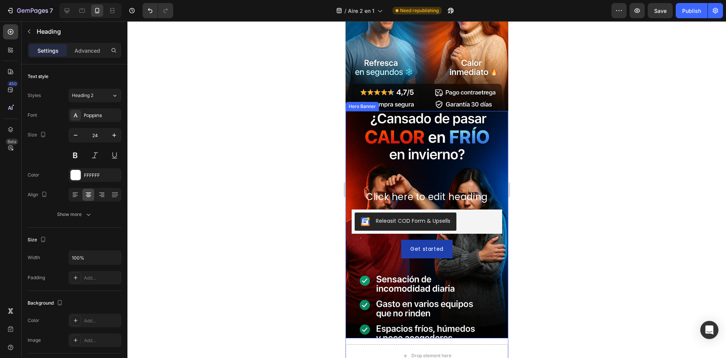
click at [438, 191] on h2 "Click here to edit heading" at bounding box center [427, 197] width 151 height 12
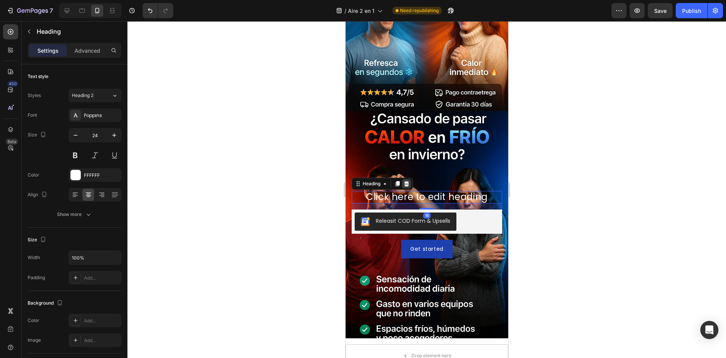
click at [405, 181] on icon at bounding box center [406, 183] width 5 height 5
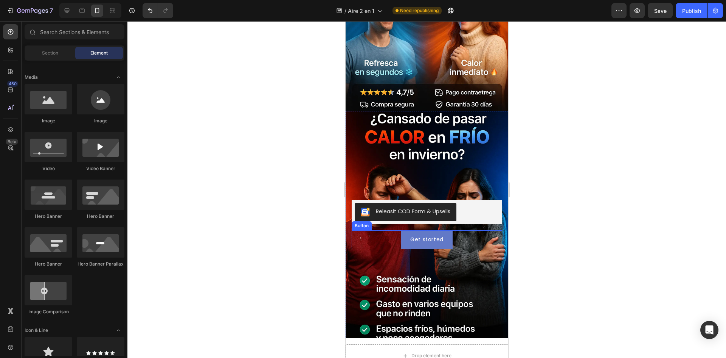
click at [435, 230] on button "Get started" at bounding box center [426, 239] width 51 height 19
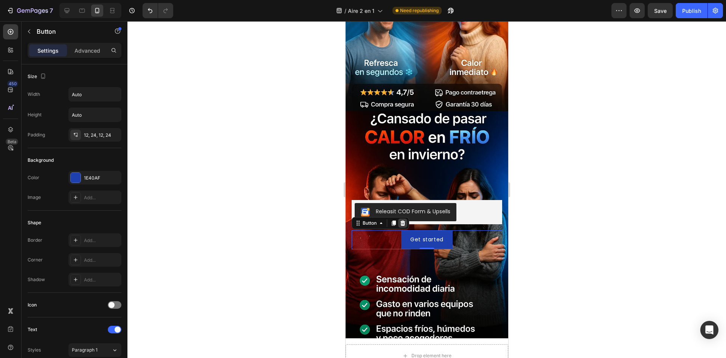
click at [405, 220] on icon at bounding box center [403, 223] width 6 height 6
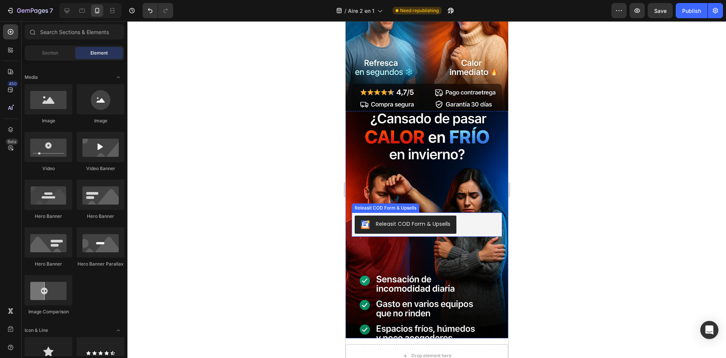
click at [458, 216] on div "Releasit COD Form & Upsells" at bounding box center [427, 224] width 145 height 18
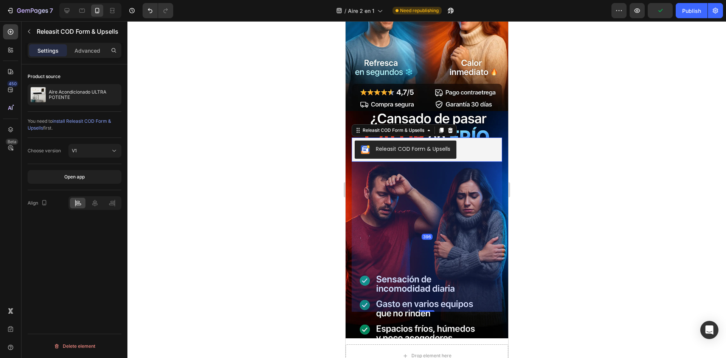
drag, startPoint x: 425, startPoint y: 226, endPoint x: 409, endPoint y: 373, distance: 148.4
click at [409, 357] on html "iPhone 15 Pro Max ( 430 px) iPhone 13 Mini iPhone 13 Pro iPhone 11 Pro Max iPho…" at bounding box center [426, 180] width 163 height 658
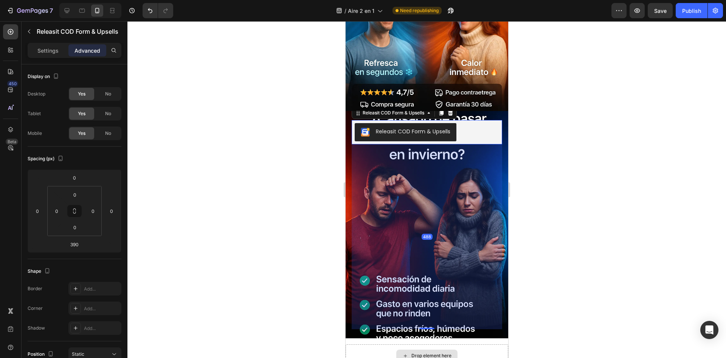
drag, startPoint x: 425, startPoint y: 301, endPoint x: 425, endPoint y: 338, distance: 37.1
click at [425, 338] on div "Releasit COD Form & Upsells Releasit COD Form & Upsells 488 Hero Banner Drop el…" at bounding box center [426, 239] width 163 height 256
click at [422, 317] on div "488" at bounding box center [427, 236] width 151 height 185
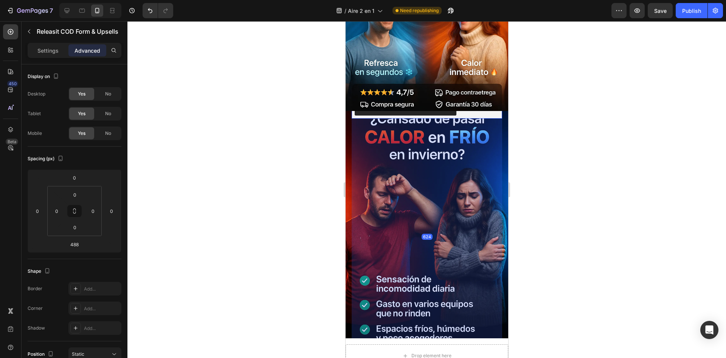
drag, startPoint x: 420, startPoint y: 319, endPoint x: 409, endPoint y: 370, distance: 52.5
click at [409, 357] on html "iPhone 15 Pro Max ( 430 px) iPhone 13 Mini iPhone 13 Pro iPhone 11 Pro Max iPho…" at bounding box center [426, 180] width 163 height 658
type input "624"
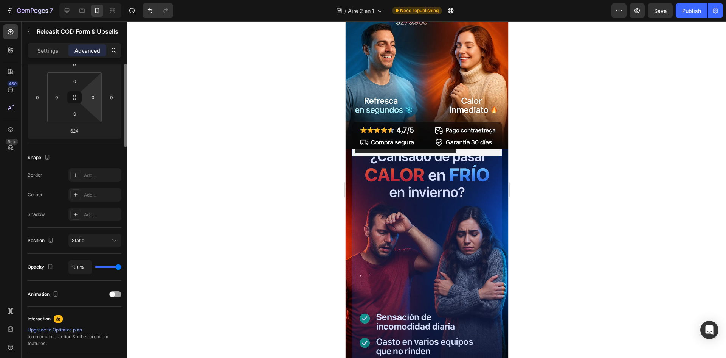
scroll to position [0, 0]
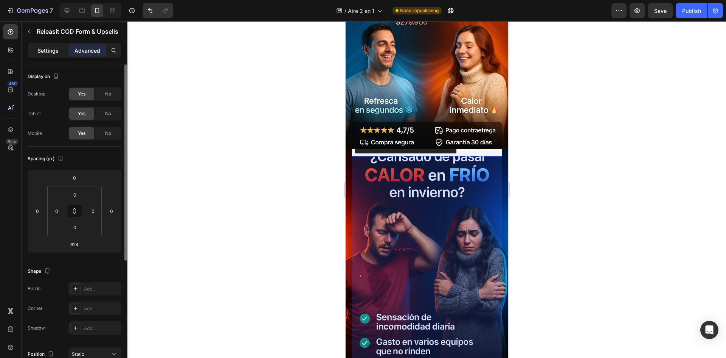
click at [49, 50] on p "Settings" at bounding box center [47, 51] width 21 height 8
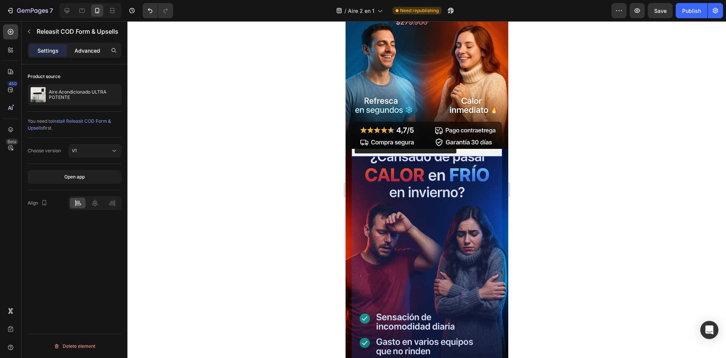
click at [86, 51] on p "Advanced" at bounding box center [88, 51] width 26 height 8
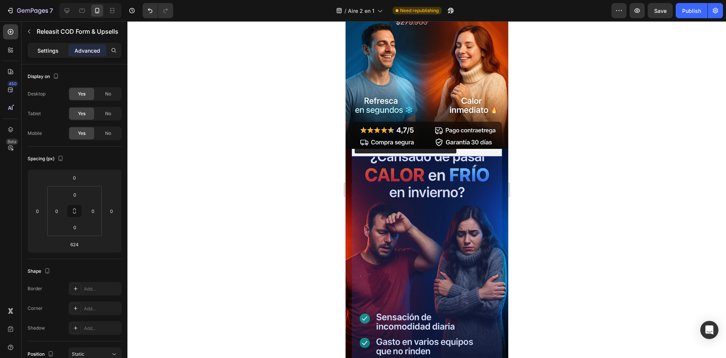
click at [50, 53] on p "Settings" at bounding box center [47, 51] width 21 height 8
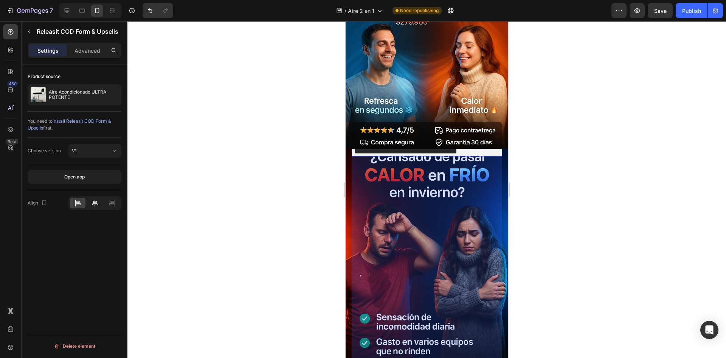
click at [91, 201] on icon at bounding box center [95, 203] width 8 height 8
click at [522, 145] on div at bounding box center [427, 189] width 599 height 336
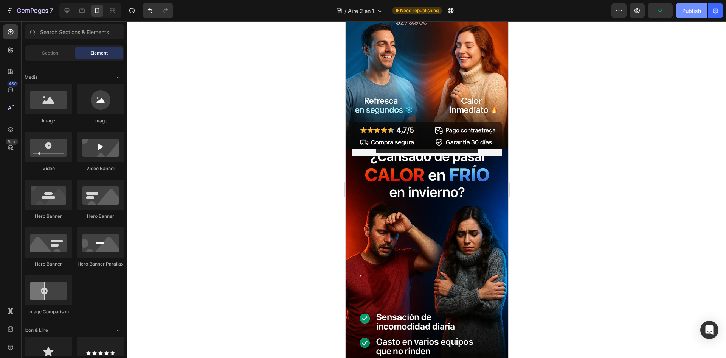
click at [694, 9] on div "Publish" at bounding box center [692, 11] width 19 height 8
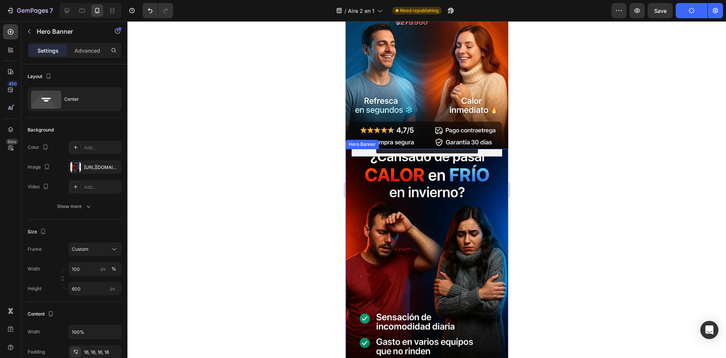
click at [498, 146] on div "Releasit COD Form & Upsells Releasit COD Form & Upsells" at bounding box center [426, 262] width 163 height 272
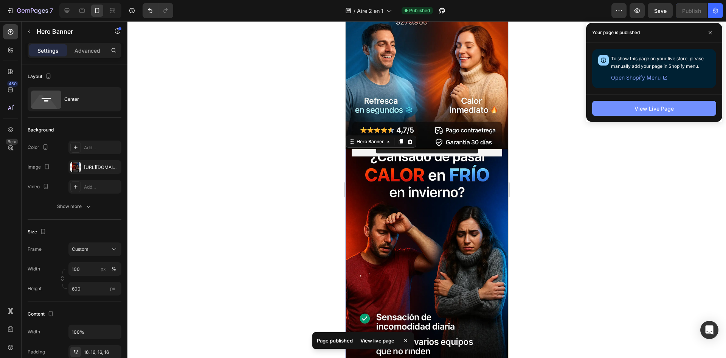
click at [639, 109] on div "View Live Page" at bounding box center [654, 108] width 39 height 8
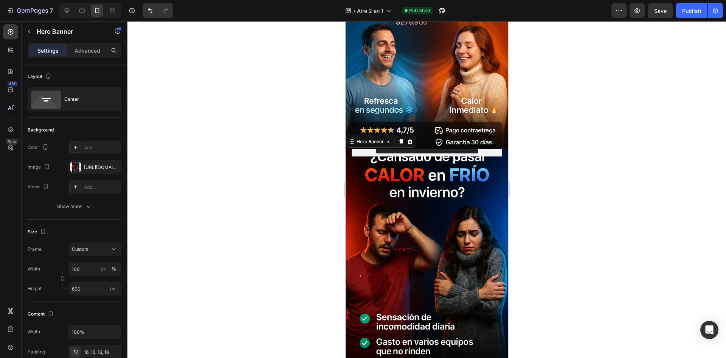
click at [488, 151] on div "Releasit COD Form & Upsells Releasit COD Form & Upsells" at bounding box center [427, 262] width 151 height 260
click at [487, 140] on div "Releasit COD Form & Upsells" at bounding box center [427, 144] width 145 height 18
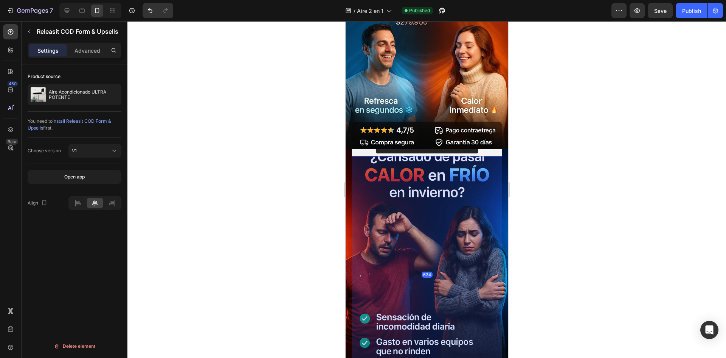
click at [477, 178] on div "624" at bounding box center [427, 274] width 151 height 236
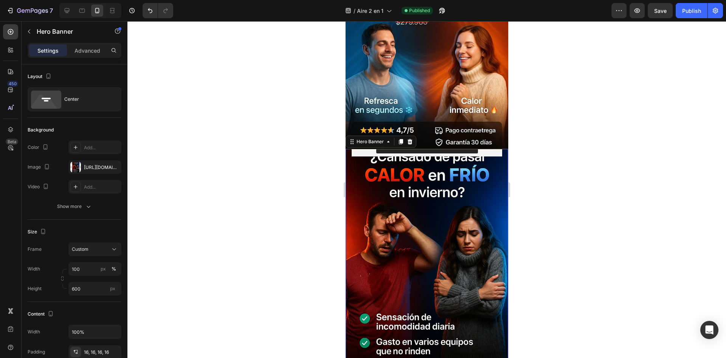
click at [495, 222] on div "Releasit COD Form & Upsells Releasit COD Form & Upsells" at bounding box center [426, 262] width 163 height 272
click at [33, 30] on button "button" at bounding box center [29, 31] width 12 height 12
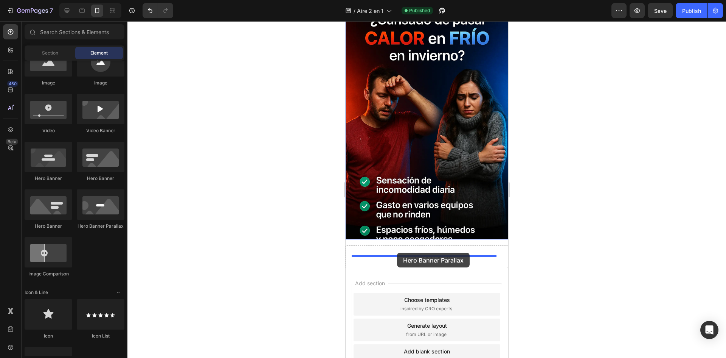
scroll to position [265, 0]
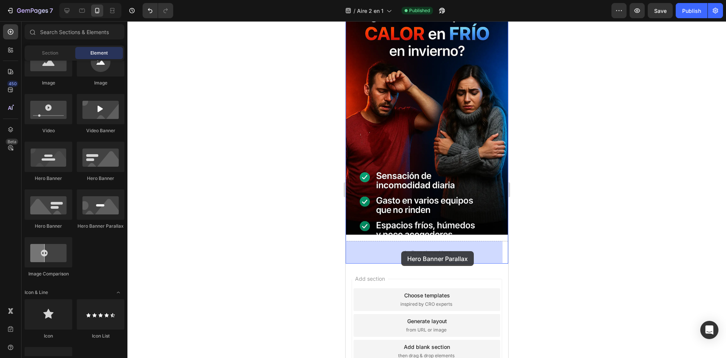
drag, startPoint x: 453, startPoint y: 222, endPoint x: 401, endPoint y: 251, distance: 59.1
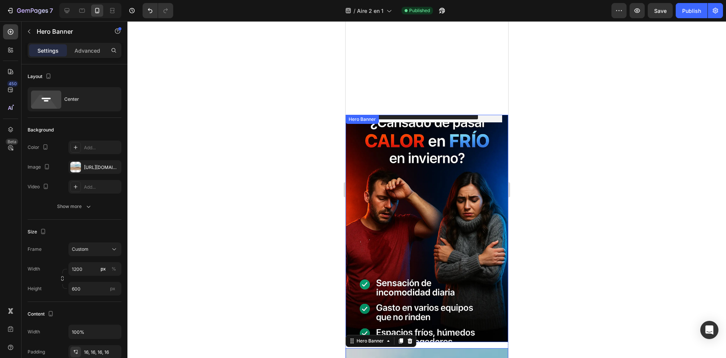
scroll to position [151, 0]
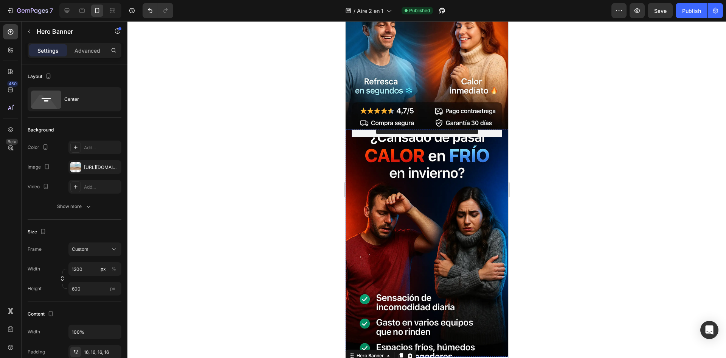
click at [458, 124] on button "Releasit COD Form & Upsells" at bounding box center [427, 125] width 102 height 18
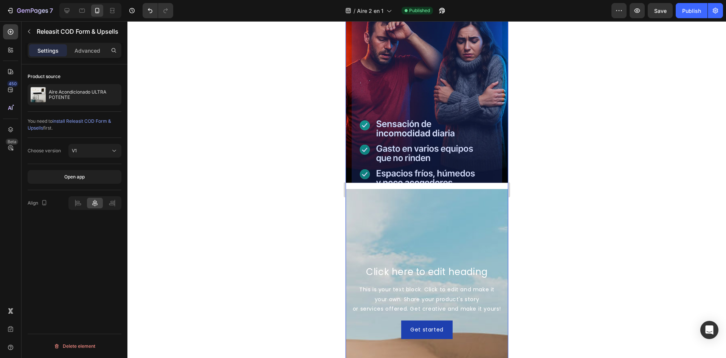
scroll to position [303, 0]
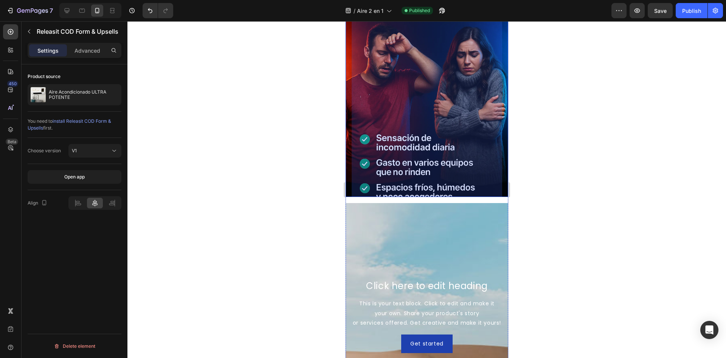
click at [86, 43] on div "Settings Advanced" at bounding box center [75, 50] width 94 height 15
click at [86, 50] on p "Advanced" at bounding box center [88, 51] width 26 height 8
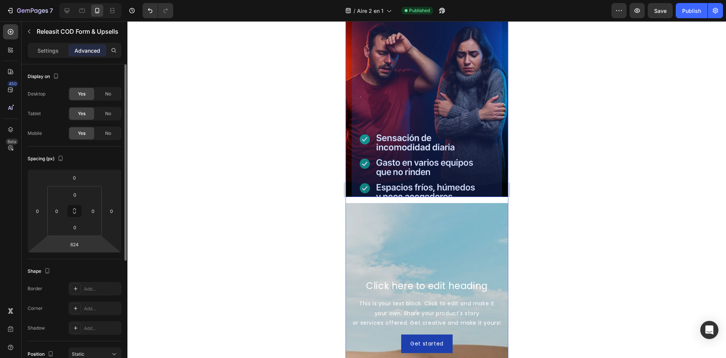
click at [85, 0] on html "7 Version history / Aire 2 en 1 Published Preview Save Publish 450 Beta Section…" at bounding box center [363, 0] width 726 height 0
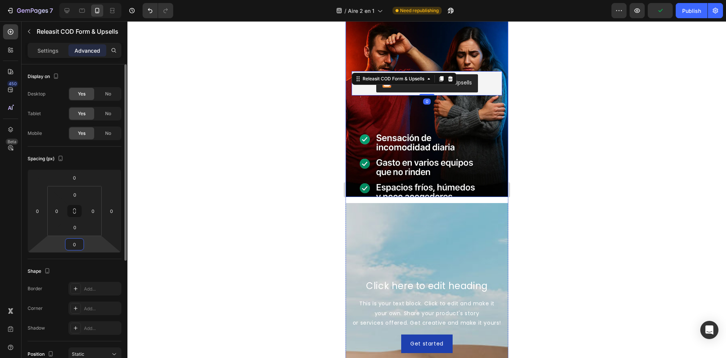
type input "0"
click at [457, 157] on div "Background Image" at bounding box center [426, 83] width 163 height 227
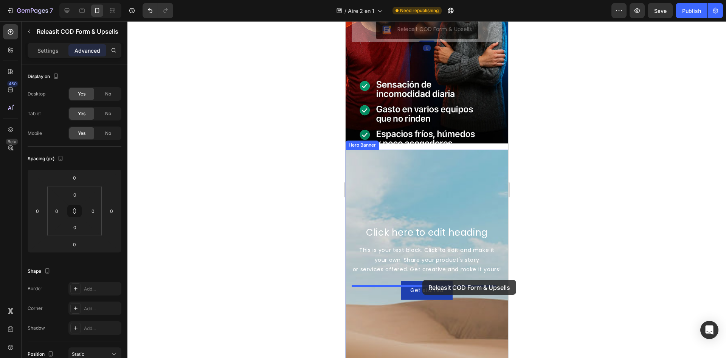
scroll to position [378, 0]
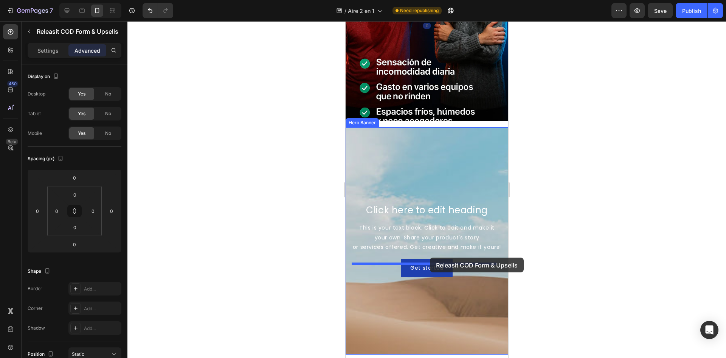
drag, startPoint x: 400, startPoint y: 85, endPoint x: 430, endPoint y: 257, distance: 174.8
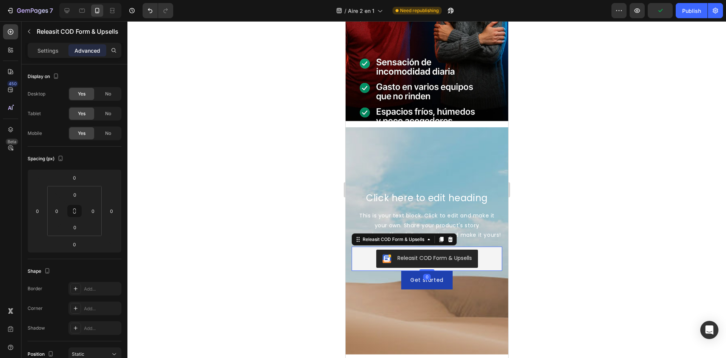
drag, startPoint x: 428, startPoint y: 274, endPoint x: 434, endPoint y: 255, distance: 20.7
click at [434, 255] on div "Releasit COD Form & Upsells Releasit COD Form & Upsells 0" at bounding box center [427, 258] width 151 height 24
click at [86, 0] on html "7 Version history / Aire 2 en 1 Need republishing Preview Publish 450 Beta Sect…" at bounding box center [363, 0] width 726 height 0
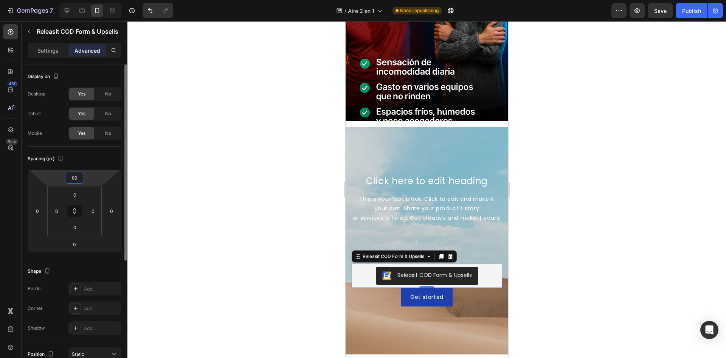
type input "8"
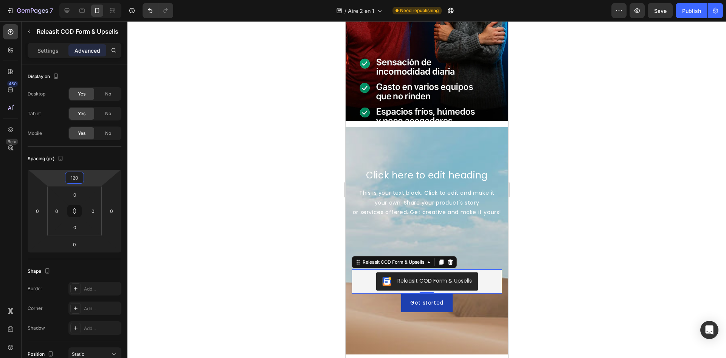
type input "120"
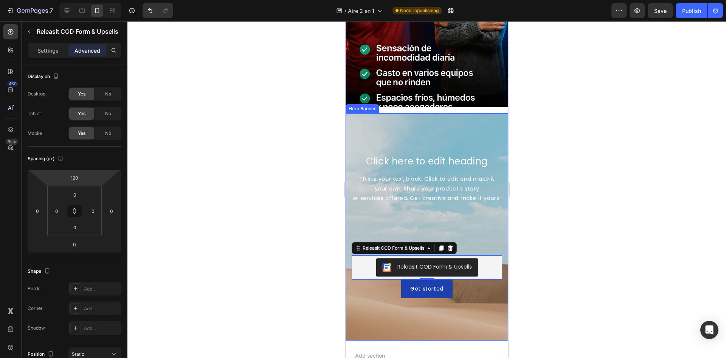
scroll to position [416, 0]
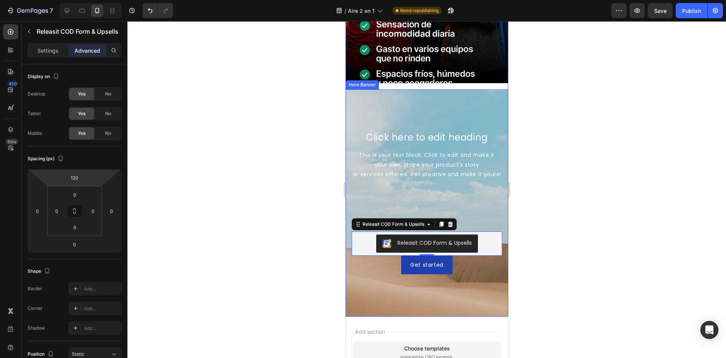
click at [456, 116] on div "Background Image" at bounding box center [426, 253] width 163 height 341
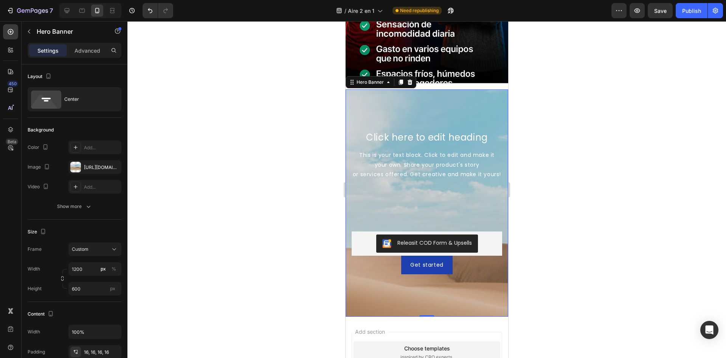
click at [369, 218] on div "Click here to edit heading Heading This is your text block. Click to edit and m…" at bounding box center [427, 202] width 151 height 143
click at [98, 169] on div "https://cdn.shopify.com/s/files/1/2005/9307/files/background_settings.jpg" at bounding box center [95, 167] width 22 height 7
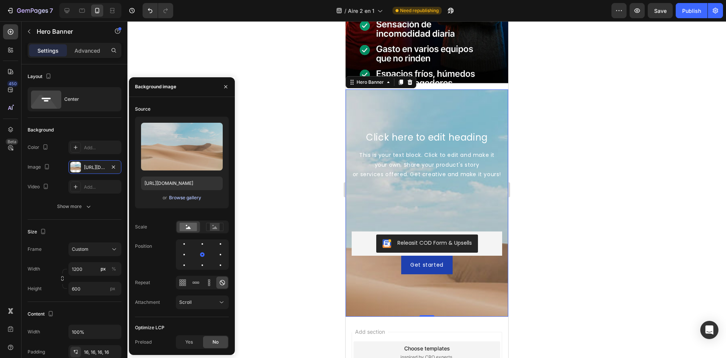
click at [174, 199] on div "Browse gallery" at bounding box center [185, 197] width 32 height 7
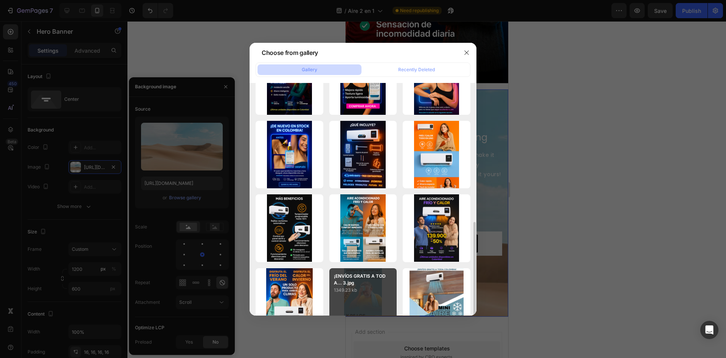
scroll to position [227, 0]
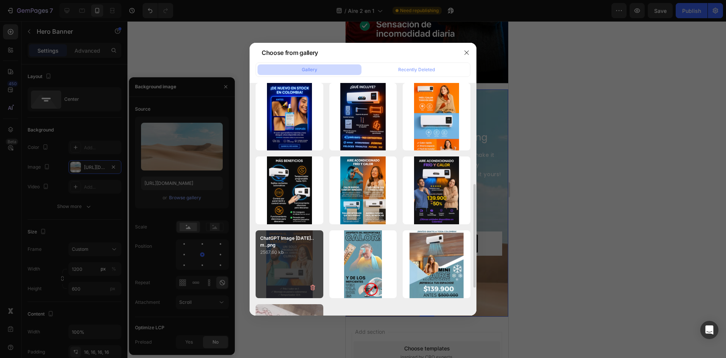
click at [295, 262] on div "ChatGPT Image 21 sept...m..png 2567.60 kb" at bounding box center [290, 264] width 68 height 68
type input "[URL][DOMAIN_NAME]"
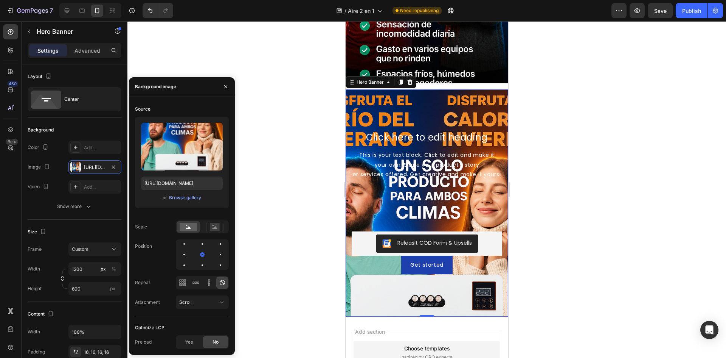
click at [350, 207] on div "Click here to edit heading Heading This is your text block. Click to edit and m…" at bounding box center [426, 202] width 163 height 155
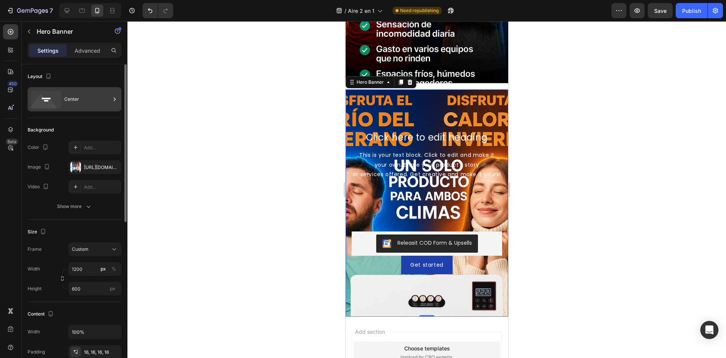
click at [78, 100] on div "Center" at bounding box center [87, 98] width 46 height 17
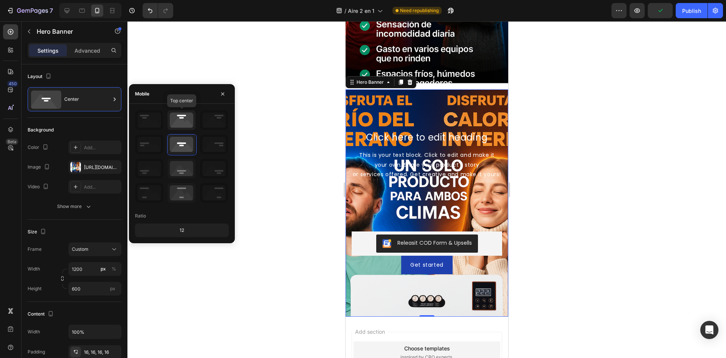
click at [191, 123] on icon at bounding box center [182, 120] width 28 height 20
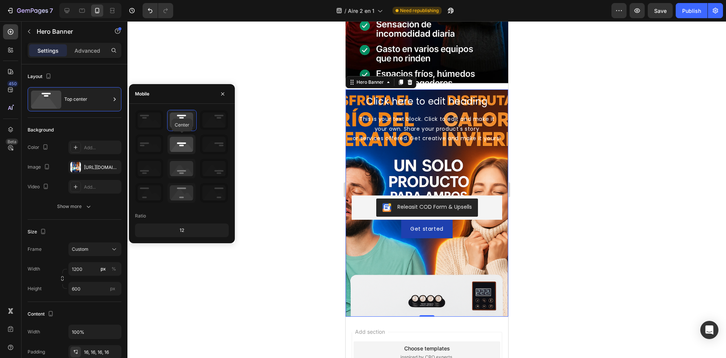
click at [185, 140] on icon at bounding box center [182, 144] width 28 height 20
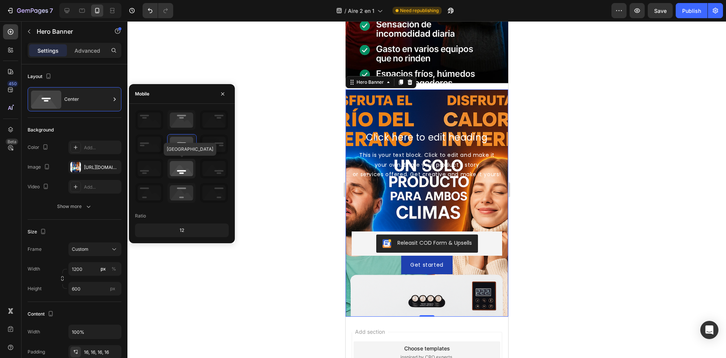
click at [183, 174] on icon at bounding box center [182, 169] width 28 height 20
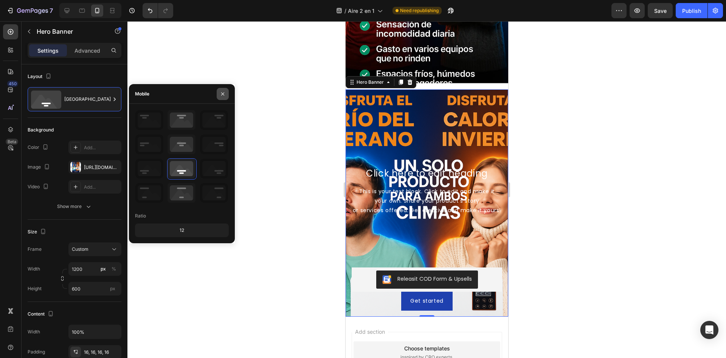
click at [222, 93] on icon "button" at bounding box center [223, 94] width 6 height 6
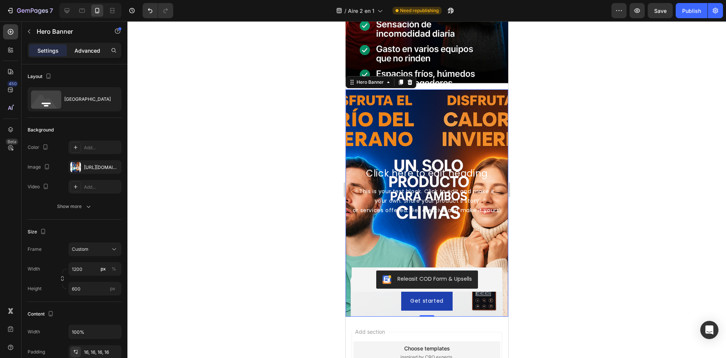
click at [86, 53] on p "Advanced" at bounding box center [88, 51] width 26 height 8
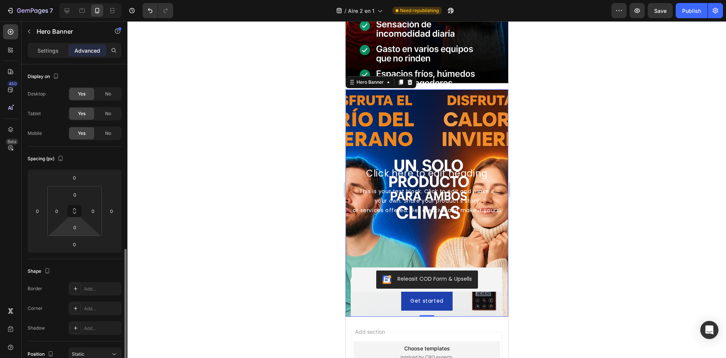
scroll to position [114, 0]
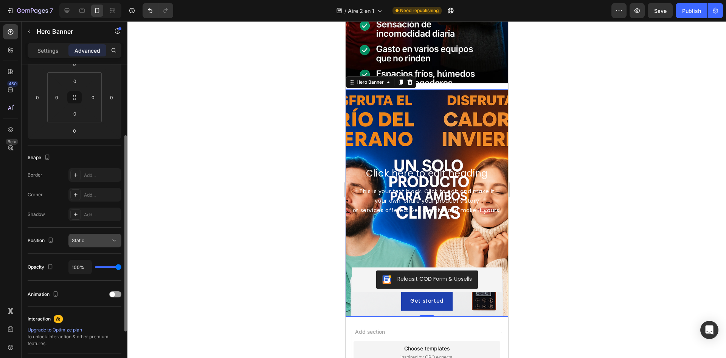
click at [111, 241] on icon at bounding box center [114, 240] width 8 height 8
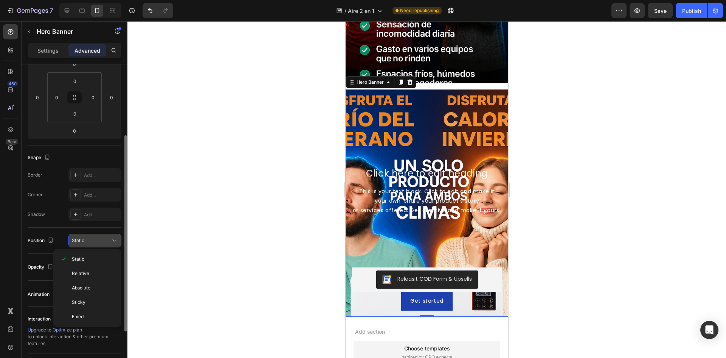
click at [111, 241] on icon at bounding box center [114, 240] width 8 height 8
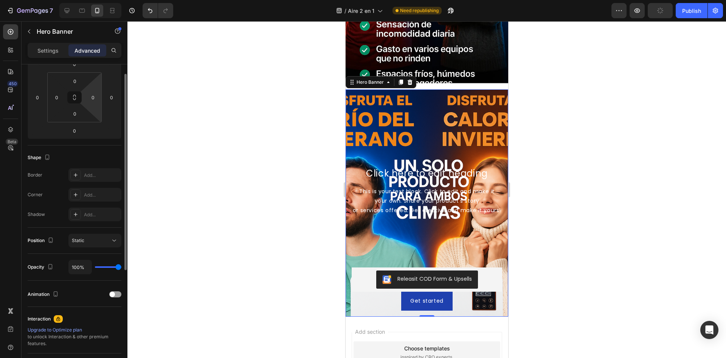
scroll to position [0, 0]
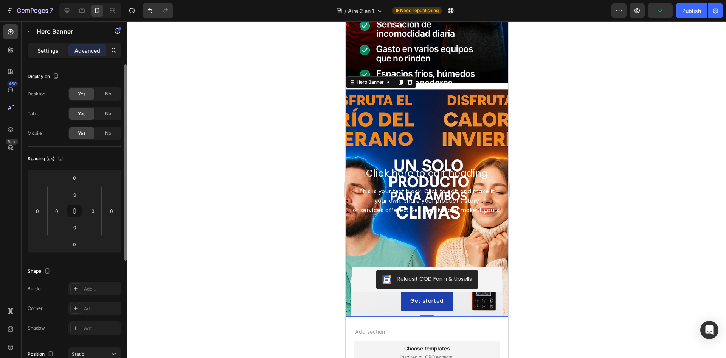
click at [50, 45] on div "Settings" at bounding box center [48, 50] width 38 height 12
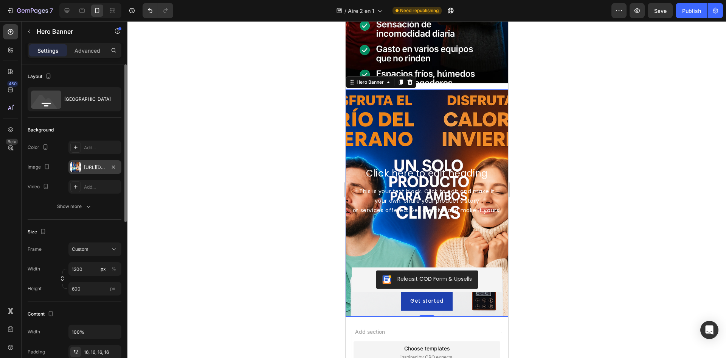
click at [85, 162] on div "[URL][DOMAIN_NAME]" at bounding box center [94, 167] width 53 height 14
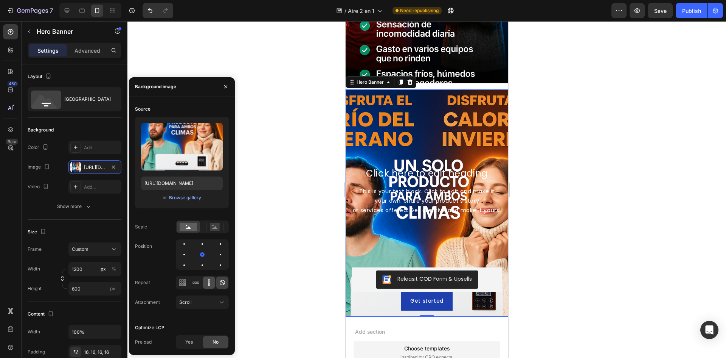
click at [206, 283] on icon at bounding box center [209, 282] width 8 height 8
click at [219, 285] on icon at bounding box center [223, 282] width 8 height 8
click at [224, 84] on icon "button" at bounding box center [226, 87] width 6 height 6
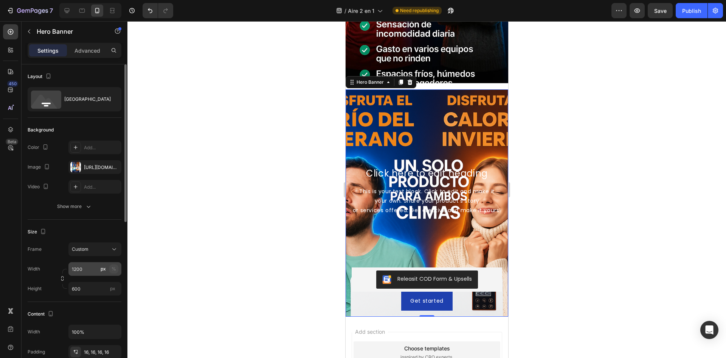
scroll to position [76, 0]
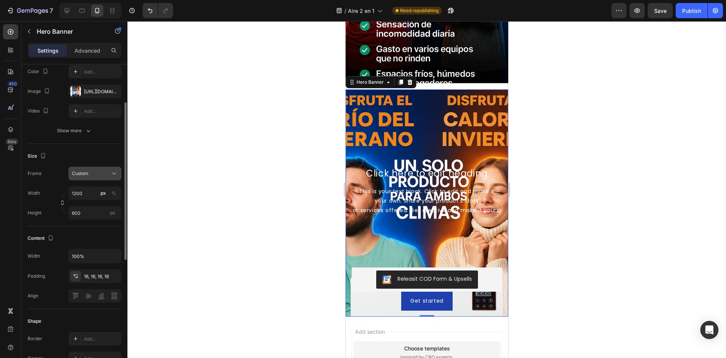
click at [110, 176] on div "Custom" at bounding box center [95, 174] width 46 height 8
click at [110, 191] on div "As banner source" at bounding box center [94, 191] width 44 height 7
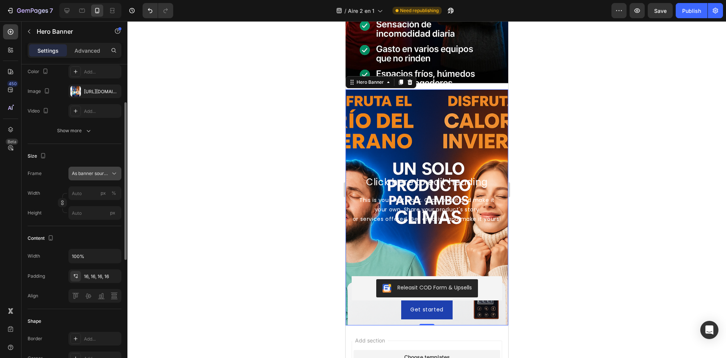
click at [107, 177] on button "As banner source" at bounding box center [94, 173] width 53 height 14
click at [102, 206] on div "Custom" at bounding box center [94, 205] width 44 height 7
click at [110, 239] on div "Content" at bounding box center [75, 238] width 94 height 12
click at [115, 272] on button "button" at bounding box center [113, 275] width 9 height 9
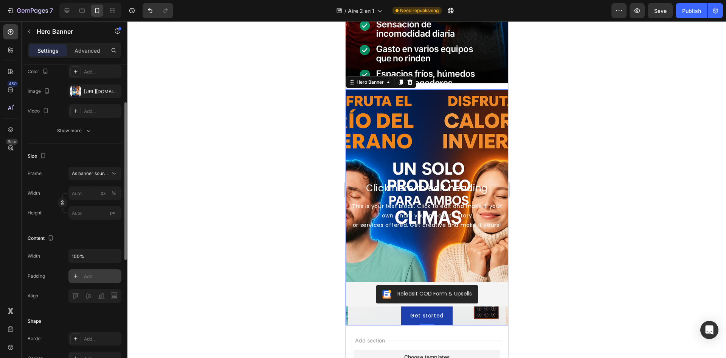
click at [367, 247] on div "Click here to edit heading Heading This is your text block. Click to edit and m…" at bounding box center [426, 253] width 163 height 143
click at [61, 205] on icon "button" at bounding box center [62, 202] width 5 height 5
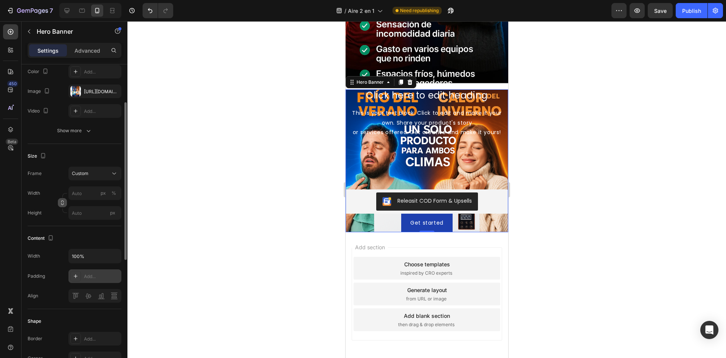
click at [61, 205] on icon "button" at bounding box center [62, 202] width 5 height 5
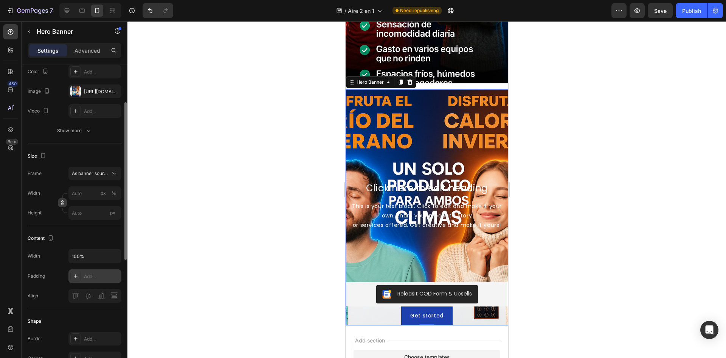
click at [61, 205] on icon "button" at bounding box center [62, 202] width 5 height 5
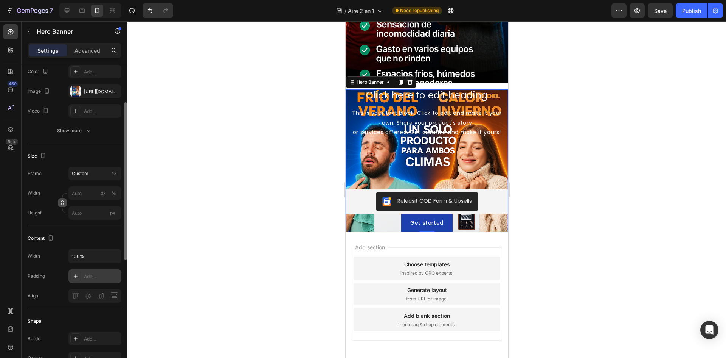
click at [61, 205] on icon "button" at bounding box center [62, 202] width 5 height 5
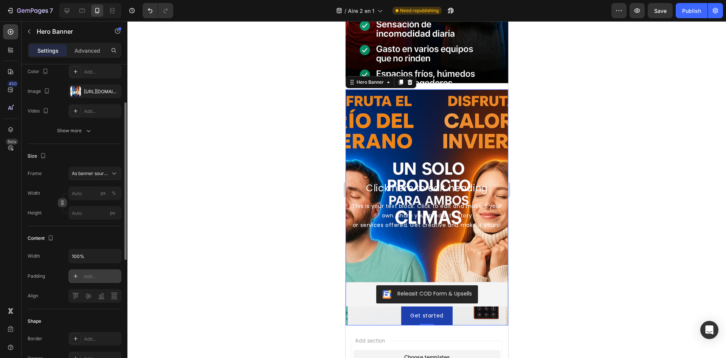
click at [61, 205] on icon "button" at bounding box center [62, 202] width 5 height 5
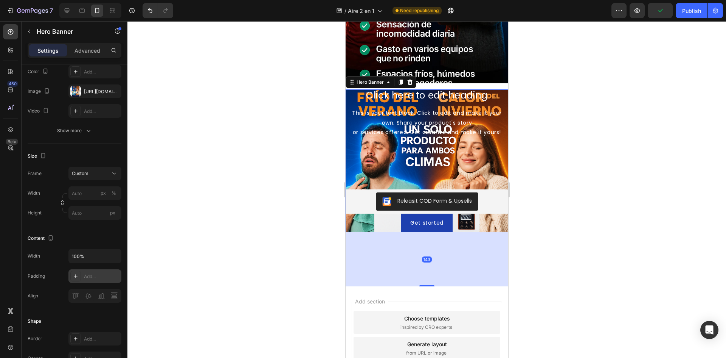
drag, startPoint x: 423, startPoint y: 231, endPoint x: 417, endPoint y: 287, distance: 56.0
click at [419, 286] on div at bounding box center [426, 286] width 15 height 2
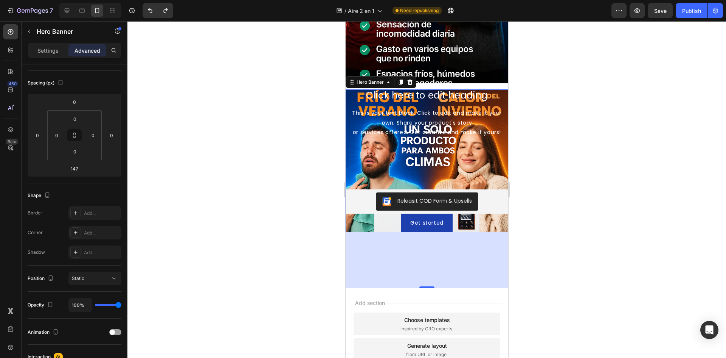
type input "0"
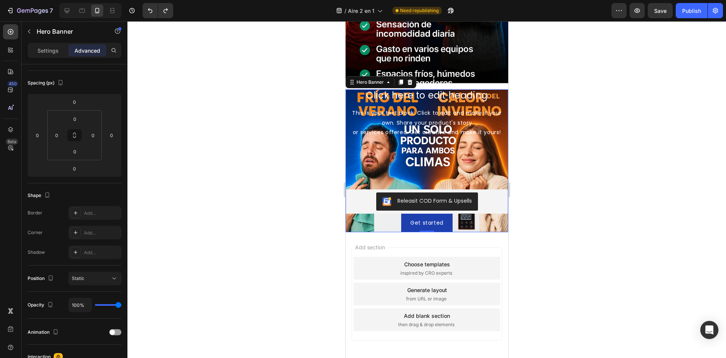
click at [362, 169] on div "Click here to edit heading Heading This is your text block. Click to edit and m…" at bounding box center [426, 160] width 163 height 143
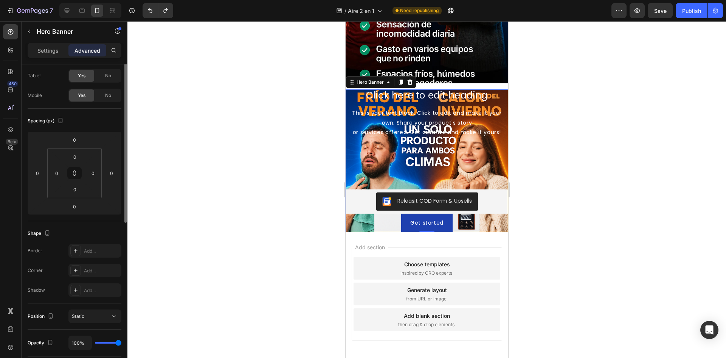
scroll to position [0, 0]
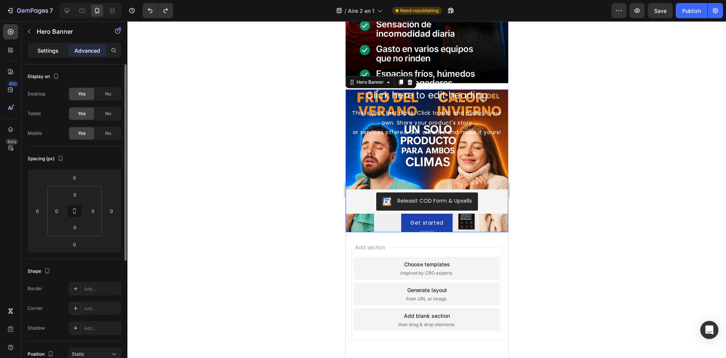
click at [58, 50] on p "Settings" at bounding box center [47, 51] width 21 height 8
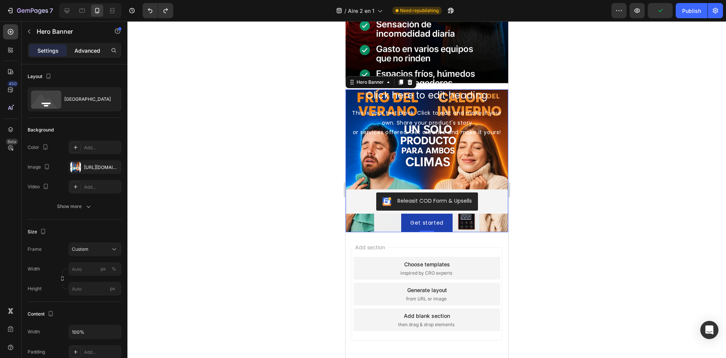
click at [73, 45] on div "Advanced" at bounding box center [87, 50] width 38 height 12
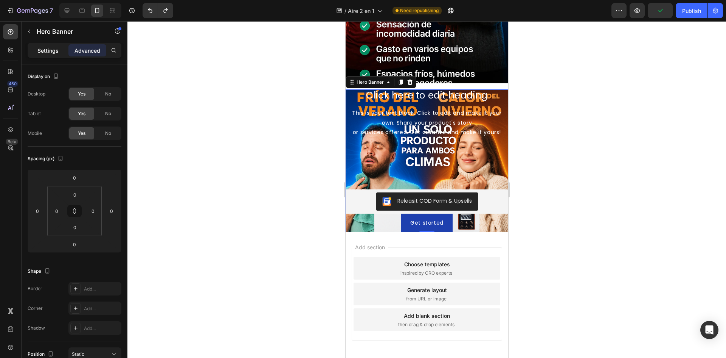
click at [42, 50] on p "Settings" at bounding box center [47, 51] width 21 height 8
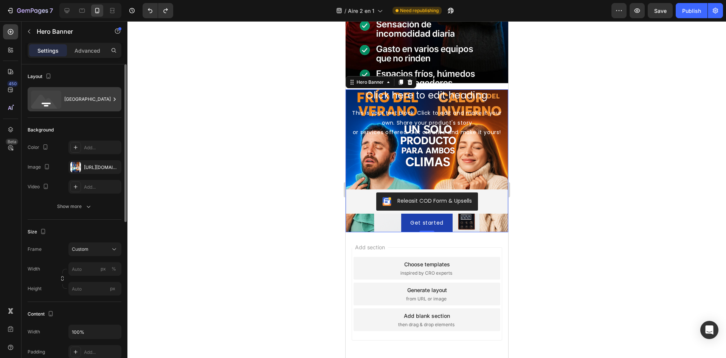
click at [84, 93] on div "Bottom center" at bounding box center [87, 98] width 46 height 17
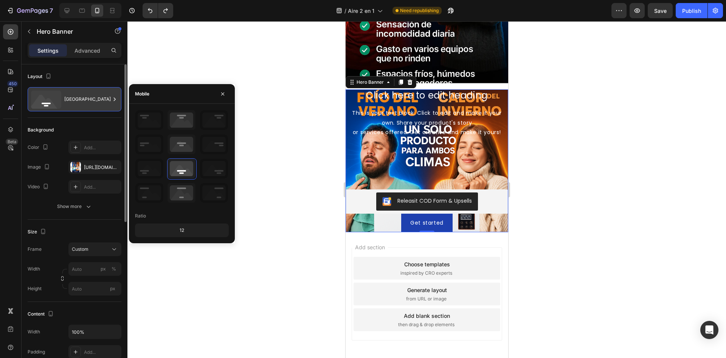
click at [84, 93] on div "Bottom center" at bounding box center [87, 98] width 46 height 17
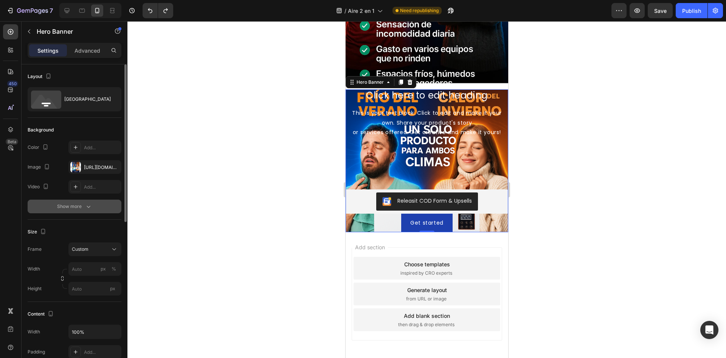
click at [89, 203] on icon "button" at bounding box center [89, 206] width 8 height 8
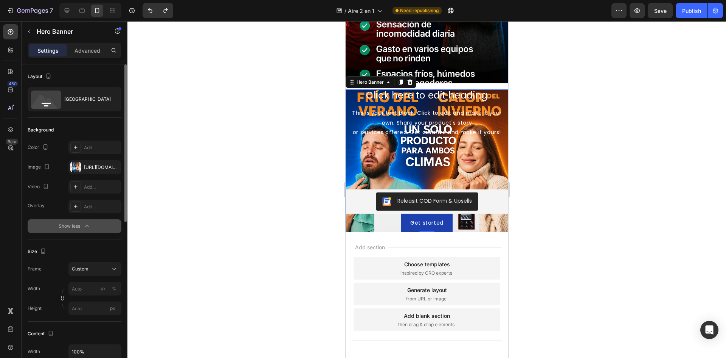
click at [82, 223] on div "Show less" at bounding box center [75, 226] width 32 height 8
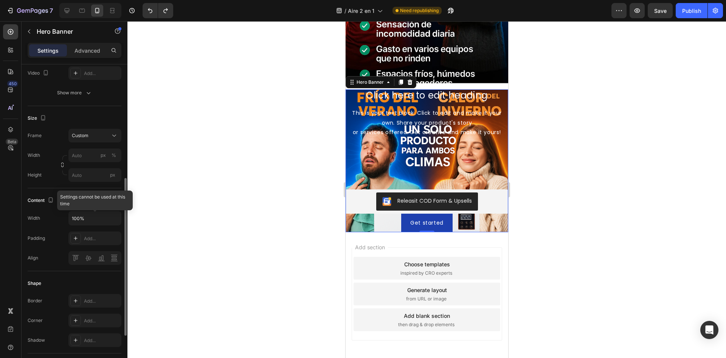
scroll to position [151, 0]
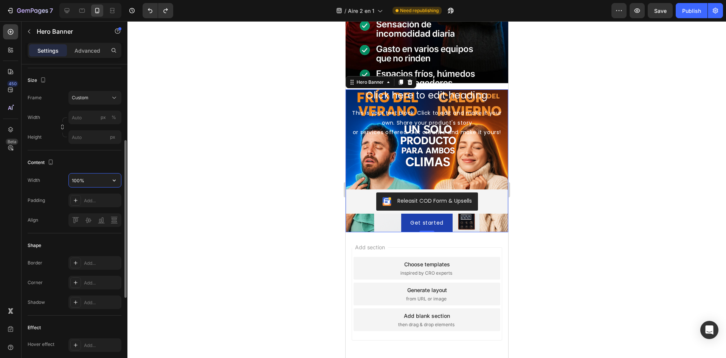
click at [104, 174] on input "100%" at bounding box center [95, 180] width 52 height 14
click at [111, 182] on icon "button" at bounding box center [114, 180] width 8 height 8
click at [101, 224] on div "Fit content Auto" at bounding box center [87, 228] width 62 height 14
type input "Auto"
click at [411, 83] on icon at bounding box center [409, 81] width 5 height 5
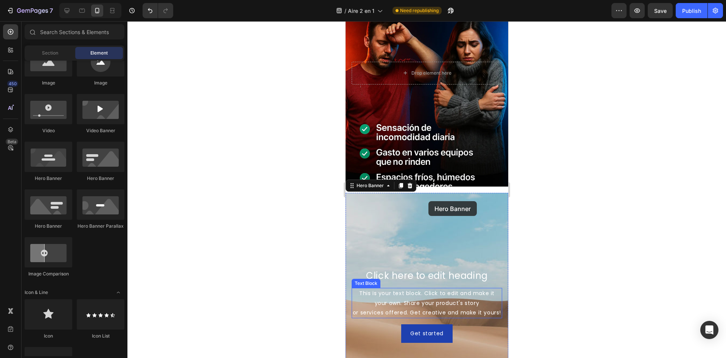
scroll to position [416, 0]
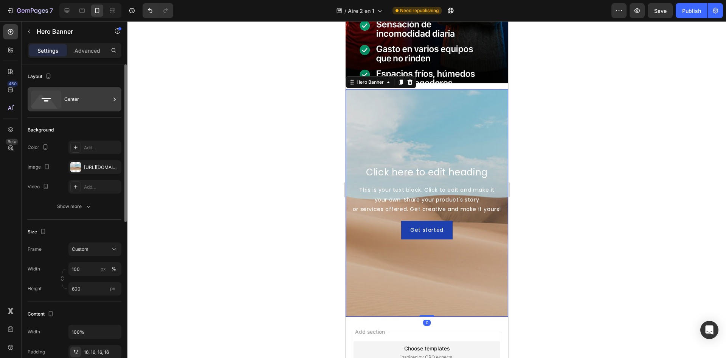
click at [83, 103] on div "Center" at bounding box center [87, 98] width 46 height 17
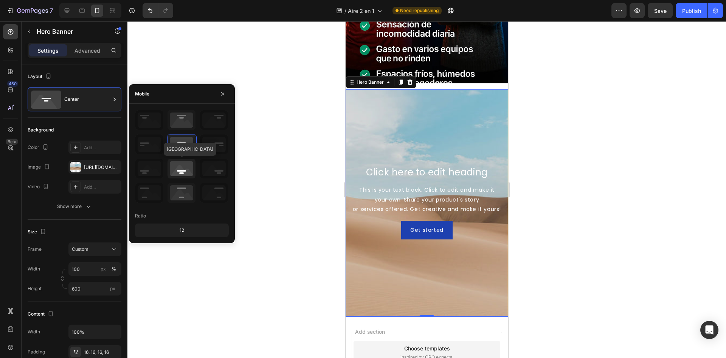
click at [188, 170] on icon at bounding box center [182, 169] width 28 height 20
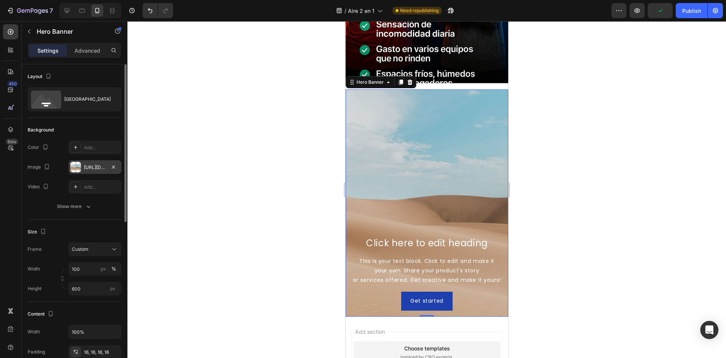
drag, startPoint x: 109, startPoint y: 169, endPoint x: 101, endPoint y: 169, distance: 7.9
click at [101, 169] on div "https://cdn.shopify.com/s/files/1/2005/9307/files/background_settings.jpg" at bounding box center [94, 167] width 53 height 14
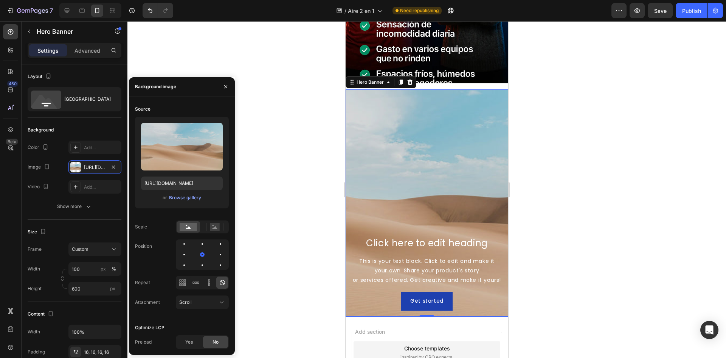
click at [189, 203] on div "Upload Image https://cdn.shopify.com/s/files/1/2005/9307/files/background_setti…" at bounding box center [182, 163] width 94 height 92
click at [189, 197] on div "Browse gallery" at bounding box center [185, 197] width 32 height 7
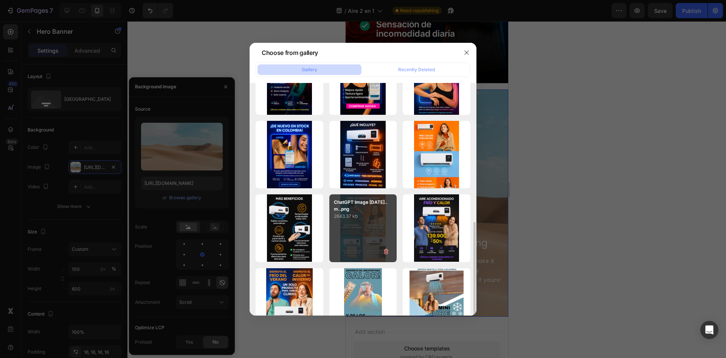
scroll to position [227, 0]
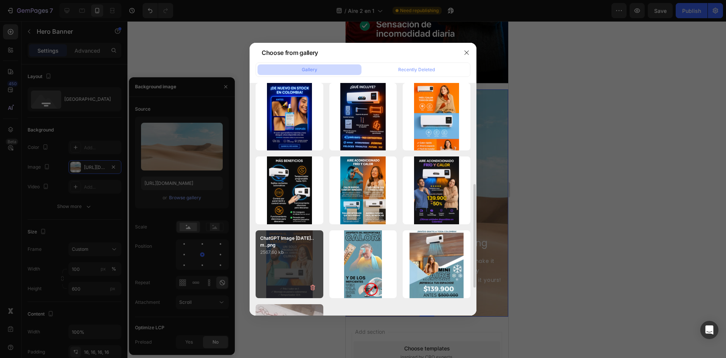
click at [290, 255] on p "2567.60 kb" at bounding box center [289, 252] width 59 height 8
type input "[URL][DOMAIN_NAME]"
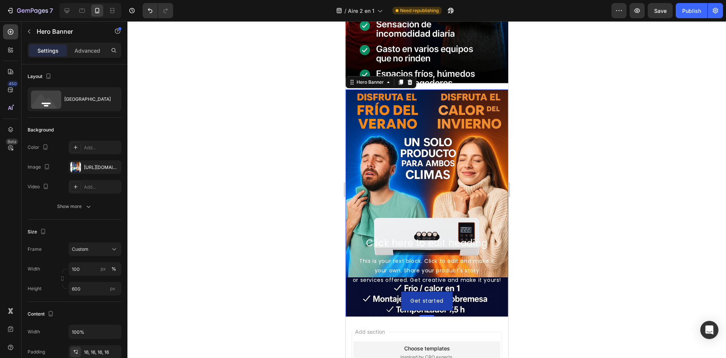
click at [498, 98] on div "Background Image" at bounding box center [426, 202] width 163 height 227
click at [491, 86] on div "Drop element here Hero Banner Click here to edit heading Heading This is your t…" at bounding box center [426, 86] width 163 height 460
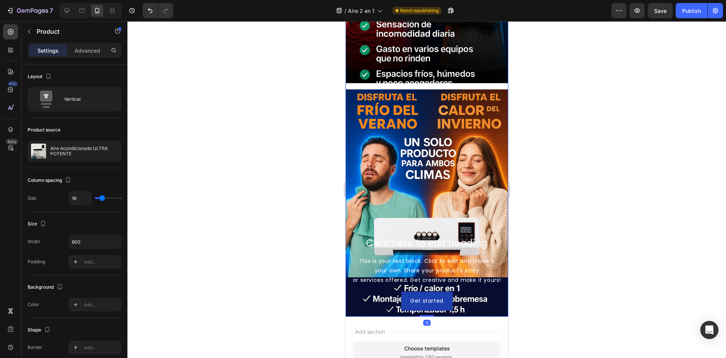
click at [480, 88] on div "Drop element here Hero Banner Click here to edit heading Heading This is your t…" at bounding box center [426, 86] width 163 height 460
type input "10"
type input "4"
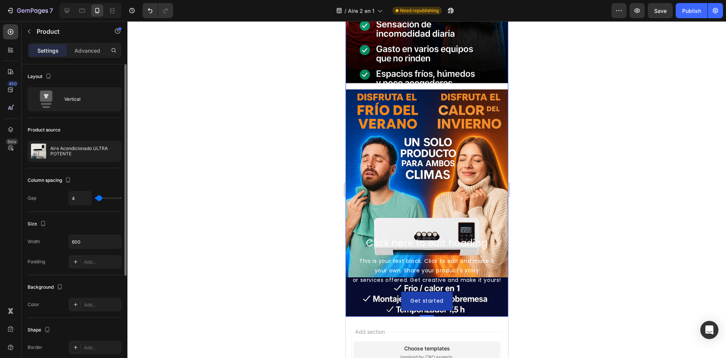
type input "0"
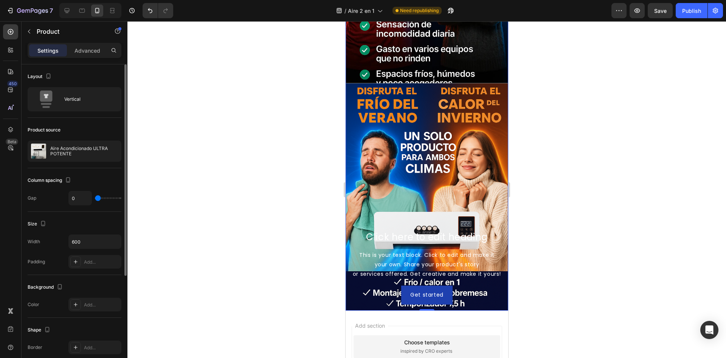
drag, startPoint x: 102, startPoint y: 197, endPoint x: 91, endPoint y: 199, distance: 10.9
type input "0"
click at [95, 199] on input "range" at bounding box center [108, 198] width 26 height 2
click at [428, 194] on div "Background Image" at bounding box center [426, 196] width 163 height 227
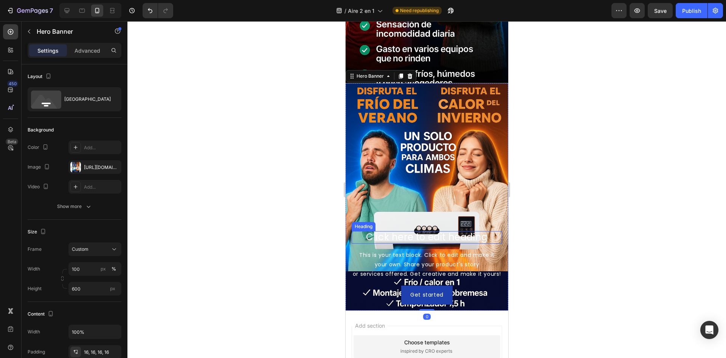
click at [407, 231] on h2 "Click here to edit heading" at bounding box center [427, 237] width 151 height 12
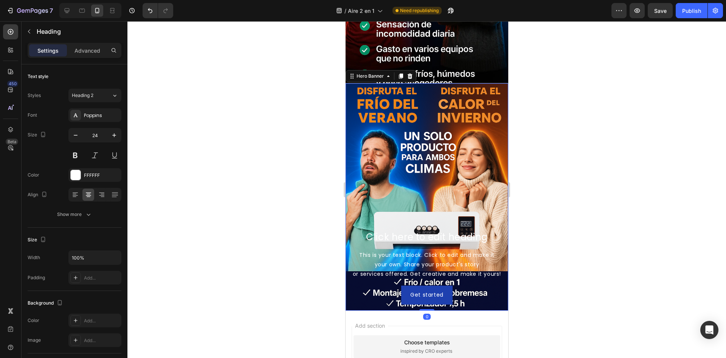
click at [436, 181] on div "Background Image" at bounding box center [426, 196] width 163 height 227
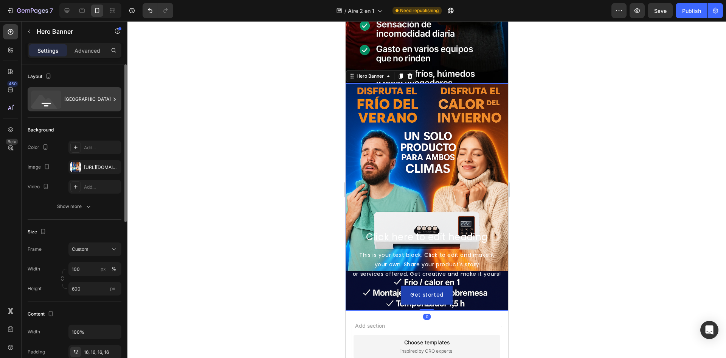
click at [85, 108] on div "Bottom center" at bounding box center [75, 99] width 94 height 24
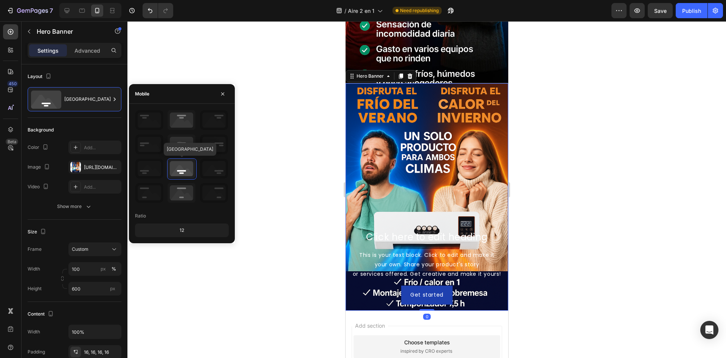
click at [176, 181] on div "Bottom center" at bounding box center [182, 157] width 94 height 94
click at [177, 191] on icon at bounding box center [182, 193] width 28 height 20
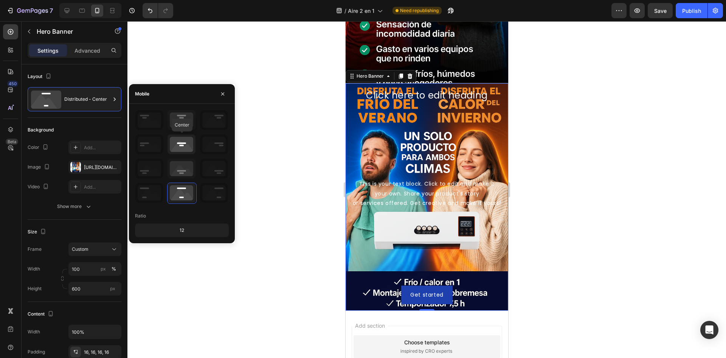
click at [192, 148] on icon at bounding box center [182, 144] width 28 height 20
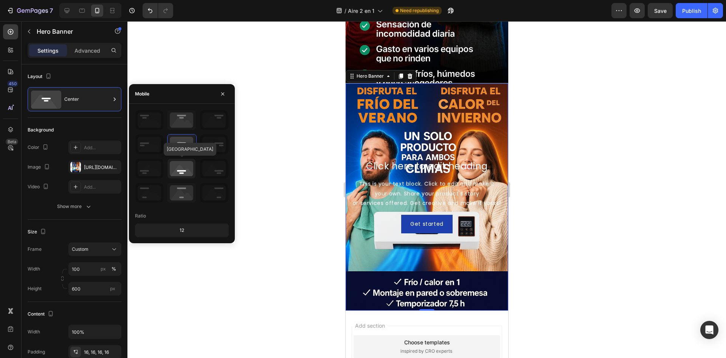
click at [183, 170] on icon at bounding box center [182, 169] width 28 height 20
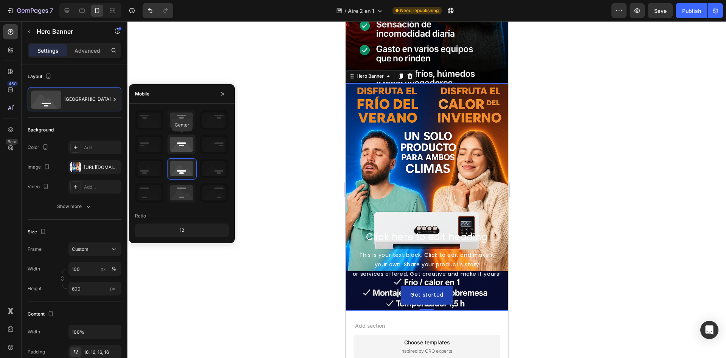
click at [189, 146] on icon at bounding box center [182, 144] width 28 height 20
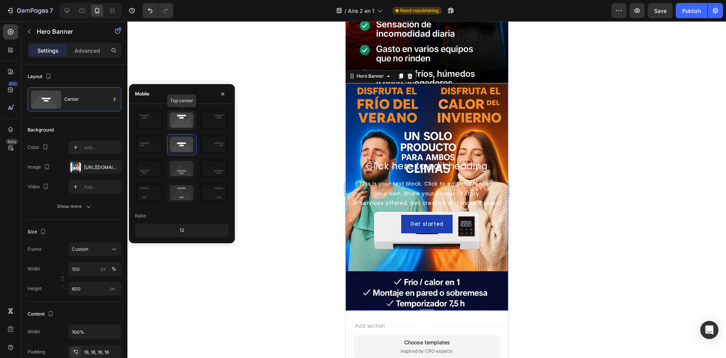
click at [191, 125] on icon at bounding box center [182, 120] width 28 height 20
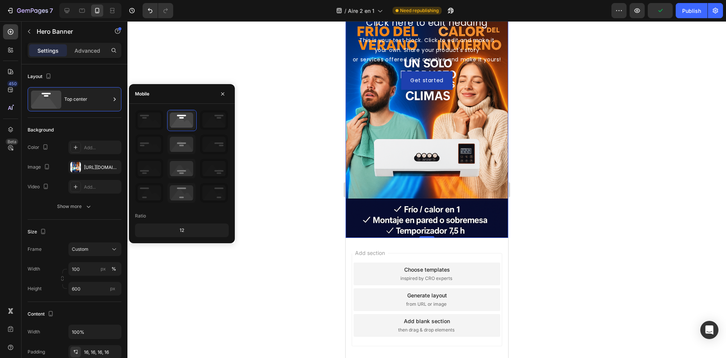
scroll to position [492, 0]
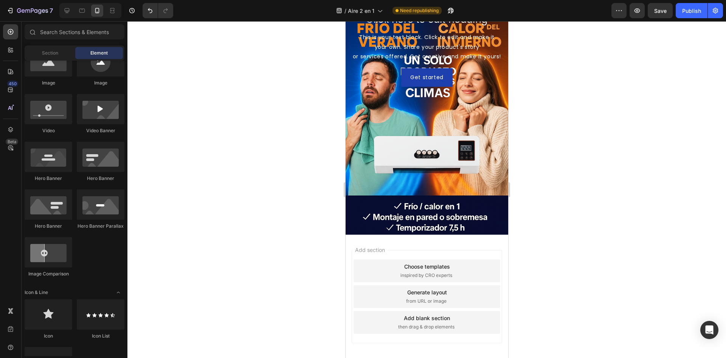
click at [444, 323] on div "Add blank section then drag & drop elements" at bounding box center [426, 322] width 147 height 23
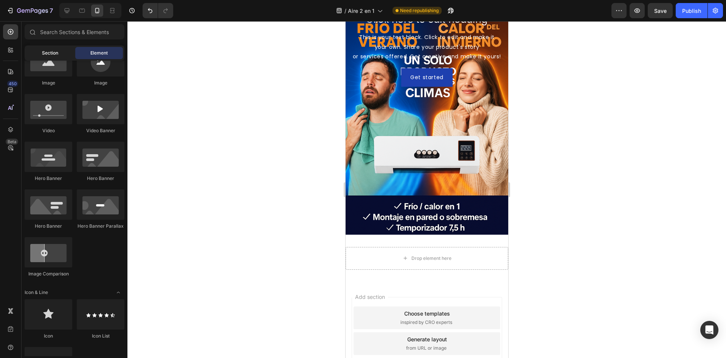
click at [56, 52] on span "Section" at bounding box center [50, 53] width 16 height 7
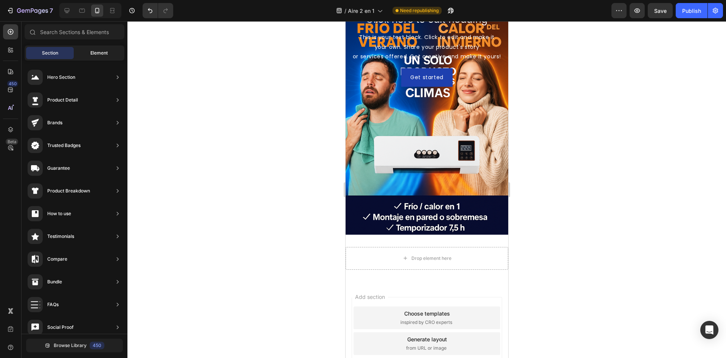
click at [104, 56] on div "Element" at bounding box center [99, 53] width 48 height 12
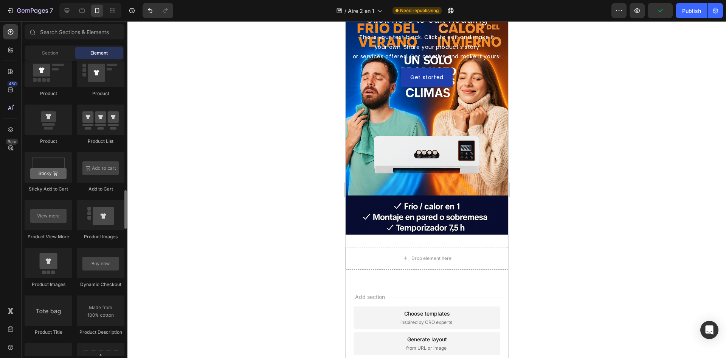
scroll to position [946, 0]
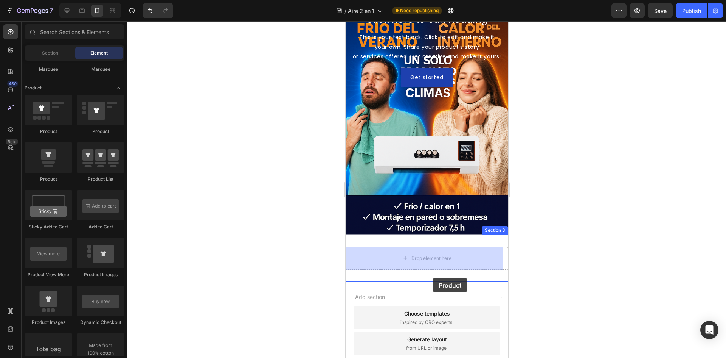
drag, startPoint x: 410, startPoint y: 182, endPoint x: 432, endPoint y: 277, distance: 97.9
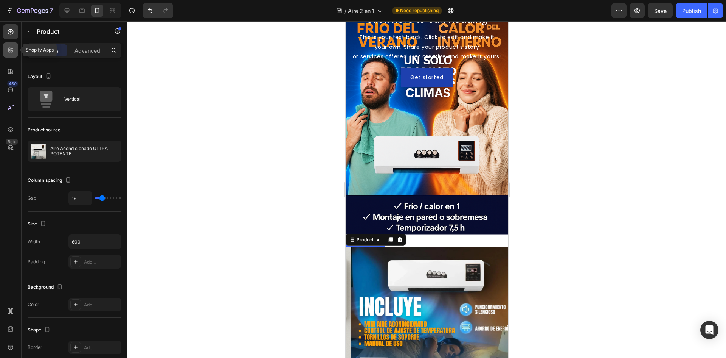
click at [13, 45] on div at bounding box center [10, 49] width 15 height 15
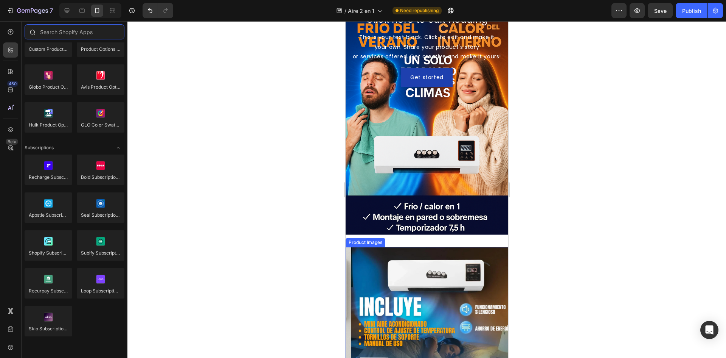
click at [62, 38] on input "text" at bounding box center [75, 31] width 100 height 15
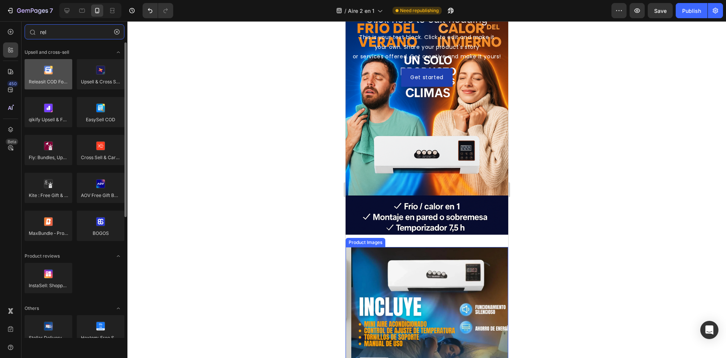
type input "rel"
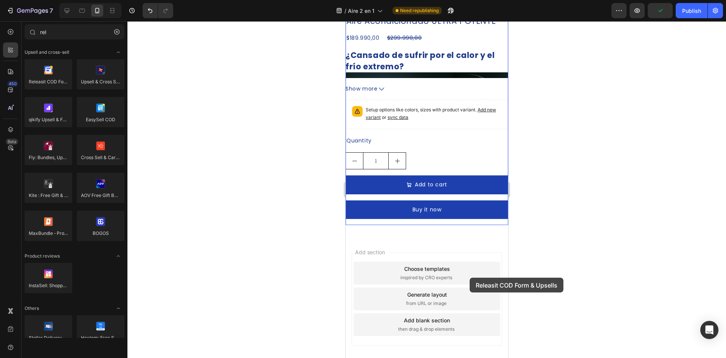
scroll to position [947, 0]
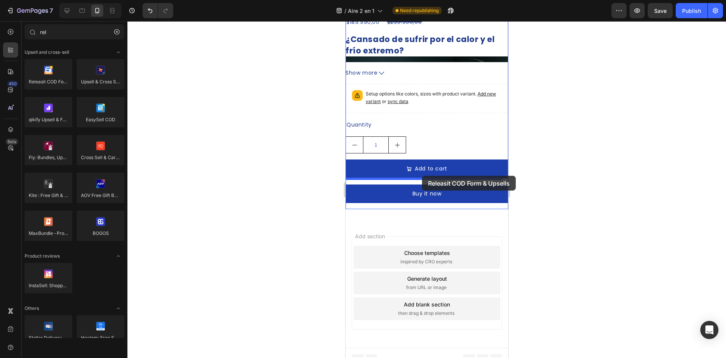
drag, startPoint x: 386, startPoint y: 99, endPoint x: 422, endPoint y: 176, distance: 84.6
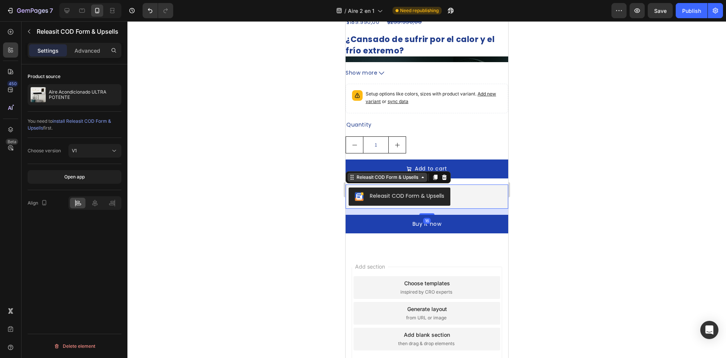
click at [394, 173] on div "Releasit COD Form & Upsells" at bounding box center [387, 177] width 80 height 9
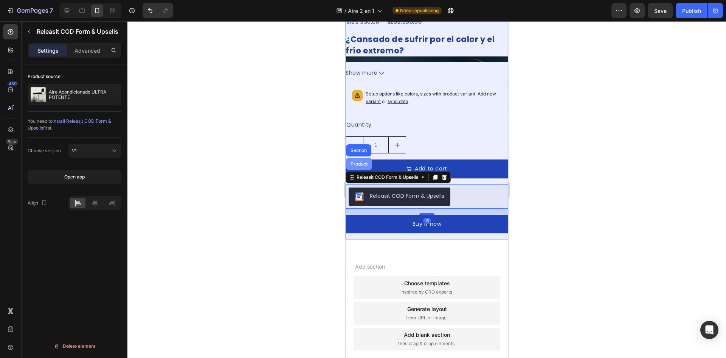
click at [358, 162] on div "Product" at bounding box center [359, 164] width 20 height 5
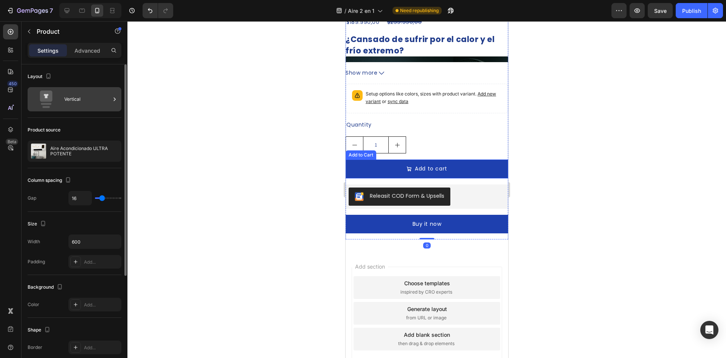
click at [57, 104] on icon at bounding box center [46, 98] width 30 height 17
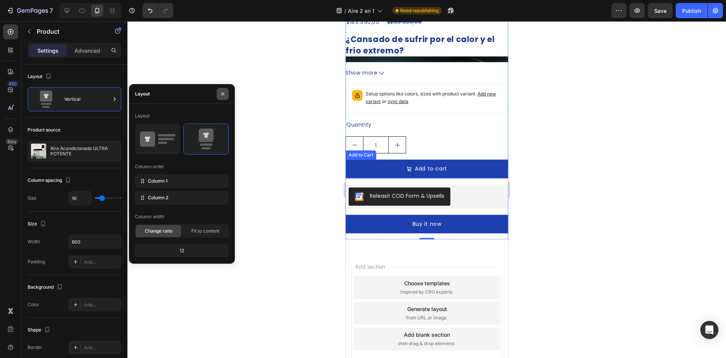
click at [225, 88] on button "button" at bounding box center [223, 94] width 12 height 12
click at [219, 91] on button "button" at bounding box center [223, 94] width 12 height 12
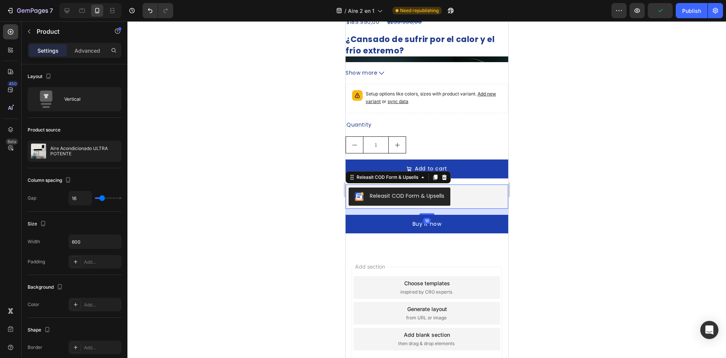
click at [456, 189] on div "Releasit COD Form & Upsells" at bounding box center [426, 196] width 157 height 18
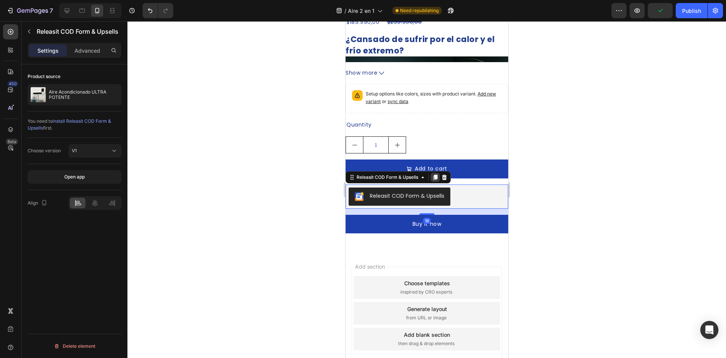
click at [437, 174] on icon at bounding box center [435, 176] width 4 height 5
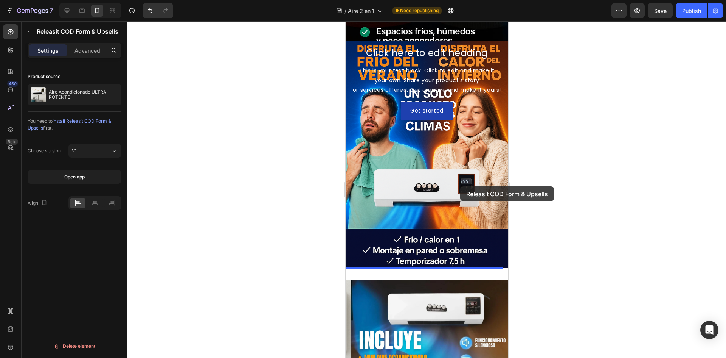
scroll to position [417, 0]
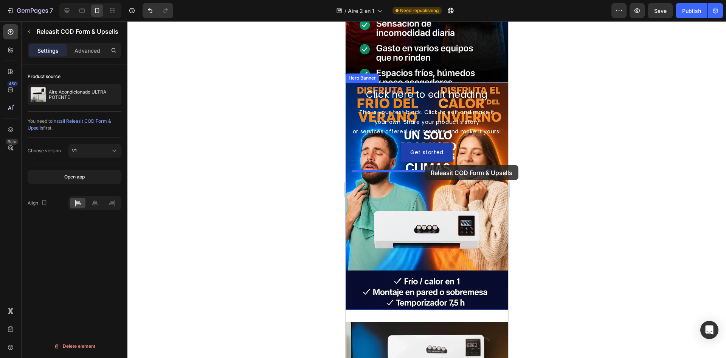
drag, startPoint x: 457, startPoint y: 198, endPoint x: 425, endPoint y: 165, distance: 46.6
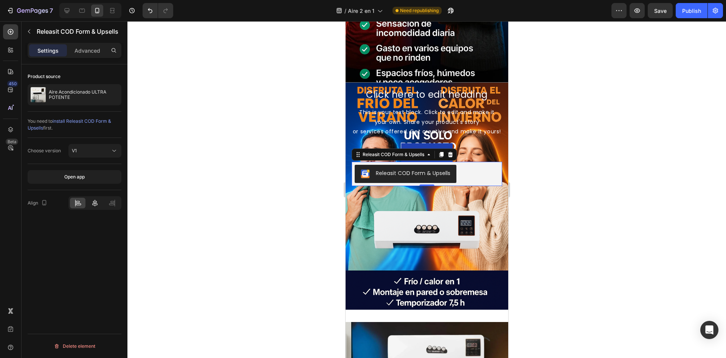
click at [93, 203] on icon at bounding box center [94, 202] width 5 height 7
click at [93, 55] on div "Advanced" at bounding box center [87, 50] width 38 height 12
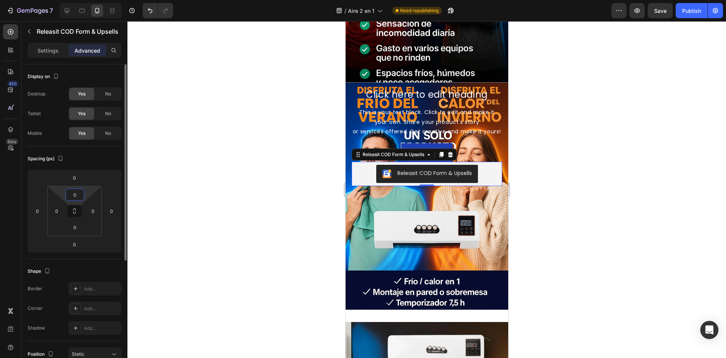
click at [75, 191] on input "0" at bounding box center [74, 194] width 15 height 11
type input "20"
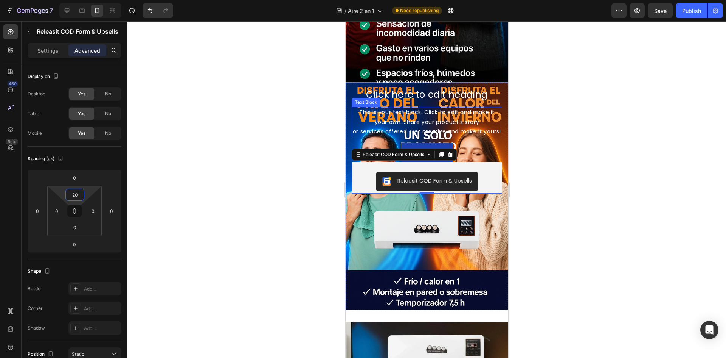
click at [434, 137] on div "This is your text block. Click to edit and make it your own. Share your product…" at bounding box center [427, 122] width 151 height 30
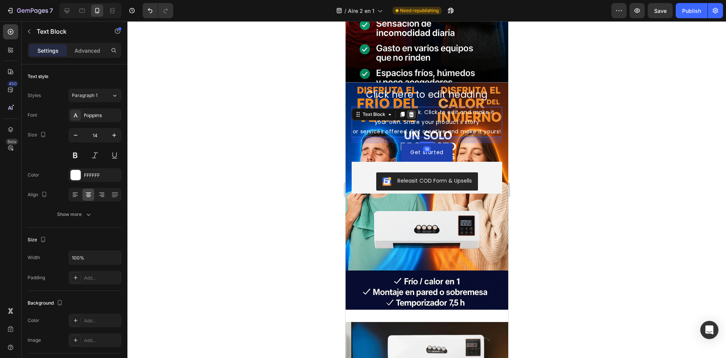
click at [413, 115] on icon at bounding box center [411, 114] width 5 height 5
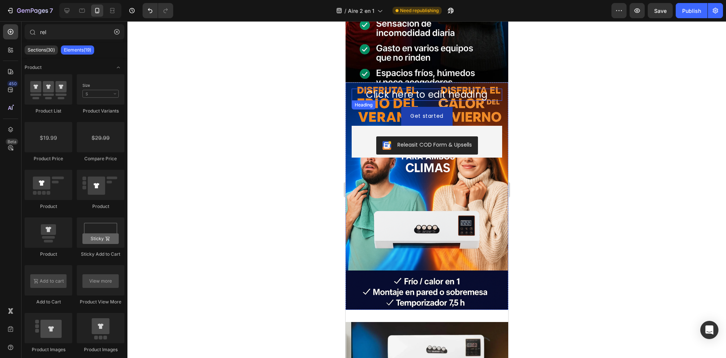
click at [454, 95] on h2 "Click here to edit heading" at bounding box center [427, 95] width 151 height 12
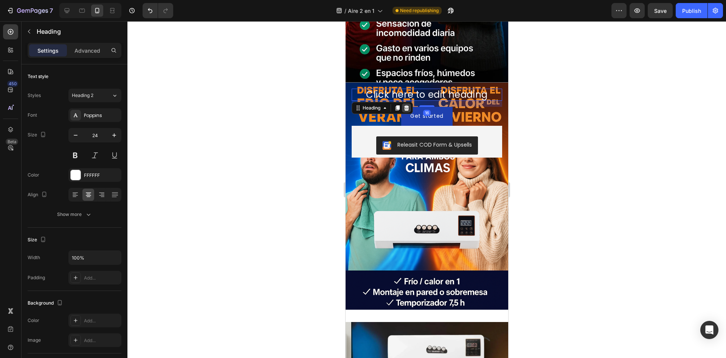
click at [407, 104] on div at bounding box center [406, 107] width 9 height 9
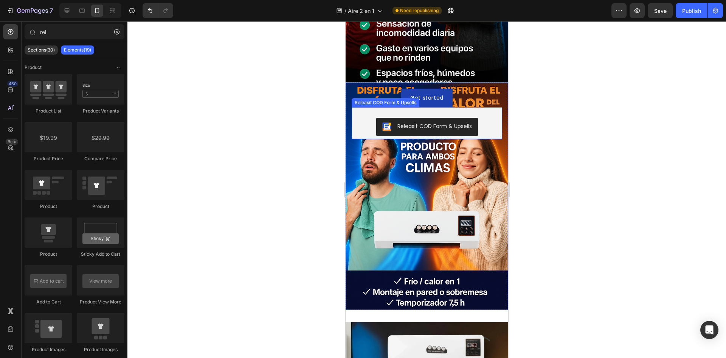
click at [438, 110] on div "Releasit COD Form & Upsells Releasit COD Form & Upsells" at bounding box center [427, 123] width 151 height 32
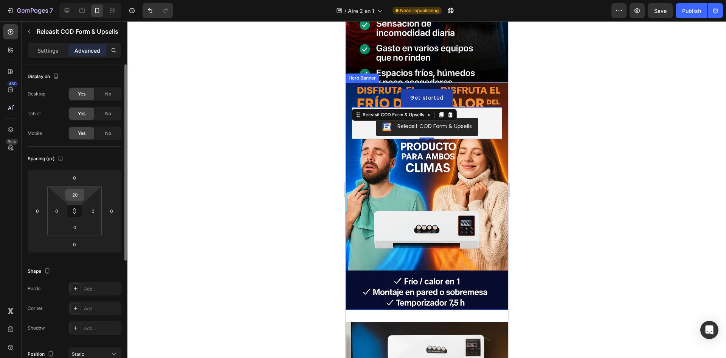
click at [82, 196] on input "20" at bounding box center [74, 194] width 15 height 11
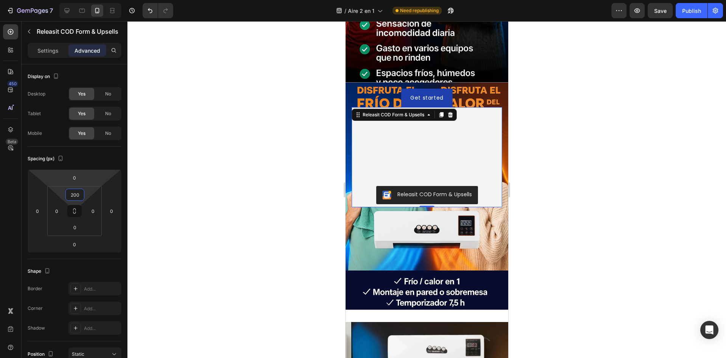
type input "200"
click at [556, 154] on div at bounding box center [427, 189] width 599 height 336
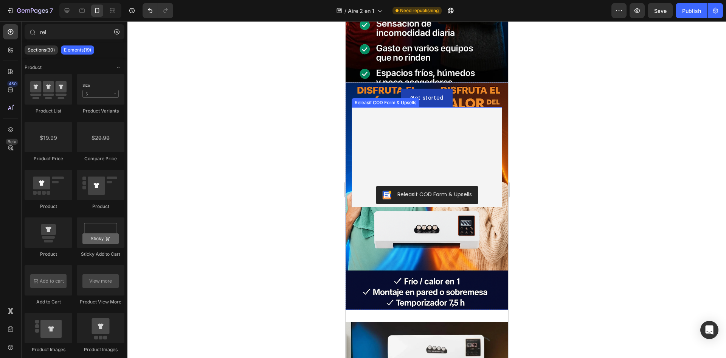
click at [475, 162] on div "Releasit COD Form & Upsells Releasit COD Form & Upsells" at bounding box center [427, 157] width 151 height 100
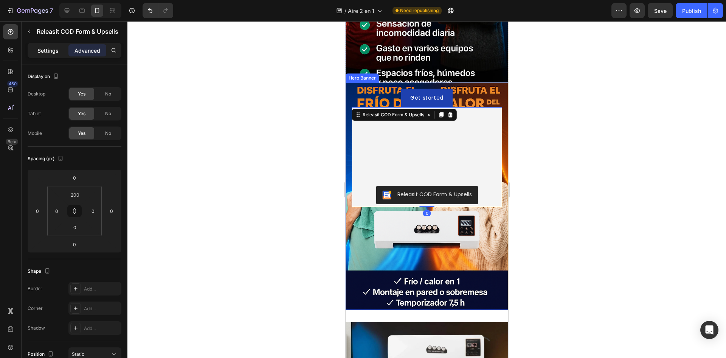
click at [54, 53] on p "Settings" at bounding box center [47, 51] width 21 height 8
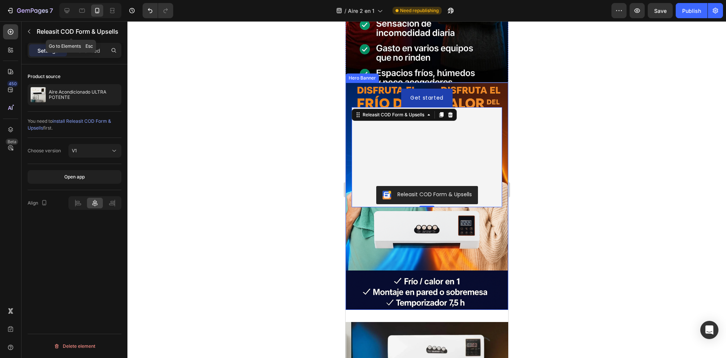
click at [83, 42] on div "Releasit COD Form & Upsells" at bounding box center [71, 32] width 98 height 22
click at [82, 51] on p "Advanced" at bounding box center [88, 51] width 26 height 8
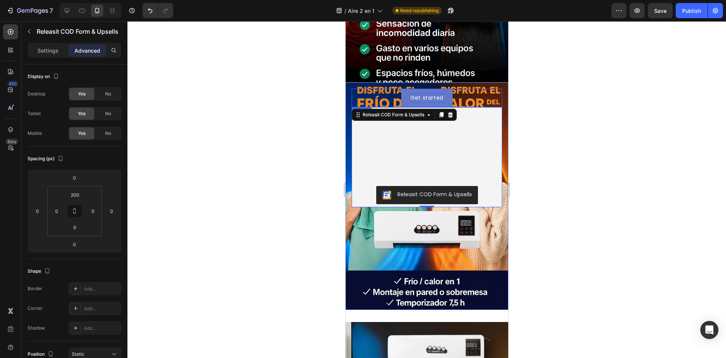
click at [439, 97] on div "Get started" at bounding box center [426, 97] width 33 height 9
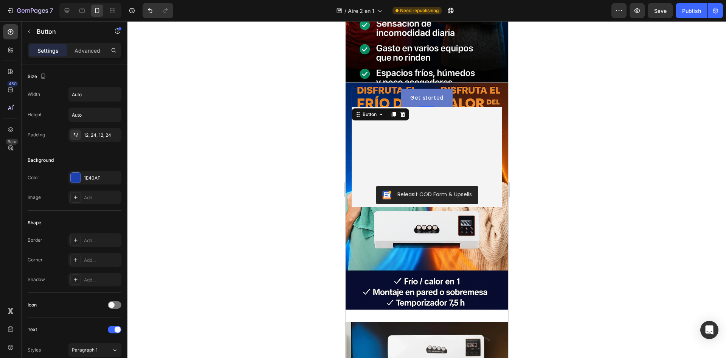
click at [445, 95] on button "Get started" at bounding box center [426, 98] width 51 height 19
click at [402, 115] on icon at bounding box center [403, 114] width 6 height 6
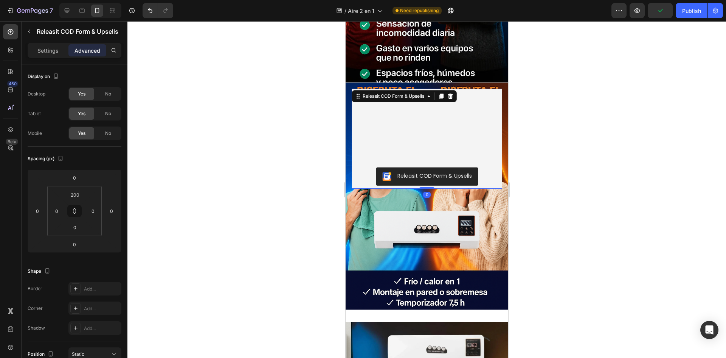
click at [454, 120] on div "Releasit COD Form & Upsells Releasit COD Form & Upsells 0" at bounding box center [427, 139] width 151 height 100
click at [81, 197] on input "200" at bounding box center [74, 194] width 15 height 11
click at [79, 193] on input "200" at bounding box center [74, 194] width 15 height 11
click at [78, 193] on input "200" at bounding box center [74, 194] width 15 height 11
click at [78, 194] on input "200" at bounding box center [74, 194] width 15 height 11
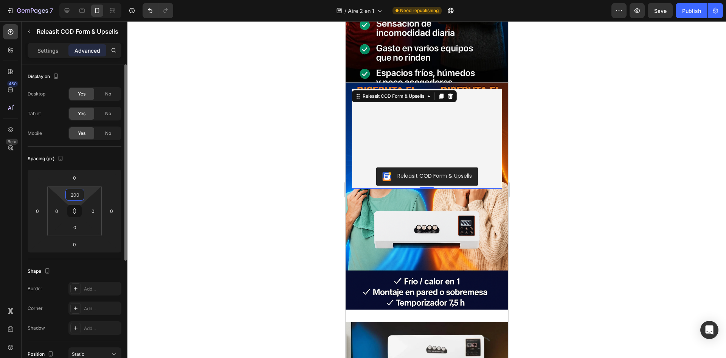
click at [75, 194] on input "200" at bounding box center [74, 194] width 15 height 11
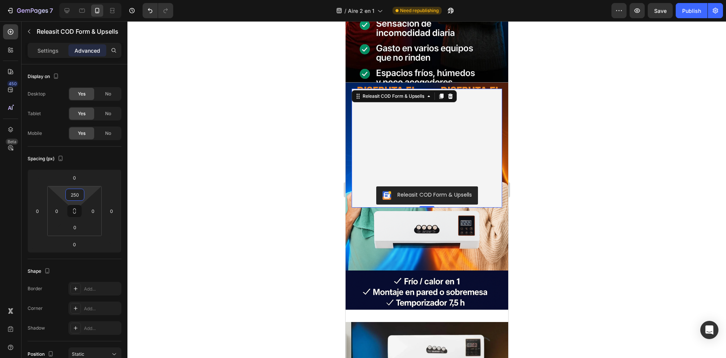
type input "250"
click at [563, 153] on div at bounding box center [427, 189] width 599 height 336
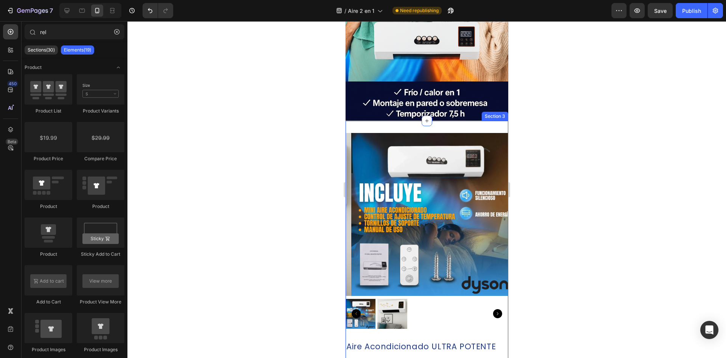
scroll to position [606, 0]
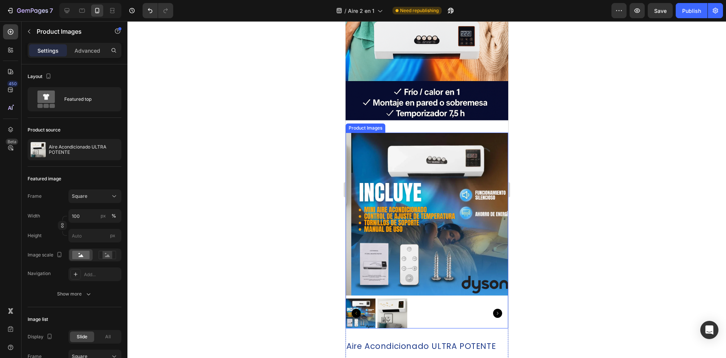
click at [483, 159] on img at bounding box center [432, 213] width 163 height 163
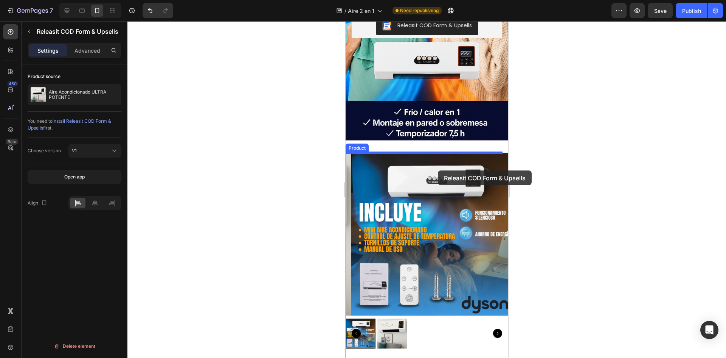
scroll to position [568, 0]
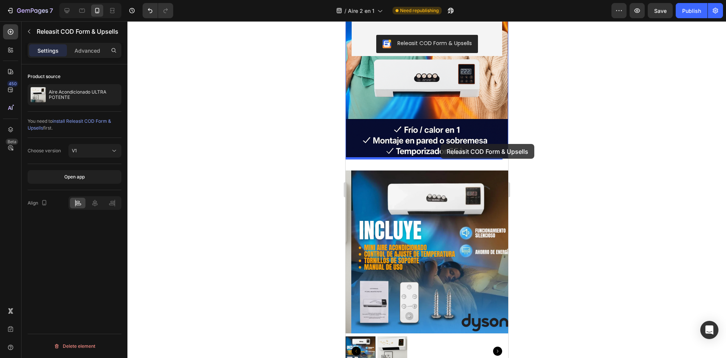
drag, startPoint x: 449, startPoint y: 193, endPoint x: 440, endPoint y: 144, distance: 50.0
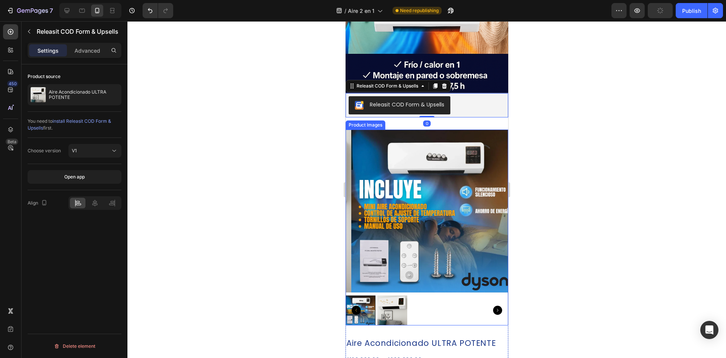
scroll to position [644, 0]
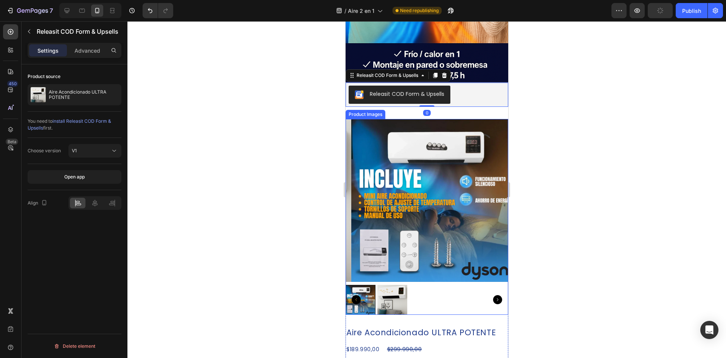
click at [460, 184] on img at bounding box center [432, 200] width 163 height 163
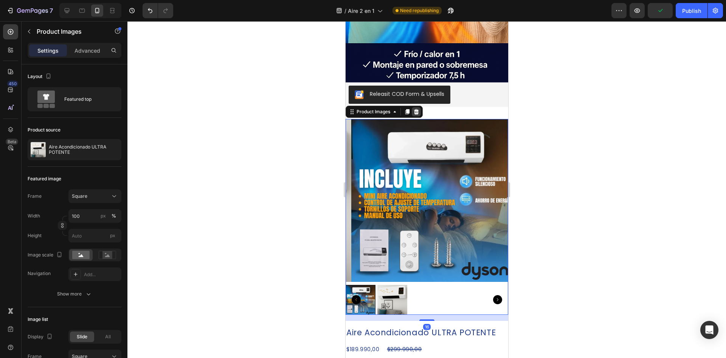
click at [418, 109] on icon at bounding box center [416, 112] width 6 height 6
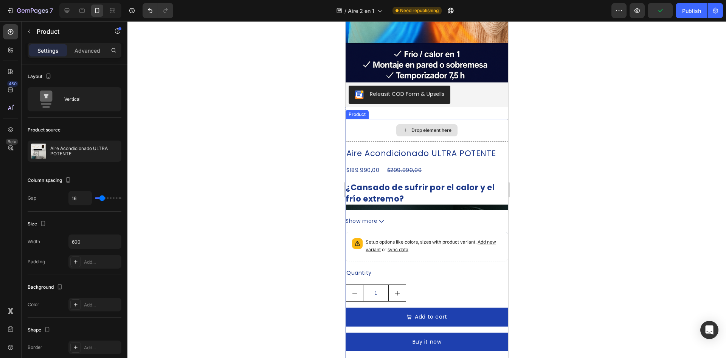
click at [488, 134] on div "Drop element here" at bounding box center [426, 130] width 163 height 23
click at [403, 110] on div at bounding box center [399, 111] width 9 height 9
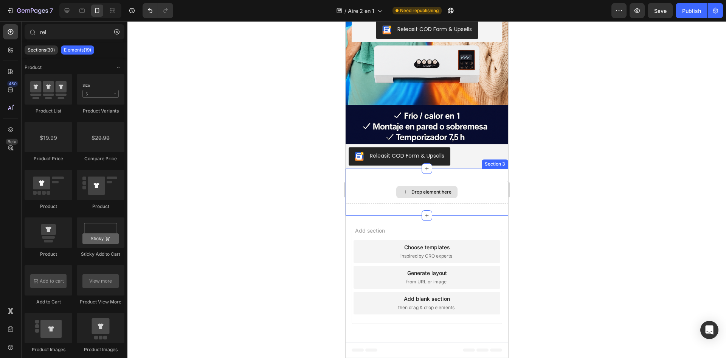
click at [471, 189] on div "Drop element here" at bounding box center [426, 191] width 163 height 23
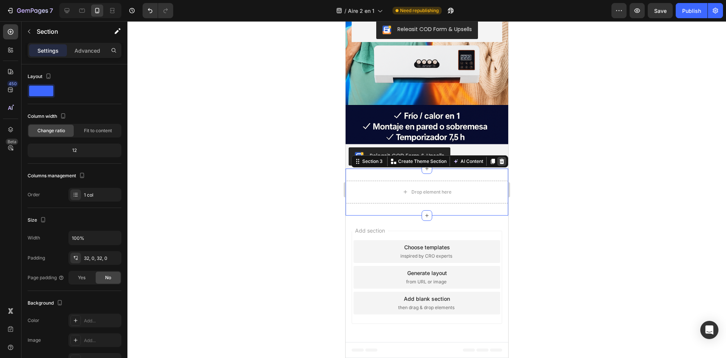
click at [499, 160] on icon at bounding box center [502, 161] width 6 height 6
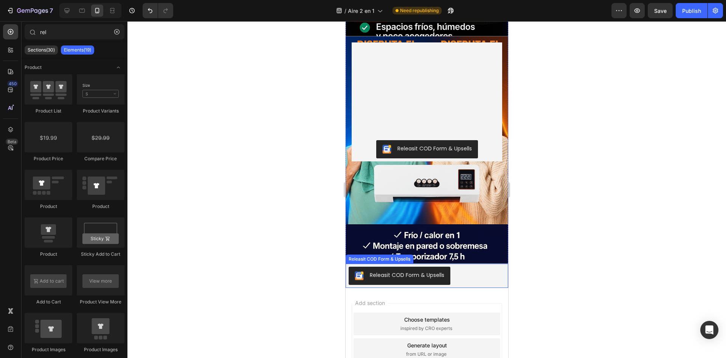
scroll to position [422, 0]
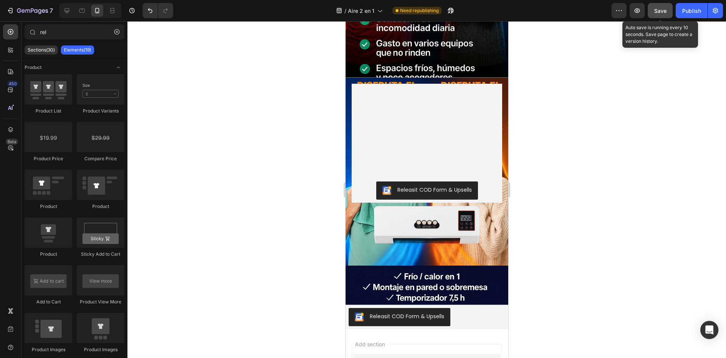
click at [669, 9] on button "Save" at bounding box center [660, 10] width 25 height 15
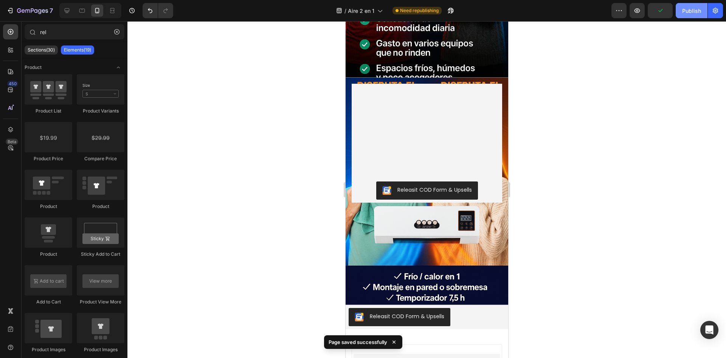
click at [699, 14] on div "Publish" at bounding box center [692, 11] width 19 height 8
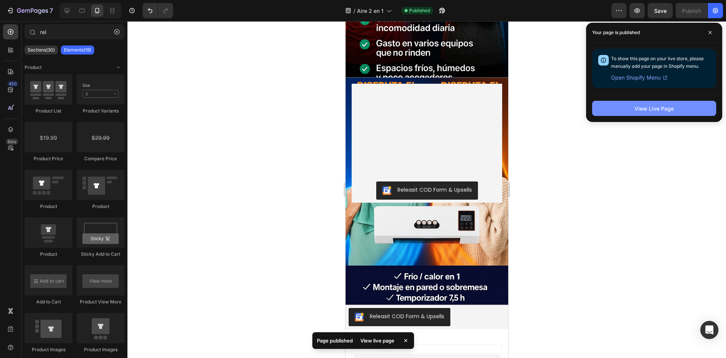
click at [645, 104] on div "View Live Page" at bounding box center [654, 108] width 39 height 8
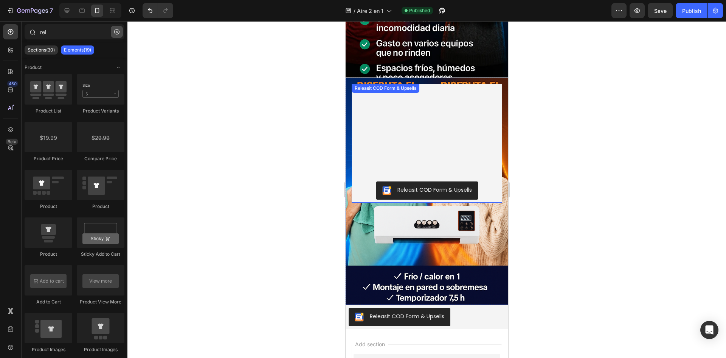
click at [118, 31] on icon "button" at bounding box center [116, 31] width 5 height 5
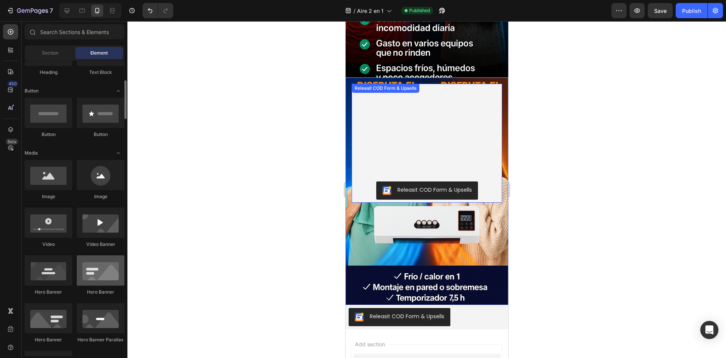
scroll to position [189, 0]
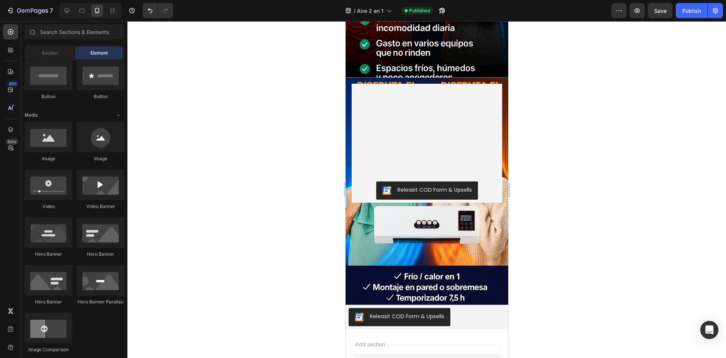
click at [441, 323] on button "Releasit COD Form & Upsells" at bounding box center [399, 317] width 102 height 18
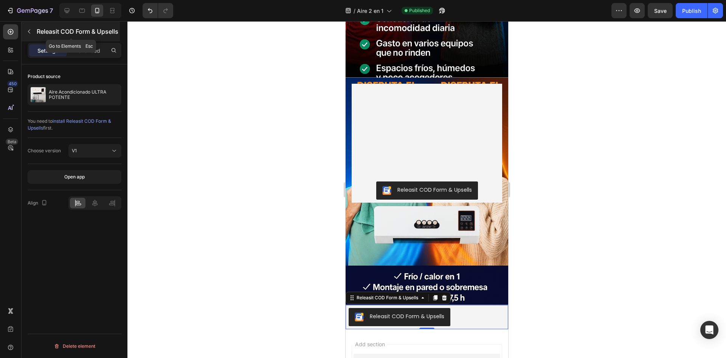
click at [23, 29] on div "450 Beta Sections(30) Elements(83) Section Element Hero Section Product Detail …" at bounding box center [64, 189] width 128 height 336
click at [31, 29] on icon "button" at bounding box center [29, 31] width 6 height 6
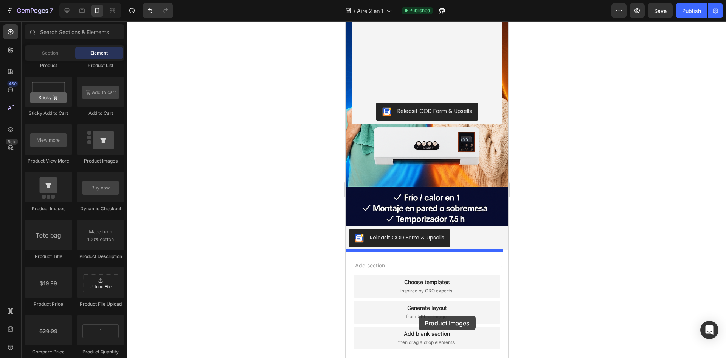
scroll to position [535, 0]
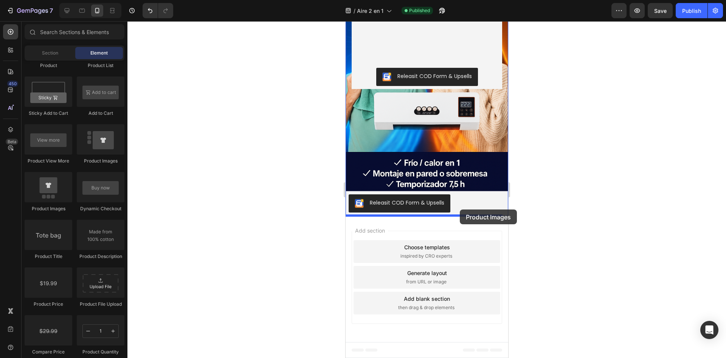
drag, startPoint x: 403, startPoint y: 216, endPoint x: 460, endPoint y: 209, distance: 57.2
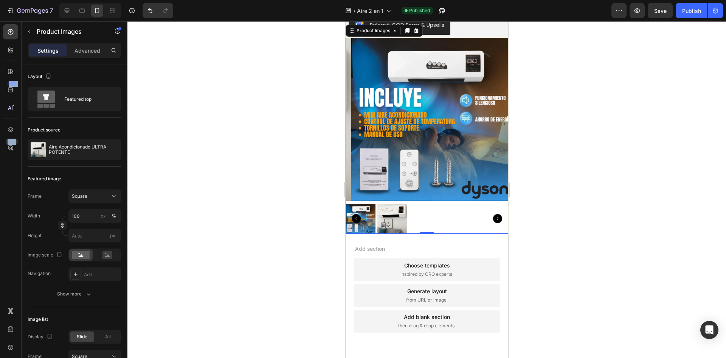
scroll to position [687, 0]
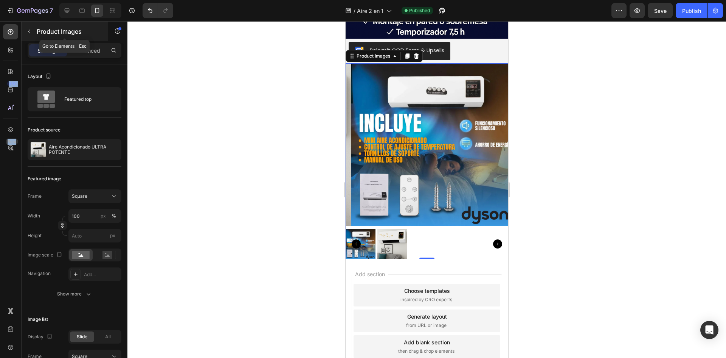
click at [37, 33] on p "Product Images" at bounding box center [69, 31] width 64 height 9
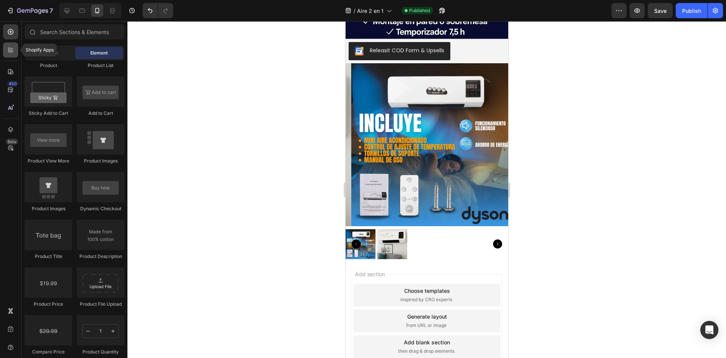
click at [17, 46] on div at bounding box center [10, 49] width 15 height 15
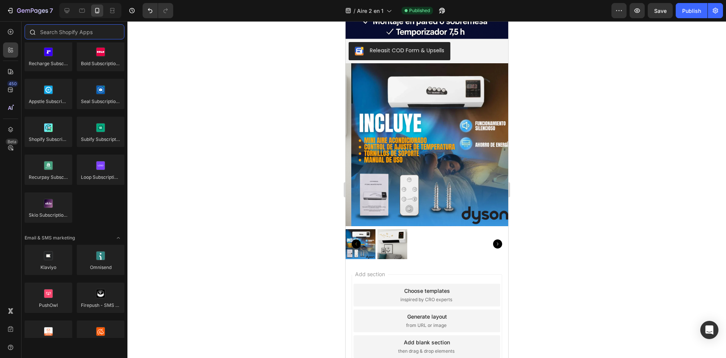
click at [60, 36] on input "text" at bounding box center [75, 31] width 100 height 15
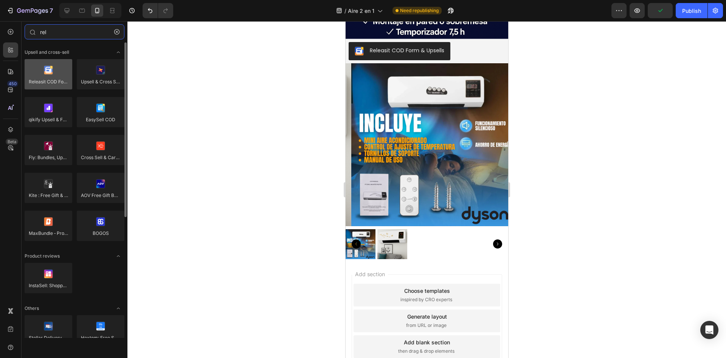
type input "rel"
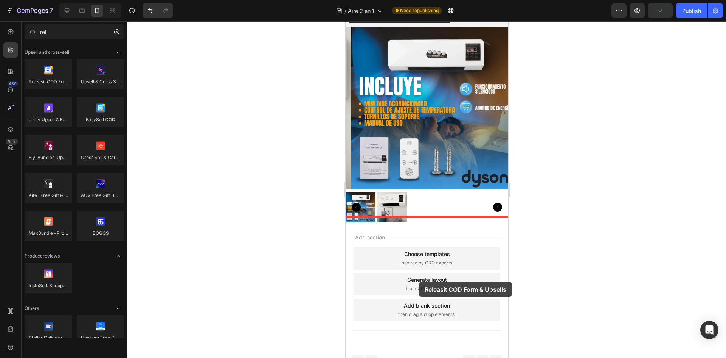
scroll to position [725, 0]
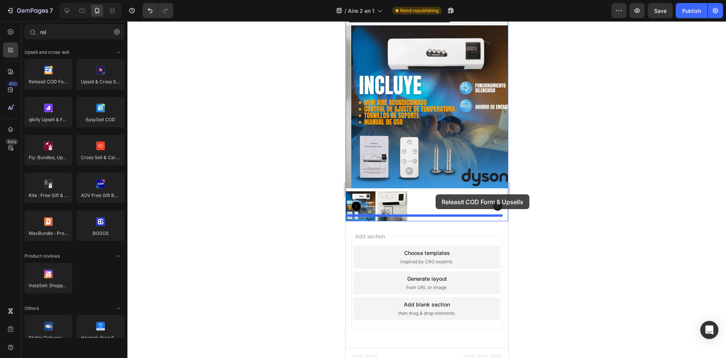
drag, startPoint x: 391, startPoint y: 103, endPoint x: 433, endPoint y: 196, distance: 102.8
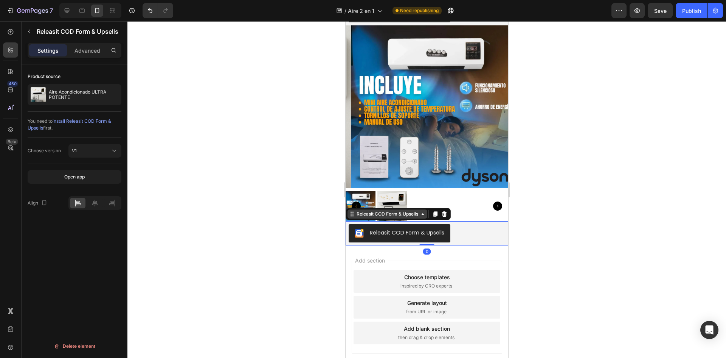
click at [373, 210] on div "Releasit COD Form & Upsells" at bounding box center [387, 213] width 65 height 7
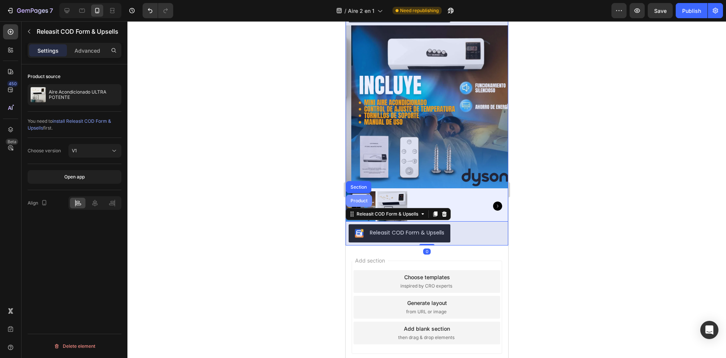
click at [364, 198] on div "Product" at bounding box center [359, 200] width 20 height 5
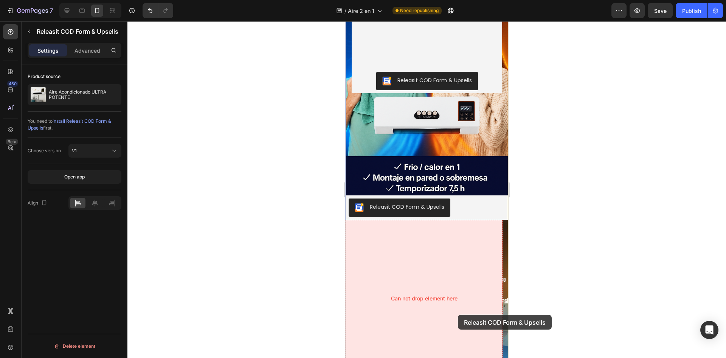
scroll to position [536, 0]
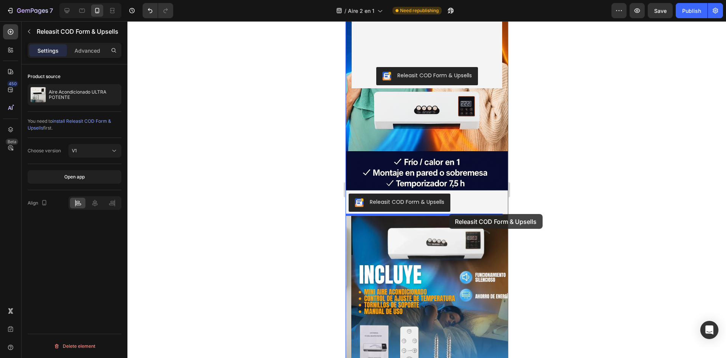
drag, startPoint x: 458, startPoint y: 226, endPoint x: 449, endPoint y: 214, distance: 15.4
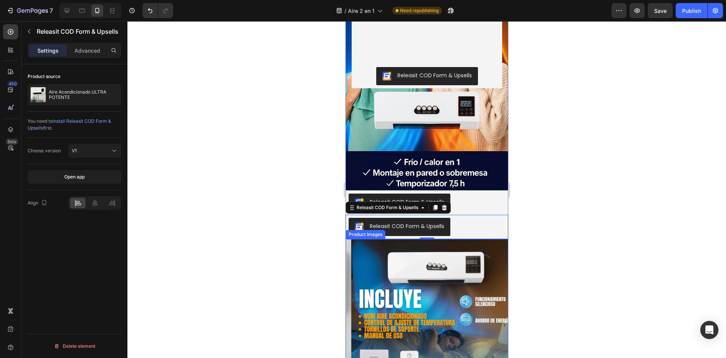
click at [468, 243] on img at bounding box center [432, 320] width 163 height 163
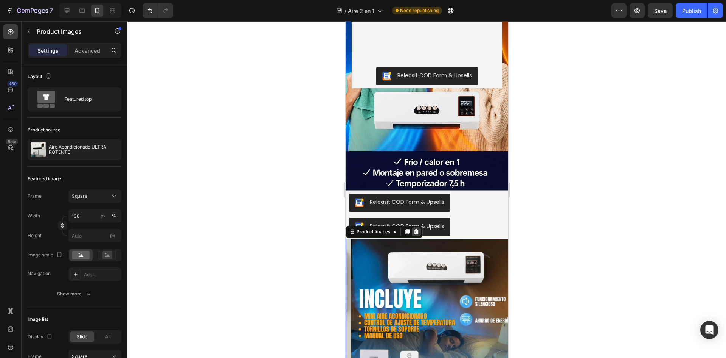
click at [418, 230] on icon at bounding box center [416, 231] width 5 height 5
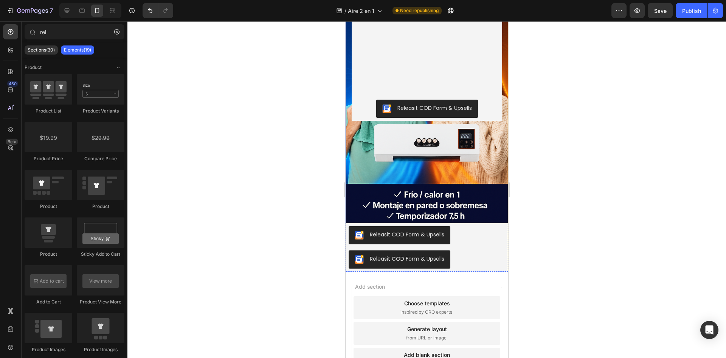
scroll to position [505, 0]
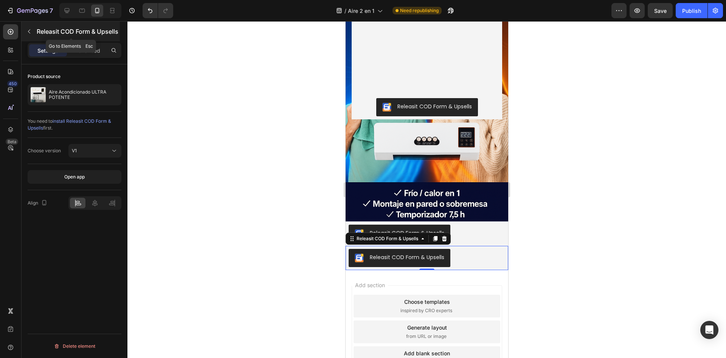
click at [25, 30] on button "button" at bounding box center [29, 31] width 12 height 12
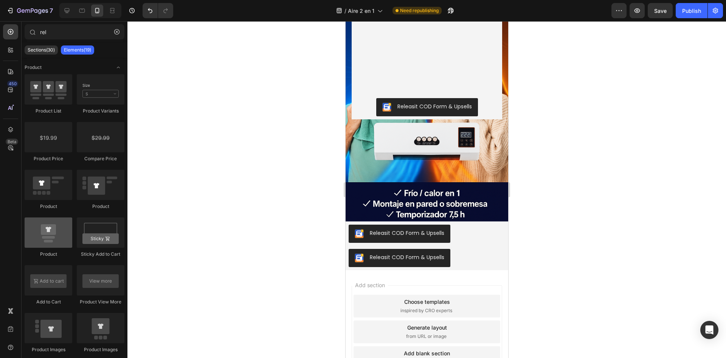
click at [60, 239] on div at bounding box center [49, 232] width 48 height 30
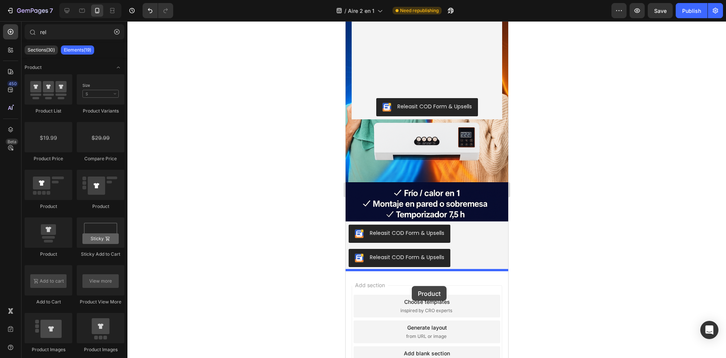
drag, startPoint x: 454, startPoint y: 282, endPoint x: 412, endPoint y: 286, distance: 43.0
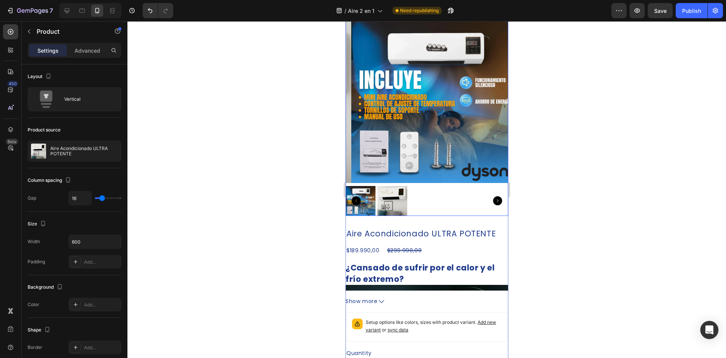
scroll to position [770, 0]
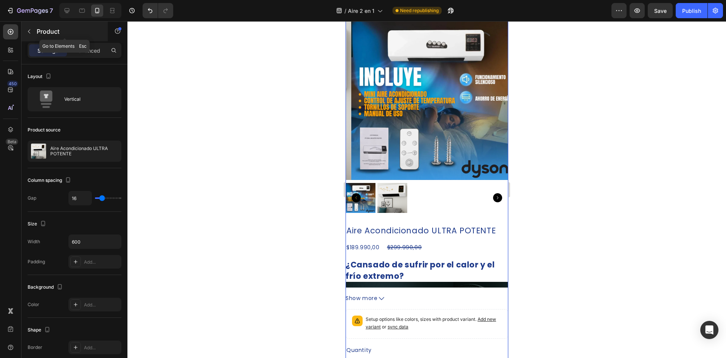
click at [39, 30] on p "Product" at bounding box center [69, 31] width 64 height 9
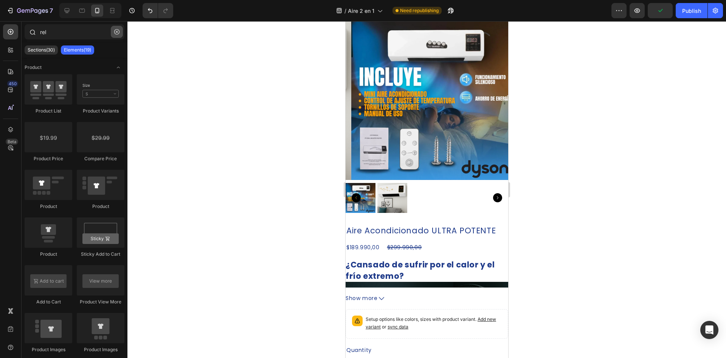
click at [118, 36] on button "button" at bounding box center [117, 32] width 12 height 12
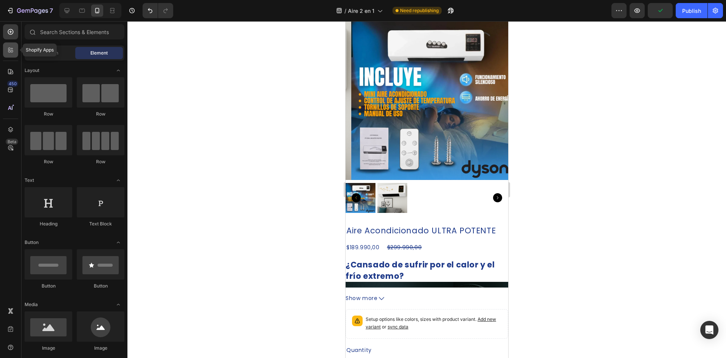
click at [8, 53] on icon at bounding box center [11, 50] width 8 height 8
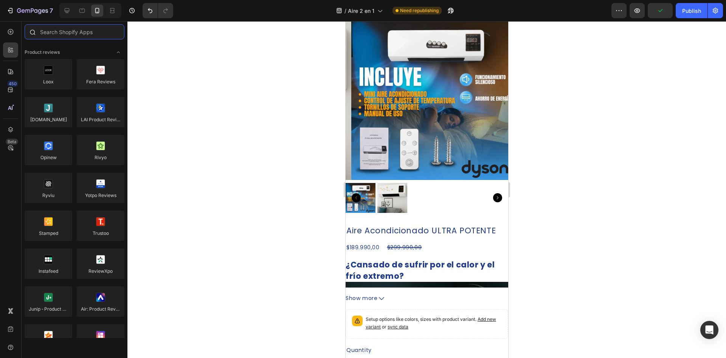
click at [59, 38] on input "text" at bounding box center [75, 31] width 100 height 15
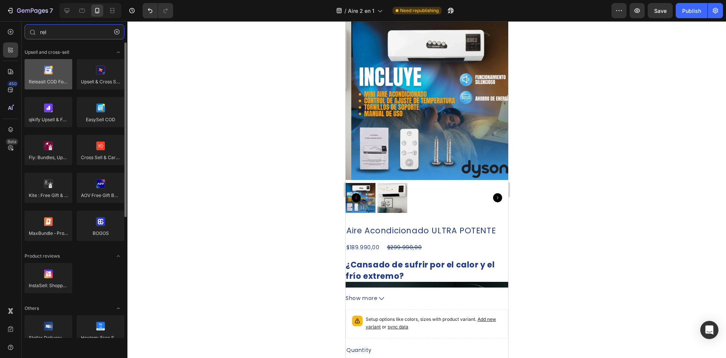
type input "rel"
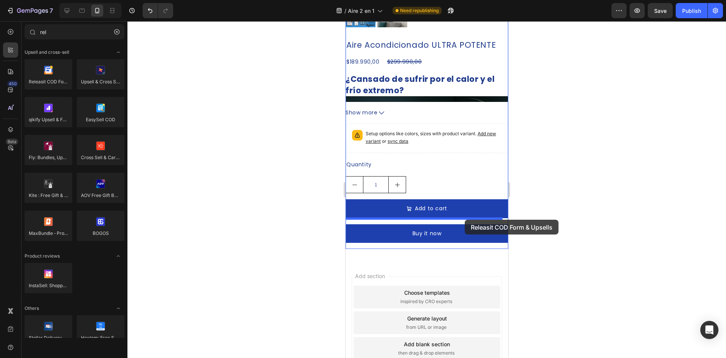
scroll to position [846, 0]
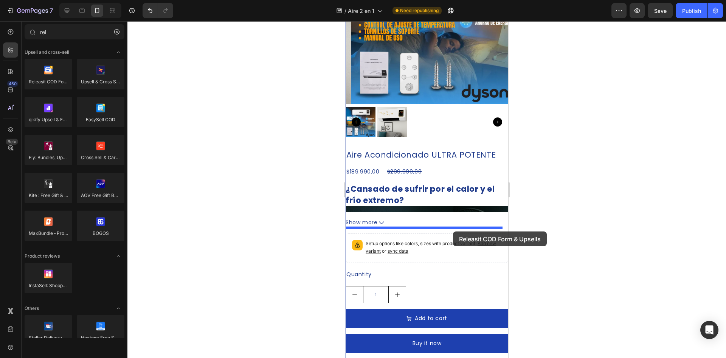
drag, startPoint x: 388, startPoint y: 87, endPoint x: 453, endPoint y: 231, distance: 158.0
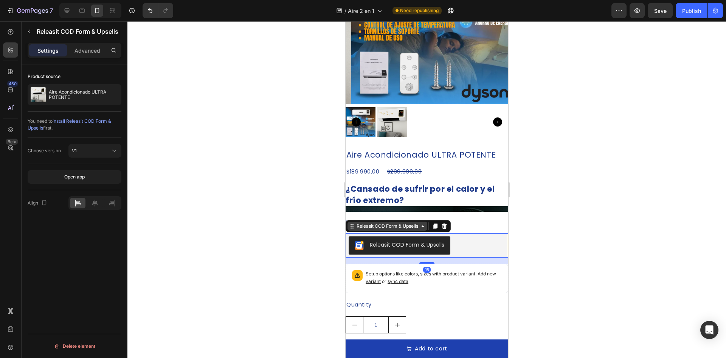
click at [401, 222] on div "Releasit COD Form & Upsells" at bounding box center [387, 225] width 65 height 7
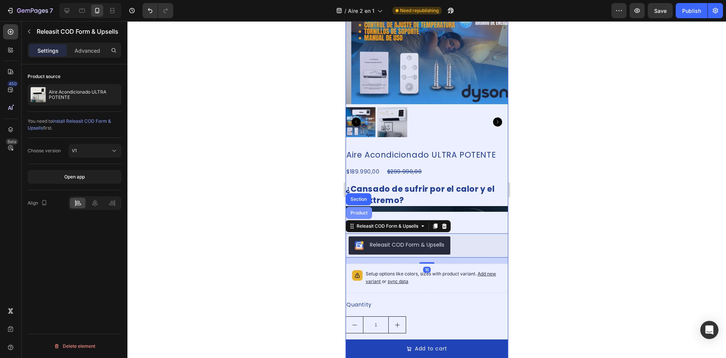
click at [365, 210] on div "Product" at bounding box center [359, 212] width 20 height 5
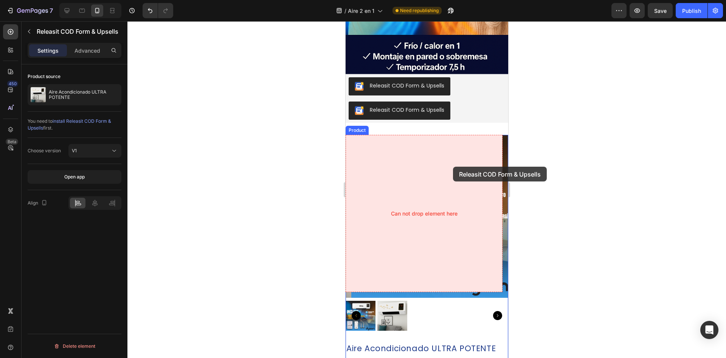
scroll to position [543, 0]
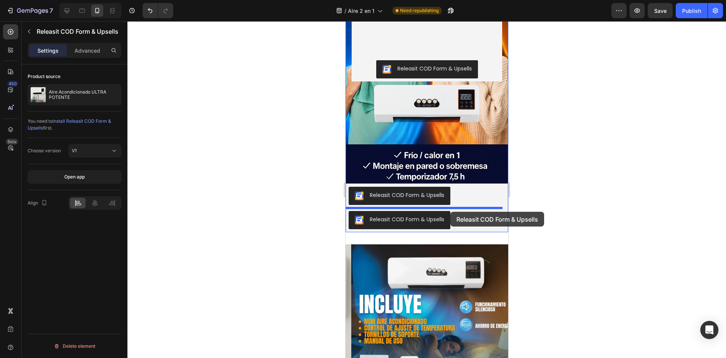
drag, startPoint x: 412, startPoint y: 235, endPoint x: 450, endPoint y: 212, distance: 45.0
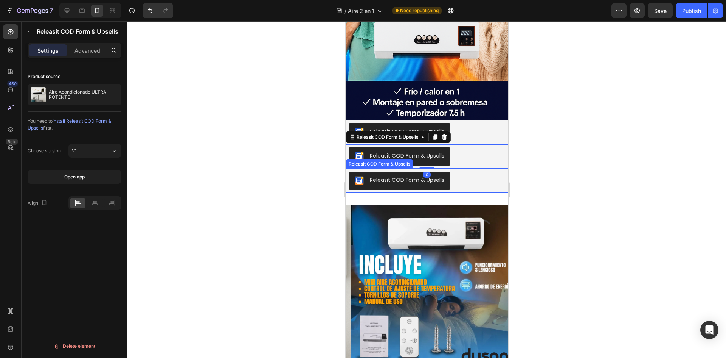
scroll to position [656, 0]
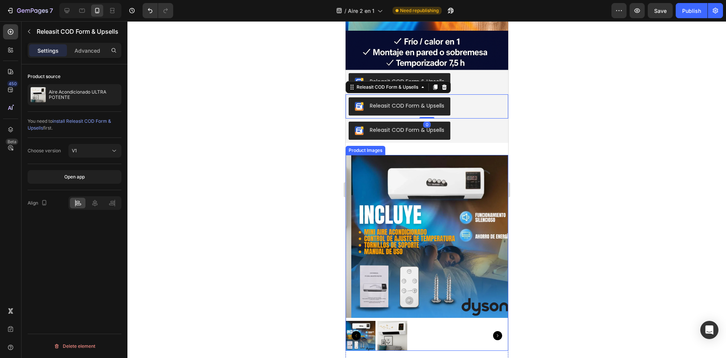
click at [478, 173] on img at bounding box center [432, 236] width 163 height 163
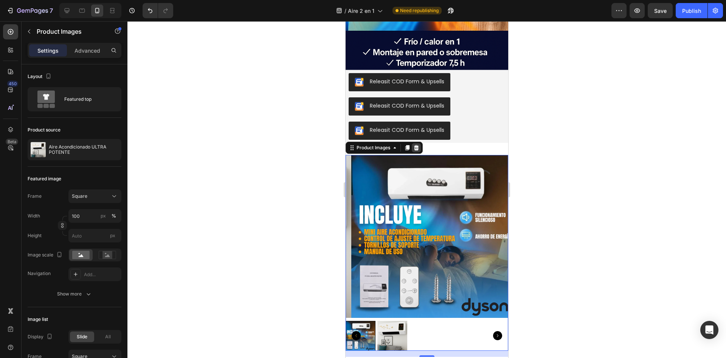
click at [416, 148] on icon at bounding box center [416, 148] width 6 height 6
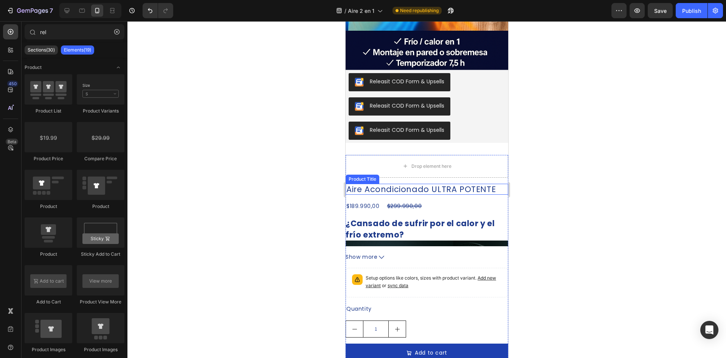
click at [456, 181] on div "Drop element here Aire Acondicionado ULTRA POTENTE Product Title $189.990,00 Pr…" at bounding box center [426, 274] width 163 height 238
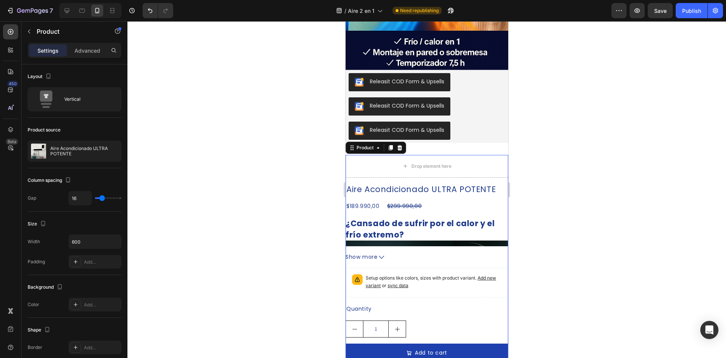
click at [405, 149] on div "Product" at bounding box center [375, 148] width 61 height 12
click at [400, 145] on icon at bounding box center [400, 148] width 6 height 6
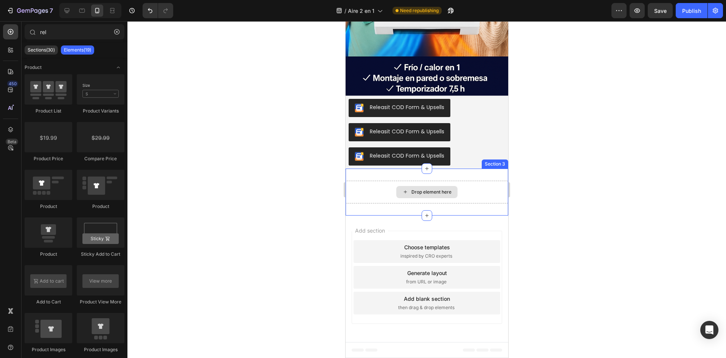
click at [430, 190] on div "Drop element here" at bounding box center [431, 192] width 40 height 6
click at [448, 178] on div "Drop element here Section 3" at bounding box center [426, 191] width 163 height 47
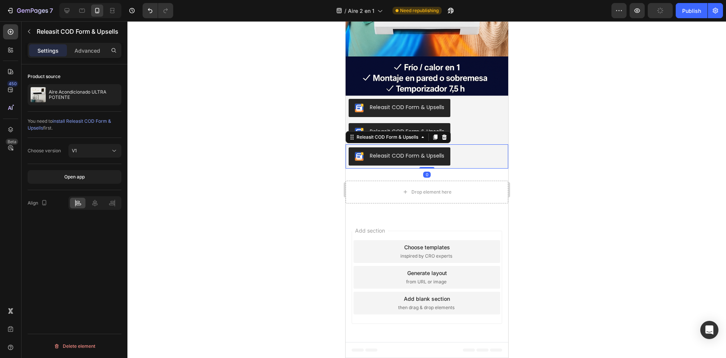
click at [458, 147] on div "Releasit COD Form & Upsells" at bounding box center [426, 156] width 157 height 18
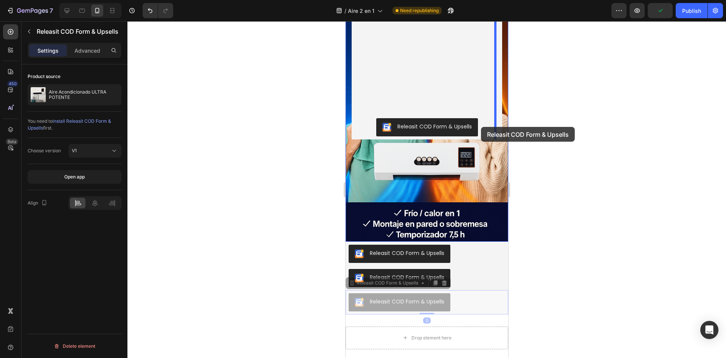
scroll to position [479, 0]
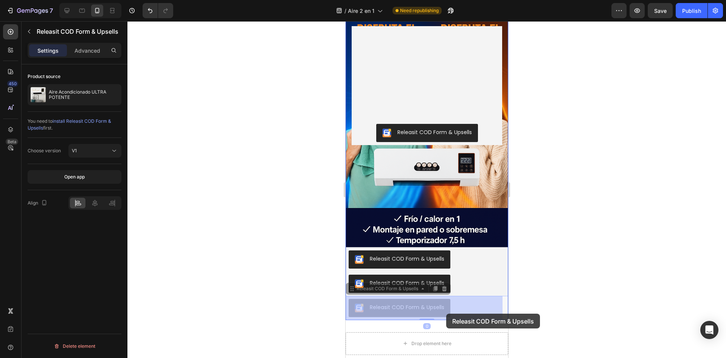
drag, startPoint x: 450, startPoint y: 153, endPoint x: 446, endPoint y: 313, distance: 160.1
click at [345, 21] on button "Releasit COD Form & Upsells" at bounding box center [345, 21] width 0 height 0
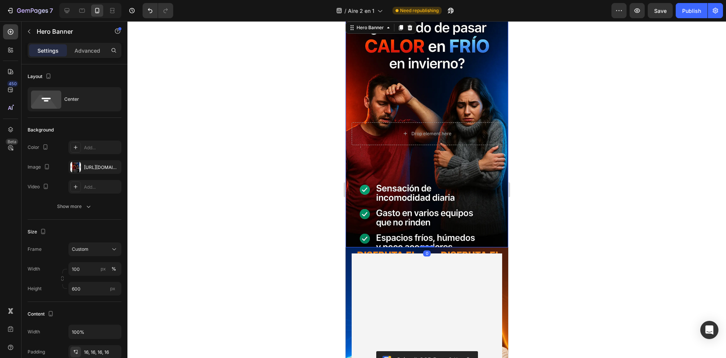
drag, startPoint x: 429, startPoint y: 143, endPoint x: 429, endPoint y: 121, distance: 21.2
click at [429, 121] on div "Image Section 1 Drop element here Hero Banner 0 Releasit COD Form & Upsells Rel…" at bounding box center [426, 188] width 163 height 809
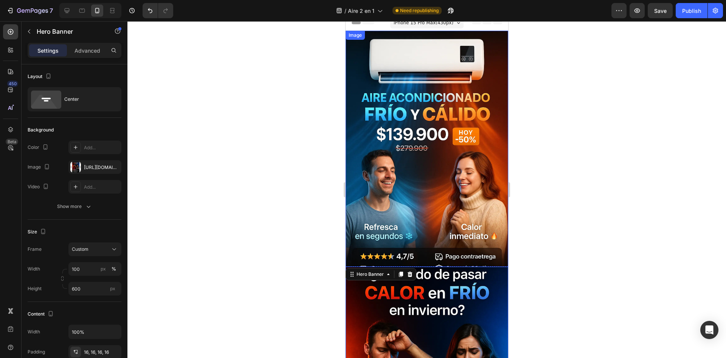
scroll to position [0, 0]
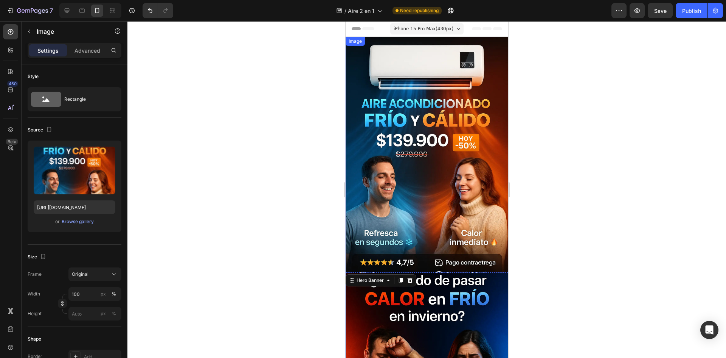
click at [429, 125] on img at bounding box center [426, 159] width 163 height 244
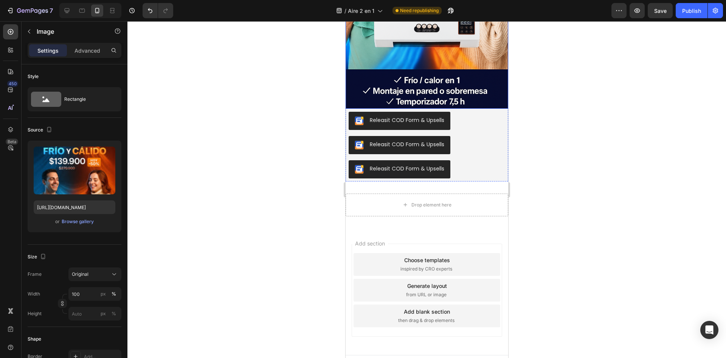
scroll to position [631, 0]
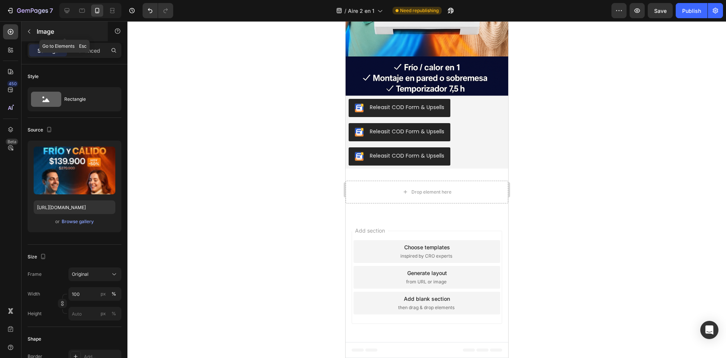
click at [34, 31] on button "button" at bounding box center [29, 31] width 12 height 12
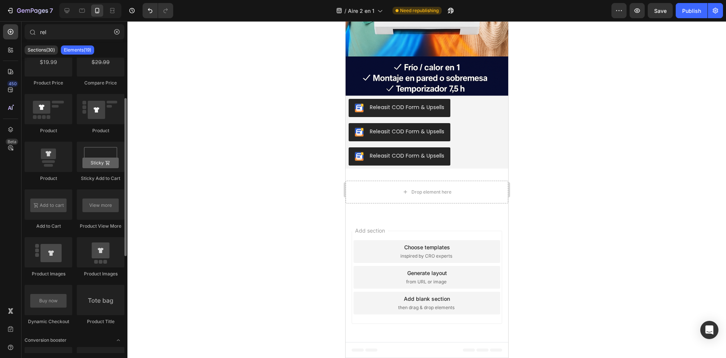
scroll to position [0, 0]
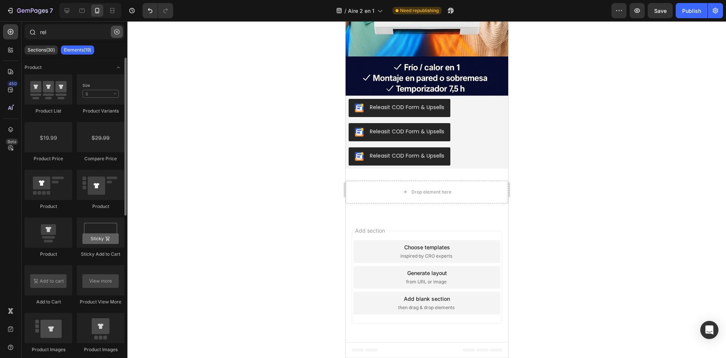
click at [117, 34] on icon "button" at bounding box center [116, 31] width 5 height 5
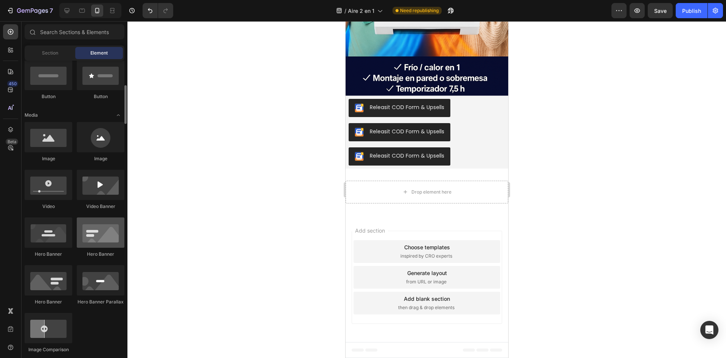
scroll to position [227, 0]
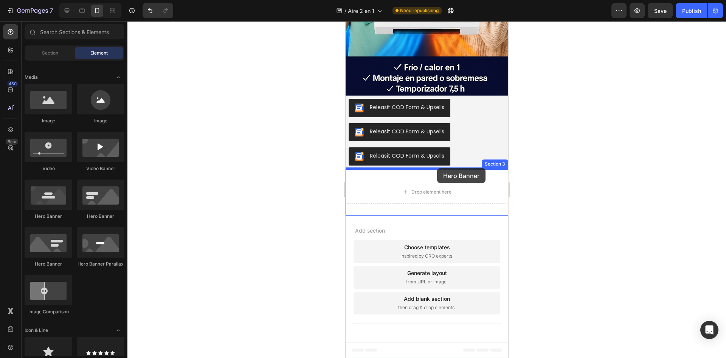
drag, startPoint x: 391, startPoint y: 224, endPoint x: 437, endPoint y: 169, distance: 71.4
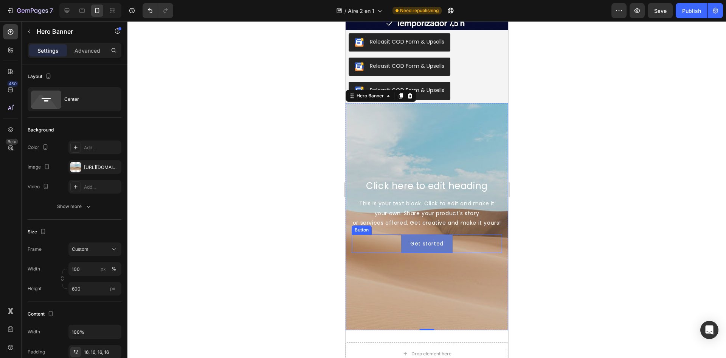
scroll to position [706, 0]
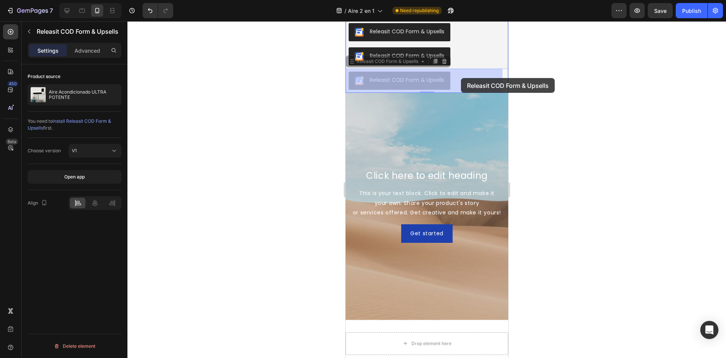
drag, startPoint x: 441, startPoint y: 74, endPoint x: 461, endPoint y: 75, distance: 20.1
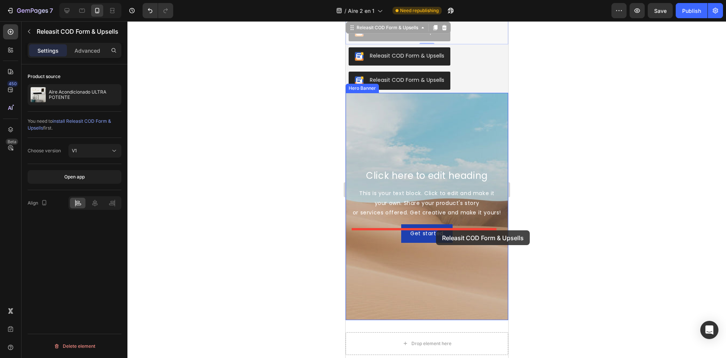
drag, startPoint x: 461, startPoint y: 33, endPoint x: 450, endPoint y: 149, distance: 117.0
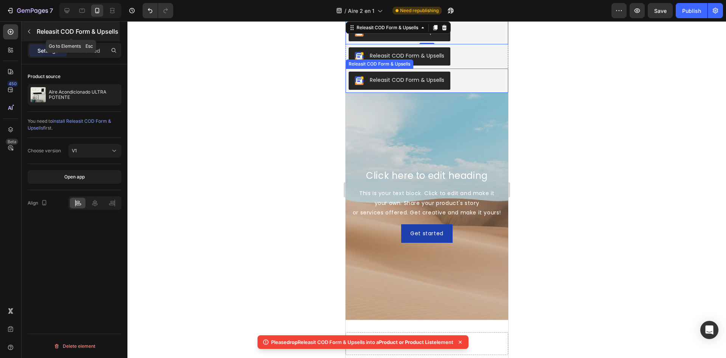
click at [69, 38] on div "Releasit COD Form & Upsells" at bounding box center [71, 32] width 98 height 20
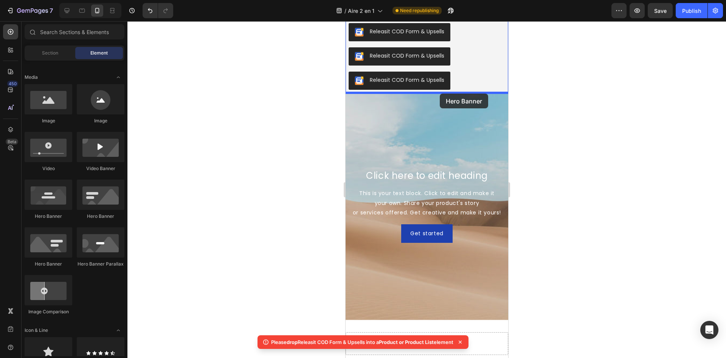
drag, startPoint x: 442, startPoint y: 225, endPoint x: 440, endPoint y: 93, distance: 131.3
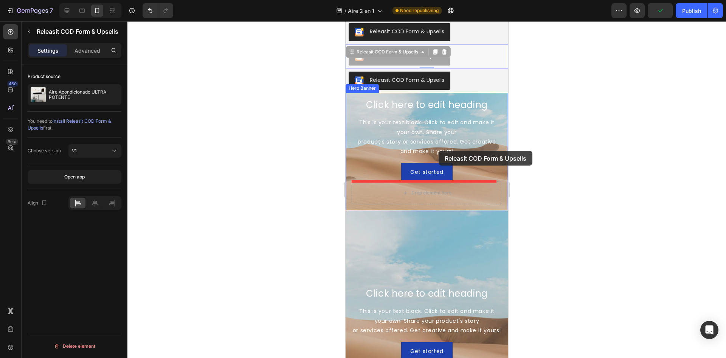
drag, startPoint x: 437, startPoint y: 59, endPoint x: 446, endPoint y: 100, distance: 41.9
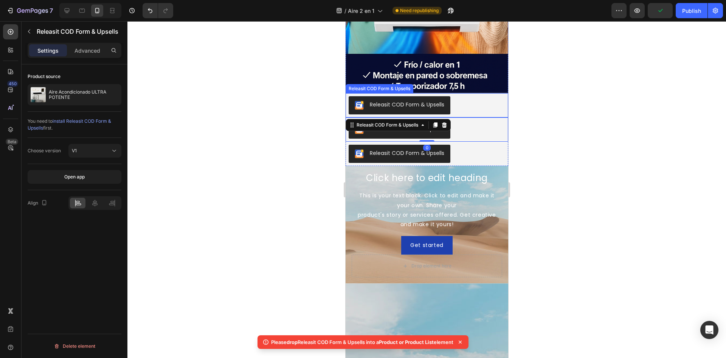
scroll to position [631, 0]
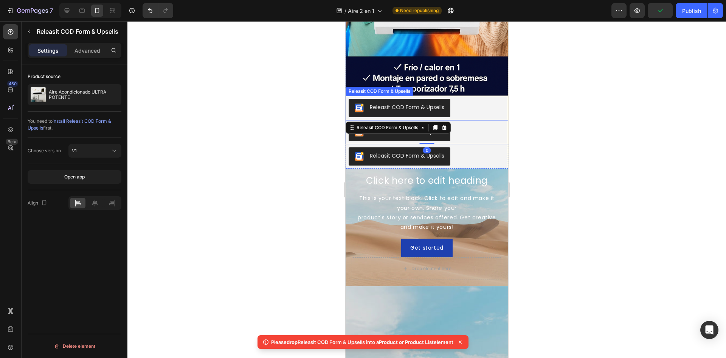
click at [423, 102] on button "Releasit COD Form & Upsells" at bounding box center [399, 108] width 102 height 18
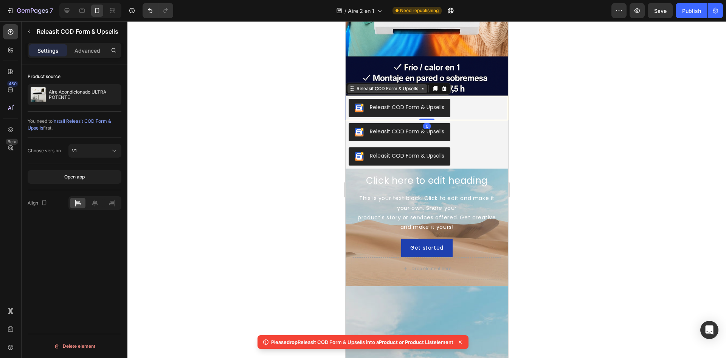
click at [368, 86] on div "Releasit COD Form & Upsells" at bounding box center [387, 88] width 65 height 7
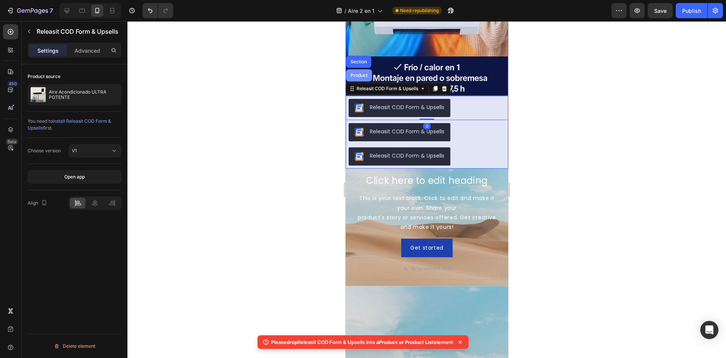
click at [363, 78] on div "Product" at bounding box center [359, 75] width 26 height 12
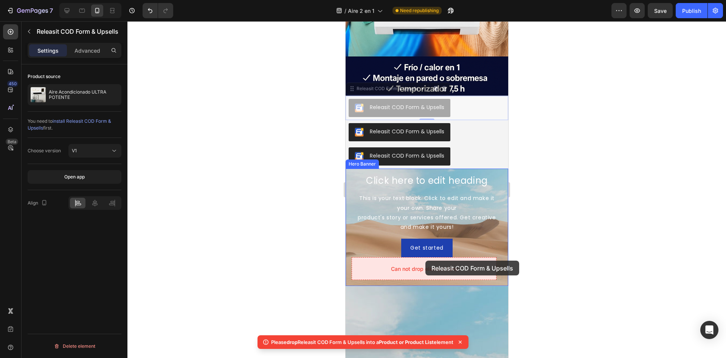
drag, startPoint x: 450, startPoint y: 103, endPoint x: 437, endPoint y: 174, distance: 72.7
click at [434, 218] on div "iPhone 15 Pro Max ( 430 px) iPhone 13 Mini iPhone 13 Pro iPhone 11 Pro Max iPho…" at bounding box center [426, 45] width 163 height 1311
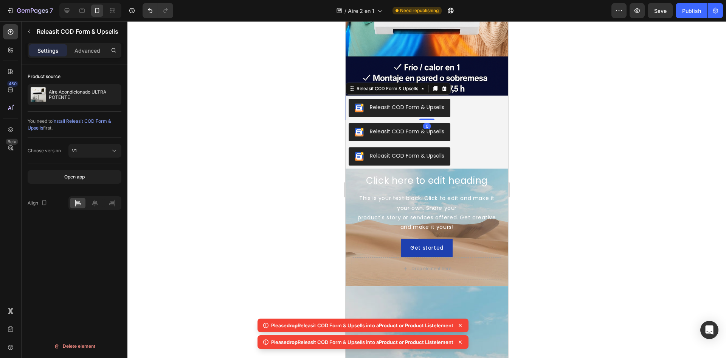
click at [426, 124] on div "0" at bounding box center [427, 126] width 8 height 6
click at [397, 136] on div "Releasit COD Form & Upsells" at bounding box center [400, 132] width 90 height 9
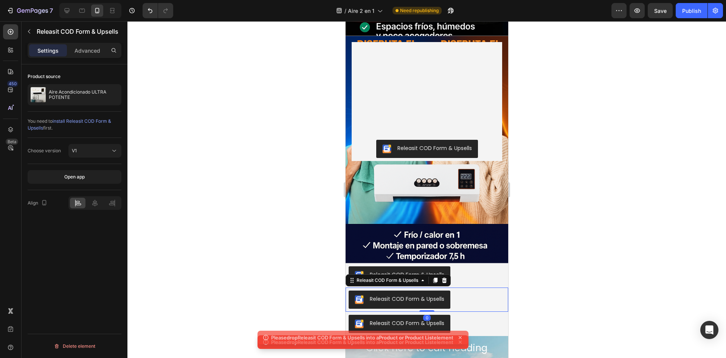
scroll to position [442, 0]
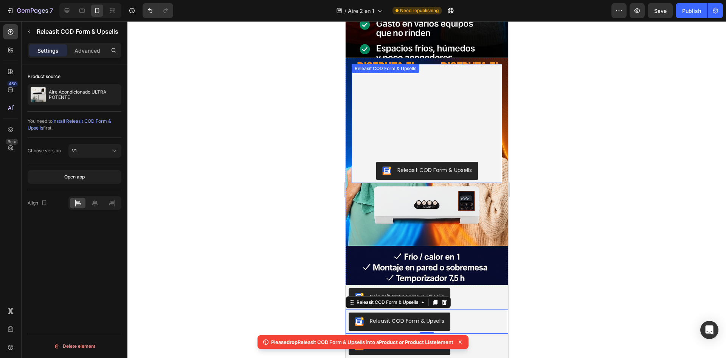
click at [417, 164] on button "Releasit COD Form & Upsells" at bounding box center [427, 171] width 102 height 18
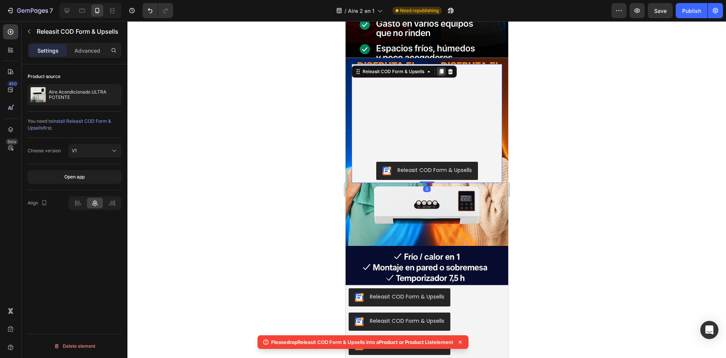
click at [443, 71] on icon at bounding box center [441, 71] width 4 height 5
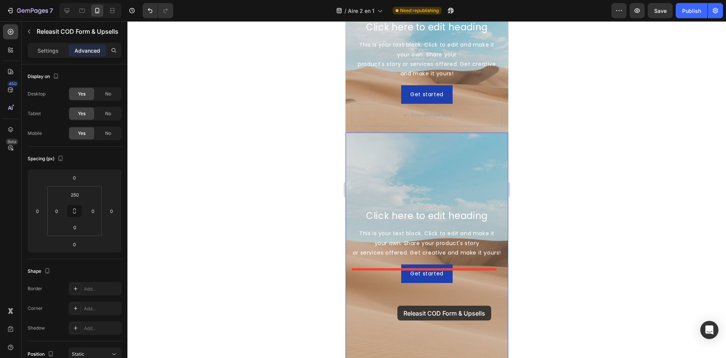
scroll to position [820, 0]
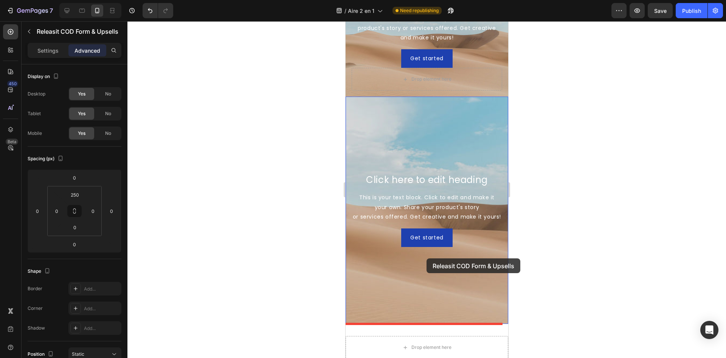
drag, startPoint x: 424, startPoint y: 197, endPoint x: 425, endPoint y: 227, distance: 30.7
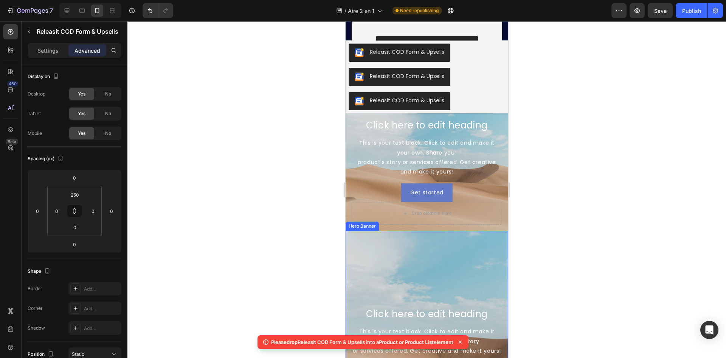
scroll to position [669, 0]
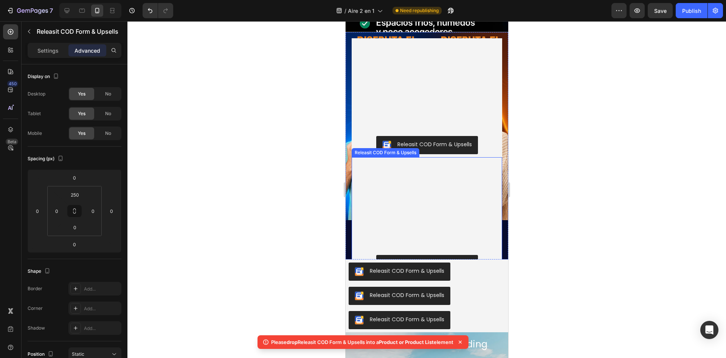
click at [448, 176] on div "Releasit COD Form & Upsells Releasit COD Form & Upsells" at bounding box center [427, 216] width 151 height 119
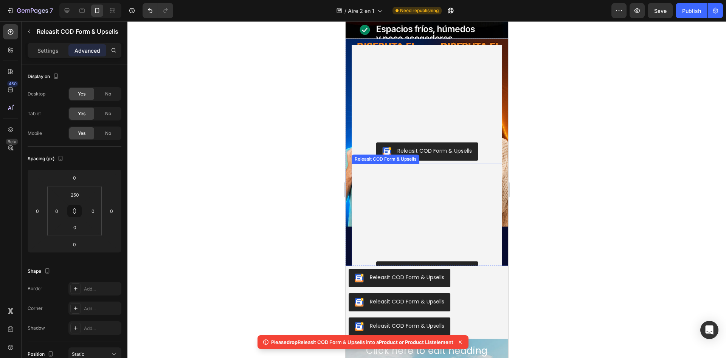
scroll to position [442, 0]
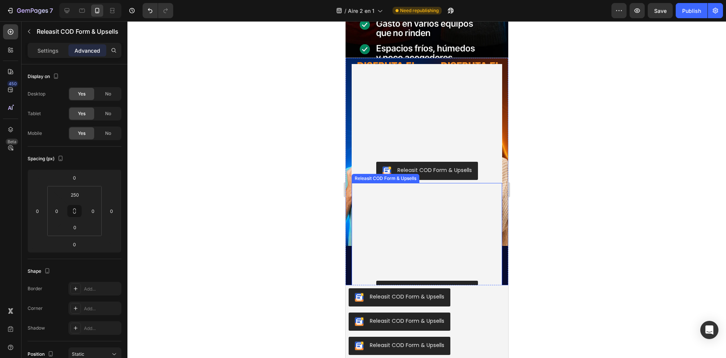
click at [442, 206] on div "Releasit COD Form & Upsells Releasit COD Form & Upsells" at bounding box center [427, 242] width 151 height 119
click at [445, 194] on div "Releasit COD Form & Upsells Releasit COD Form & Upsells" at bounding box center [427, 242] width 151 height 119
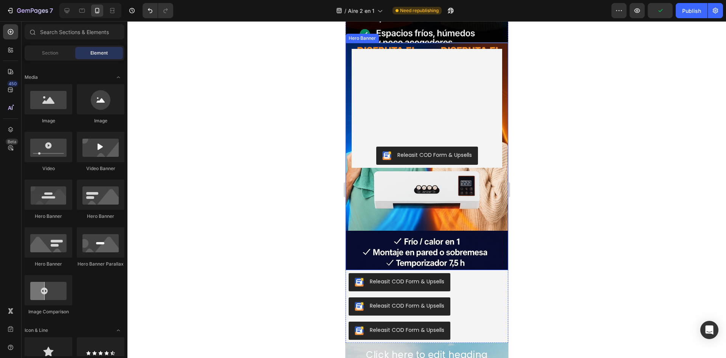
scroll to position [517, 0]
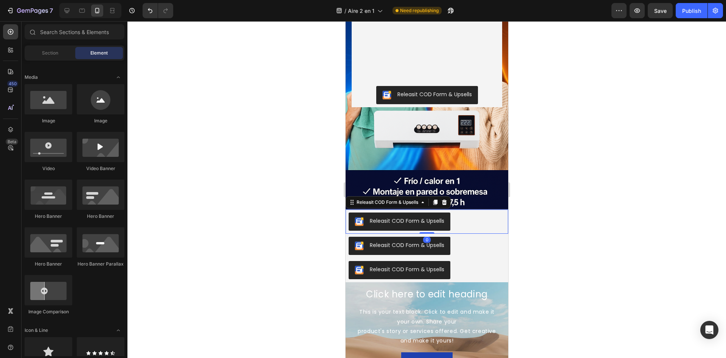
click at [448, 221] on button "Releasit COD Form & Upsells" at bounding box center [399, 221] width 102 height 18
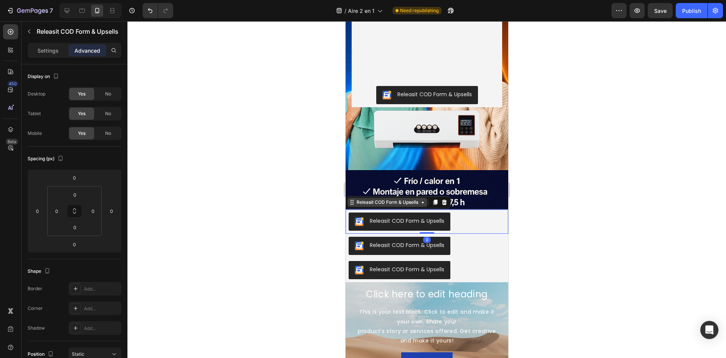
click at [405, 200] on div "Releasit COD Form & Upsells" at bounding box center [387, 202] width 65 height 7
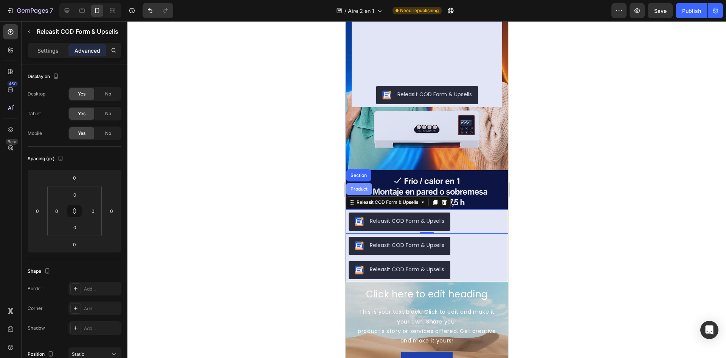
click at [363, 192] on div "Product" at bounding box center [359, 189] width 26 height 12
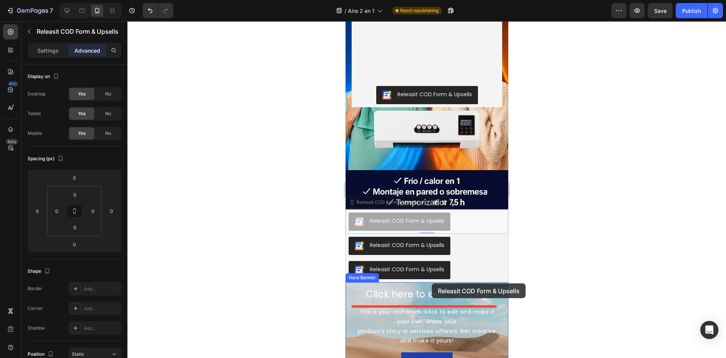
drag, startPoint x: 412, startPoint y: 222, endPoint x: 426, endPoint y: 245, distance: 26.9
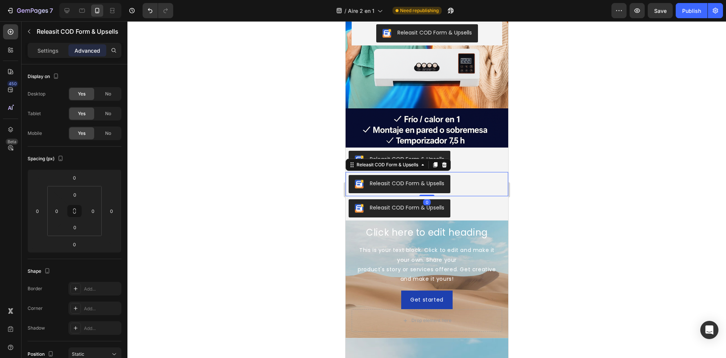
scroll to position [593, 0]
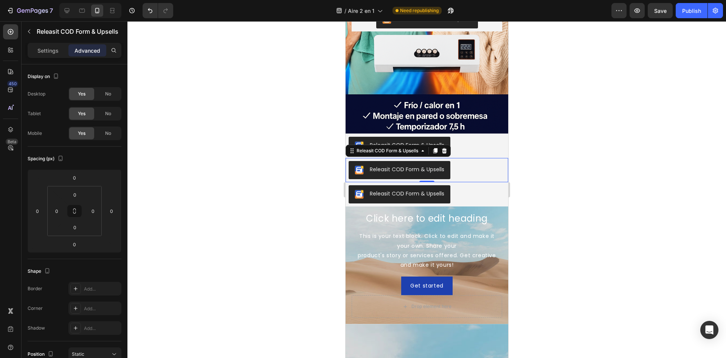
click at [383, 166] on div "Releasit COD Form & Upsells" at bounding box center [407, 169] width 75 height 8
click at [40, 51] on p "Settings" at bounding box center [47, 51] width 21 height 8
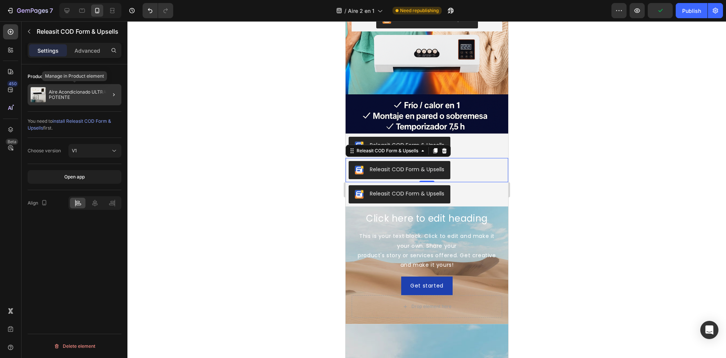
click at [72, 92] on p "Aire Acondicionado ULTRA POTENTE" at bounding box center [84, 94] width 70 height 11
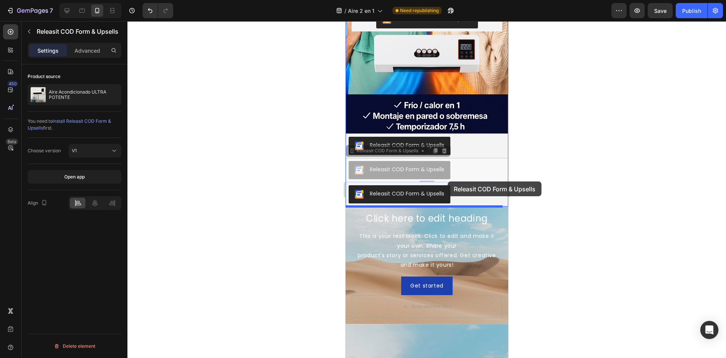
drag, startPoint x: 452, startPoint y: 174, endPoint x: 448, endPoint y: 181, distance: 8.0
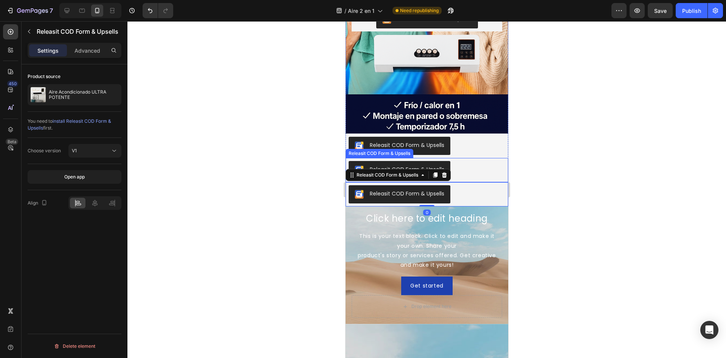
click at [458, 169] on div "Releasit COD Form & Upsells" at bounding box center [426, 170] width 157 height 18
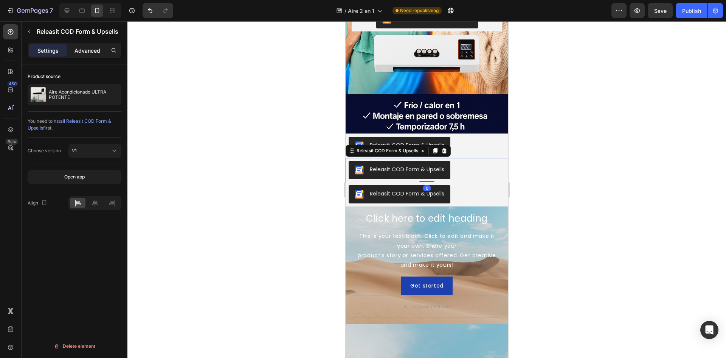
click at [77, 51] on p "Advanced" at bounding box center [88, 51] width 26 height 8
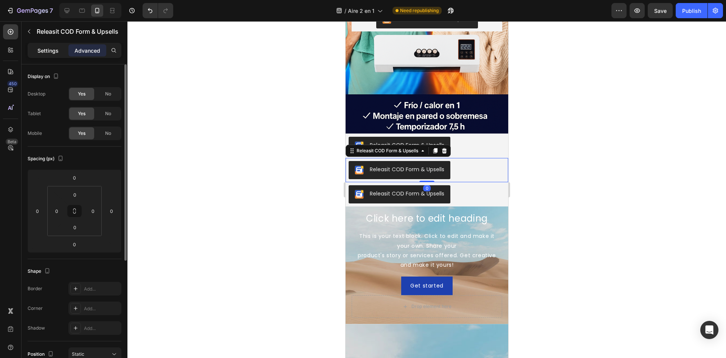
click at [56, 50] on p "Settings" at bounding box center [47, 51] width 21 height 8
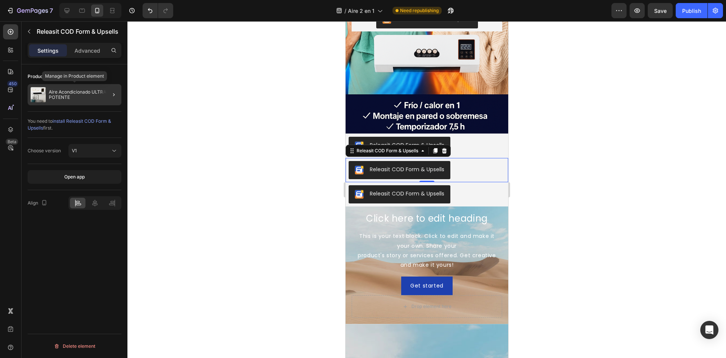
click at [96, 96] on p "Aire Acondicionado ULTRA POTENTE" at bounding box center [84, 94] width 70 height 11
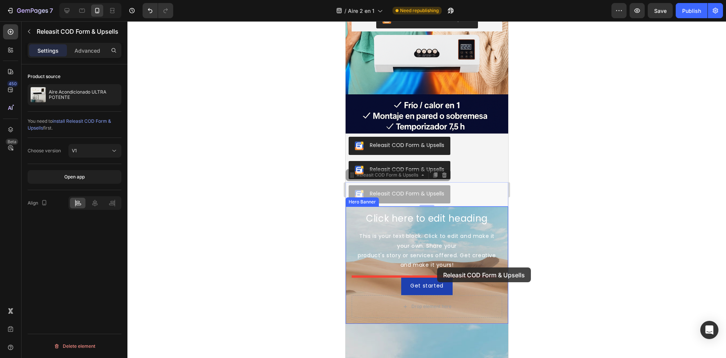
drag, startPoint x: 473, startPoint y: 197, endPoint x: 441, endPoint y: 254, distance: 65.6
click at [438, 264] on div "iPhone 15 Pro Max ( 430 px) iPhone 13 Mini iPhone 13 Pro iPhone 11 Pro Max iPho…" at bounding box center [426, 83] width 163 height 1311
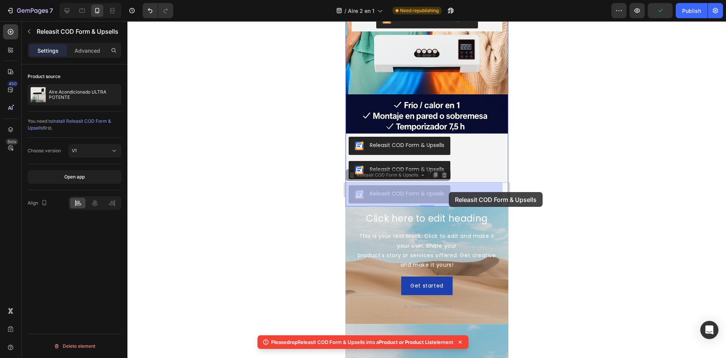
drag, startPoint x: 451, startPoint y: 193, endPoint x: 449, endPoint y: 197, distance: 4.9
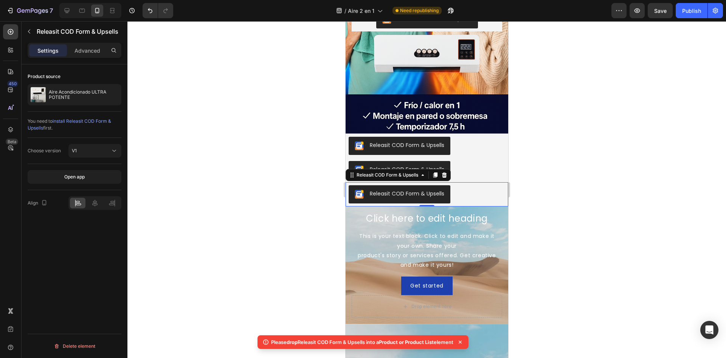
click at [434, 193] on div "Releasit COD Form & Upsells" at bounding box center [407, 194] width 75 height 8
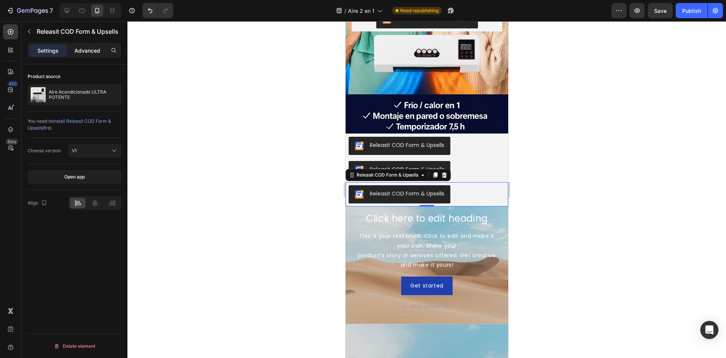
click at [75, 49] on p "Advanced" at bounding box center [88, 51] width 26 height 8
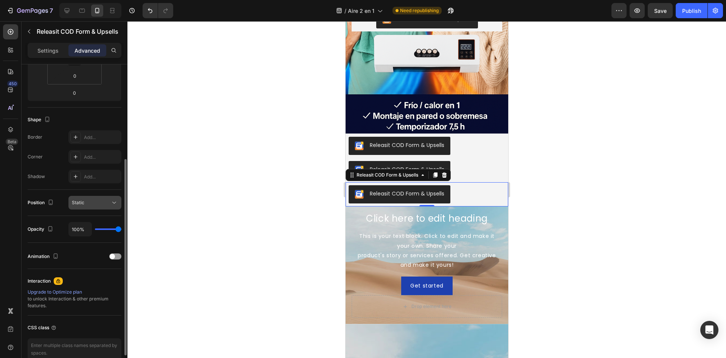
scroll to position [190, 0]
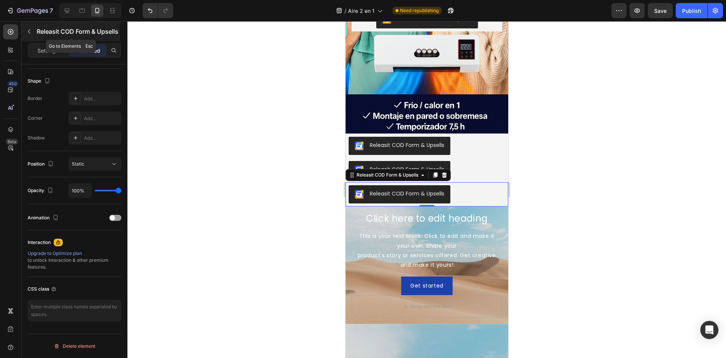
click at [32, 34] on button "button" at bounding box center [29, 31] width 12 height 12
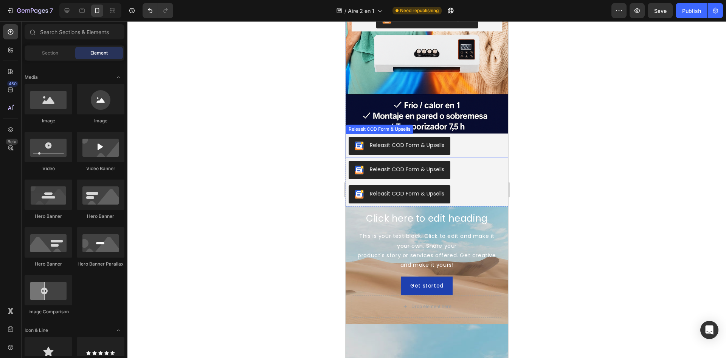
click at [438, 144] on div "Releasit COD Form & Upsells" at bounding box center [407, 145] width 75 height 8
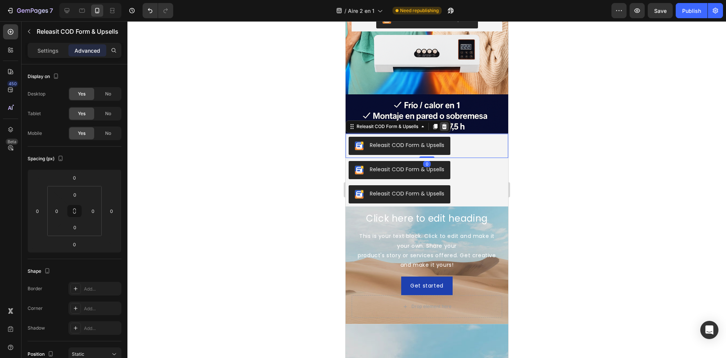
click at [443, 127] on icon at bounding box center [444, 125] width 5 height 5
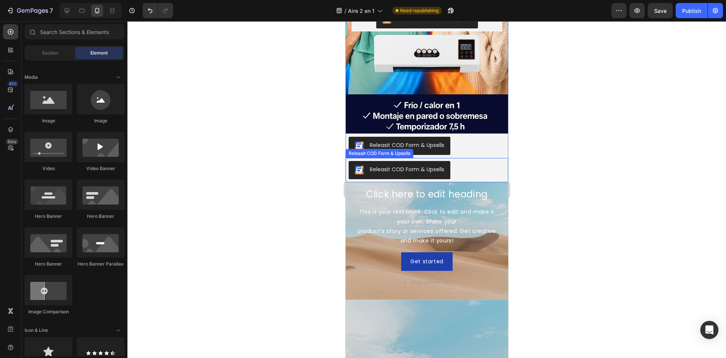
click at [448, 161] on button "Releasit COD Form & Upsells" at bounding box center [399, 170] width 102 height 18
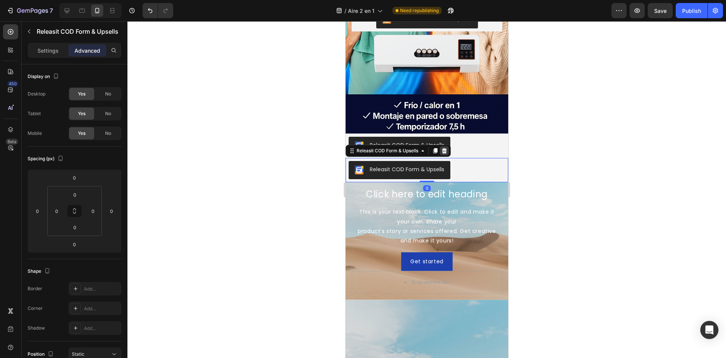
click at [446, 148] on icon at bounding box center [444, 151] width 6 height 6
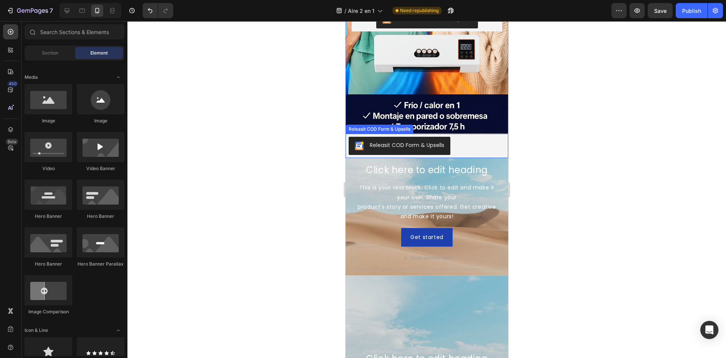
click at [448, 148] on button "Releasit COD Form & Upsells" at bounding box center [399, 146] width 102 height 18
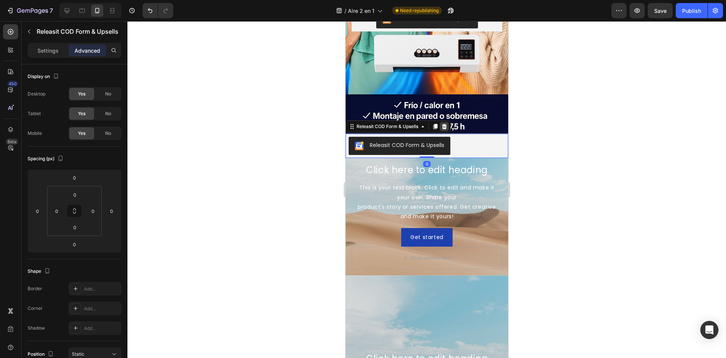
click at [442, 124] on icon at bounding box center [444, 126] width 6 height 6
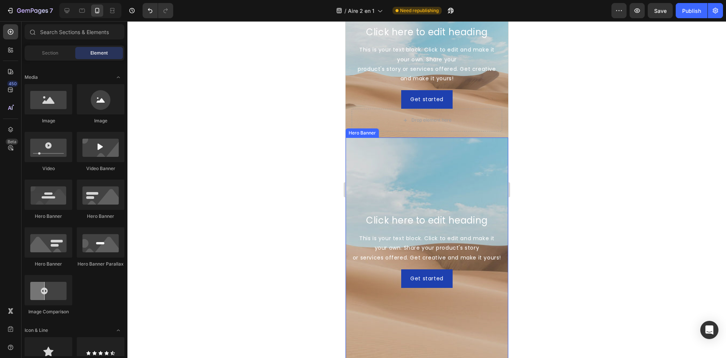
click at [459, 176] on div "Background Image" at bounding box center [426, 250] width 163 height 227
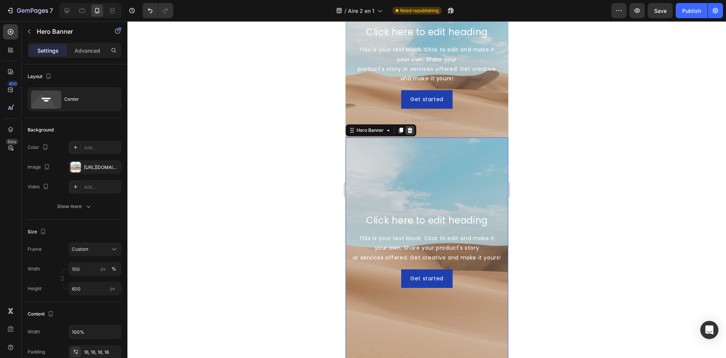
click at [409, 128] on icon at bounding box center [410, 130] width 6 height 6
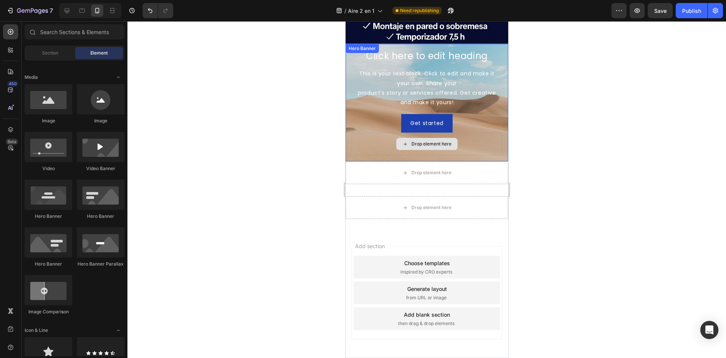
scroll to position [622, 0]
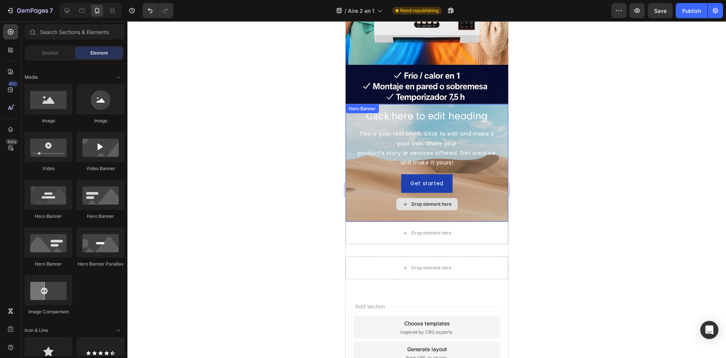
click at [469, 140] on div "This is your text block. Click to edit and make it your own. Share your product…" at bounding box center [427, 148] width 151 height 40
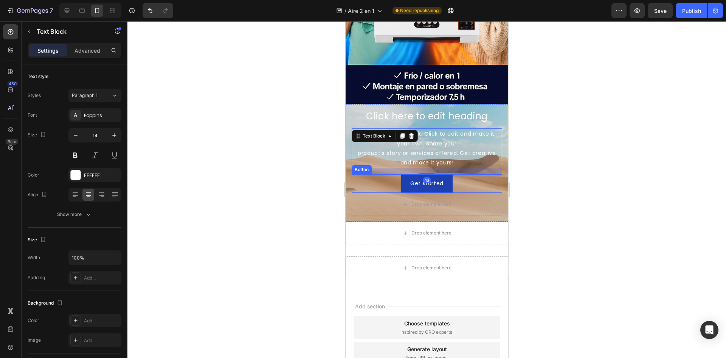
click at [465, 204] on div "Drop element here" at bounding box center [427, 204] width 151 height 23
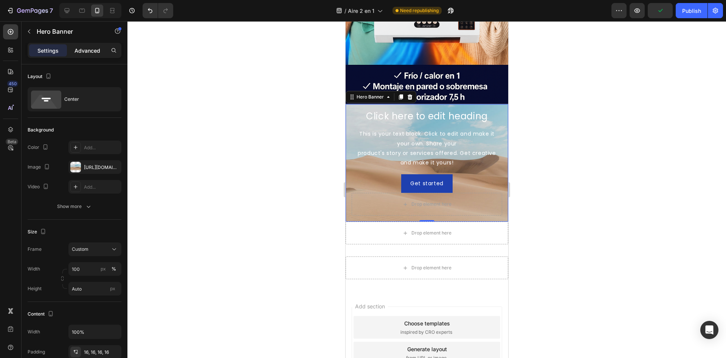
click at [80, 49] on p "Advanced" at bounding box center [88, 51] width 26 height 8
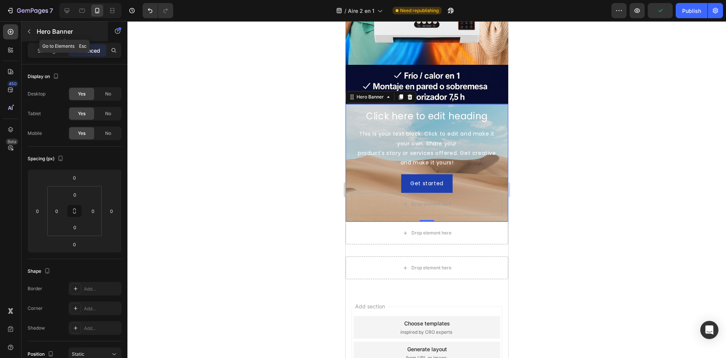
click at [39, 31] on p "Hero Banner" at bounding box center [69, 31] width 64 height 9
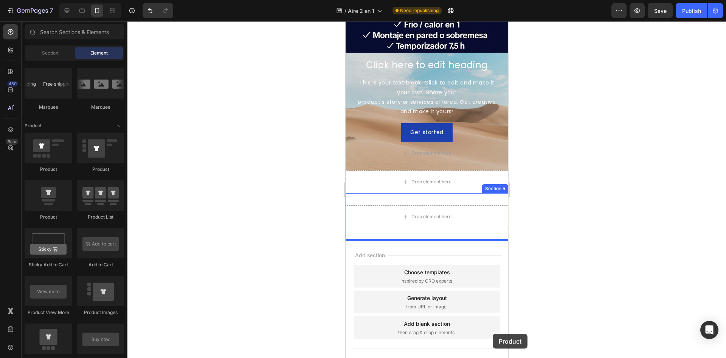
scroll to position [694, 0]
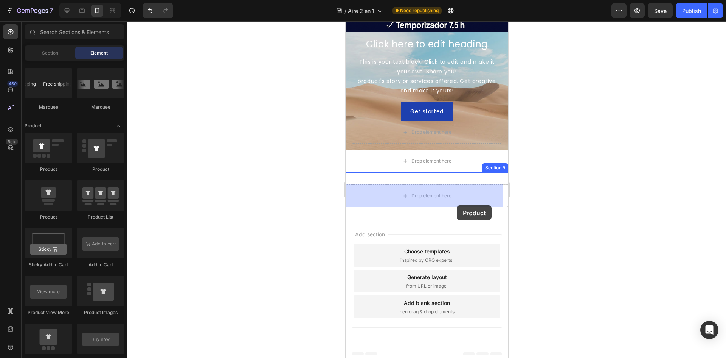
drag, startPoint x: 392, startPoint y: 224, endPoint x: 861, endPoint y: 305, distance: 475.9
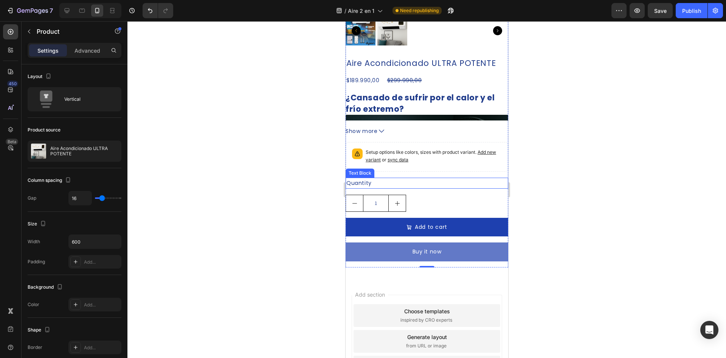
scroll to position [1035, 0]
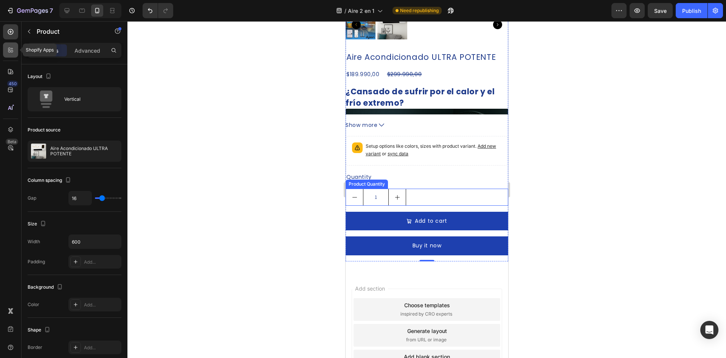
click at [8, 49] on icon at bounding box center [9, 49] width 2 height 2
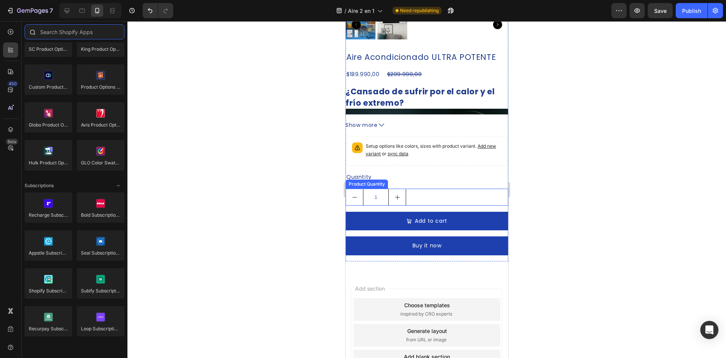
click at [64, 37] on input "text" at bounding box center [75, 31] width 100 height 15
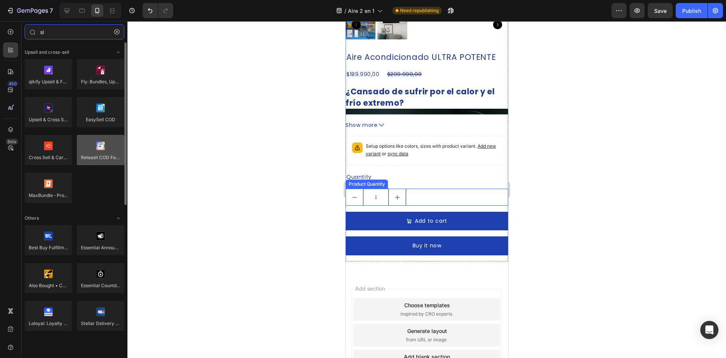
type input "sl"
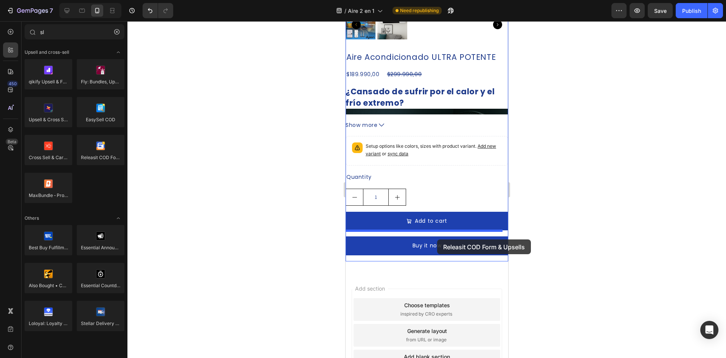
drag, startPoint x: 441, startPoint y: 172, endPoint x: 437, endPoint y: 239, distance: 67.5
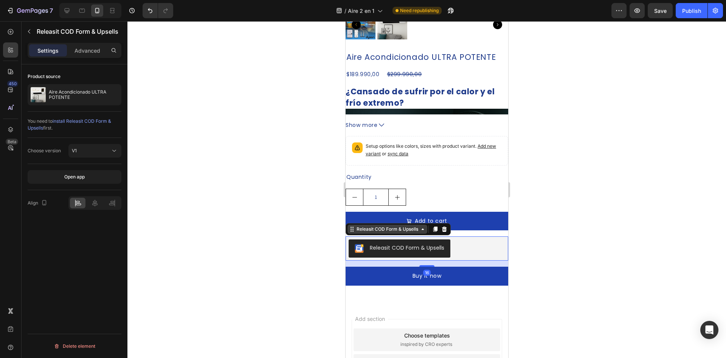
click at [412, 226] on div "Releasit COD Form & Upsells" at bounding box center [387, 229] width 65 height 7
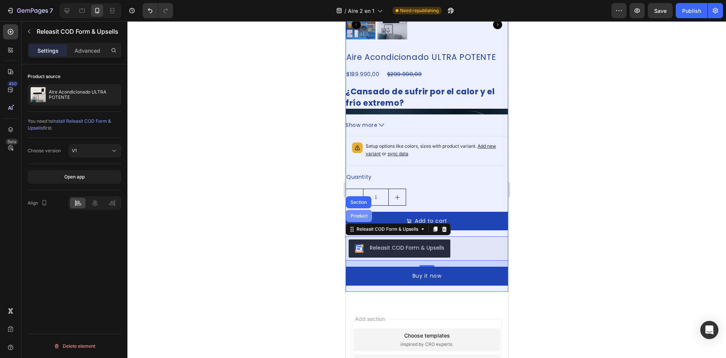
click at [359, 210] on div "Product" at bounding box center [359, 216] width 26 height 12
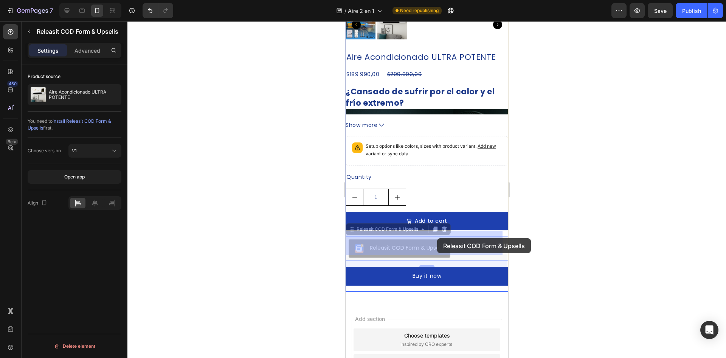
drag, startPoint x: 404, startPoint y: 241, endPoint x: 436, endPoint y: 238, distance: 31.9
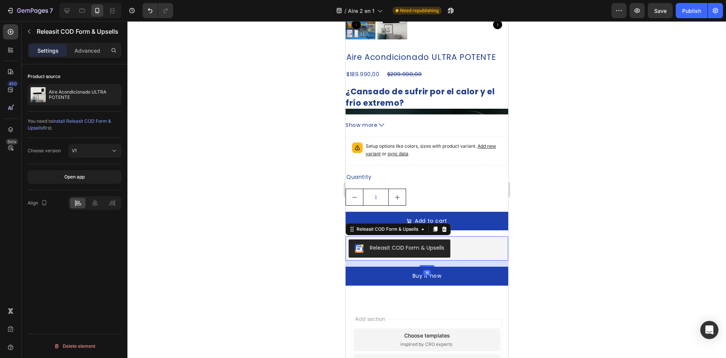
click at [437, 227] on icon at bounding box center [435, 229] width 4 height 5
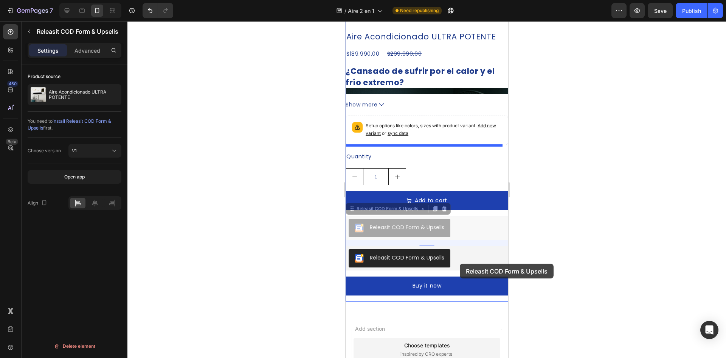
scroll to position [1073, 0]
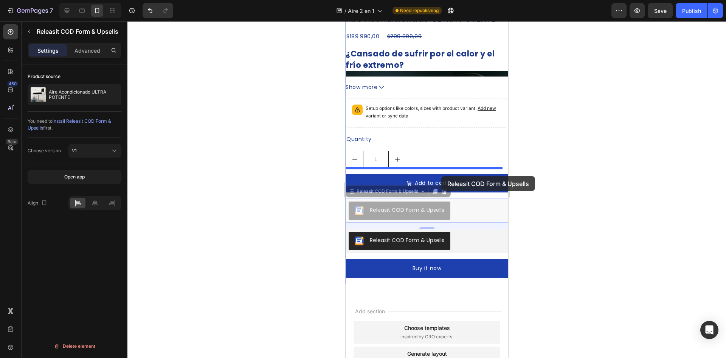
drag, startPoint x: 433, startPoint y: 238, endPoint x: 441, endPoint y: 171, distance: 67.8
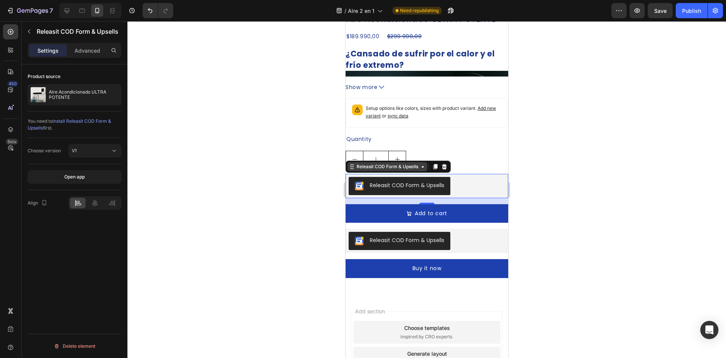
click at [379, 163] on div "Releasit COD Form & Upsells" at bounding box center [387, 166] width 65 height 7
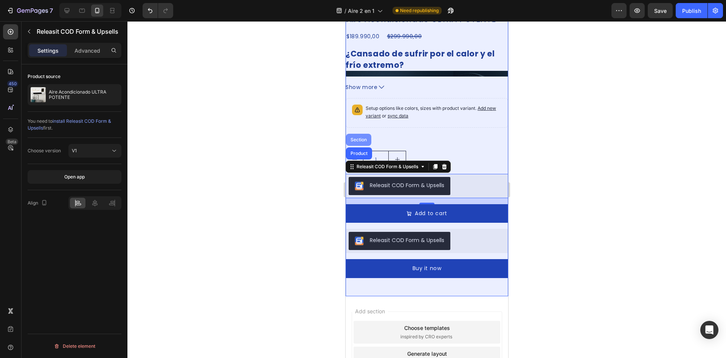
click at [364, 137] on div "Section" at bounding box center [358, 139] width 19 height 5
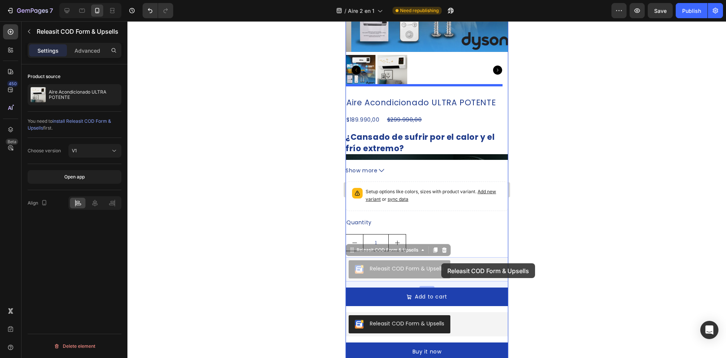
scroll to position [997, 0]
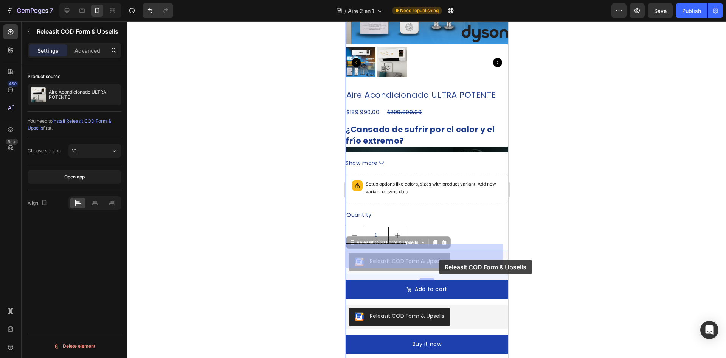
drag, startPoint x: 399, startPoint y: 178, endPoint x: 408, endPoint y: 222, distance: 44.8
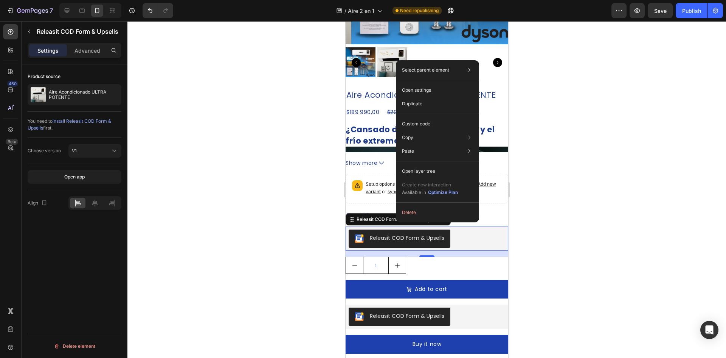
click at [381, 234] on div "Releasit COD Form & Upsells" at bounding box center [407, 238] width 75 height 8
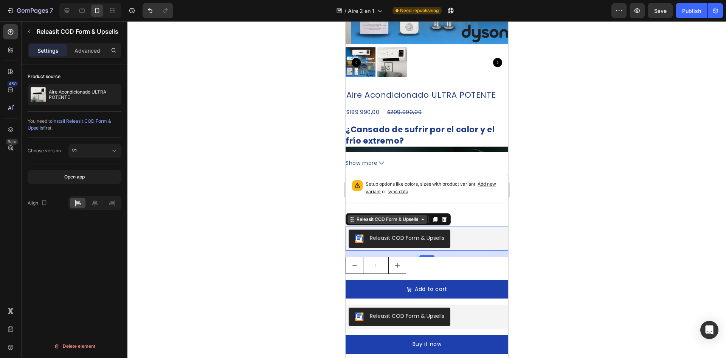
click at [385, 217] on div "Releasit COD Form & Upsells" at bounding box center [387, 219] width 65 height 7
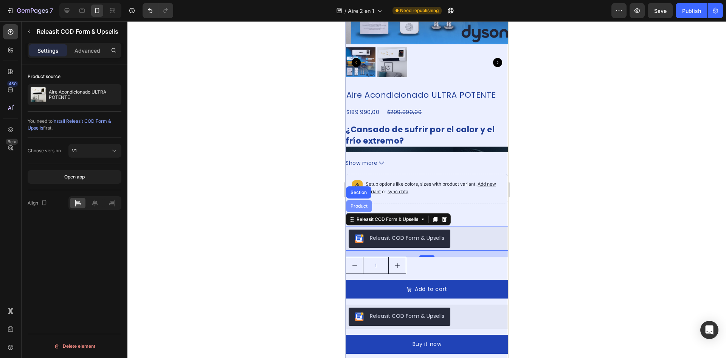
click at [356, 200] on div "Product" at bounding box center [359, 206] width 26 height 12
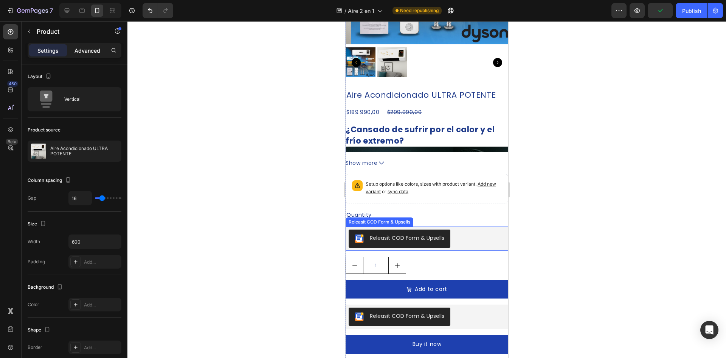
click at [96, 50] on p "Advanced" at bounding box center [88, 51] width 26 height 8
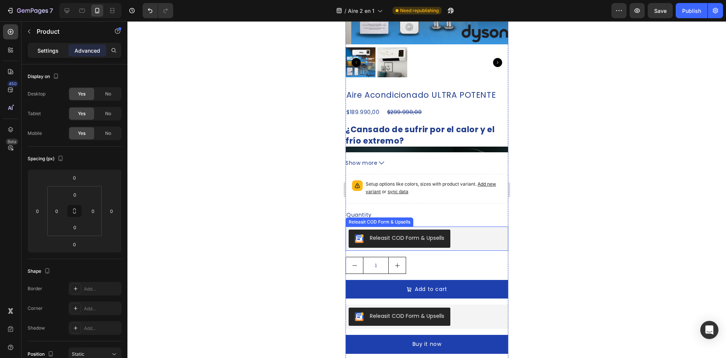
click at [45, 47] on p "Settings" at bounding box center [47, 51] width 21 height 8
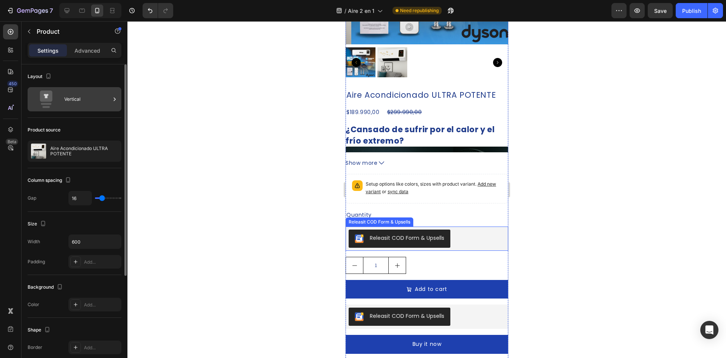
click at [82, 106] on div "Vertical" at bounding box center [87, 98] width 46 height 17
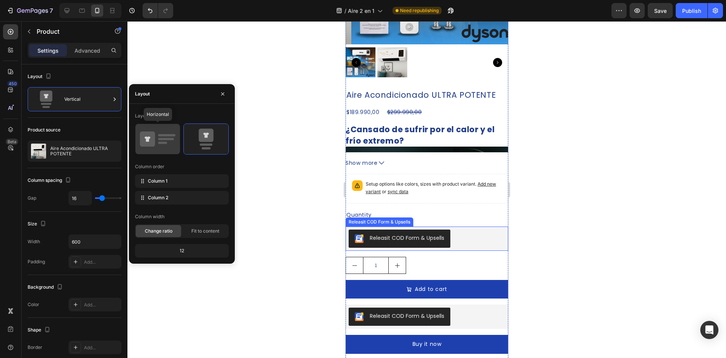
click at [153, 139] on icon at bounding box center [147, 138] width 15 height 15
type input "32"
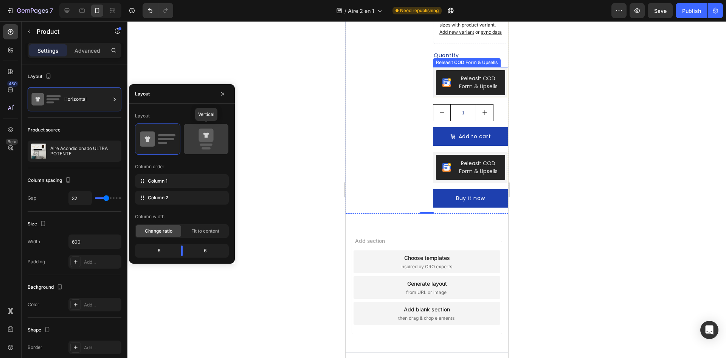
click at [215, 139] on icon at bounding box center [206, 138] width 36 height 21
type input "16"
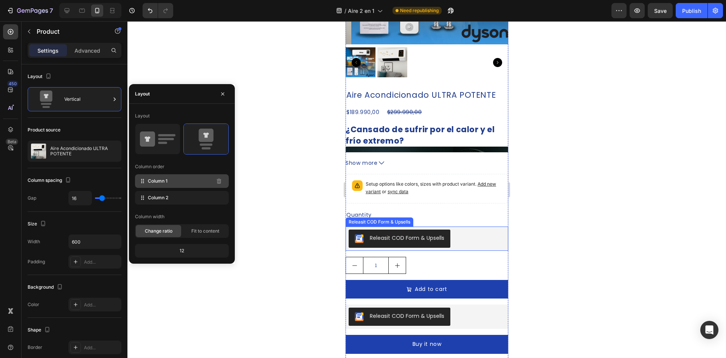
click at [210, 176] on div "Column 1" at bounding box center [182, 181] width 94 height 14
click at [212, 198] on div "Column 2 Delete column" at bounding box center [182, 198] width 94 height 14
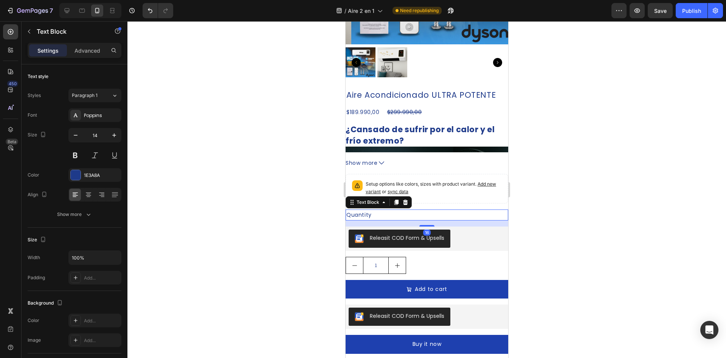
click at [375, 213] on div "Quantity" at bounding box center [426, 214] width 163 height 11
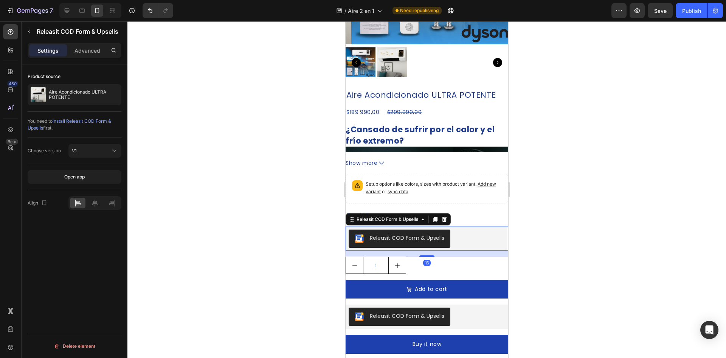
click at [413, 236] on div "Releasit COD Form & Upsells" at bounding box center [400, 238] width 90 height 9
click at [415, 216] on div "Releasit COD Form & Upsells" at bounding box center [387, 219] width 65 height 7
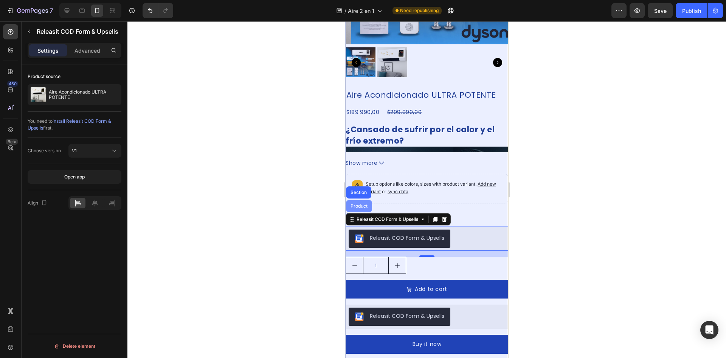
click at [367, 204] on div "Product" at bounding box center [359, 206] width 20 height 5
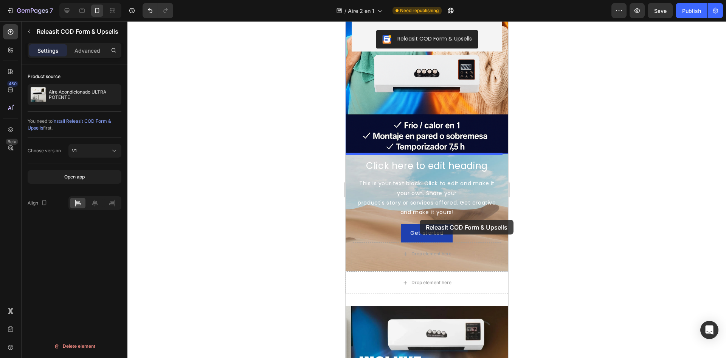
scroll to position [611, 0]
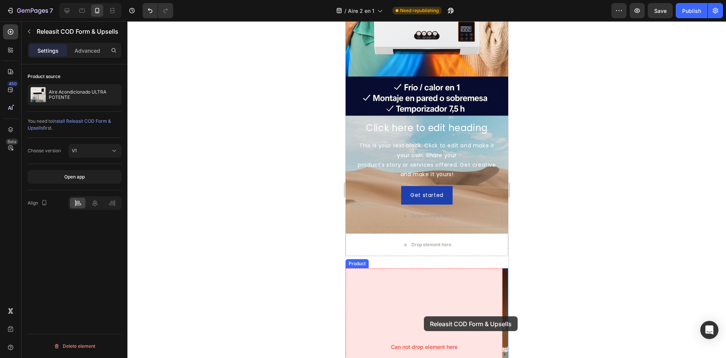
drag, startPoint x: 396, startPoint y: 229, endPoint x: 424, endPoint y: 316, distance: 91.8
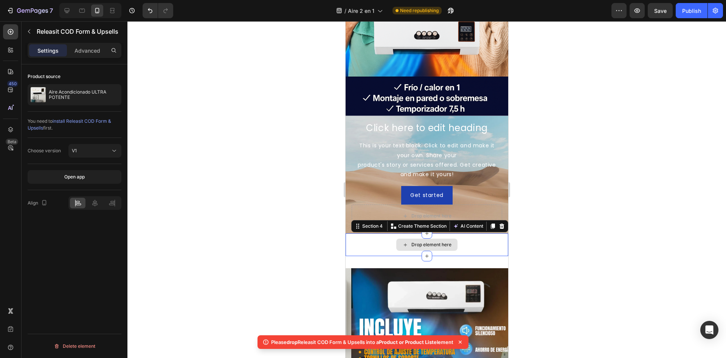
click at [477, 241] on div "Drop element here" at bounding box center [426, 244] width 163 height 23
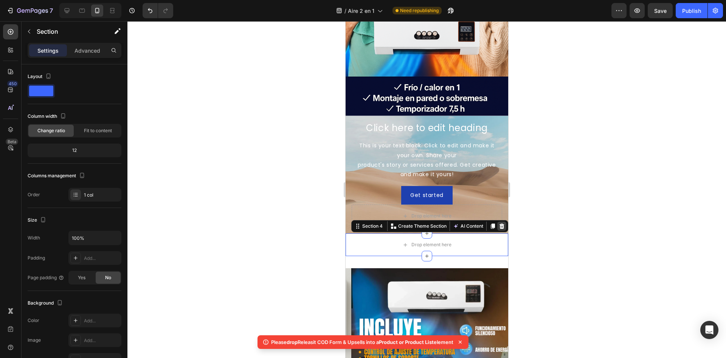
click at [499, 224] on icon at bounding box center [501, 225] width 5 height 5
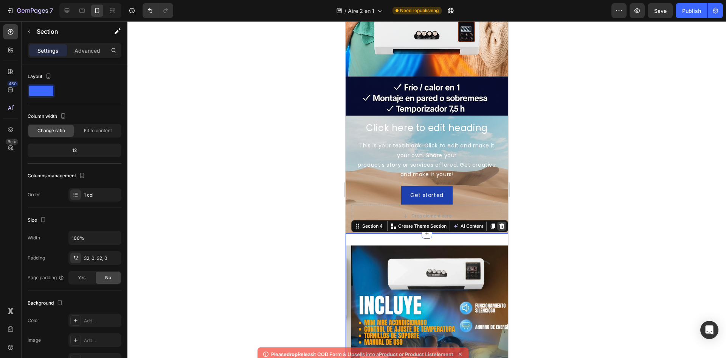
click at [499, 224] on icon at bounding box center [502, 226] width 6 height 6
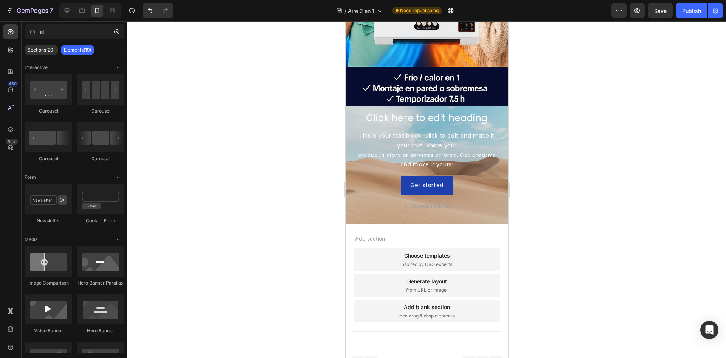
scroll to position [628, 0]
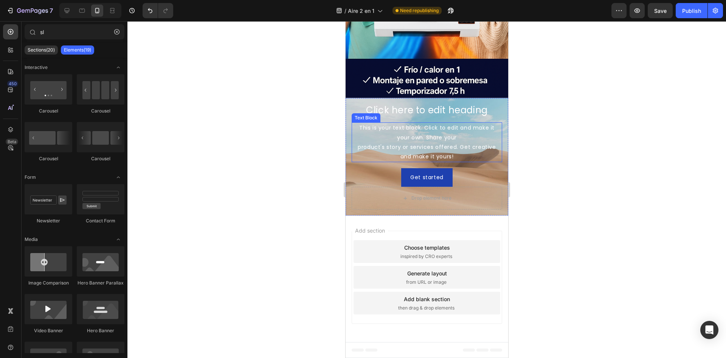
click at [482, 123] on div "This is your text block. Click to edit and make it your own. Share your product…" at bounding box center [427, 142] width 151 height 40
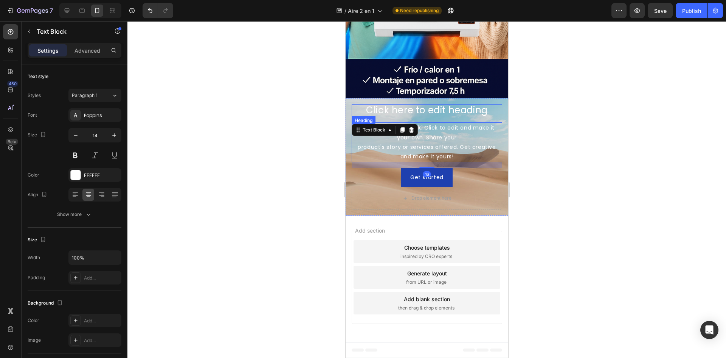
click at [487, 108] on h2 "Click here to edit heading" at bounding box center [427, 110] width 151 height 12
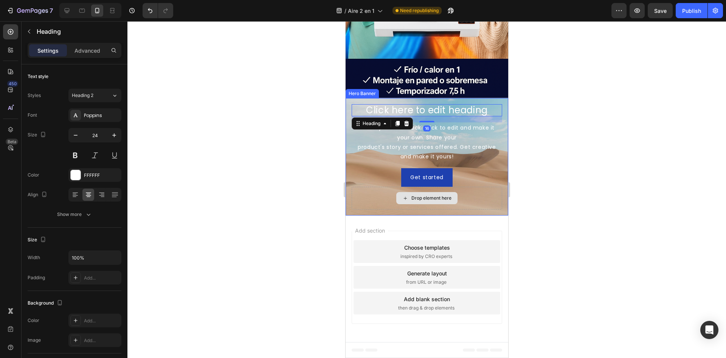
click at [485, 204] on div "Drop element here" at bounding box center [427, 198] width 151 height 23
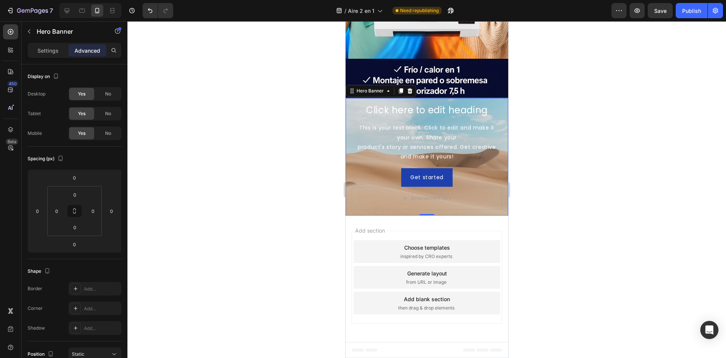
click at [496, 210] on div "Click here to edit heading Heading This is your text block. Click to edit and m…" at bounding box center [426, 157] width 163 height 118
click at [409, 94] on div at bounding box center [409, 90] width 9 height 9
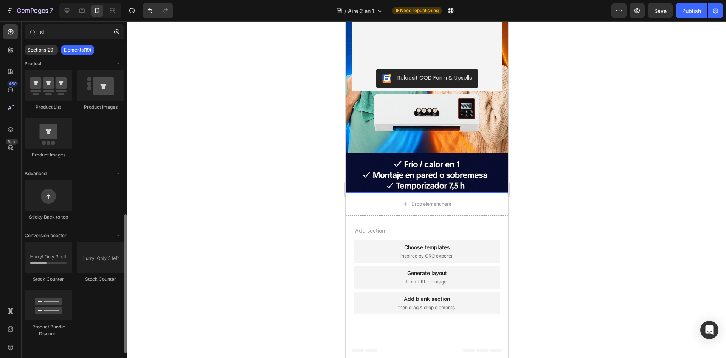
scroll to position [219, 0]
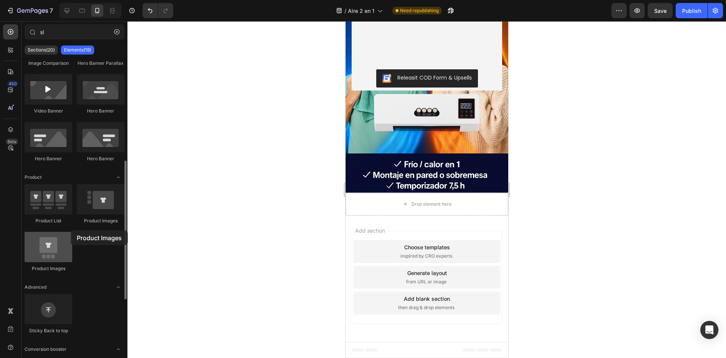
drag, startPoint x: 56, startPoint y: 246, endPoint x: 62, endPoint y: 250, distance: 7.5
click at [61, 249] on div at bounding box center [49, 247] width 48 height 30
click at [450, 306] on span "then drag & drop elements" at bounding box center [426, 307] width 56 height 7
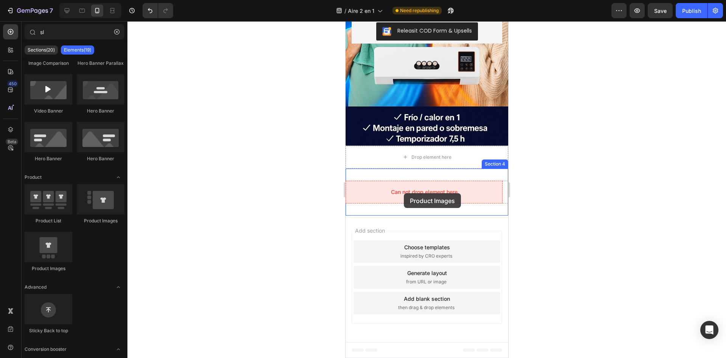
drag, startPoint x: 401, startPoint y: 262, endPoint x: 404, endPoint y: 193, distance: 68.9
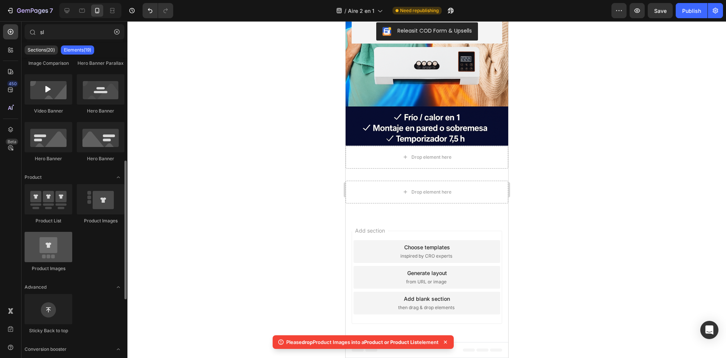
click at [47, 251] on div at bounding box center [49, 247] width 48 height 30
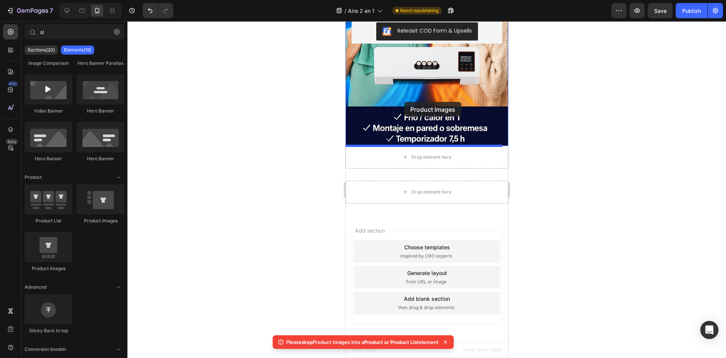
drag, startPoint x: 392, startPoint y: 272, endPoint x: 404, endPoint y: 102, distance: 171.0
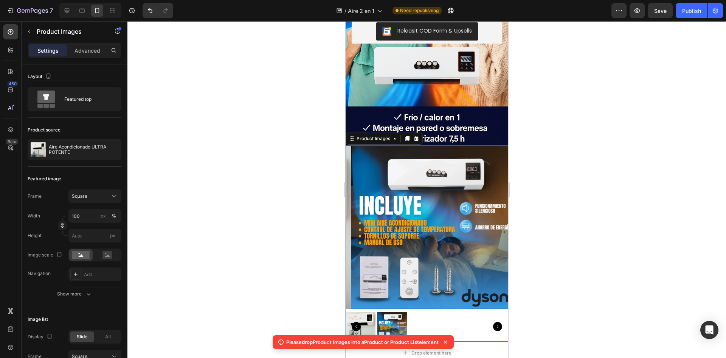
scroll to position [628, 0]
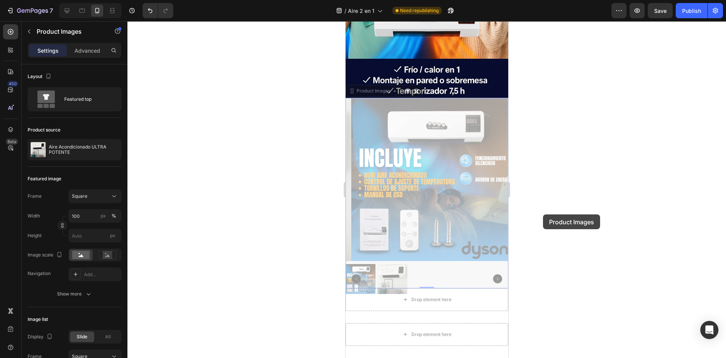
click at [525, 210] on div at bounding box center [427, 189] width 599 height 336
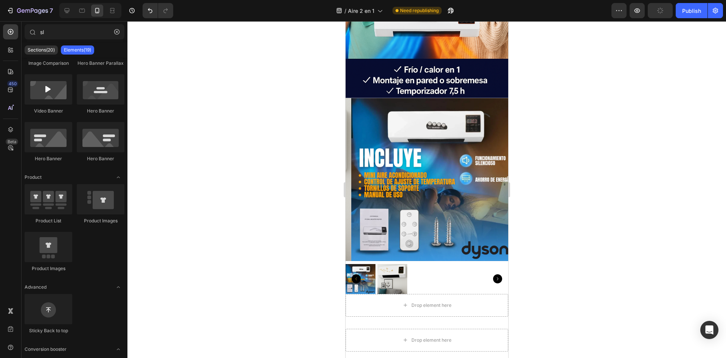
scroll to position [0, 0]
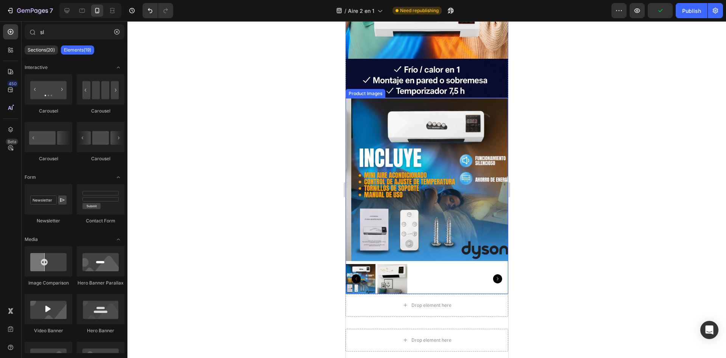
click at [493, 274] on icon "Carousel Next Arrow" at bounding box center [497, 278] width 9 height 9
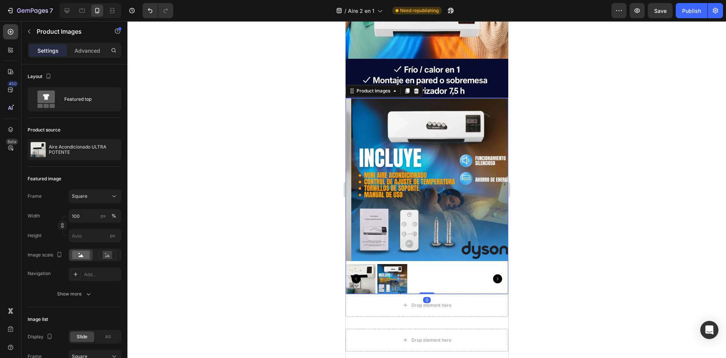
click at [493, 274] on icon "Carousel Next Arrow" at bounding box center [497, 278] width 9 height 9
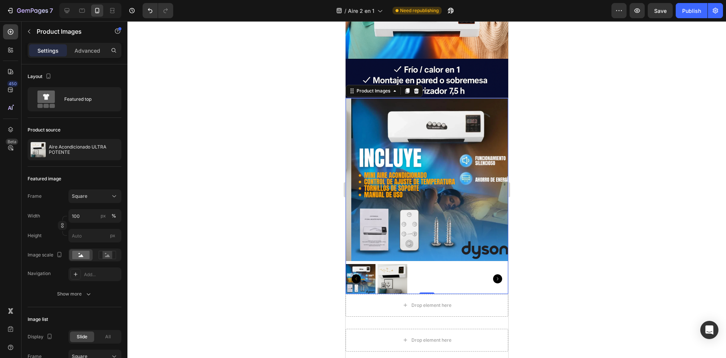
click at [493, 274] on icon "Carousel Next Arrow" at bounding box center [497, 278] width 9 height 9
click at [31, 36] on button "button" at bounding box center [29, 31] width 12 height 12
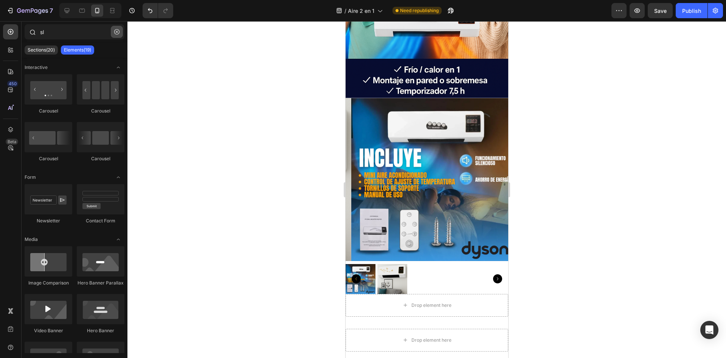
click at [114, 33] on icon "button" at bounding box center [116, 31] width 5 height 5
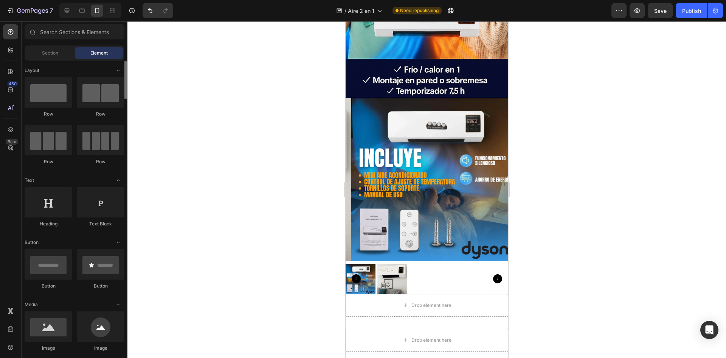
scroll to position [76, 0]
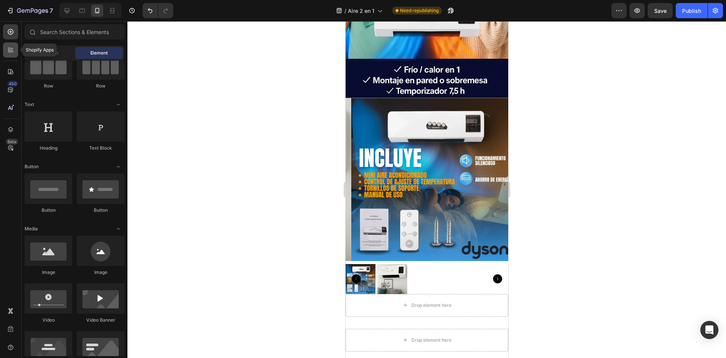
drag, startPoint x: 5, startPoint y: 50, endPoint x: 8, endPoint y: 49, distance: 4.0
click at [5, 49] on div at bounding box center [10, 49] width 15 height 15
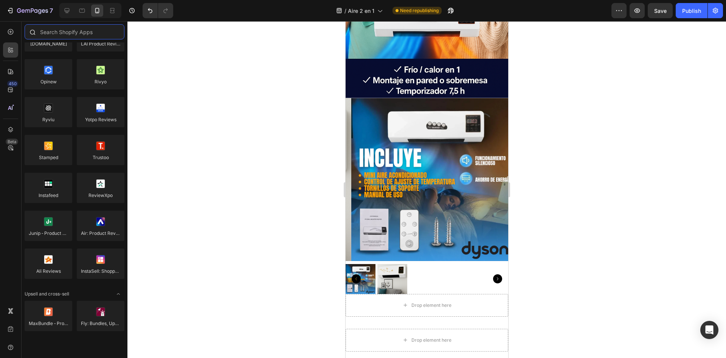
click at [68, 36] on input "text" at bounding box center [75, 31] width 100 height 15
type input "s"
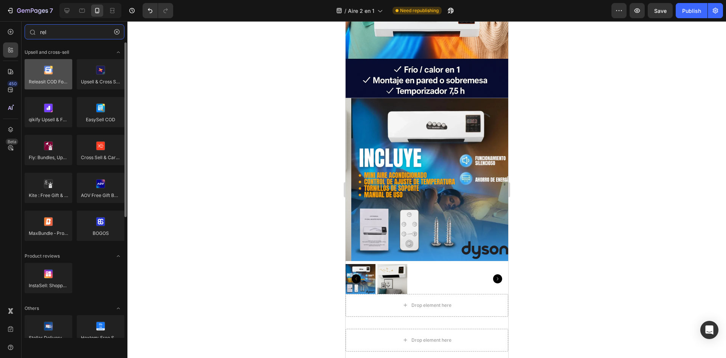
type input "rel"
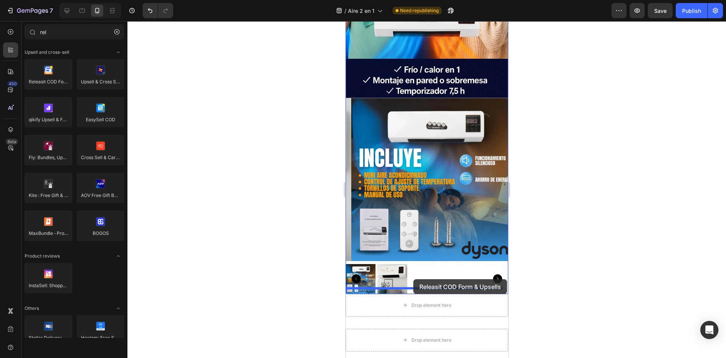
drag, startPoint x: 381, startPoint y: 94, endPoint x: 413, endPoint y: 280, distance: 189.2
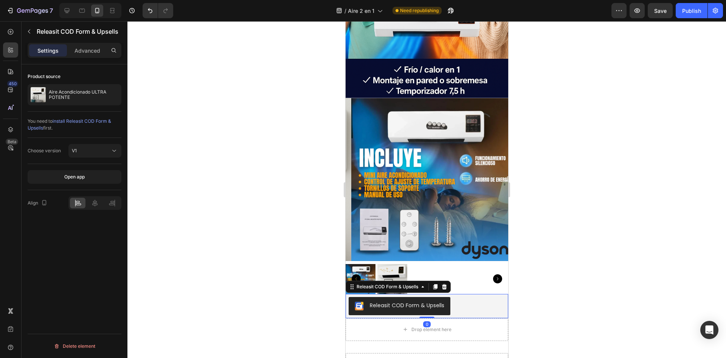
click at [413, 283] on div "Releasit COD Form & Upsells" at bounding box center [387, 286] width 65 height 7
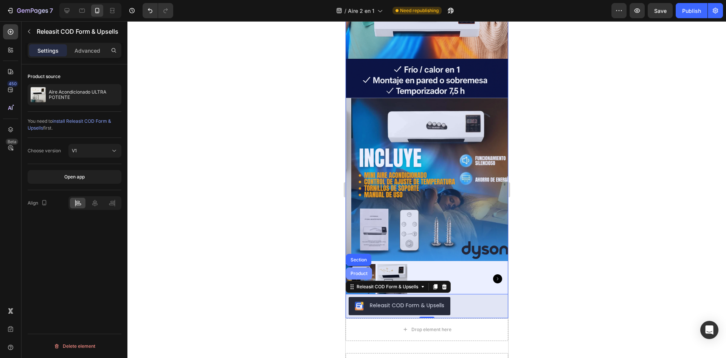
click at [364, 272] on div "Product" at bounding box center [359, 273] width 26 height 12
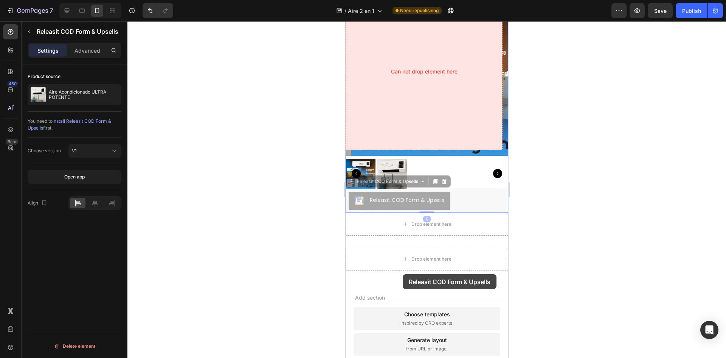
scroll to position [742, 0]
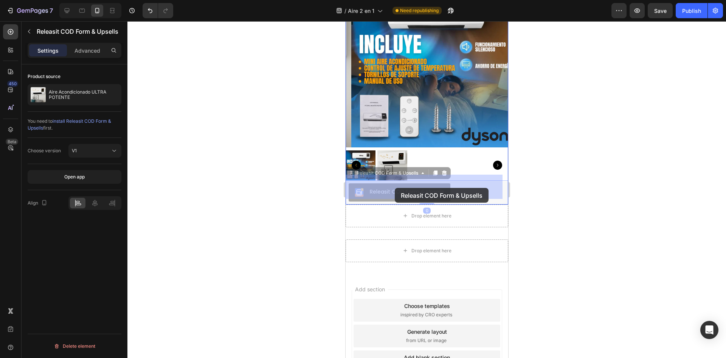
drag, startPoint x: 396, startPoint y: 300, endPoint x: 395, endPoint y: 188, distance: 112.4
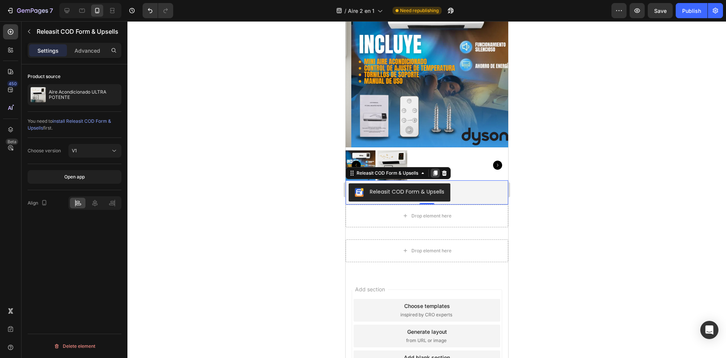
click at [438, 170] on icon at bounding box center [435, 173] width 6 height 6
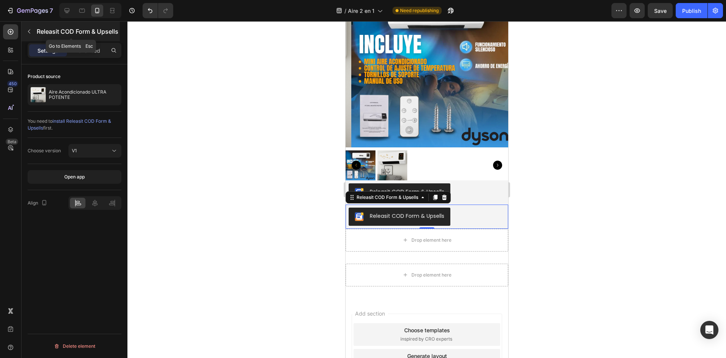
click at [53, 30] on p "Releasit COD Form & Upsells" at bounding box center [78, 31] width 82 height 9
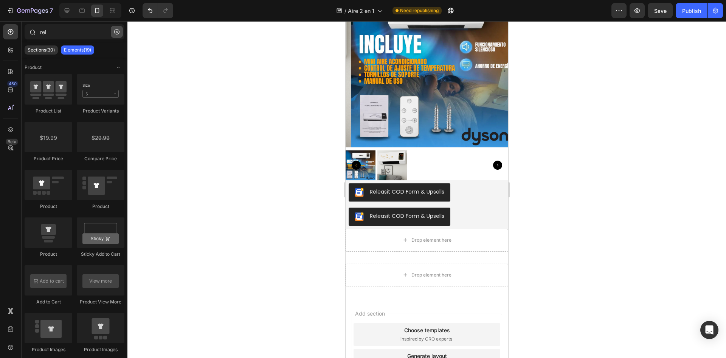
click at [122, 34] on button "button" at bounding box center [117, 32] width 12 height 12
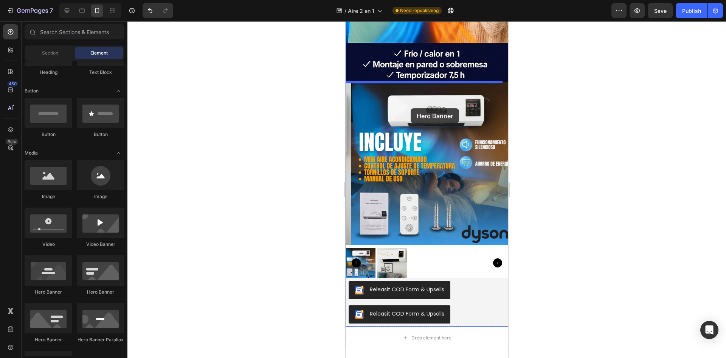
scroll to position [628, 0]
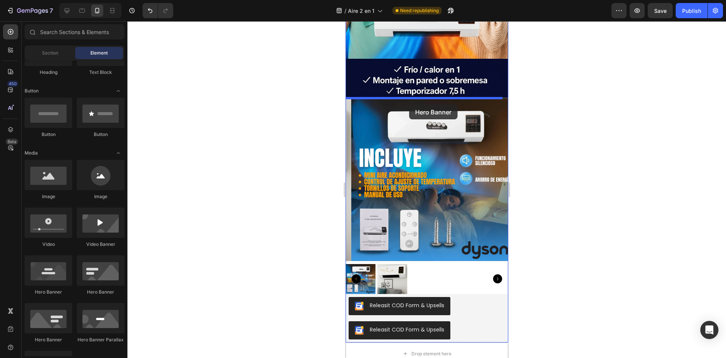
drag, startPoint x: 406, startPoint y: 299, endPoint x: 409, endPoint y: 104, distance: 194.5
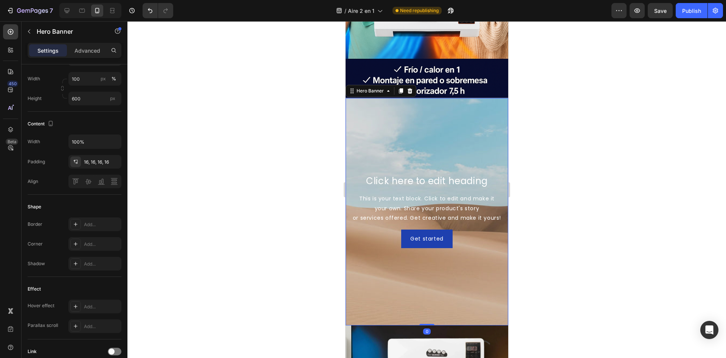
click at [446, 145] on div "Background Image" at bounding box center [426, 211] width 163 height 227
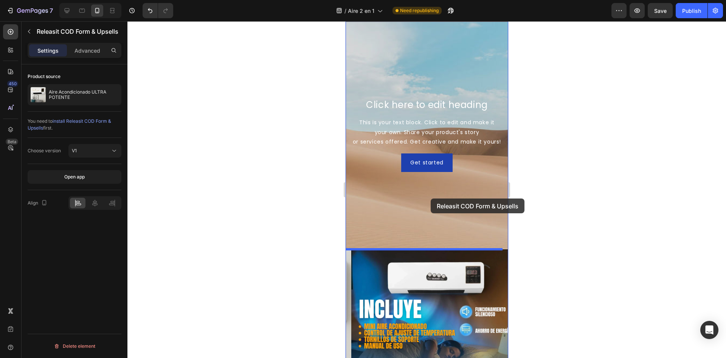
scroll to position [704, 0]
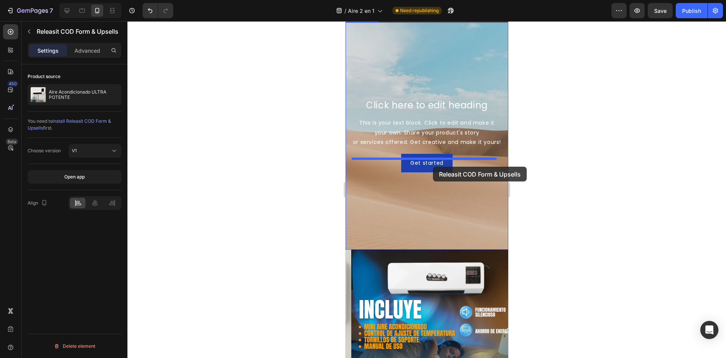
drag, startPoint x: 393, startPoint y: 302, endPoint x: 433, endPoint y: 166, distance: 140.7
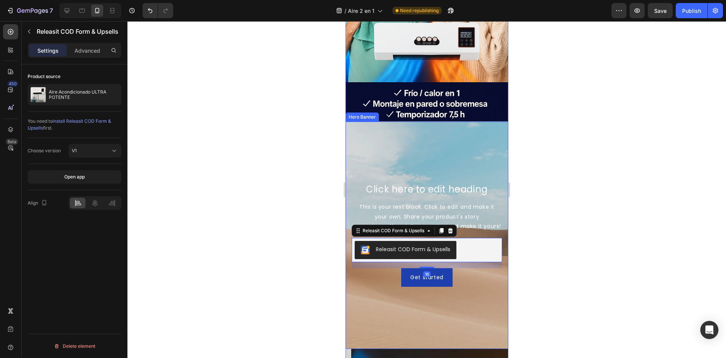
scroll to position [591, 0]
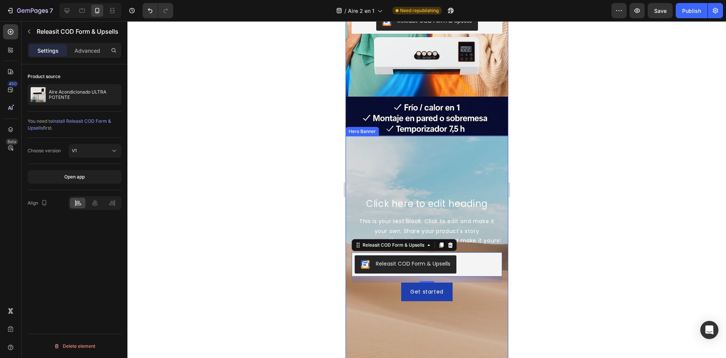
click at [461, 152] on div "Background Image" at bounding box center [426, 249] width 163 height 227
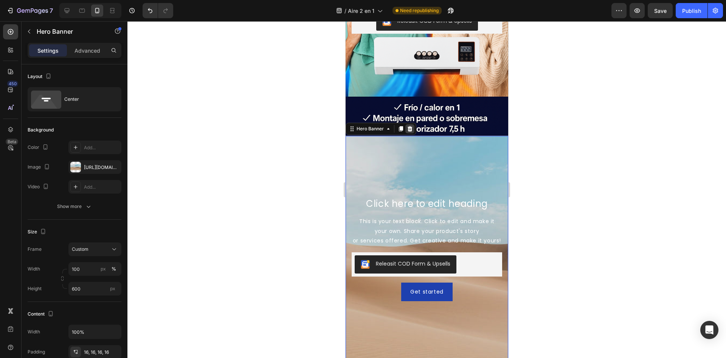
click at [411, 126] on icon at bounding box center [410, 129] width 6 height 6
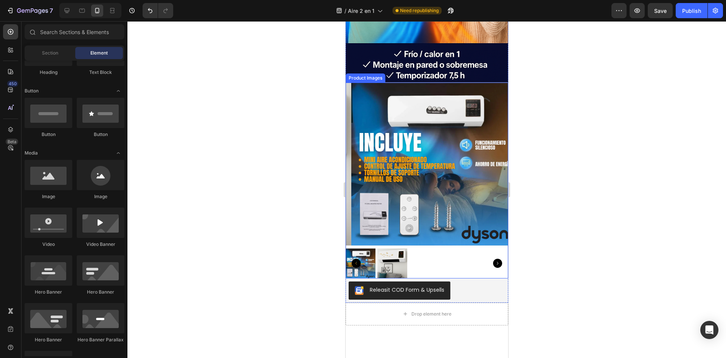
scroll to position [666, 0]
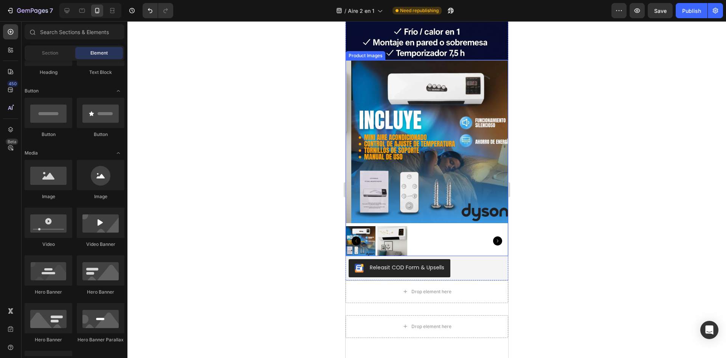
click at [450, 159] on img at bounding box center [432, 141] width 163 height 163
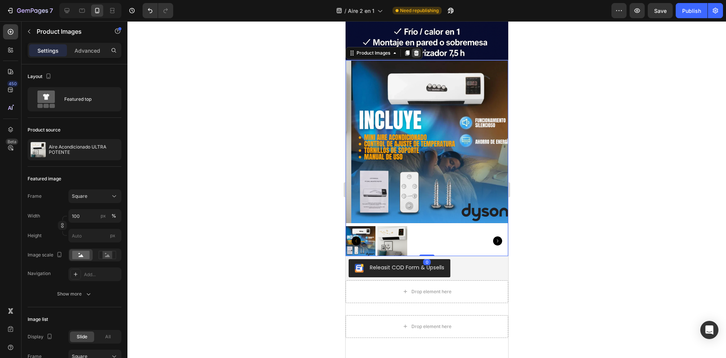
click at [416, 54] on icon at bounding box center [416, 53] width 6 height 6
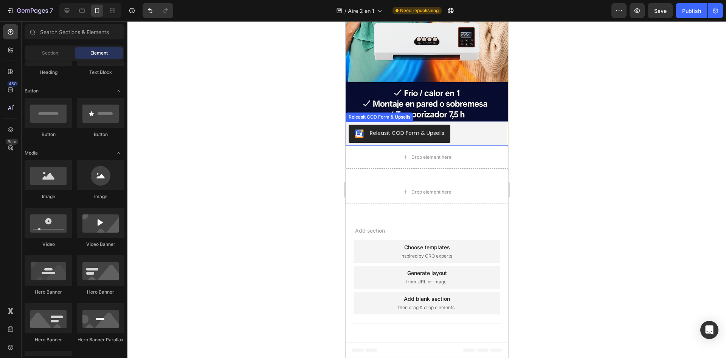
click at [463, 135] on div "Releasit COD Form & Upsells" at bounding box center [426, 133] width 157 height 18
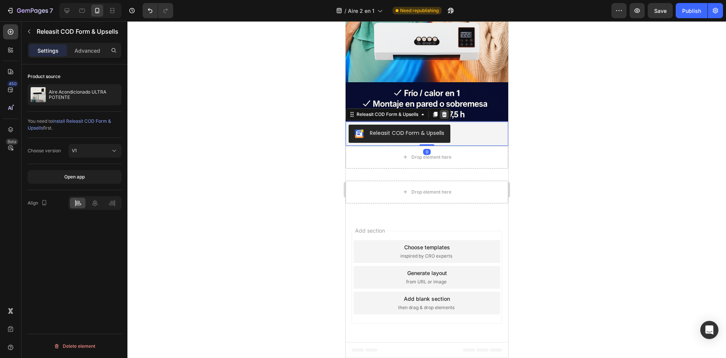
click at [443, 115] on icon at bounding box center [444, 113] width 5 height 5
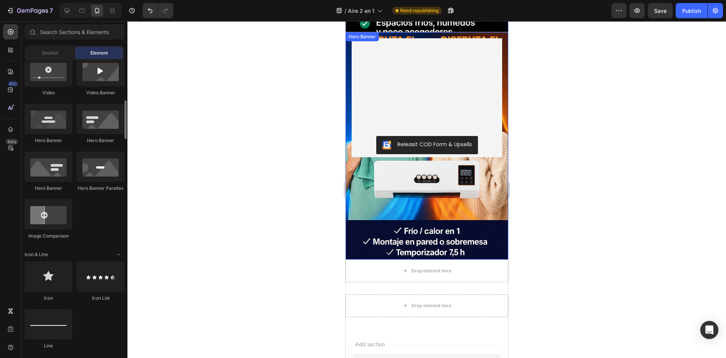
scroll to position [189, 0]
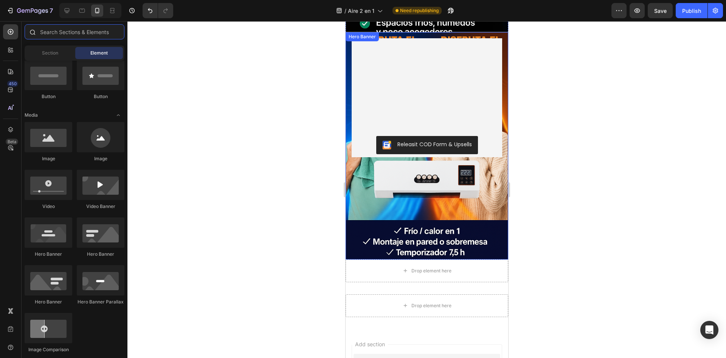
click at [50, 34] on input "text" at bounding box center [75, 31] width 100 height 15
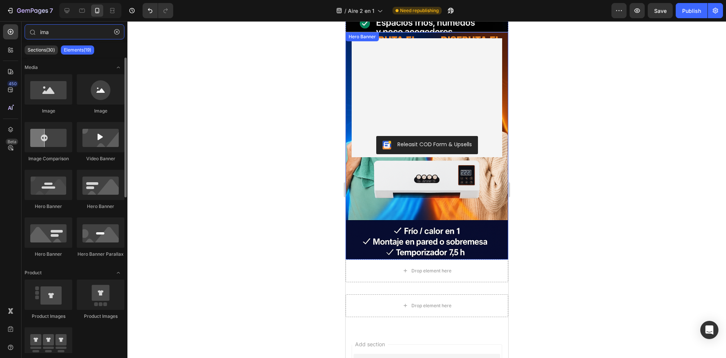
scroll to position [76, 0]
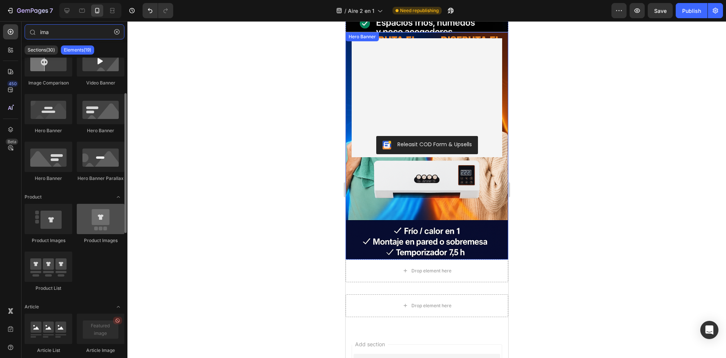
type input "ima"
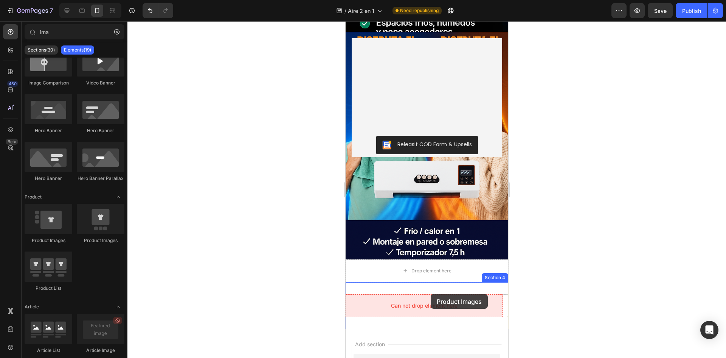
drag, startPoint x: 452, startPoint y: 247, endPoint x: 432, endPoint y: 292, distance: 48.9
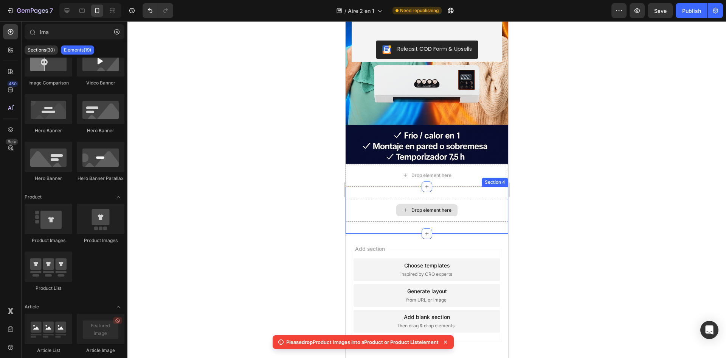
scroll to position [581, 0]
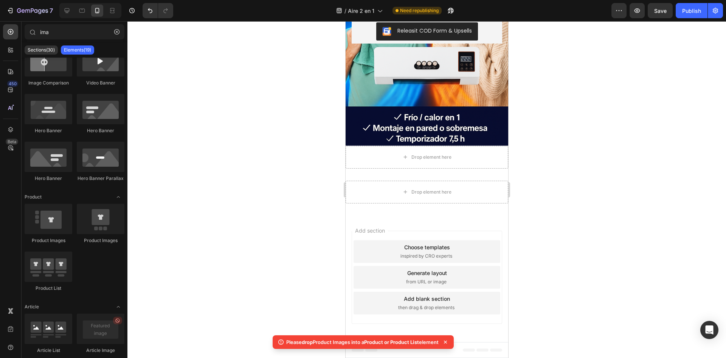
click at [438, 303] on div "Add blank section then drag & drop elements" at bounding box center [426, 302] width 147 height 23
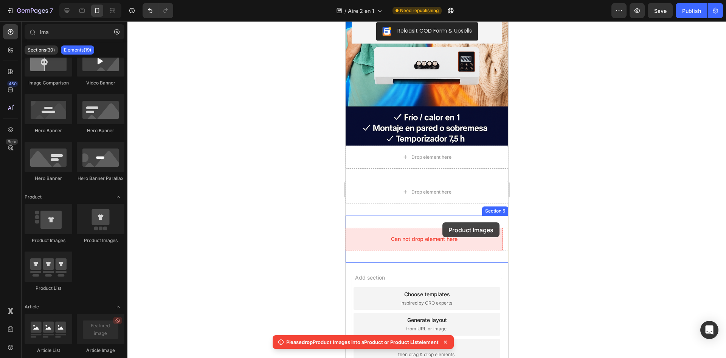
drag, startPoint x: 446, startPoint y: 246, endPoint x: 442, endPoint y: 221, distance: 25.3
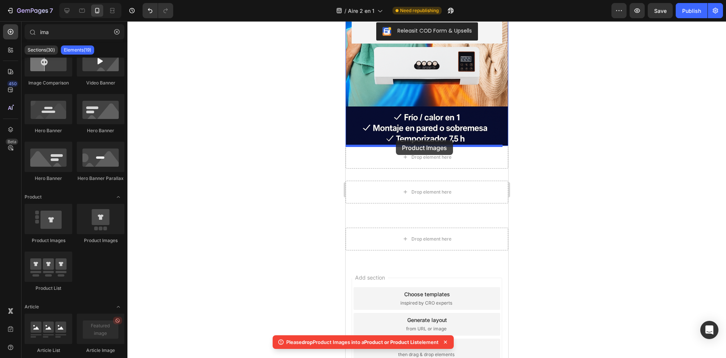
drag, startPoint x: 445, startPoint y: 250, endPoint x: 396, endPoint y: 140, distance: 120.4
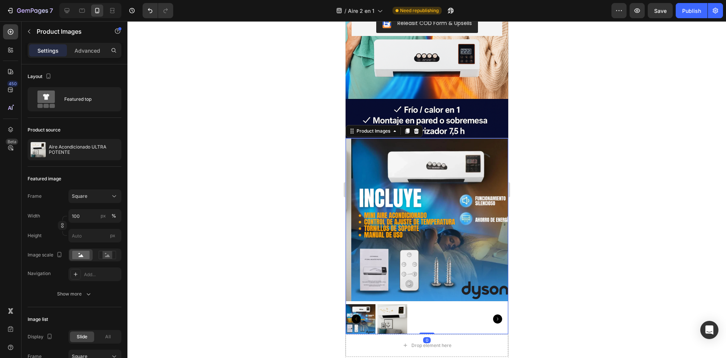
scroll to position [619, 0]
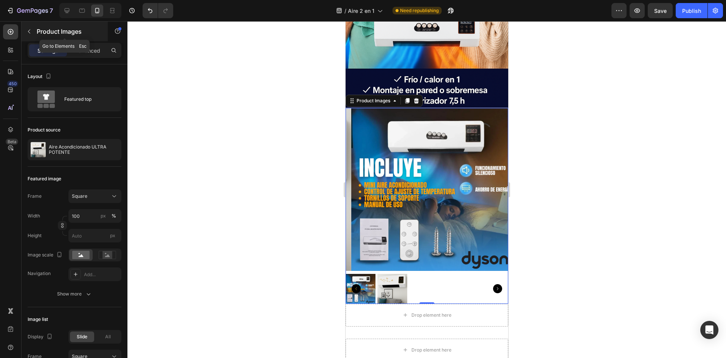
click at [34, 34] on button "button" at bounding box center [29, 31] width 12 height 12
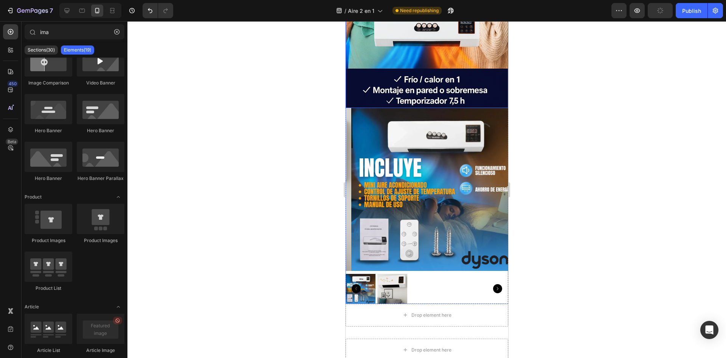
scroll to position [0, 0]
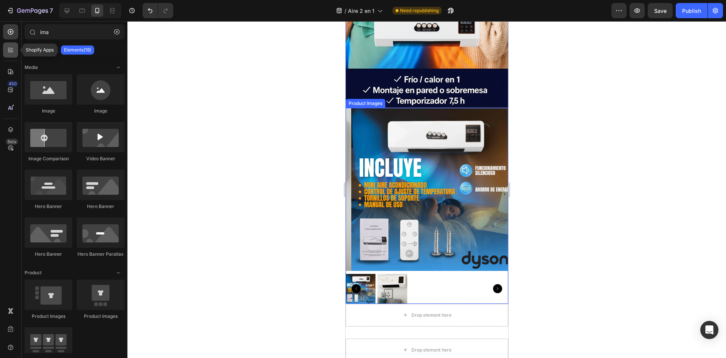
click at [11, 50] on icon at bounding box center [11, 50] width 8 height 8
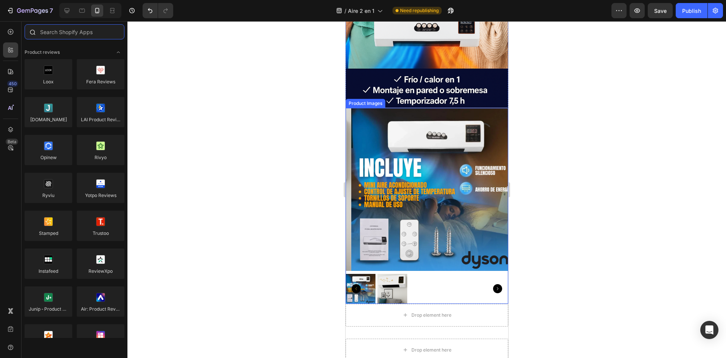
click at [77, 36] on input "text" at bounding box center [75, 31] width 100 height 15
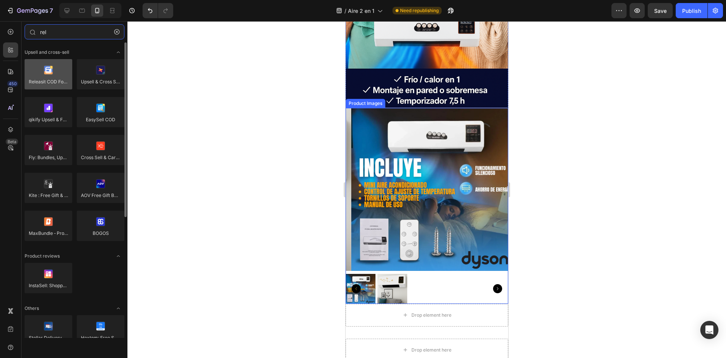
type input "rel"
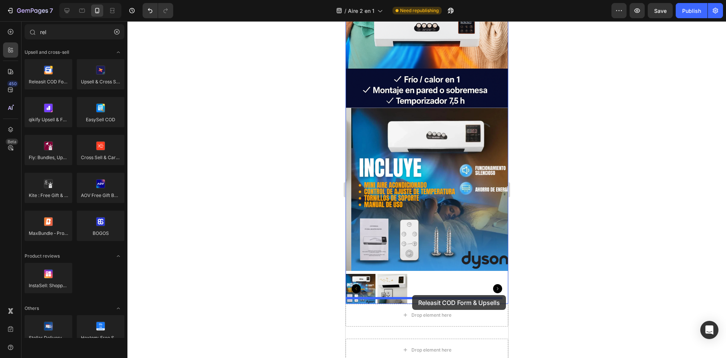
drag, startPoint x: 400, startPoint y: 103, endPoint x: 412, endPoint y: 295, distance: 192.2
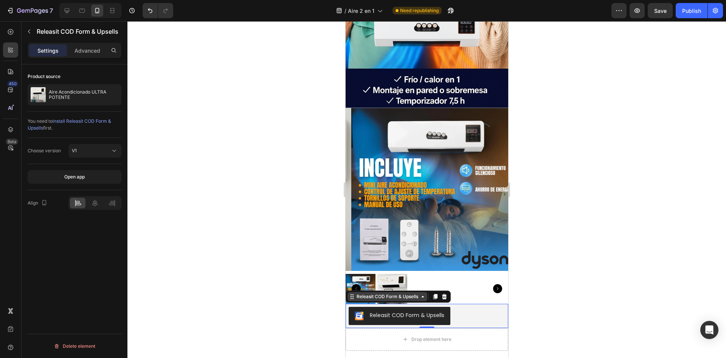
click at [397, 293] on div "Releasit COD Form & Upsells" at bounding box center [387, 296] width 65 height 7
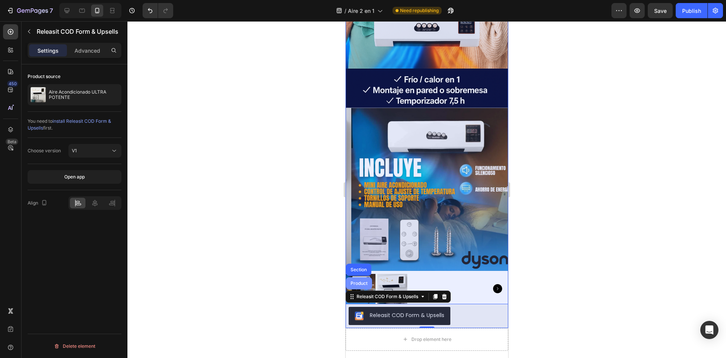
click at [360, 281] on div "Product" at bounding box center [359, 283] width 20 height 5
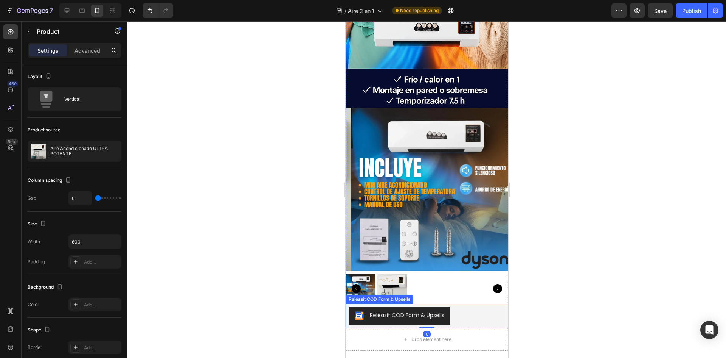
click at [448, 311] on button "Releasit COD Form & Upsells" at bounding box center [399, 315] width 102 height 18
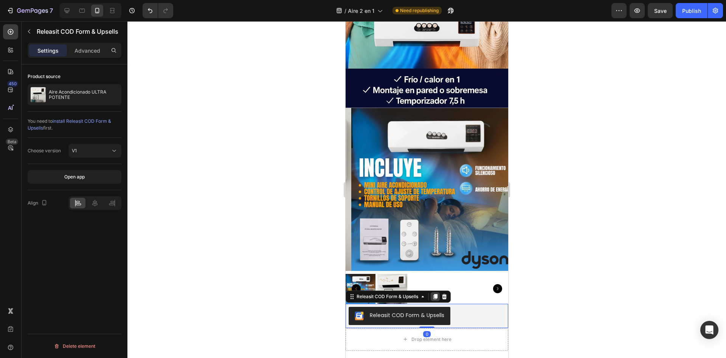
click at [434, 294] on icon at bounding box center [435, 296] width 4 height 5
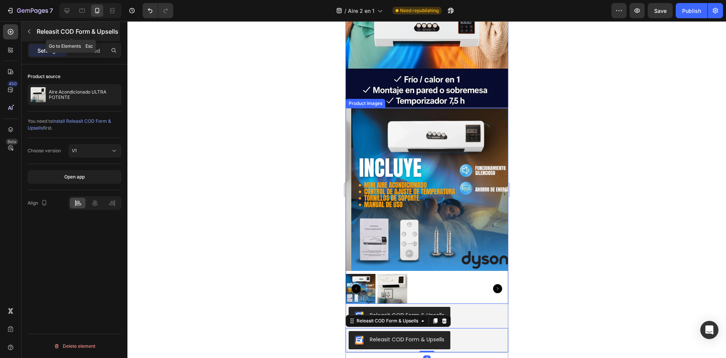
click at [32, 31] on button "button" at bounding box center [29, 31] width 12 height 12
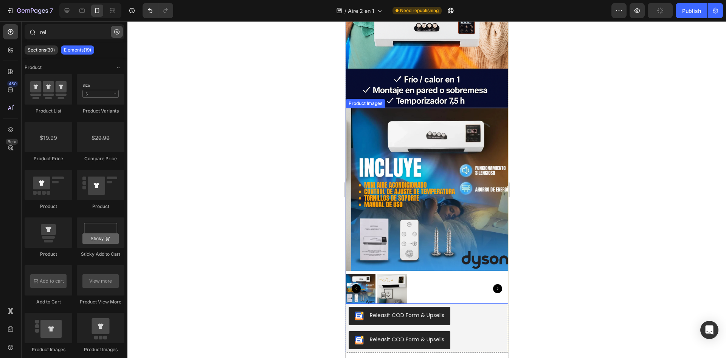
click at [114, 30] on icon "button" at bounding box center [116, 31] width 5 height 5
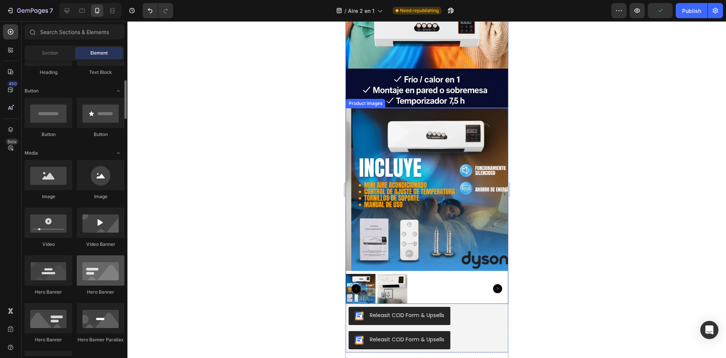
scroll to position [189, 0]
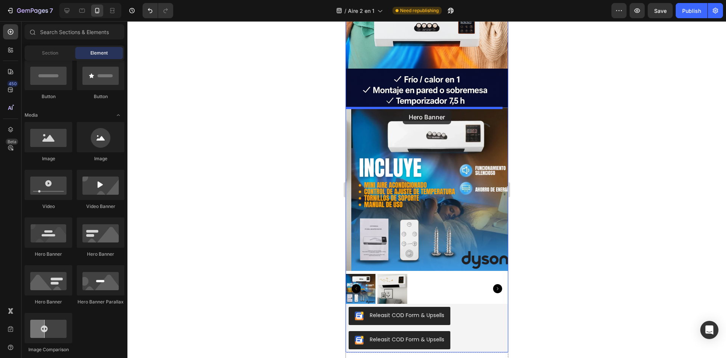
drag, startPoint x: 386, startPoint y: 263, endPoint x: 403, endPoint y: 109, distance: 154.6
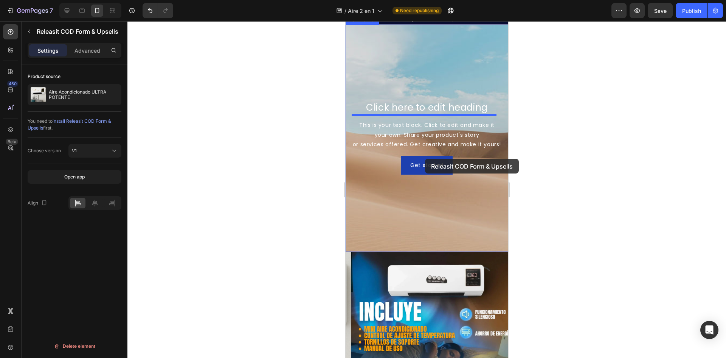
scroll to position [656, 0]
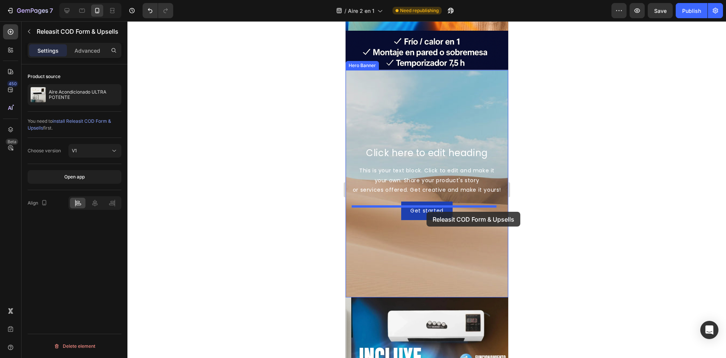
drag, startPoint x: 409, startPoint y: 307, endPoint x: 426, endPoint y: 212, distance: 96.9
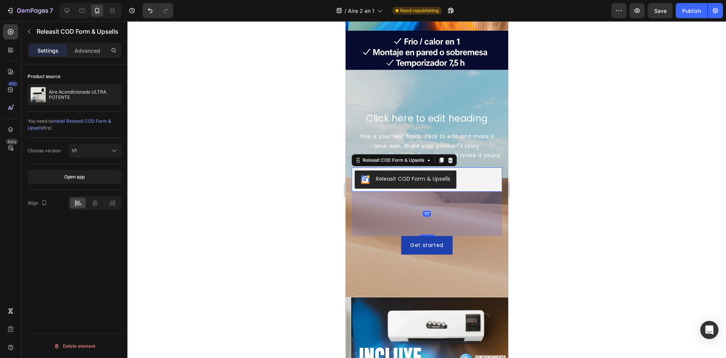
drag, startPoint x: 426, startPoint y: 219, endPoint x: 428, endPoint y: 260, distance: 40.9
click at [428, 260] on div "Click here to edit heading Heading This is your text block. Click to edit and m…" at bounding box center [426, 183] width 163 height 154
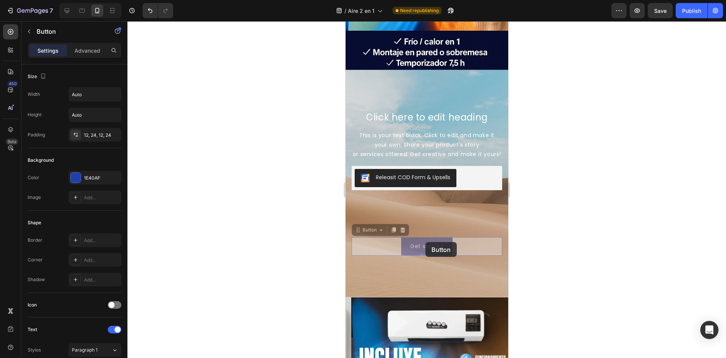
drag, startPoint x: 425, startPoint y: 241, endPoint x: 425, endPoint y: 235, distance: 5.3
click at [425, 235] on div "Click here to edit heading Heading This is your text block. Click to edit and m…" at bounding box center [427, 183] width 151 height 145
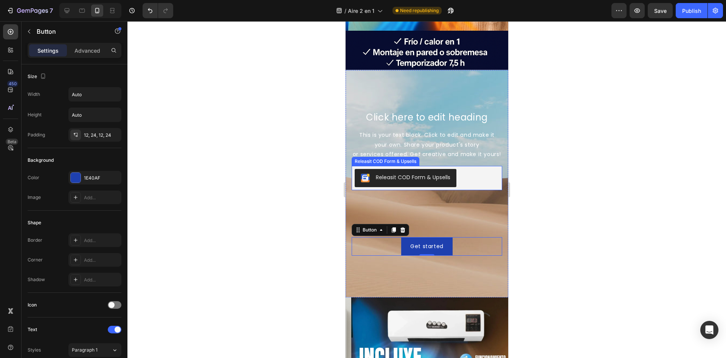
click at [430, 187] on button "Releasit COD Form & Upsells" at bounding box center [406, 178] width 102 height 18
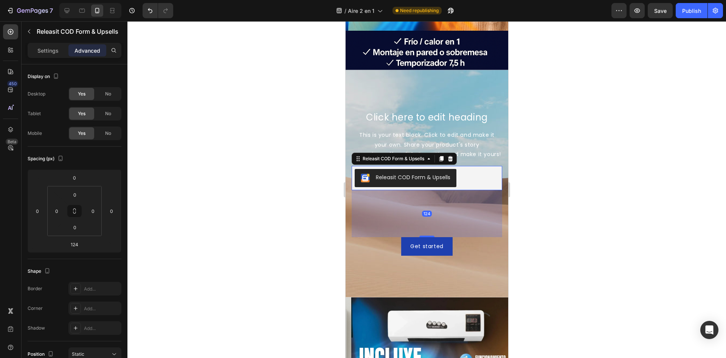
drag, startPoint x: 425, startPoint y: 241, endPoint x: 437, endPoint y: 193, distance: 49.2
click at [437, 193] on div "Click here to edit heading Heading This is your text block. Click to edit and m…" at bounding box center [427, 183] width 151 height 145
type input "0"
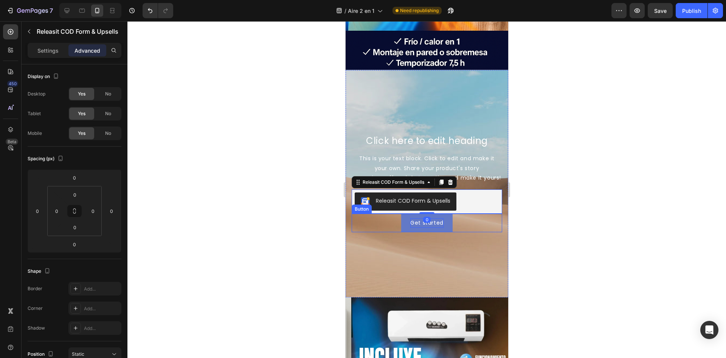
click at [433, 227] on div "Get started" at bounding box center [426, 222] width 33 height 9
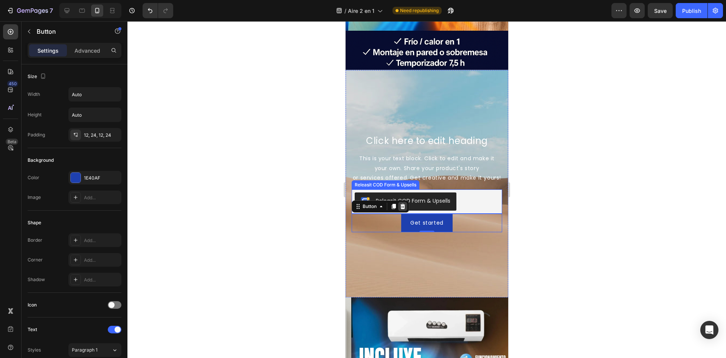
click at [405, 209] on icon at bounding box center [403, 206] width 6 height 6
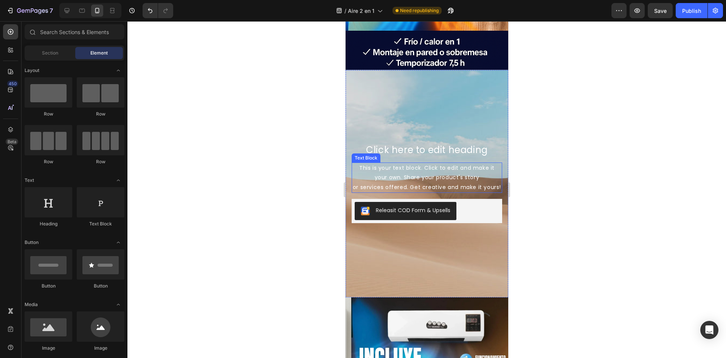
click at [441, 166] on div "This is your text block. Click to edit and make it your own. Share your product…" at bounding box center [427, 177] width 151 height 30
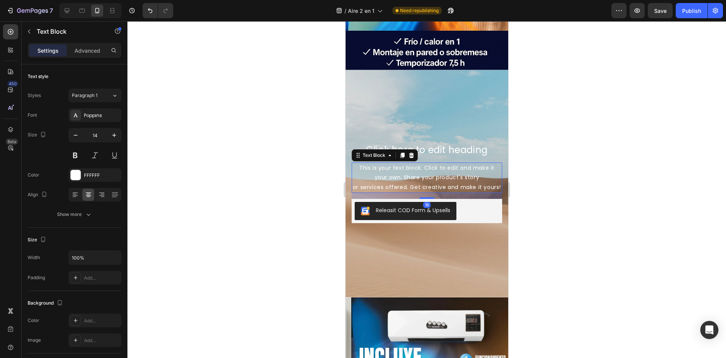
click at [412, 152] on icon at bounding box center [411, 155] width 6 height 6
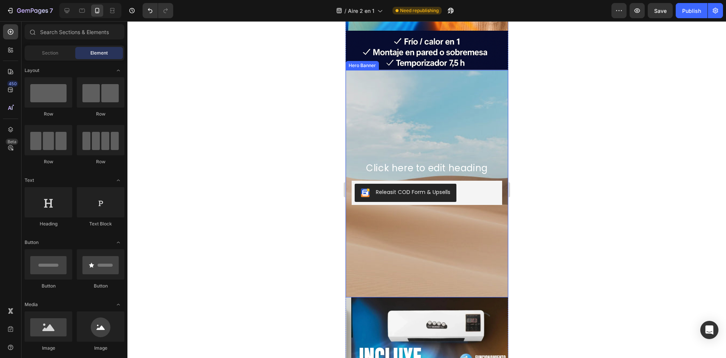
click at [428, 164] on h2 "Click here to edit heading" at bounding box center [427, 168] width 151 height 12
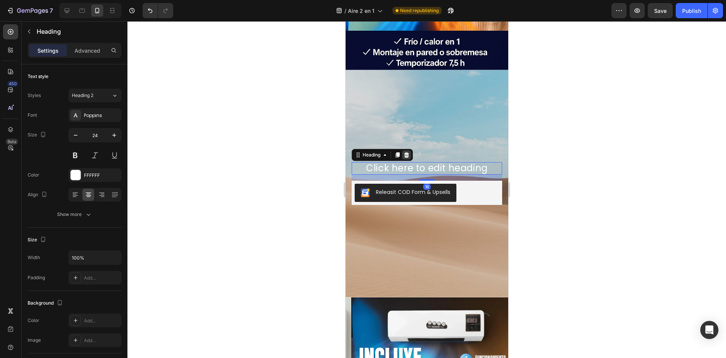
click at [409, 153] on icon at bounding box center [406, 155] width 6 height 6
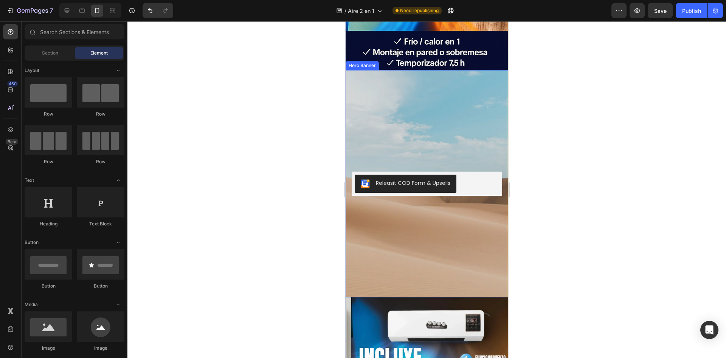
click at [426, 132] on div "Background Image" at bounding box center [426, 183] width 163 height 227
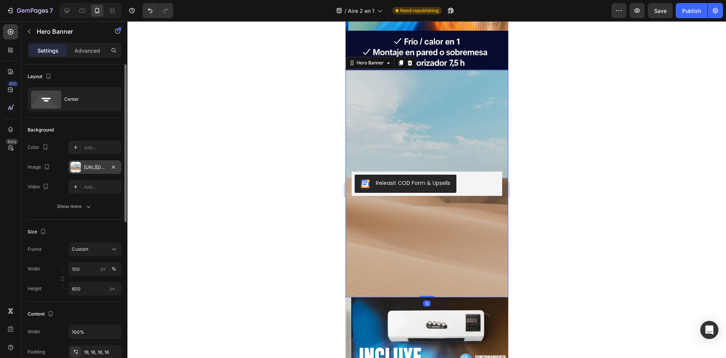
click at [95, 166] on div "[URL][DOMAIN_NAME]" at bounding box center [95, 167] width 22 height 7
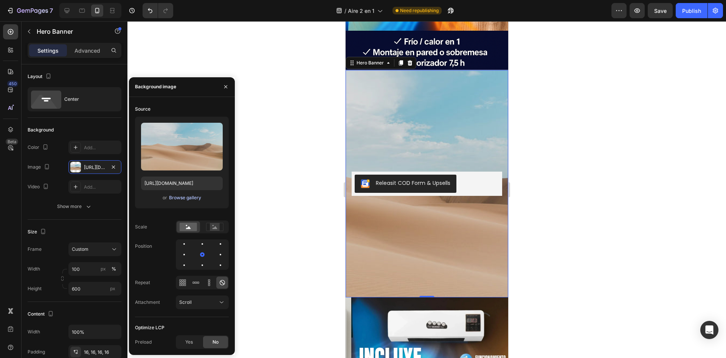
click at [183, 199] on div "Browse gallery" at bounding box center [185, 197] width 32 height 7
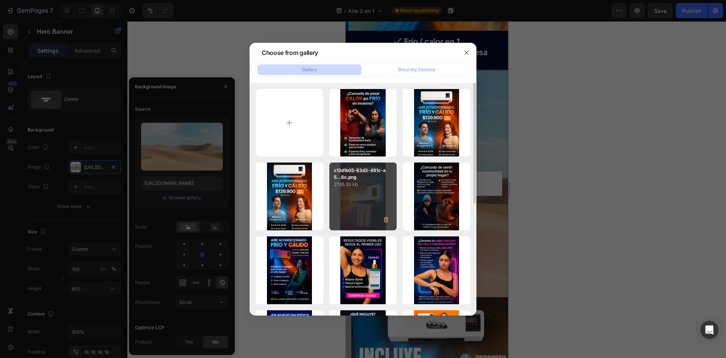
click at [365, 193] on div "c12d1b05-63d3-491c-a5...6c.png 2765.30 kb" at bounding box center [364, 196] width 68 height 68
type input "[URL][DOMAIN_NAME]"
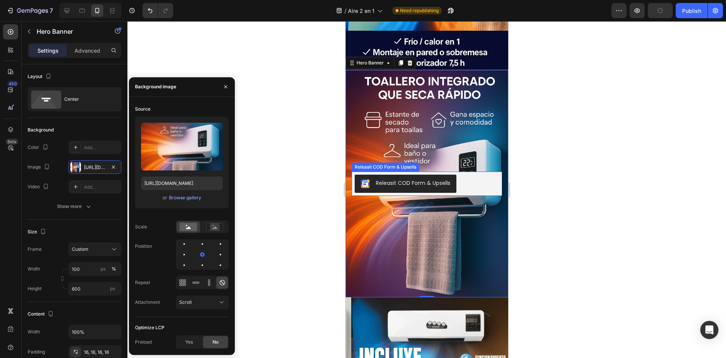
click at [459, 181] on div "Releasit COD Form & Upsells" at bounding box center [427, 183] width 145 height 18
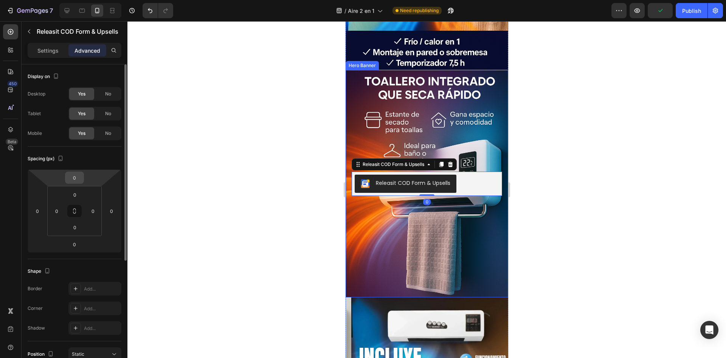
click at [77, 179] on input "0" at bounding box center [74, 177] width 15 height 11
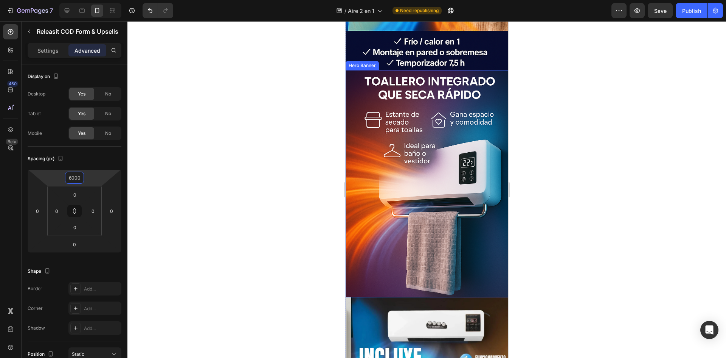
type input "600"
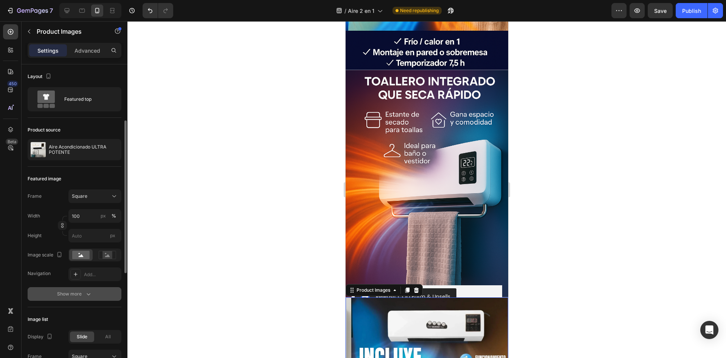
scroll to position [76, 0]
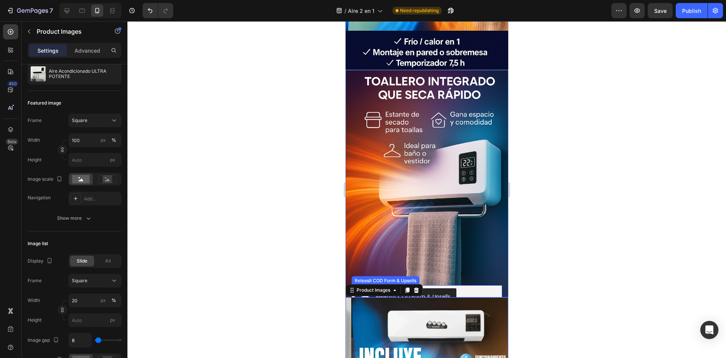
click at [473, 288] on div "Releasit COD Form & Upsells" at bounding box center [427, 297] width 145 height 18
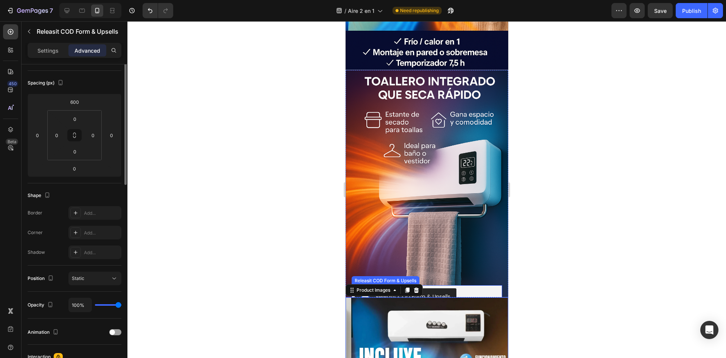
scroll to position [0, 0]
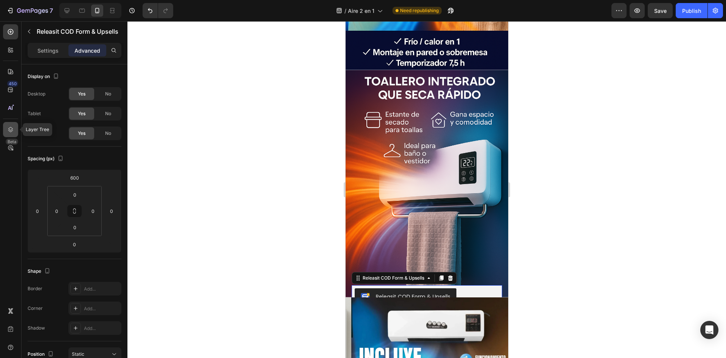
click at [10, 132] on icon at bounding box center [11, 130] width 8 height 8
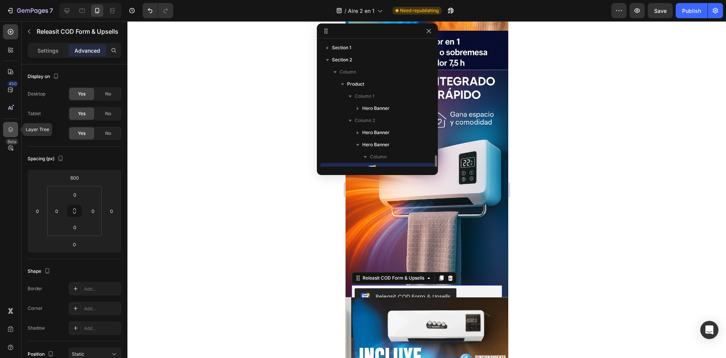
scroll to position [69, 0]
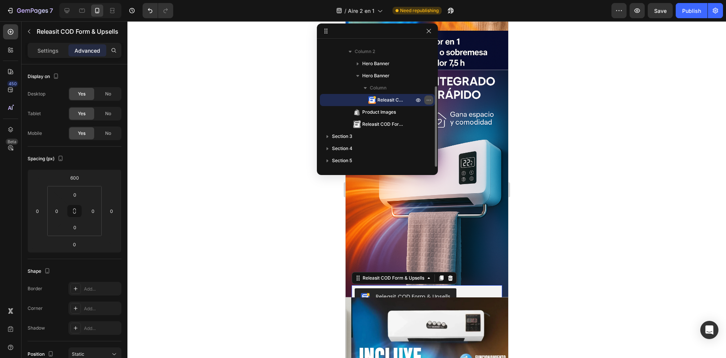
click at [429, 96] on button "button" at bounding box center [429, 99] width 9 height 9
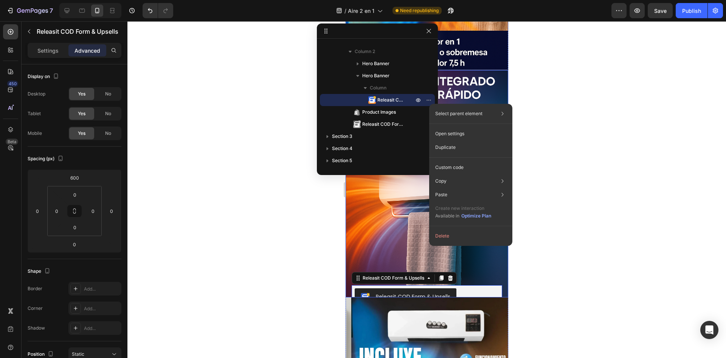
click at [370, 223] on div "Releasit COD Form & Upsells Releasit COD Form & Upsells 0" at bounding box center [427, 183] width 151 height 251
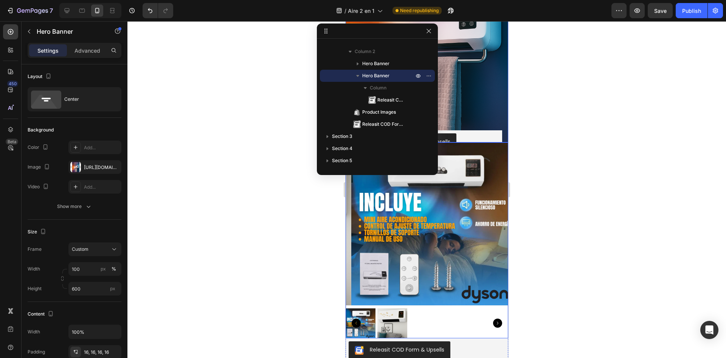
scroll to position [808, 0]
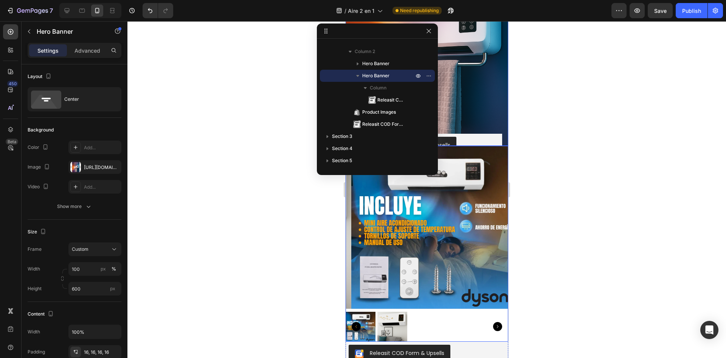
click at [473, 244] on img at bounding box center [432, 227] width 163 height 163
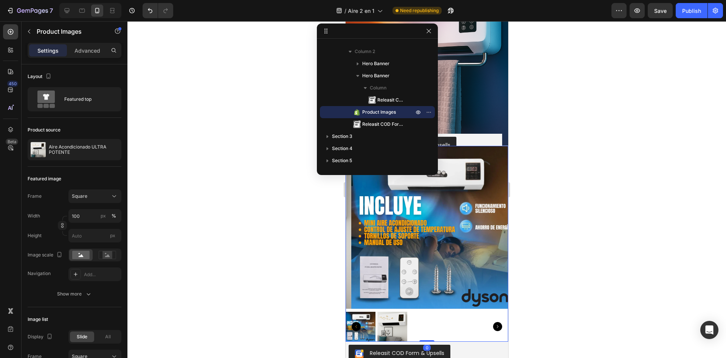
click at [490, 170] on img at bounding box center [432, 227] width 163 height 163
click at [428, 34] on button "button" at bounding box center [429, 30] width 9 height 9
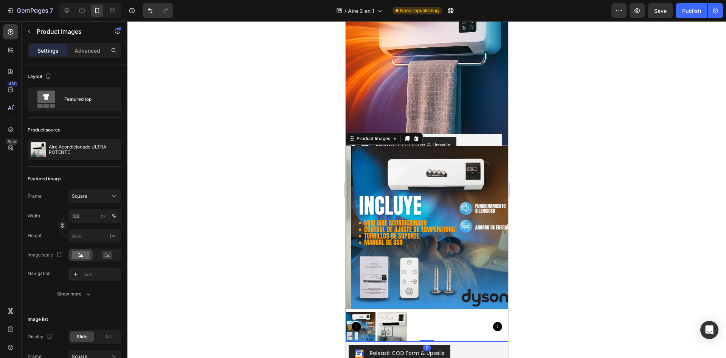
click at [483, 161] on img at bounding box center [432, 227] width 163 height 163
click at [417, 137] on icon at bounding box center [416, 137] width 5 height 5
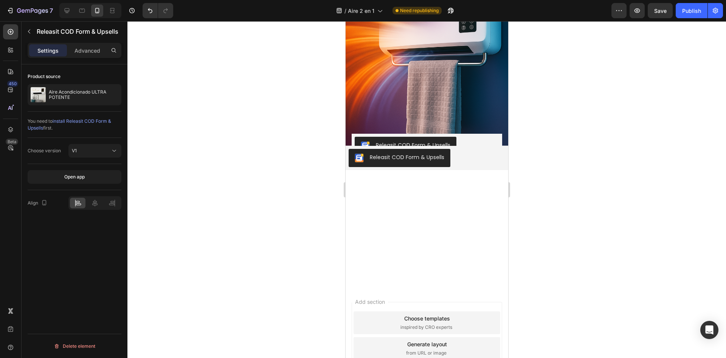
click at [462, 166] on div "Releasit COD Form & Upsells" at bounding box center [426, 158] width 157 height 18
click at [436, 137] on icon at bounding box center [435, 138] width 4 height 5
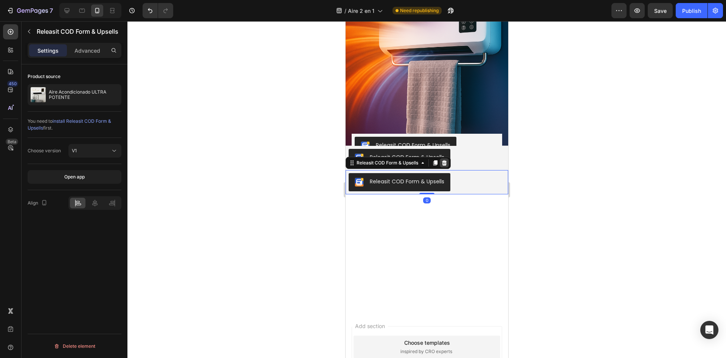
click at [443, 161] on icon at bounding box center [444, 162] width 5 height 5
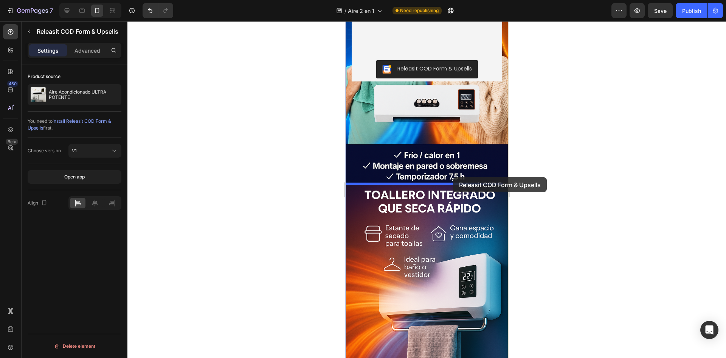
drag, startPoint x: 459, startPoint y: 161, endPoint x: 448, endPoint y: 188, distance: 29.0
click at [448, 188] on div "iPhone 15 Pro Max ( 430 px) iPhone 13 Mini iPhone 13 Pro iPhone 11 Pro Max iPho…" at bounding box center [426, 85] width 163 height 1215
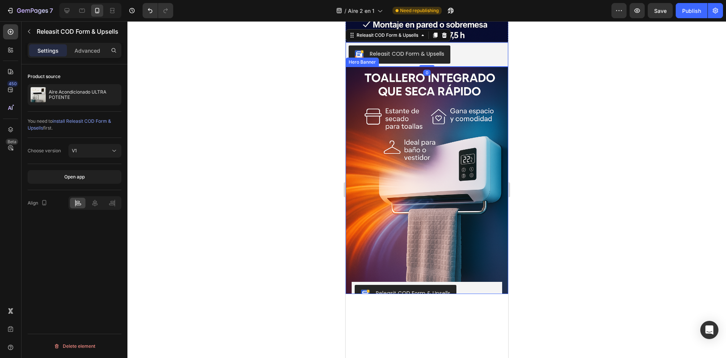
scroll to position [732, 0]
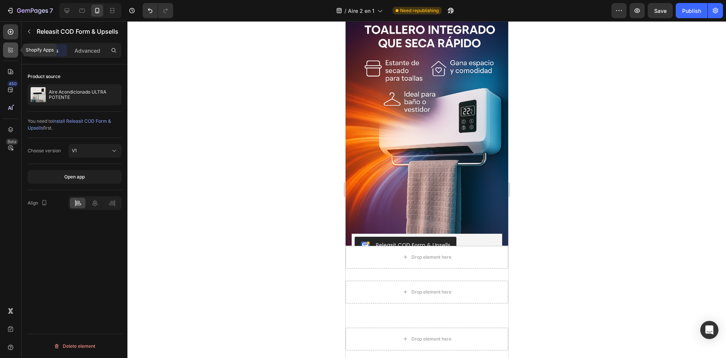
click at [15, 53] on div at bounding box center [10, 49] width 15 height 15
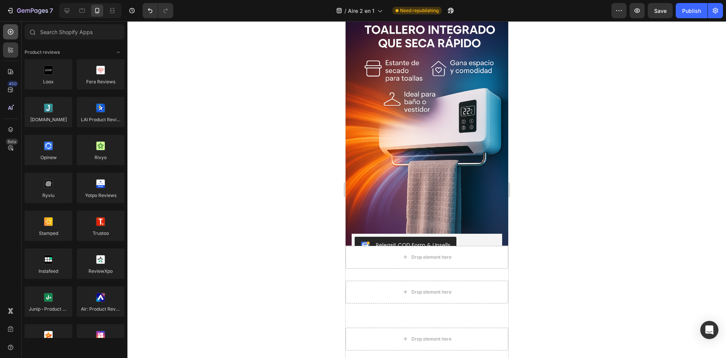
click at [12, 38] on div at bounding box center [10, 31] width 15 height 15
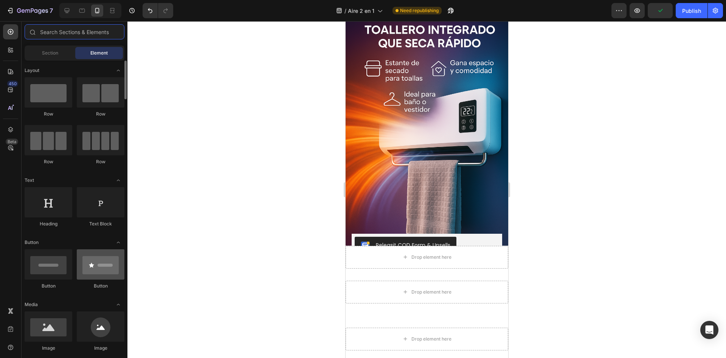
scroll to position [114, 0]
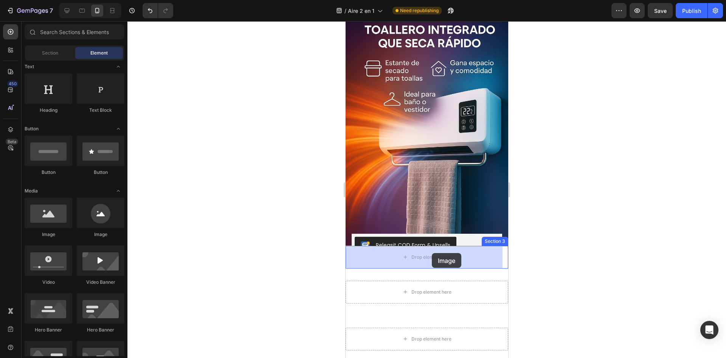
drag, startPoint x: 401, startPoint y: 236, endPoint x: 432, endPoint y: 253, distance: 34.4
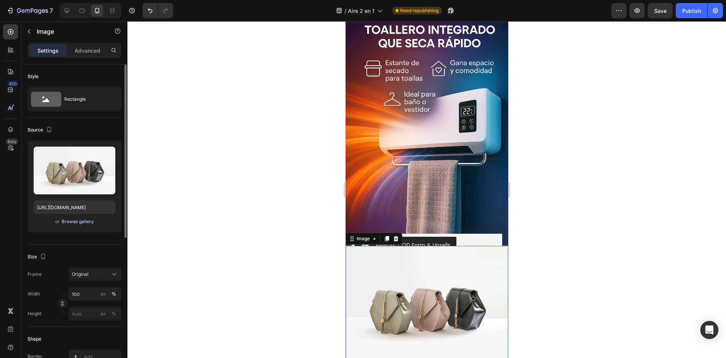
click at [87, 222] on div "Browse gallery" at bounding box center [78, 221] width 32 height 7
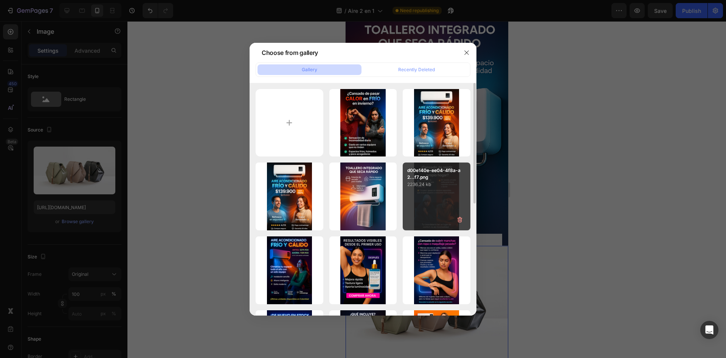
click at [427, 194] on div "d00e140e-ee04-4f8a-a2...f7.png 2236.24 kb" at bounding box center [437, 196] width 68 height 68
type input "[URL][DOMAIN_NAME]"
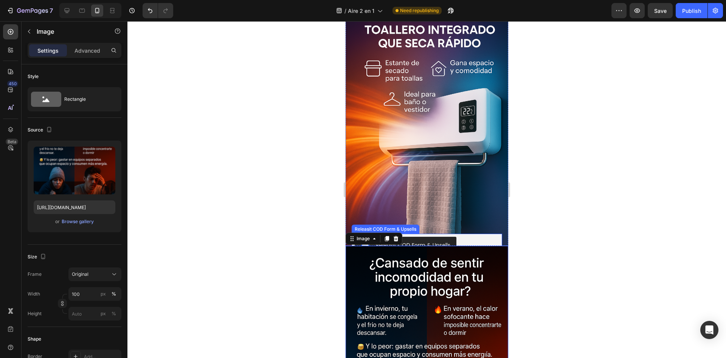
click at [473, 240] on div "Releasit COD Form & Upsells" at bounding box center [427, 245] width 145 height 18
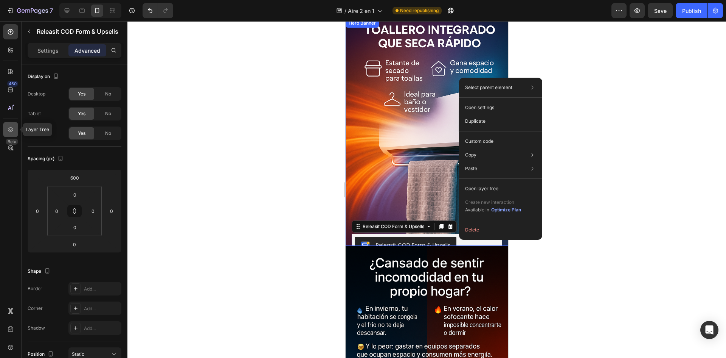
click at [6, 127] on div at bounding box center [10, 129] width 15 height 15
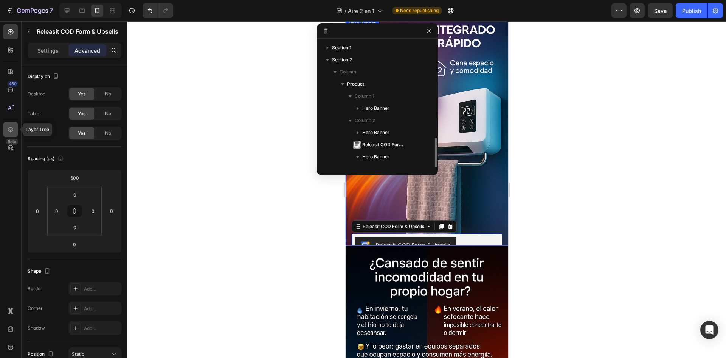
scroll to position [57, 0]
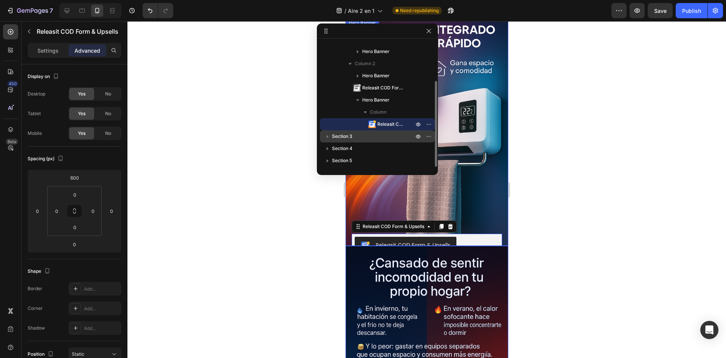
click at [326, 135] on icon "button" at bounding box center [328, 136] width 8 height 8
click at [327, 135] on icon "button" at bounding box center [328, 136] width 8 height 8
click at [328, 135] on icon "button" at bounding box center [328, 136] width 8 height 8
click at [325, 132] on button "button" at bounding box center [327, 136] width 9 height 9
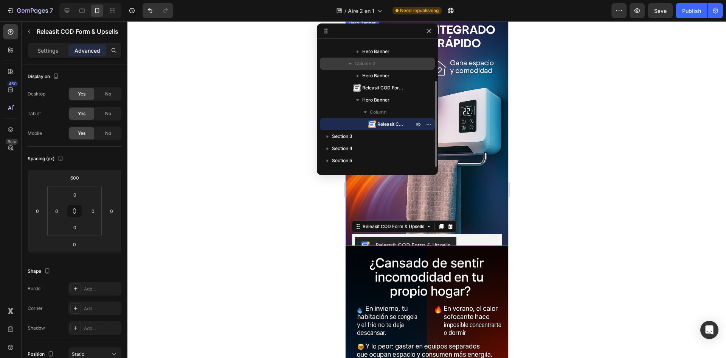
drag, startPoint x: 347, startPoint y: 135, endPoint x: 353, endPoint y: 66, distance: 69.1
click at [353, 66] on div "Section 1 Section 2 Column Product Column 1 Hero Banner Column 2 Hero Banner Re…" at bounding box center [377, 104] width 121 height 125
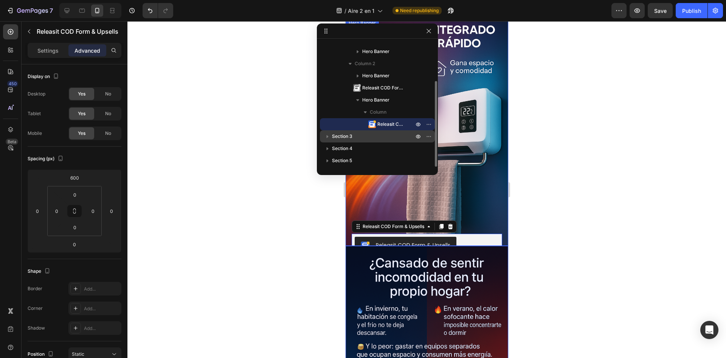
click at [341, 137] on span "Section 3" at bounding box center [342, 136] width 20 height 8
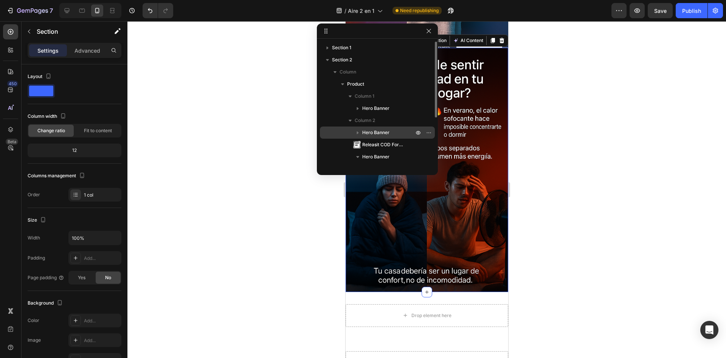
scroll to position [76, 0]
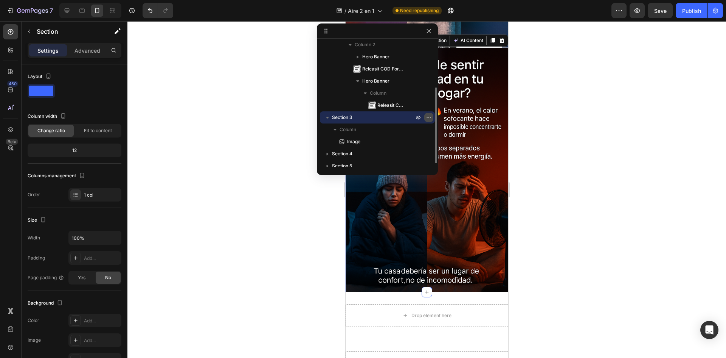
click at [429, 116] on icon "button" at bounding box center [429, 117] width 6 height 6
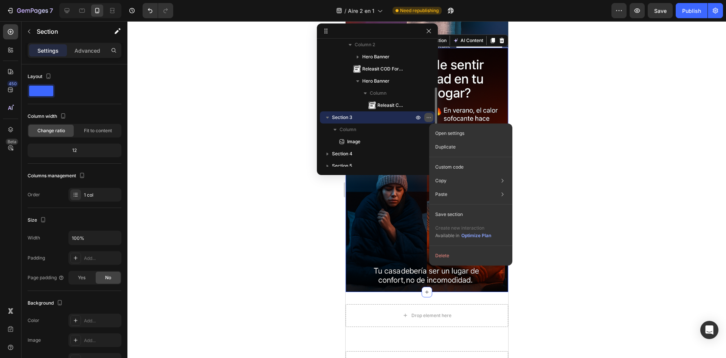
click at [429, 116] on icon "button" at bounding box center [429, 117] width 6 height 6
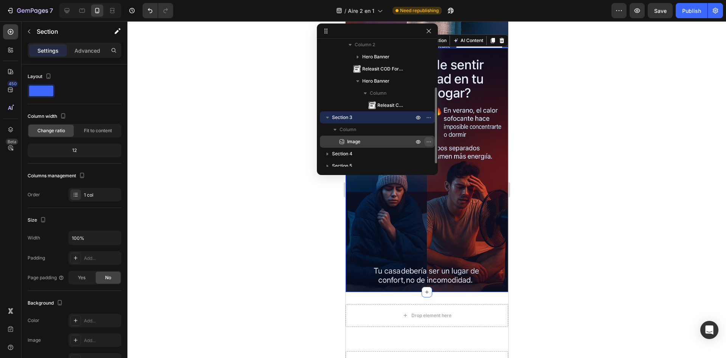
click at [428, 140] on icon "button" at bounding box center [429, 141] width 6 height 6
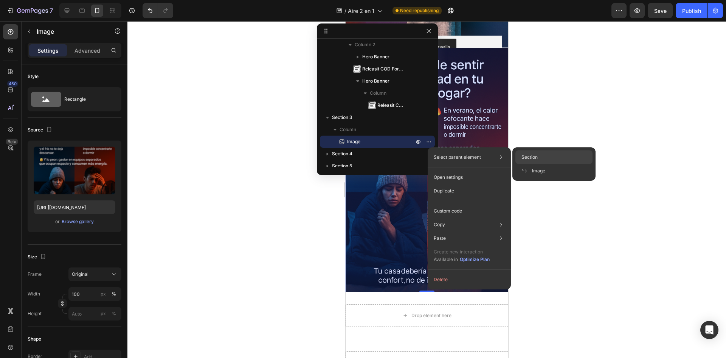
click at [535, 157] on span "Section" at bounding box center [530, 157] width 16 height 7
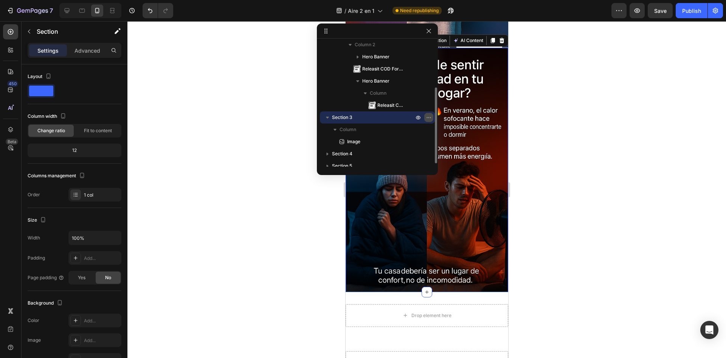
click at [428, 118] on icon "button" at bounding box center [429, 117] width 6 height 6
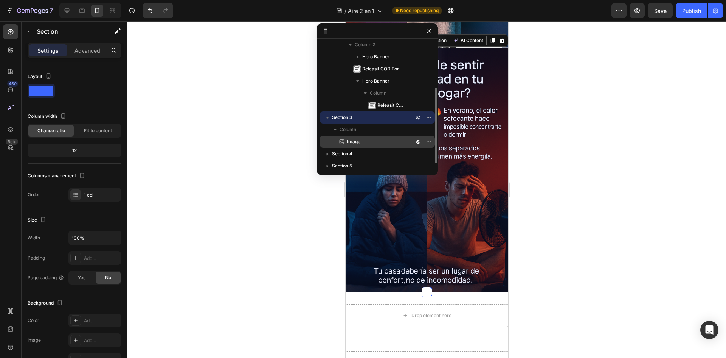
click at [395, 144] on p "Image" at bounding box center [372, 142] width 68 height 8
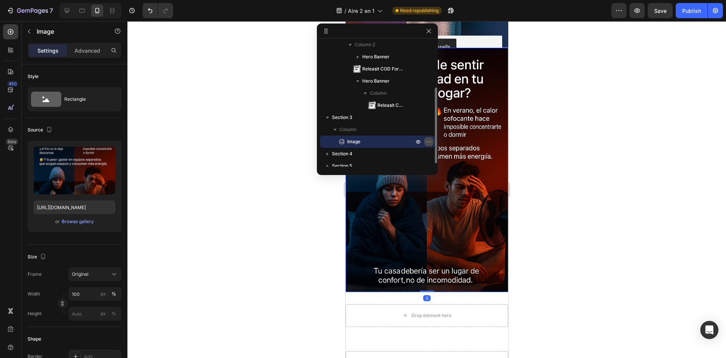
click at [431, 137] on button "button" at bounding box center [429, 141] width 9 height 9
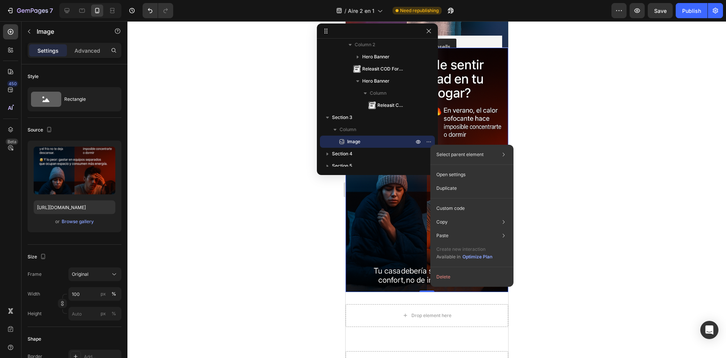
click at [575, 112] on div at bounding box center [427, 189] width 599 height 336
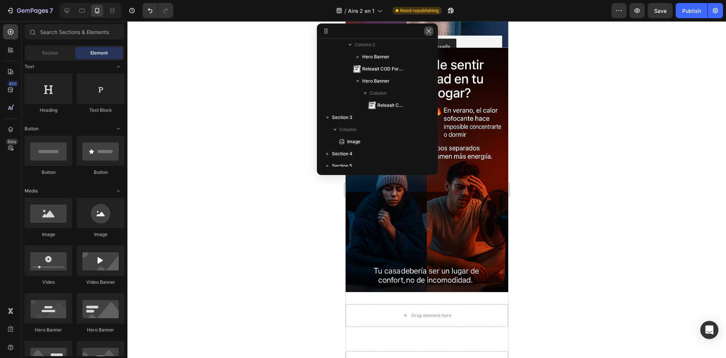
click at [431, 35] on button "button" at bounding box center [429, 30] width 9 height 9
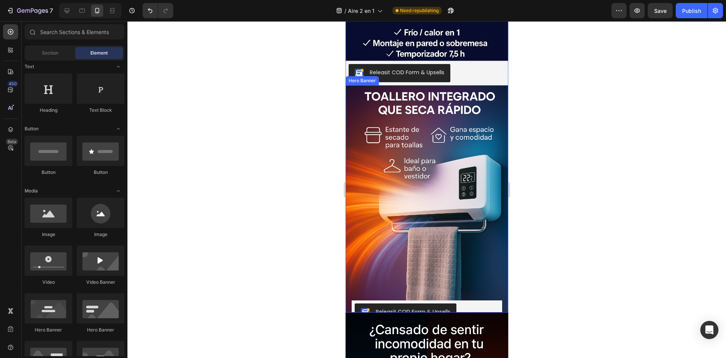
scroll to position [665, 0]
click at [456, 304] on div "Releasit COD Form & Upsells" at bounding box center [427, 312] width 151 height 24
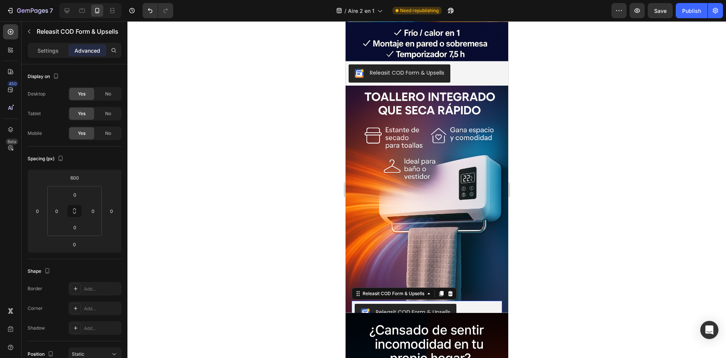
click at [470, 300] on div "Releasit COD Form & Upsells" at bounding box center [427, 312] width 151 height 24
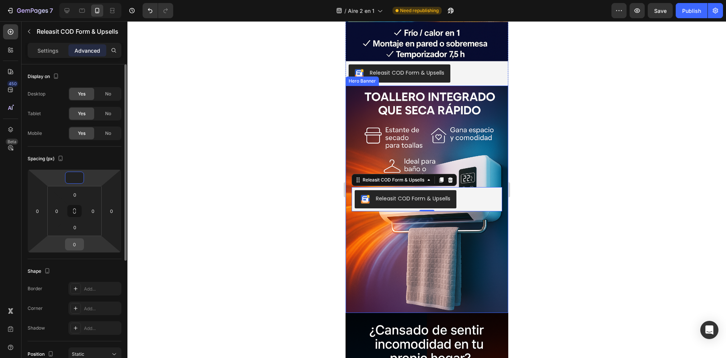
type input "0"
drag, startPoint x: 84, startPoint y: 244, endPoint x: 74, endPoint y: 246, distance: 9.6
click at [74, 246] on div "0" at bounding box center [74, 244] width 19 height 12
click at [74, 246] on input "0" at bounding box center [74, 243] width 15 height 11
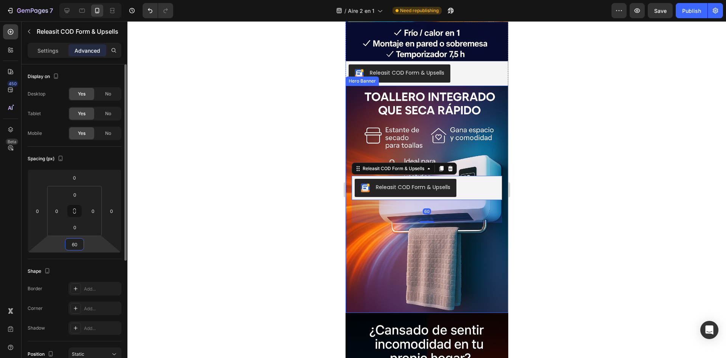
type input "600"
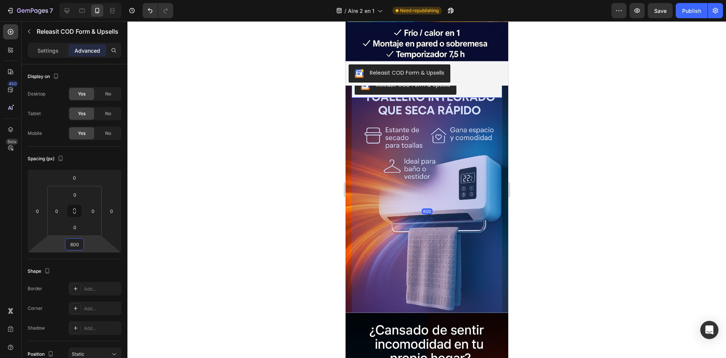
click at [486, 77] on div "Releasit COD Form & Upsells" at bounding box center [426, 73] width 157 height 18
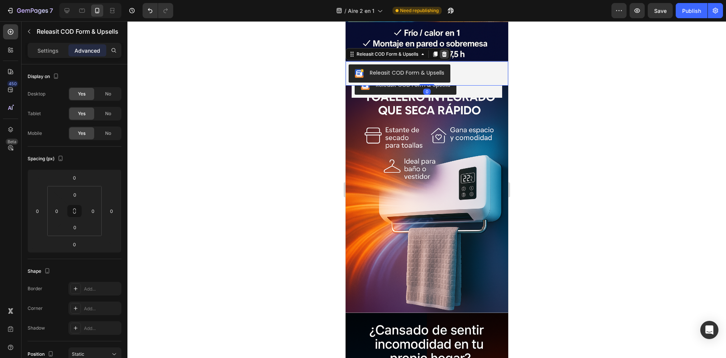
click at [442, 55] on icon at bounding box center [444, 54] width 6 height 6
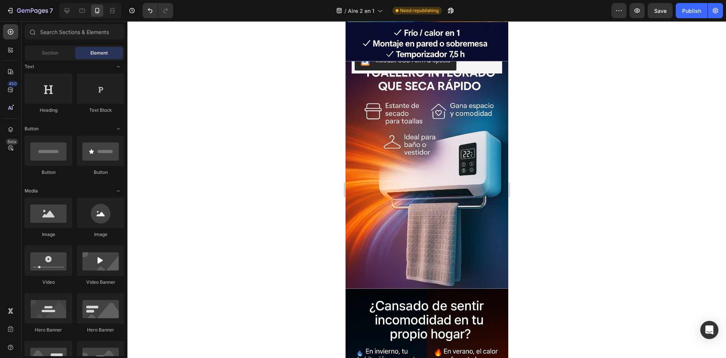
click at [527, 88] on div at bounding box center [427, 189] width 599 height 336
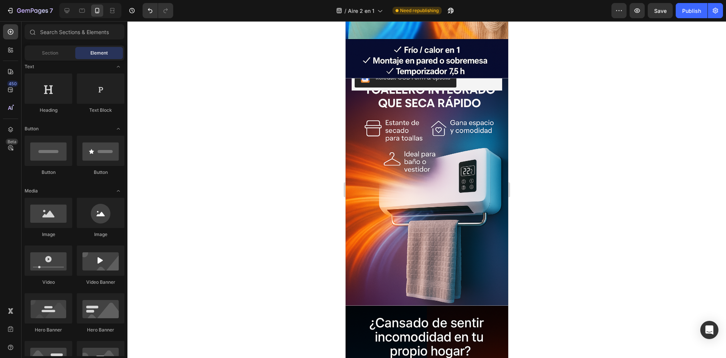
scroll to position [589, 0]
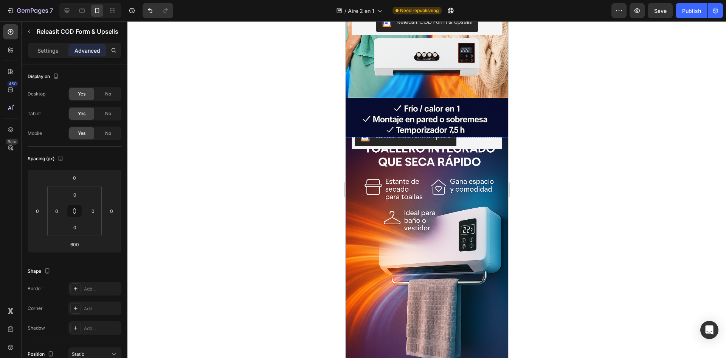
click at [463, 146] on div "Releasit COD Form & Upsells" at bounding box center [427, 137] width 151 height 24
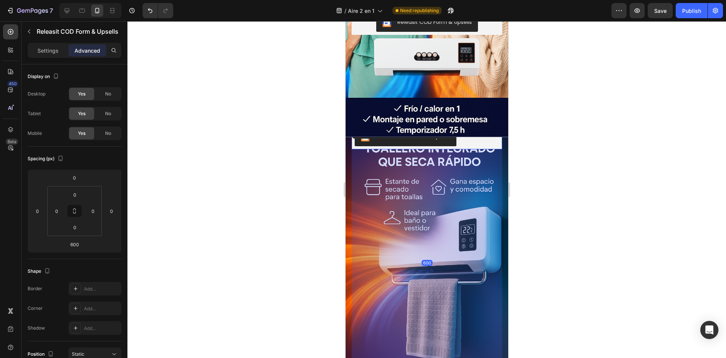
click at [469, 142] on div "Releasit COD Form & Upsells" at bounding box center [427, 137] width 145 height 18
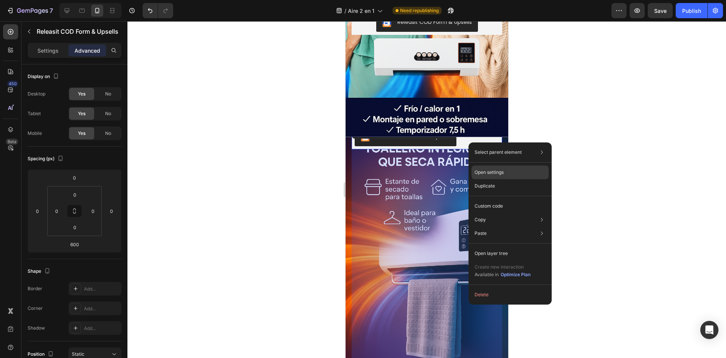
click at [521, 175] on div "Open settings" at bounding box center [510, 172] width 77 height 14
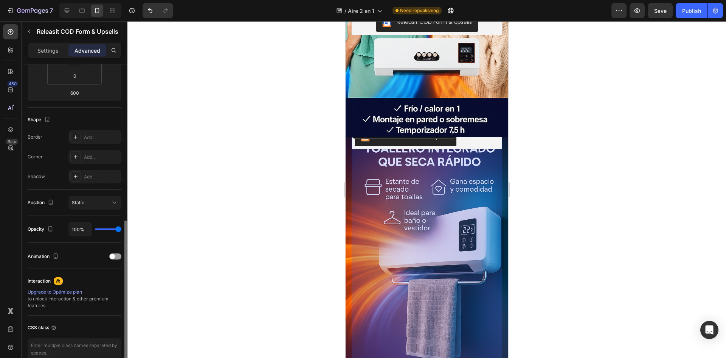
scroll to position [189, 0]
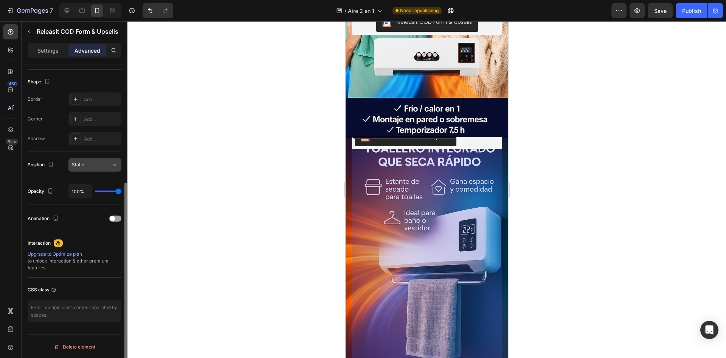
click at [89, 169] on button "Static" at bounding box center [94, 165] width 53 height 14
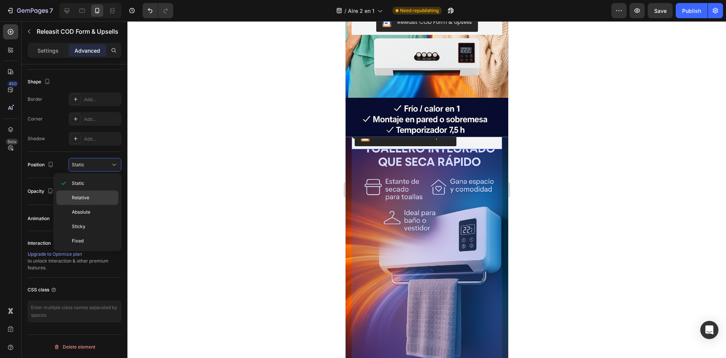
click at [89, 195] on p "Relative" at bounding box center [93, 197] width 43 height 7
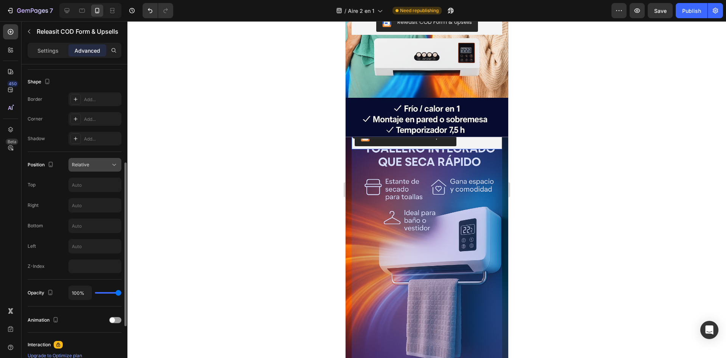
click at [101, 169] on button "Relative" at bounding box center [94, 165] width 53 height 14
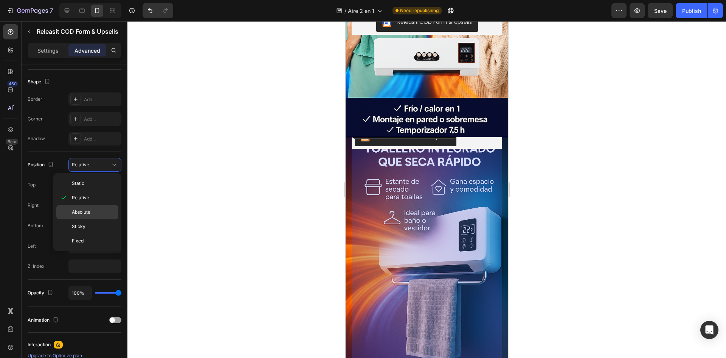
click at [100, 207] on div "Absolute" at bounding box center [87, 212] width 62 height 14
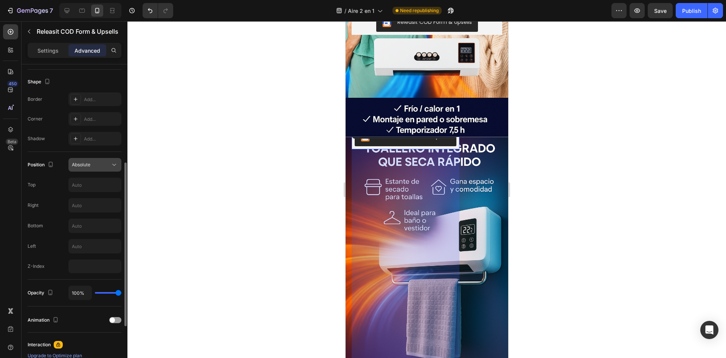
click at [101, 166] on div "Absolute" at bounding box center [91, 164] width 39 height 7
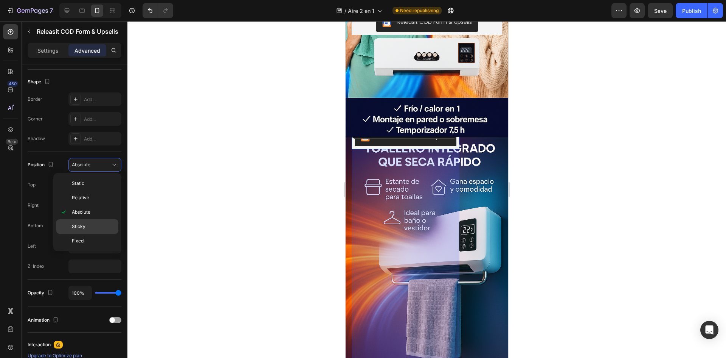
click at [98, 226] on p "Sticky" at bounding box center [93, 226] width 43 height 7
type input "0"
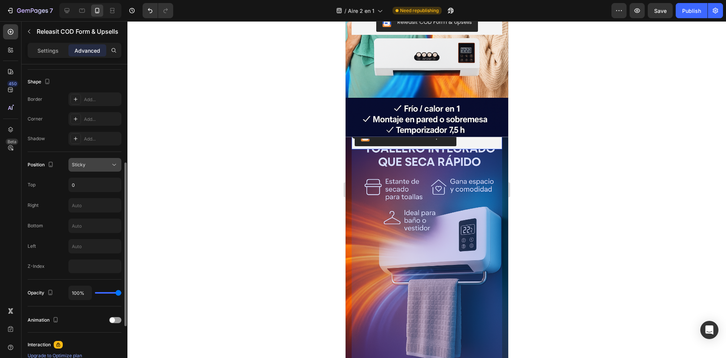
click at [98, 162] on div "Sticky" at bounding box center [91, 164] width 39 height 7
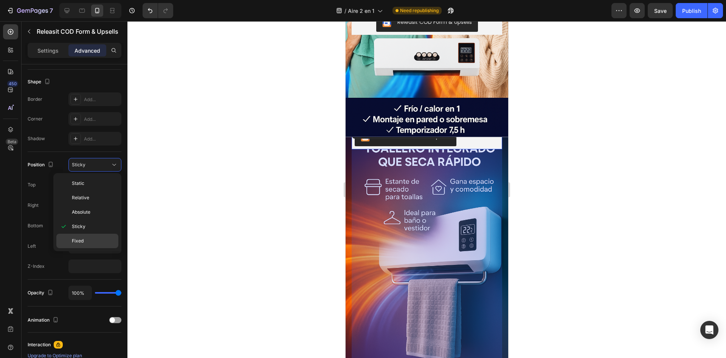
click at [94, 235] on div "Fixed" at bounding box center [87, 240] width 62 height 14
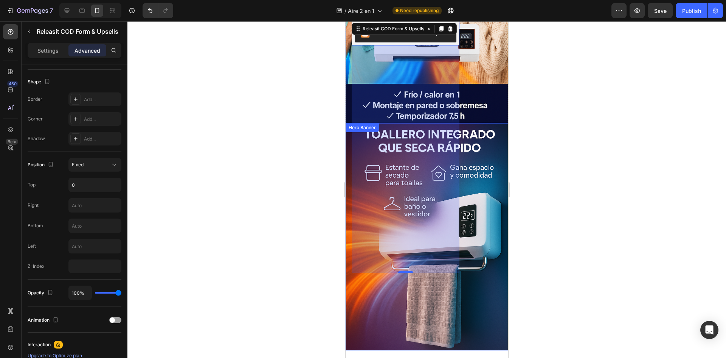
scroll to position [589, 0]
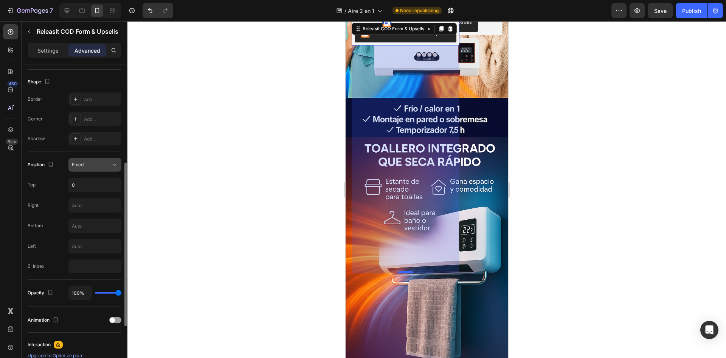
click at [90, 165] on div "Fixed" at bounding box center [91, 164] width 39 height 7
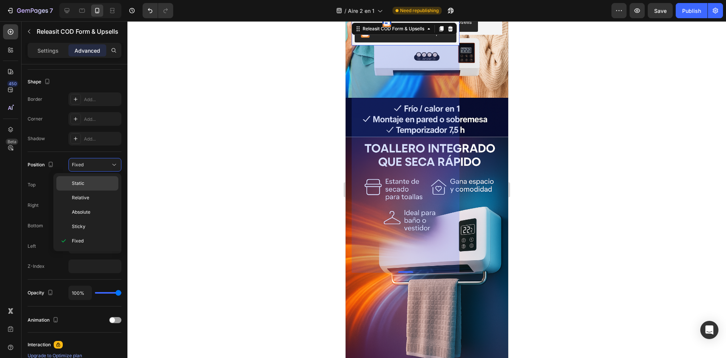
click at [90, 183] on p "Static" at bounding box center [93, 183] width 43 height 7
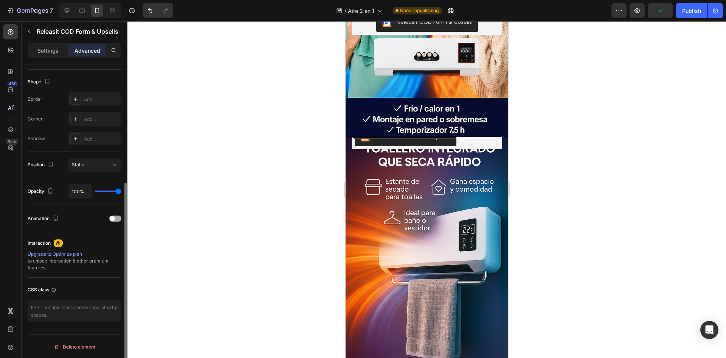
click at [112, 216] on span at bounding box center [112, 218] width 5 height 5
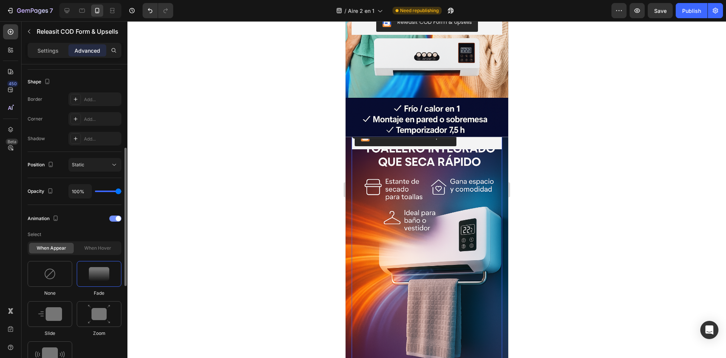
click at [112, 219] on div at bounding box center [115, 218] width 12 height 6
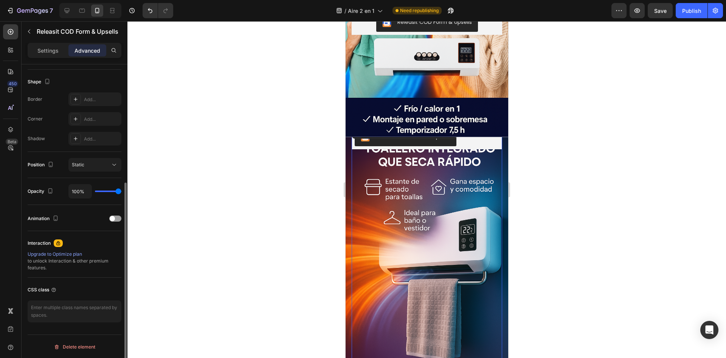
scroll to position [190, 0]
click at [73, 306] on textarea at bounding box center [75, 310] width 94 height 22
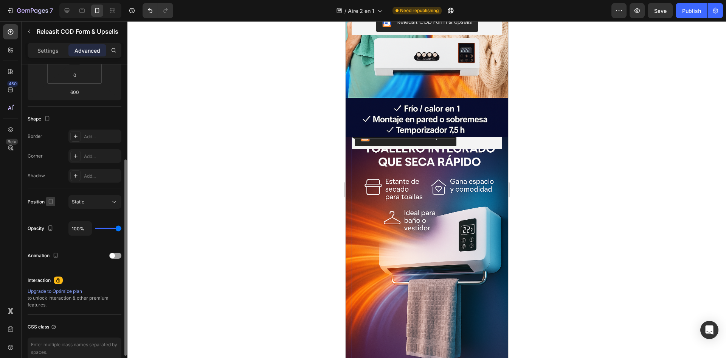
click at [52, 203] on icon "button" at bounding box center [51, 202] width 8 height 8
click at [84, 207] on button "Static" at bounding box center [94, 202] width 53 height 14
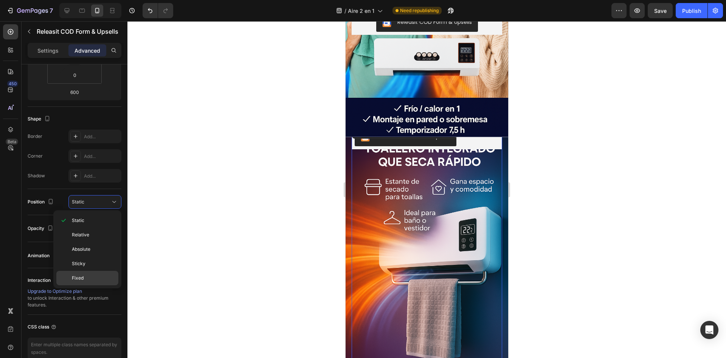
click at [93, 277] on p "Fixed" at bounding box center [93, 277] width 43 height 7
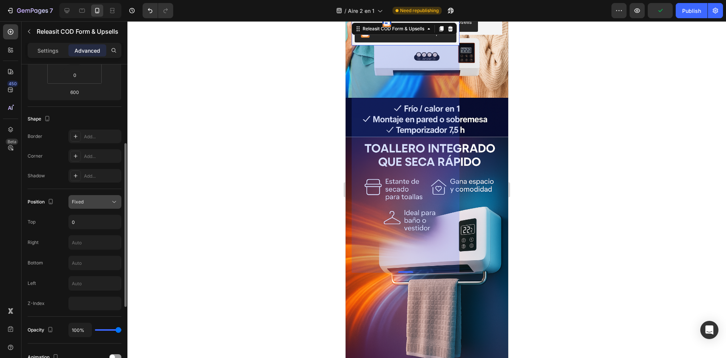
click at [88, 202] on div "Fixed" at bounding box center [91, 201] width 39 height 7
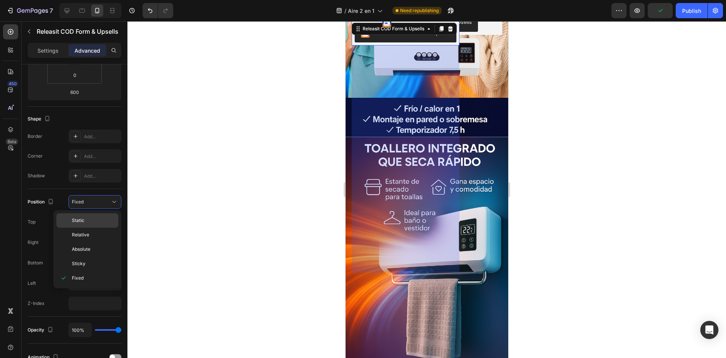
click at [95, 224] on div "Static" at bounding box center [87, 220] width 62 height 14
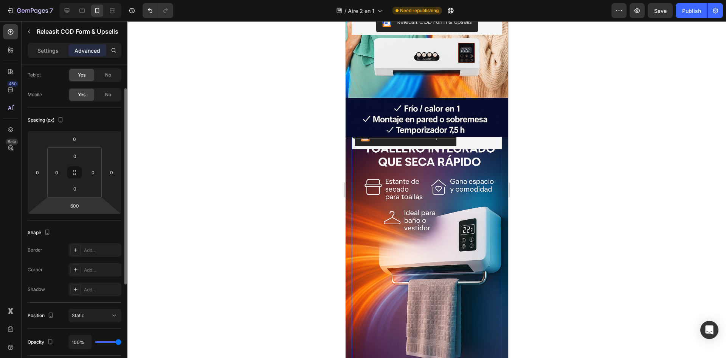
scroll to position [0, 0]
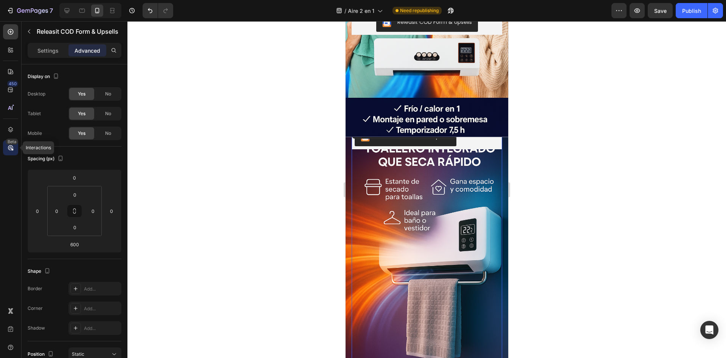
click at [8, 146] on icon at bounding box center [11, 148] width 8 height 8
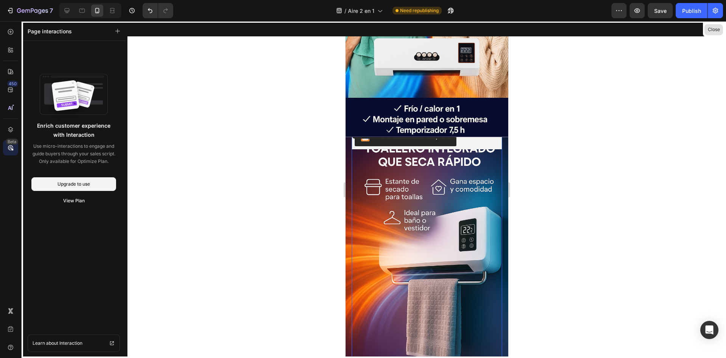
click at [718, 26] on button "Close" at bounding box center [714, 29] width 19 height 11
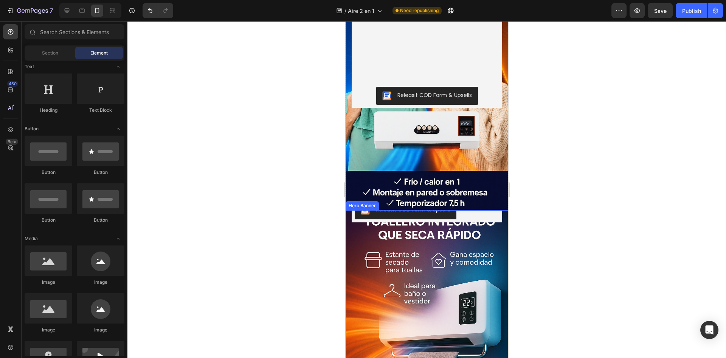
scroll to position [514, 0]
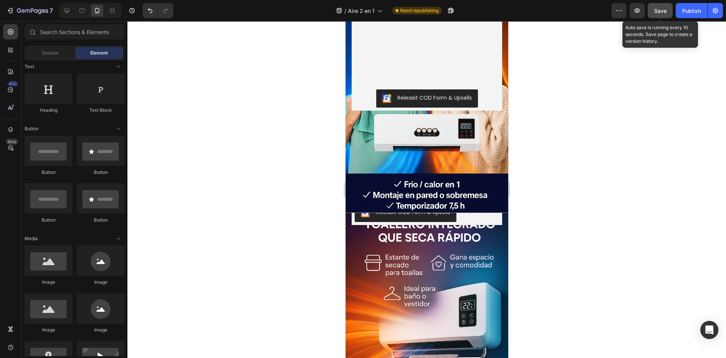
click at [665, 11] on span "Save" at bounding box center [661, 11] width 12 height 6
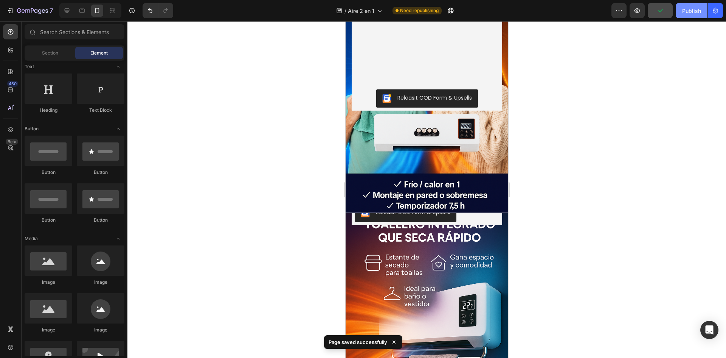
click at [687, 11] on div "Publish" at bounding box center [692, 11] width 19 height 8
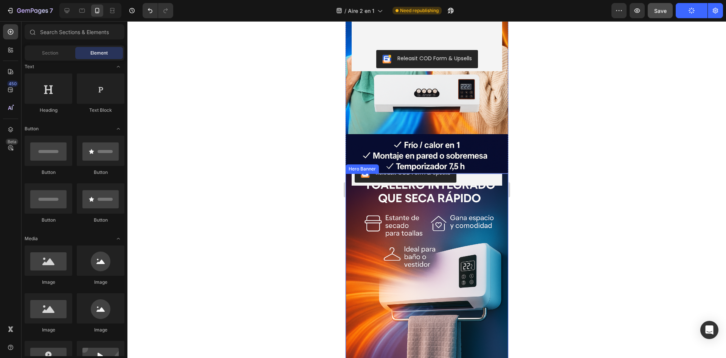
scroll to position [552, 0]
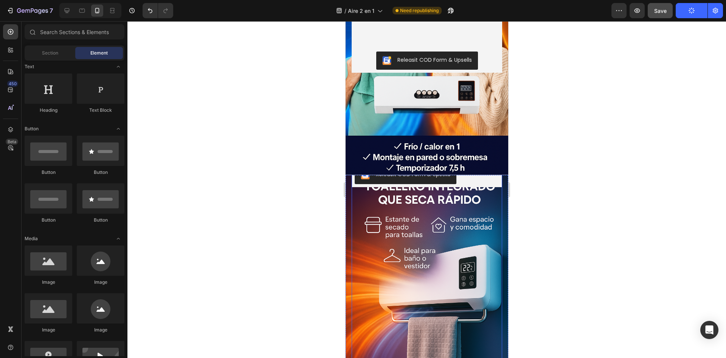
click at [476, 180] on div "Releasit COD Form & Upsells" at bounding box center [427, 175] width 145 height 18
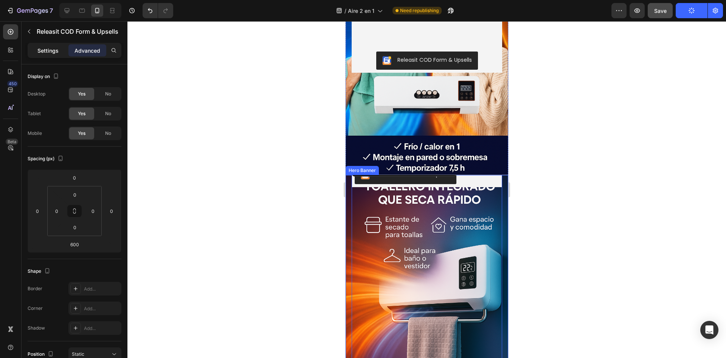
click at [56, 50] on p "Settings" at bounding box center [47, 51] width 21 height 8
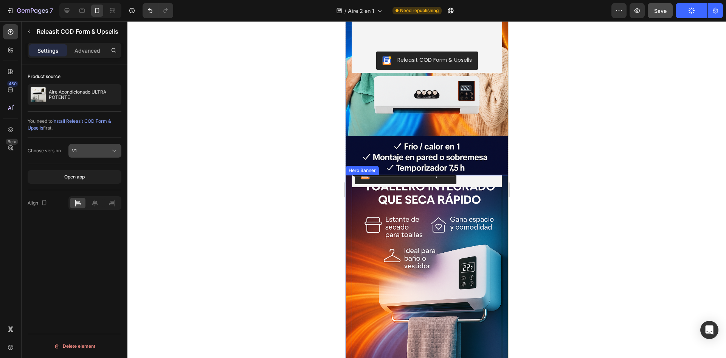
click at [93, 149] on div "V1" at bounding box center [91, 150] width 39 height 7
click at [89, 186] on p "V2" at bounding box center [93, 183] width 43 height 7
click at [96, 178] on span "Releasit button" at bounding box center [88, 177] width 32 height 6
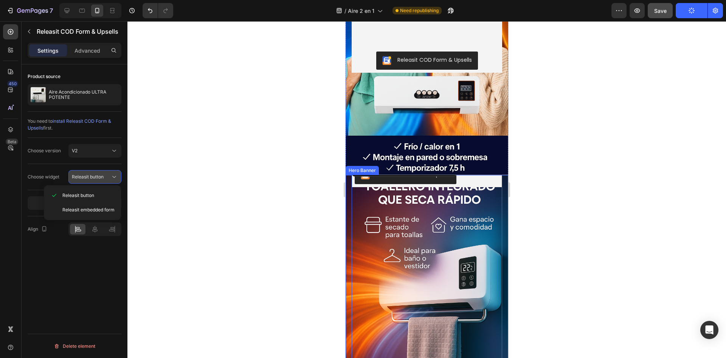
click at [96, 178] on span "Releasit button" at bounding box center [88, 177] width 32 height 6
click at [97, 224] on div at bounding box center [95, 229] width 16 height 11
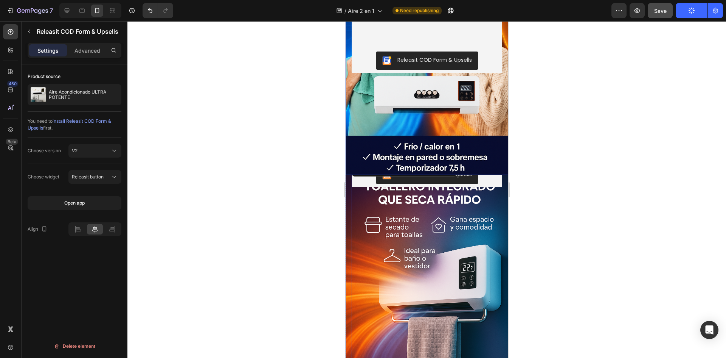
click at [685, 11] on button "Publish" at bounding box center [692, 10] width 32 height 15
click at [668, 9] on button "Save" at bounding box center [660, 10] width 25 height 15
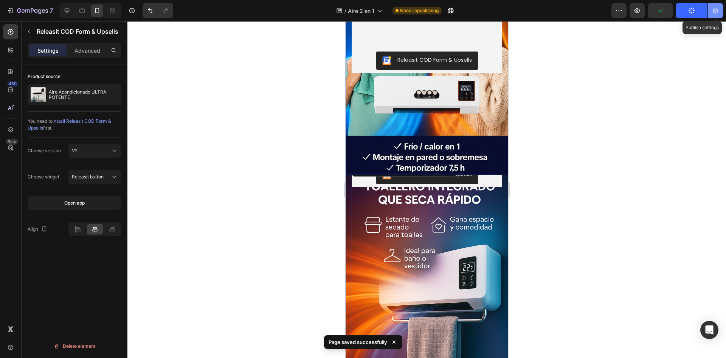
click at [715, 10] on icon "button" at bounding box center [716, 11] width 2 height 2
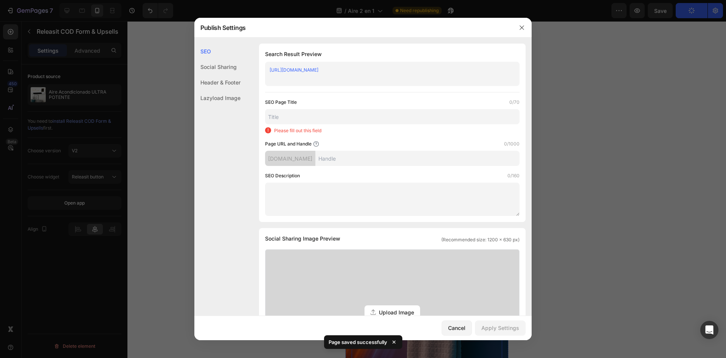
click at [299, 130] on p "Please fill out this field" at bounding box center [297, 130] width 47 height 7
click at [522, 30] on icon "button" at bounding box center [522, 28] width 6 height 6
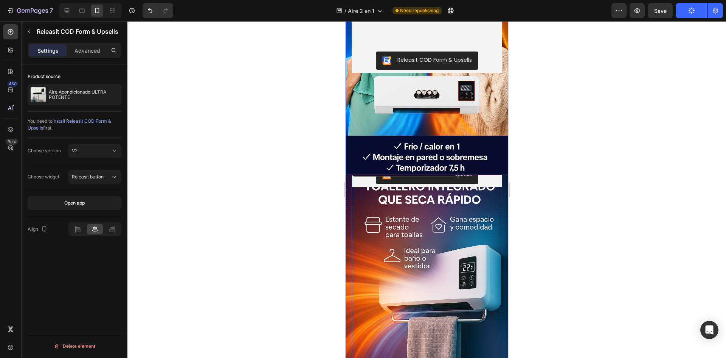
click at [571, 59] on div at bounding box center [427, 189] width 599 height 336
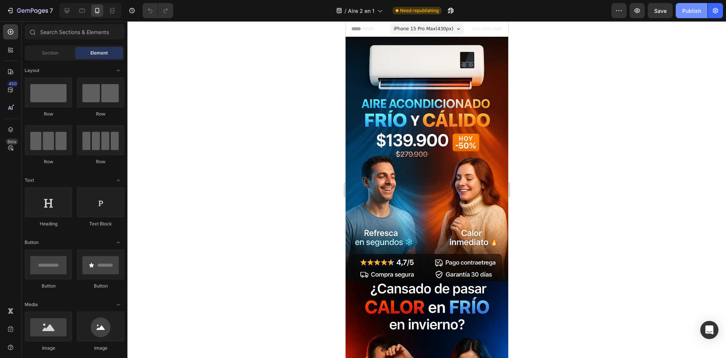
click at [691, 14] on div "Publish" at bounding box center [692, 11] width 19 height 8
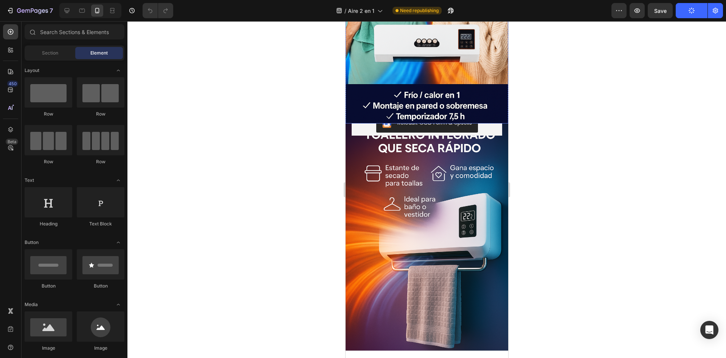
scroll to position [605, 0]
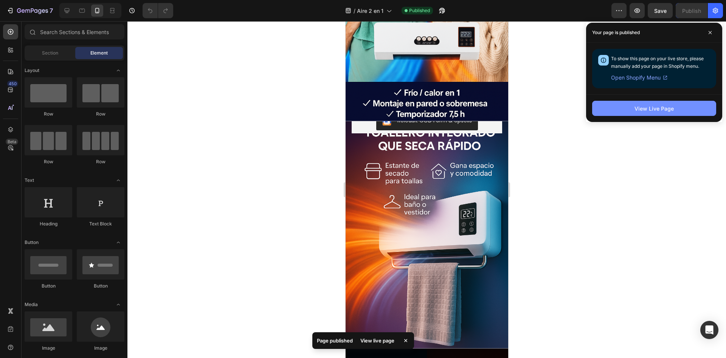
click at [644, 109] on div "View Live Page" at bounding box center [654, 108] width 39 height 8
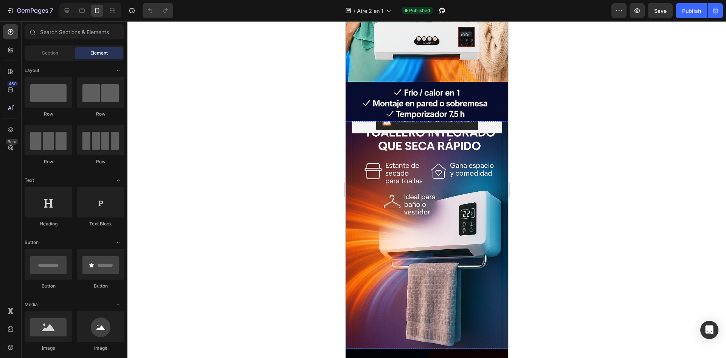
click at [470, 127] on button "Releasit COD Form & Upsells" at bounding box center [427, 121] width 102 height 18
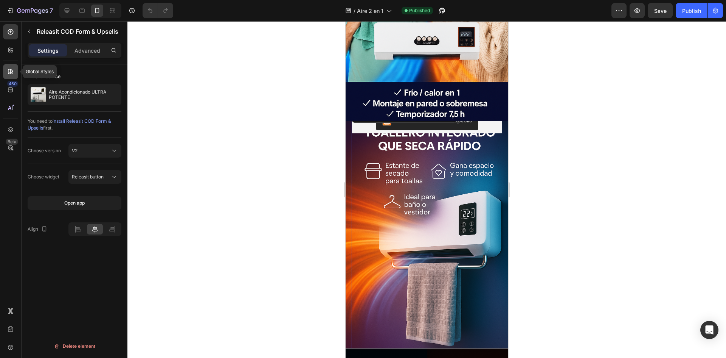
click at [6, 72] on div at bounding box center [10, 71] width 15 height 15
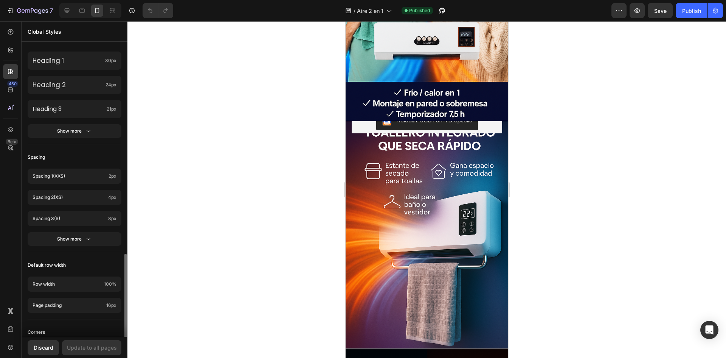
scroll to position [261, 0]
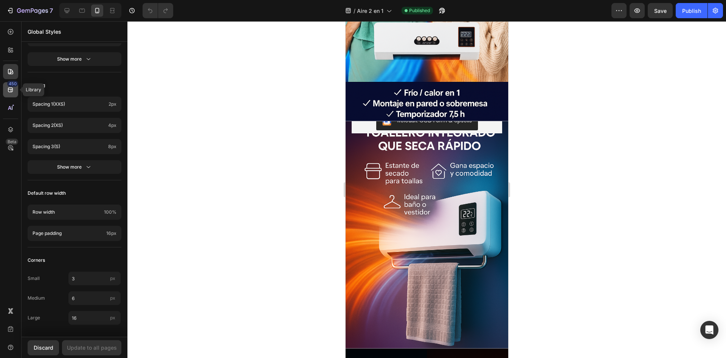
click at [7, 88] on icon at bounding box center [11, 90] width 8 height 8
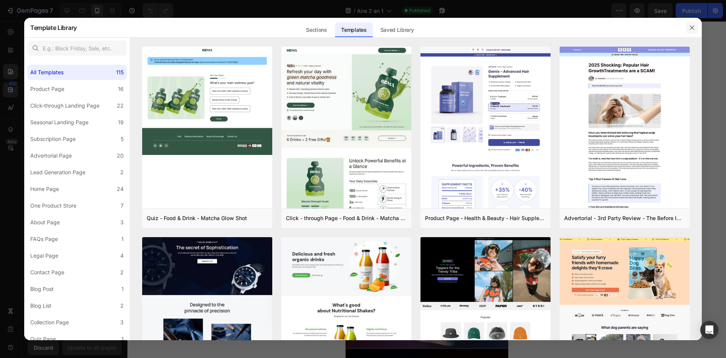
click at [691, 29] on icon "button" at bounding box center [692, 28] width 6 height 6
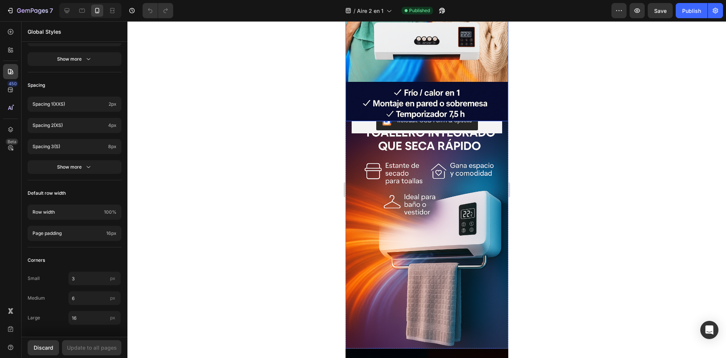
click at [462, 110] on div "Background Image" at bounding box center [426, 7] width 163 height 227
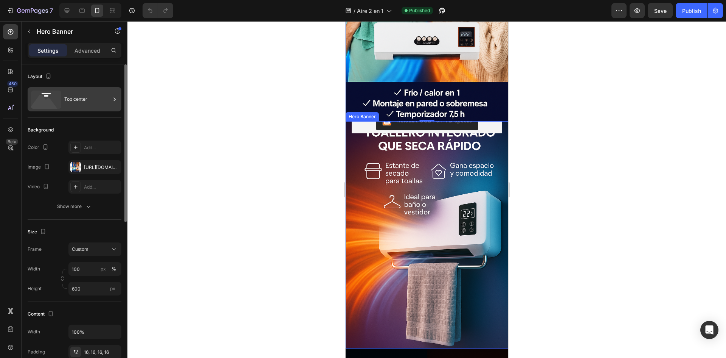
click at [97, 101] on div "Top center" at bounding box center [87, 98] width 46 height 17
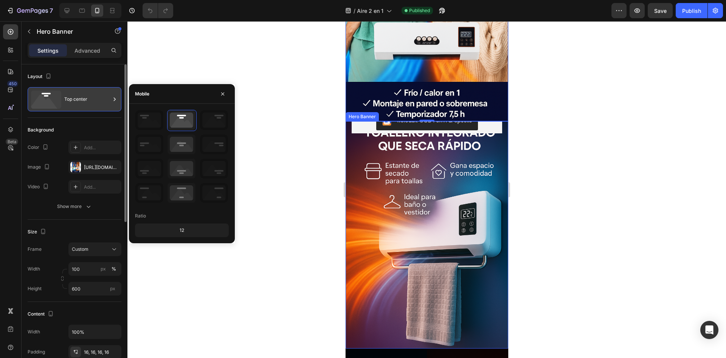
click at [97, 101] on div "Top center" at bounding box center [87, 98] width 46 height 17
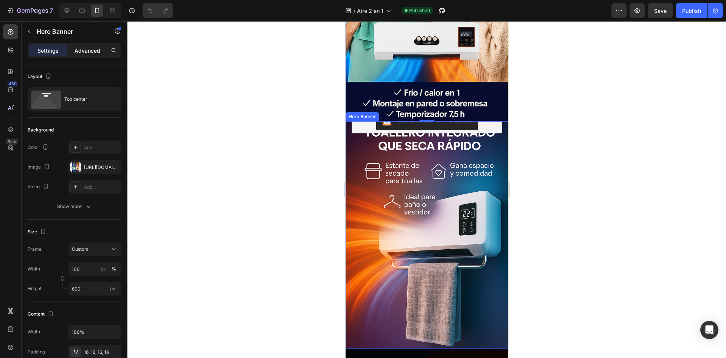
click at [80, 51] on p "Advanced" at bounding box center [88, 51] width 26 height 8
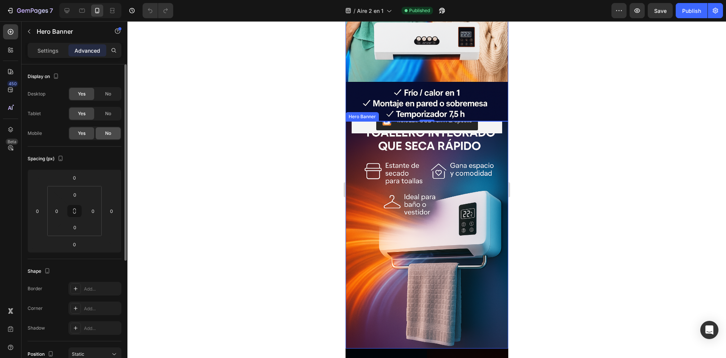
click at [104, 134] on div "No" at bounding box center [108, 133] width 25 height 12
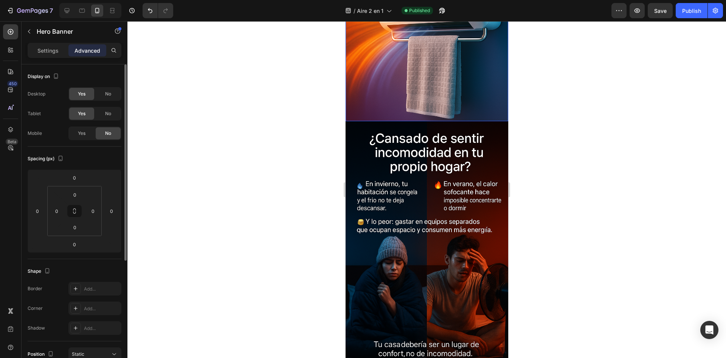
scroll to position [378, 0]
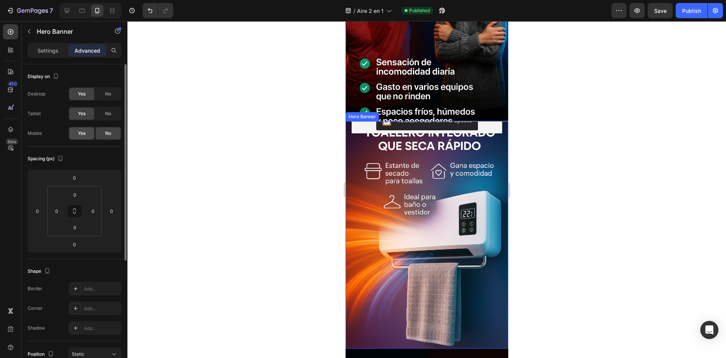
click at [83, 135] on span "Yes" at bounding box center [82, 133] width 8 height 7
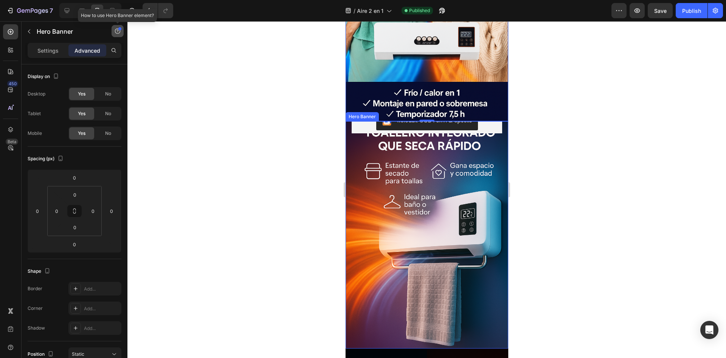
click at [120, 32] on icon "button" at bounding box center [117, 30] width 5 height 5
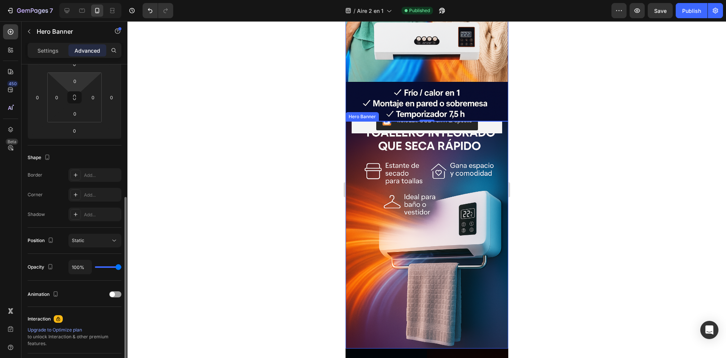
scroll to position [151, 0]
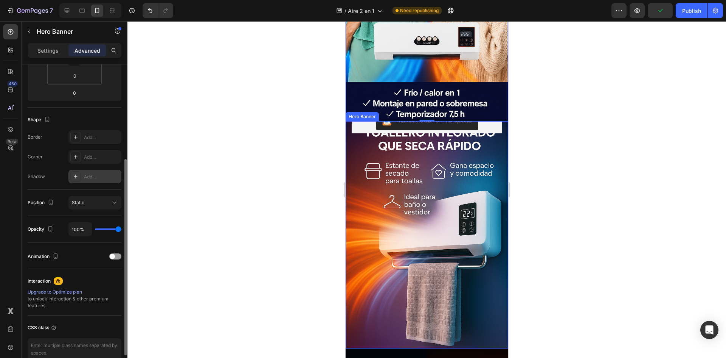
click at [82, 175] on div "Add..." at bounding box center [94, 177] width 53 height 14
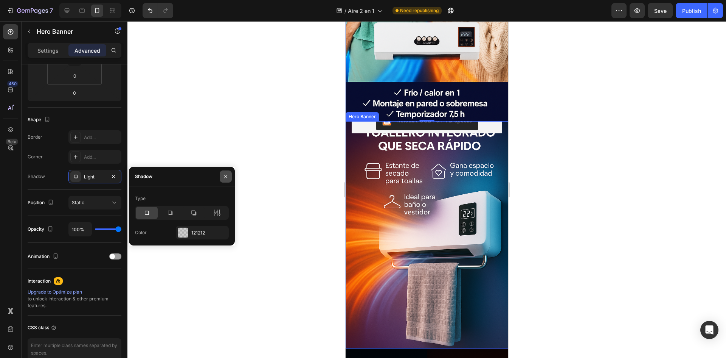
click at [229, 175] on icon "button" at bounding box center [226, 176] width 6 height 6
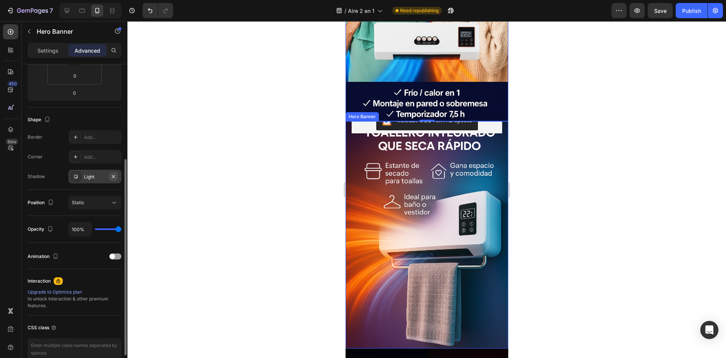
click at [115, 178] on icon "button" at bounding box center [113, 176] width 6 height 6
click at [101, 138] on div "Add..." at bounding box center [102, 137] width 36 height 7
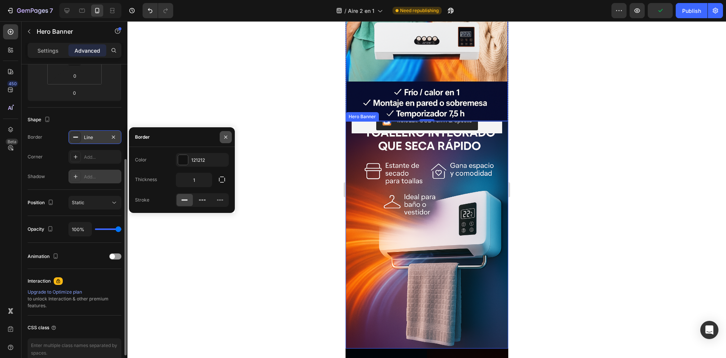
click at [227, 139] on icon "button" at bounding box center [226, 137] width 6 height 6
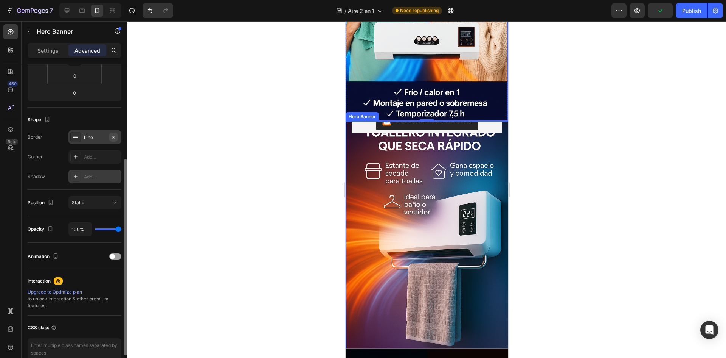
click at [113, 137] on icon "button" at bounding box center [113, 136] width 3 height 3
click at [85, 194] on div "Position Static" at bounding box center [75, 203] width 94 height 26
click at [84, 201] on span "Static" at bounding box center [78, 202] width 12 height 6
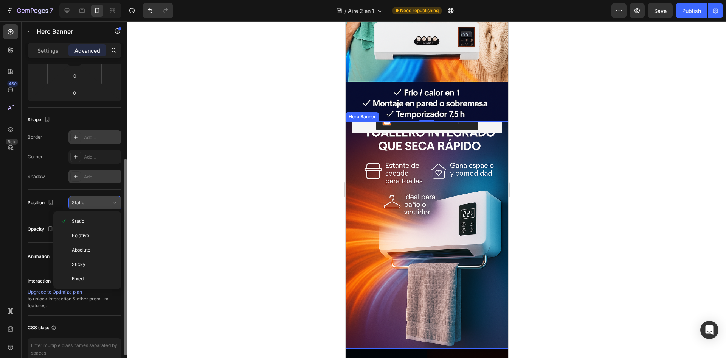
click at [84, 201] on span "Static" at bounding box center [78, 202] width 12 height 6
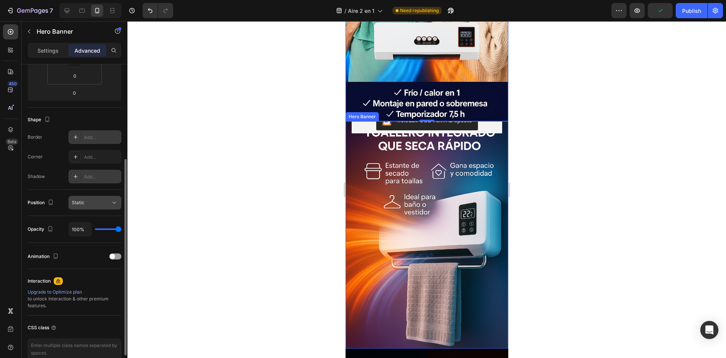
click at [84, 201] on span "Static" at bounding box center [78, 202] width 12 height 6
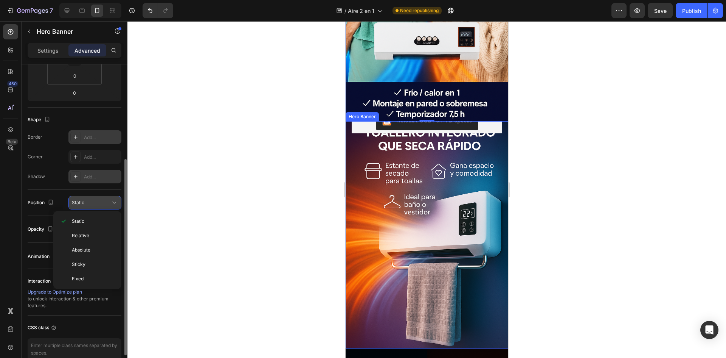
click at [88, 205] on div "Static" at bounding box center [91, 202] width 39 height 7
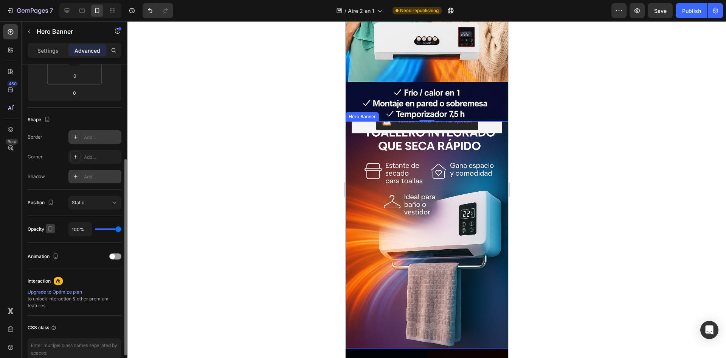
click at [48, 228] on icon "button" at bounding box center [51, 229] width 8 height 8
click at [56, 252] on icon "button" at bounding box center [56, 256] width 8 height 8
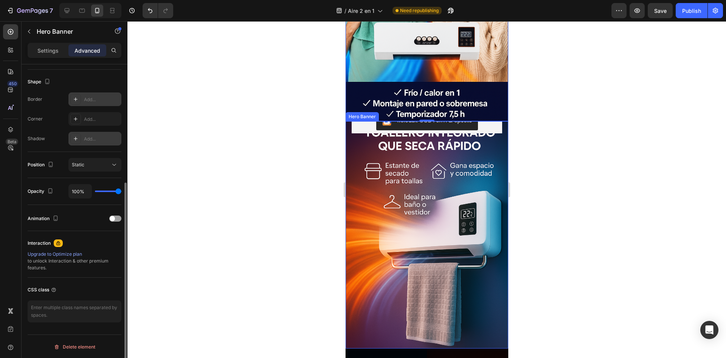
click at [64, 253] on div "Upgrade to Optimize plan" at bounding box center [75, 253] width 94 height 7
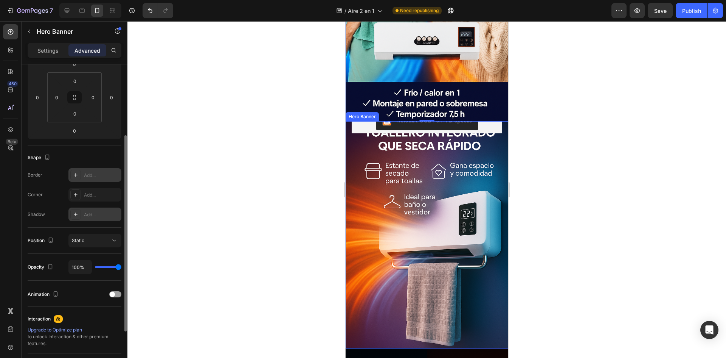
scroll to position [0, 0]
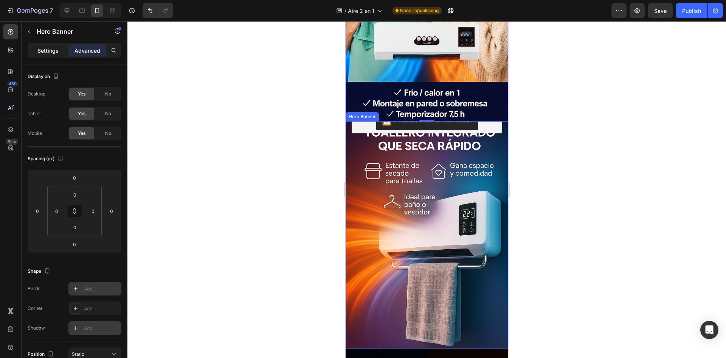
click at [46, 49] on p "Settings" at bounding box center [47, 51] width 21 height 8
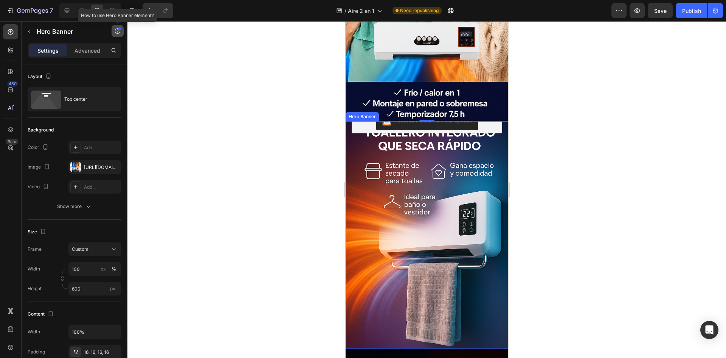
click at [118, 31] on icon "button" at bounding box center [118, 31] width 2 height 2
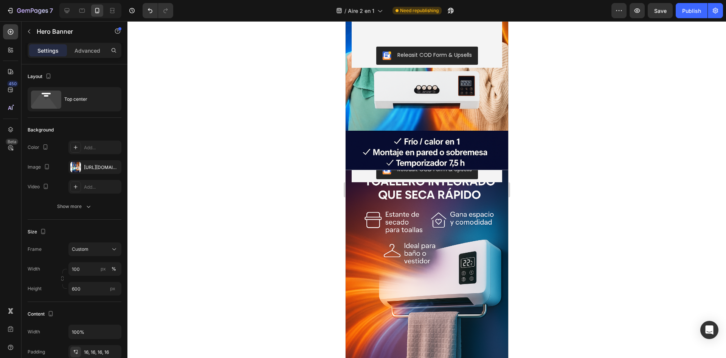
scroll to position [538, 0]
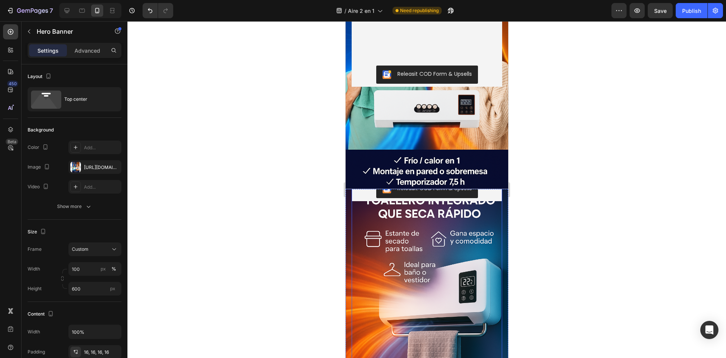
click at [476, 199] on div "Releasit COD Form & Upsells" at bounding box center [427, 189] width 151 height 24
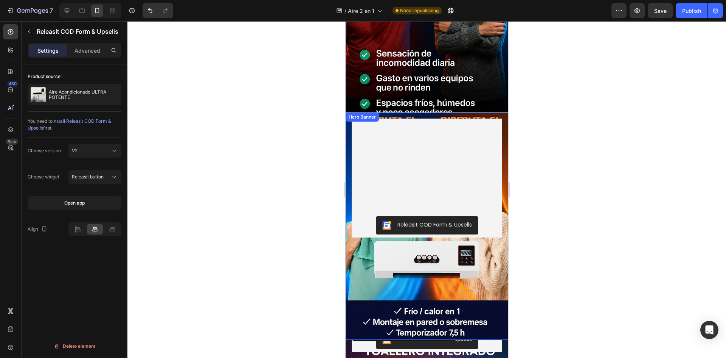
scroll to position [386, 0]
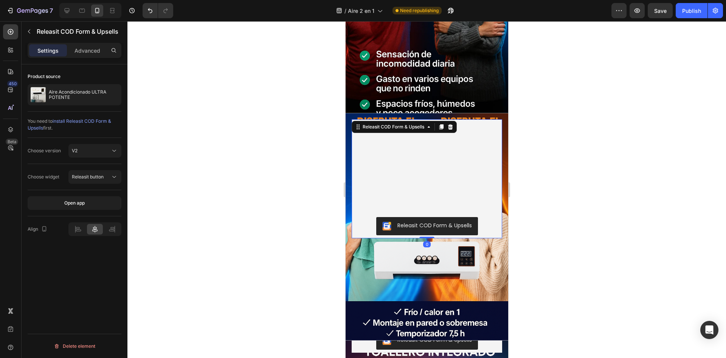
click at [436, 224] on div "Releasit COD Form & Upsells" at bounding box center [434, 225] width 75 height 8
click at [391, 152] on div "Releasit COD Form & Upsells Releasit COD Form & Upsells 0" at bounding box center [427, 178] width 151 height 119
click at [441, 130] on div at bounding box center [441, 126] width 9 height 9
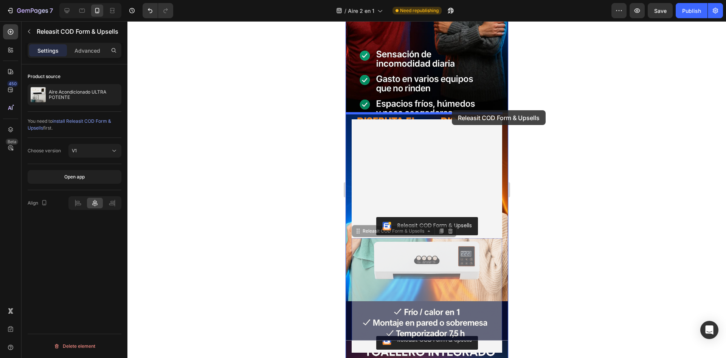
drag, startPoint x: 437, startPoint y: 264, endPoint x: 449, endPoint y: 115, distance: 148.8
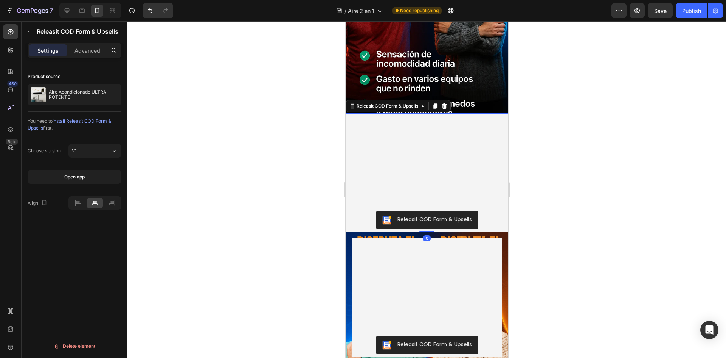
click at [440, 146] on div "Releasit COD Form & Upsells Releasit COD Form & Upsells 0" at bounding box center [426, 172] width 163 height 119
click at [96, 49] on p "Advanced" at bounding box center [88, 51] width 26 height 8
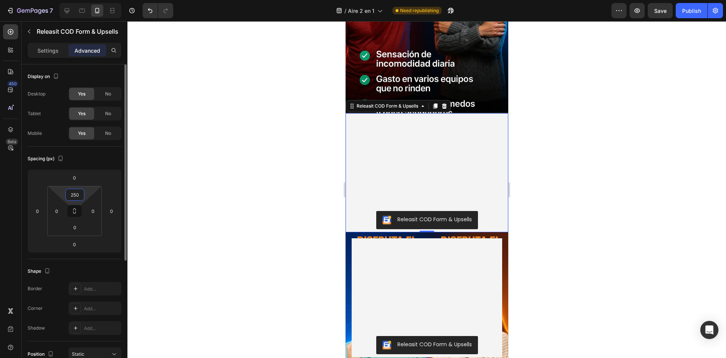
click at [80, 196] on input "250" at bounding box center [74, 194] width 15 height 11
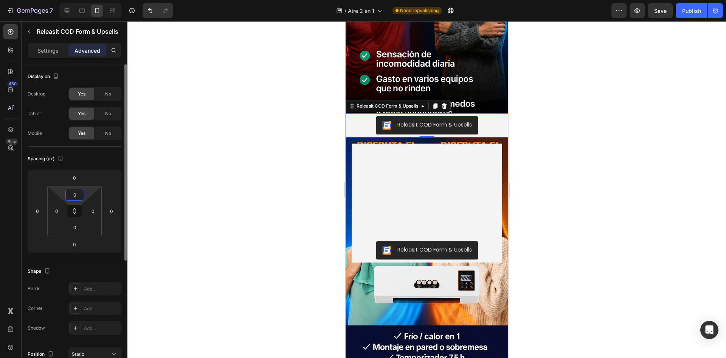
type input "0"
click at [553, 100] on div at bounding box center [427, 189] width 599 height 336
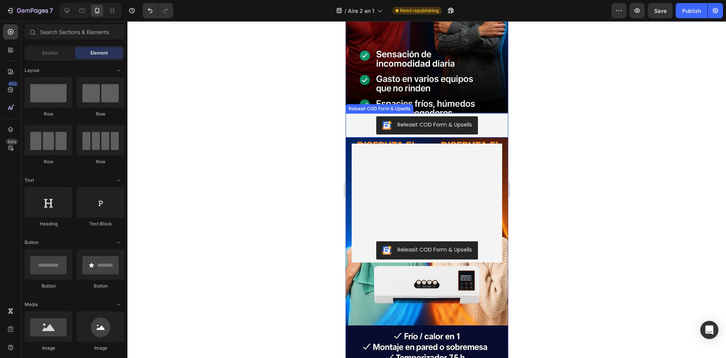
click at [478, 133] on div "Releasit COD Form & Upsells" at bounding box center [426, 125] width 157 height 18
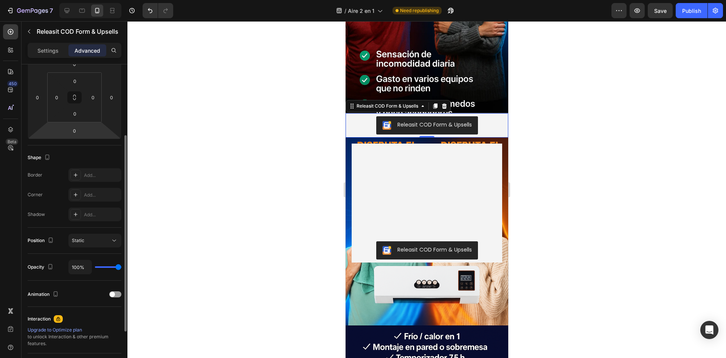
scroll to position [189, 0]
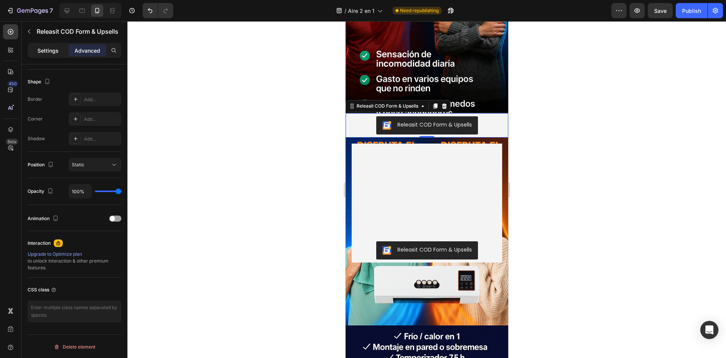
click at [39, 47] on p "Settings" at bounding box center [47, 51] width 21 height 8
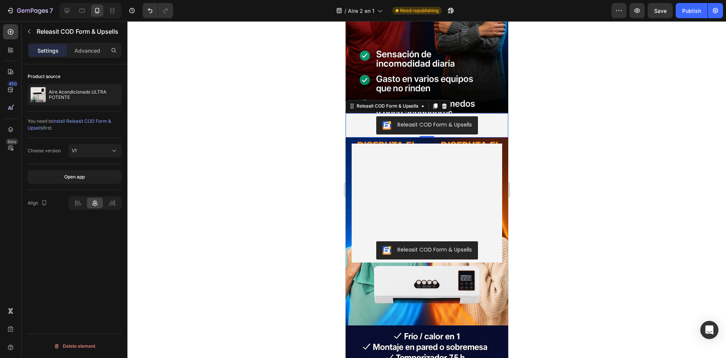
click at [487, 126] on div "Releasit COD Form & Upsells" at bounding box center [426, 125] width 157 height 18
click at [30, 31] on icon "button" at bounding box center [29, 31] width 6 height 6
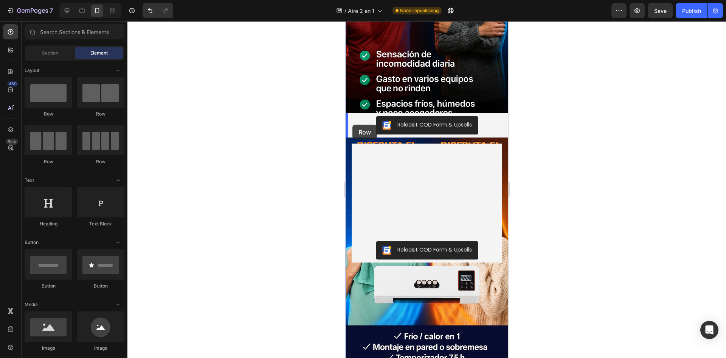
drag, startPoint x: 400, startPoint y: 121, endPoint x: 352, endPoint y: 124, distance: 48.2
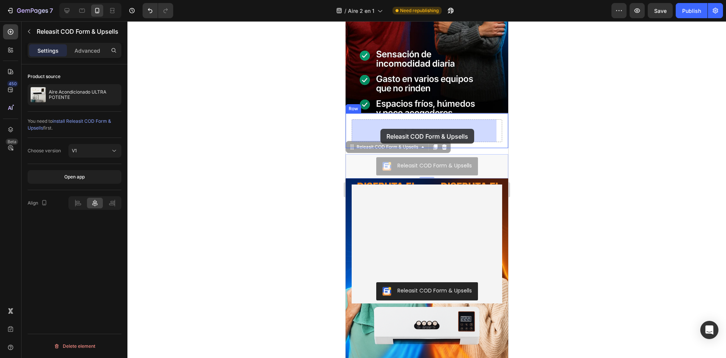
drag, startPoint x: 369, startPoint y: 162, endPoint x: 380, endPoint y: 126, distance: 37.5
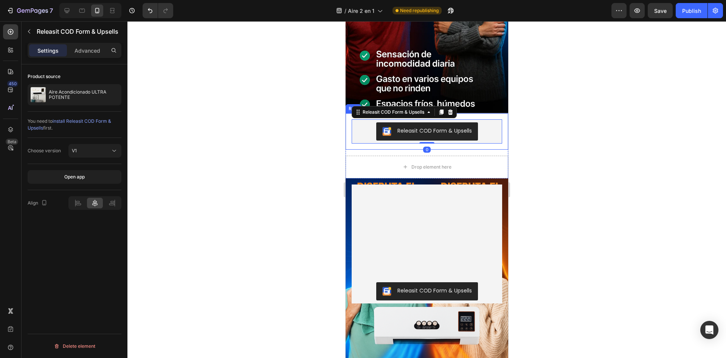
click at [355, 145] on div "Releasit COD Form & Upsells Releasit COD Form & Upsells 0 Row" at bounding box center [426, 131] width 163 height 36
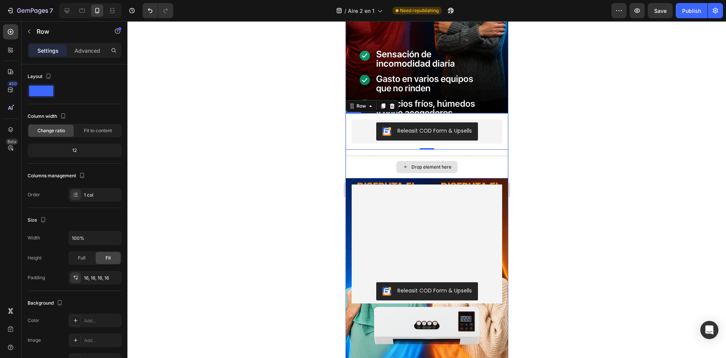
click at [395, 158] on div "Drop element here" at bounding box center [426, 167] width 163 height 23
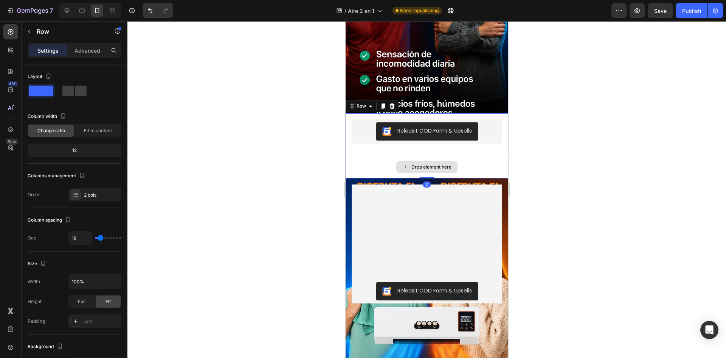
click at [364, 168] on div "Drop element here" at bounding box center [426, 167] width 163 height 23
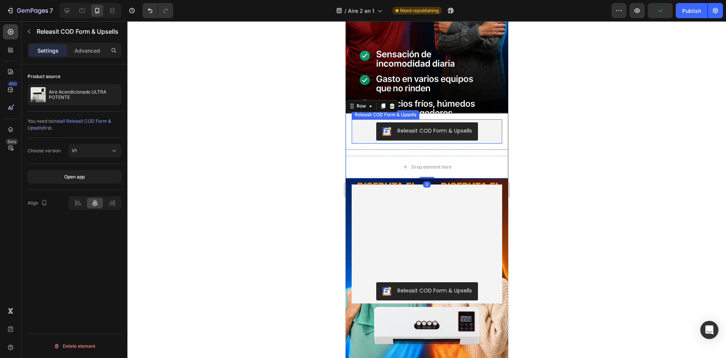
click at [358, 142] on div "Releasit COD Form & Upsells" at bounding box center [427, 131] width 151 height 24
click at [355, 154] on div "Releasit COD Form & Upsells Releasit COD Form & Upsells Row Drop element here R…" at bounding box center [426, 145] width 163 height 65
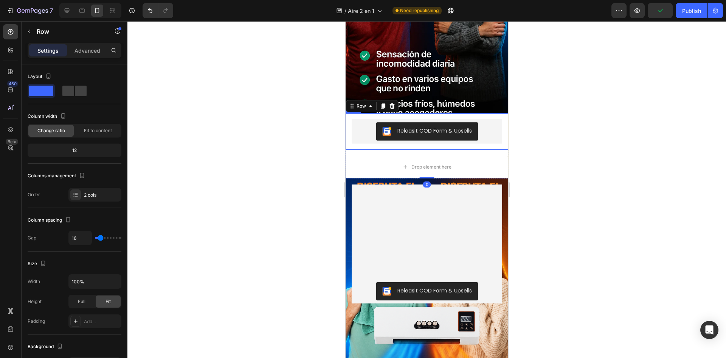
click at [364, 141] on div "Releasit COD Form & Upsells" at bounding box center [427, 131] width 151 height 24
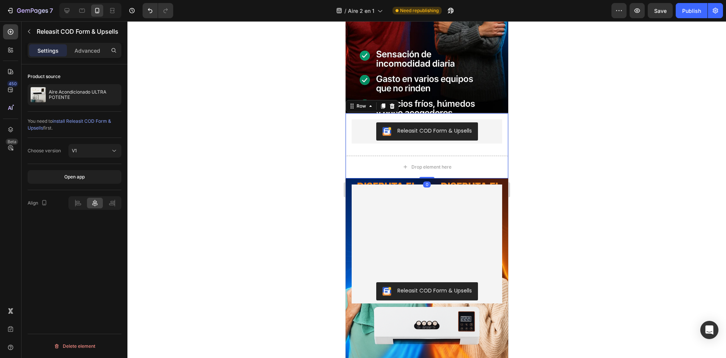
click at [356, 152] on div "Releasit COD Form & Upsells Releasit COD Form & Upsells Row Drop element here R…" at bounding box center [426, 145] width 163 height 65
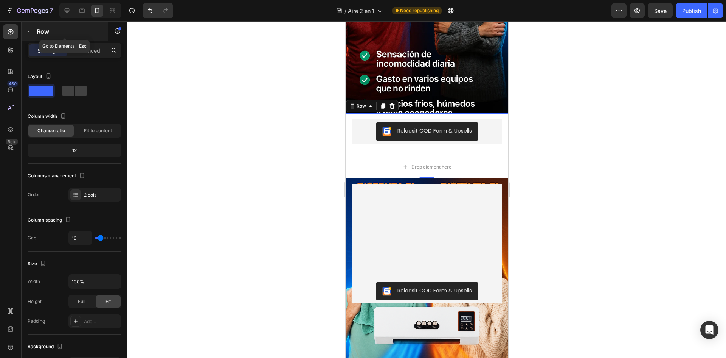
click at [26, 36] on button "button" at bounding box center [29, 31] width 12 height 12
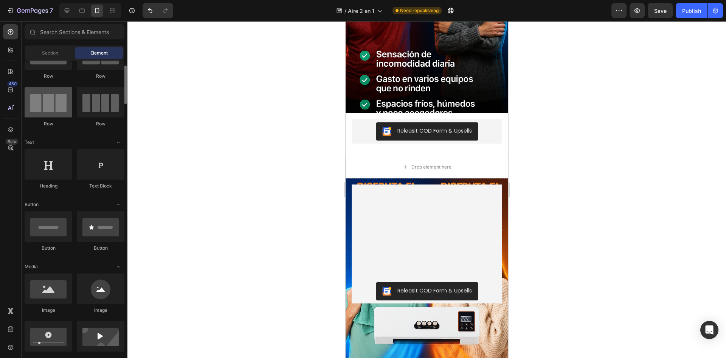
scroll to position [76, 0]
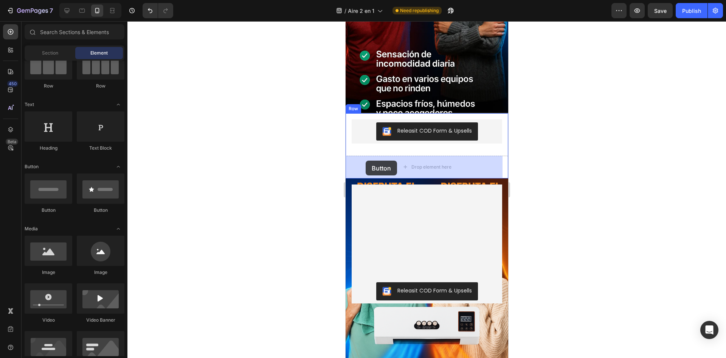
drag, startPoint x: 400, startPoint y: 207, endPoint x: 365, endPoint y: 160, distance: 57.8
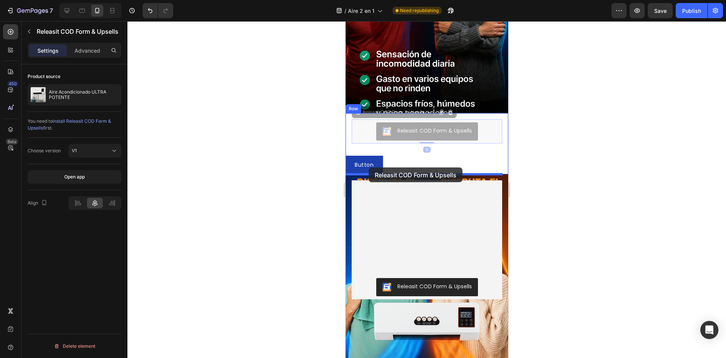
drag, startPoint x: 420, startPoint y: 130, endPoint x: 369, endPoint y: 167, distance: 63.4
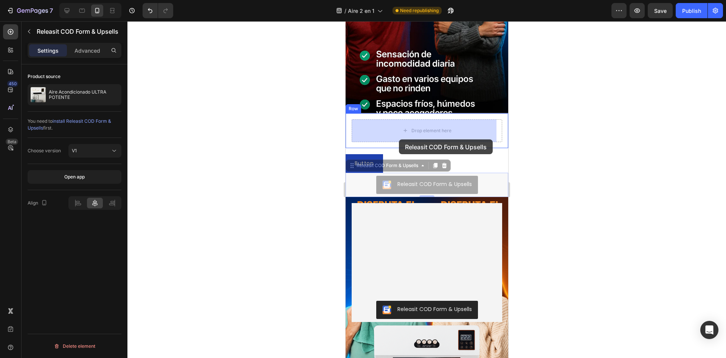
drag, startPoint x: 363, startPoint y: 182, endPoint x: 399, endPoint y: 138, distance: 56.2
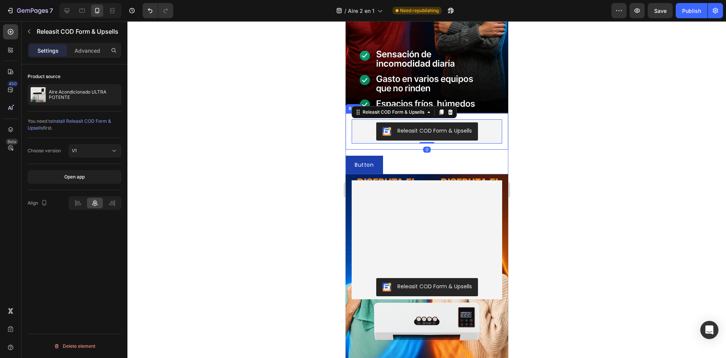
click at [380, 143] on div "Releasit COD Form & Upsells Releasit COD Form & Upsells 0 Row" at bounding box center [426, 131] width 163 height 36
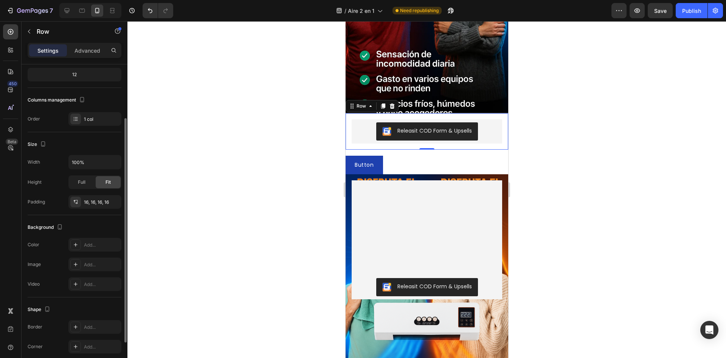
scroll to position [127, 0]
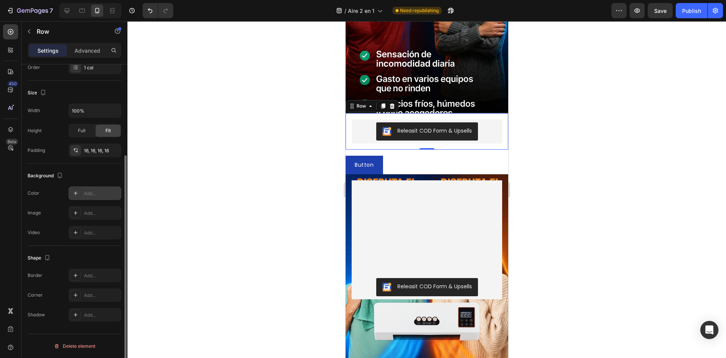
click at [87, 195] on div "Add..." at bounding box center [102, 193] width 36 height 7
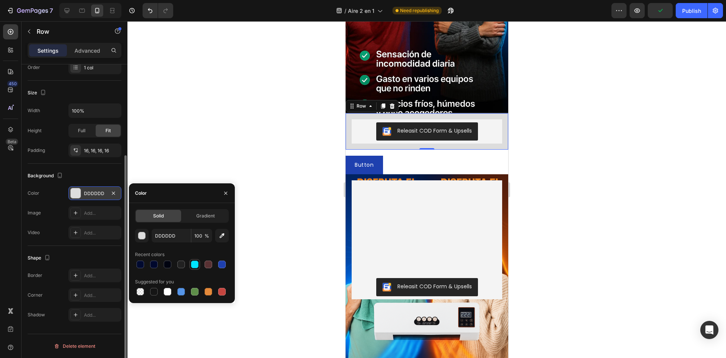
click at [194, 261] on div at bounding box center [195, 264] width 8 height 8
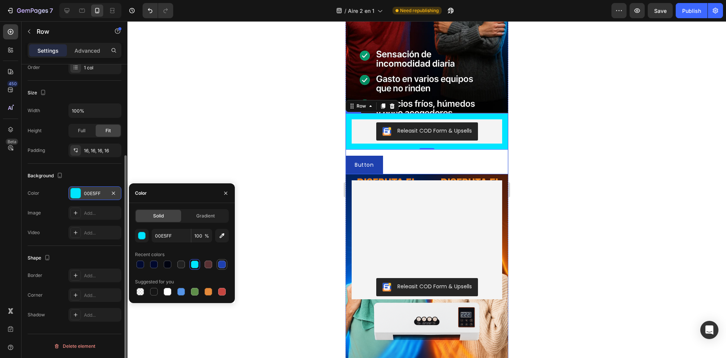
click at [223, 264] on div at bounding box center [222, 264] width 8 height 8
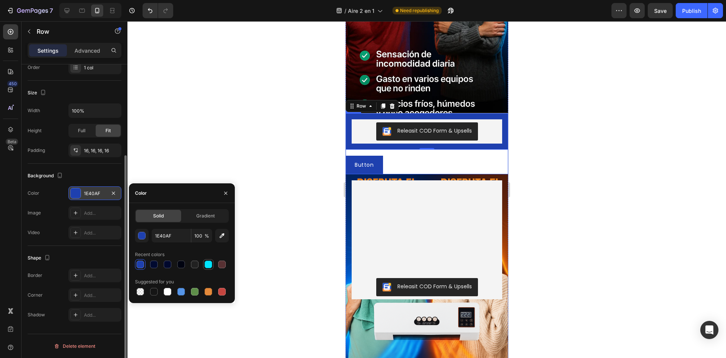
click at [208, 261] on div at bounding box center [209, 264] width 8 height 8
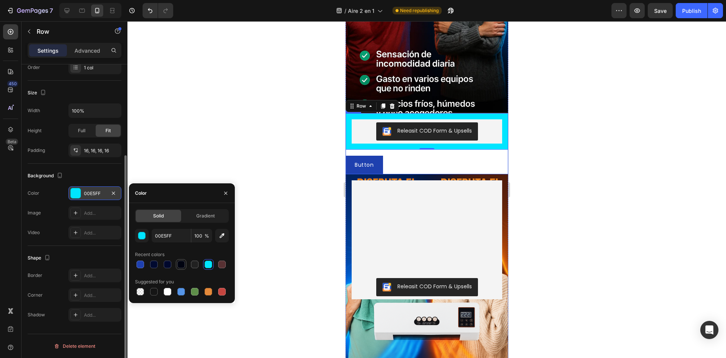
click at [185, 262] on div at bounding box center [181, 264] width 8 height 8
type input "000310"
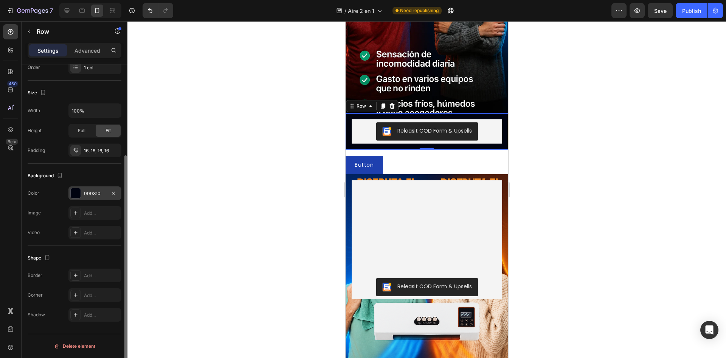
click at [598, 90] on div at bounding box center [427, 189] width 599 height 336
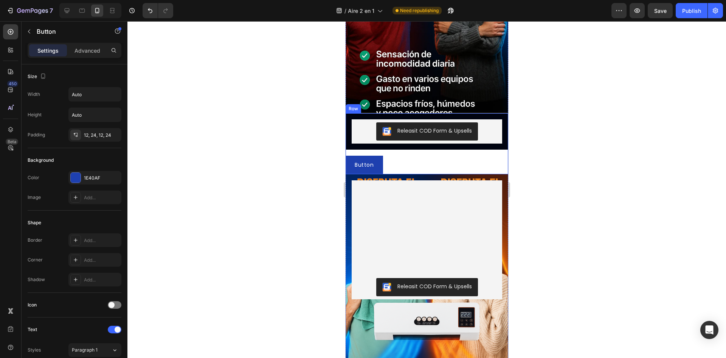
click at [461, 171] on div "Button Button" at bounding box center [426, 165] width 163 height 19
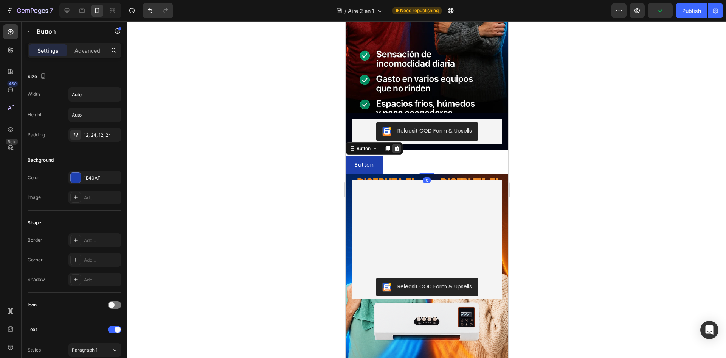
click at [400, 147] on div at bounding box center [396, 148] width 9 height 9
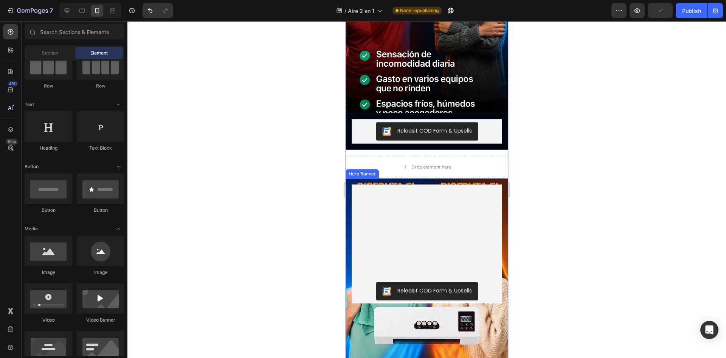
click at [496, 179] on div "Releasit COD Form & Upsells Releasit COD Form & Upsells" at bounding box center [426, 243] width 163 height 131
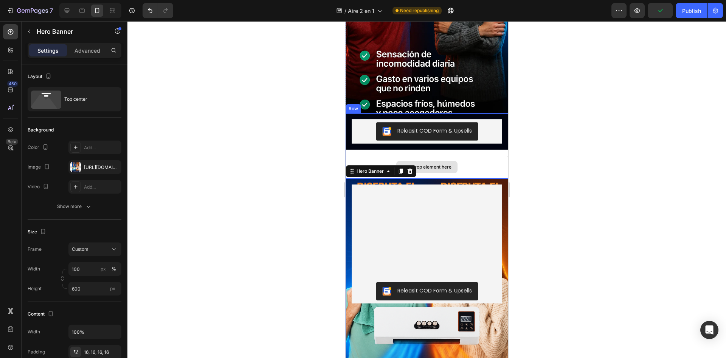
click at [481, 170] on div "Drop element here" at bounding box center [426, 167] width 163 height 23
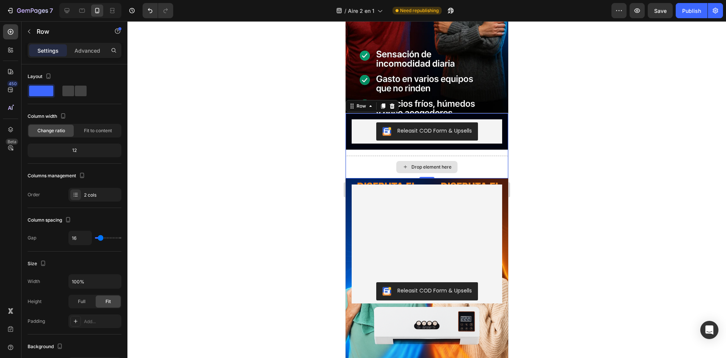
click at [491, 156] on div "Drop element here" at bounding box center [426, 167] width 163 height 23
click at [482, 167] on div "Drop element here" at bounding box center [426, 167] width 163 height 23
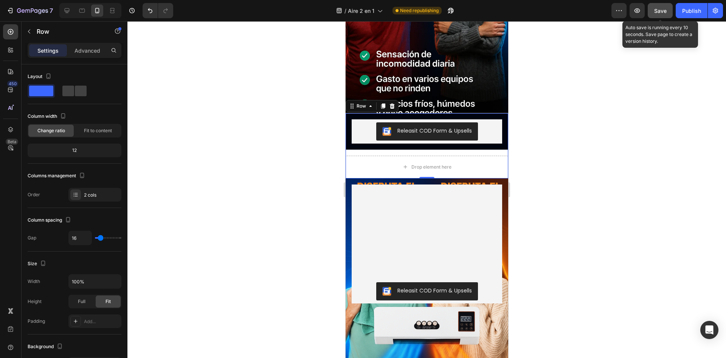
click at [653, 12] on button "Save" at bounding box center [660, 10] width 25 height 15
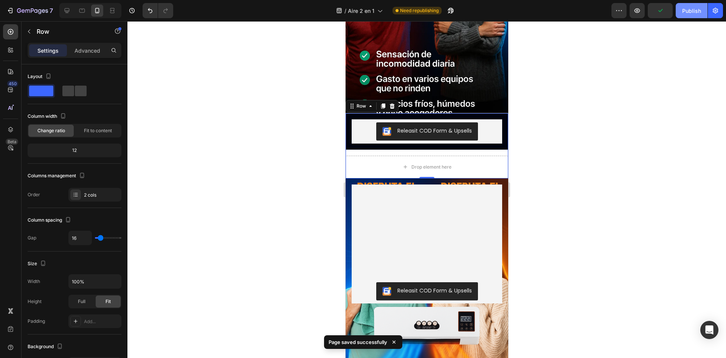
click at [691, 7] on div "Publish" at bounding box center [692, 11] width 19 height 8
click at [84, 53] on p "Advanced" at bounding box center [88, 51] width 26 height 8
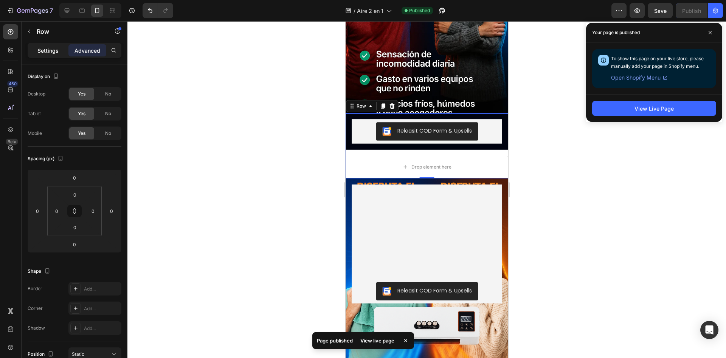
click at [51, 54] on div "Settings" at bounding box center [48, 50] width 38 height 12
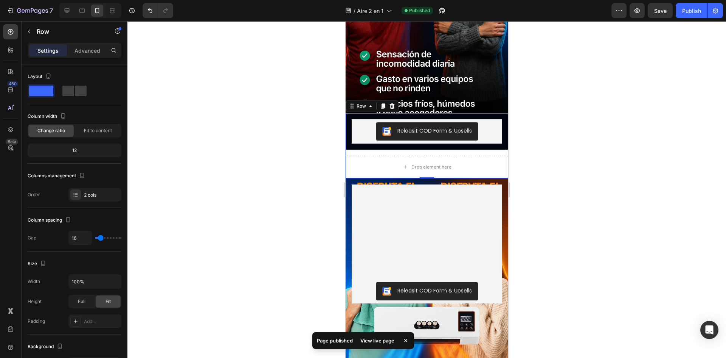
click at [382, 338] on div "View live page" at bounding box center [377, 340] width 43 height 11
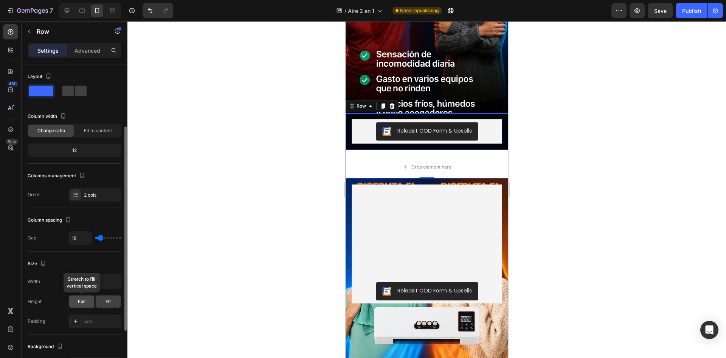
scroll to position [38, 0]
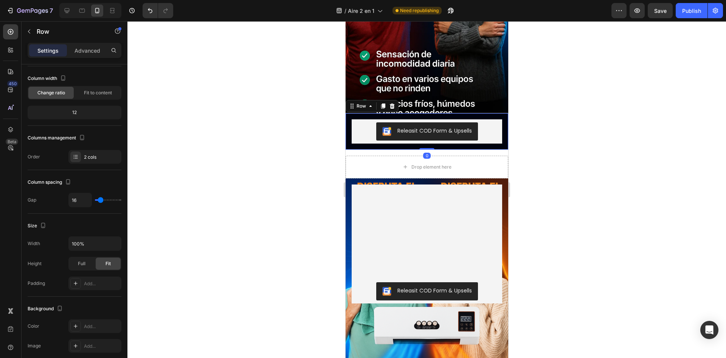
click at [348, 138] on div "Releasit COD Form & Upsells Releasit COD Form & Upsells Row 0" at bounding box center [426, 131] width 163 height 36
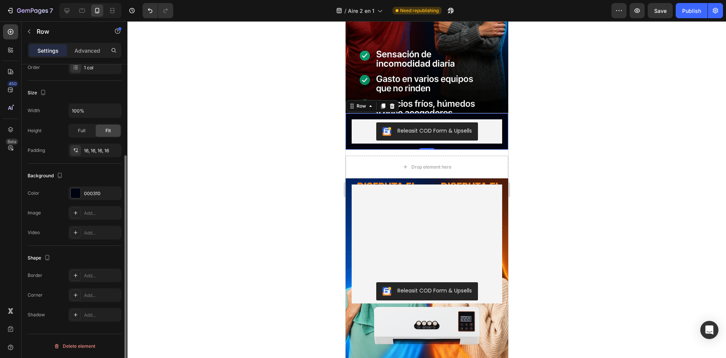
scroll to position [14, 0]
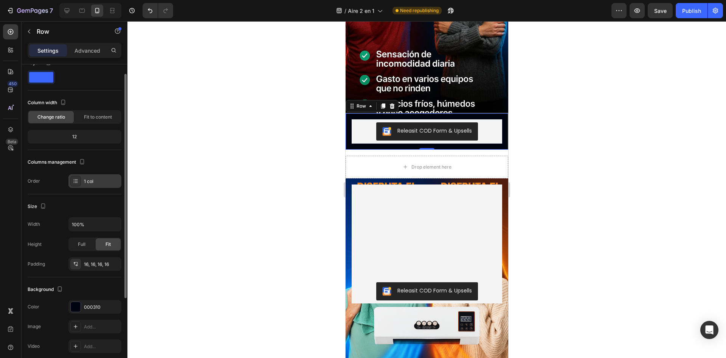
click at [98, 186] on div "1 col" at bounding box center [94, 181] width 53 height 14
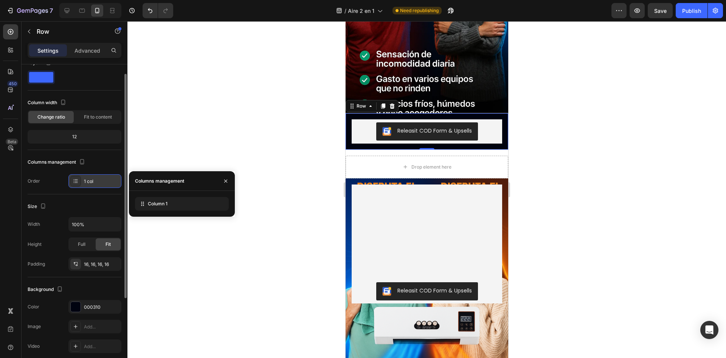
click at [98, 186] on div "1 col" at bounding box center [94, 181] width 53 height 14
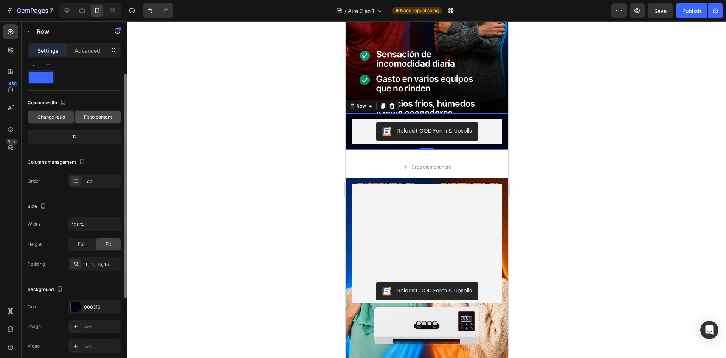
scroll to position [0, 0]
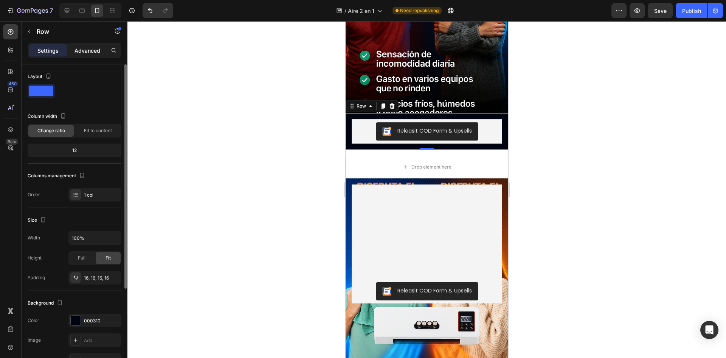
click at [76, 48] on p "Advanced" at bounding box center [88, 51] width 26 height 8
